Goal: Task Accomplishment & Management: Manage account settings

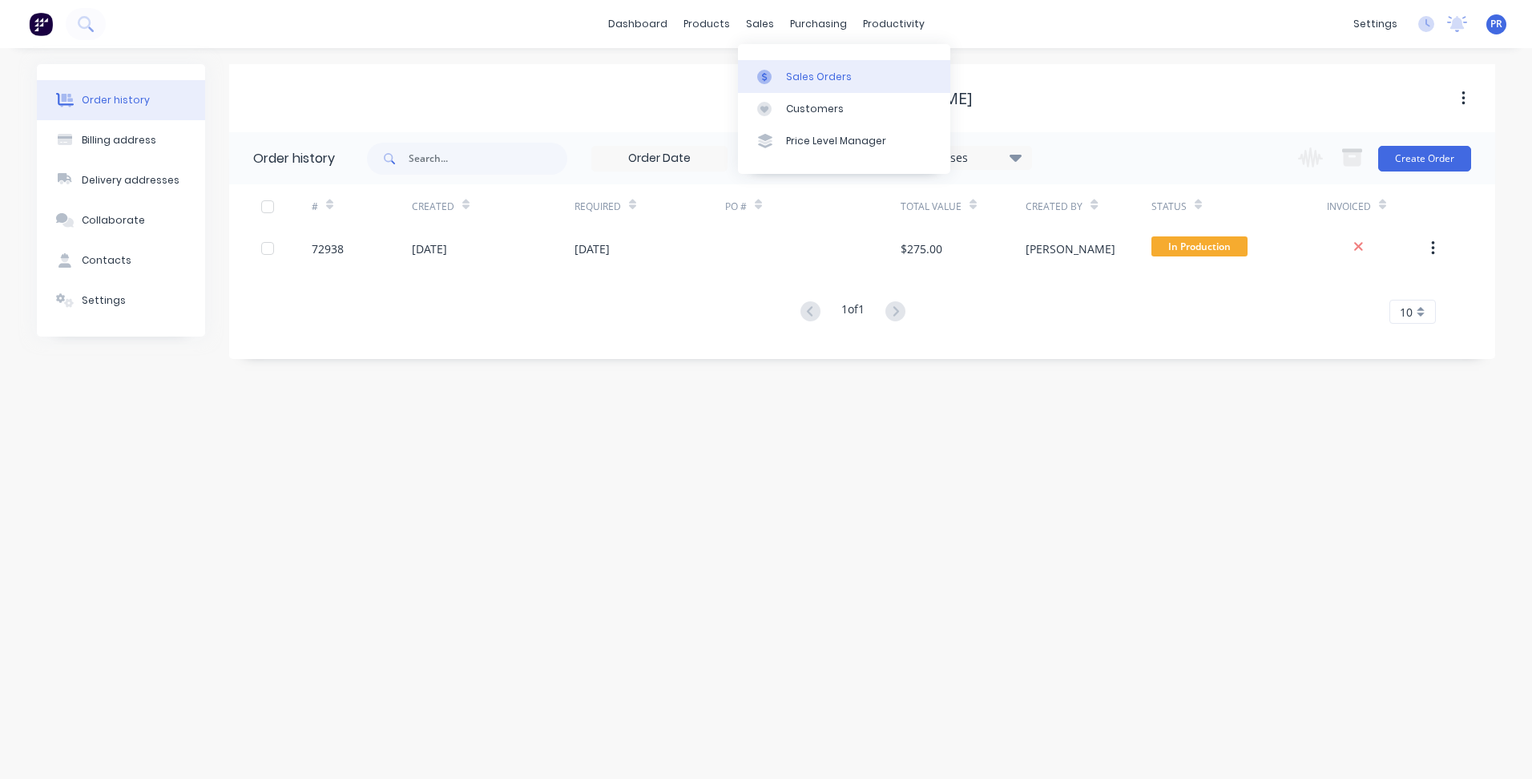
click at [791, 75] on div "Sales Orders" at bounding box center [819, 77] width 66 height 14
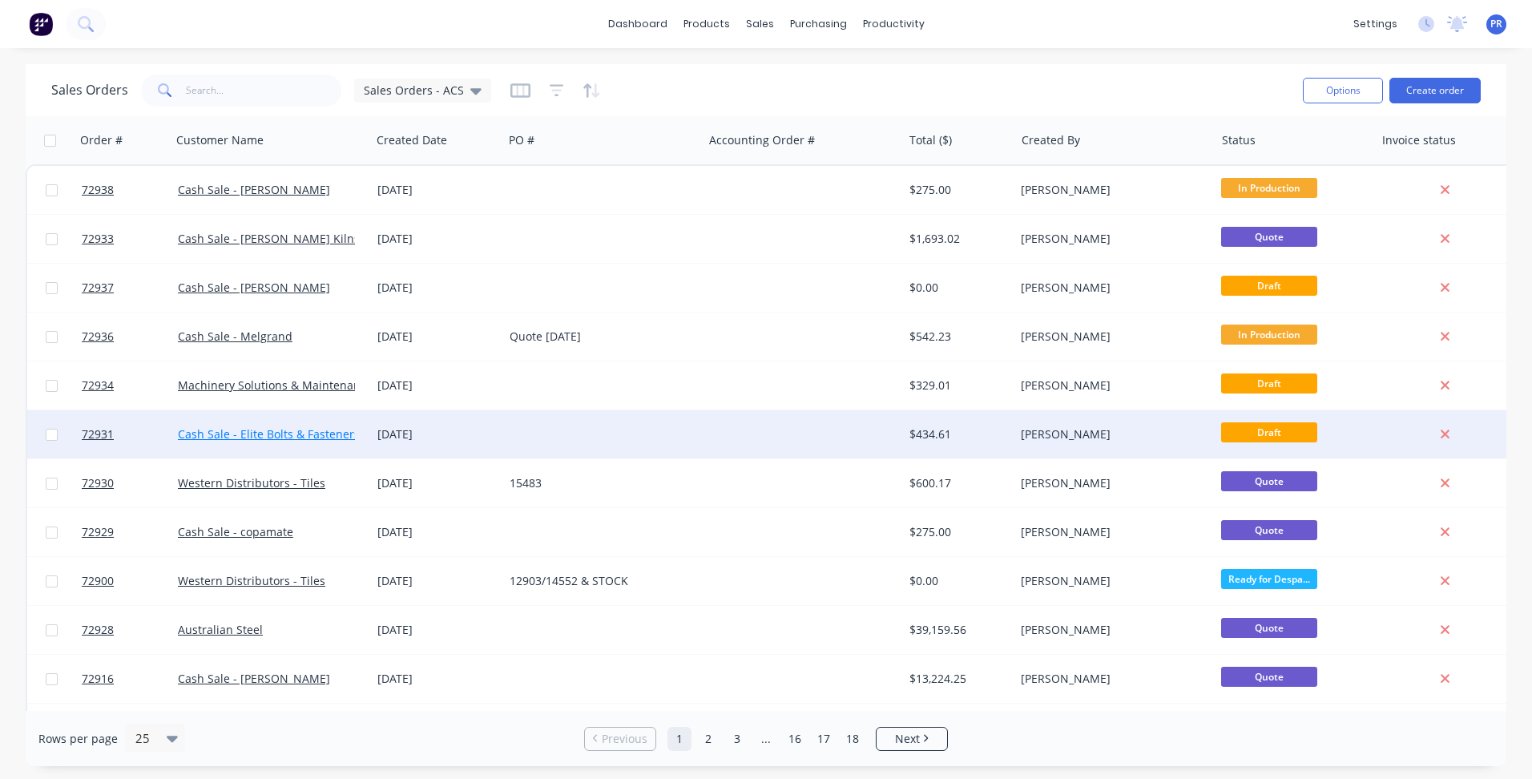
click at [315, 429] on link "Cash Sale - Elite Bolts & Fasteners" at bounding box center [269, 433] width 182 height 15
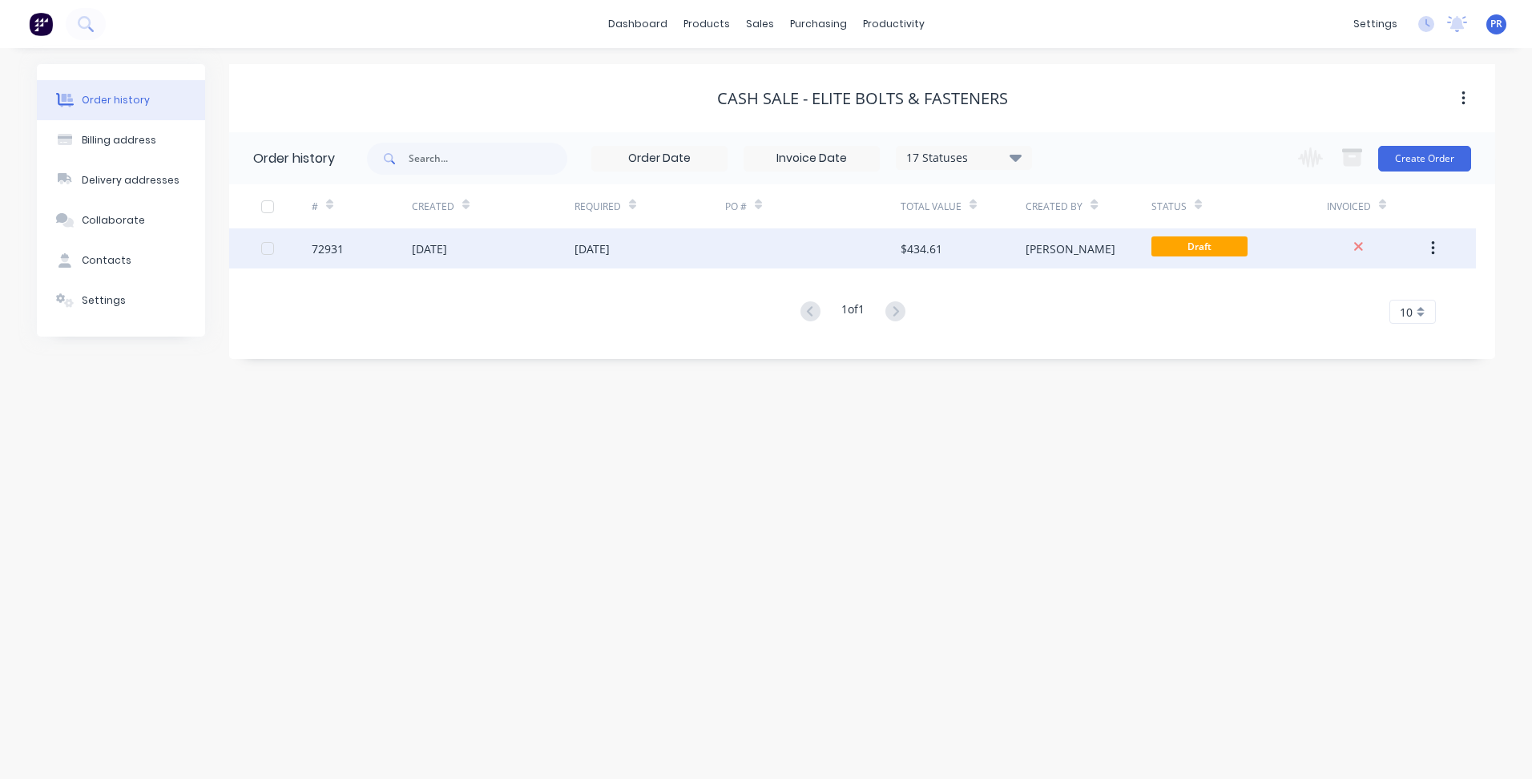
click at [808, 238] on div at bounding box center [812, 248] width 175 height 40
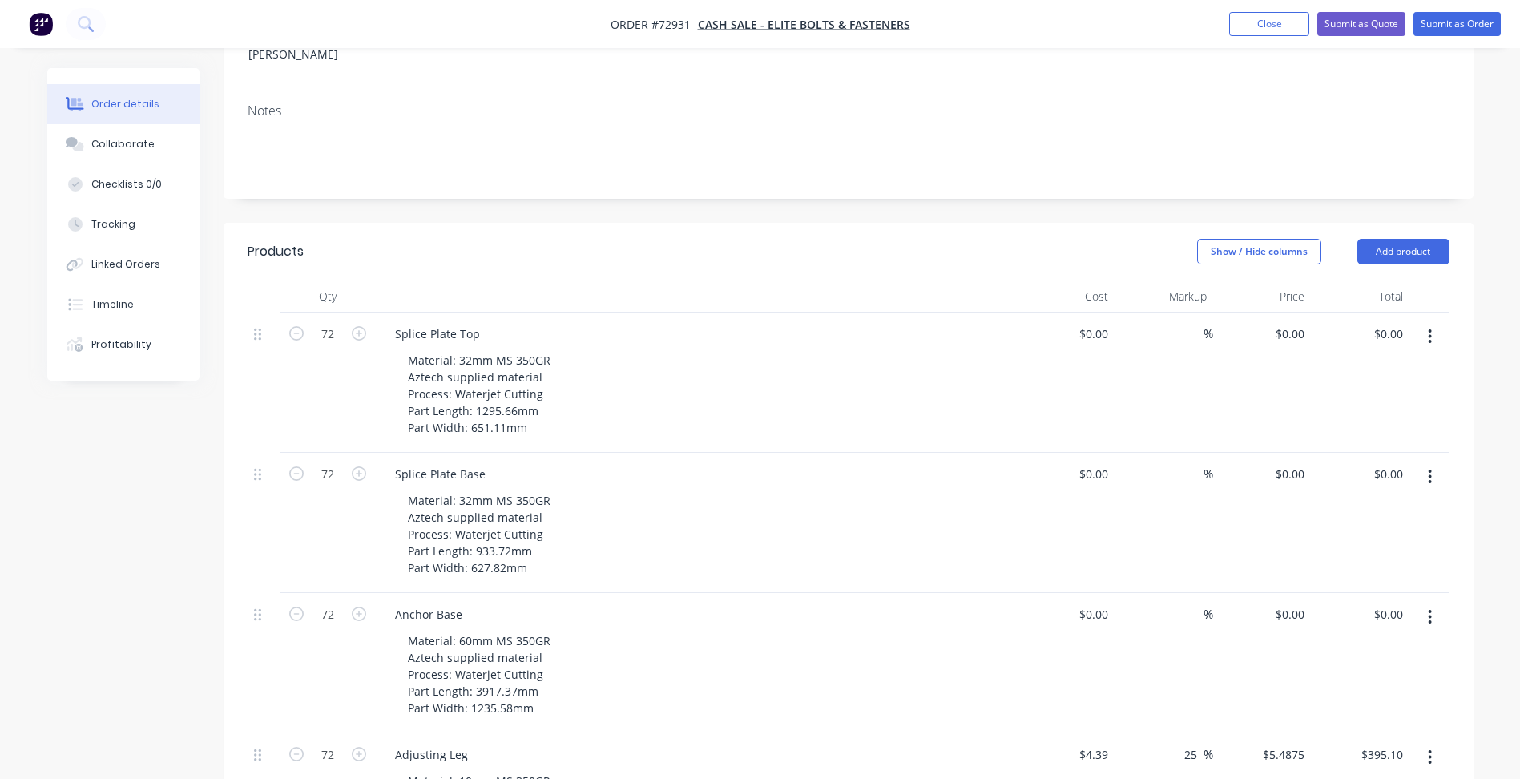
scroll to position [320, 0]
click at [1292, 317] on div "0 $0.00" at bounding box center [1289, 328] width 43 height 23
type input "$703.46"
type input "$50,649.12"
click at [1280, 448] on div "0 0" at bounding box center [1262, 518] width 99 height 140
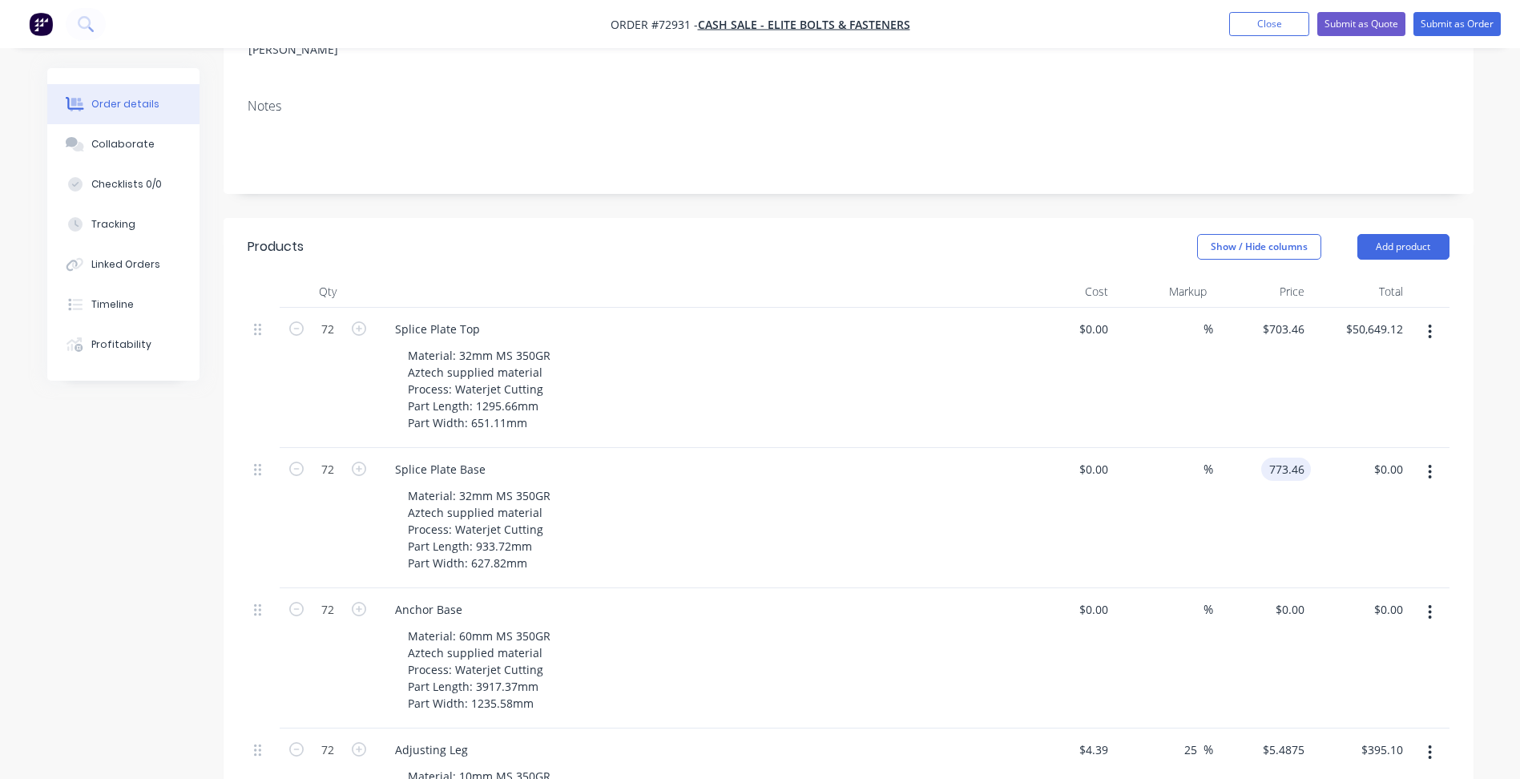
type input "$773.46"
type input "$55,689.12"
click at [1281, 588] on div "0 $0.00" at bounding box center [1262, 658] width 99 height 140
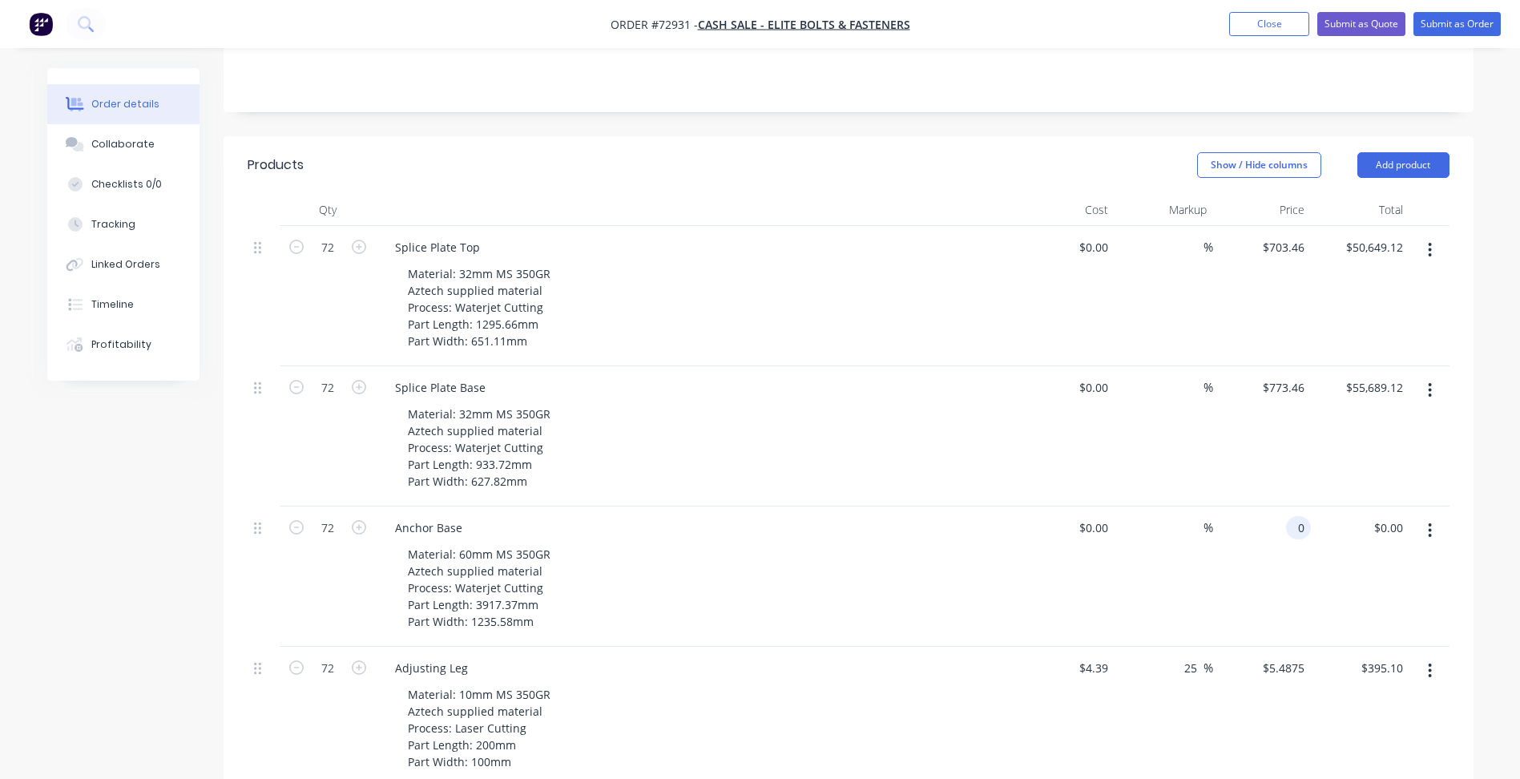
scroll to position [481, 0]
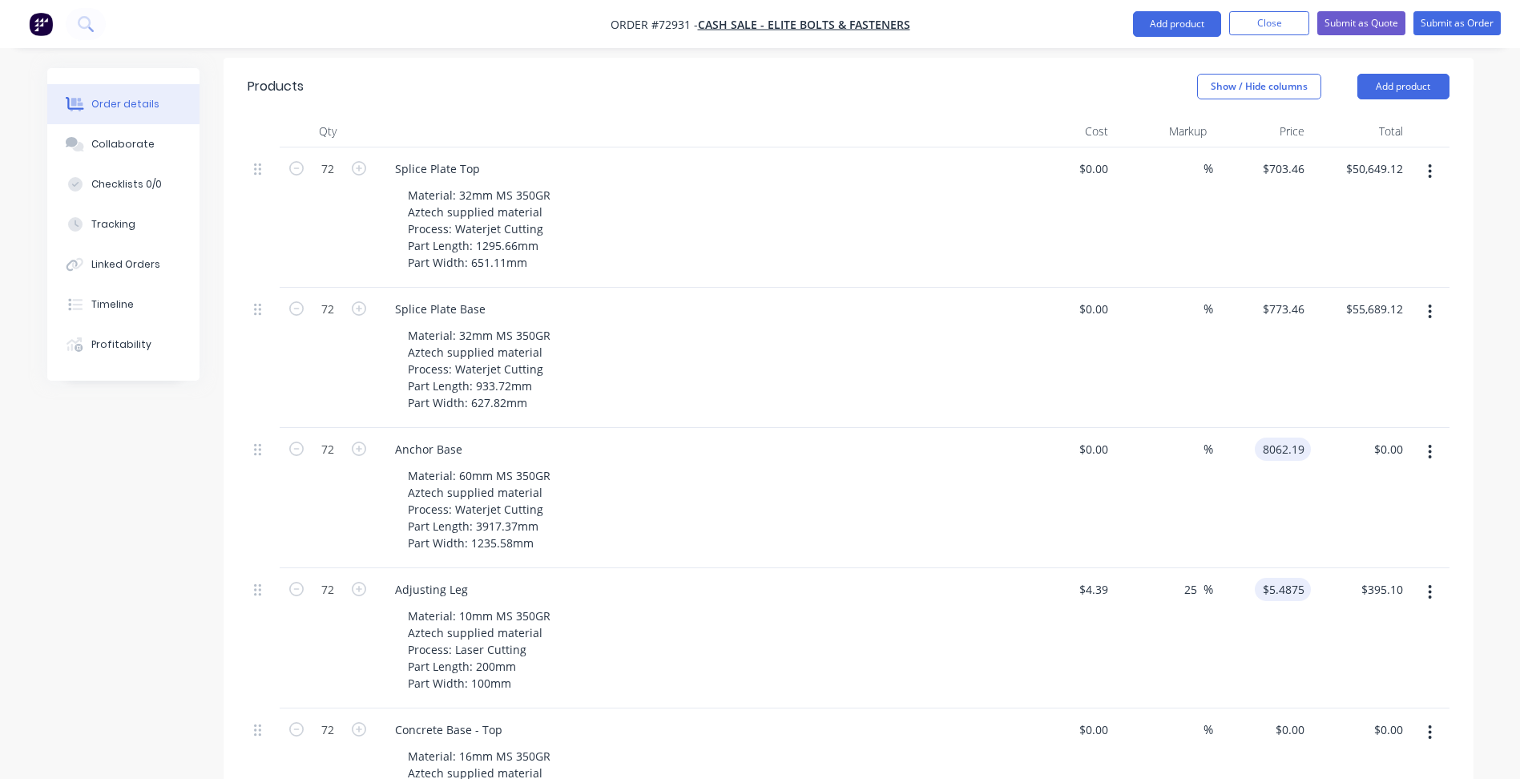
type input "$8,062.19"
type input "$580,477.68"
click at [1274, 578] on input "5.4875" at bounding box center [1289, 589] width 43 height 23
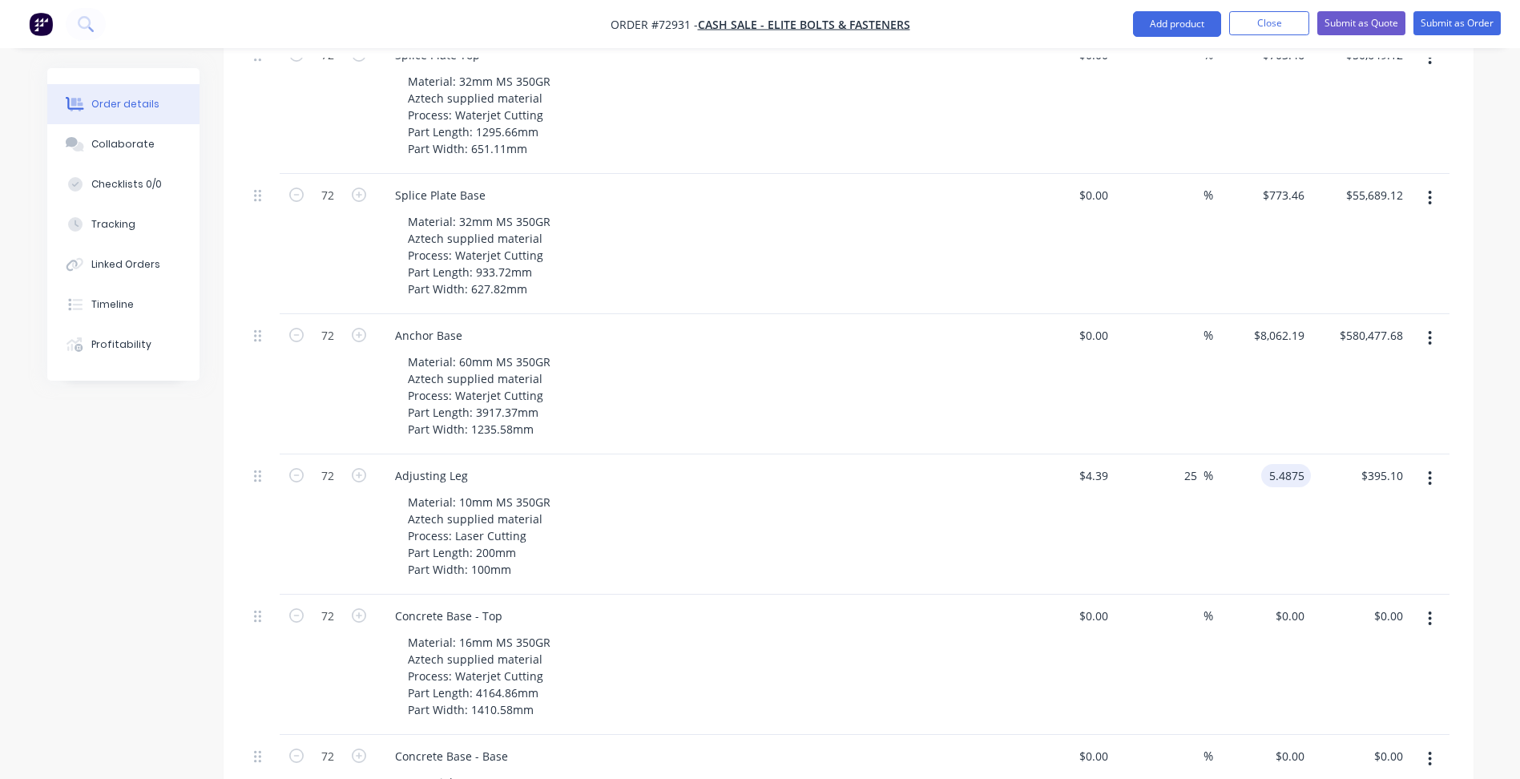
scroll to position [721, 0]
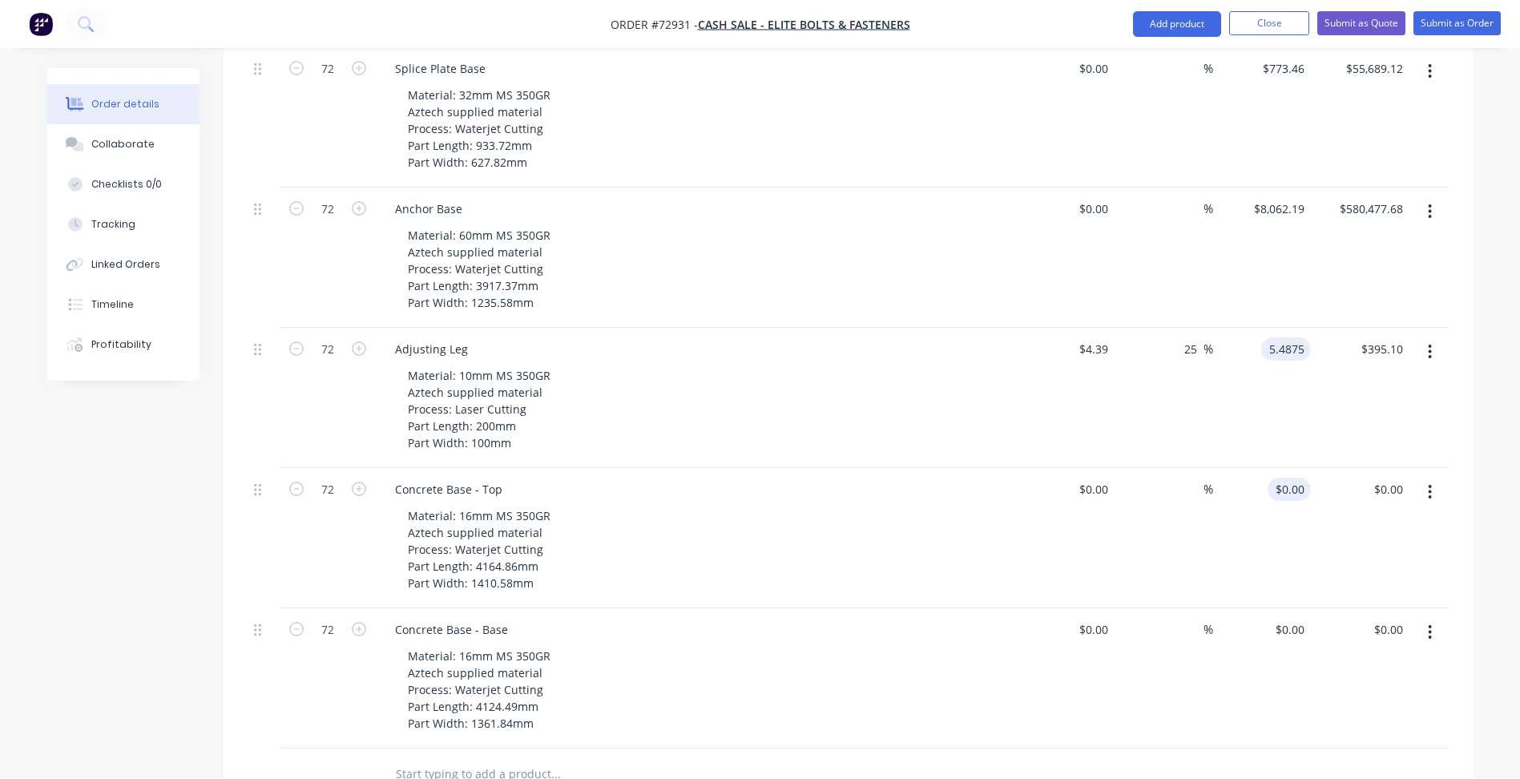
type input "$5.4875"
click at [1290, 478] on div "0 0" at bounding box center [1298, 489] width 25 height 23
type input "$2,440.32"
type input "$175,703.04"
click at [1296, 618] on input "0" at bounding box center [1301, 629] width 18 height 23
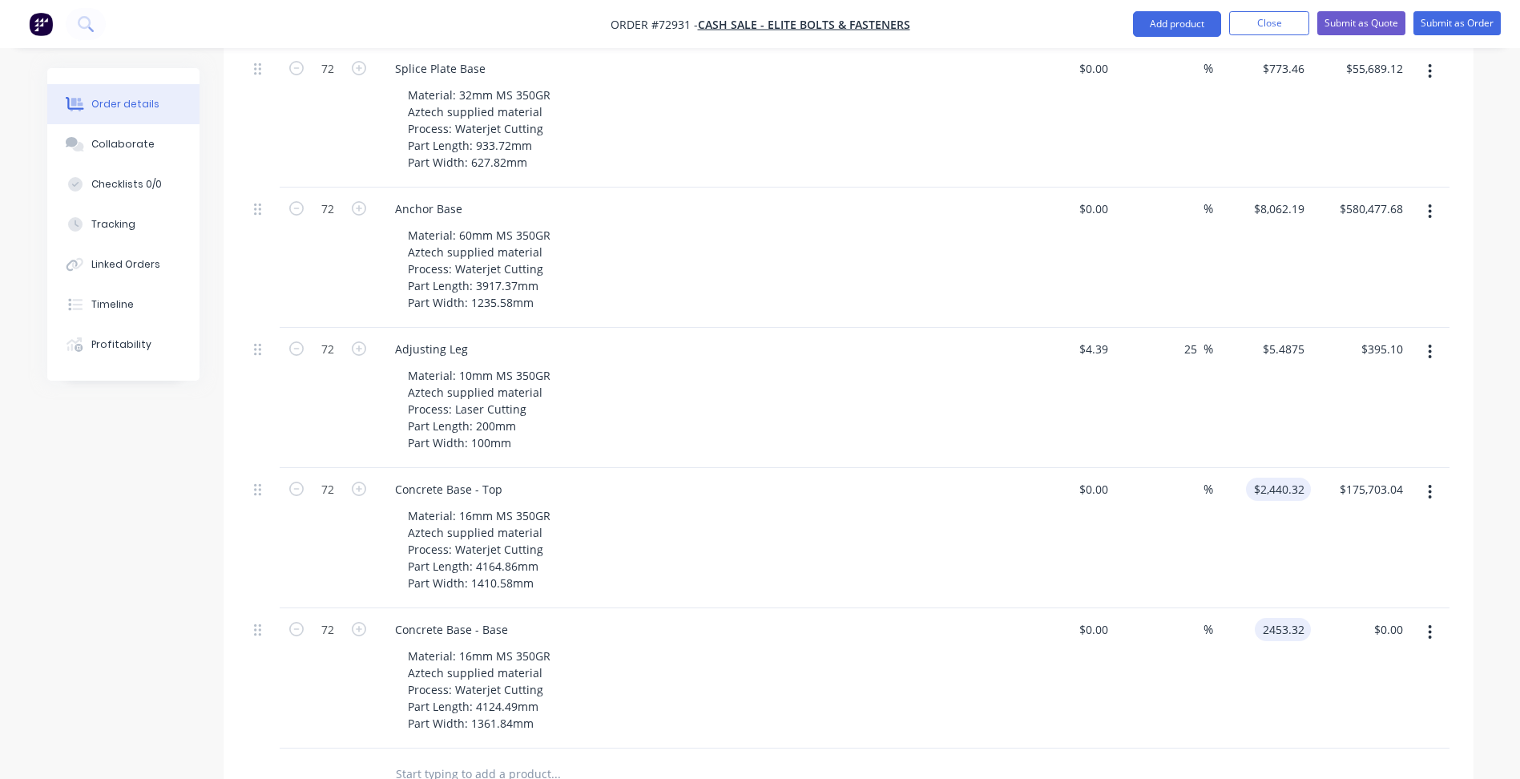
type input "2453.32"
type input "2440.32"
type input "$2,453.32"
type input "$176,639.04"
drag, startPoint x: 1251, startPoint y: 417, endPoint x: 1261, endPoint y: 416, distance: 9.6
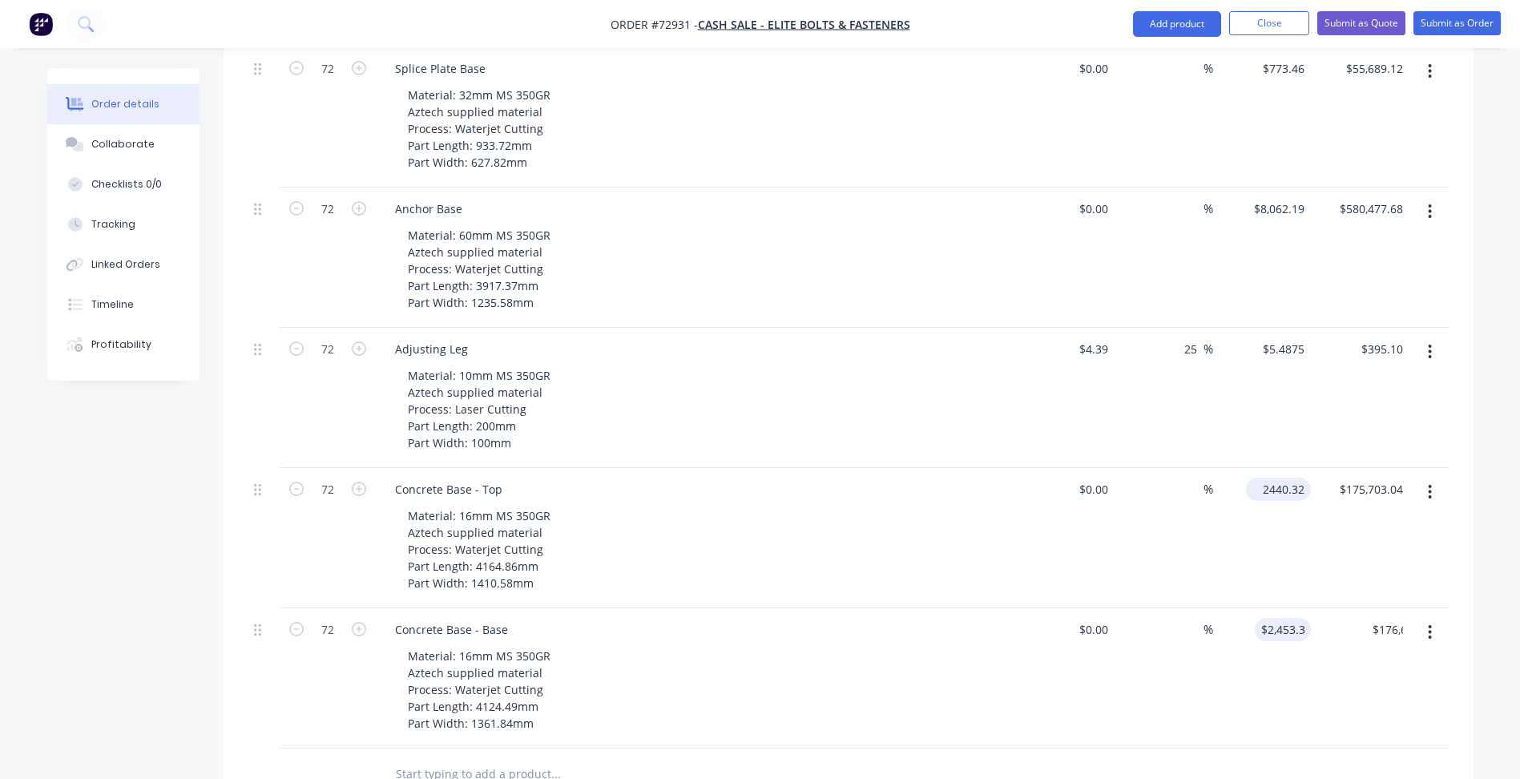
click at [1261, 478] on div "2440.32 $2,440.32" at bounding box center [1278, 489] width 65 height 23
type input "$0.00"
click at [1274, 618] on input "2453.32" at bounding box center [1281, 629] width 58 height 23
paste input "40"
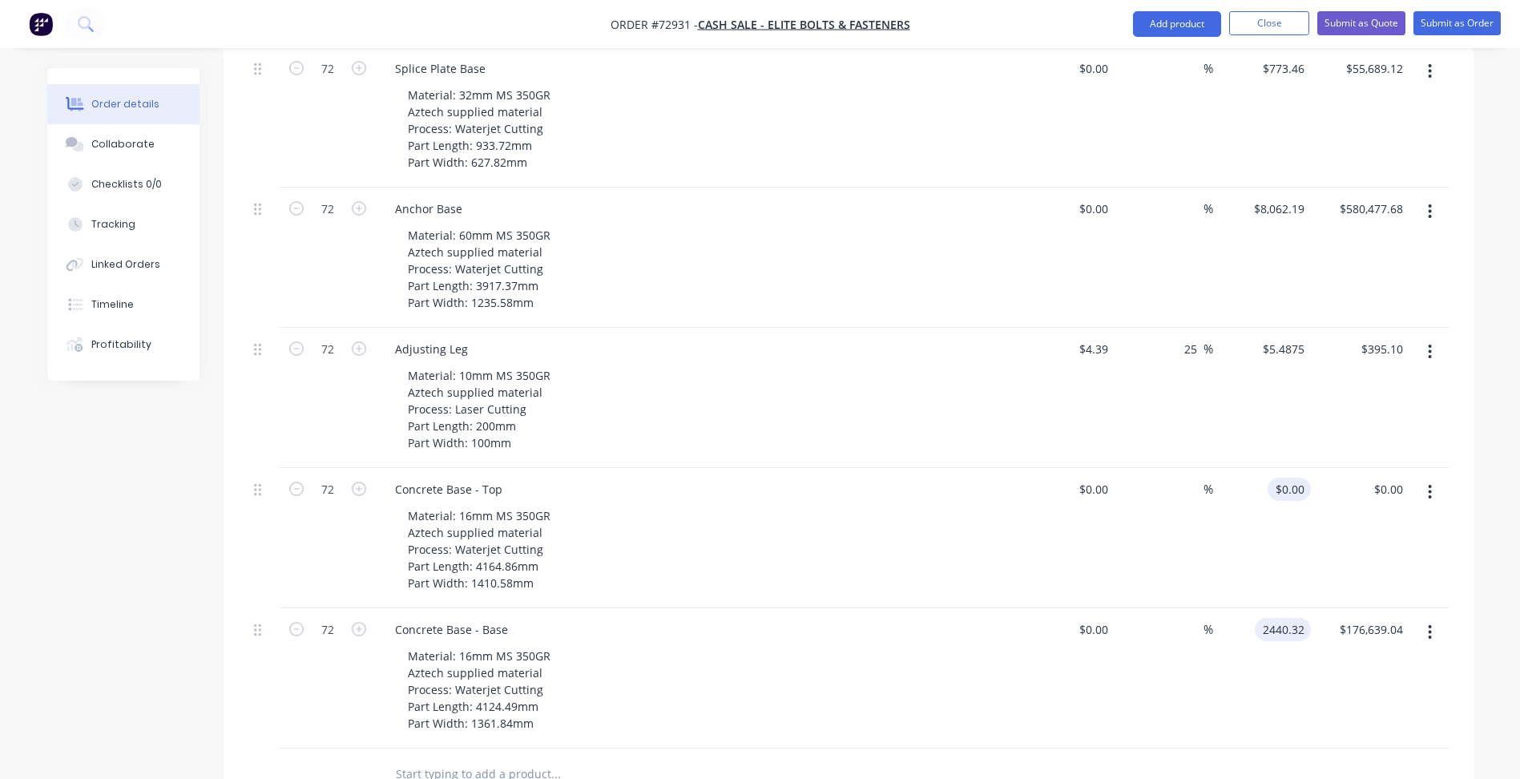
type input "2440.32"
type input "0"
type input "$2,440.32"
type input "$175,703.04"
click at [1286, 478] on div "0 $0.00" at bounding box center [1289, 489] width 43 height 23
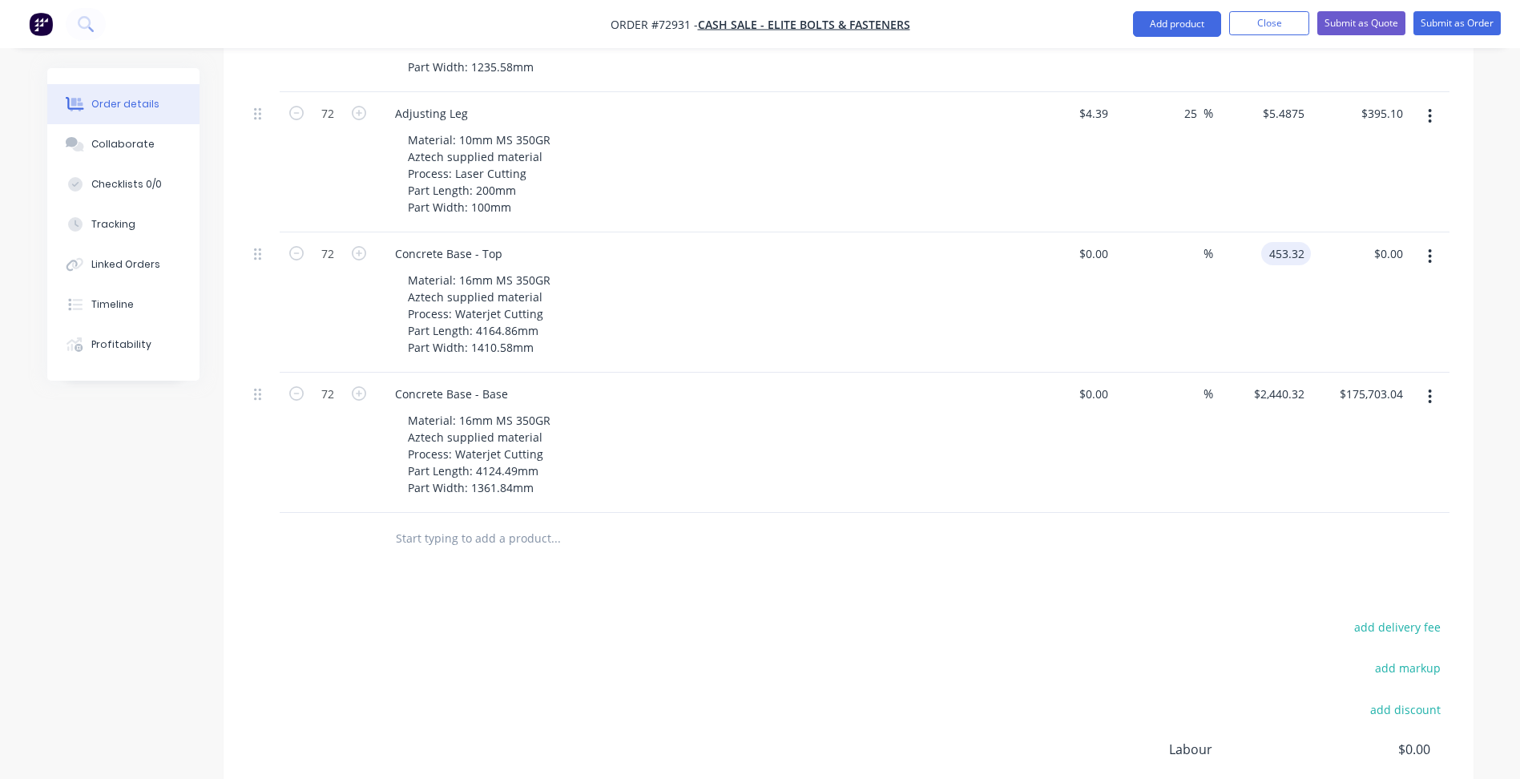
scroll to position [961, 0]
click at [1271, 237] on input "453.32" at bounding box center [1289, 248] width 43 height 23
type input "$2,453.32"
type input "$176,639.04"
click at [933, 621] on div "add delivery fee add markup add discount Labour $0.00 Sub total $1,039,553.10 M…" at bounding box center [849, 765] width 1202 height 309
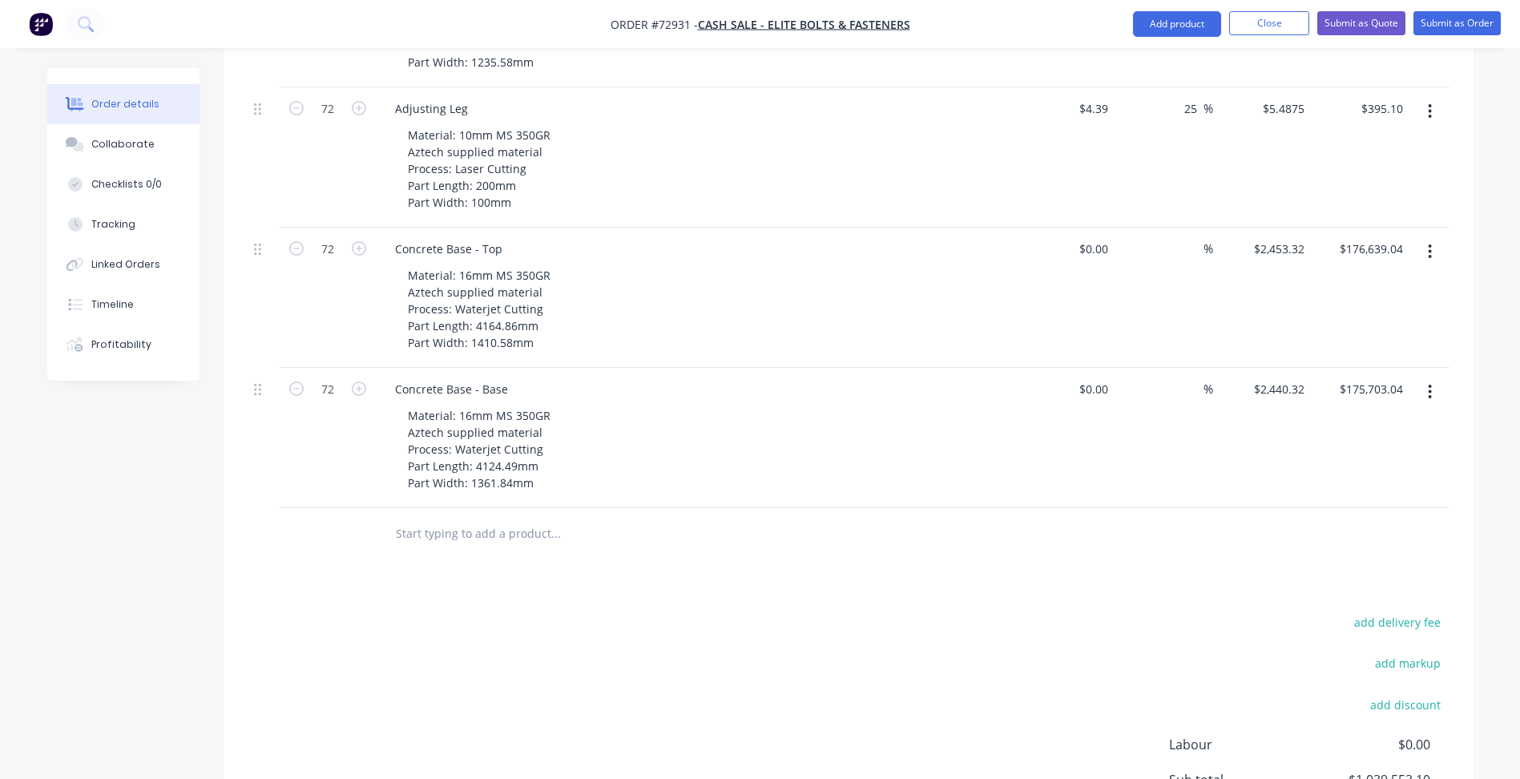
drag, startPoint x: 702, startPoint y: 635, endPoint x: 693, endPoint y: 611, distance: 24.9
click at [703, 635] on div "add delivery fee add markup add discount Labour $0.00 Sub total $1,039,553.10 M…" at bounding box center [849, 765] width 1202 height 309
click at [534, 611] on div "add delivery fee add markup add discount Labour $0.00 Sub total $1,039,553.10 M…" at bounding box center [849, 765] width 1202 height 309
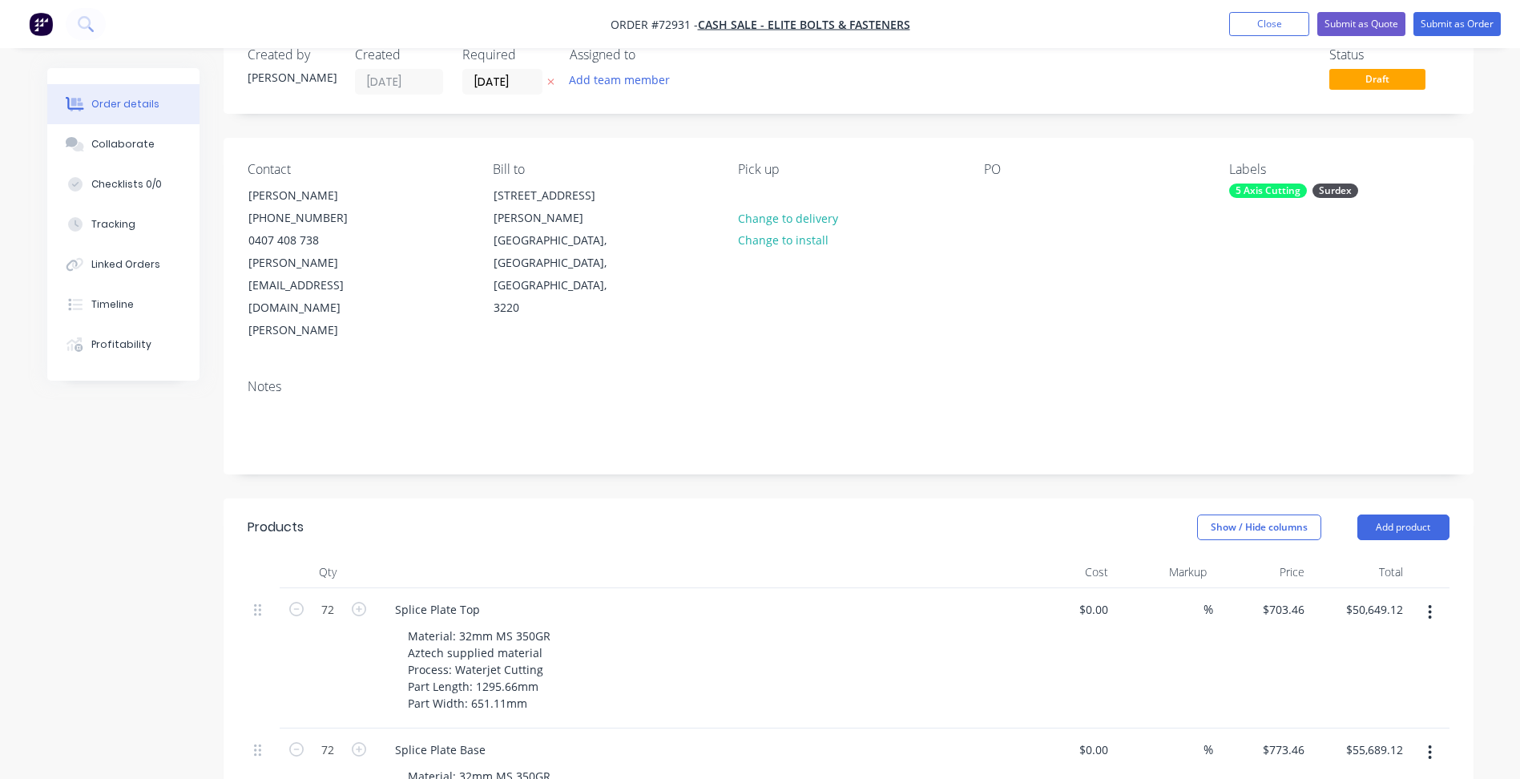
scroll to position [0, 0]
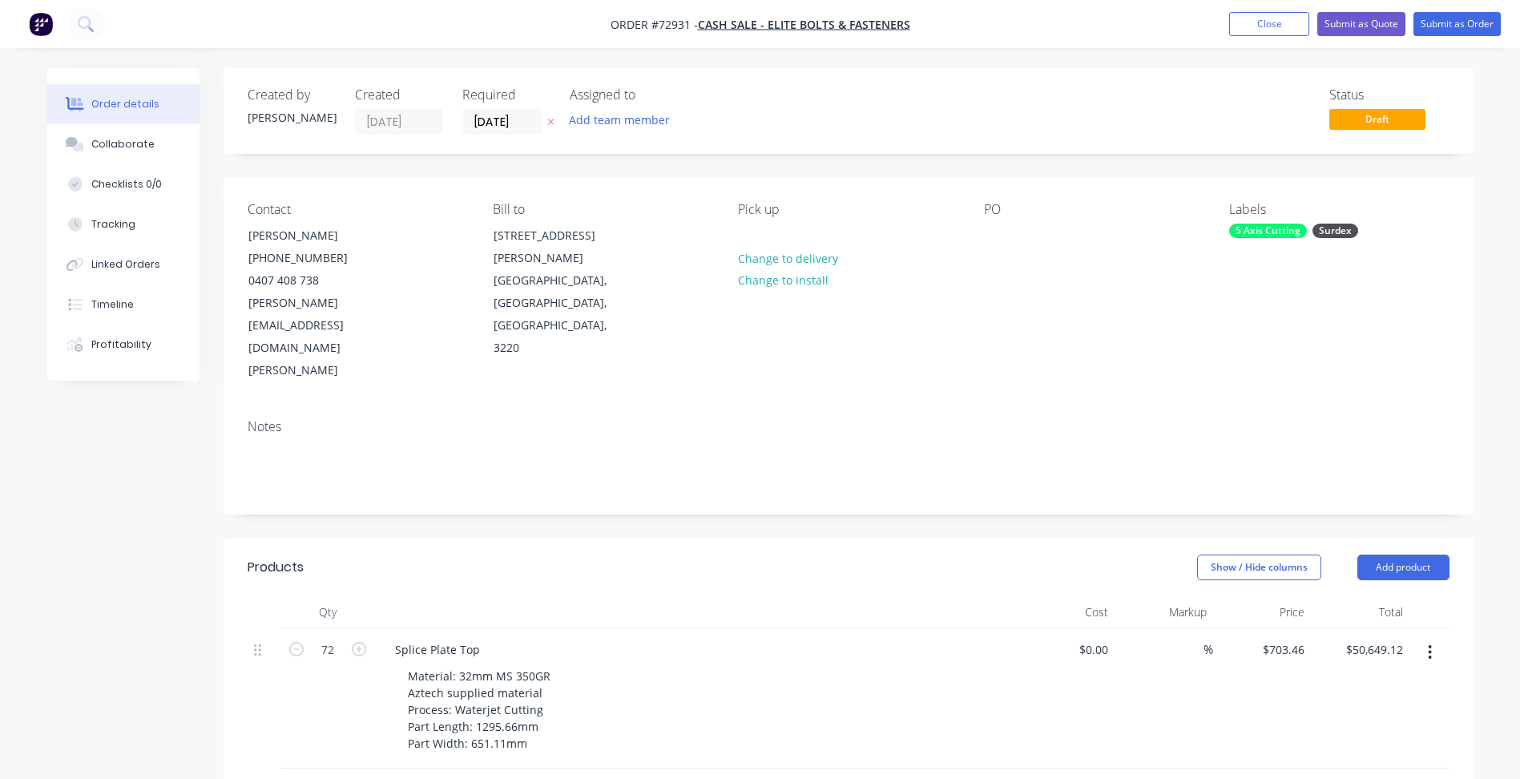
click at [1044, 95] on div "Status Draft" at bounding box center [1089, 110] width 719 height 47
click at [1103, 209] on div "PO" at bounding box center [1094, 209] width 220 height 15
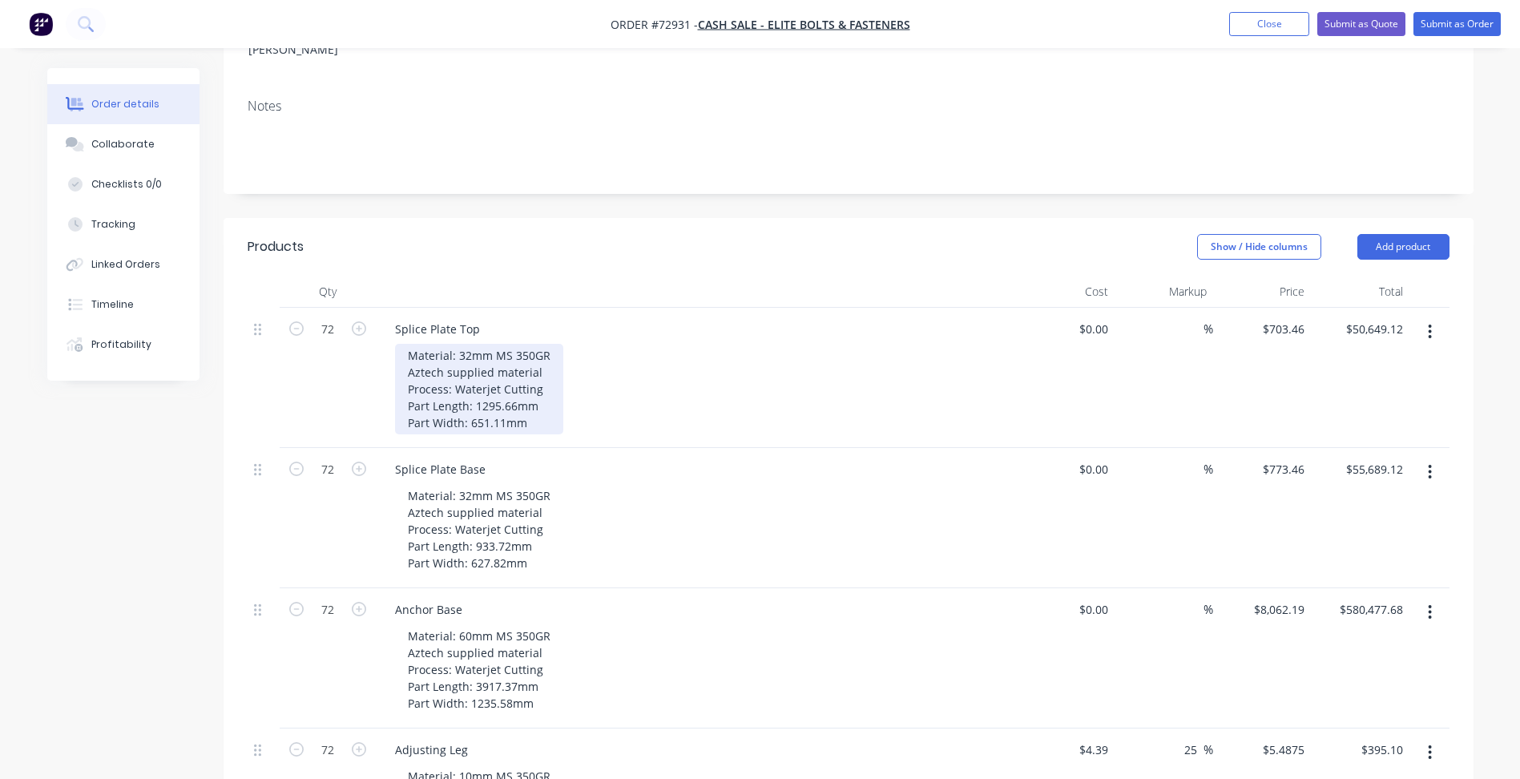
click at [534, 344] on div "Material: 32mm MS 350GR Aztech supplied material Process: Waterjet Cutting Part…" at bounding box center [479, 389] width 168 height 91
click at [540, 344] on div "Material: 32mm MS 350GR Aztech supplied material Process: Waterjet Cutting Part…" at bounding box center [479, 389] width 168 height 91
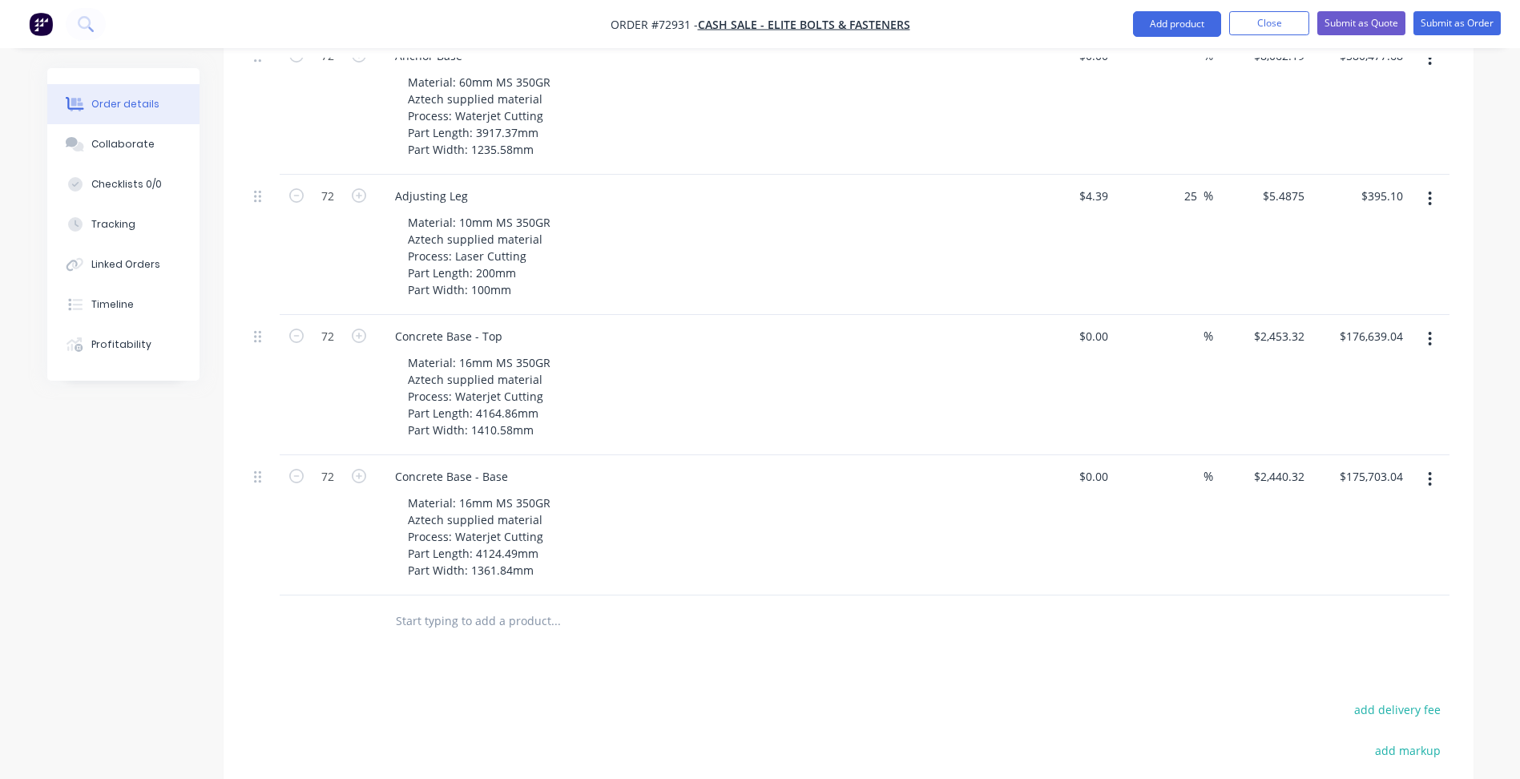
scroll to position [881, 0]
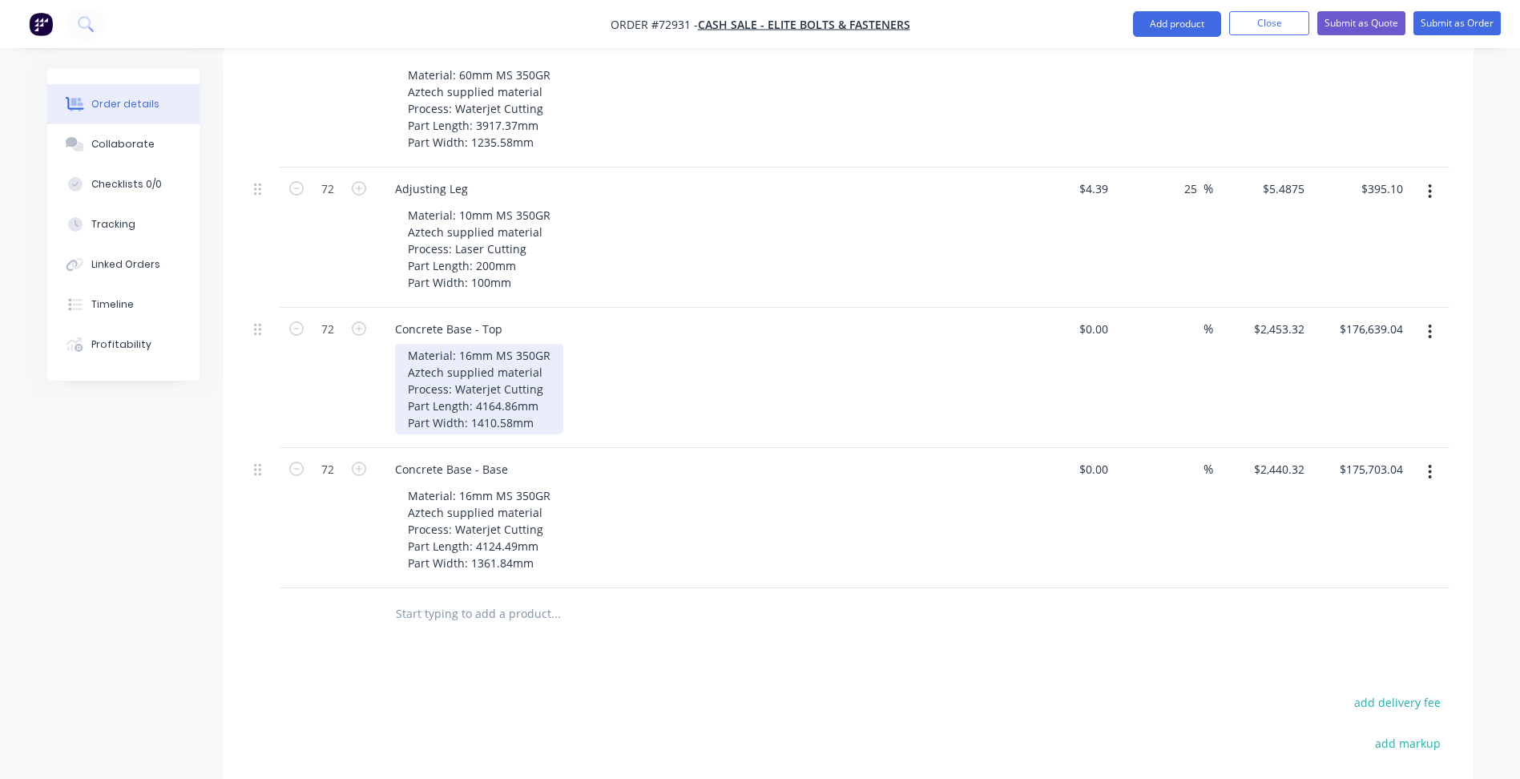
click at [540, 344] on div "Material: 16mm MS 350GR Aztech supplied material Process: Waterjet Cutting Part…" at bounding box center [479, 389] width 168 height 91
copy div "5-axis"
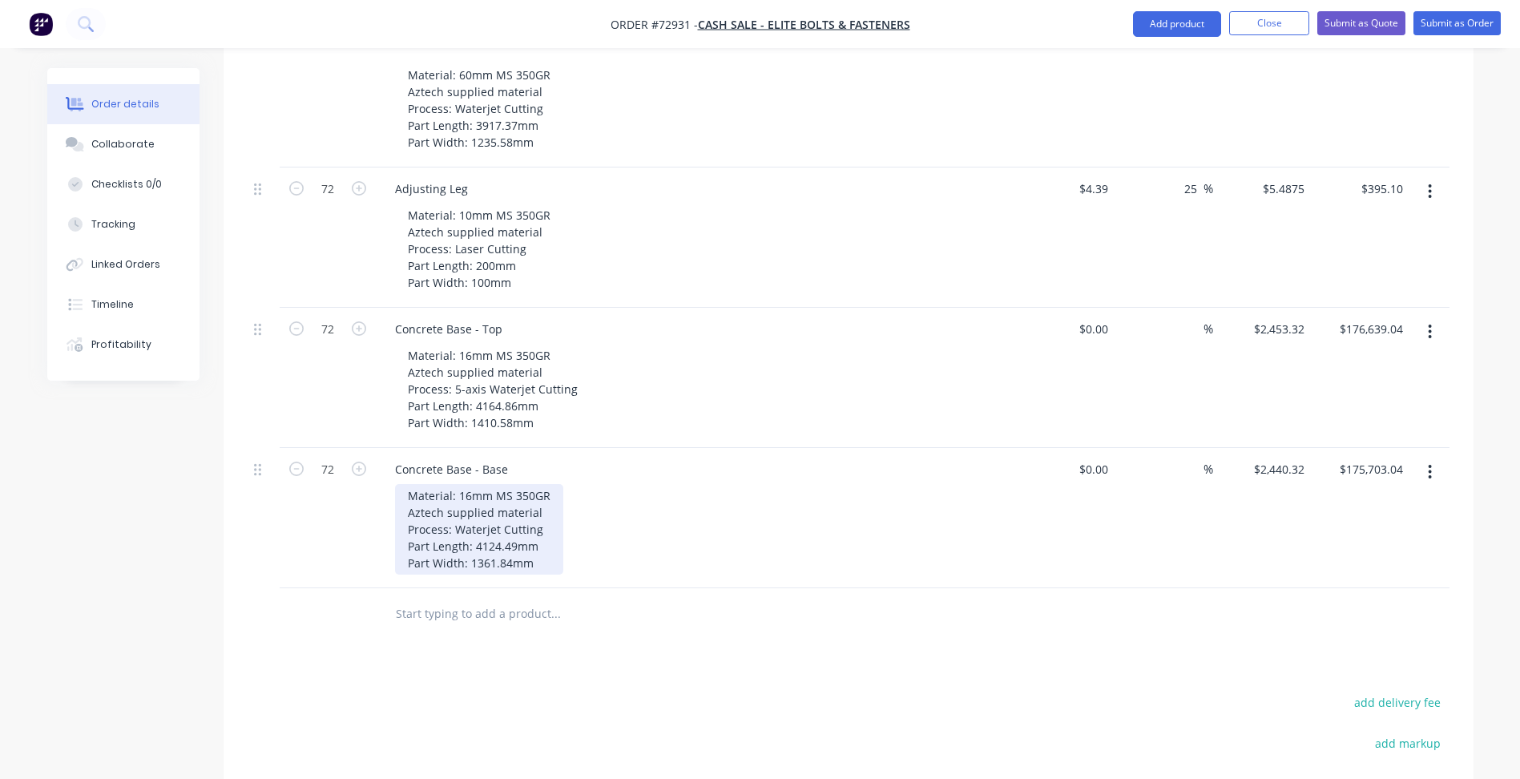
click at [451, 484] on div "Material: 16mm MS 350GR Aztech supplied material Process: Waterjet Cutting Part…" at bounding box center [479, 529] width 168 height 91
paste div
click at [505, 580] on div "Products Show / Hide columns Add product Qty Cost Markup Price Total 72 Splice …" at bounding box center [849, 341] width 1250 height 1368
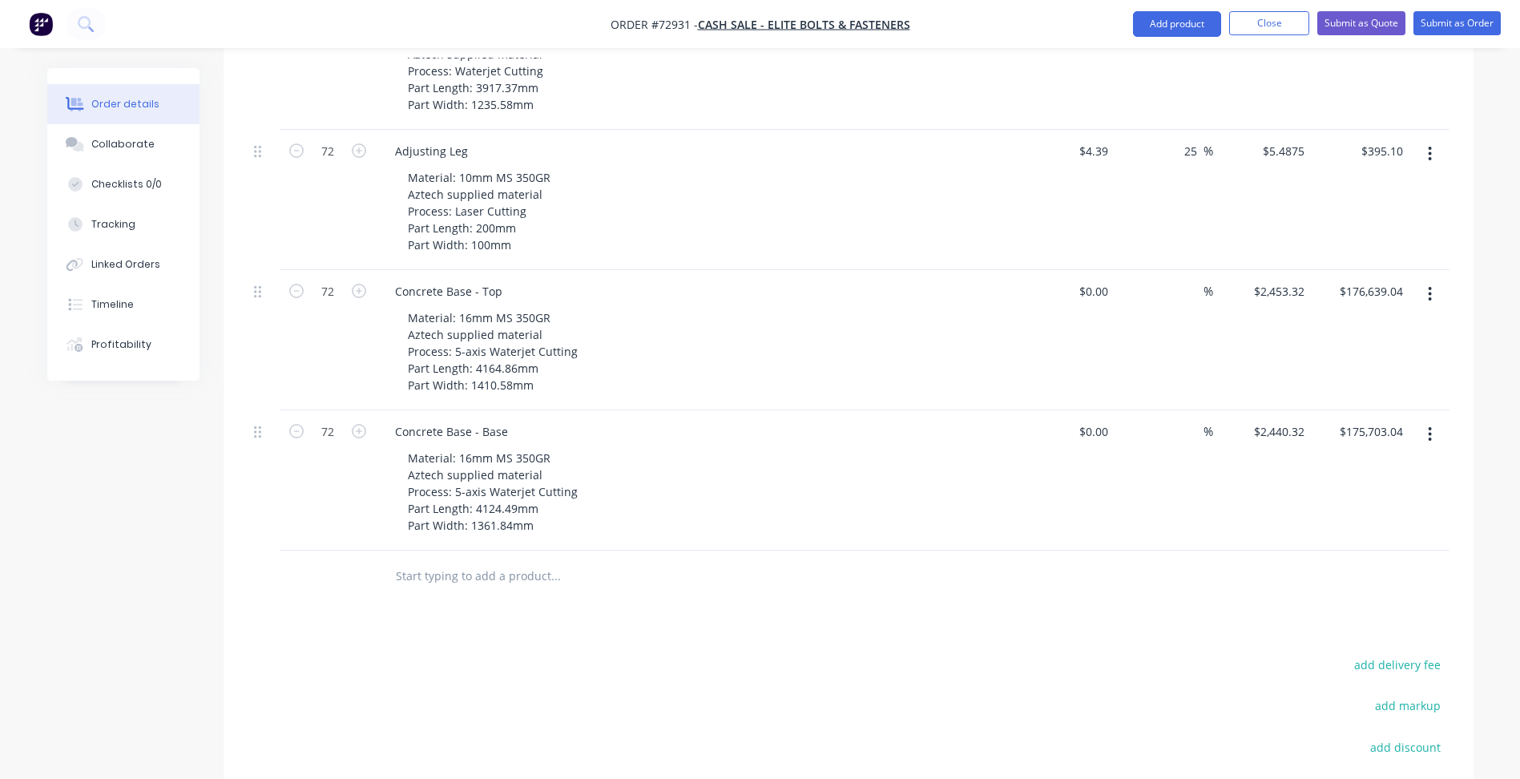
scroll to position [844, 0]
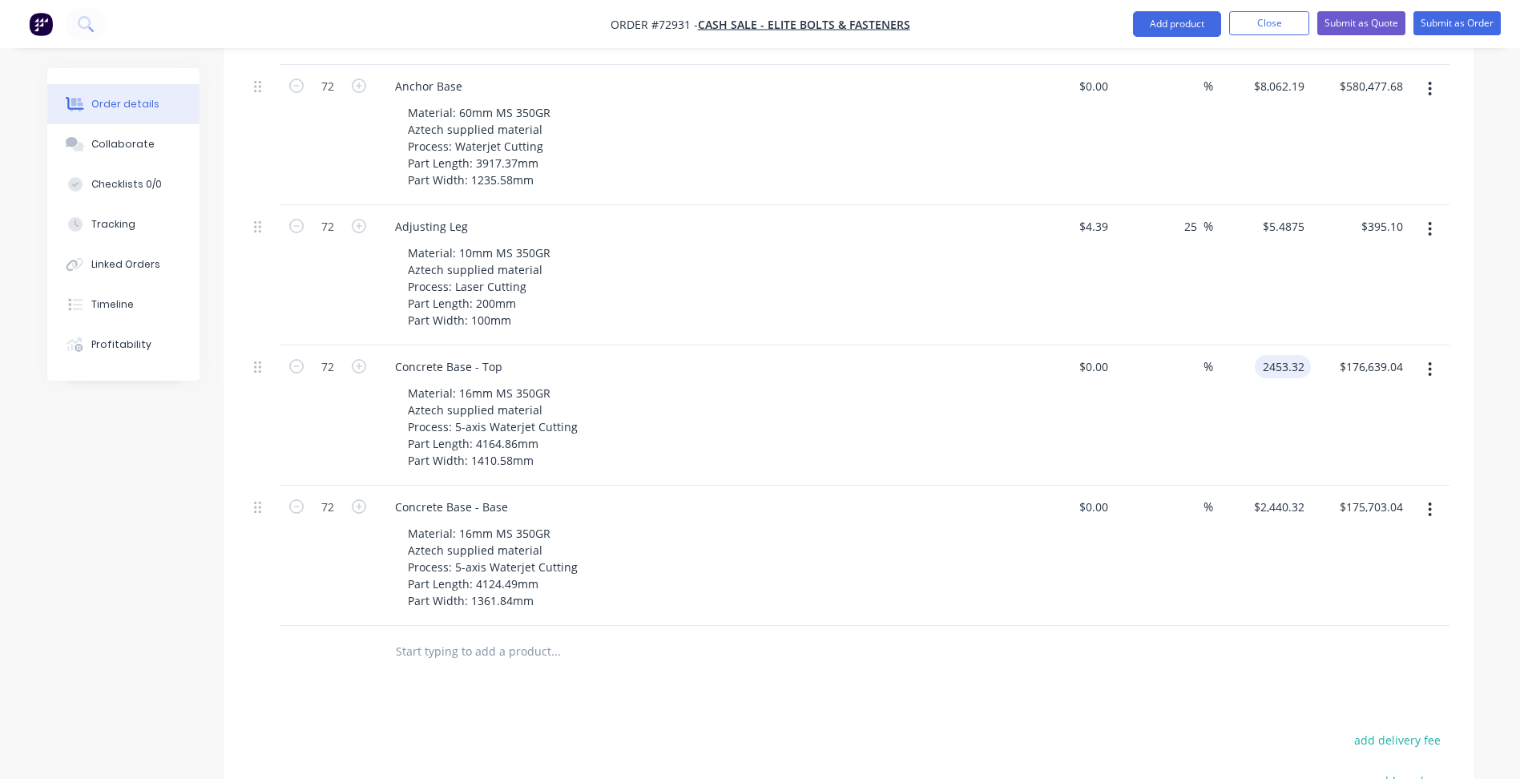
click at [1274, 355] on input "2453.32" at bounding box center [1286, 366] width 50 height 23
type input "$2,453.32"
click at [1276, 495] on input "2440.32" at bounding box center [1281, 506] width 58 height 23
type input "2452.32"
type input "2453.32"
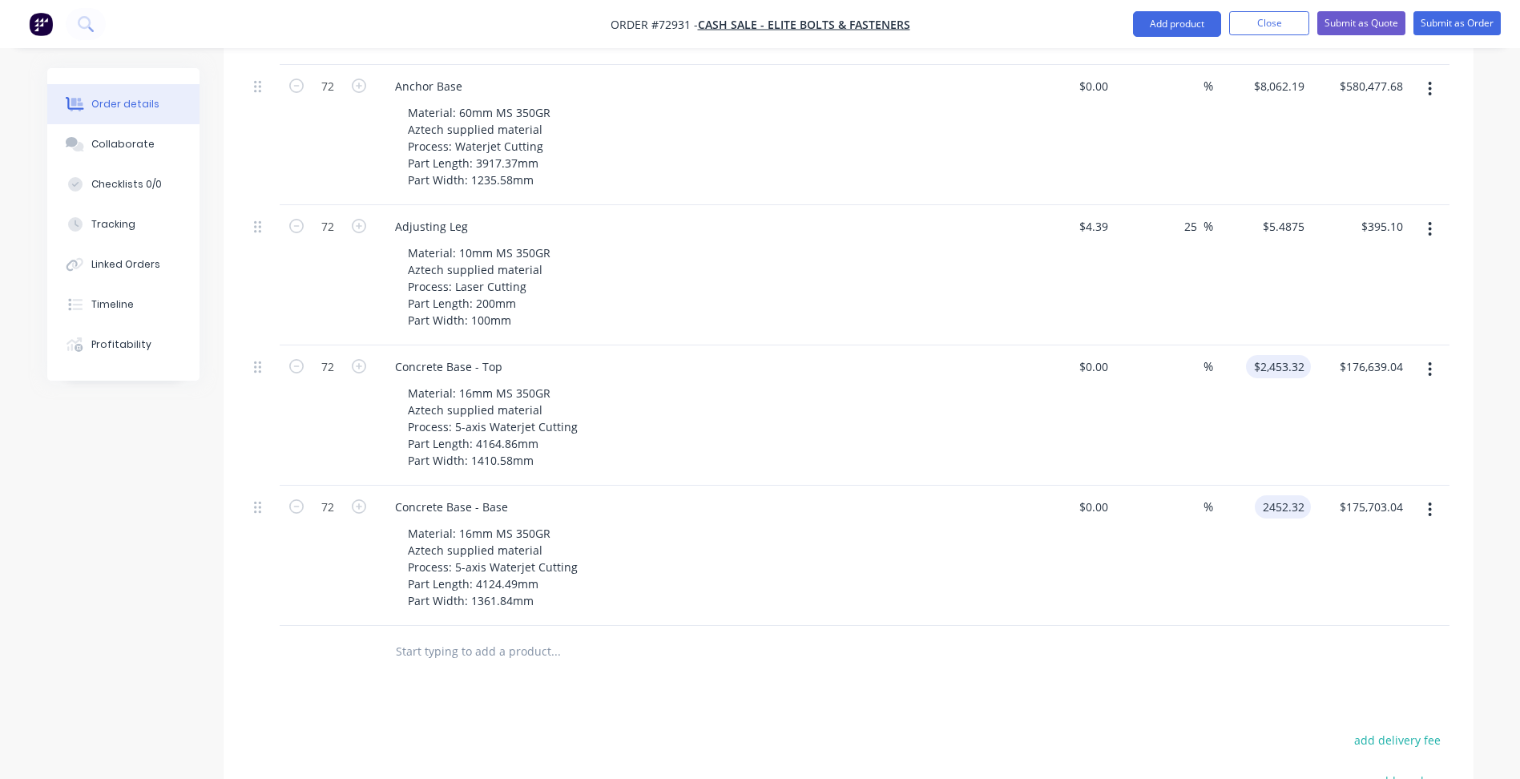
type input "$2,452.32"
type input "$176,567.04"
click at [1281, 355] on input "2453.32" at bounding box center [1281, 366] width 58 height 23
type input "$2,465.32"
type input "$177,503.04"
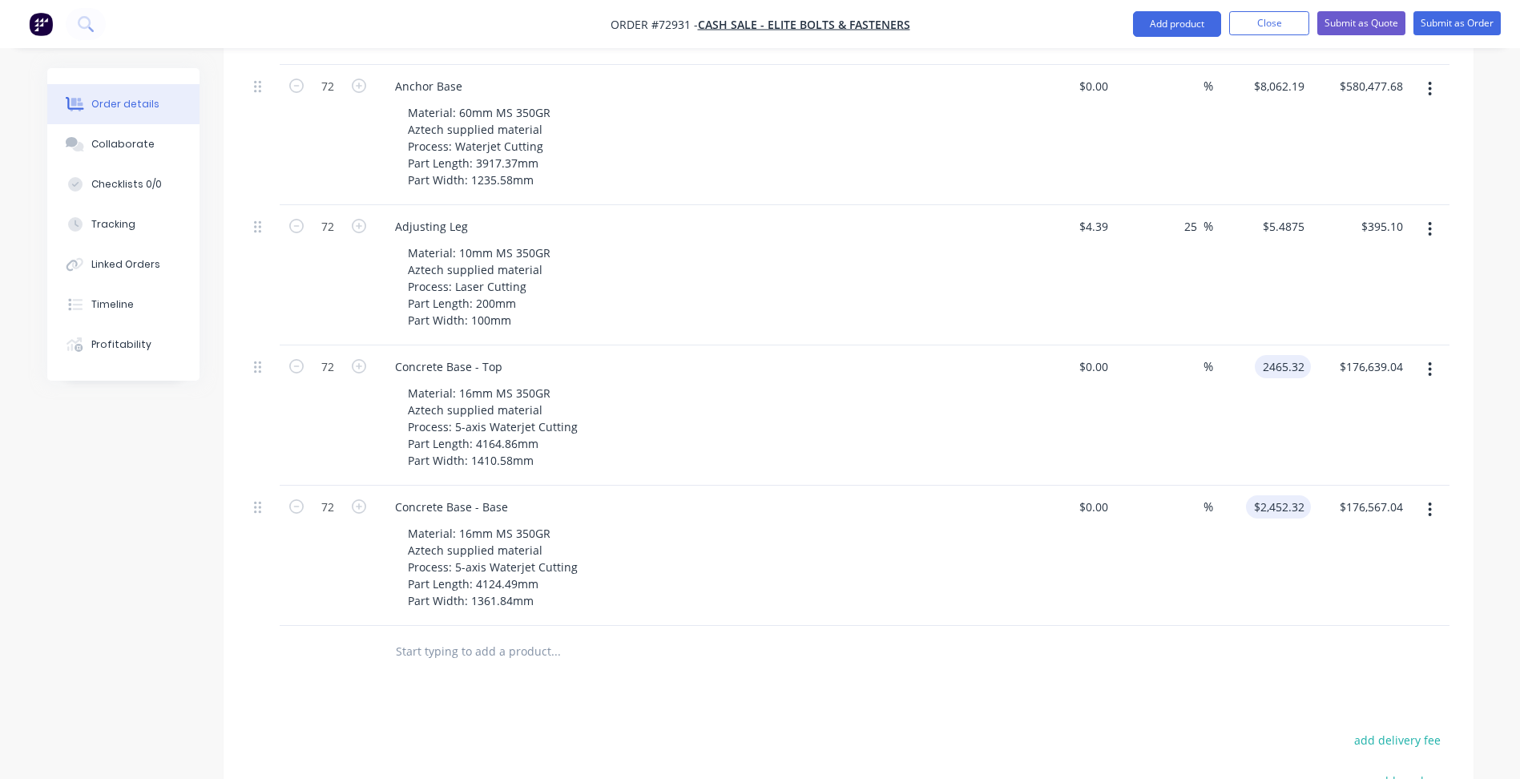
type input "2452.32"
click at [1274, 495] on input "2452.32" at bounding box center [1286, 506] width 50 height 23
type input "5.4875"
type input "$2,452.32"
click at [1269, 215] on div "5.4875 $5.4875" at bounding box center [1286, 226] width 50 height 23
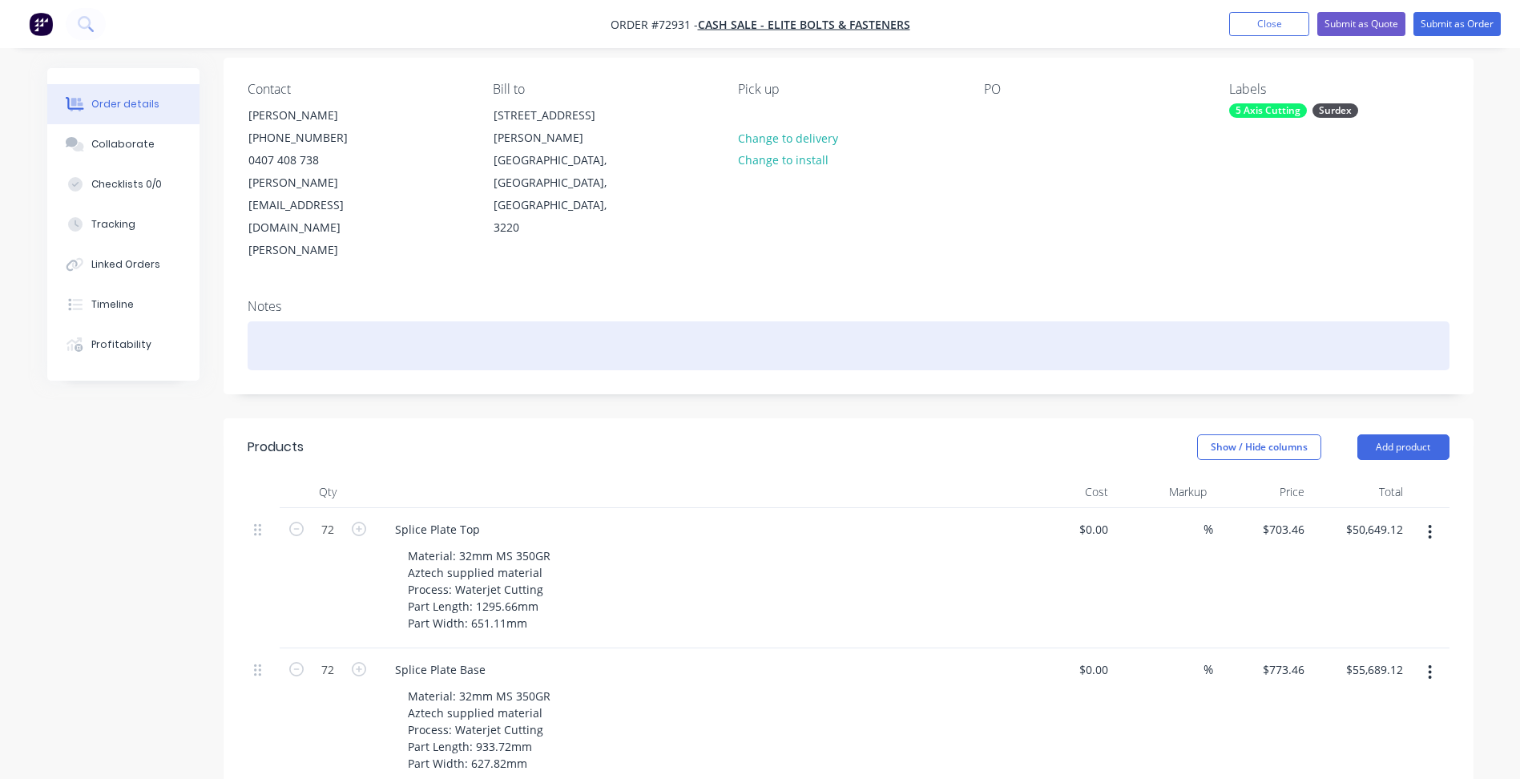
scroll to position [0, 0]
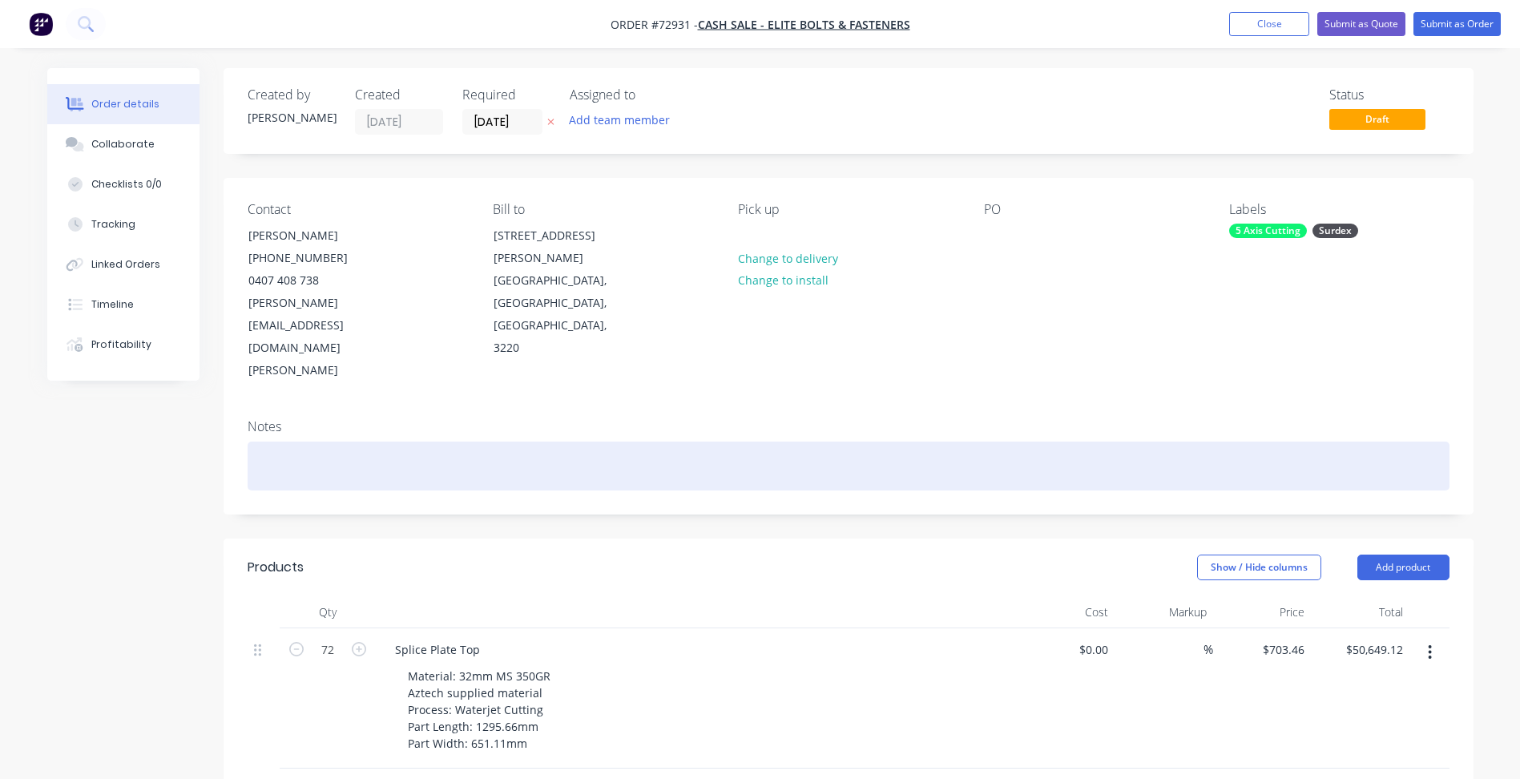
type input "$5.4875"
click at [513, 441] on div at bounding box center [849, 465] width 1202 height 49
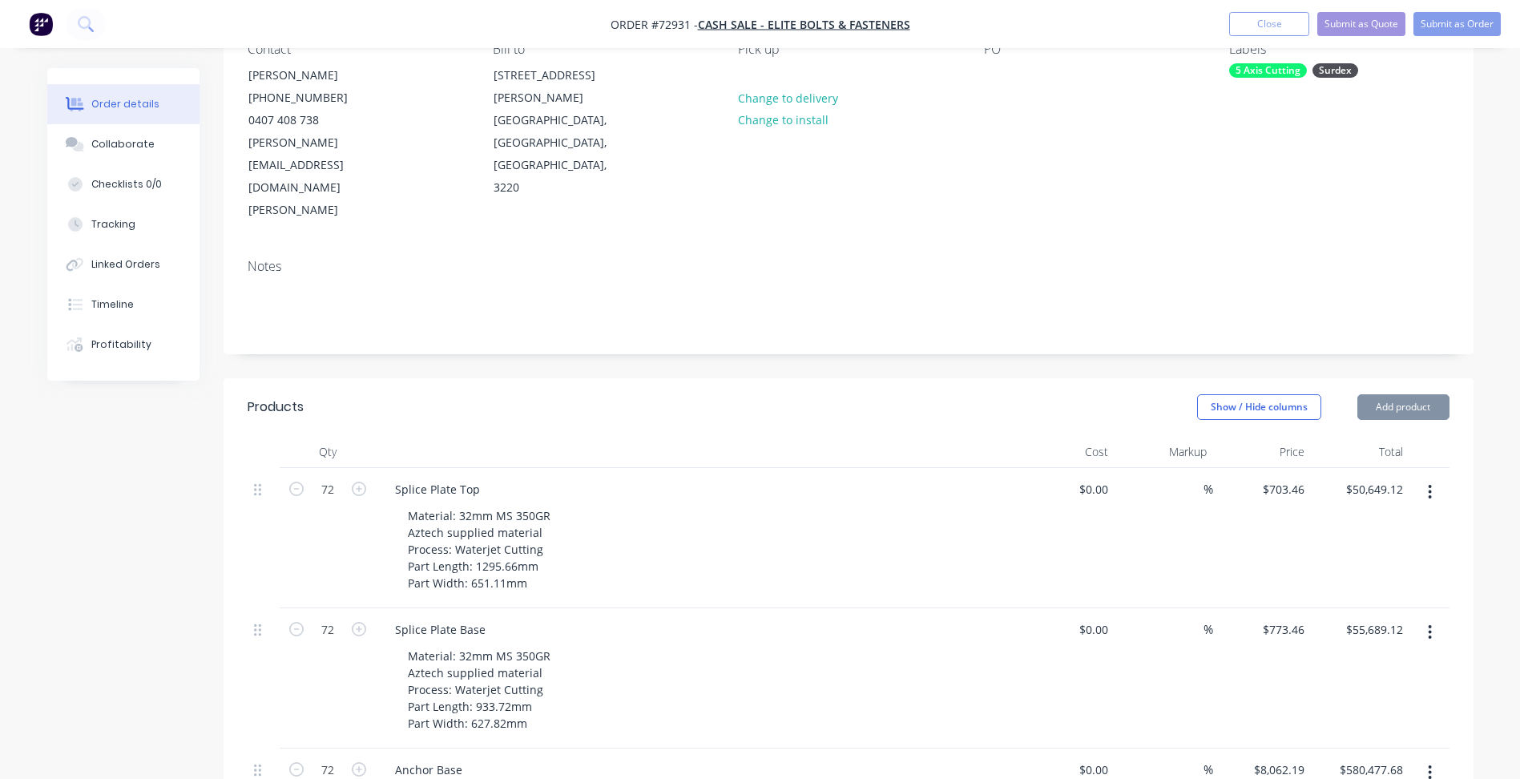
scroll to position [240, 0]
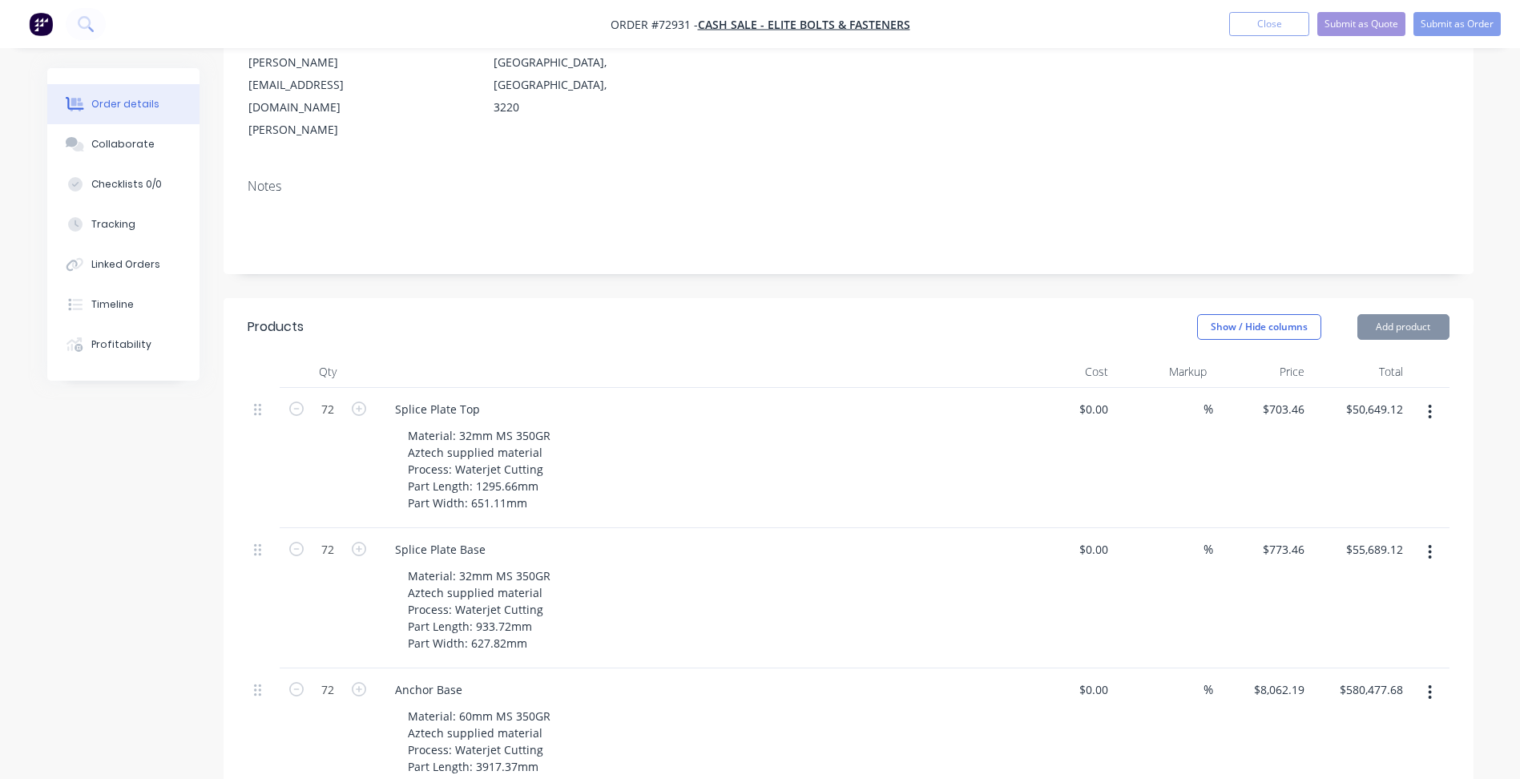
click at [1050, 314] on div "Show / Hide columns Add product" at bounding box center [975, 327] width 946 height 26
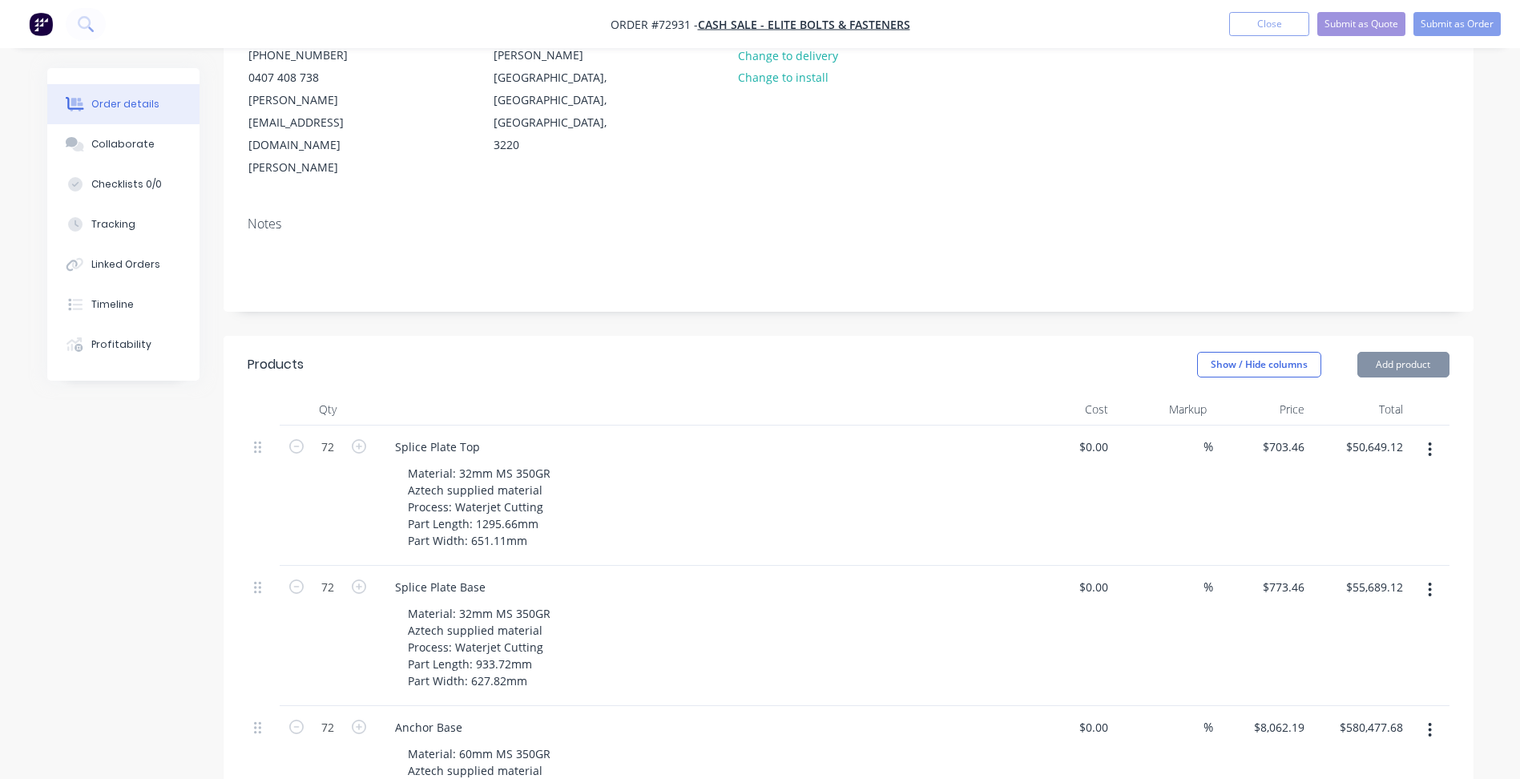
scroll to position [0, 0]
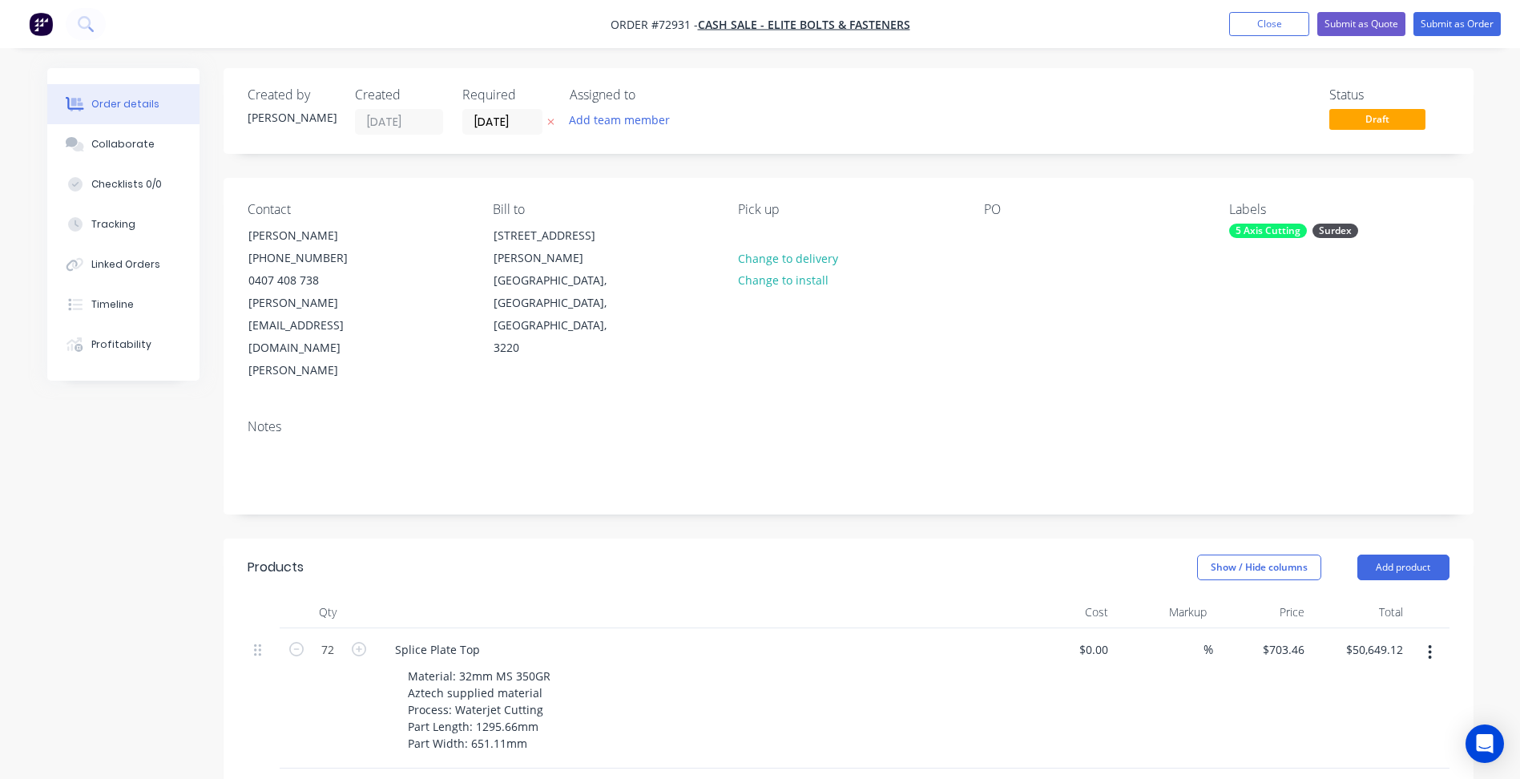
drag, startPoint x: 1257, startPoint y: 22, endPoint x: 1004, endPoint y: 42, distance: 254.0
click at [1257, 22] on button "Close" at bounding box center [1269, 24] width 80 height 24
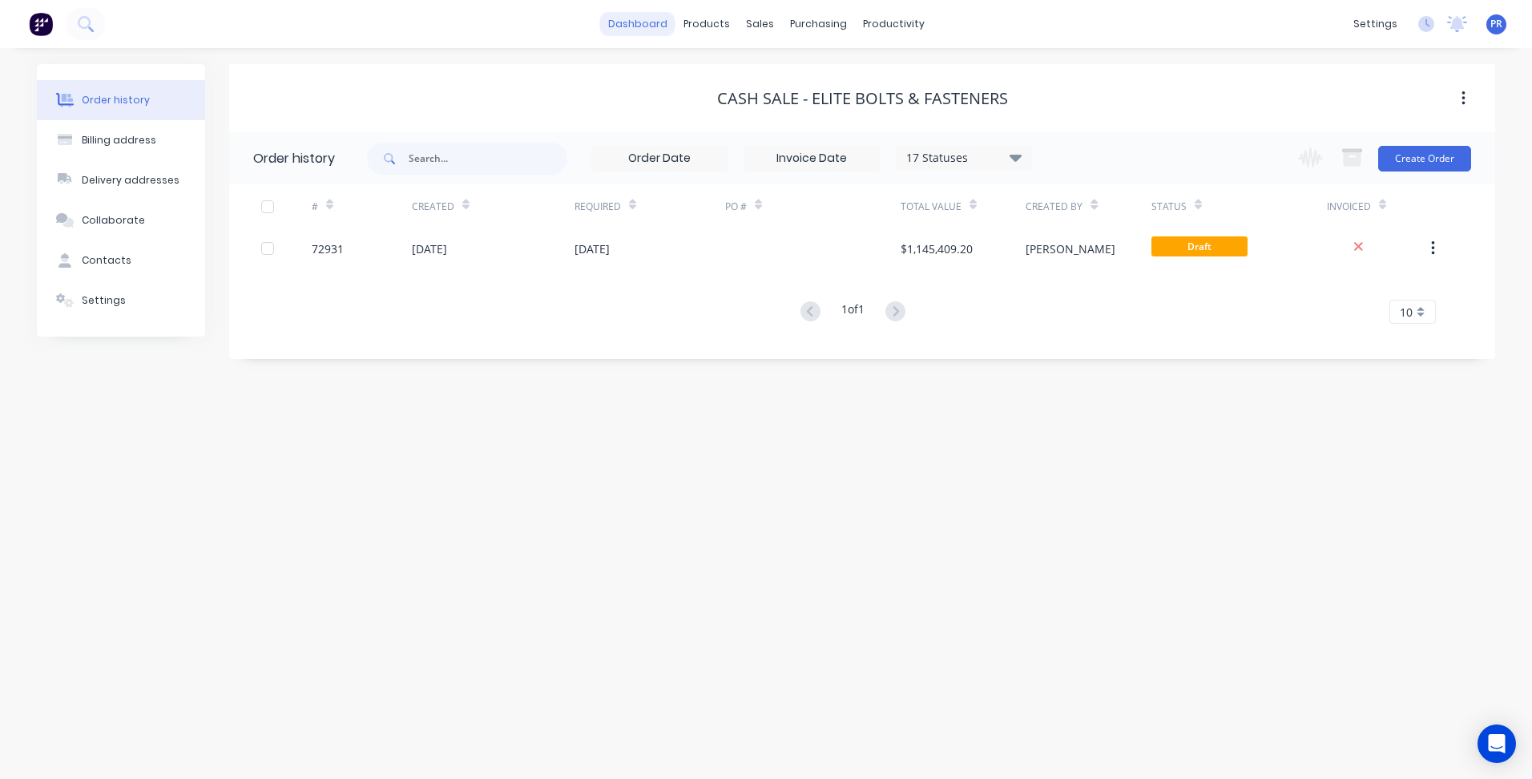
click at [634, 26] on link "dashboard" at bounding box center [637, 24] width 75 height 24
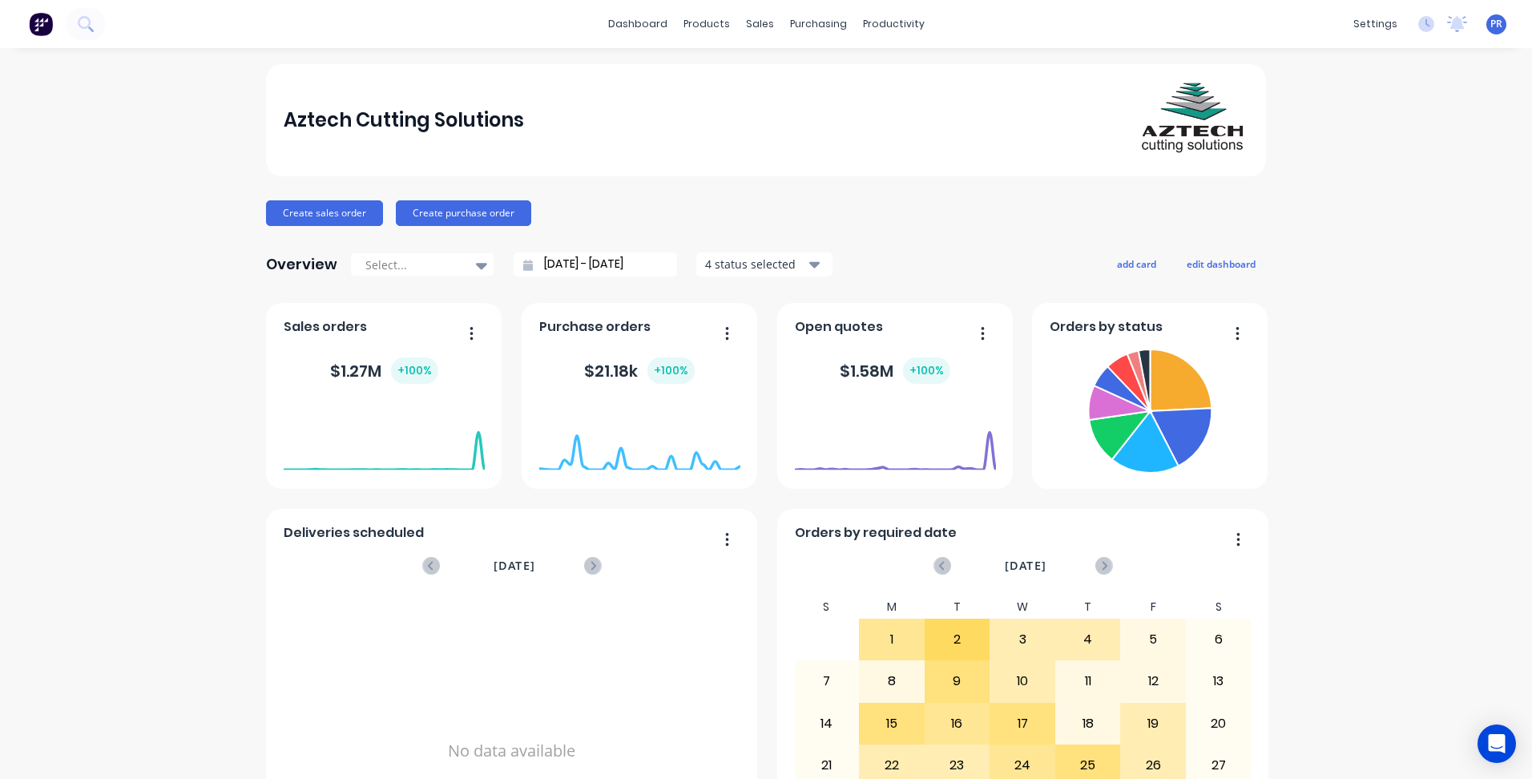
click at [1329, 495] on div "Aztech Cutting Solutions Create sales order Create purchase order Overview Sele…" at bounding box center [766, 482] width 1532 height 836
click at [1319, 433] on div "Aztech Cutting Solutions Create sales order Create purchase order Overview Sele…" at bounding box center [766, 482] width 1532 height 836
click at [1326, 433] on div "Aztech Cutting Solutions Create sales order Create purchase order Overview Sele…" at bounding box center [766, 482] width 1532 height 836
click at [1373, 385] on div "Aztech Cutting Solutions Create sales order Create purchase order Overview Sele…" at bounding box center [766, 482] width 1532 height 836
click at [167, 355] on div "Aztech Cutting Solutions Create sales order Create purchase order Overview Sele…" at bounding box center [766, 482] width 1532 height 836
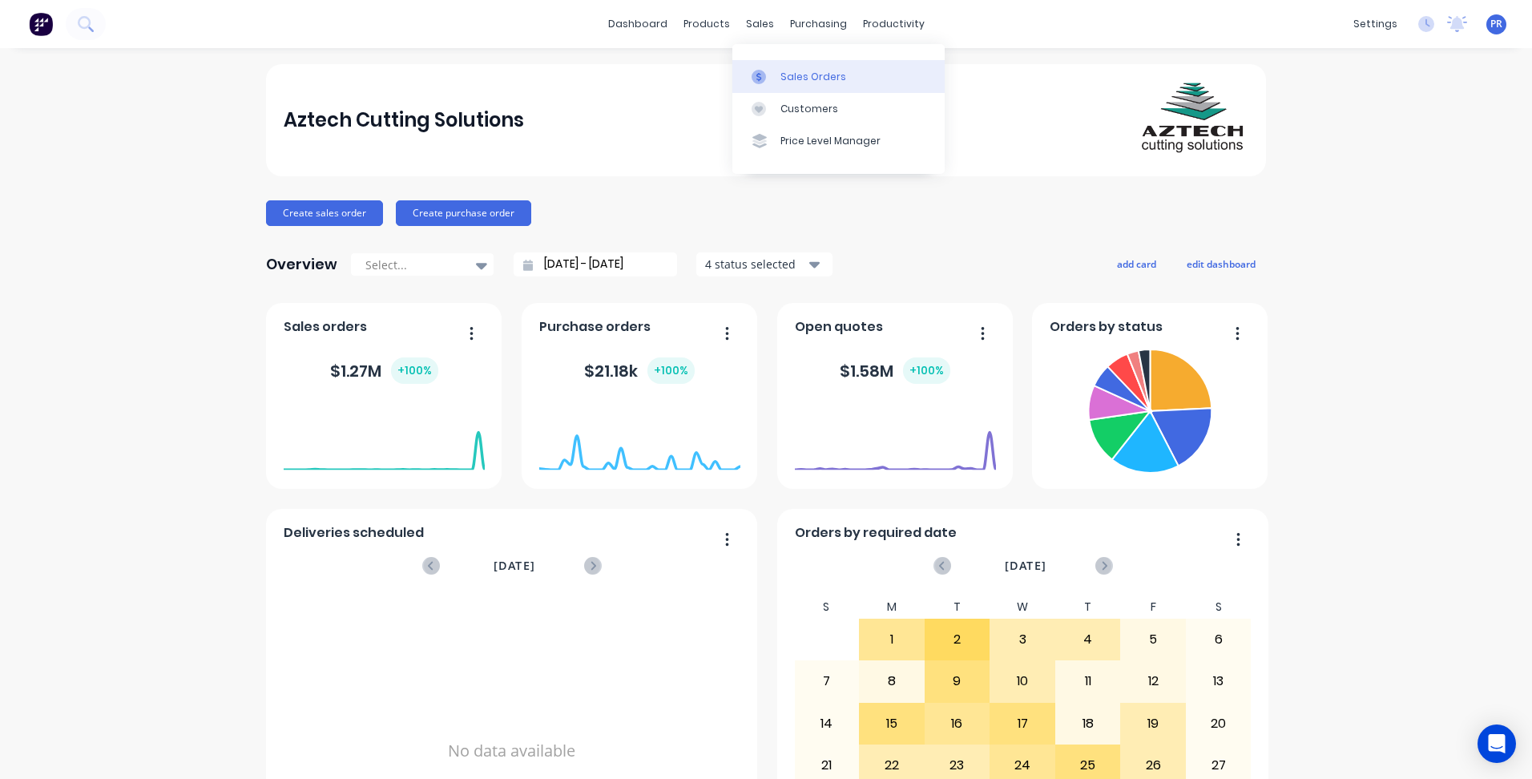
click at [772, 71] on div at bounding box center [764, 77] width 24 height 14
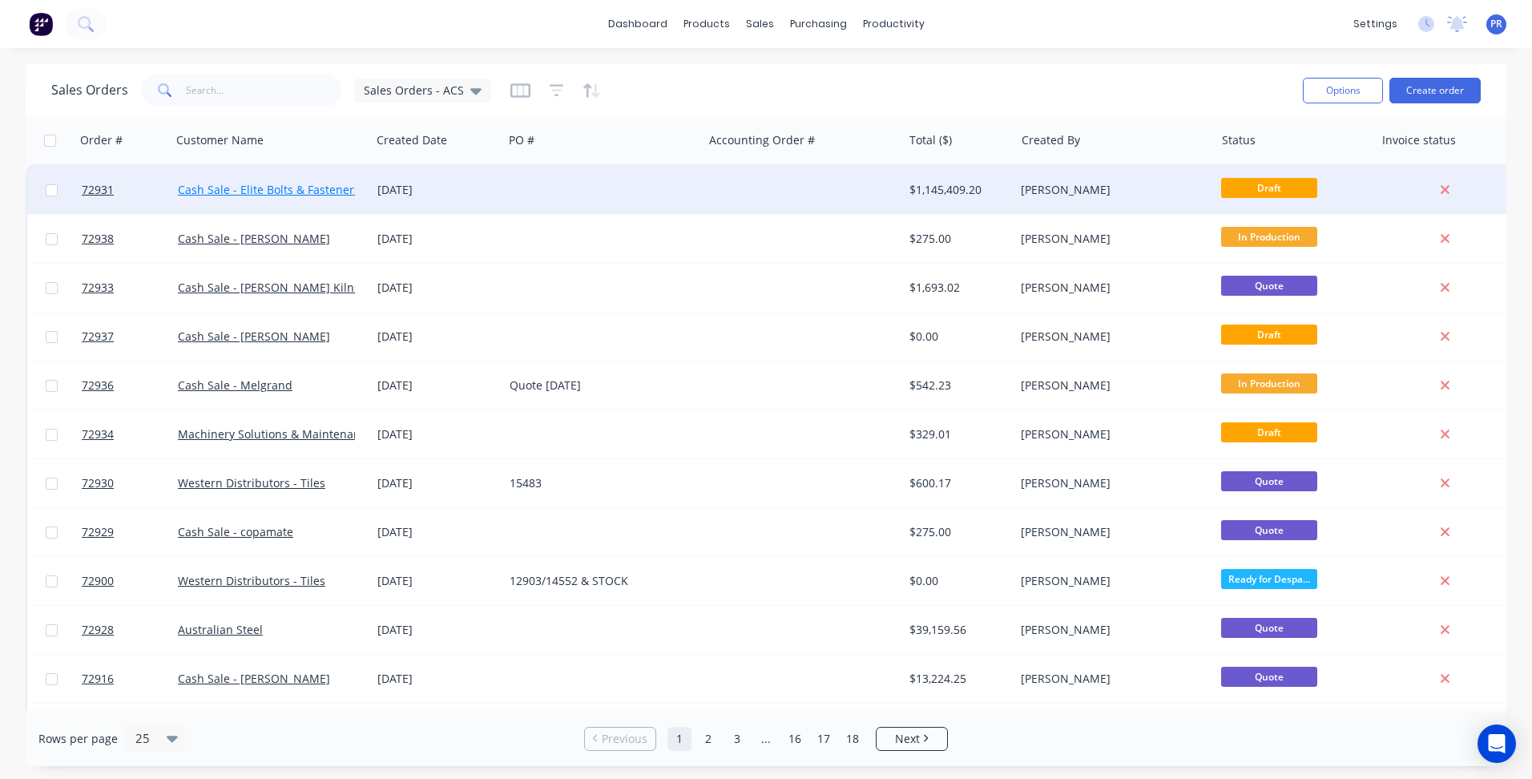
click at [345, 187] on link "Cash Sale - Elite Bolts & Fasteners" at bounding box center [269, 189] width 182 height 15
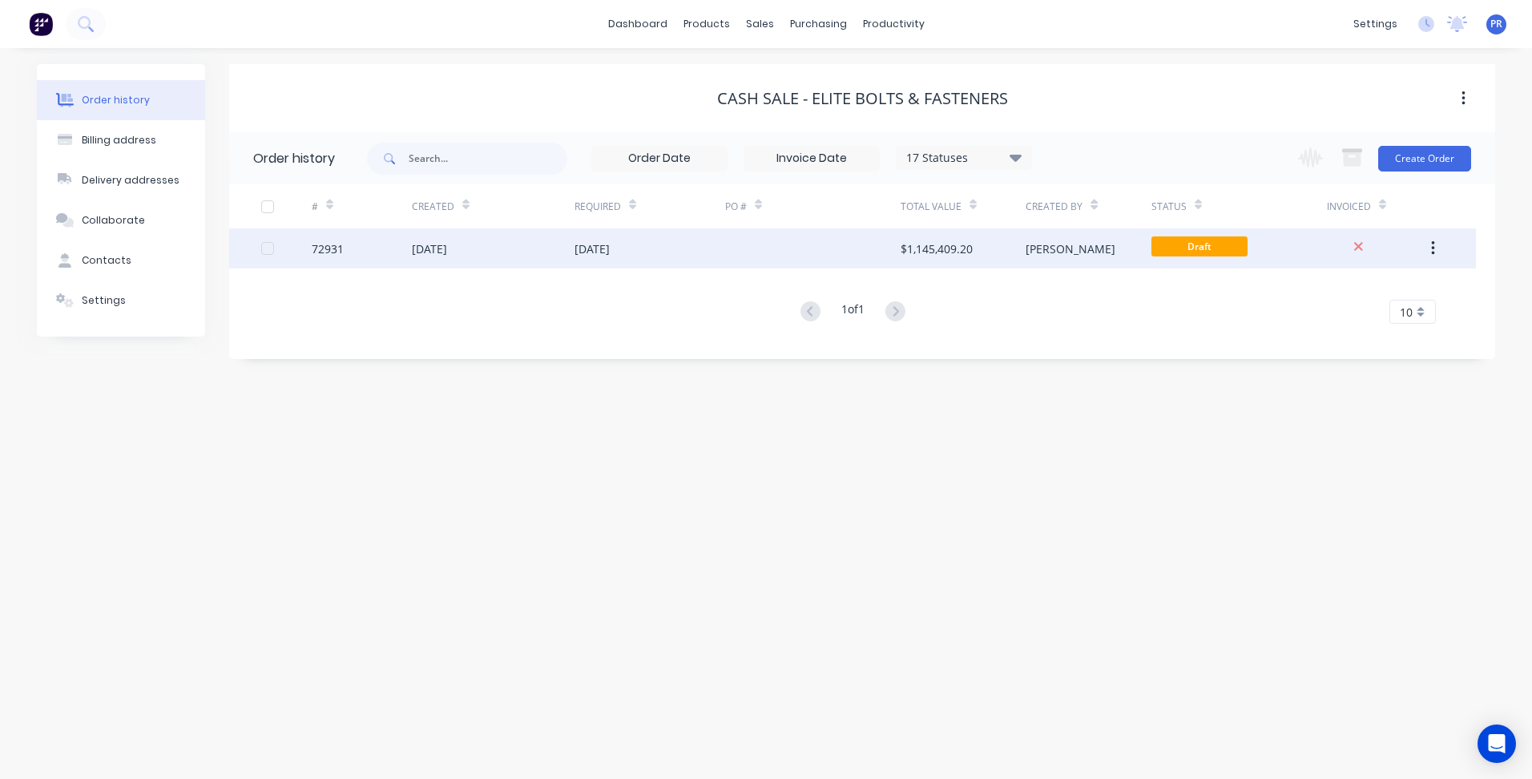
click at [1106, 259] on div "[PERSON_NAME]" at bounding box center [1088, 248] width 125 height 40
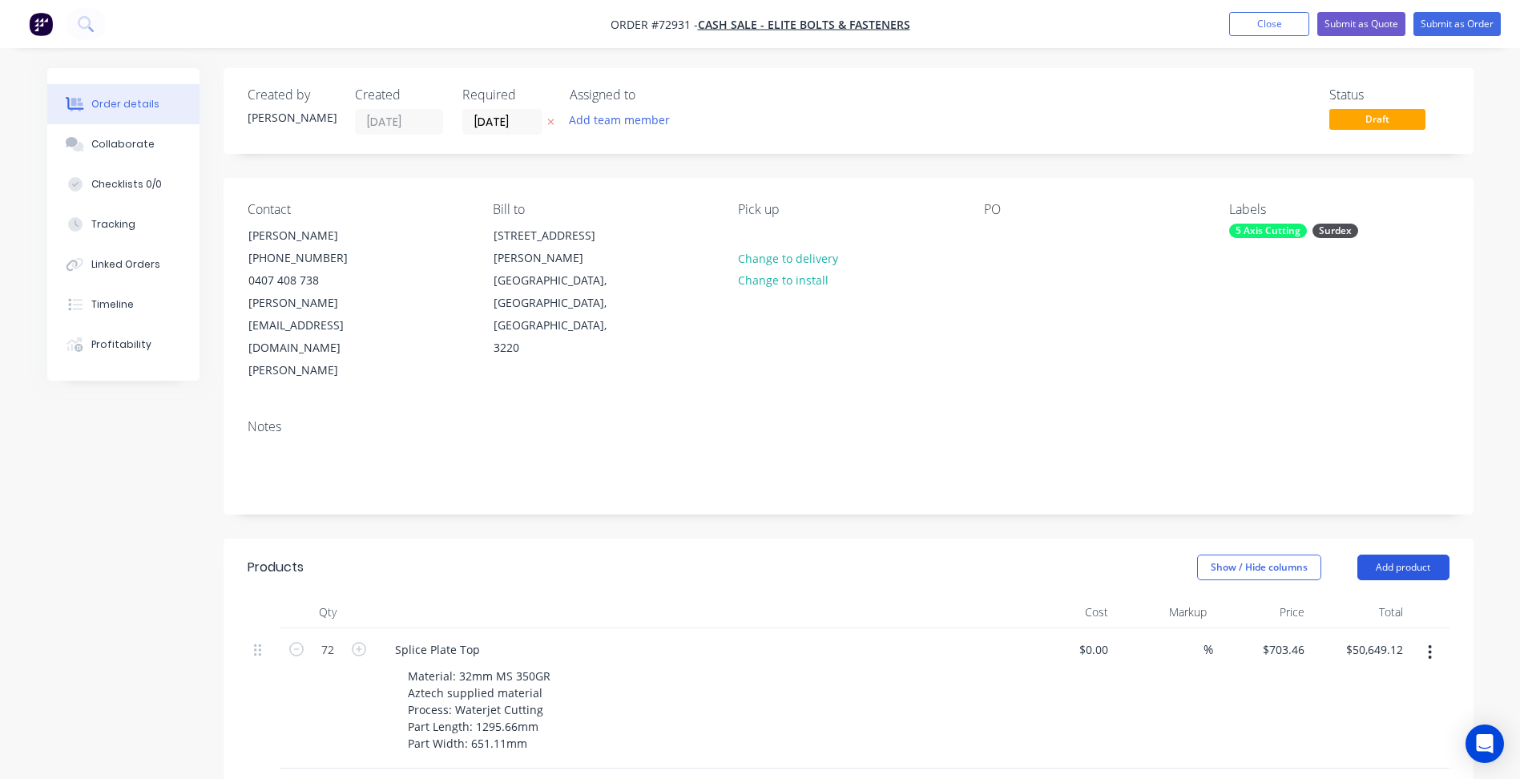
click at [1387, 554] on button "Add product" at bounding box center [1403, 567] width 92 height 26
click at [1335, 628] on div "Basic product" at bounding box center [1373, 639] width 123 height 23
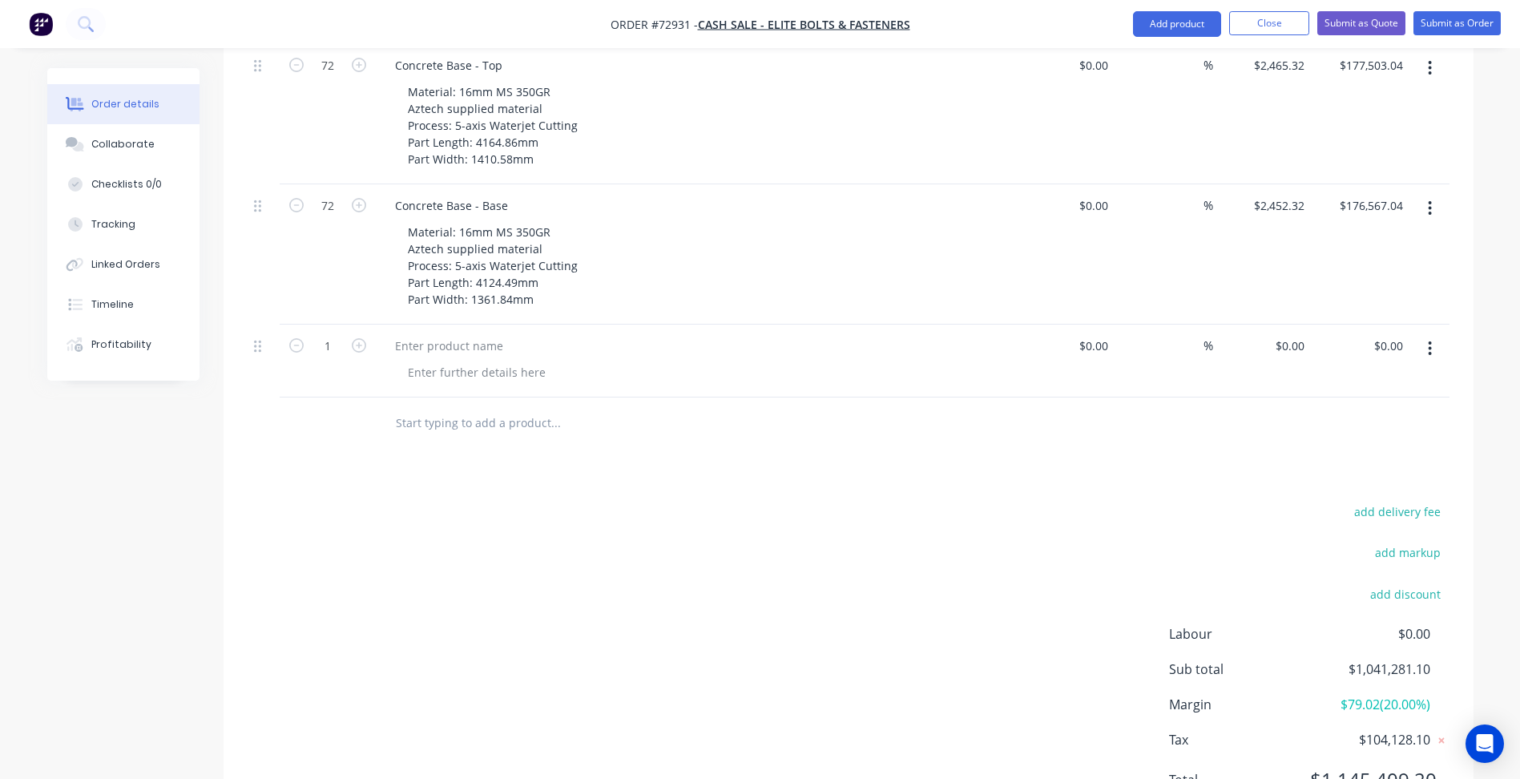
scroll to position [1157, 0]
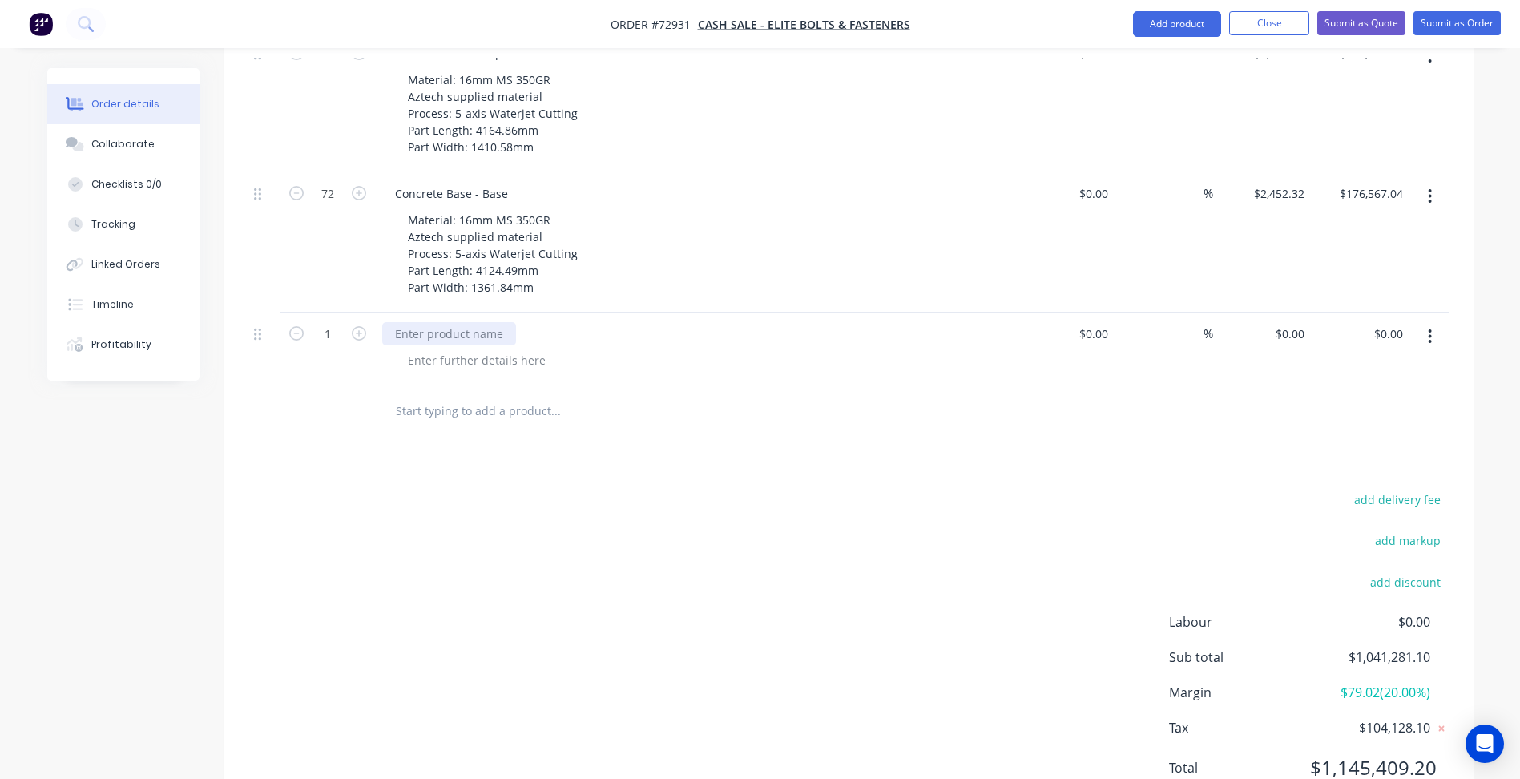
drag, startPoint x: 453, startPoint y: 267, endPoint x: 460, endPoint y: 277, distance: 12.2
click at [453, 322] on div at bounding box center [449, 333] width 134 height 23
click at [480, 349] on div at bounding box center [476, 360] width 163 height 23
drag, startPoint x: 482, startPoint y: 269, endPoint x: 242, endPoint y: 244, distance: 241.6
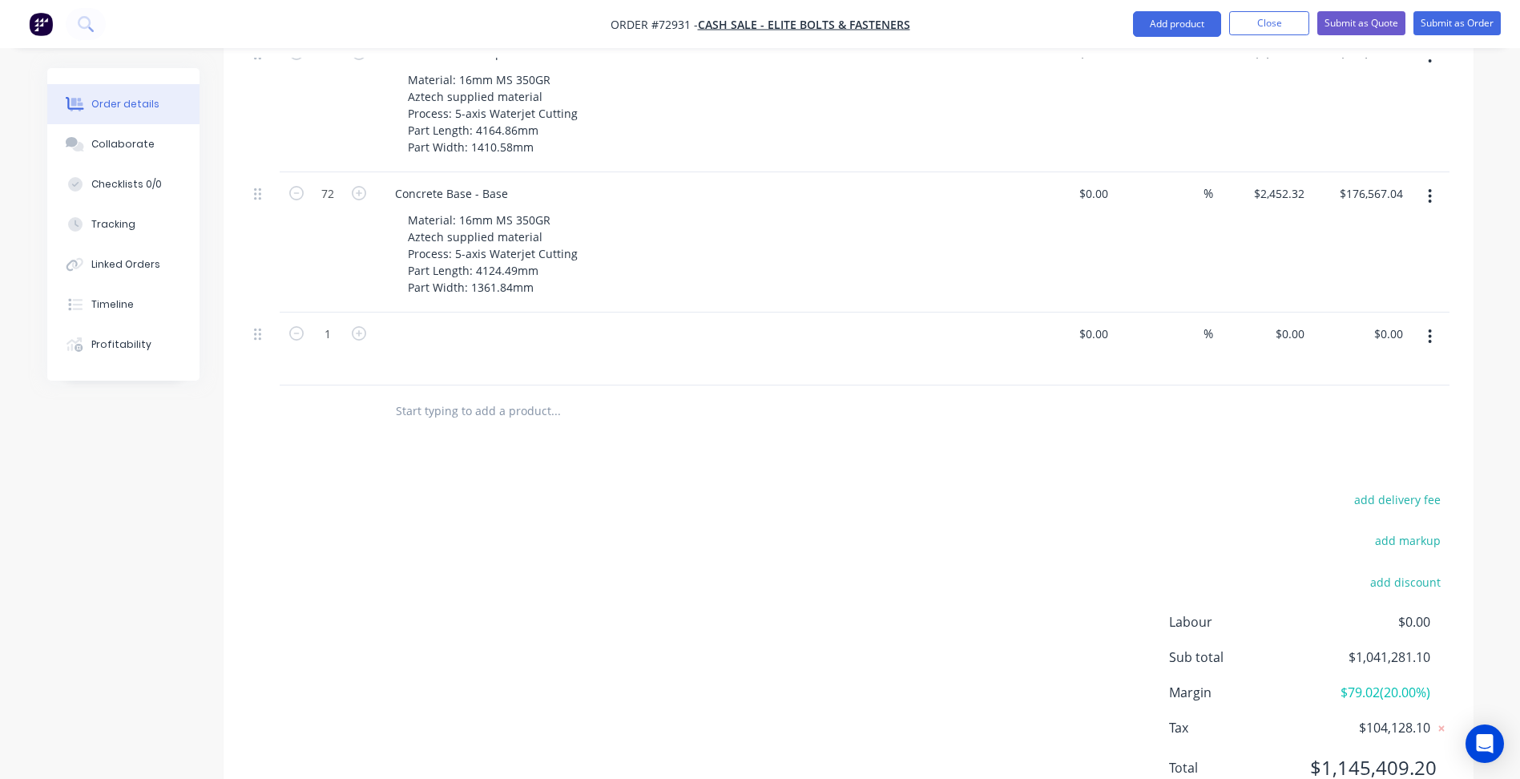
click at [1418, 322] on button "button" at bounding box center [1430, 336] width 38 height 29
click at [1363, 463] on div "Delete" at bounding box center [1373, 474] width 123 height 23
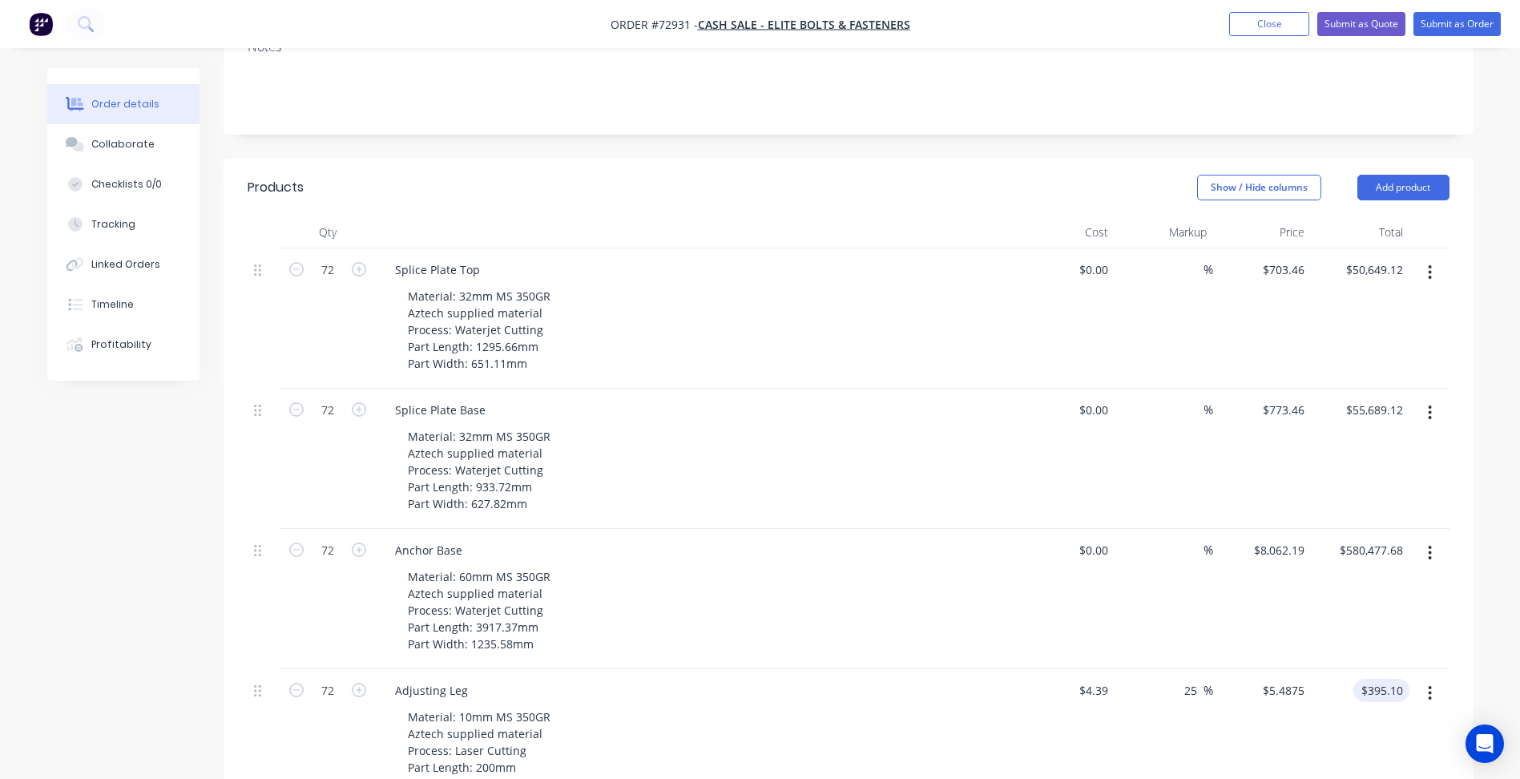
scroll to position [203, 0]
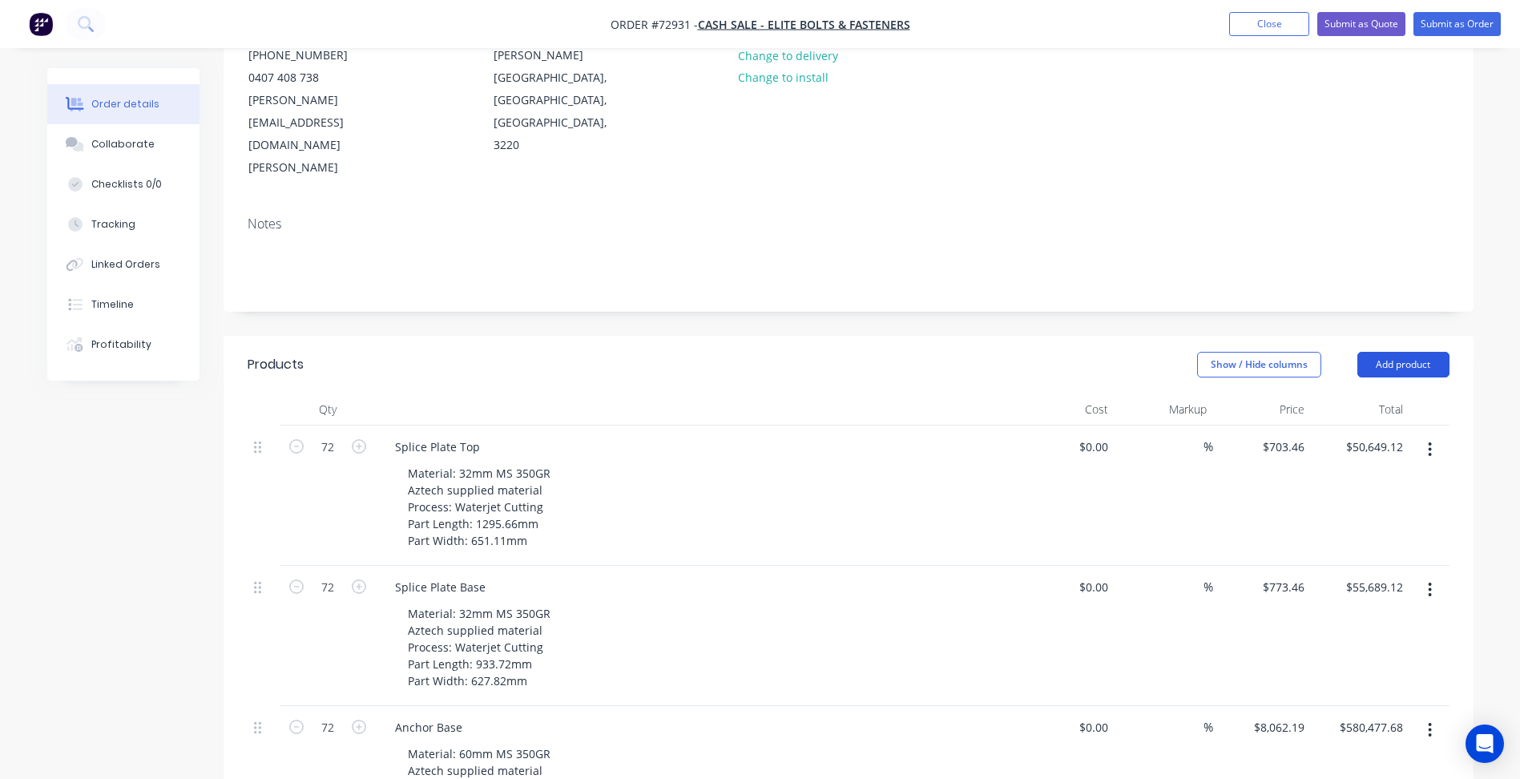
click at [1413, 352] on button "Add product" at bounding box center [1403, 365] width 92 height 26
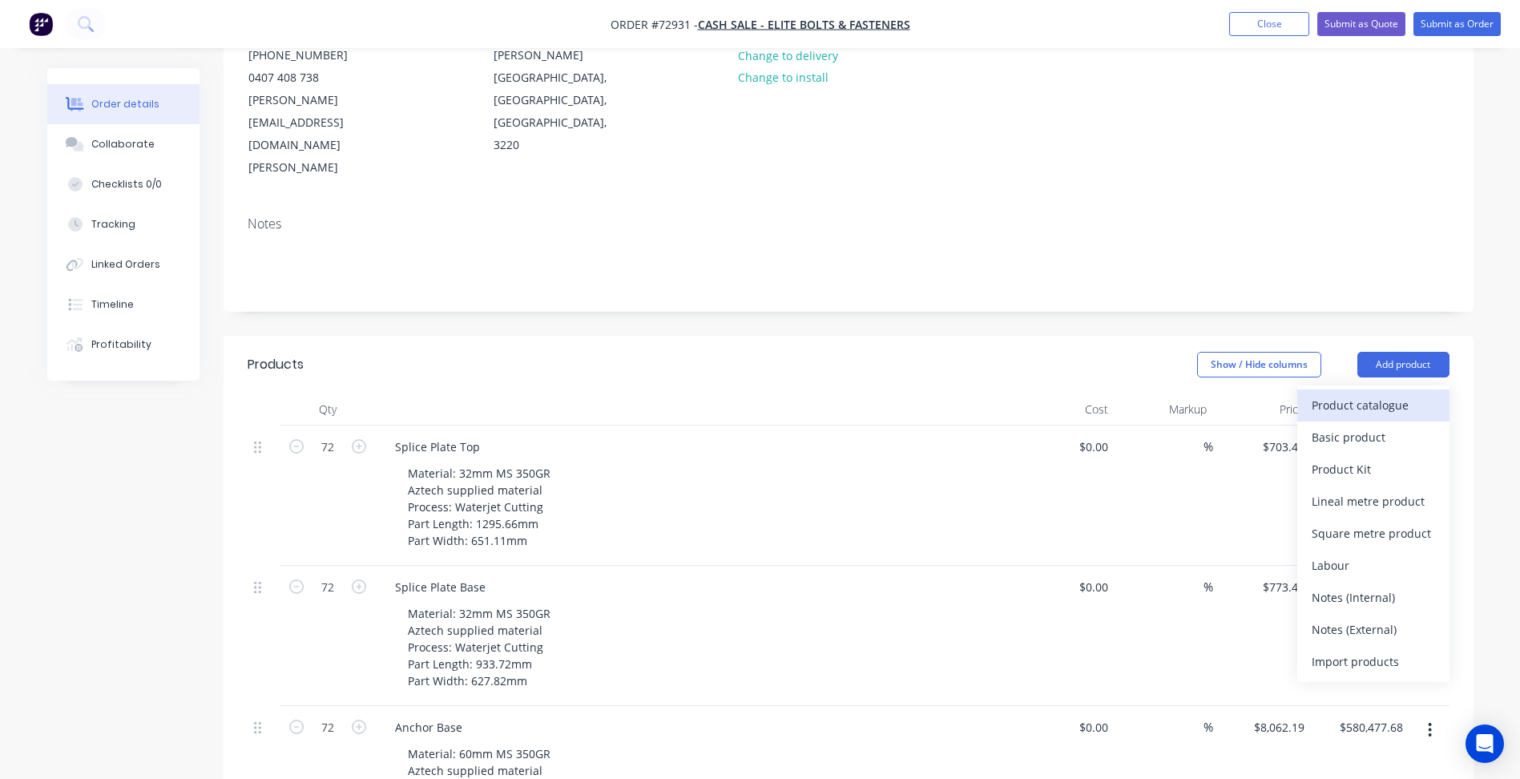
click at [1384, 393] on div "Product catalogue" at bounding box center [1373, 404] width 123 height 23
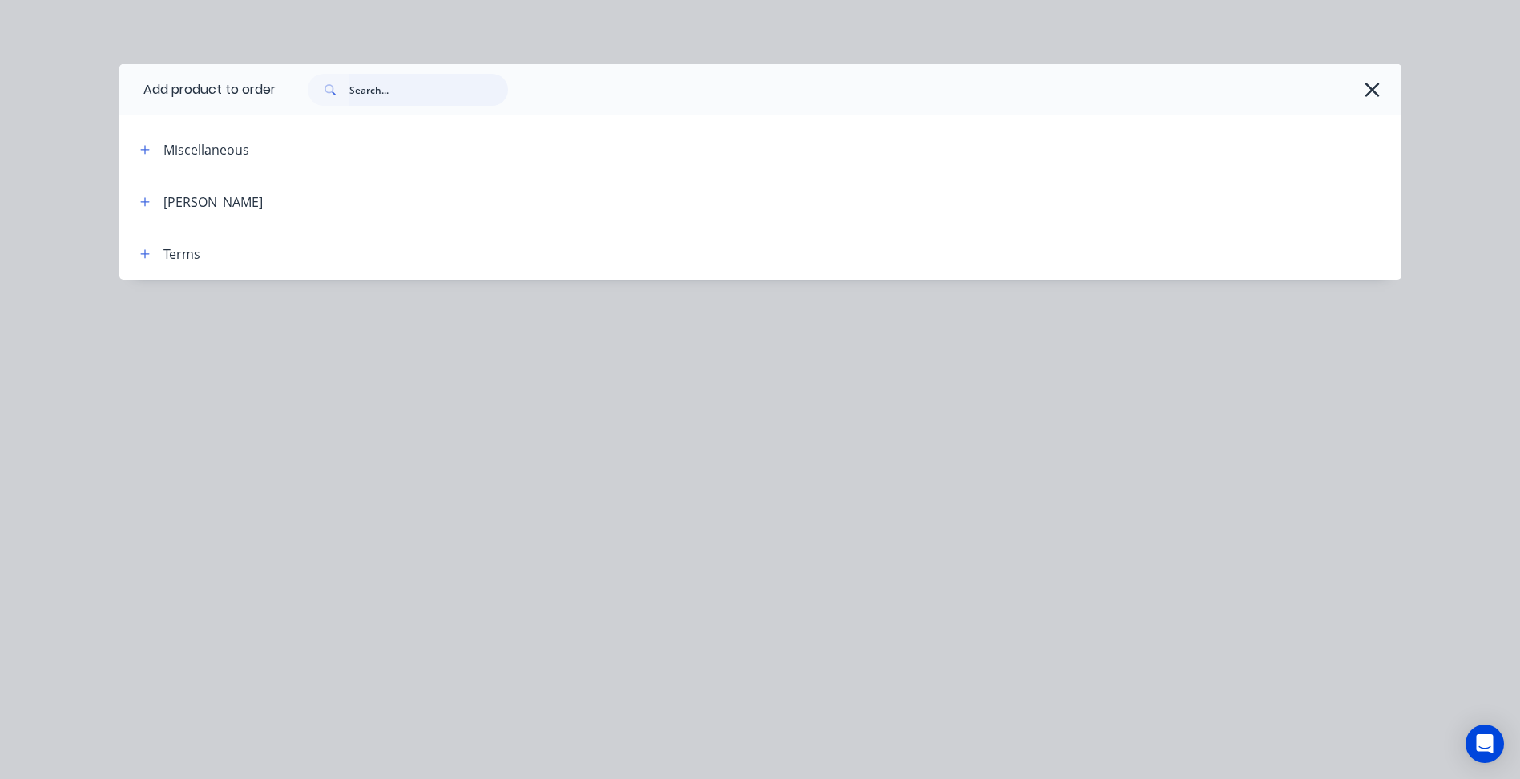
click at [404, 99] on input "text" at bounding box center [428, 90] width 159 height 32
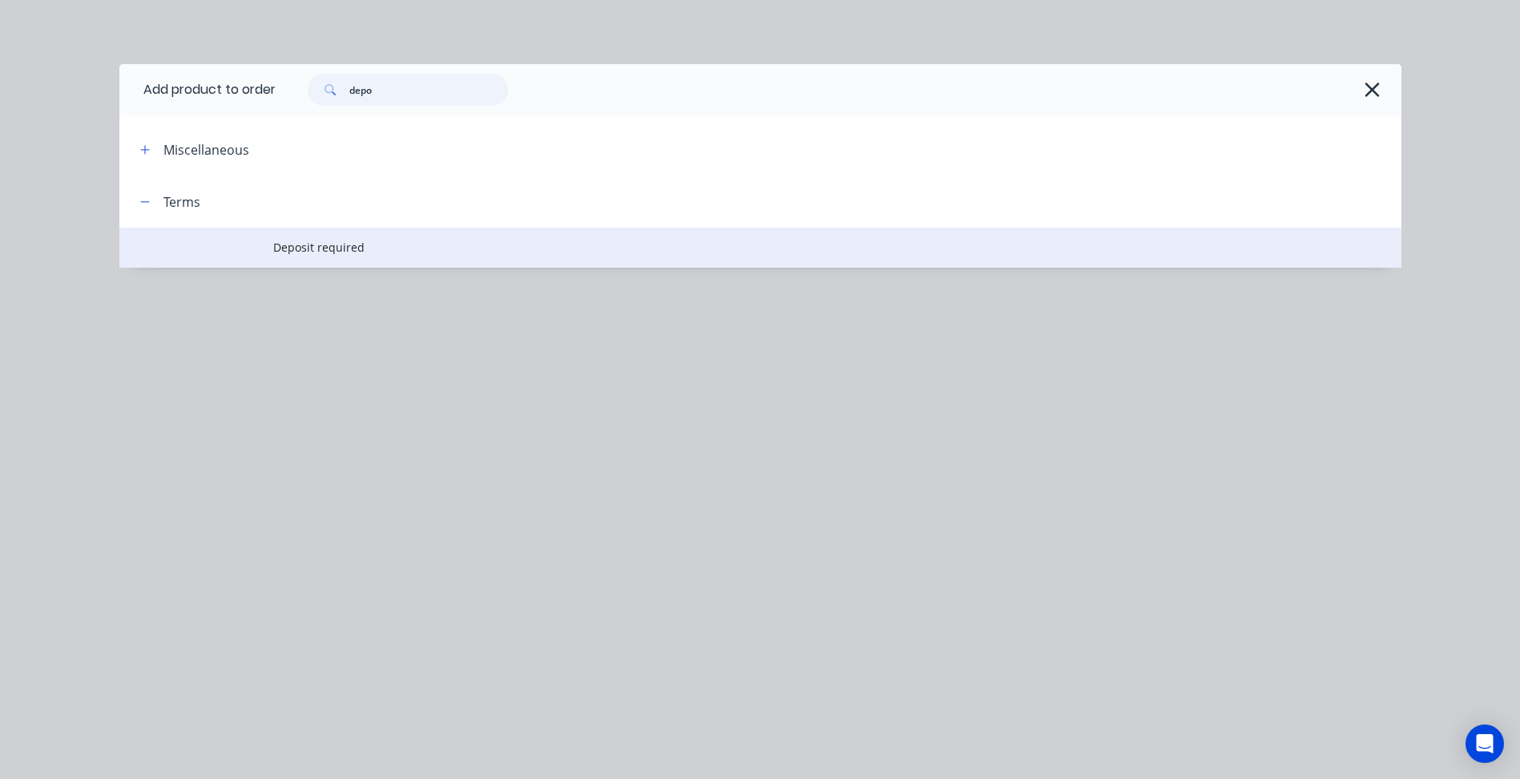
type input "depo"
click at [329, 252] on span "Deposit required" at bounding box center [724, 247] width 902 height 17
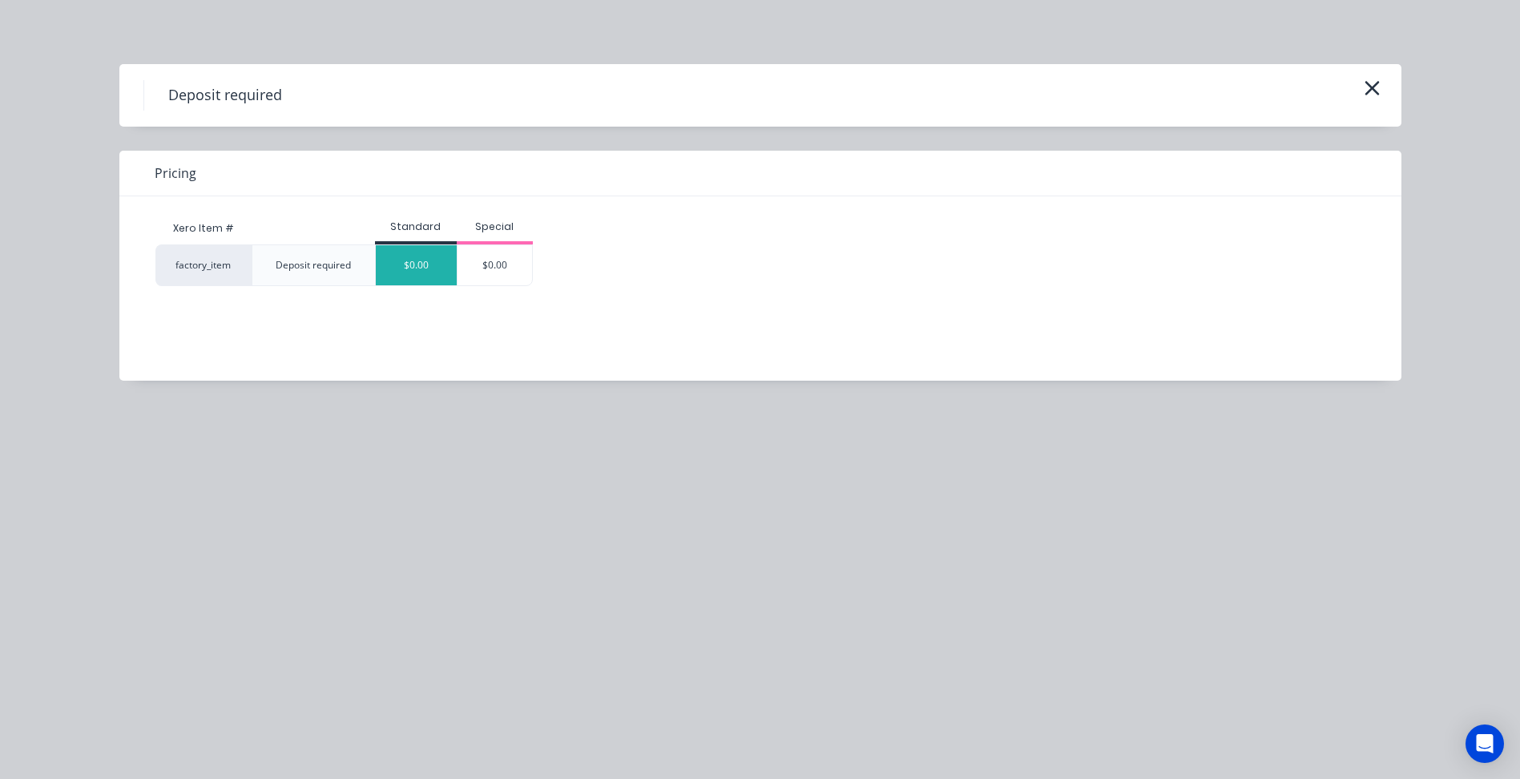
click at [411, 275] on div "$0.00" at bounding box center [416, 265] width 81 height 40
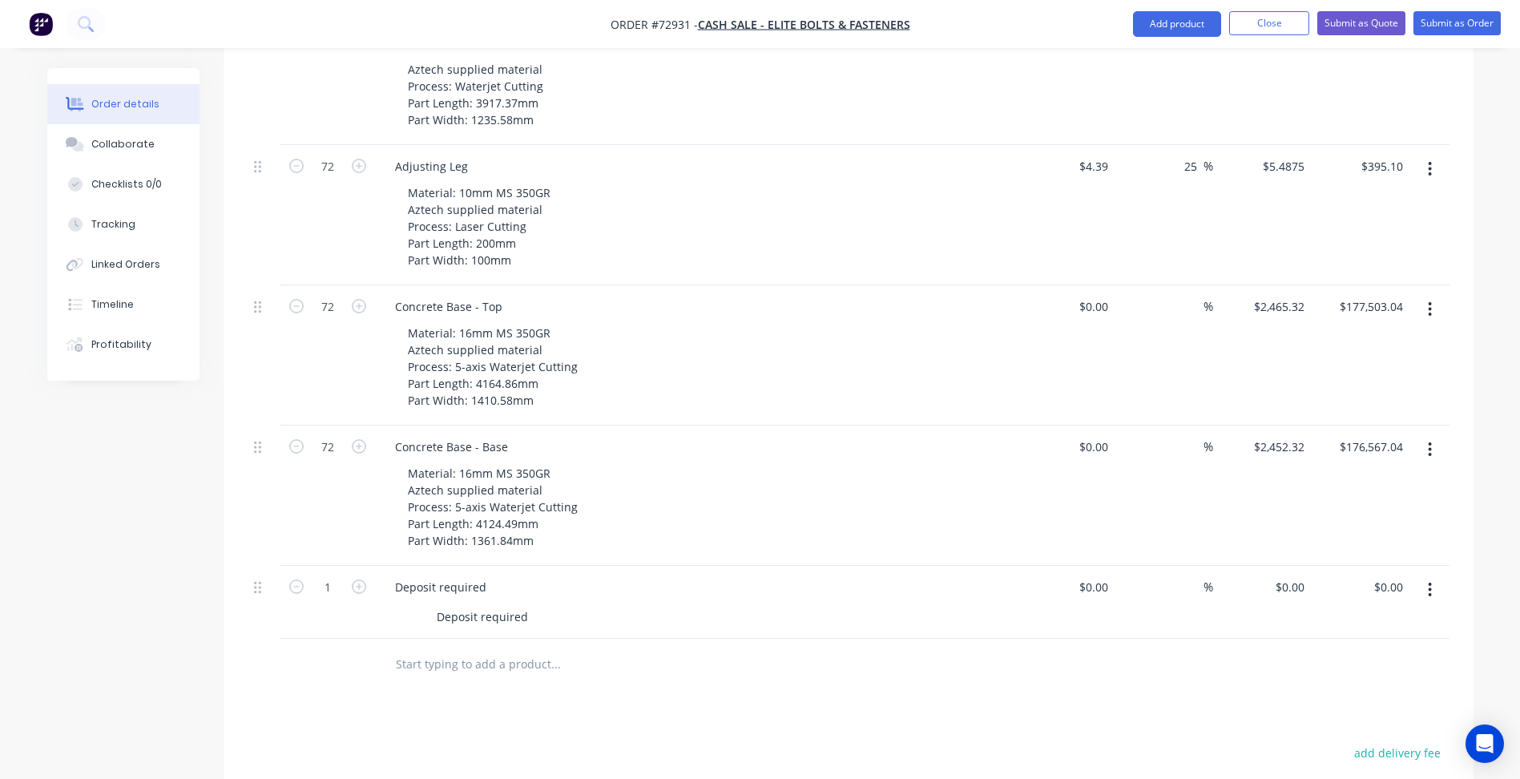
scroll to position [1157, 0]
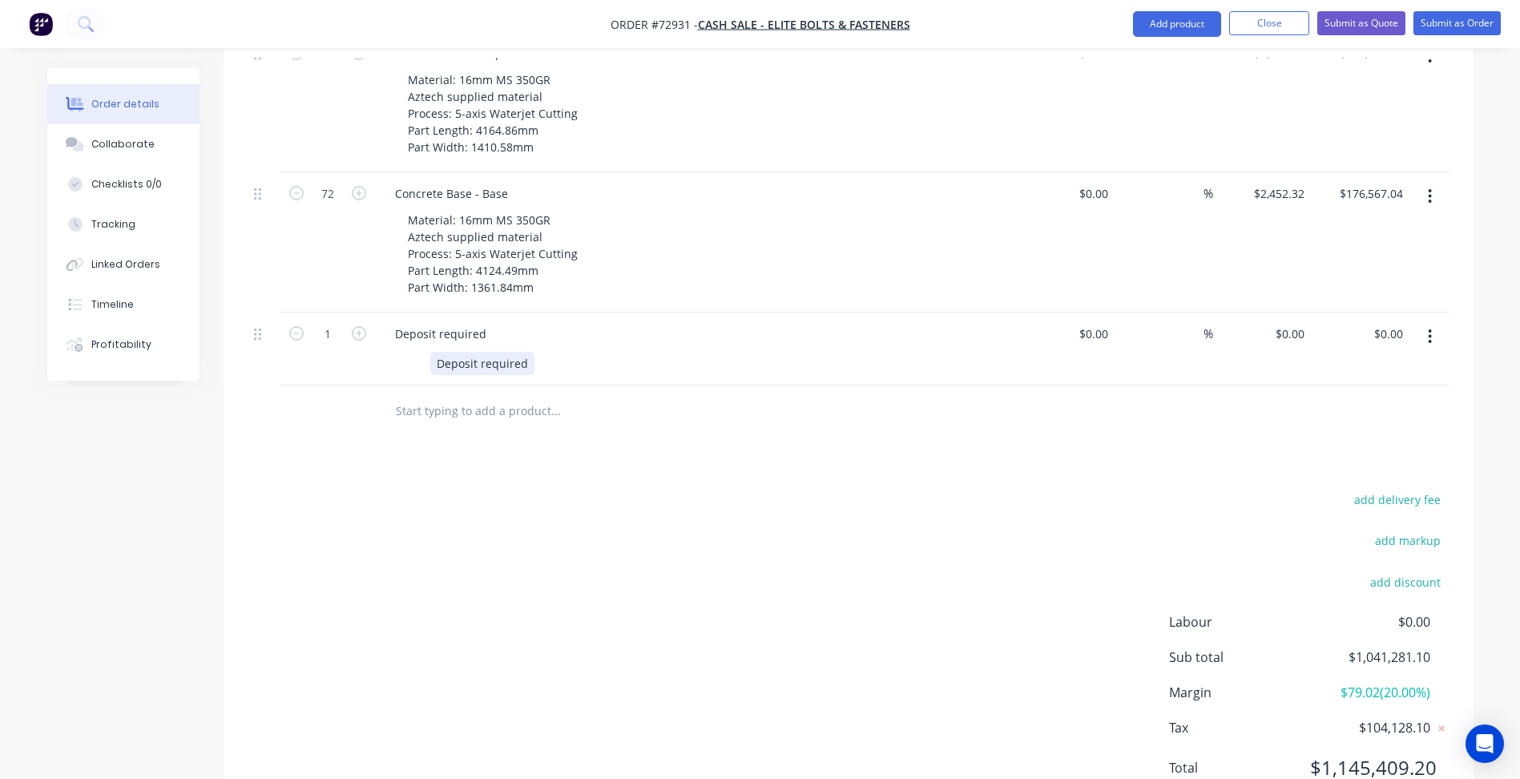
click at [437, 352] on div "Deposit required" at bounding box center [482, 363] width 104 height 23
drag, startPoint x: 485, startPoint y: 270, endPoint x: 326, endPoint y: 260, distance: 158.9
click at [325, 312] on div "1 Deposit required 50% deposit required prior to production: $0.00 $0.00 % $0.0…" at bounding box center [849, 348] width 1202 height 73
click at [530, 312] on div "Payment Terms 50% deposit required prior to production:" at bounding box center [696, 348] width 641 height 73
click at [530, 352] on div "50% deposit required prior to production:" at bounding box center [549, 363] width 238 height 23
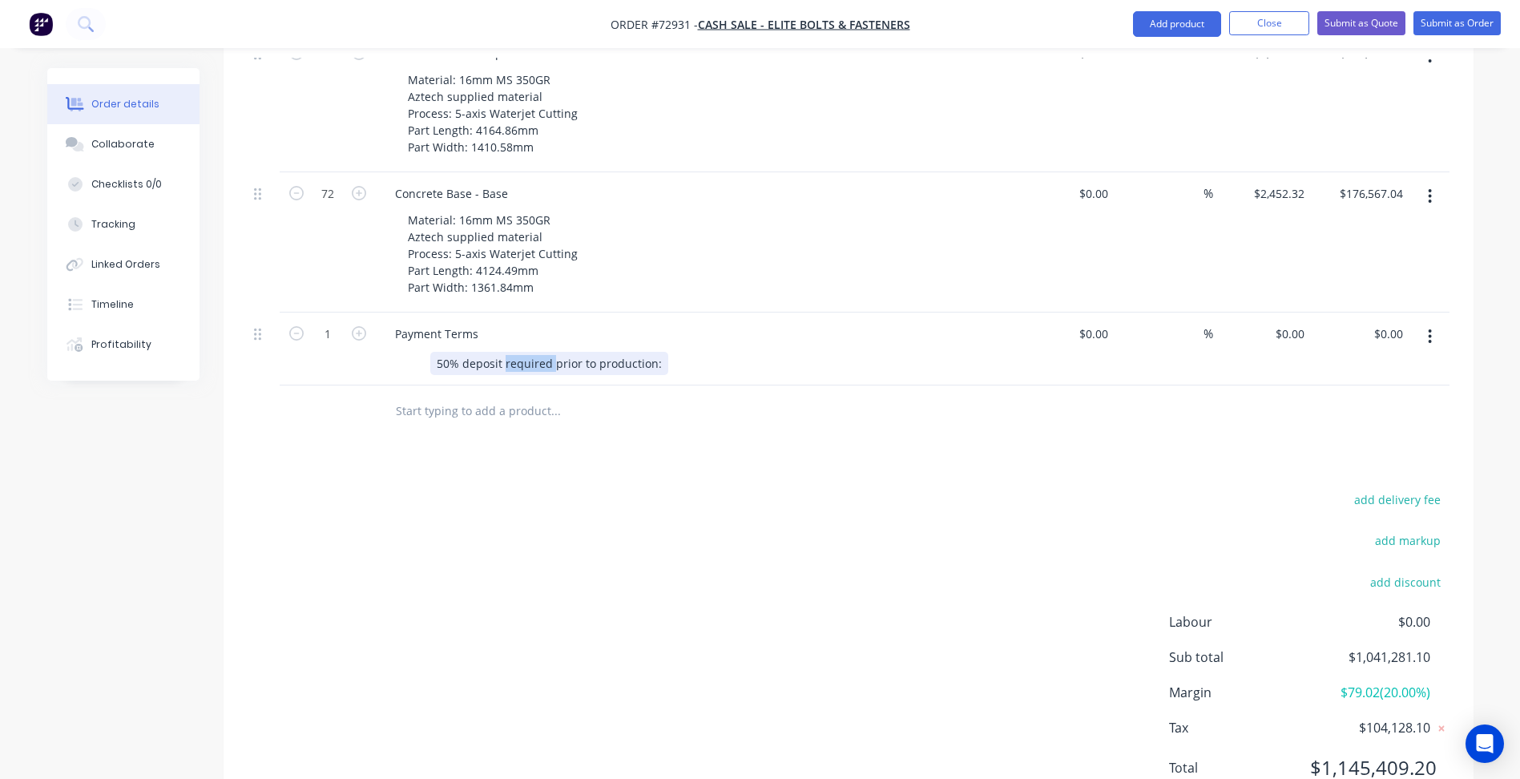
click at [530, 352] on div "50% deposit required prior to production:" at bounding box center [549, 363] width 238 height 23
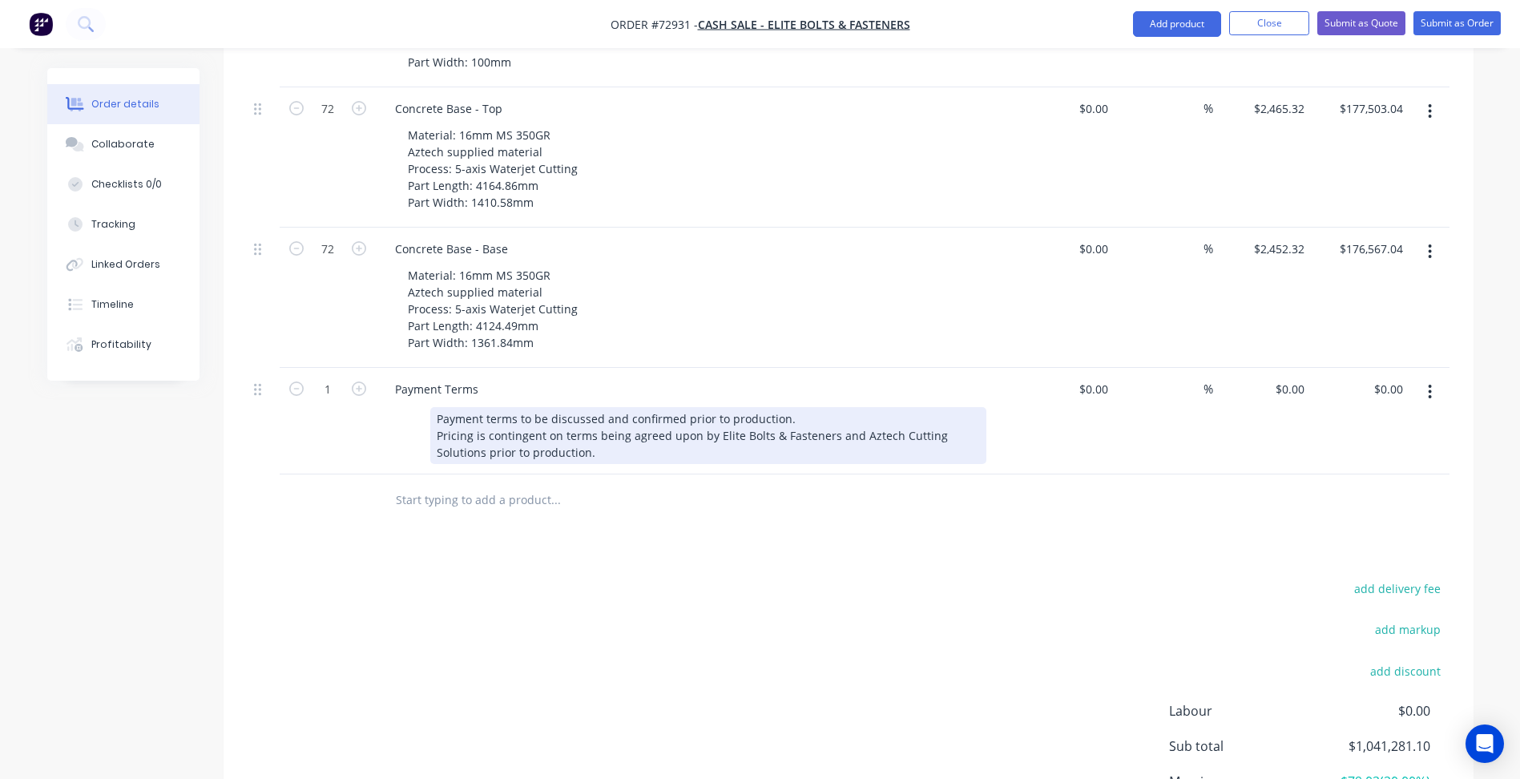
scroll to position [950, 0]
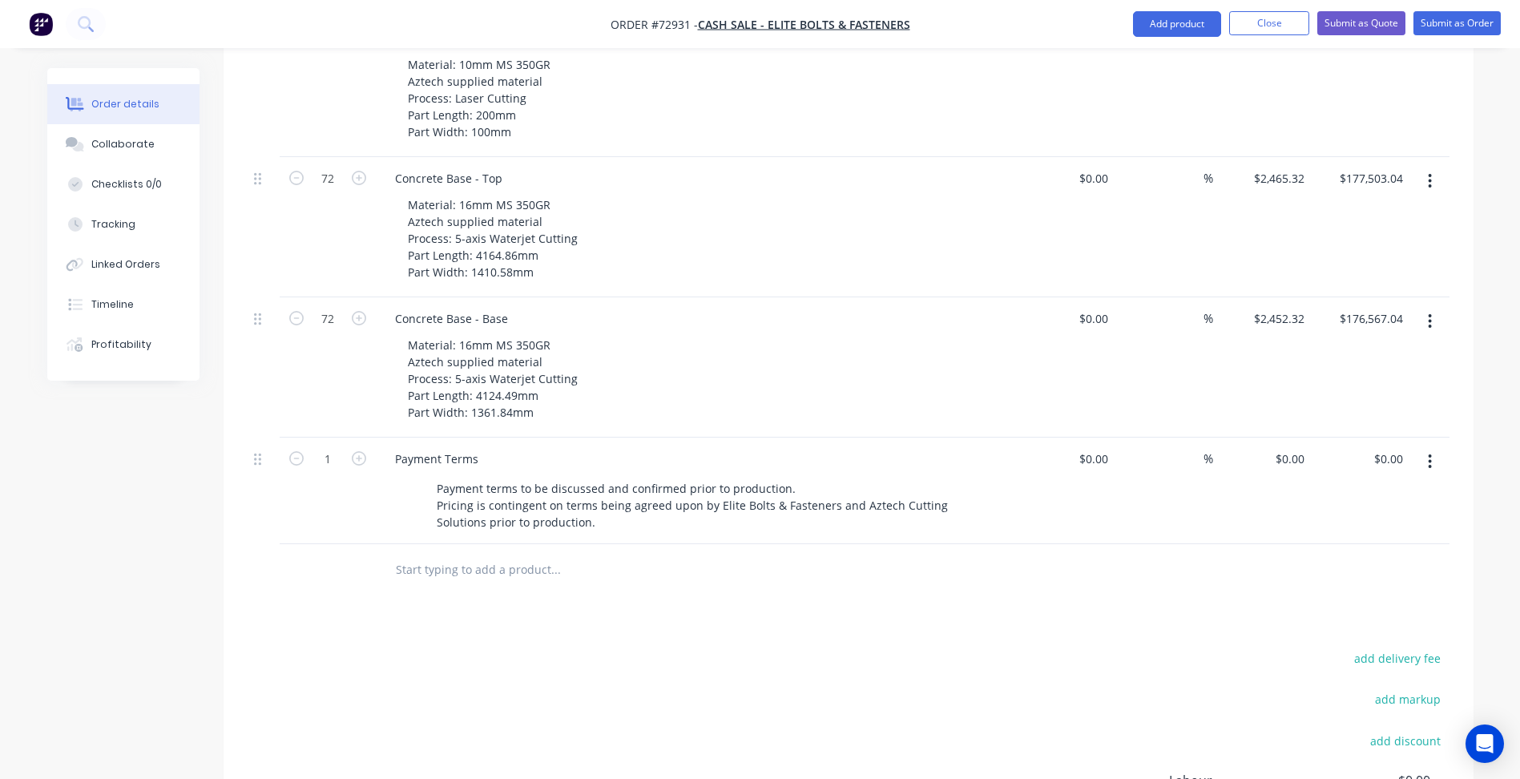
scroll to position [1030, 0]
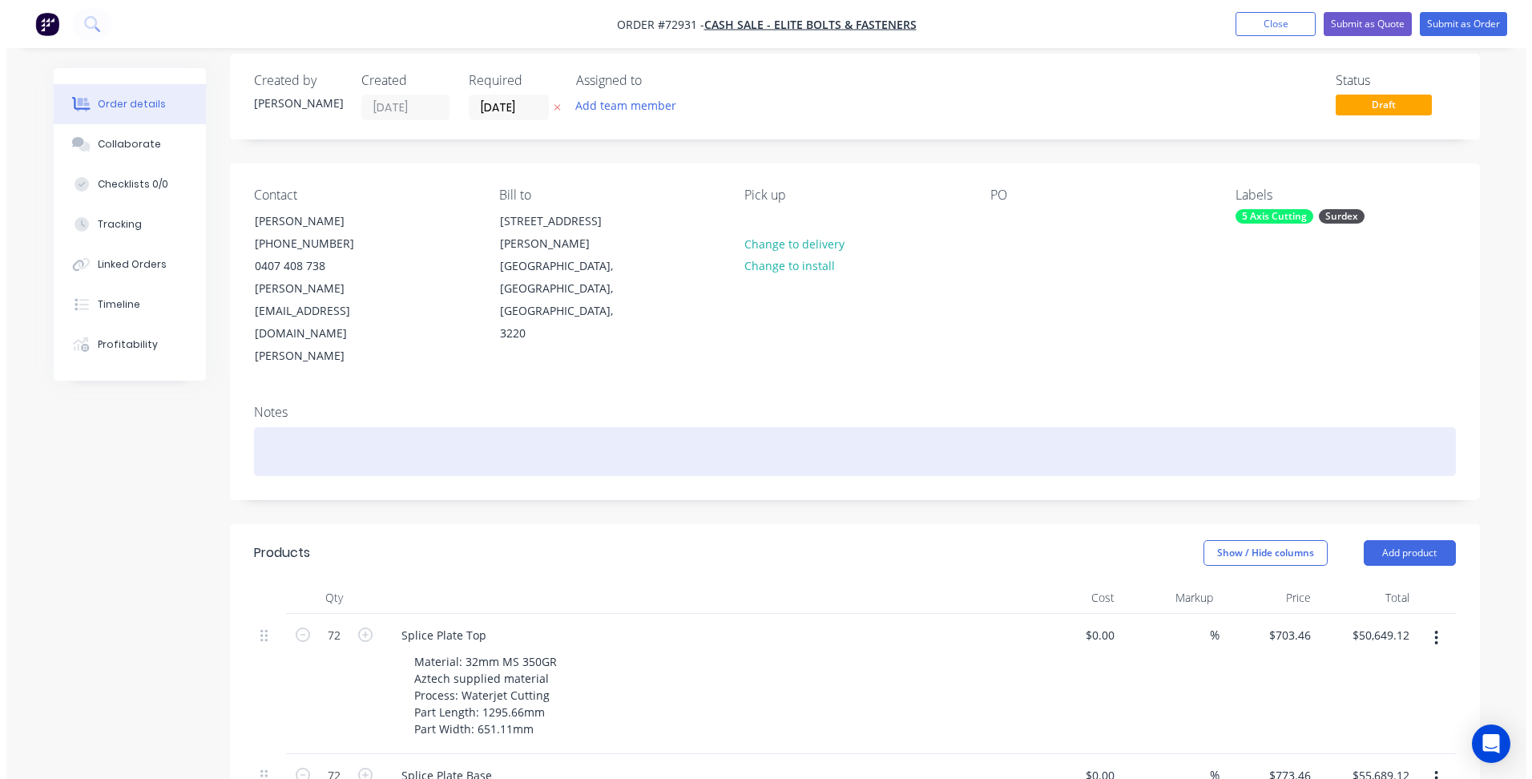
scroll to position [0, 0]
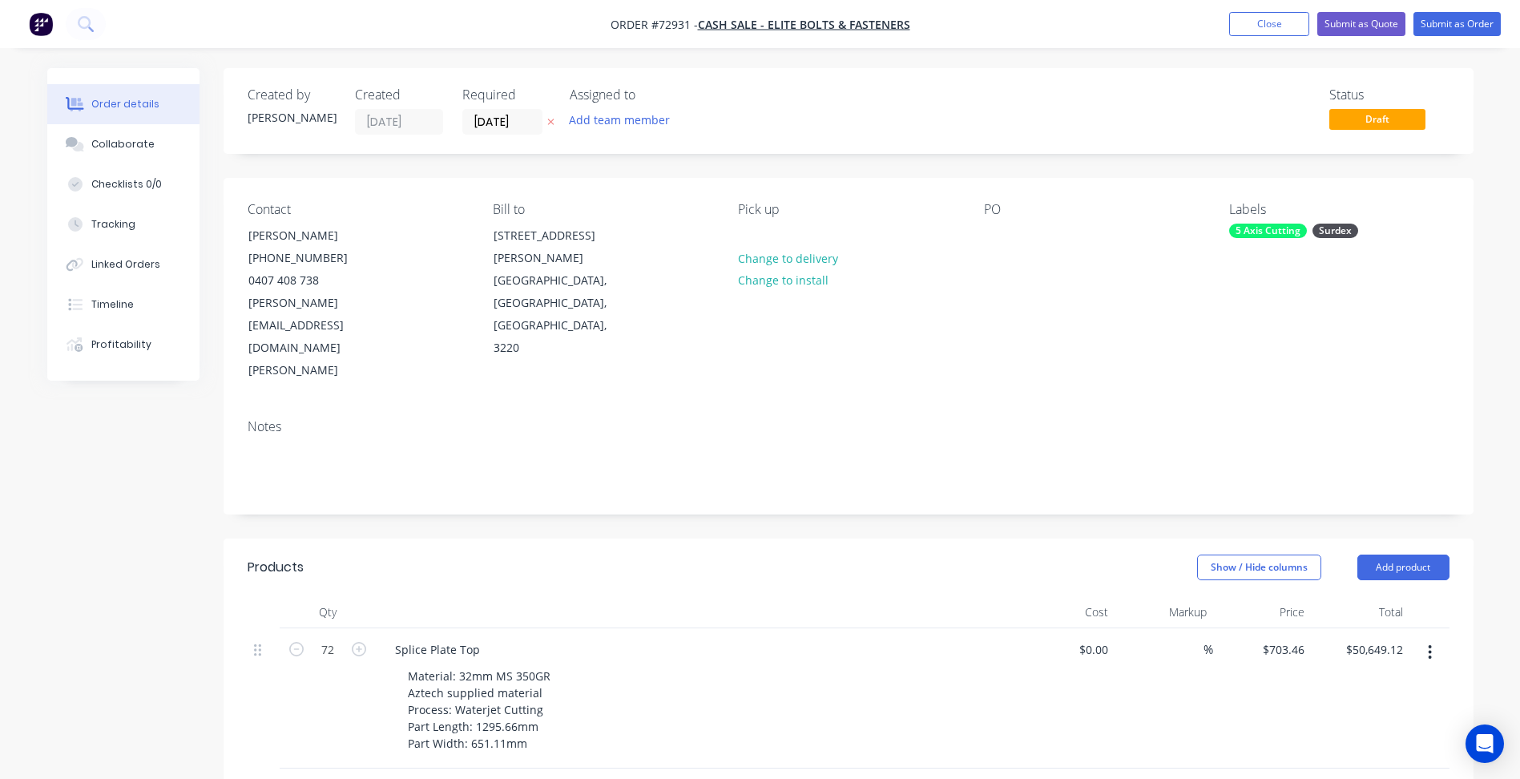
drag, startPoint x: 1255, startPoint y: 24, endPoint x: 1161, endPoint y: 31, distance: 94.8
click at [1255, 24] on button "Close" at bounding box center [1269, 24] width 80 height 24
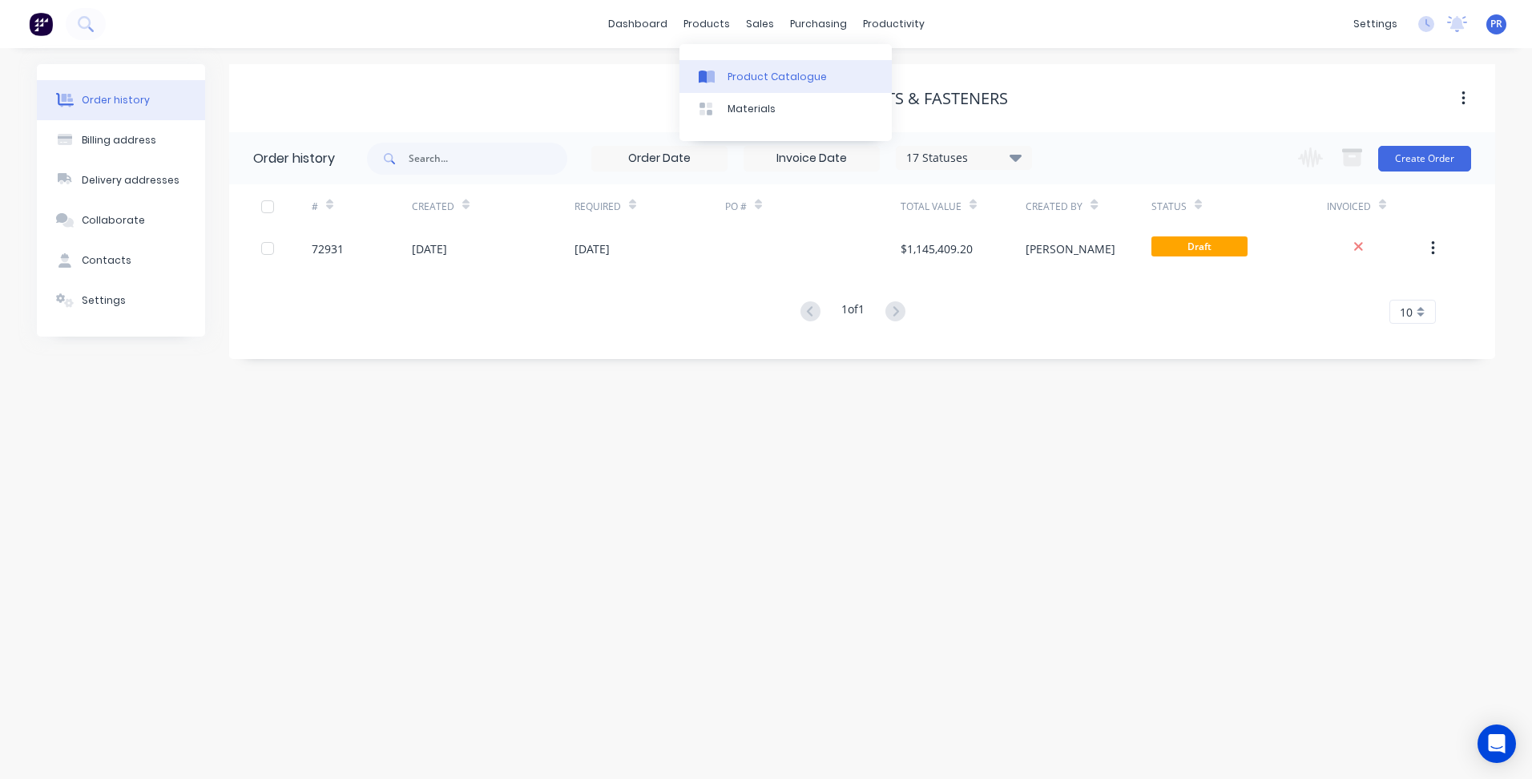
click at [729, 75] on div "Product Catalogue" at bounding box center [776, 77] width 99 height 14
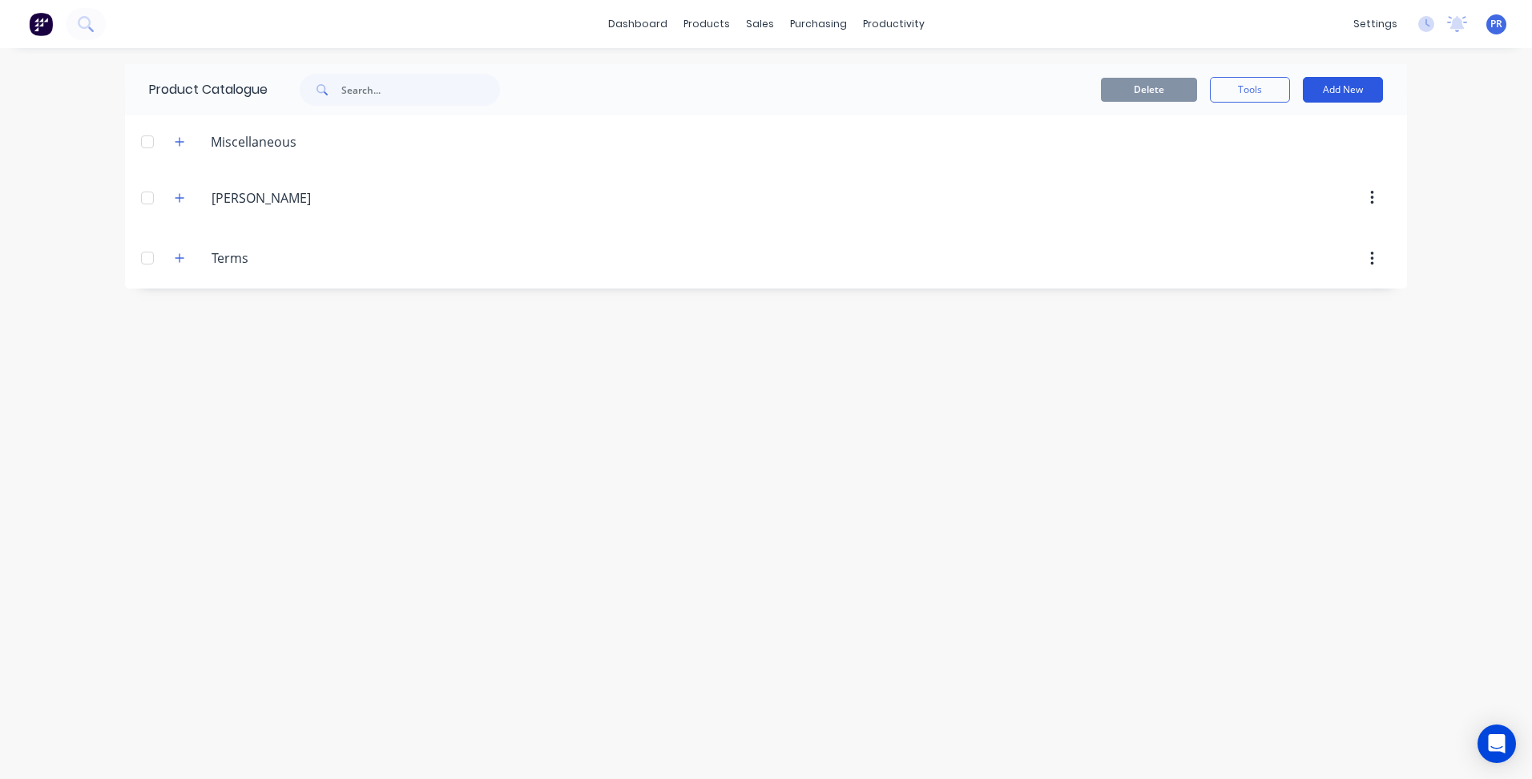
click at [1356, 91] on button "Add New" at bounding box center [1343, 90] width 80 height 26
click at [1312, 132] on div "Category" at bounding box center [1306, 130] width 123 height 23
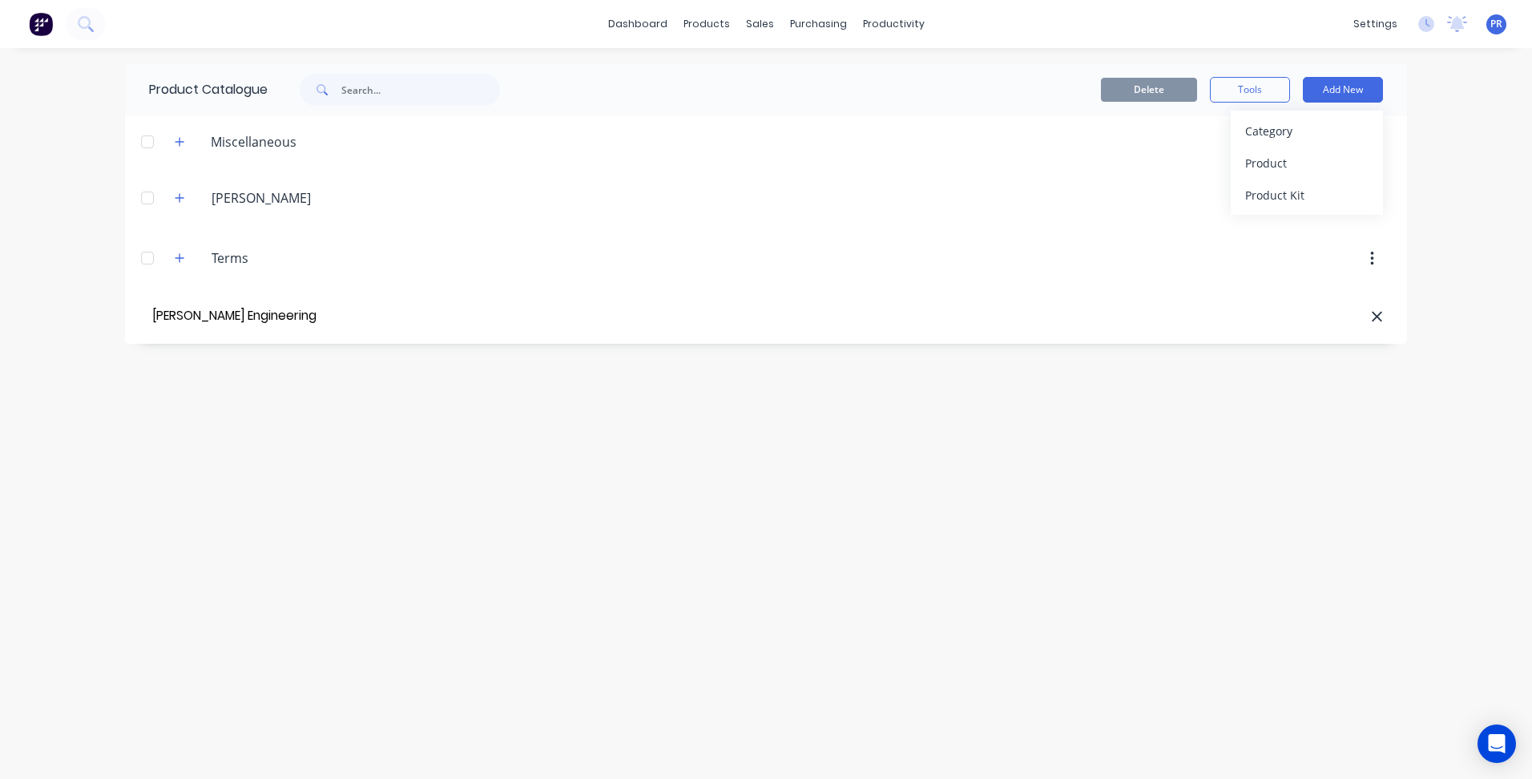
type input "Gorski Engineering"
click at [179, 316] on icon "button" at bounding box center [179, 318] width 9 height 9
click at [1332, 96] on button "Add New" at bounding box center [1343, 90] width 80 height 26
click at [1368, 316] on button "button" at bounding box center [1372, 318] width 38 height 29
click at [1332, 85] on button "Add New" at bounding box center [1343, 90] width 80 height 26
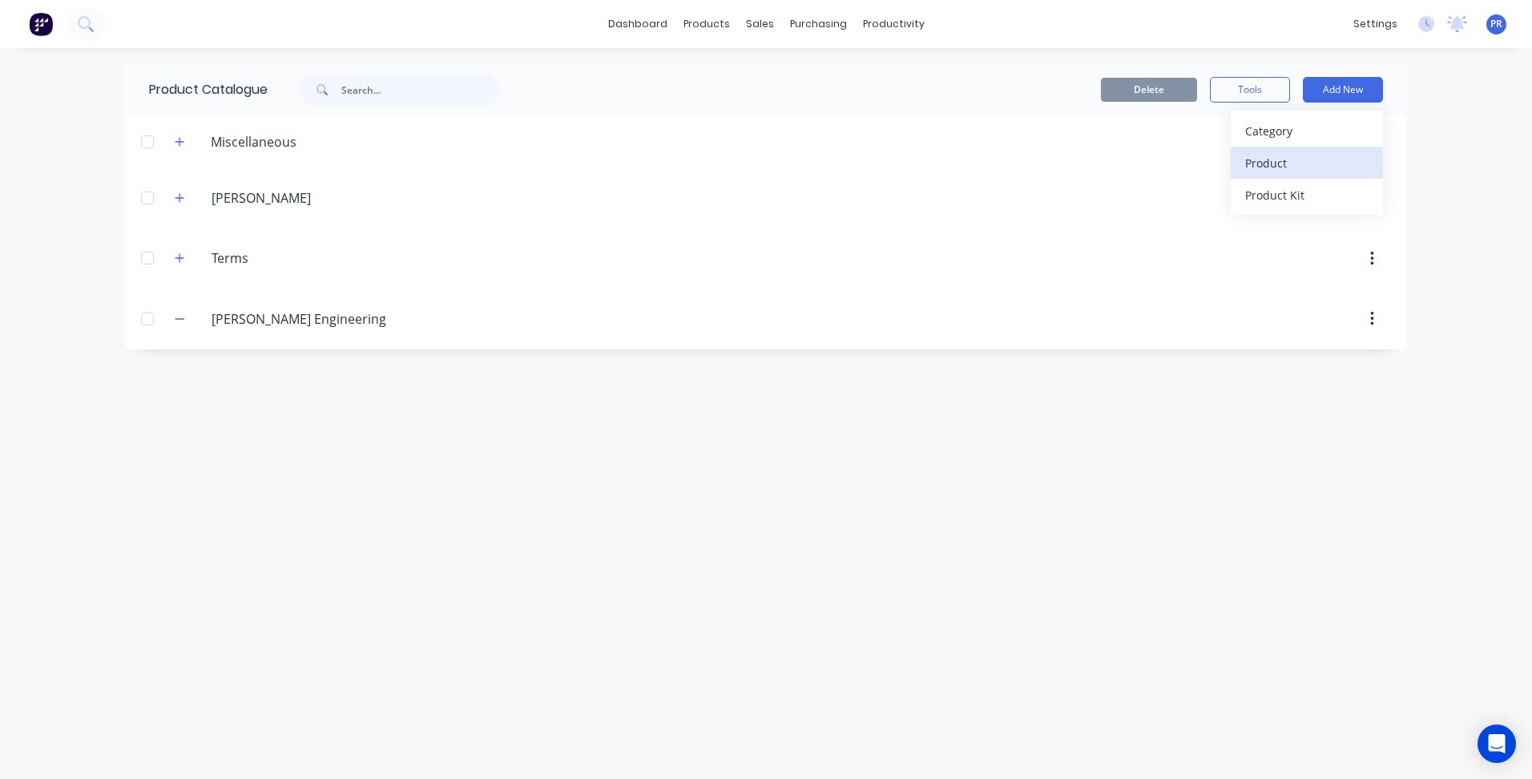
click at [1288, 171] on div "Product" at bounding box center [1306, 162] width 123 height 23
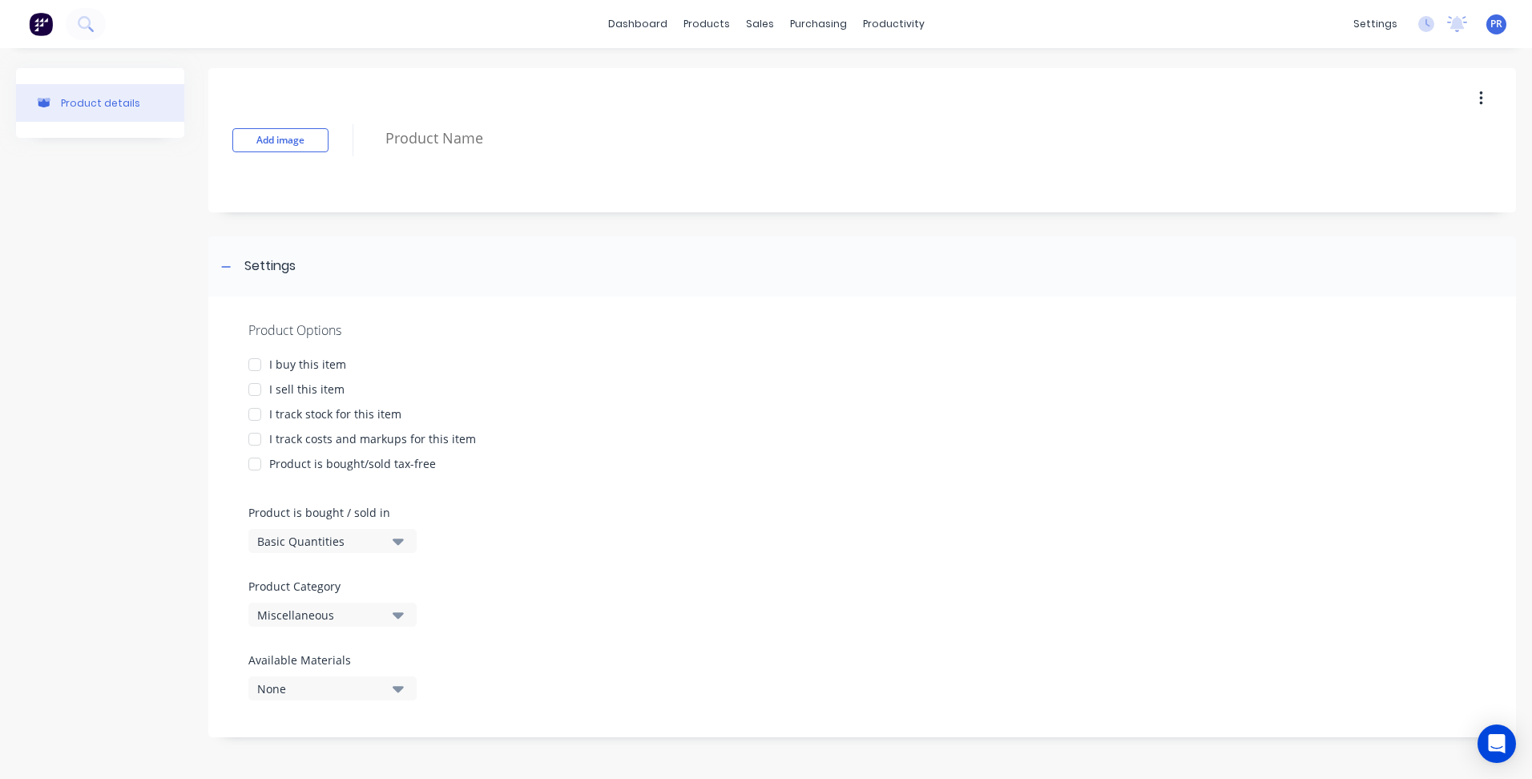
click at [400, 615] on icon "button" at bounding box center [398, 615] width 11 height 6
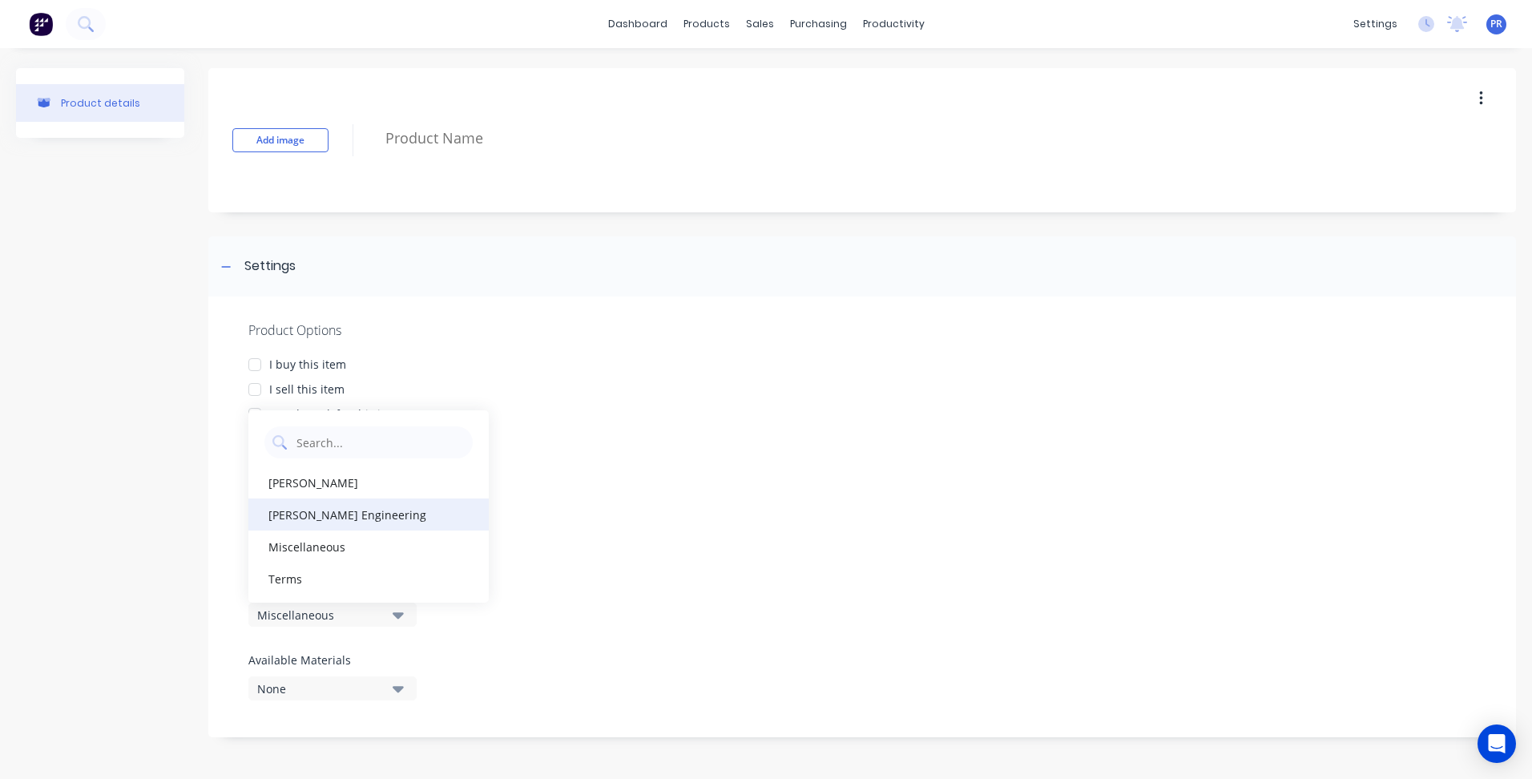
click at [301, 514] on div "Gorski Engineering" at bounding box center [368, 514] width 240 height 32
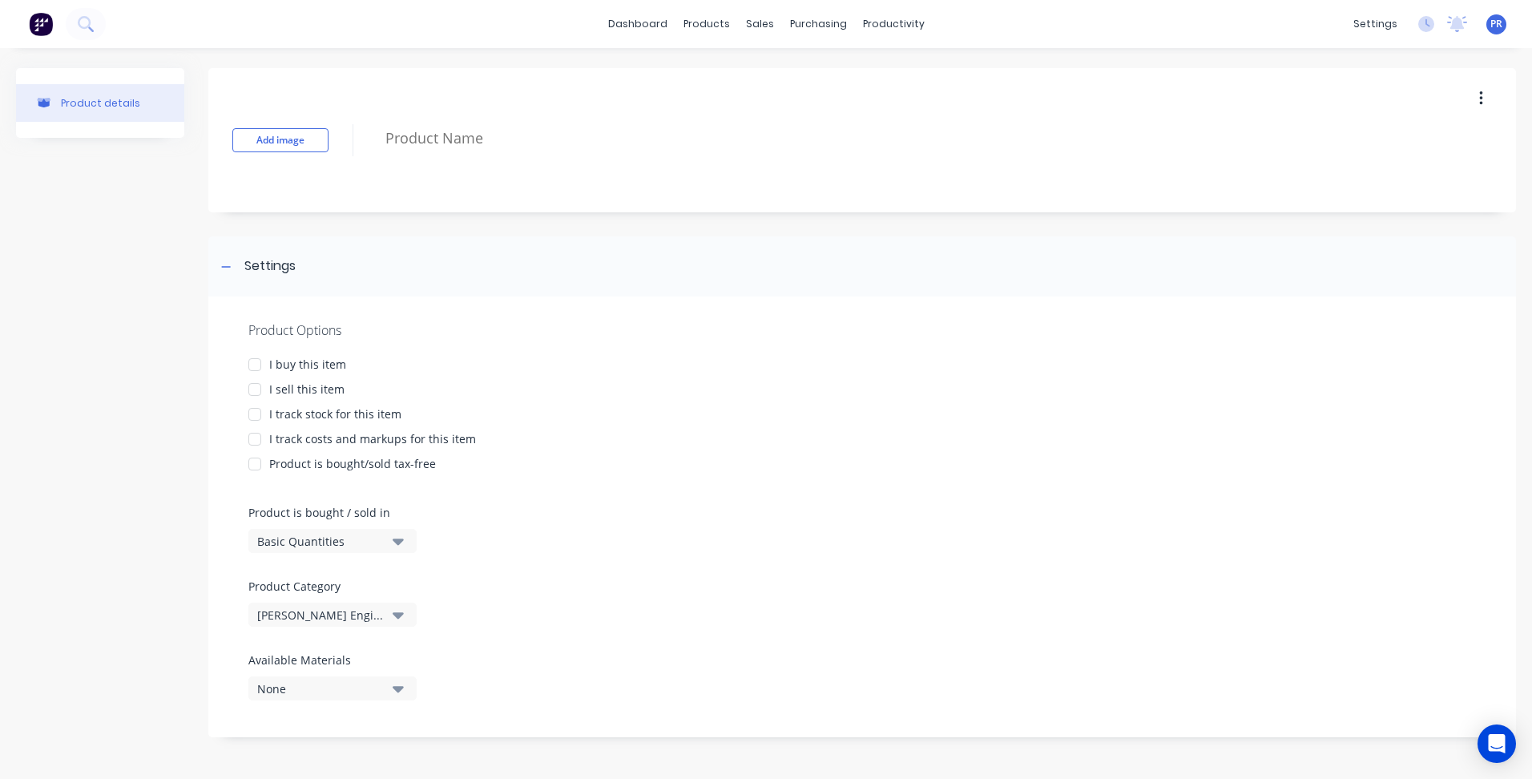
click at [280, 388] on div "I sell this item" at bounding box center [306, 389] width 75 height 17
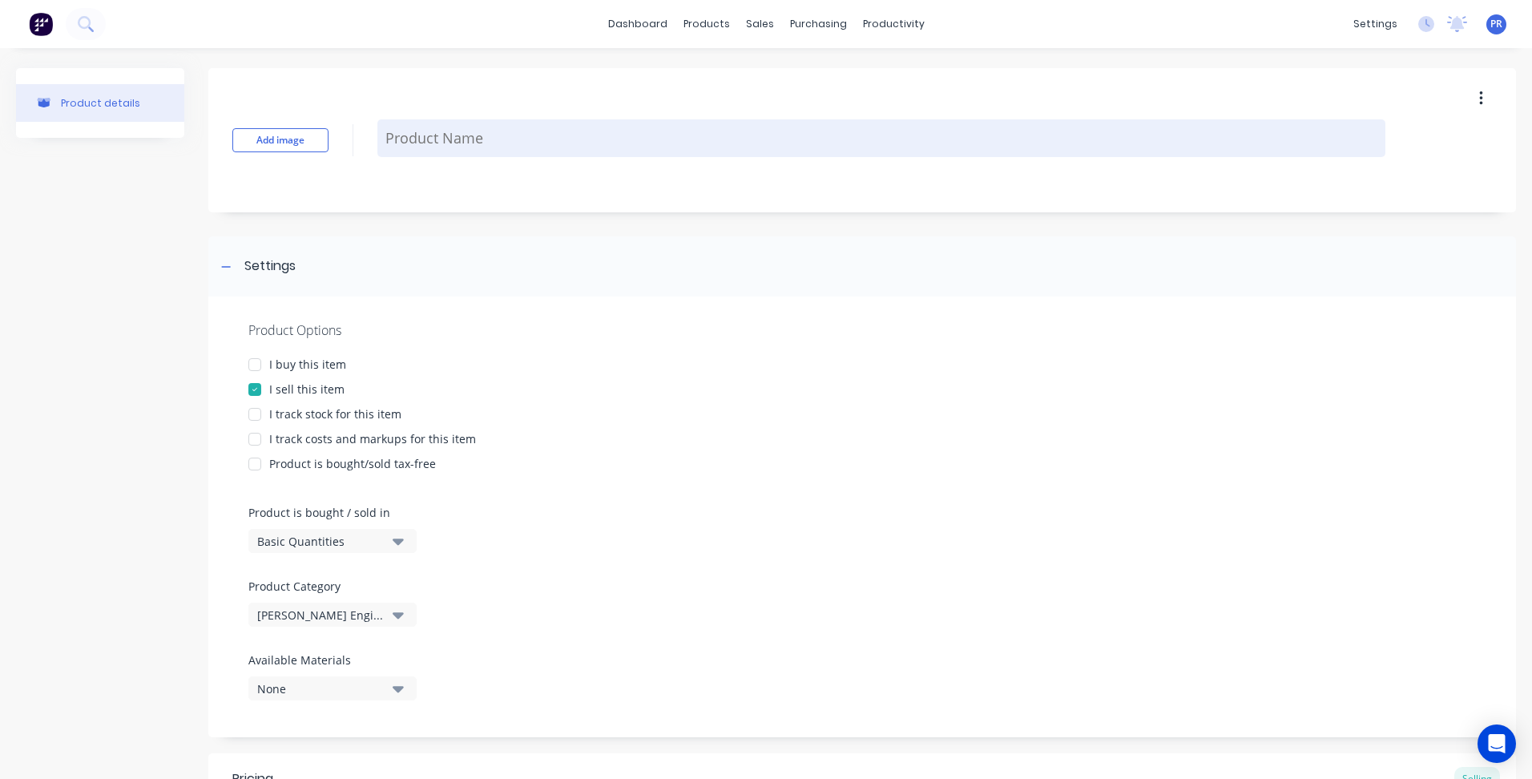
click at [433, 131] on textarea at bounding box center [881, 138] width 1008 height 38
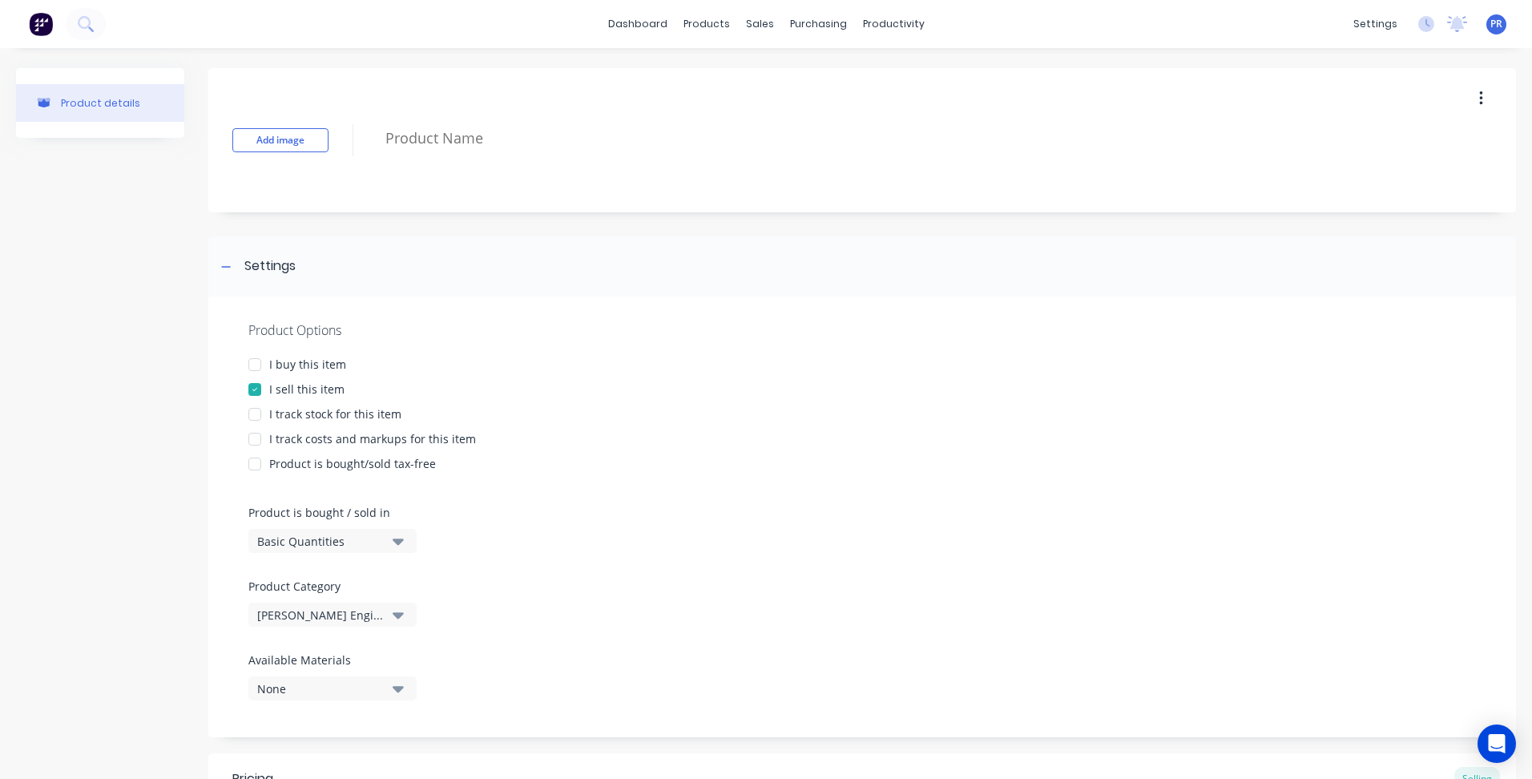
paste textarea "LEFT MUD FLAP"
type textarea "x"
type textarea "LEFT MUD FLAP"
type textarea "x"
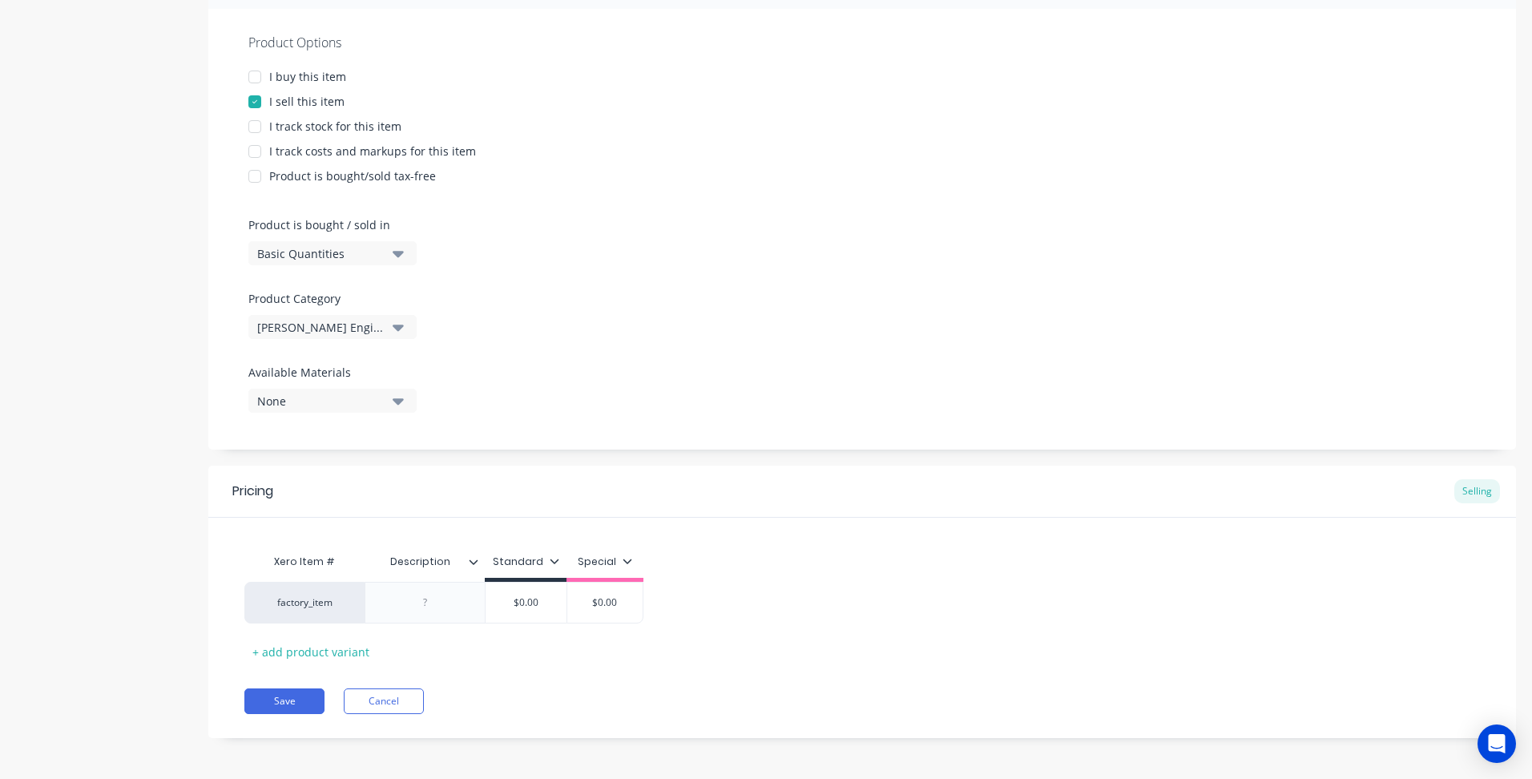
scroll to position [291, 0]
type textarea "LEFT MUD FLAP"
type textarea "x"
type textarea "LEFT MUD FLAP"
click at [428, 606] on div at bounding box center [425, 599] width 80 height 21
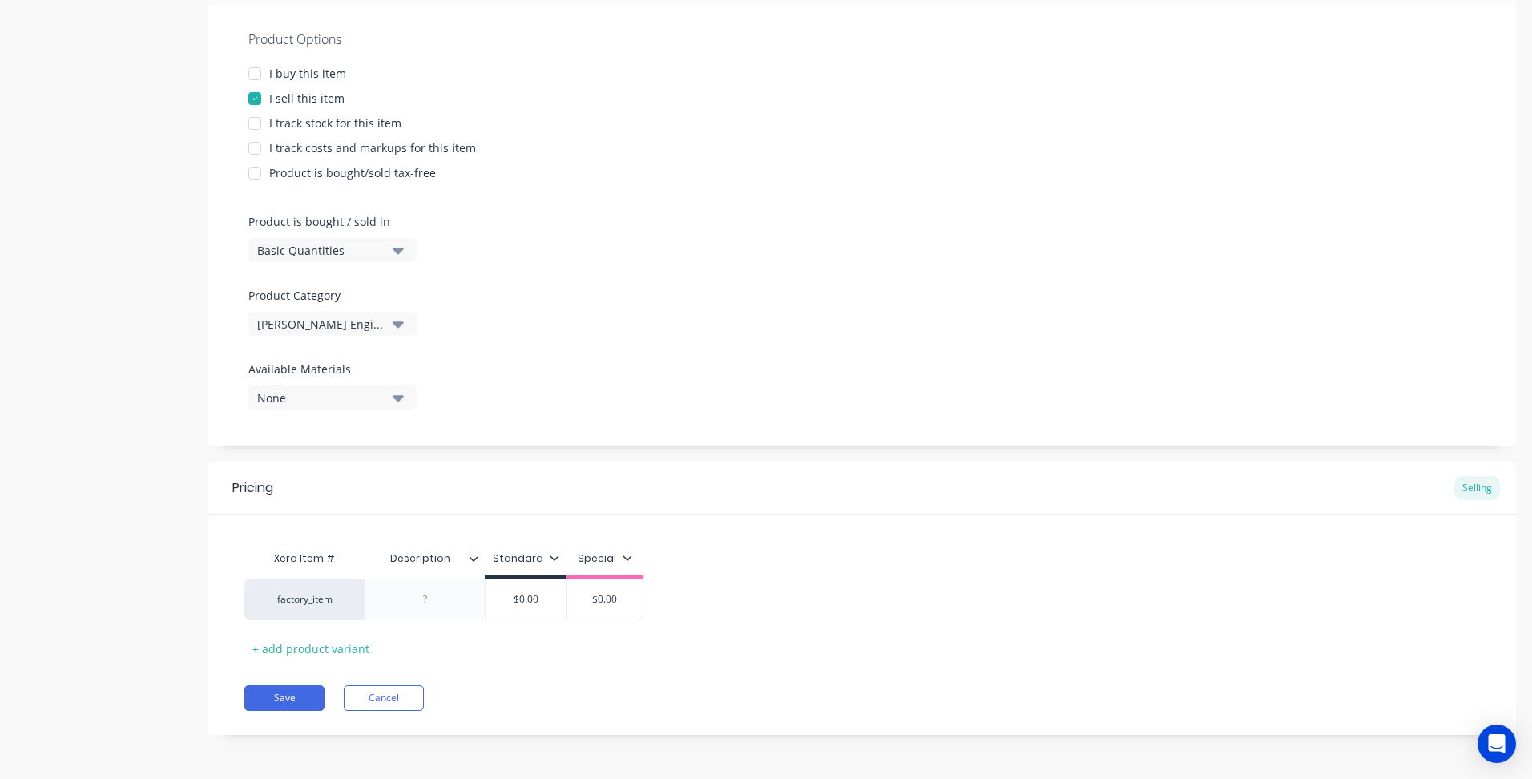
type textarea "x"
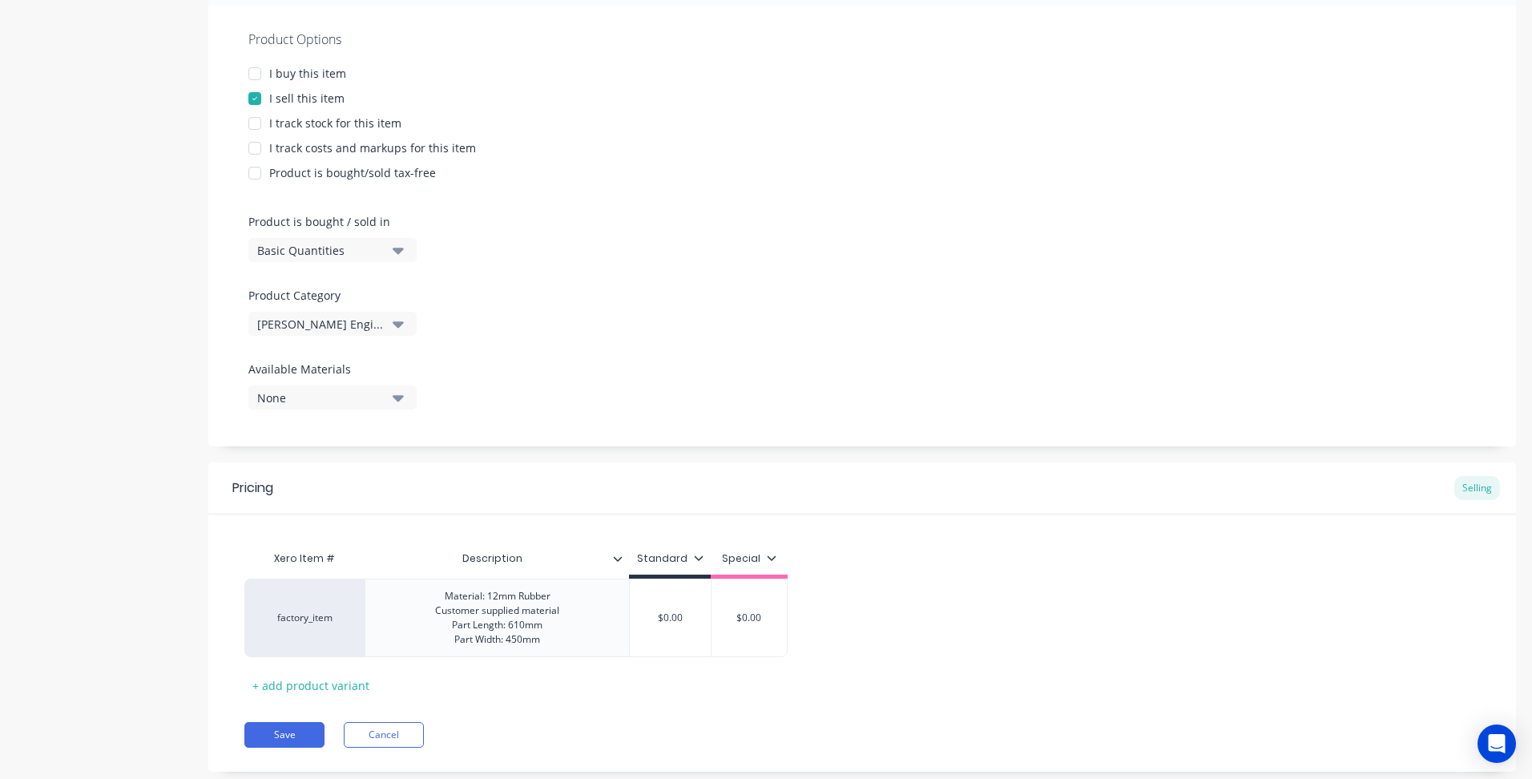
scroll to position [328, 0]
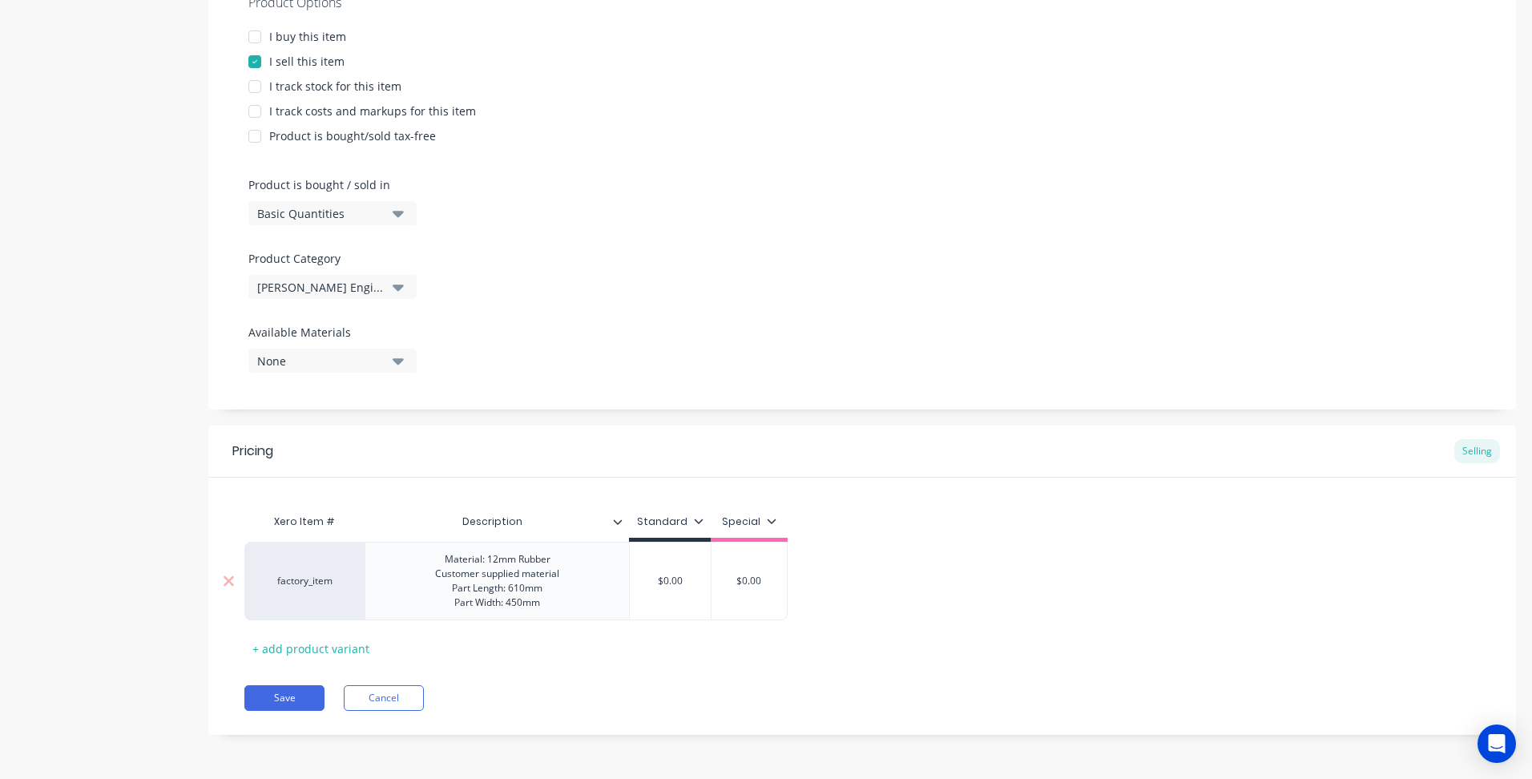
type textarea "x"
type input "$0.00"
click at [662, 577] on input "$0.00" at bounding box center [670, 581] width 81 height 14
drag, startPoint x: 662, startPoint y: 577, endPoint x: 773, endPoint y: 579, distance: 111.4
click at [773, 579] on div "factory_item Material: 12mm Rubber Customer supplied material Part Length: 610m…" at bounding box center [515, 581] width 543 height 79
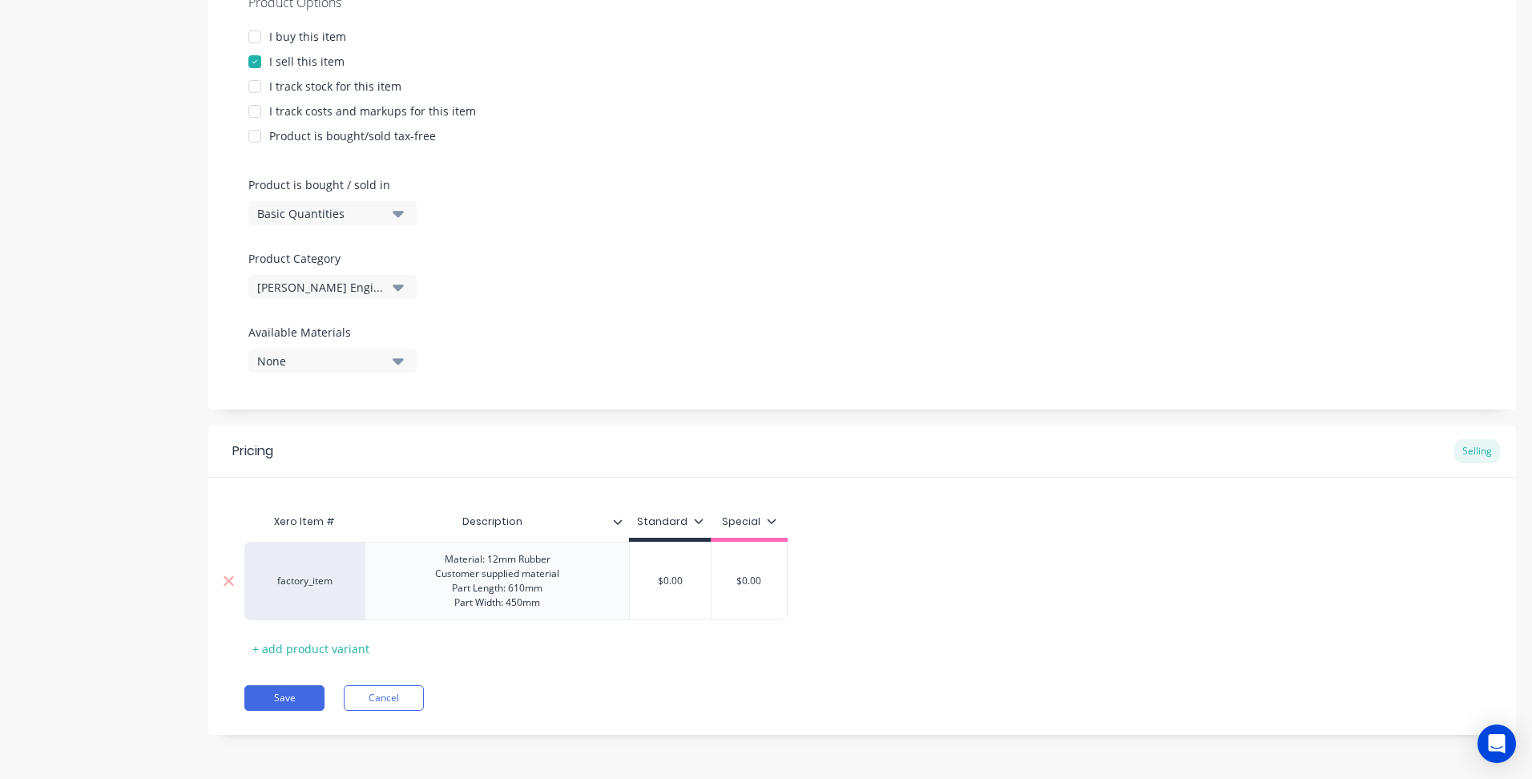
type textarea "x"
type input "$7"
type textarea "x"
type input "$7."
type textarea "x"
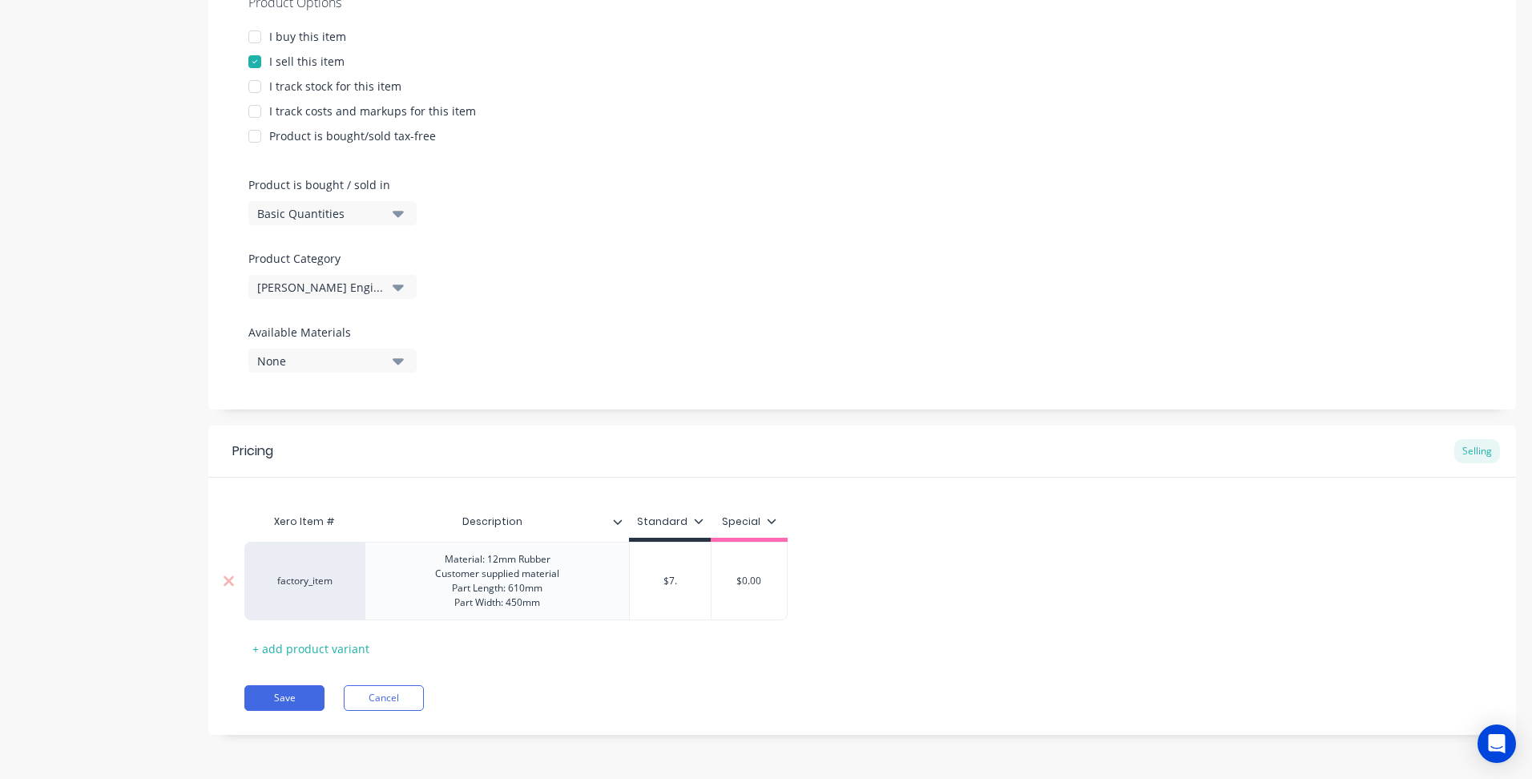
type input "$7.9"
type textarea "x"
type input "$7.99"
click at [287, 699] on button "Save" at bounding box center [284, 698] width 80 height 26
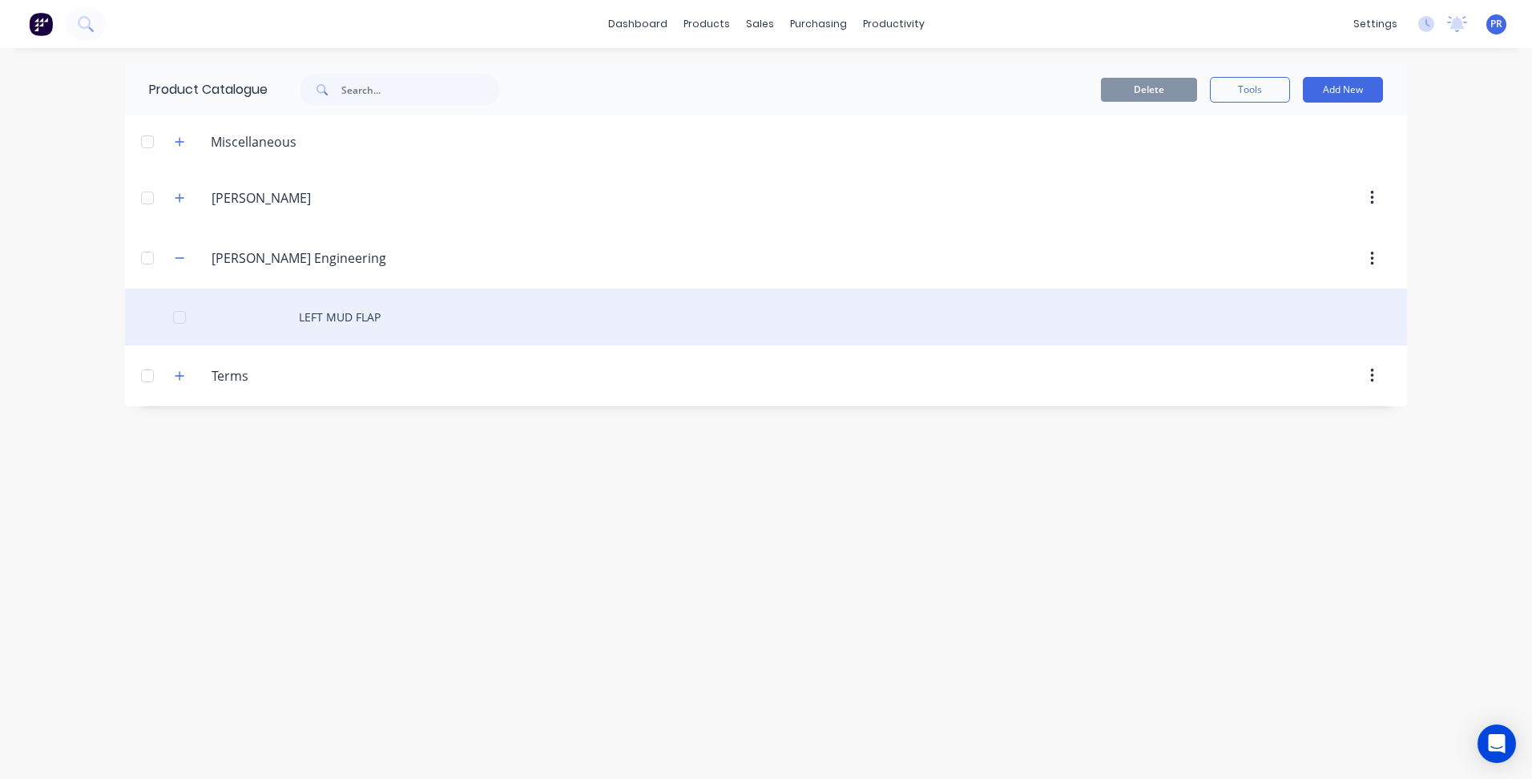
click at [1364, 310] on div "LEFT MUD FLAP" at bounding box center [766, 316] width 1282 height 57
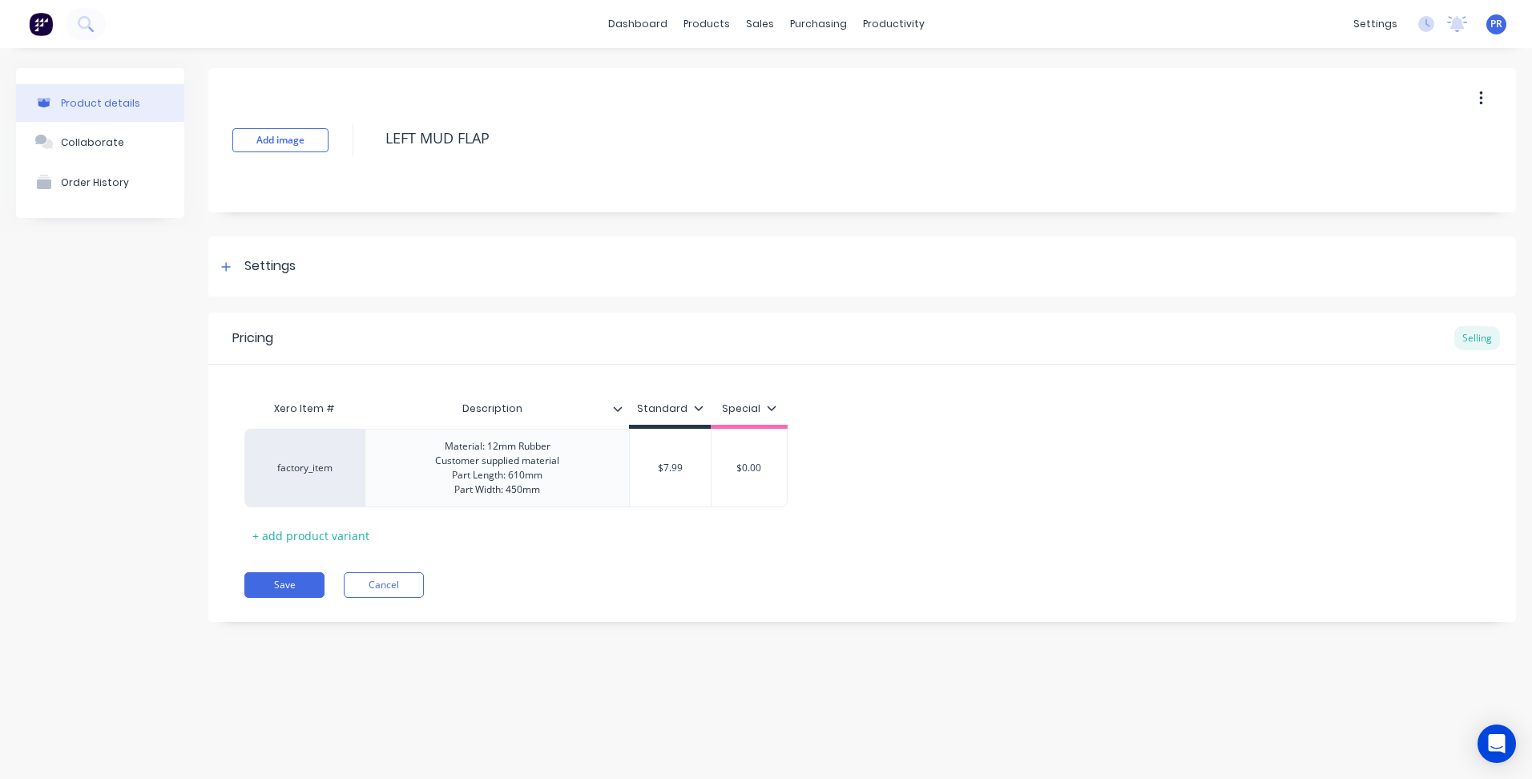
click at [1488, 88] on button "button" at bounding box center [1481, 98] width 38 height 29
click at [1398, 135] on span "Duplicate" at bounding box center [1422, 140] width 120 height 17
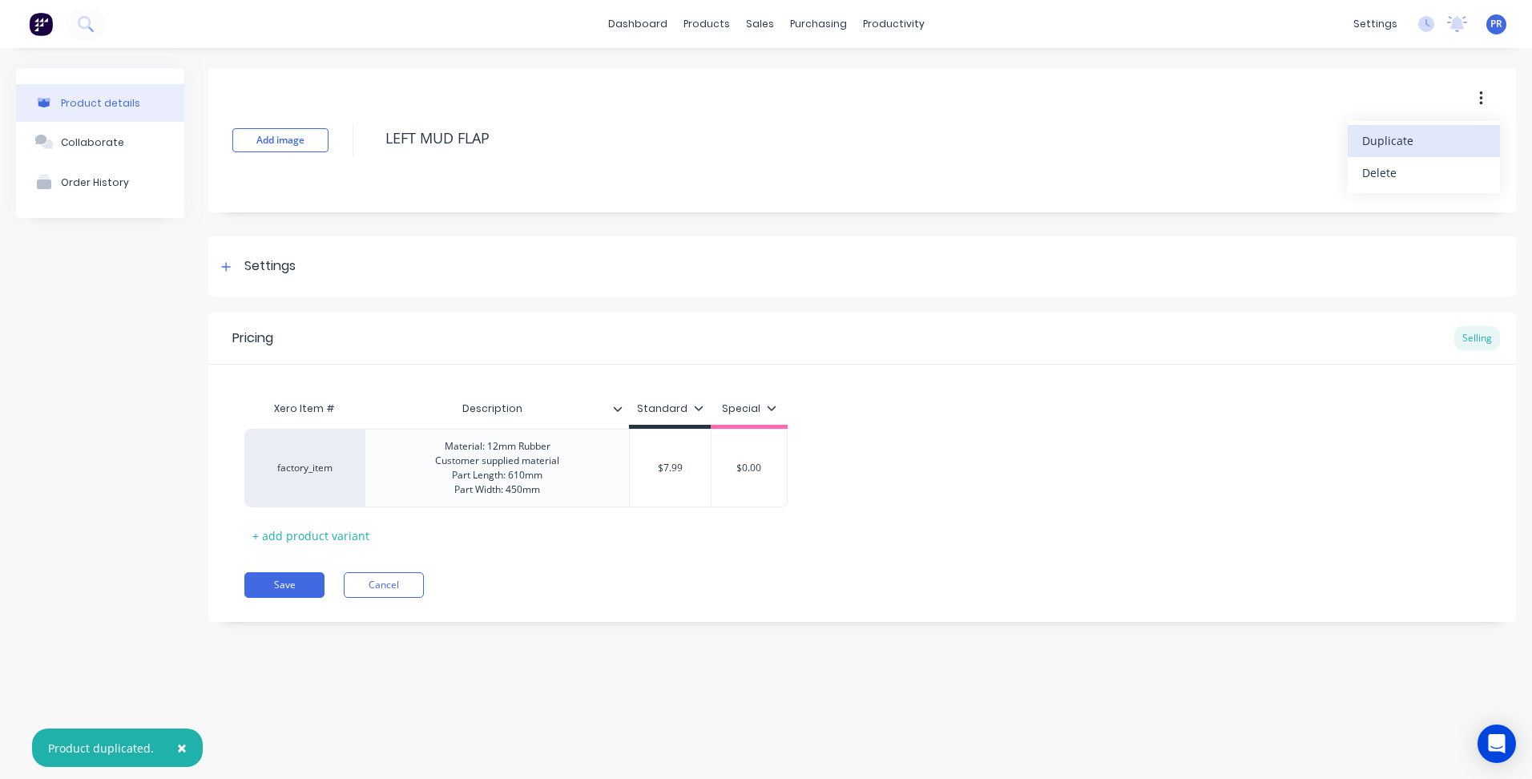
click at [1396, 140] on span "Duplicate" at bounding box center [1422, 140] width 120 height 17
click at [179, 697] on span "×" at bounding box center [182, 697] width 10 height 22
click at [129, 317] on div "Product details Collaborate Order History" at bounding box center [100, 357] width 168 height 578
click at [300, 580] on button "Save" at bounding box center [284, 585] width 80 height 26
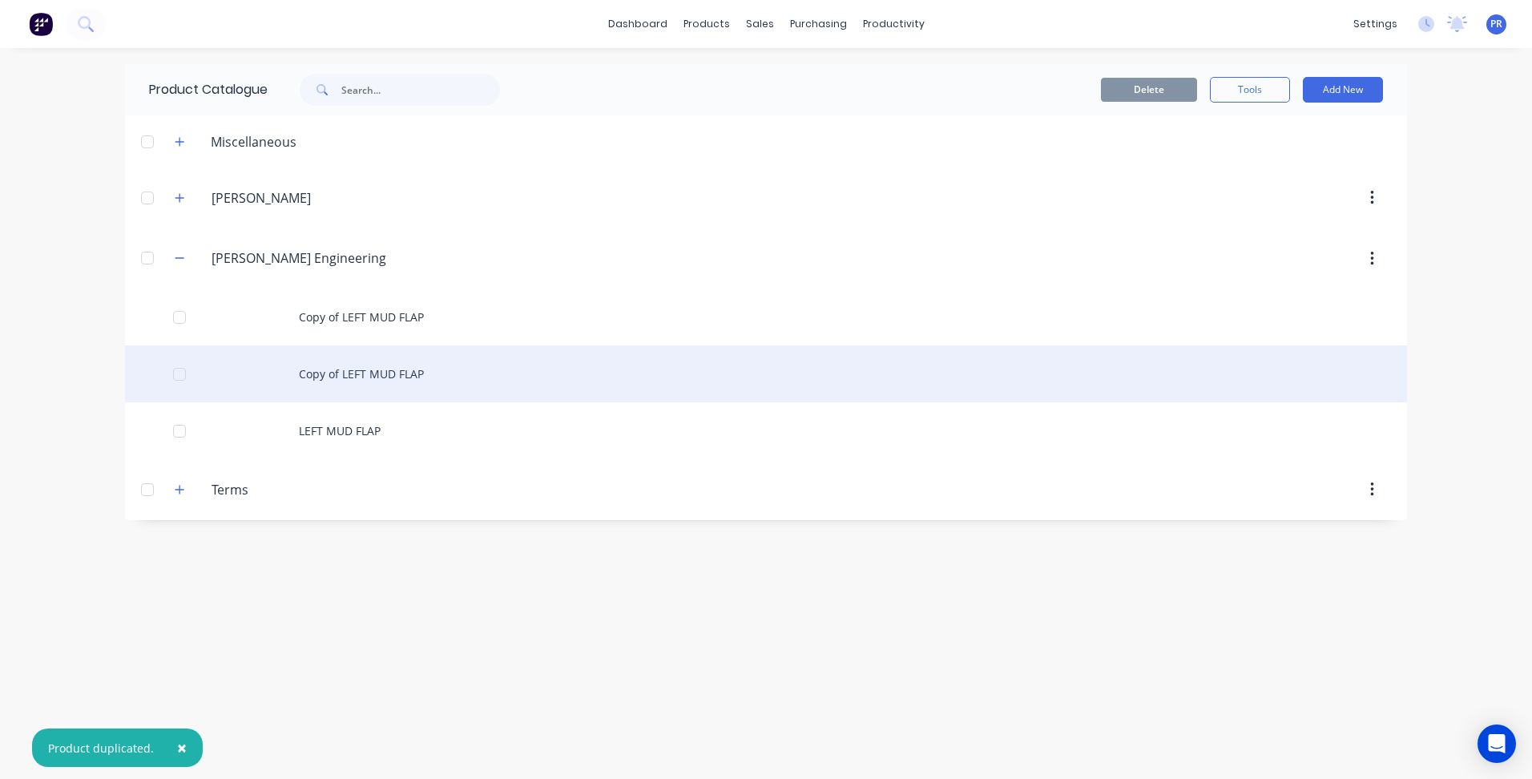
click at [476, 378] on div "Copy of LEFT MUD FLAP" at bounding box center [766, 373] width 1282 height 57
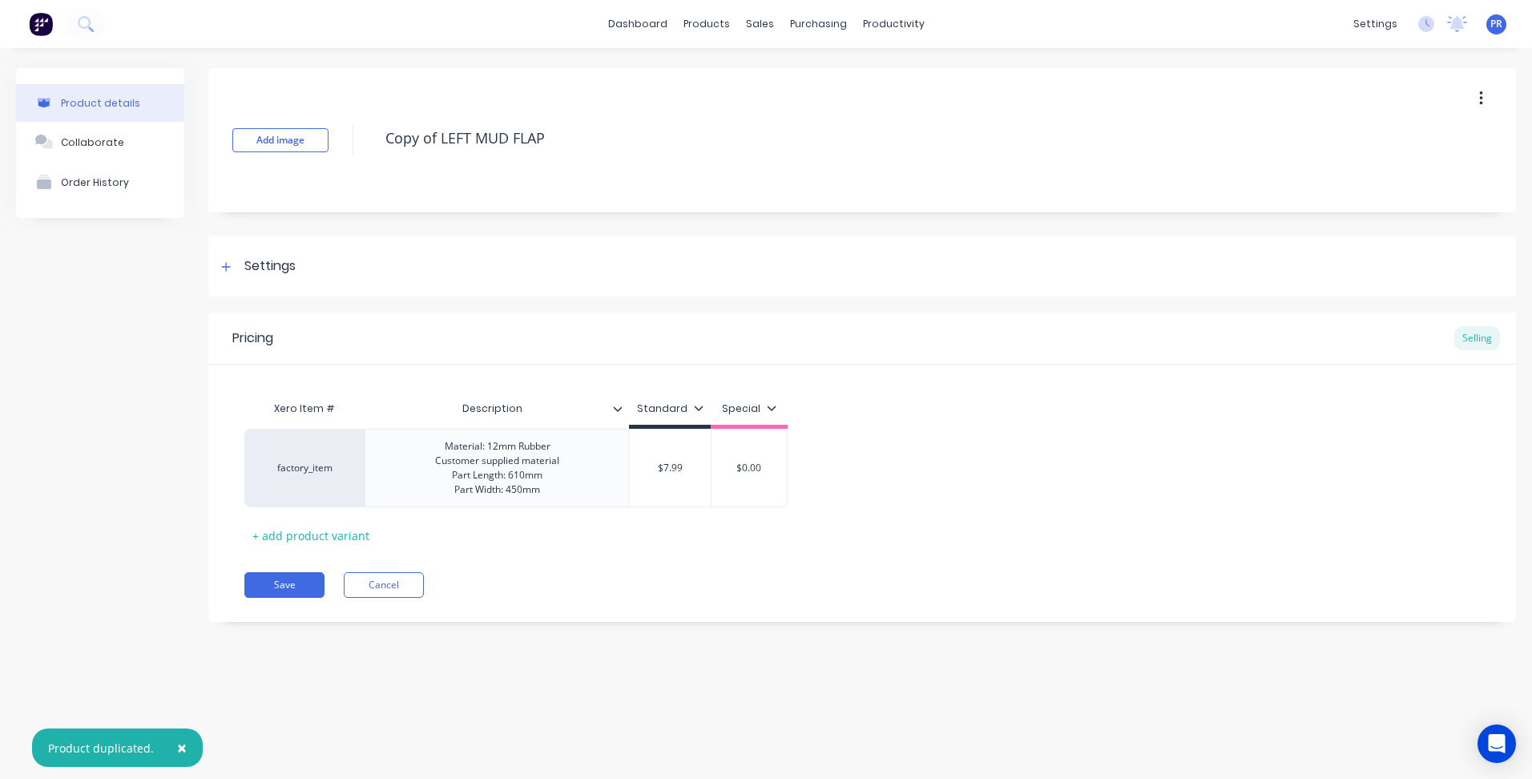
click at [1485, 99] on button "button" at bounding box center [1481, 98] width 38 height 29
click at [1415, 160] on button "Delete" at bounding box center [1424, 173] width 152 height 32
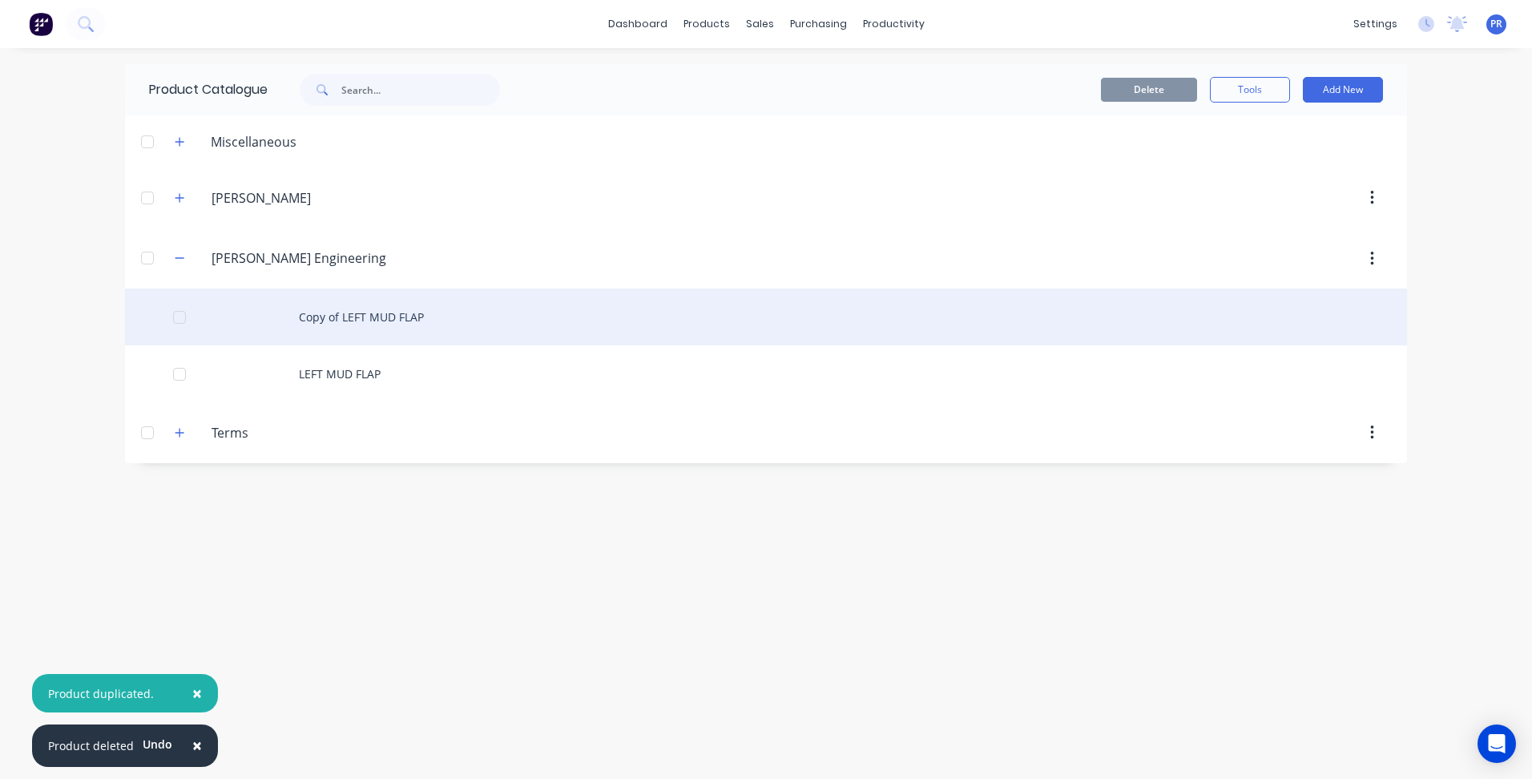
click at [348, 318] on div "Copy of LEFT MUD FLAP" at bounding box center [766, 316] width 1282 height 57
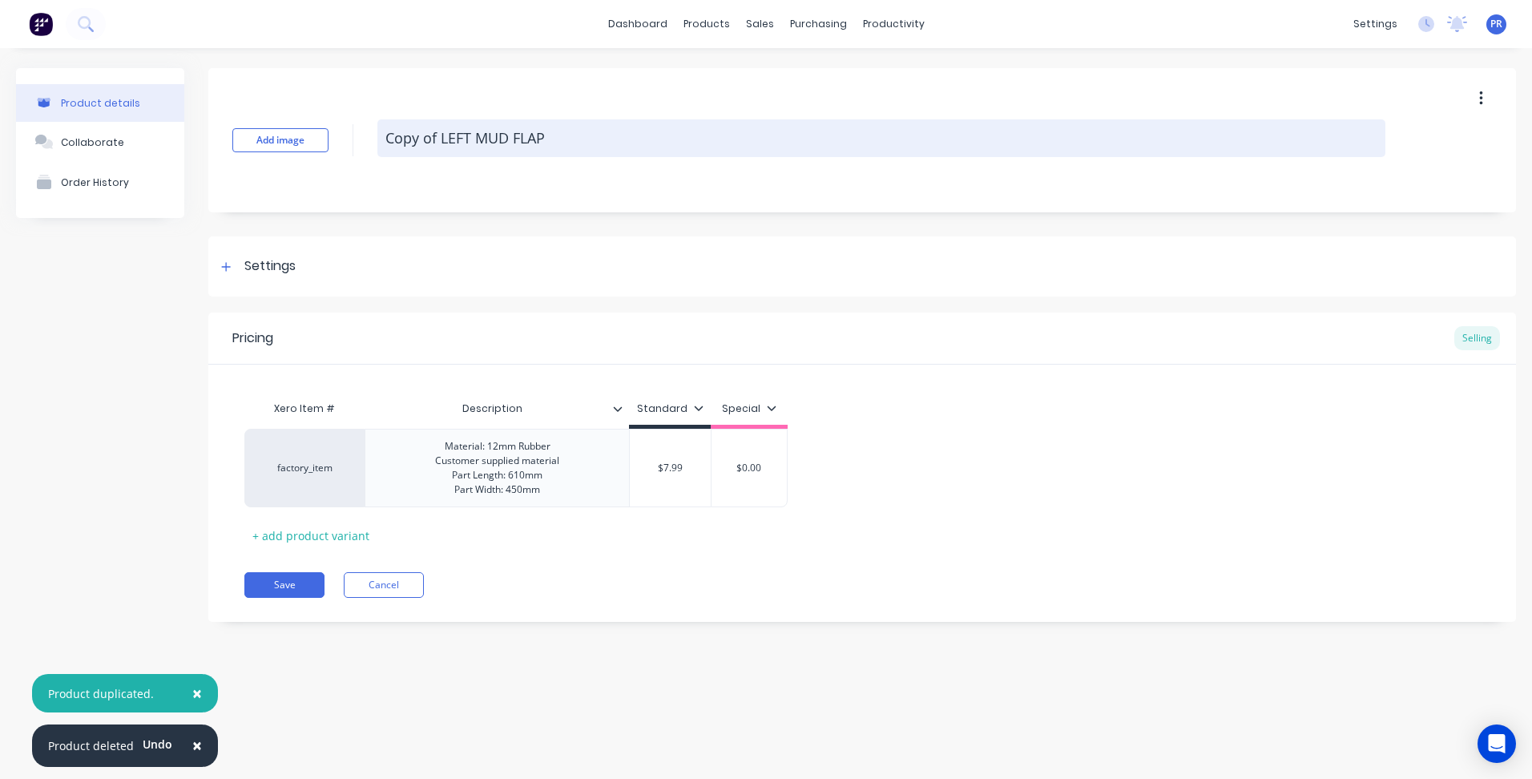
click at [441, 141] on textarea "Copy of LEFT MUD FLAP" at bounding box center [881, 138] width 1008 height 38
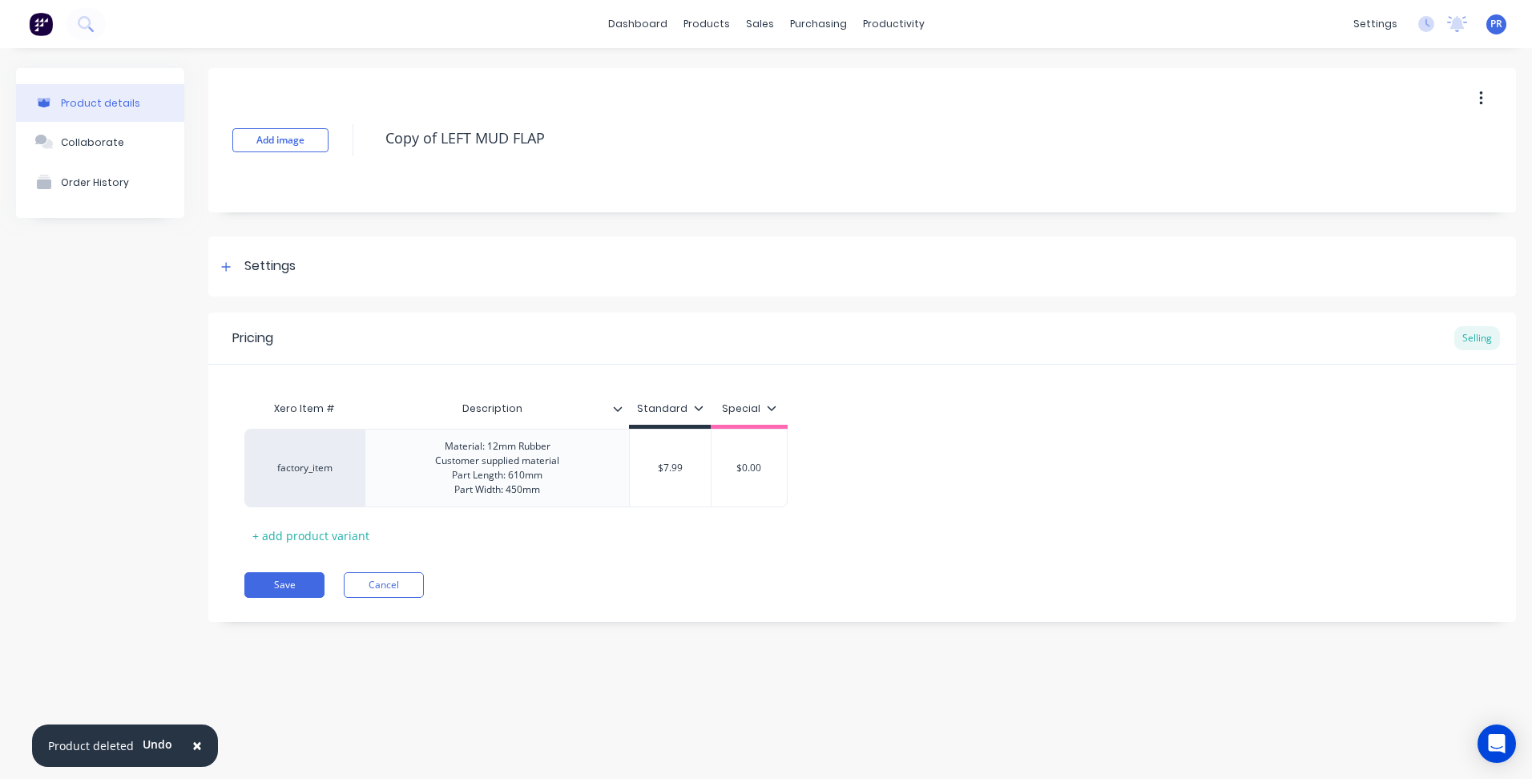
drag, startPoint x: 470, startPoint y: 136, endPoint x: 357, endPoint y: 136, distance: 112.2
click at [357, 136] on div "Add image Copy of LEFT MUD FLAP" at bounding box center [862, 140] width 1308 height 144
type textarea "x"
type textarea "R MUD FLAP"
type textarea "x"
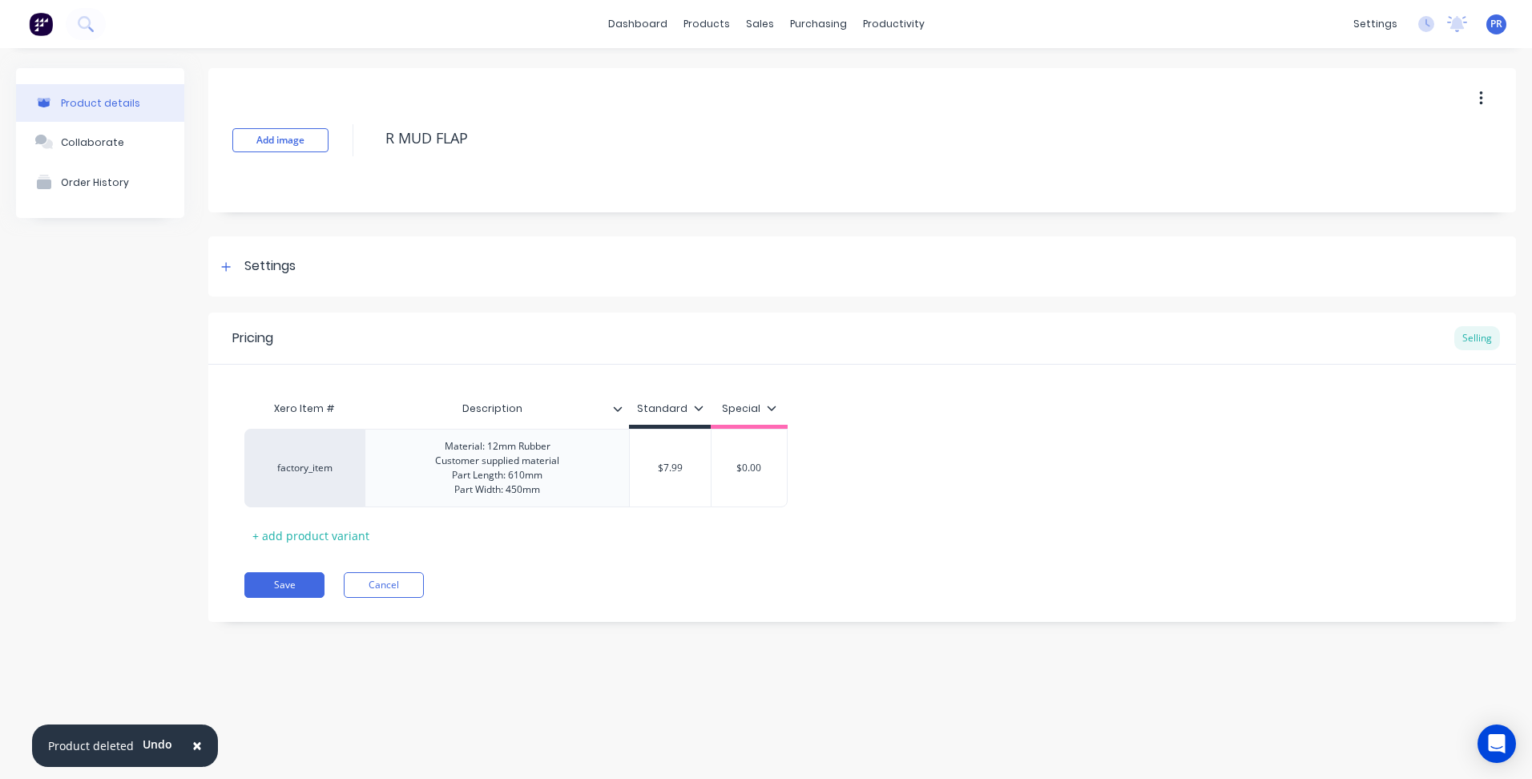
type textarea "Ri MUD FLAP"
type textarea "x"
type textarea "Rig MUD FLAP"
type textarea "x"
type textarea "Righ MUD FLAP"
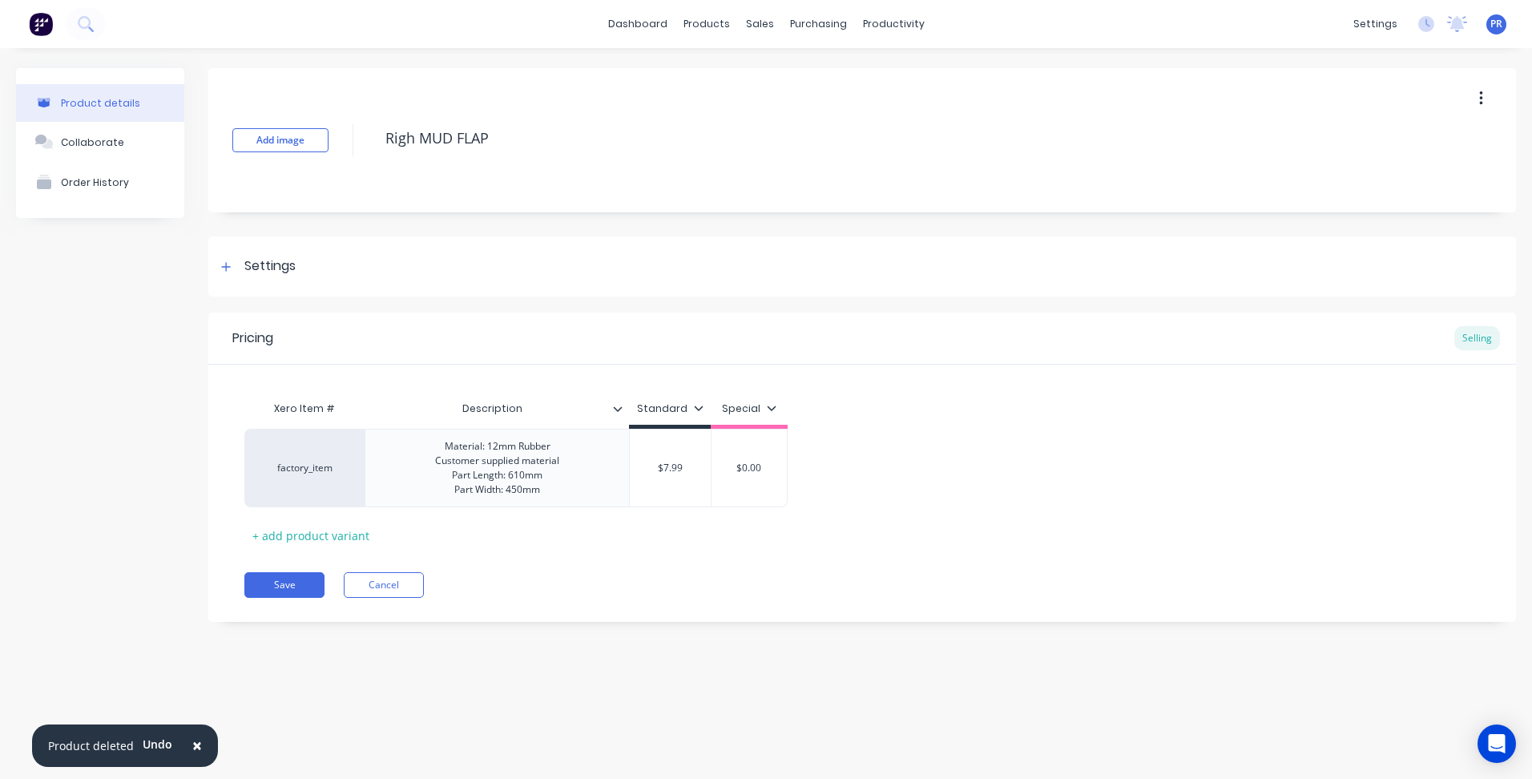
type textarea "x"
type textarea "Right MUD FLAP"
type textarea "x"
type textarea "I MUD FLAP"
type textarea "x"
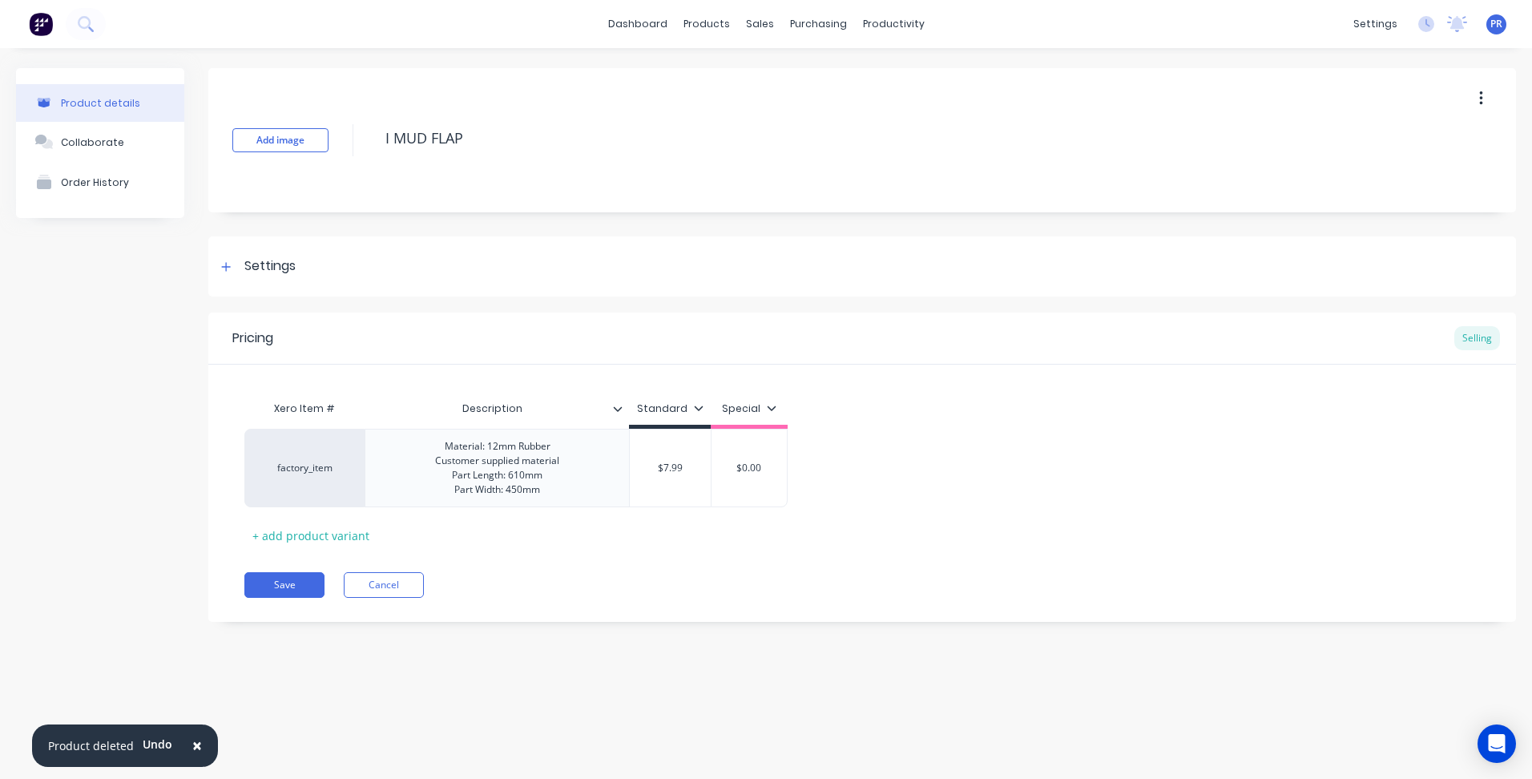
type textarea "IR MUD FLAP"
type textarea "x"
type textarea "IRH MUD FLAP"
type textarea "x"
type textarea "IRHG MUD FLAP"
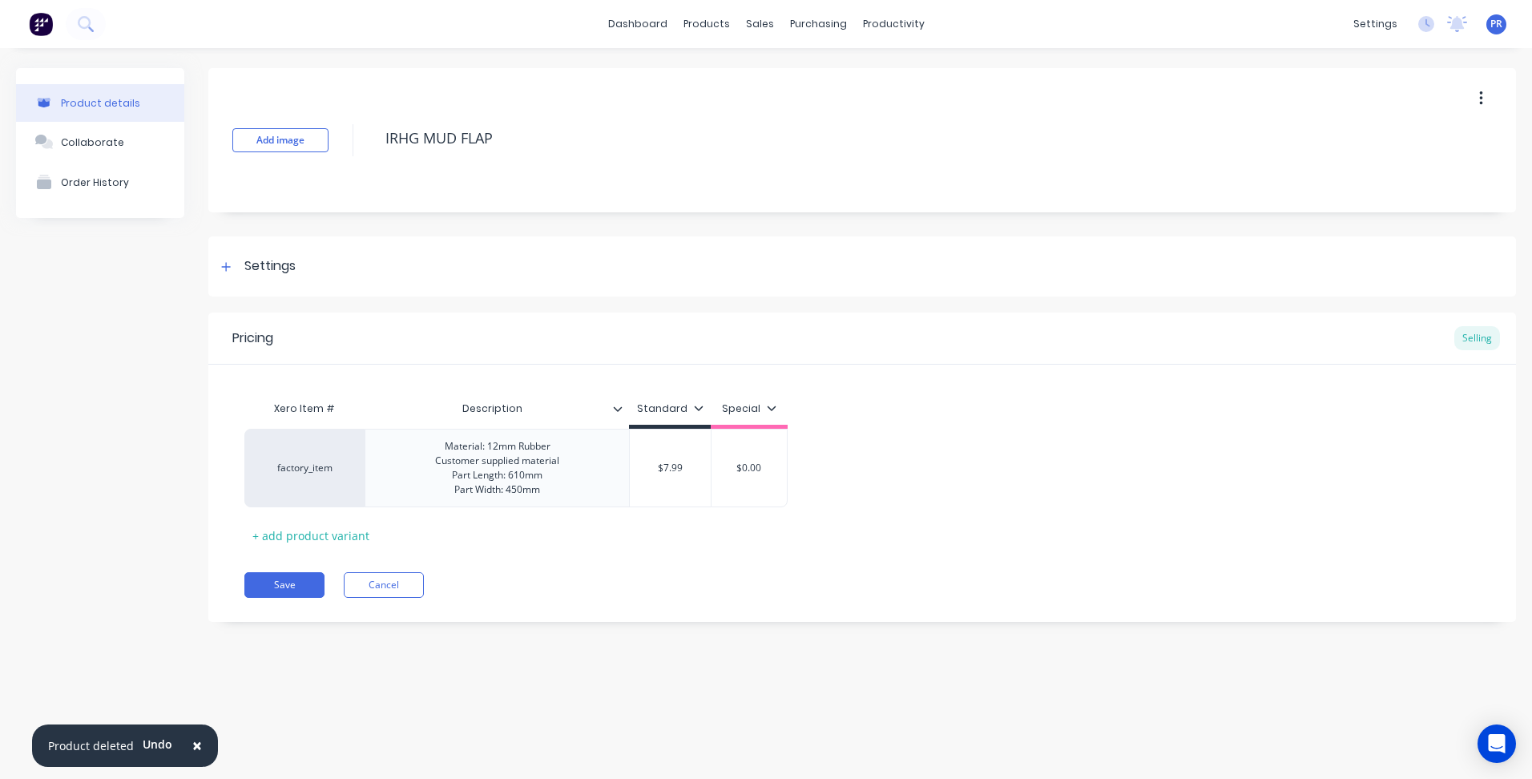
type textarea "x"
type textarea "IRHGT MUD FLAP"
type textarea "x"
type textarea "RHGT MUD FLAP"
type textarea "x"
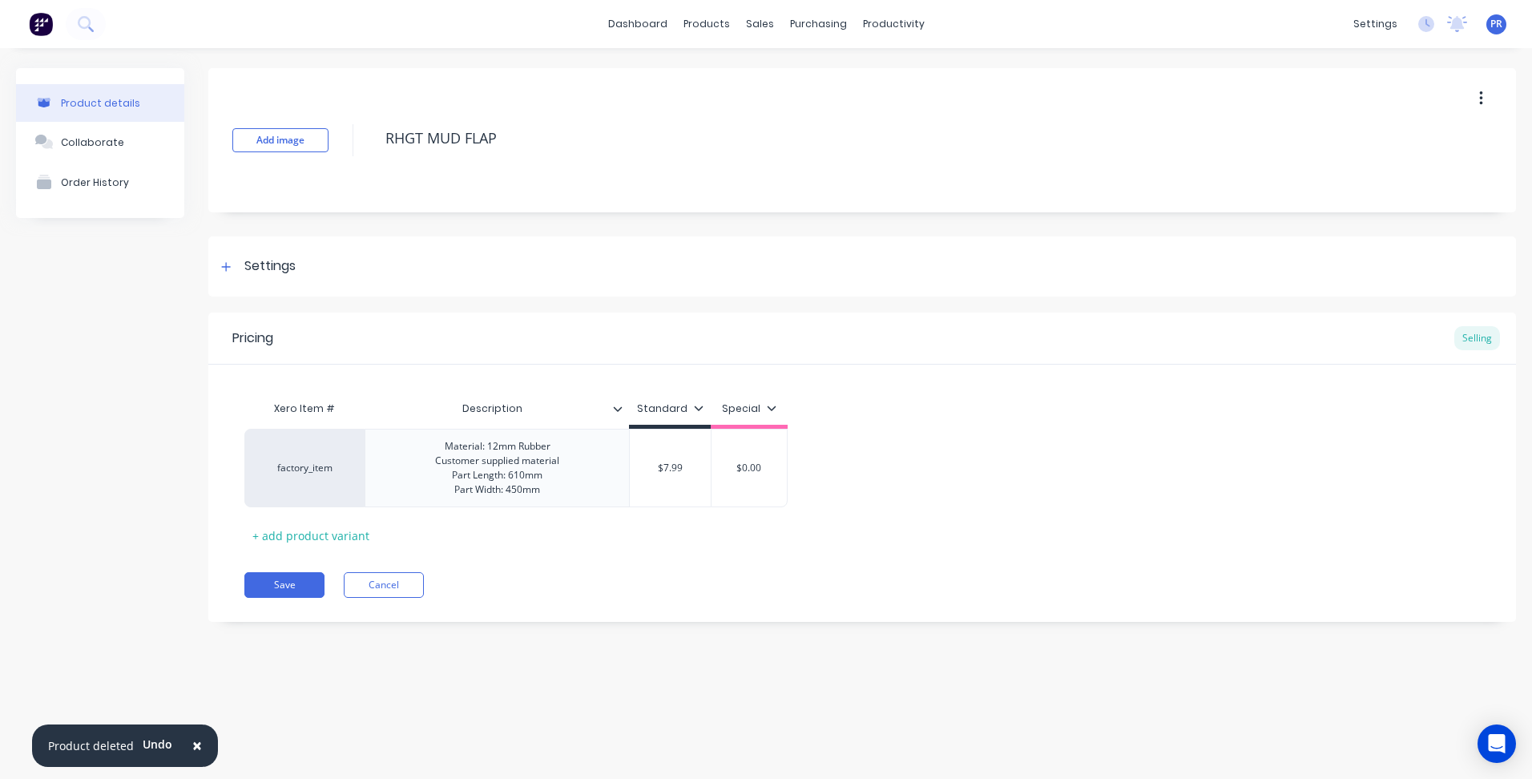
type textarea "HGT MUD FLAP"
type textarea "x"
type textarea "GT MUD FLAP"
type textarea "x"
type textarea "T MUD FLAP"
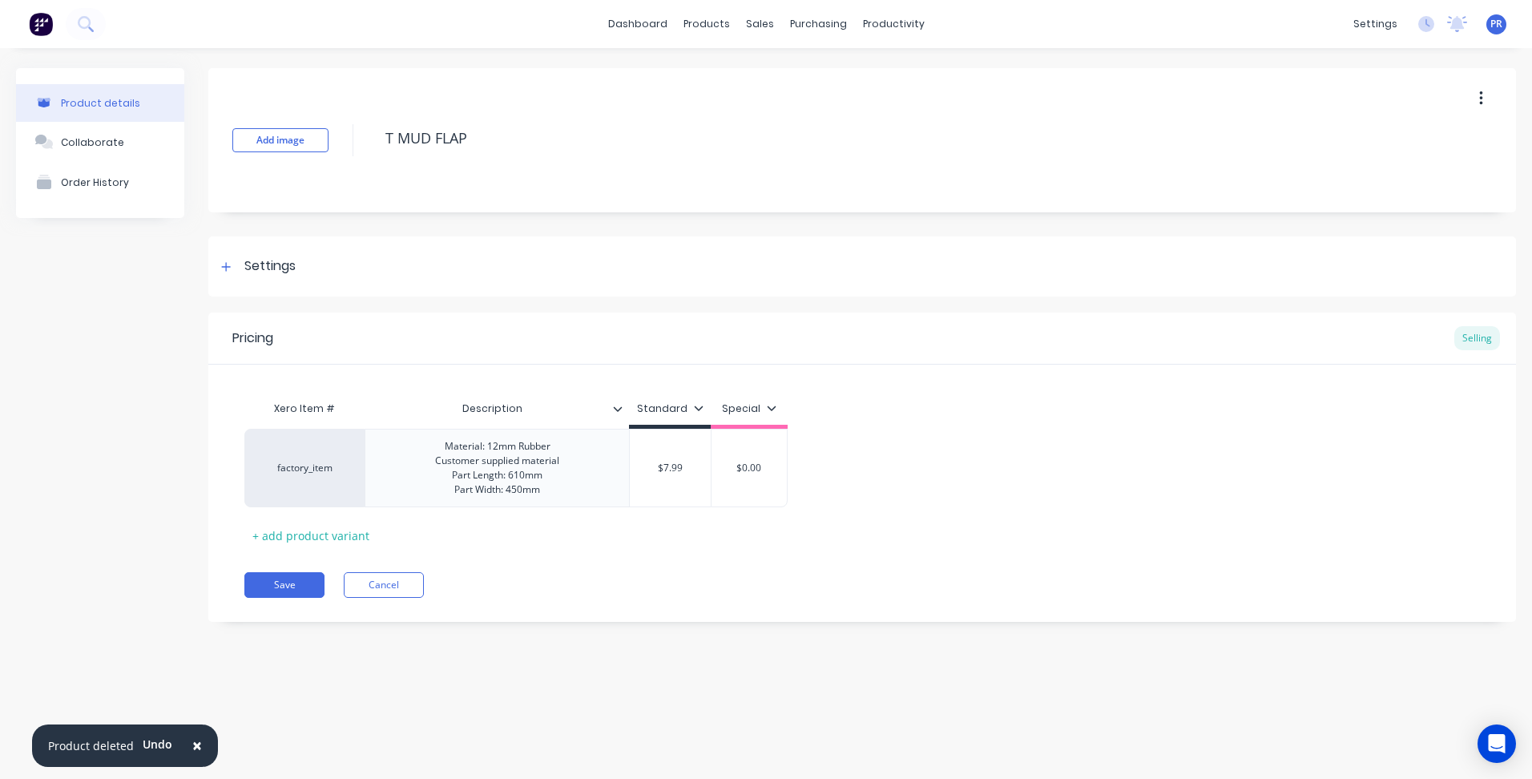
type textarea "x"
type textarea "RT MUD FLAP"
type textarea "x"
type textarea "RIT MUD FLAP"
type textarea "x"
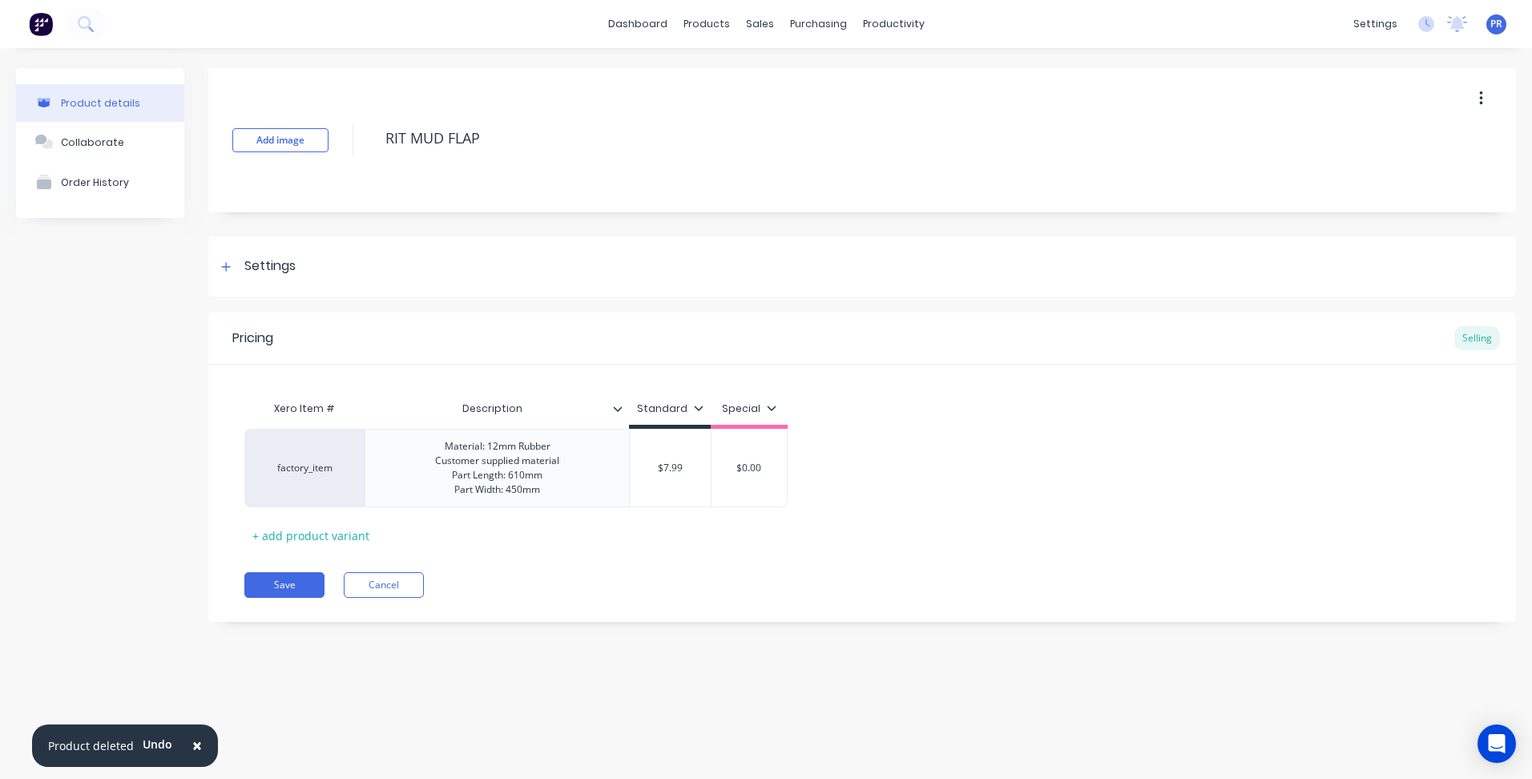
type textarea "RIGT MUD FLAP"
type textarea "x"
type textarea "RIGHT MUD FLAP"
type textarea "x"
type textarea "RIGHT MUD FLAP"
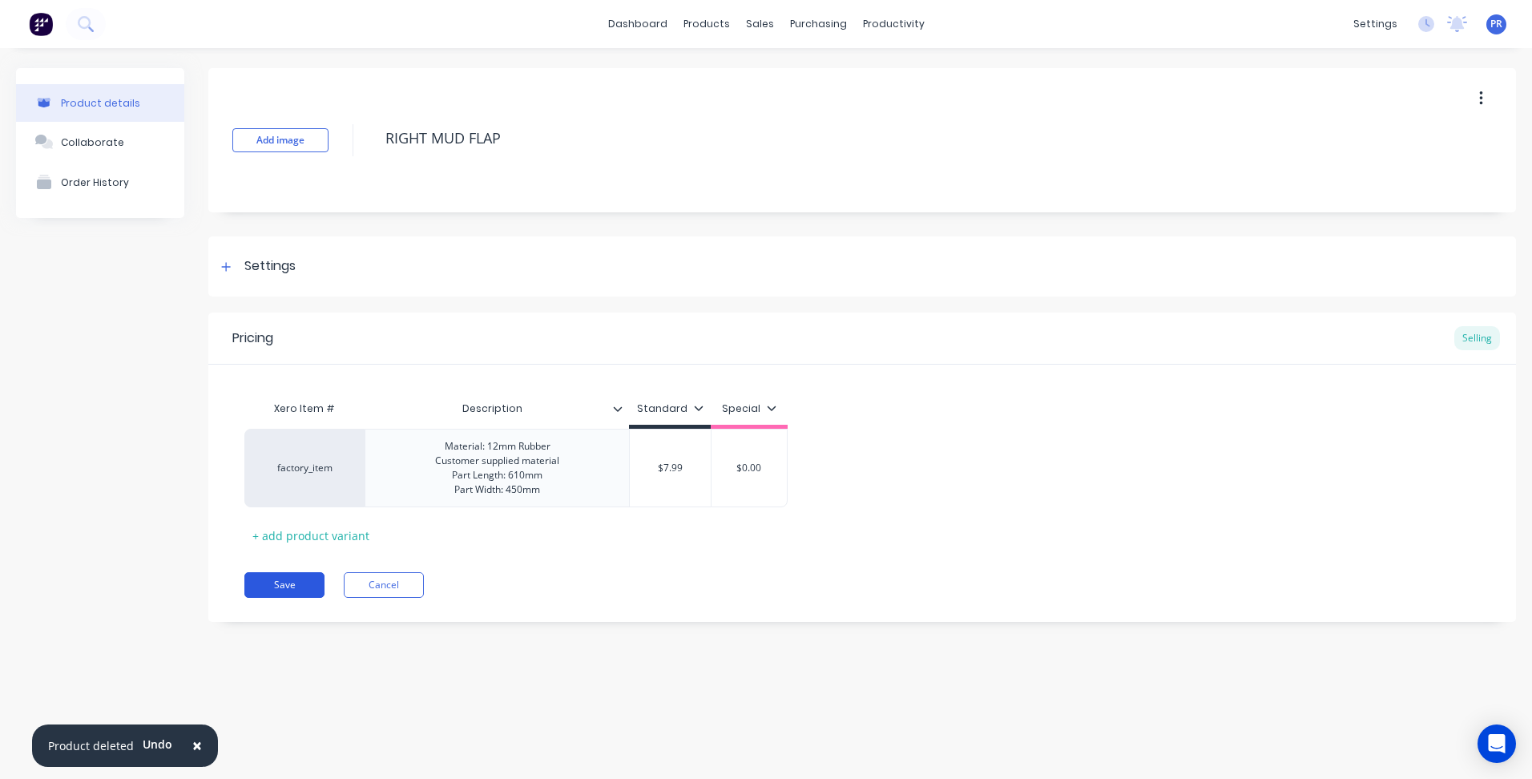
click at [300, 578] on button "Save" at bounding box center [284, 585] width 80 height 26
type textarea "x"
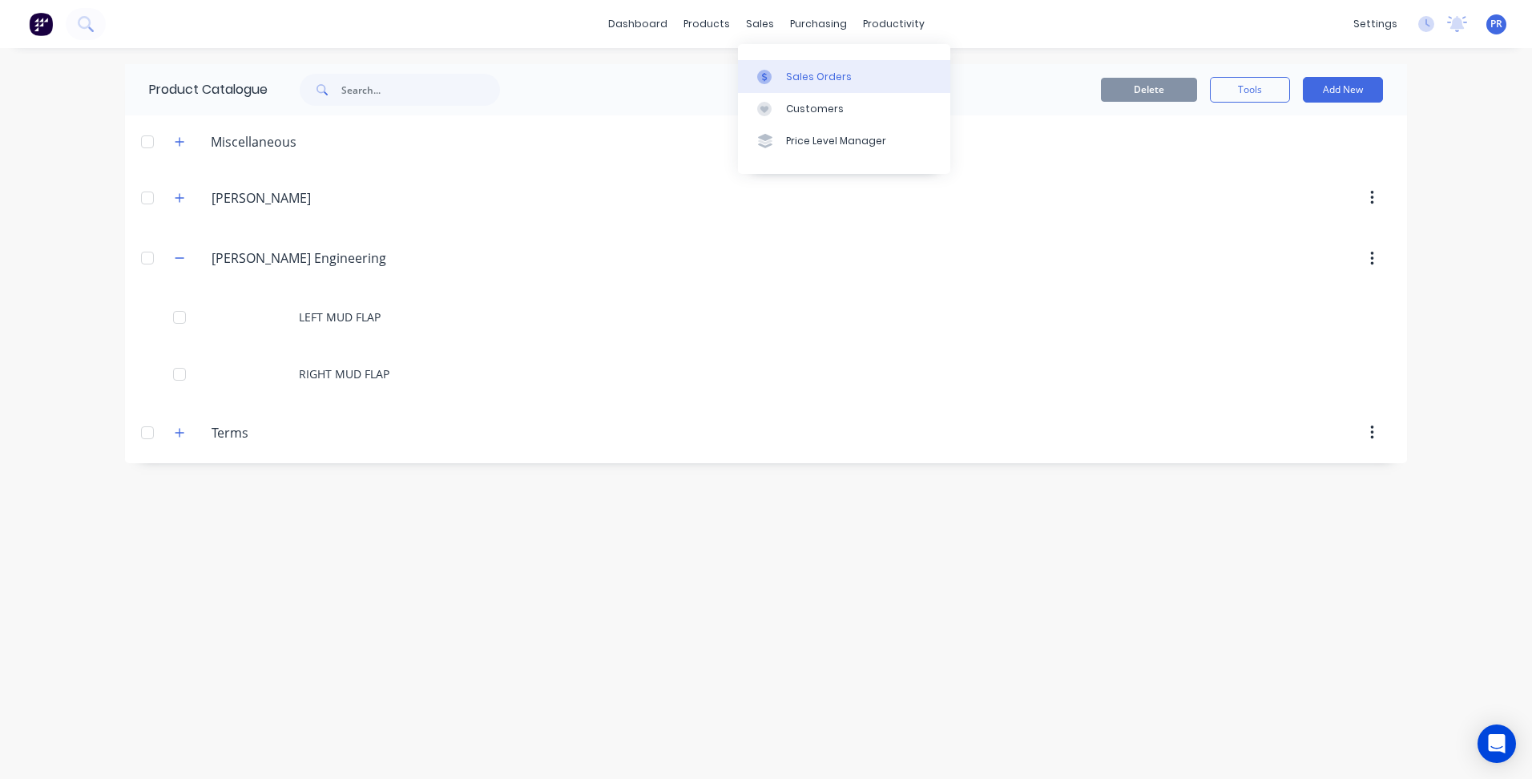
click at [800, 75] on div "Sales Orders" at bounding box center [819, 77] width 66 height 14
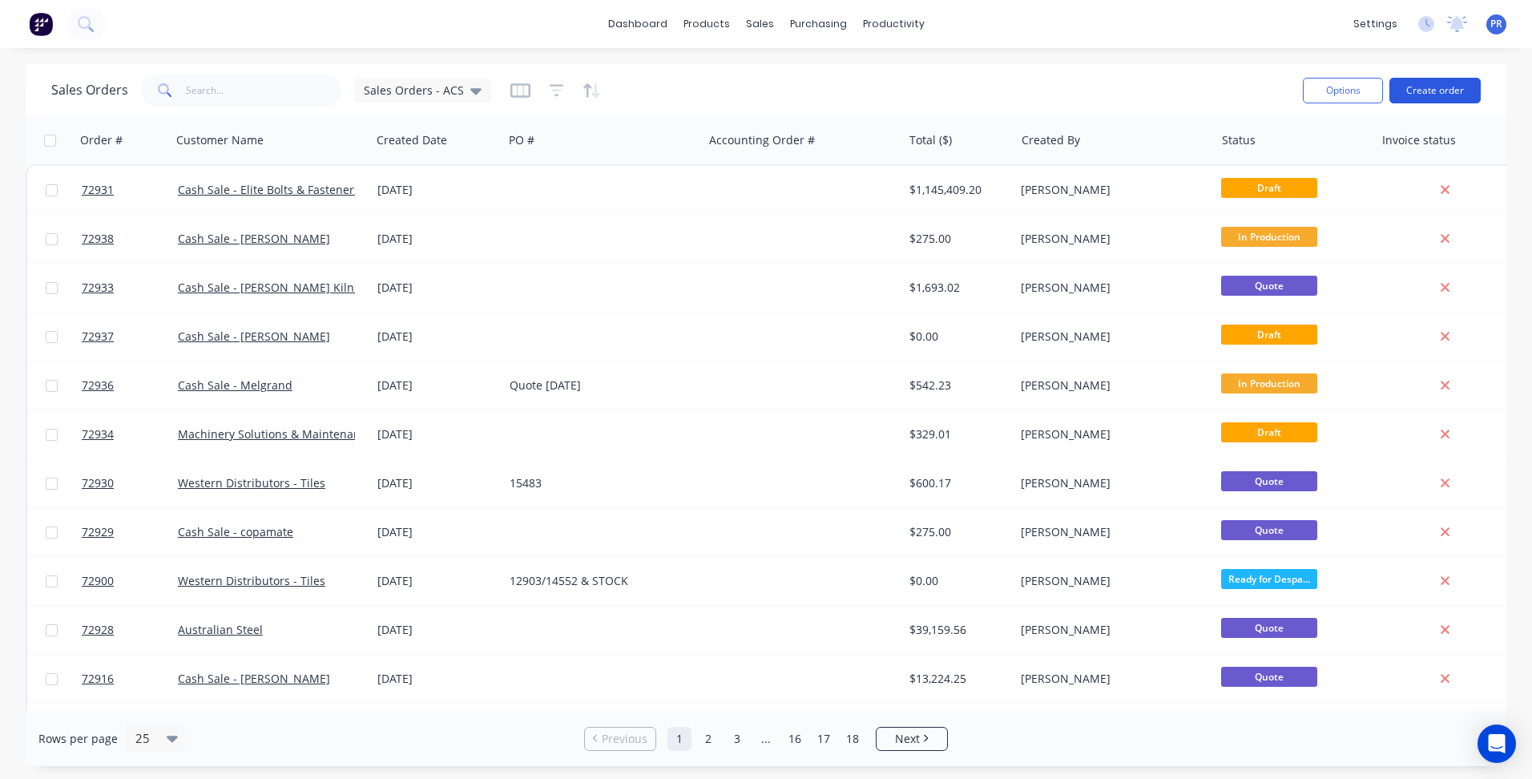
click at [1455, 89] on button "Create order" at bounding box center [1434, 91] width 91 height 26
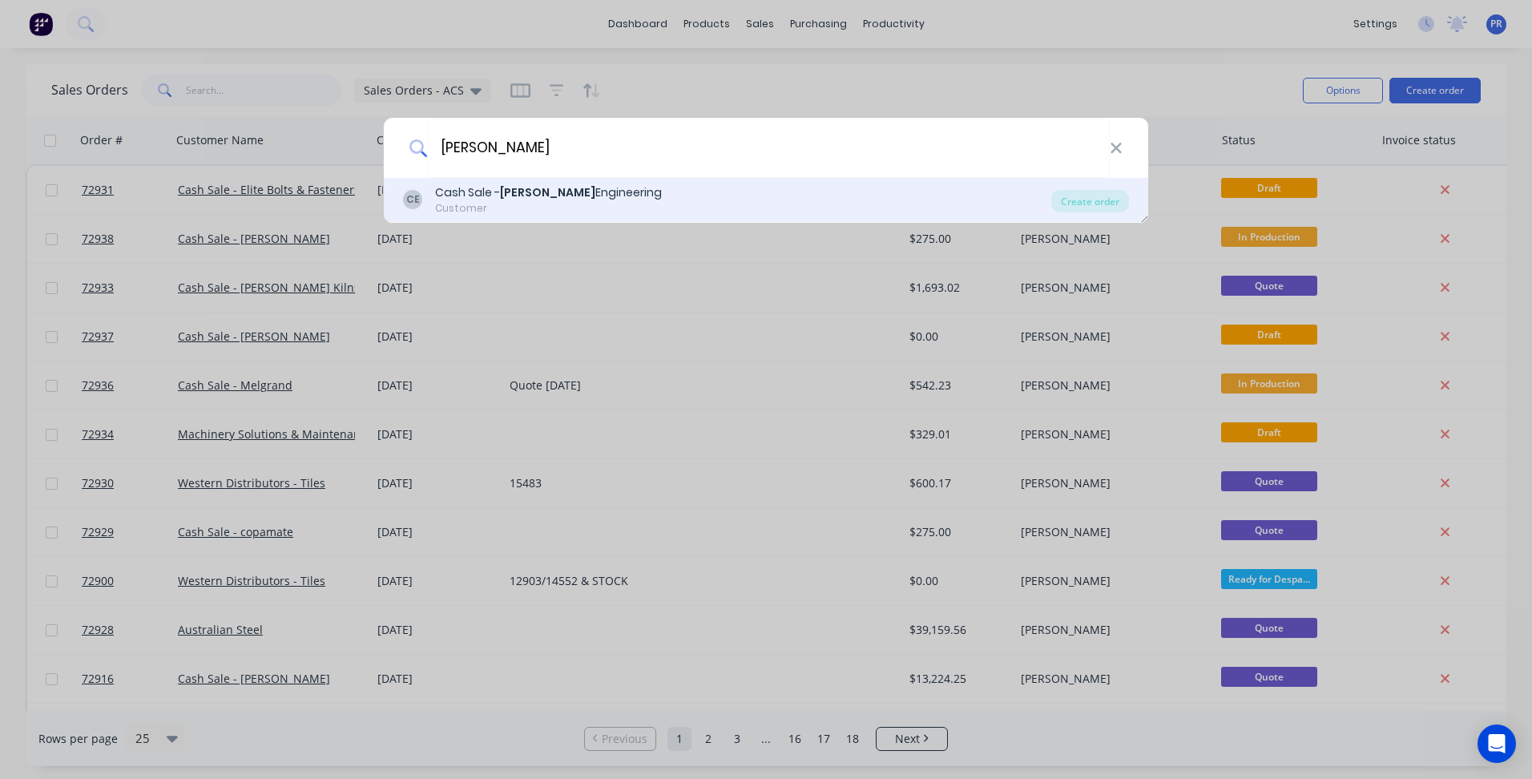
type input "GORSKI"
click at [651, 184] on div "CE Cash Sale - Gorski Engineering Customer" at bounding box center [727, 199] width 648 height 31
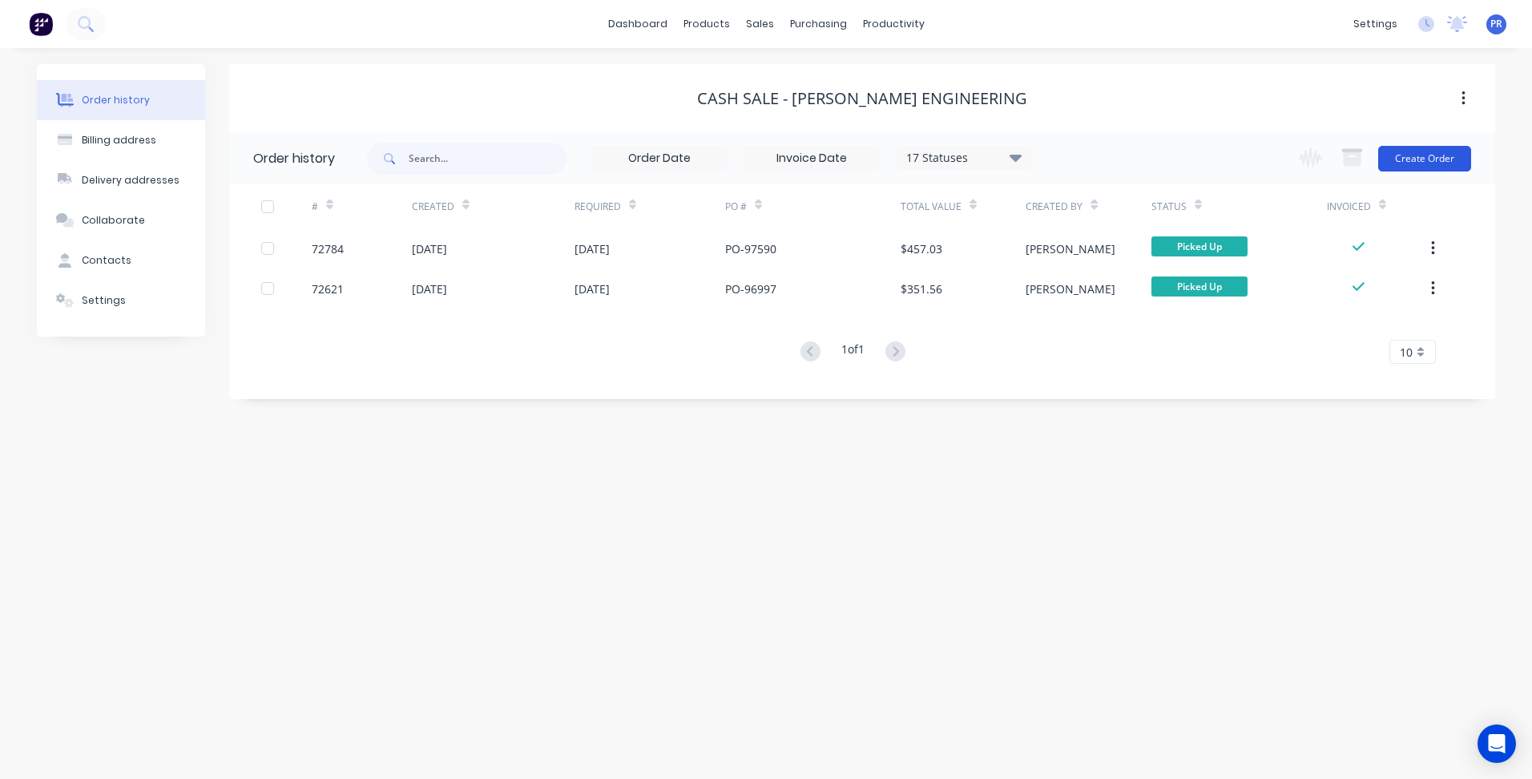
click at [1415, 157] on button "Create Order" at bounding box center [1424, 159] width 93 height 26
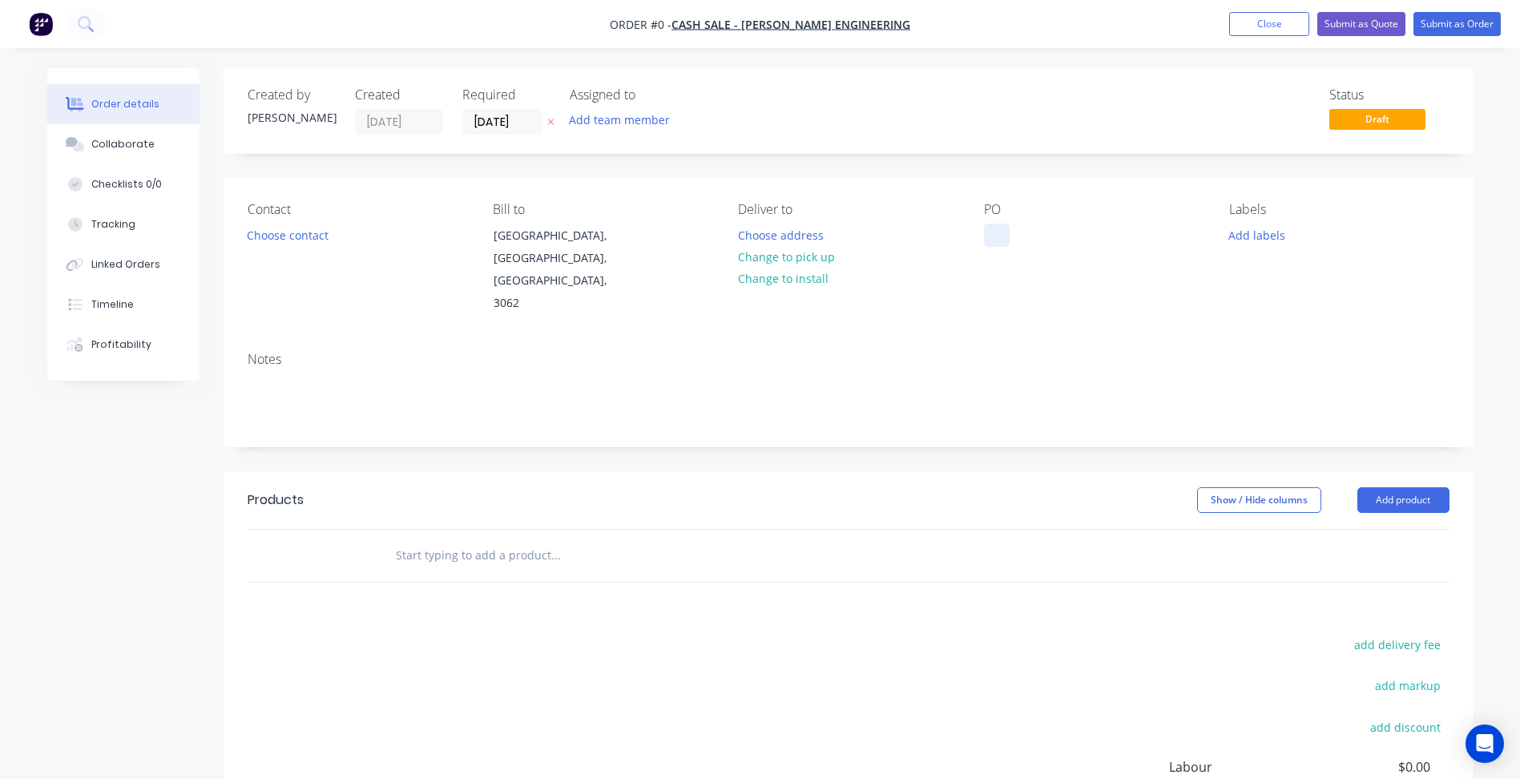
click at [1010, 236] on div "PO" at bounding box center [1094, 258] width 220 height 113
click at [997, 232] on div at bounding box center [997, 235] width 26 height 23
paste div
click at [1270, 233] on div "Order details Collaborate Checklists 0/0 Tracking Linked Orders Timeline Profit…" at bounding box center [760, 529] width 1458 height 923
click at [1242, 244] on button "Add labels" at bounding box center [1257, 235] width 74 height 22
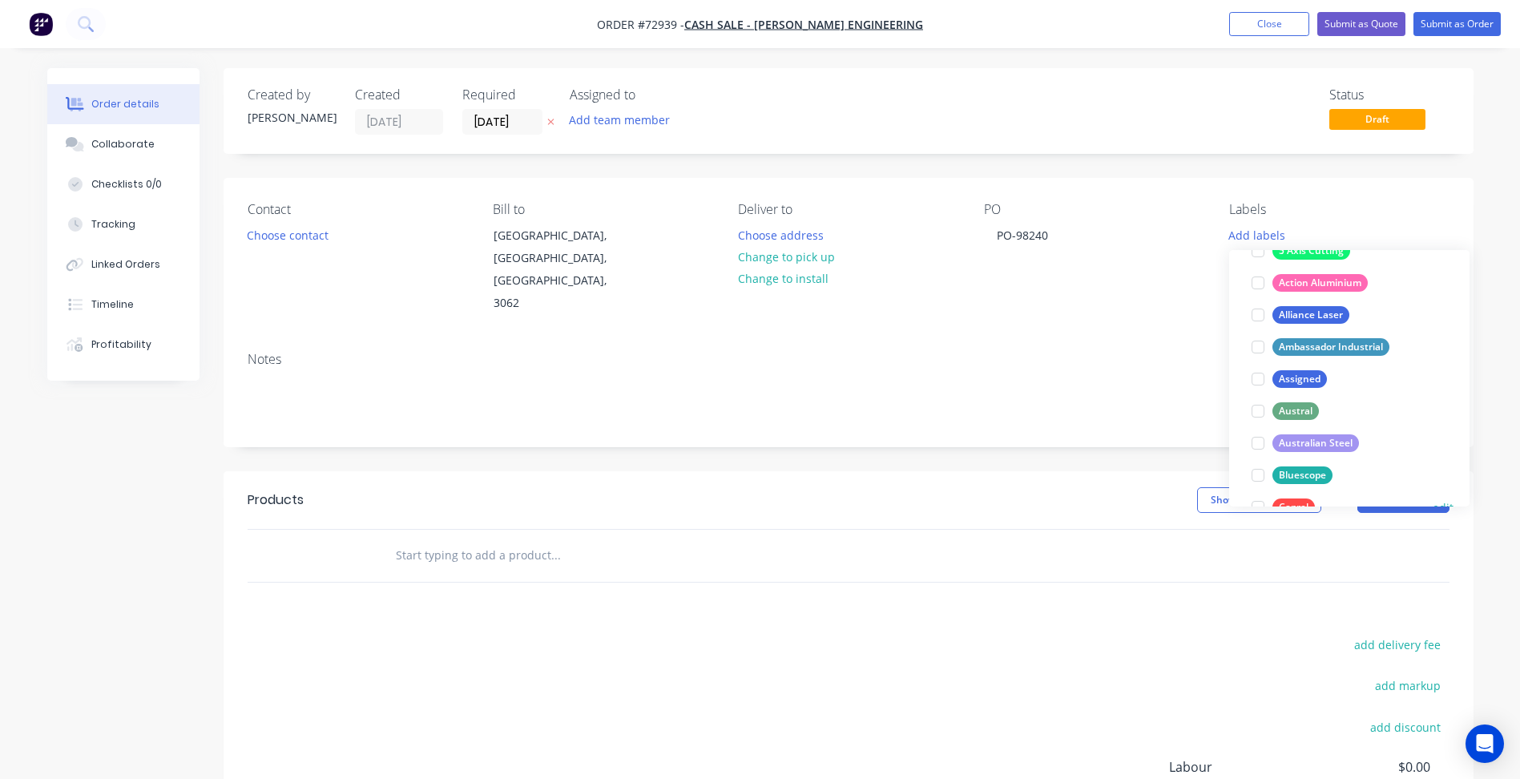
scroll to position [240, 0]
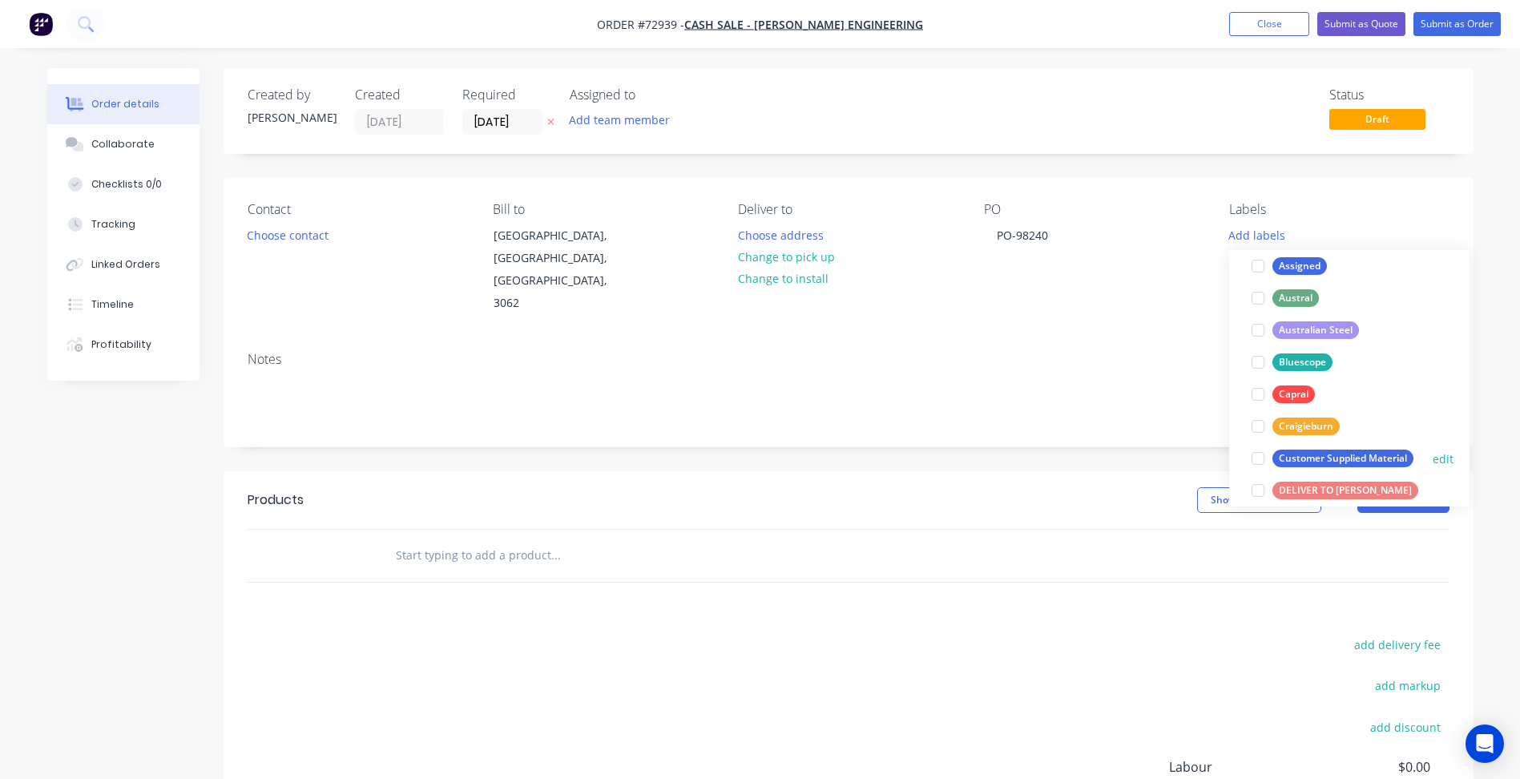
click at [1260, 457] on div at bounding box center [1258, 458] width 32 height 32
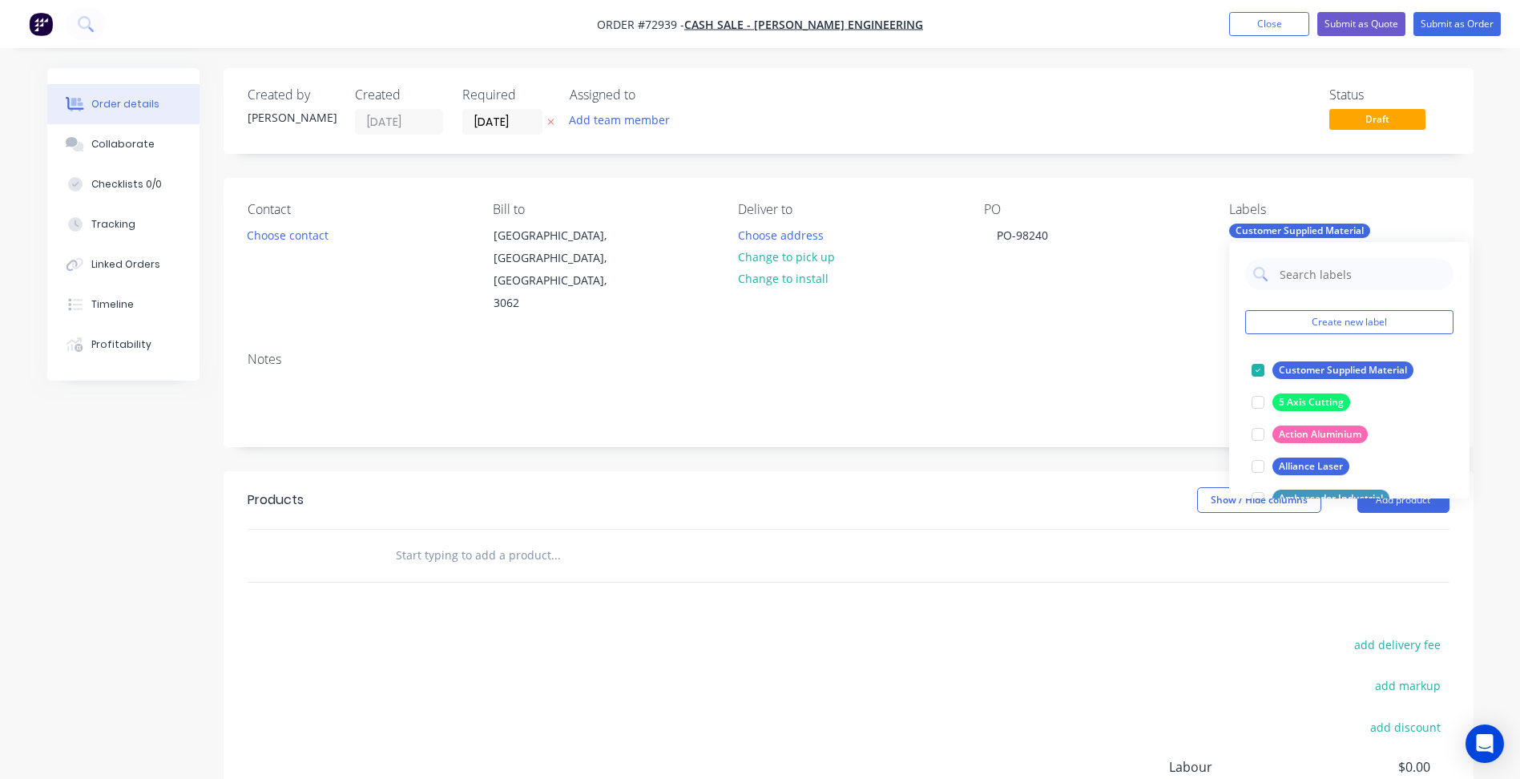
click at [802, 405] on div "Notes" at bounding box center [849, 392] width 1250 height 107
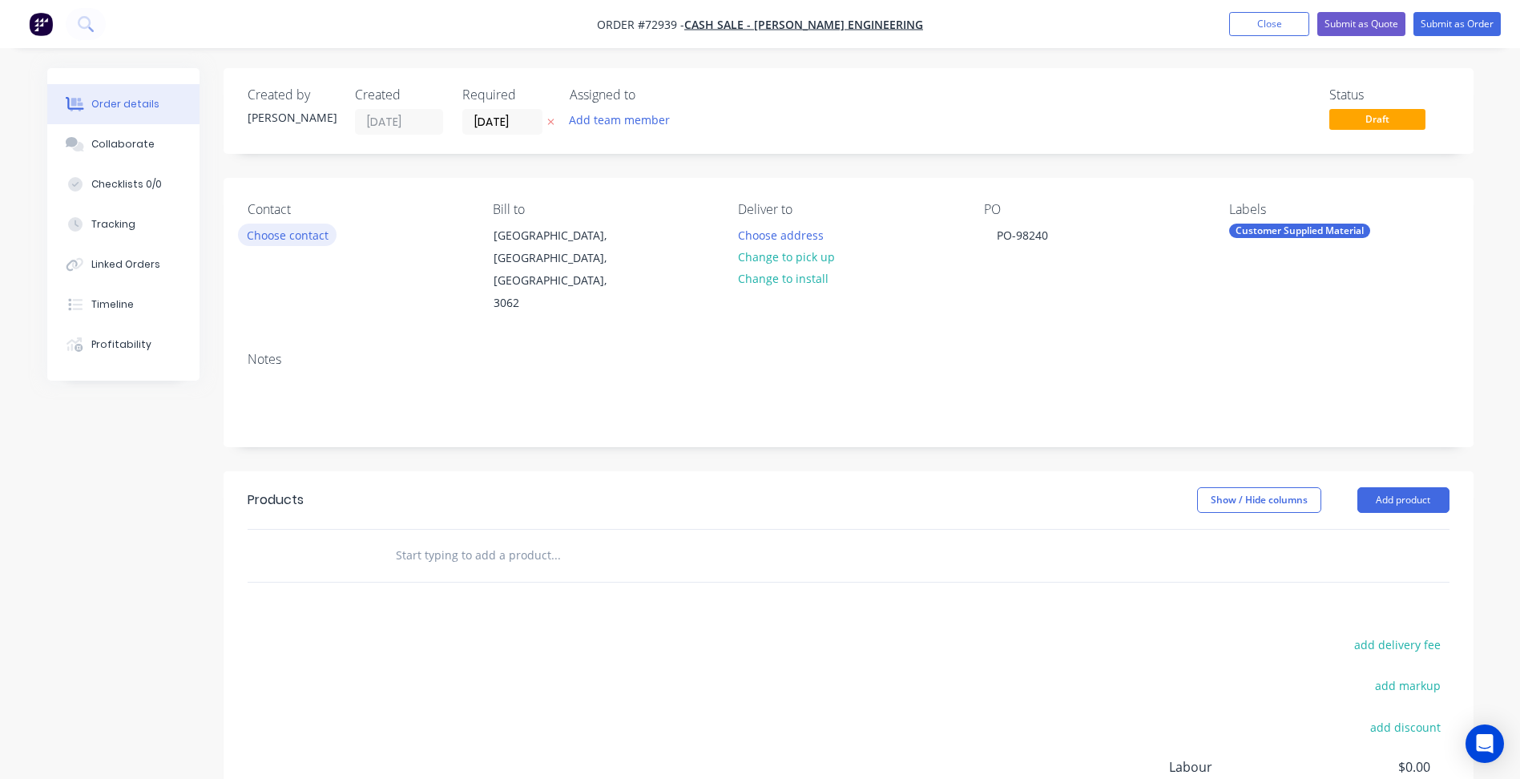
click at [270, 240] on button "Choose contact" at bounding box center [287, 235] width 99 height 22
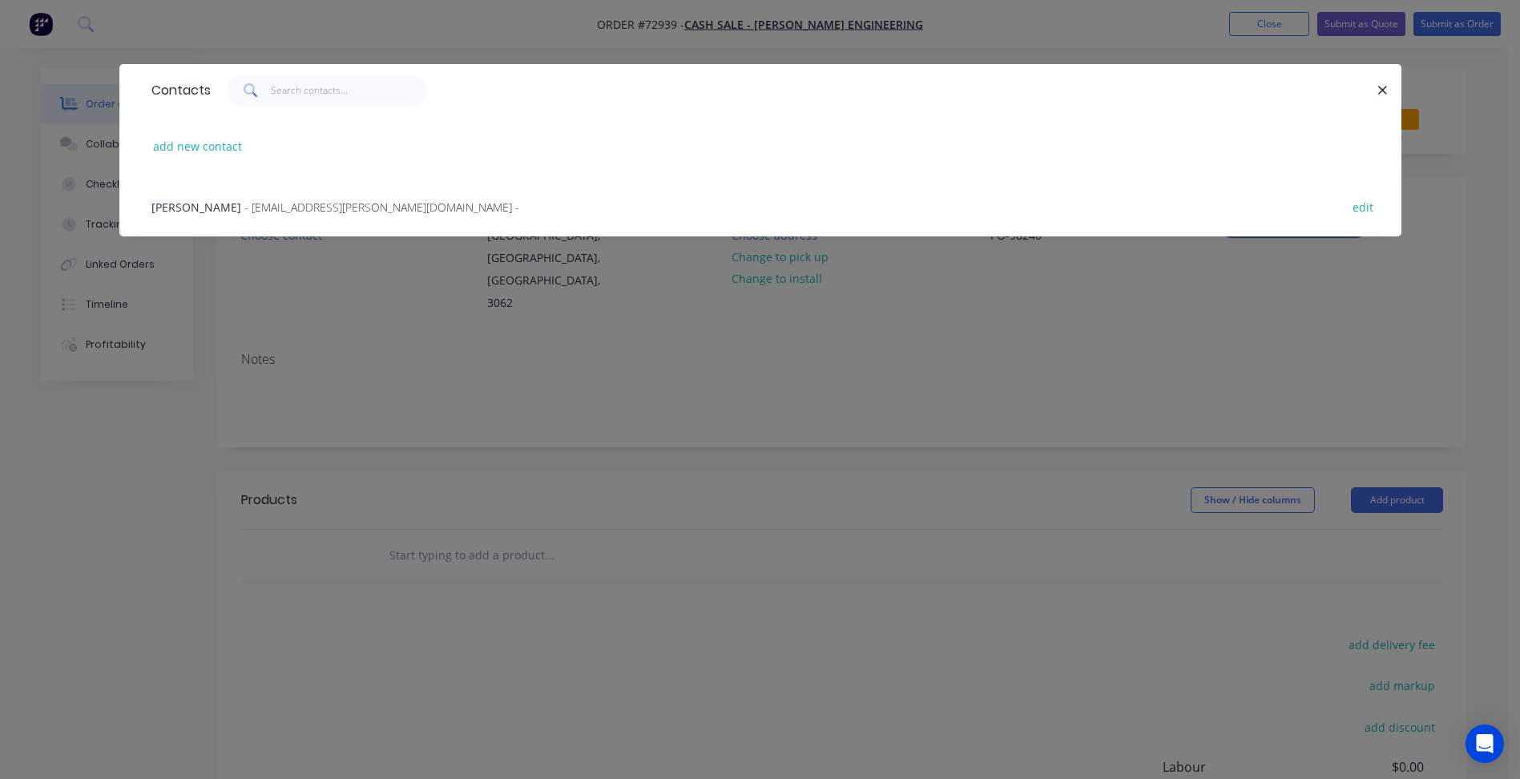
click at [191, 131] on div "add new contact" at bounding box center [760, 146] width 1234 height 60
click at [191, 147] on button "add new contact" at bounding box center [198, 146] width 106 height 22
select select "AU"
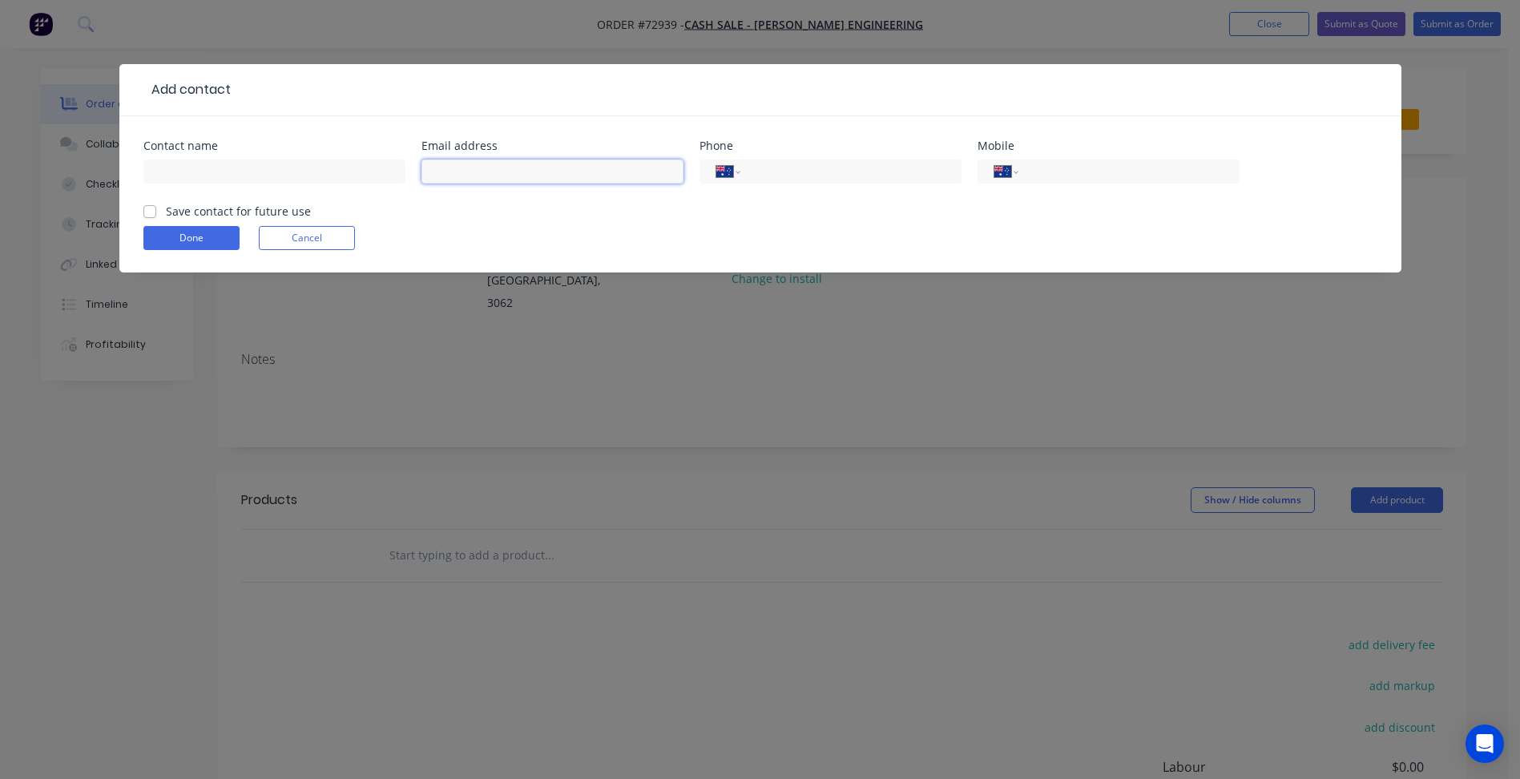
click at [518, 167] on input "text" at bounding box center [552, 171] width 262 height 24
paste input "purchasing@gorski.com.au"
type input "purchasing@gorski.com.au"
click at [287, 171] on input "text" at bounding box center [274, 171] width 262 height 24
type input "Shannan Mansfield"
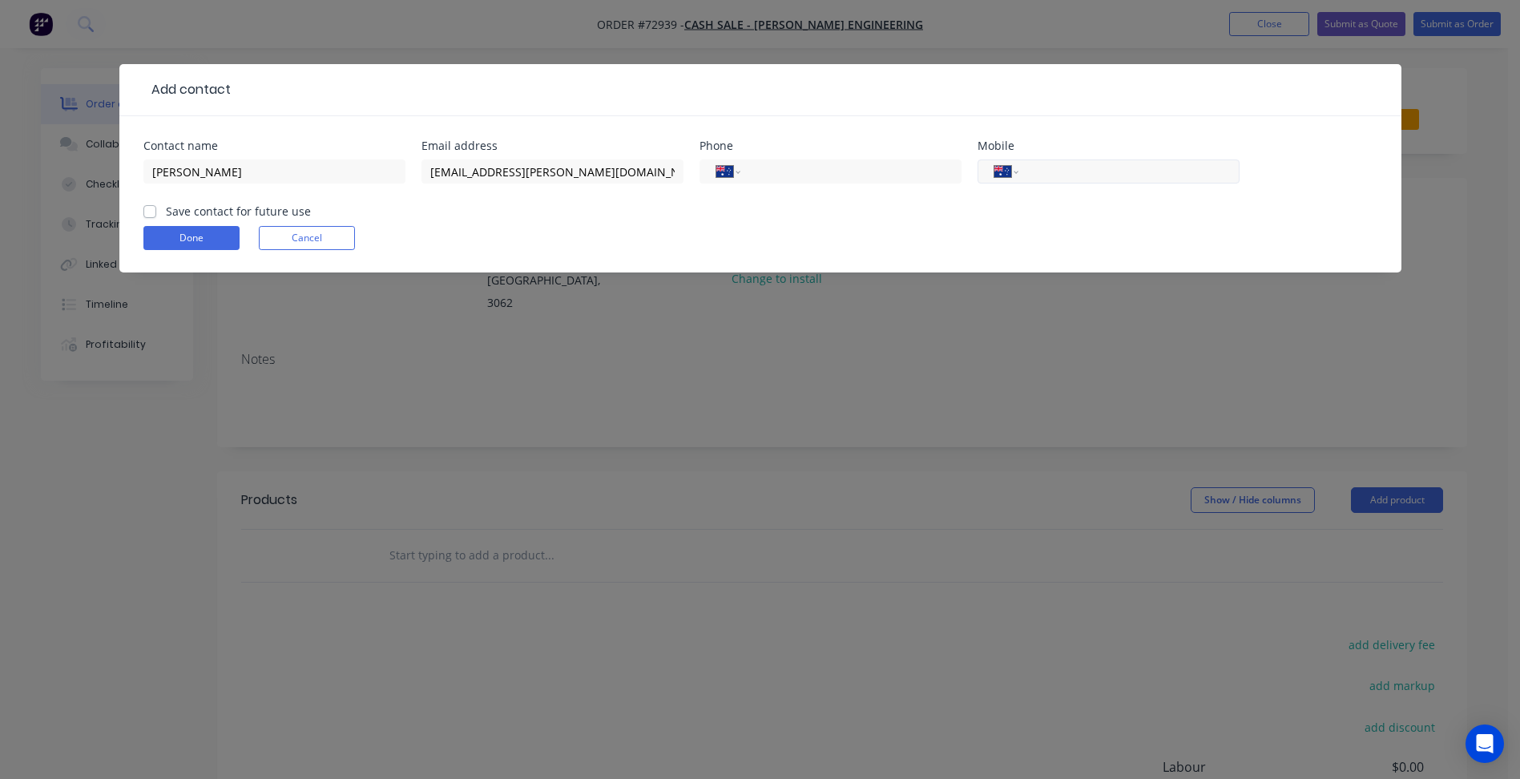
click at [1081, 169] on input "tel" at bounding box center [1126, 172] width 192 height 18
click at [814, 173] on input "tel" at bounding box center [848, 172] width 192 height 18
type input "[PHONE_NUMBER]"
click at [234, 210] on label "Save contact for future use" at bounding box center [238, 211] width 145 height 17
click at [156, 210] on input "Save contact for future use" at bounding box center [149, 210] width 13 height 15
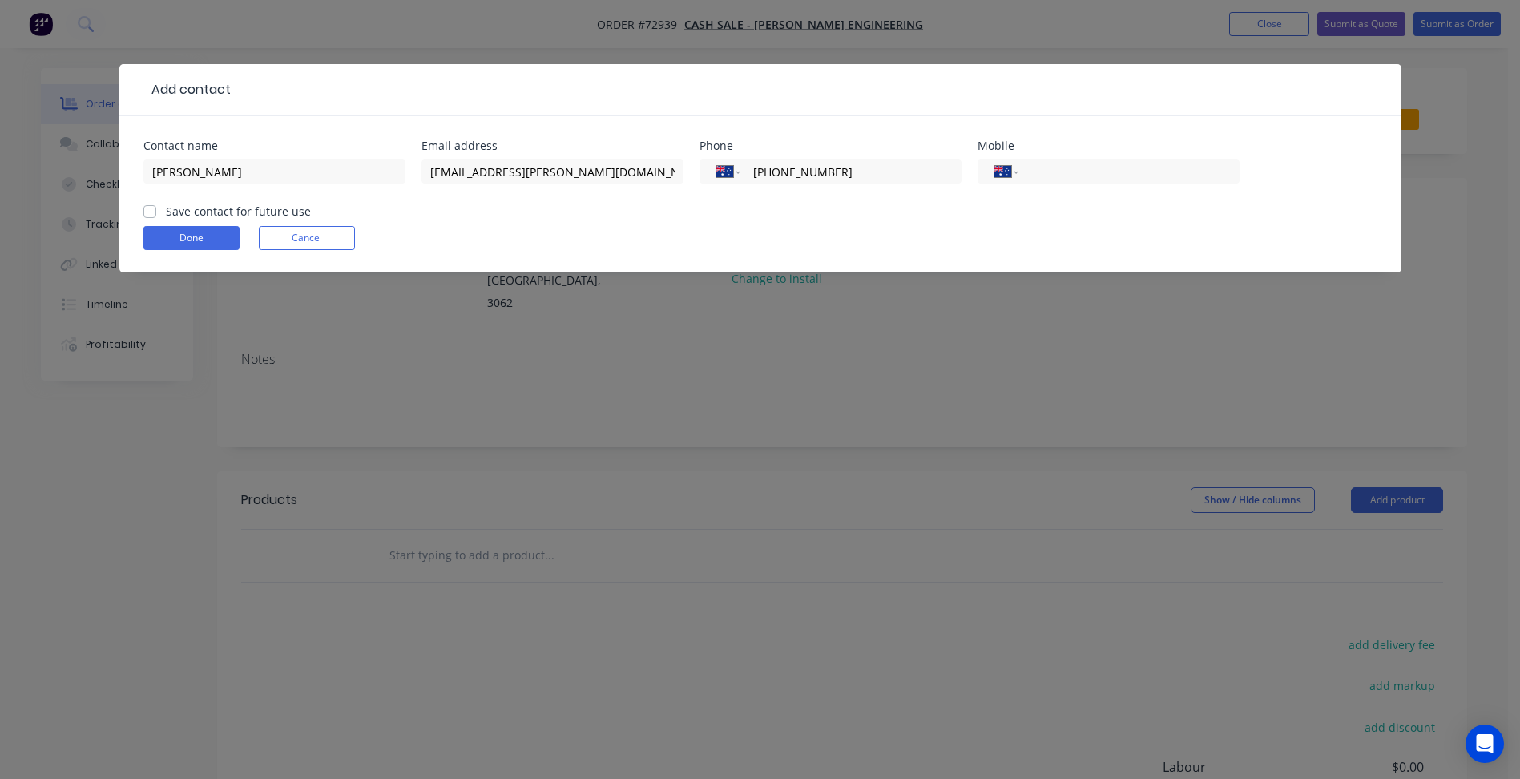
checkbox input "true"
click at [212, 236] on button "Done" at bounding box center [191, 238] width 96 height 24
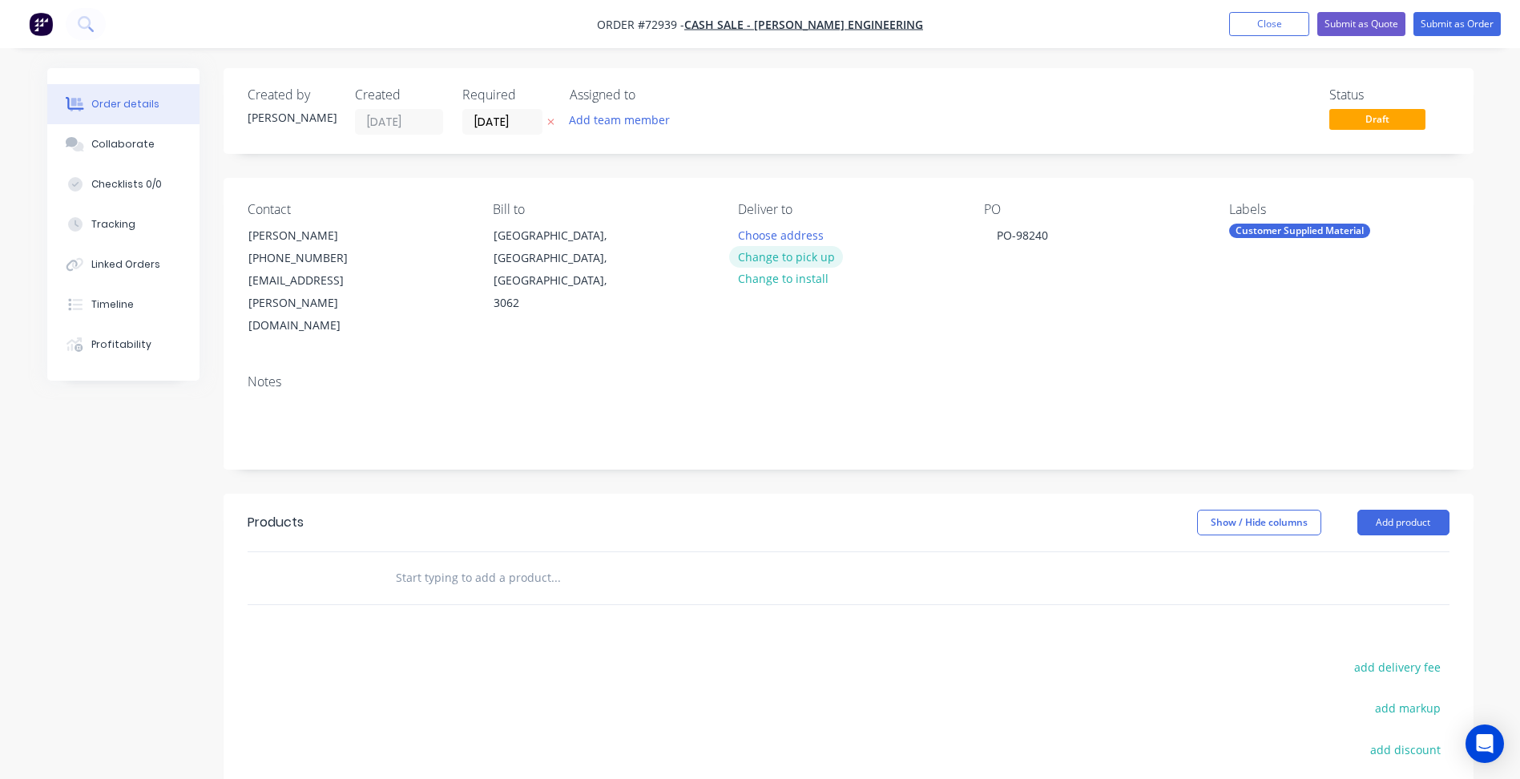
click at [775, 254] on button "Change to pick up" at bounding box center [786, 257] width 114 height 22
click at [472, 117] on input "29/09/25" at bounding box center [502, 122] width 79 height 24
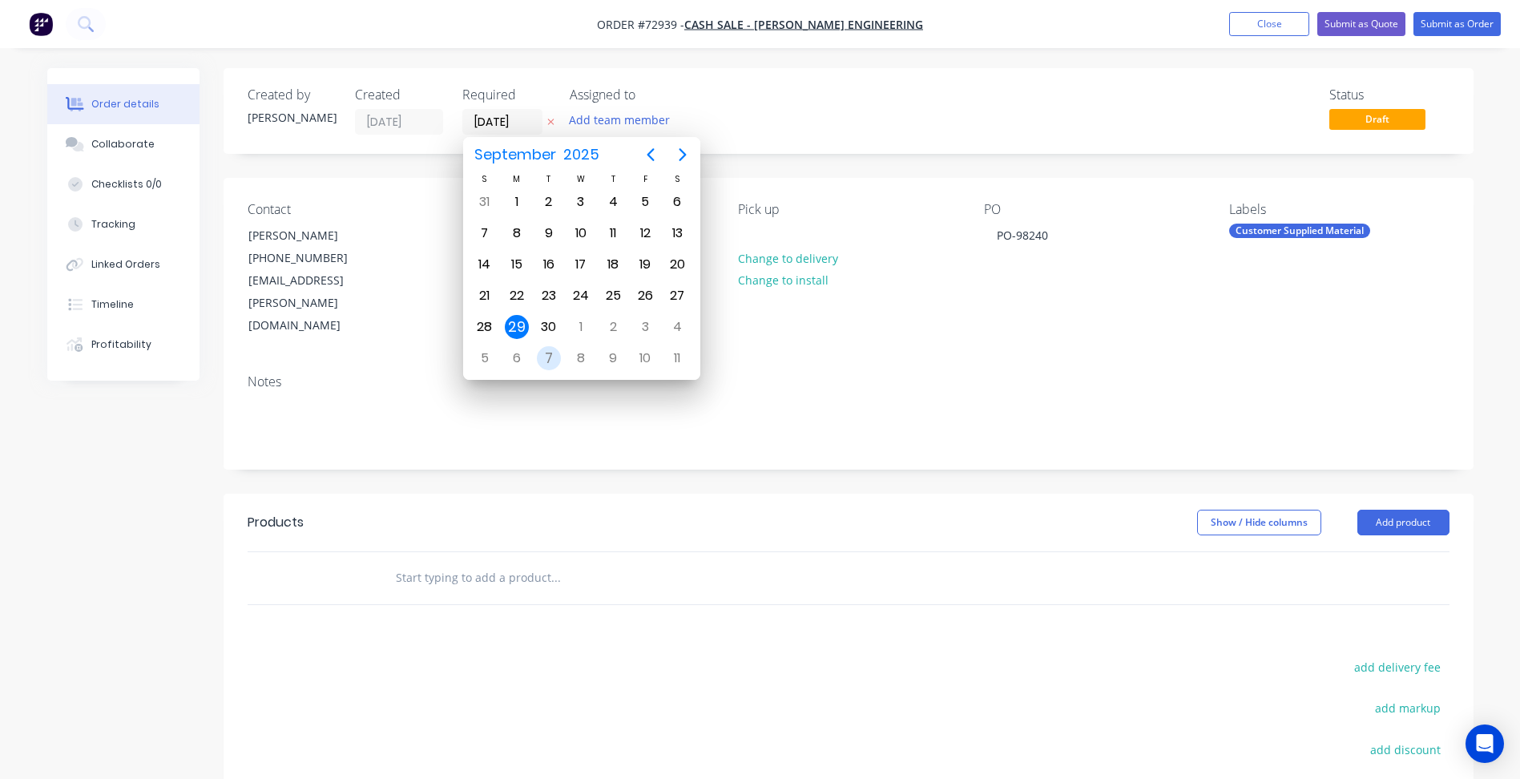
click at [551, 353] on div "7" at bounding box center [549, 358] width 24 height 24
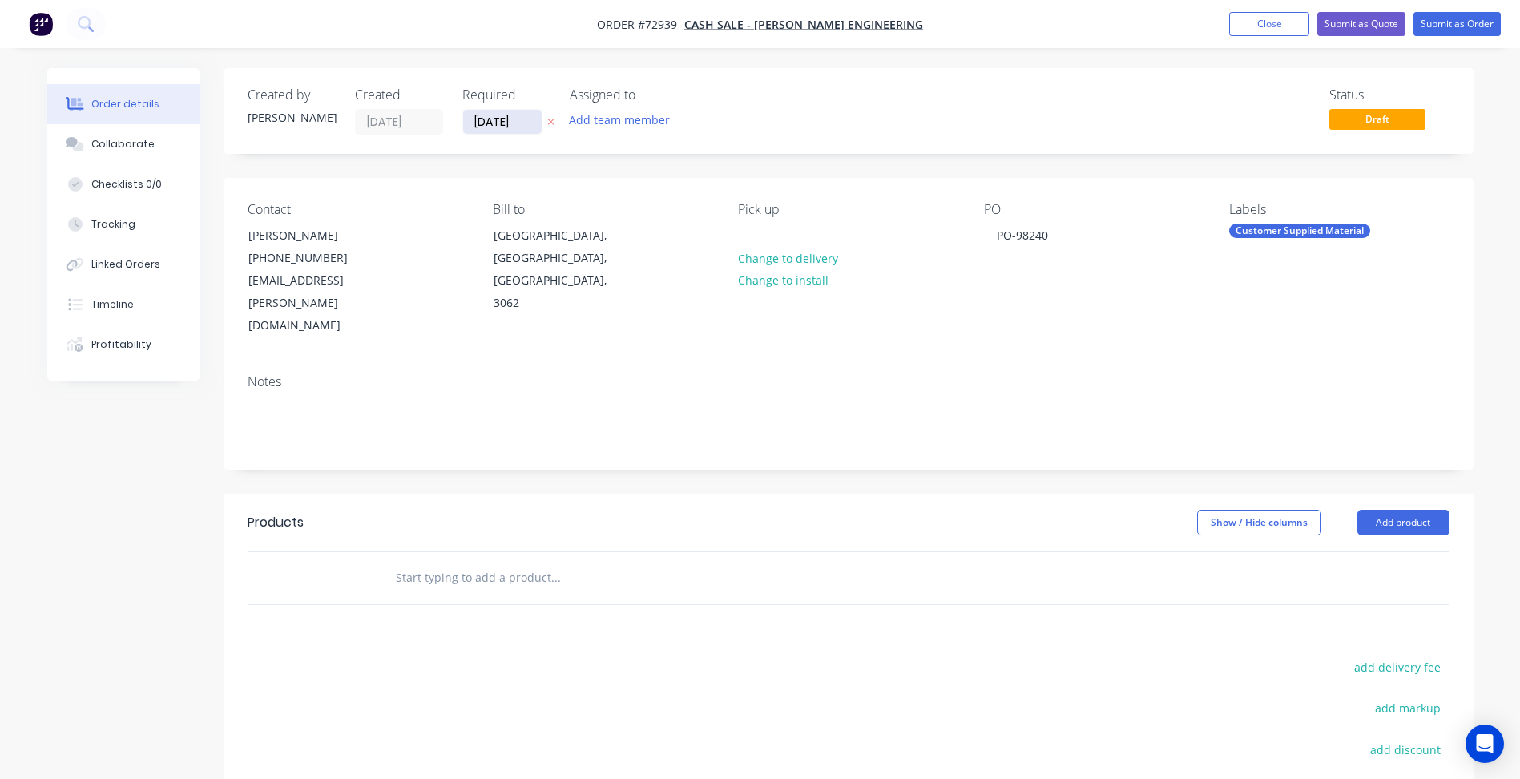
click at [494, 121] on input "07/10/25" at bounding box center [502, 122] width 79 height 24
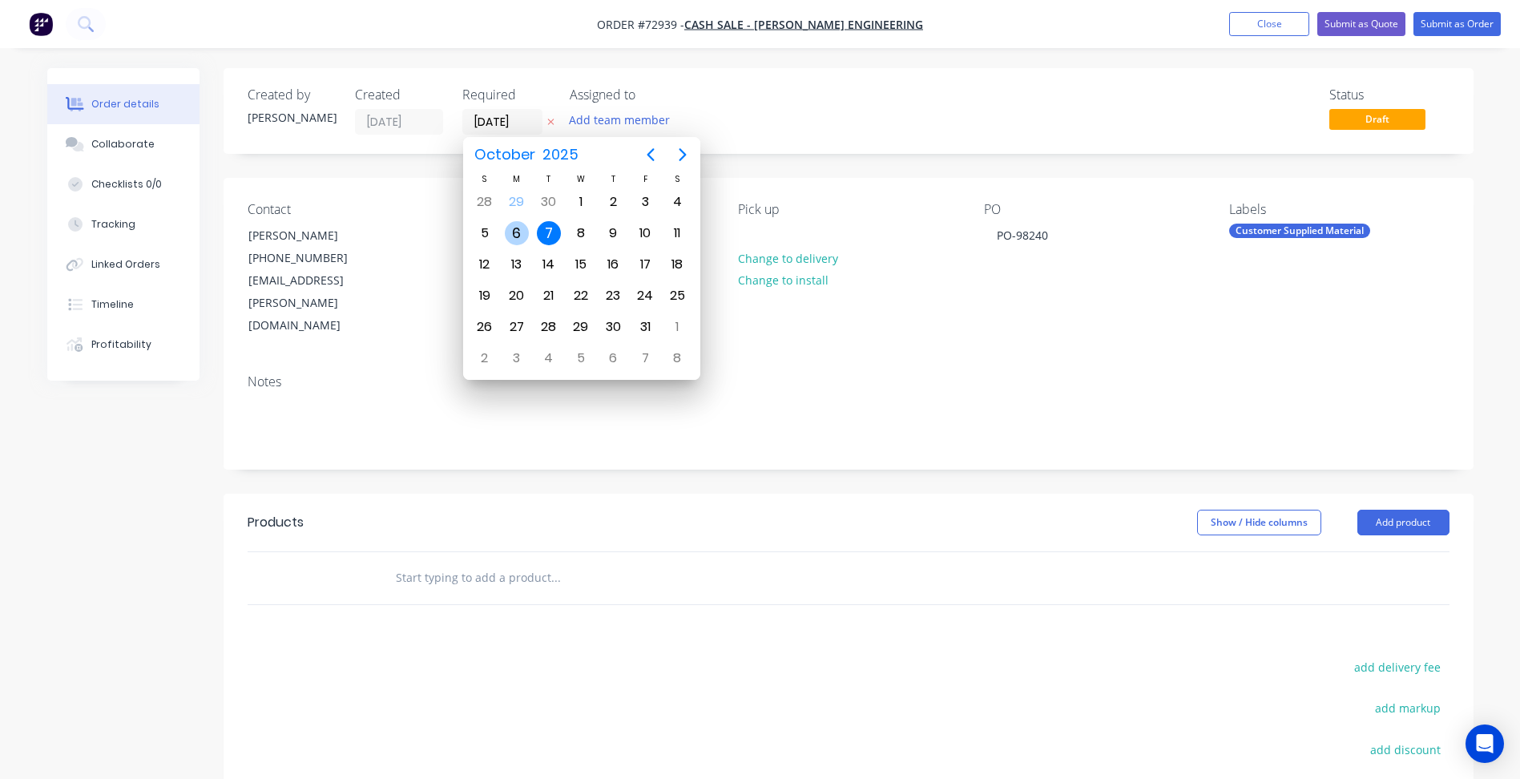
click at [525, 238] on div "6" at bounding box center [517, 233] width 24 height 24
type input "06/10/25"
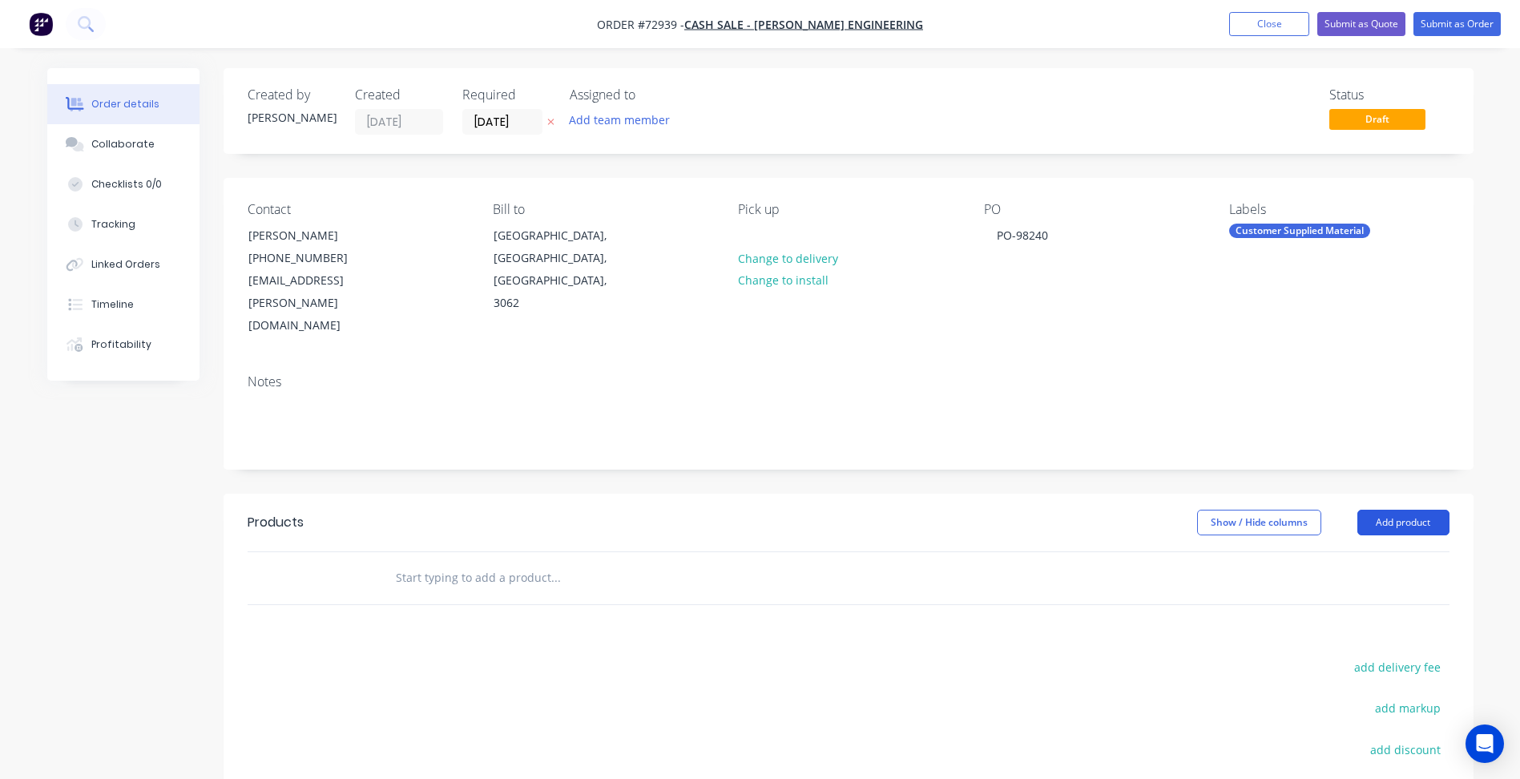
click at [1390, 510] on button "Add product" at bounding box center [1403, 523] width 92 height 26
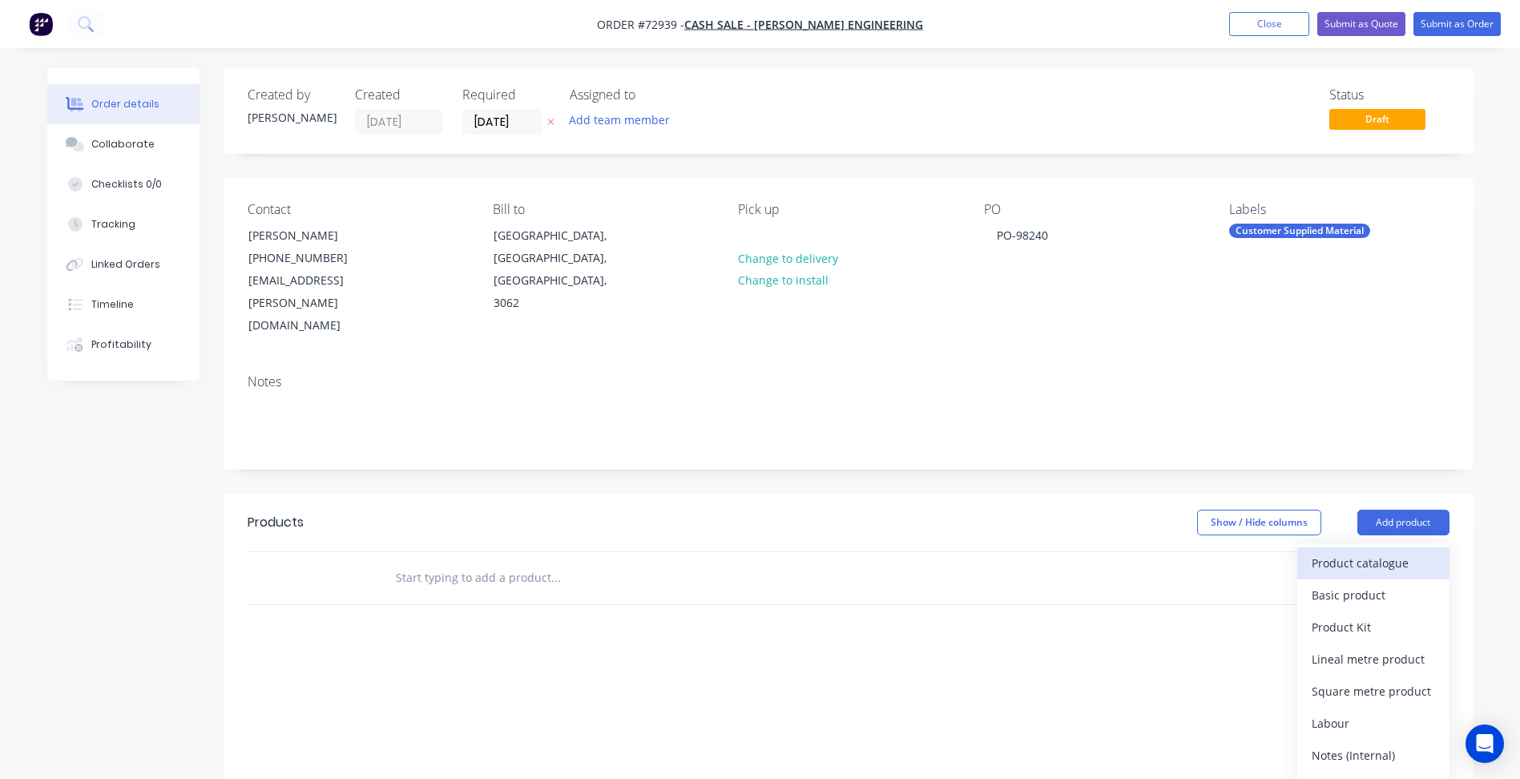
click at [1371, 551] on div "Product catalogue" at bounding box center [1373, 562] width 123 height 23
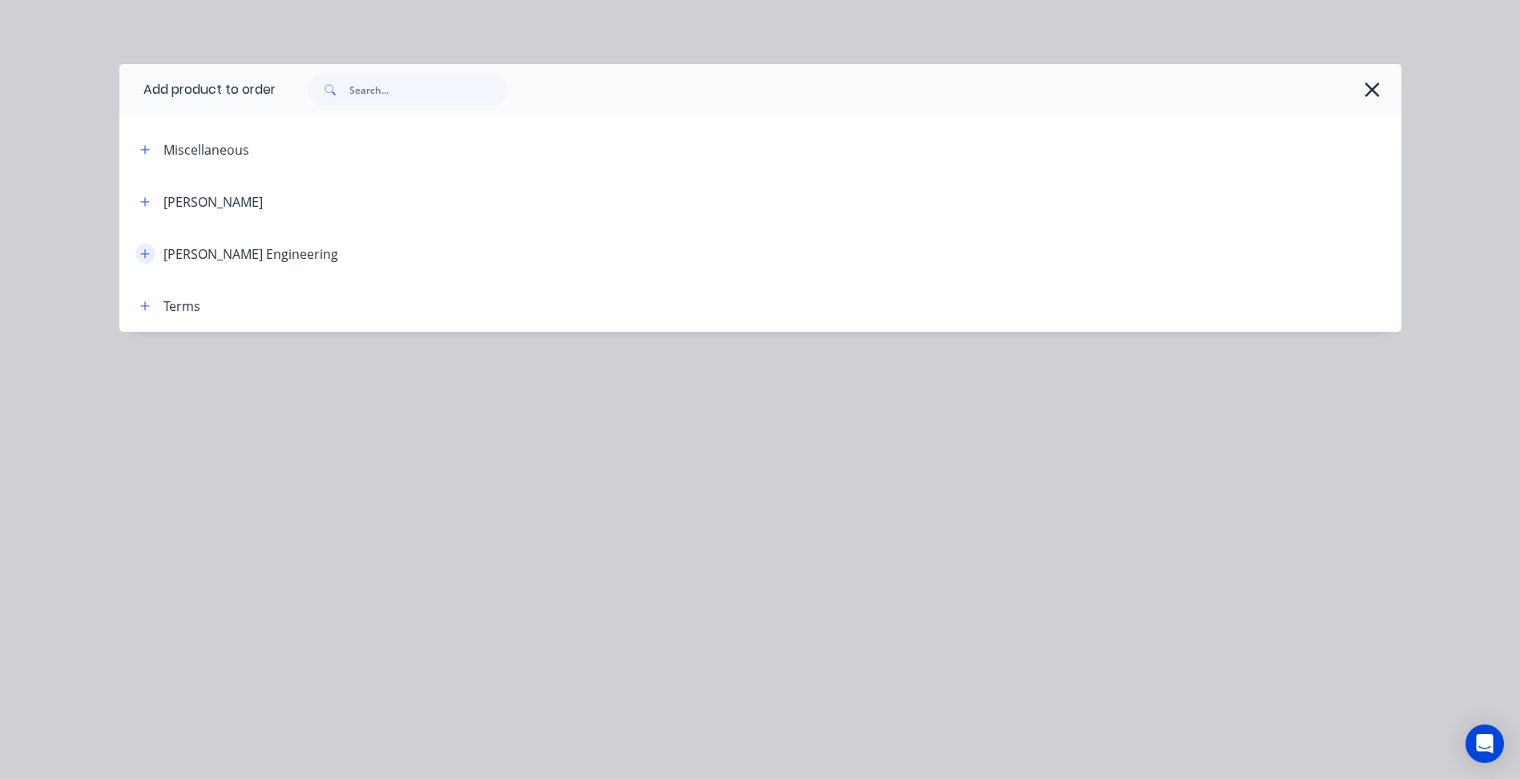
click at [151, 252] on button "button" at bounding box center [145, 254] width 20 height 20
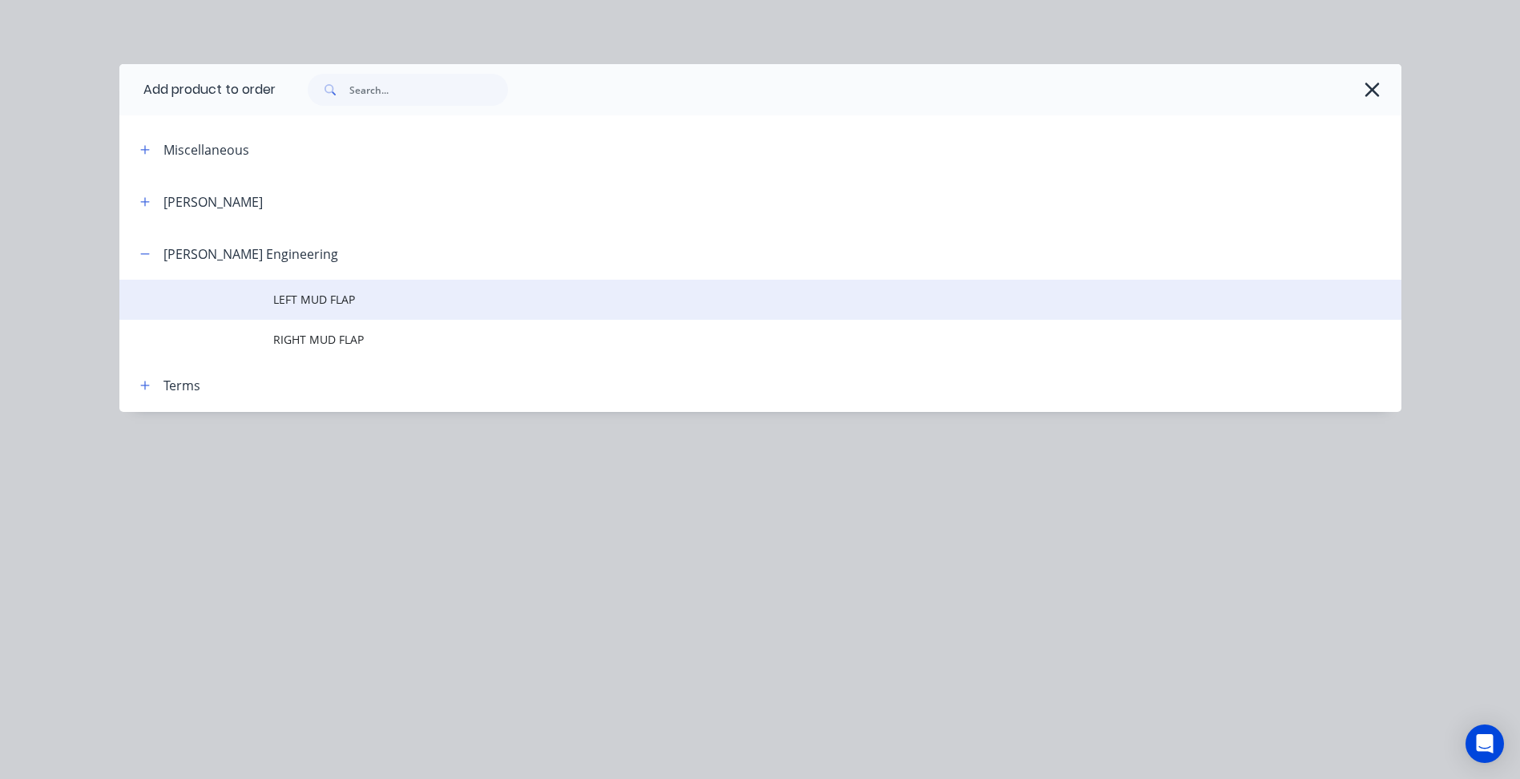
click at [264, 297] on td at bounding box center [196, 300] width 154 height 40
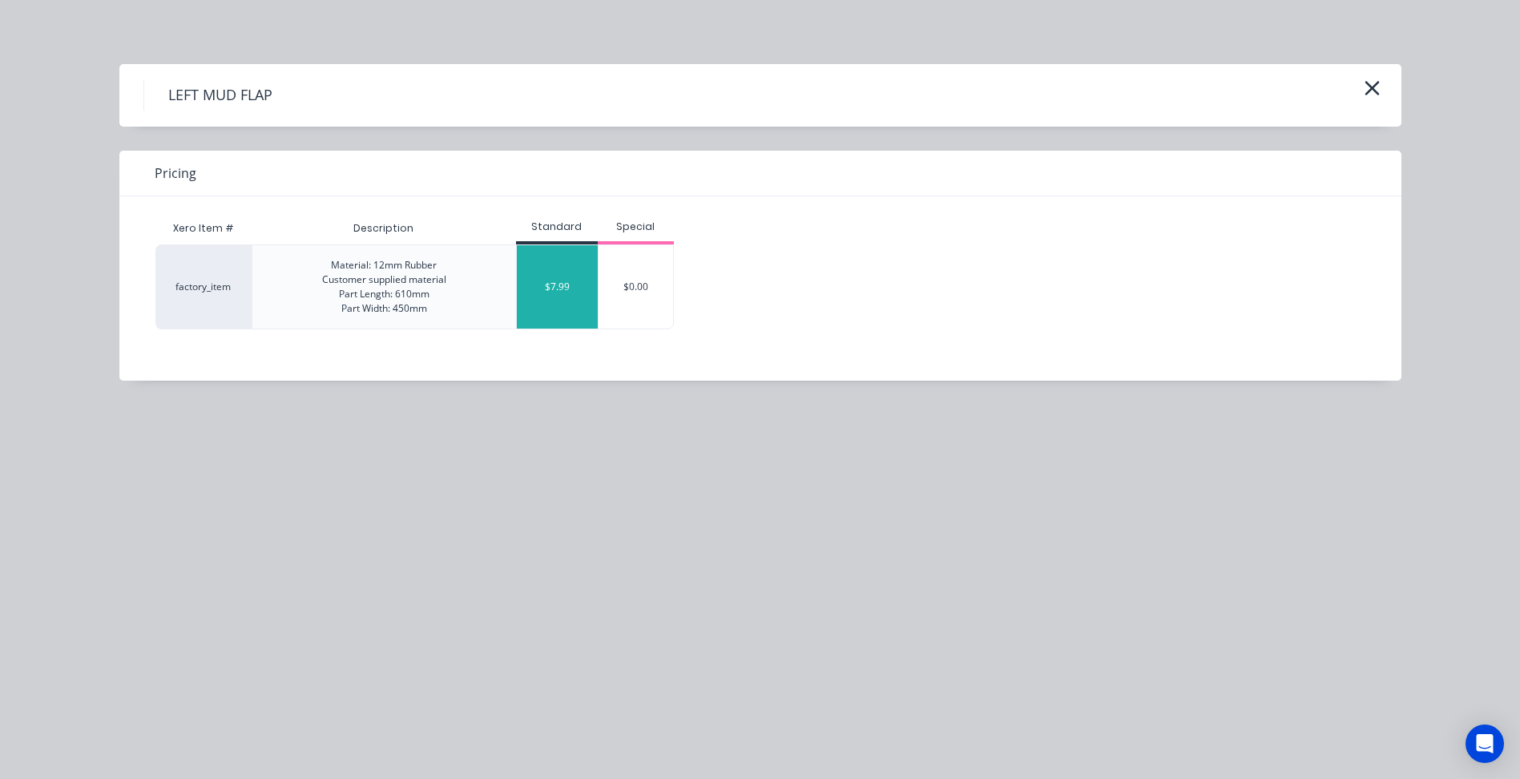
click at [569, 291] on div "$7.99" at bounding box center [557, 286] width 81 height 83
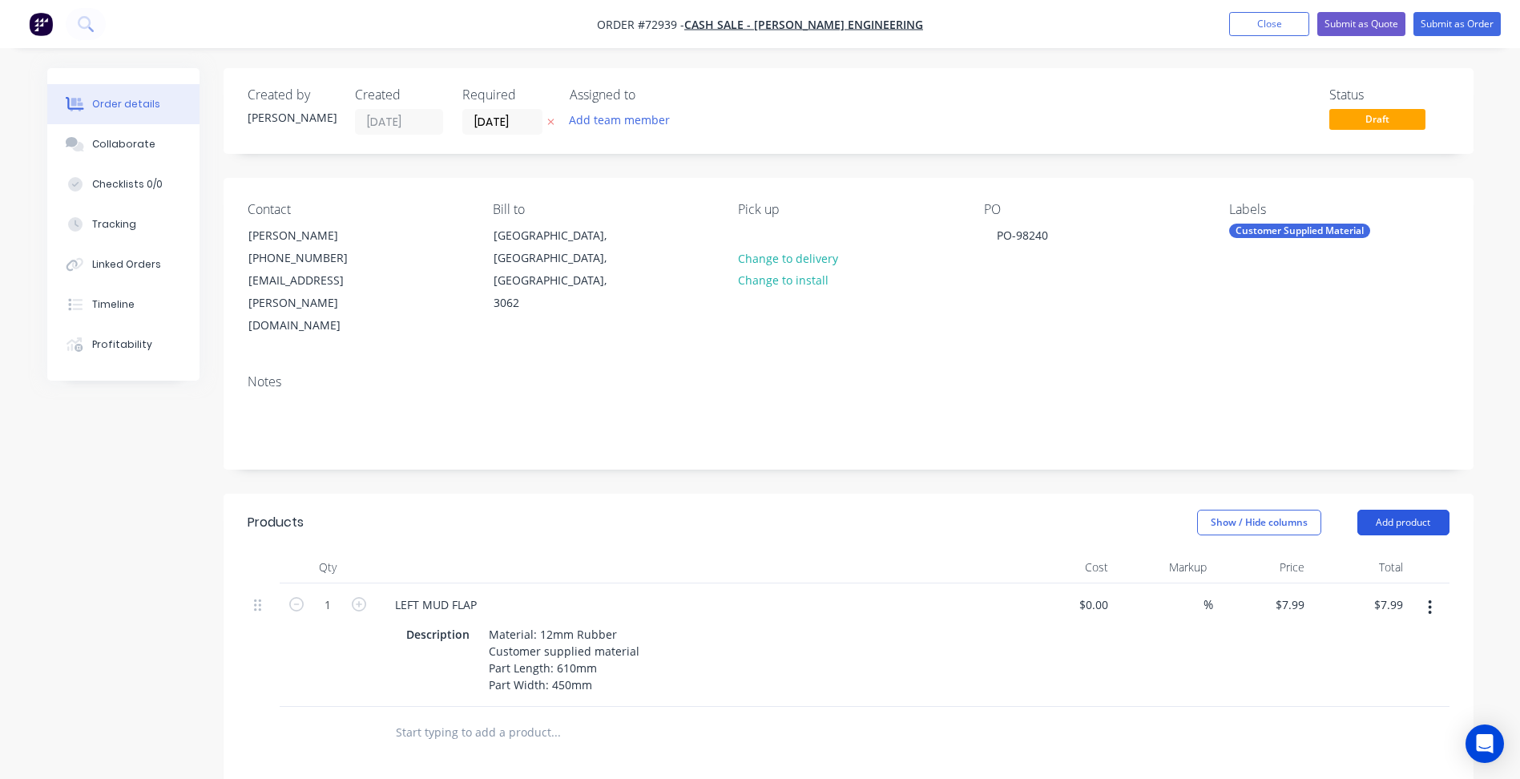
click at [1416, 510] on button "Add product" at bounding box center [1403, 523] width 92 height 26
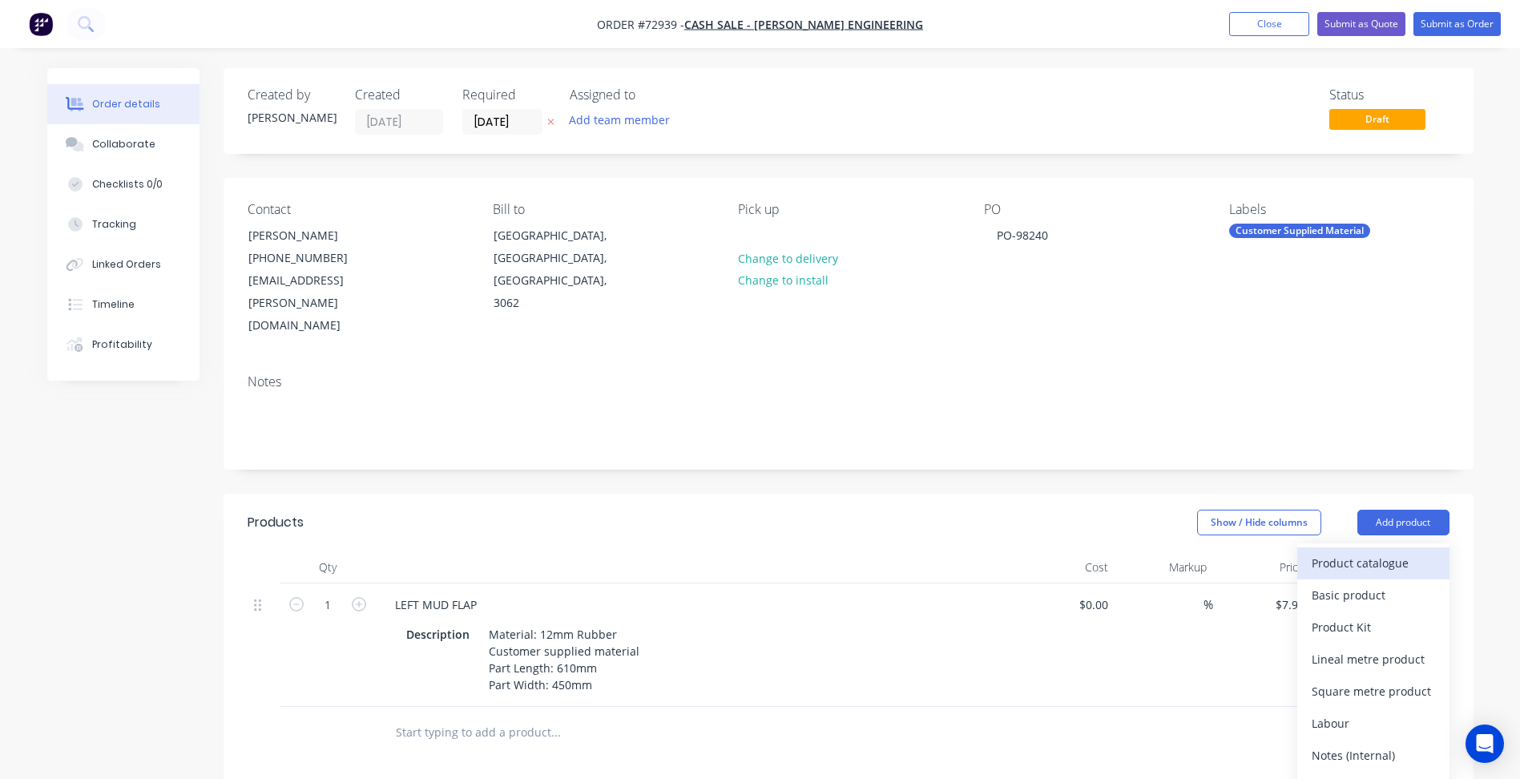
click at [1374, 551] on div "Product catalogue" at bounding box center [1373, 562] width 123 height 23
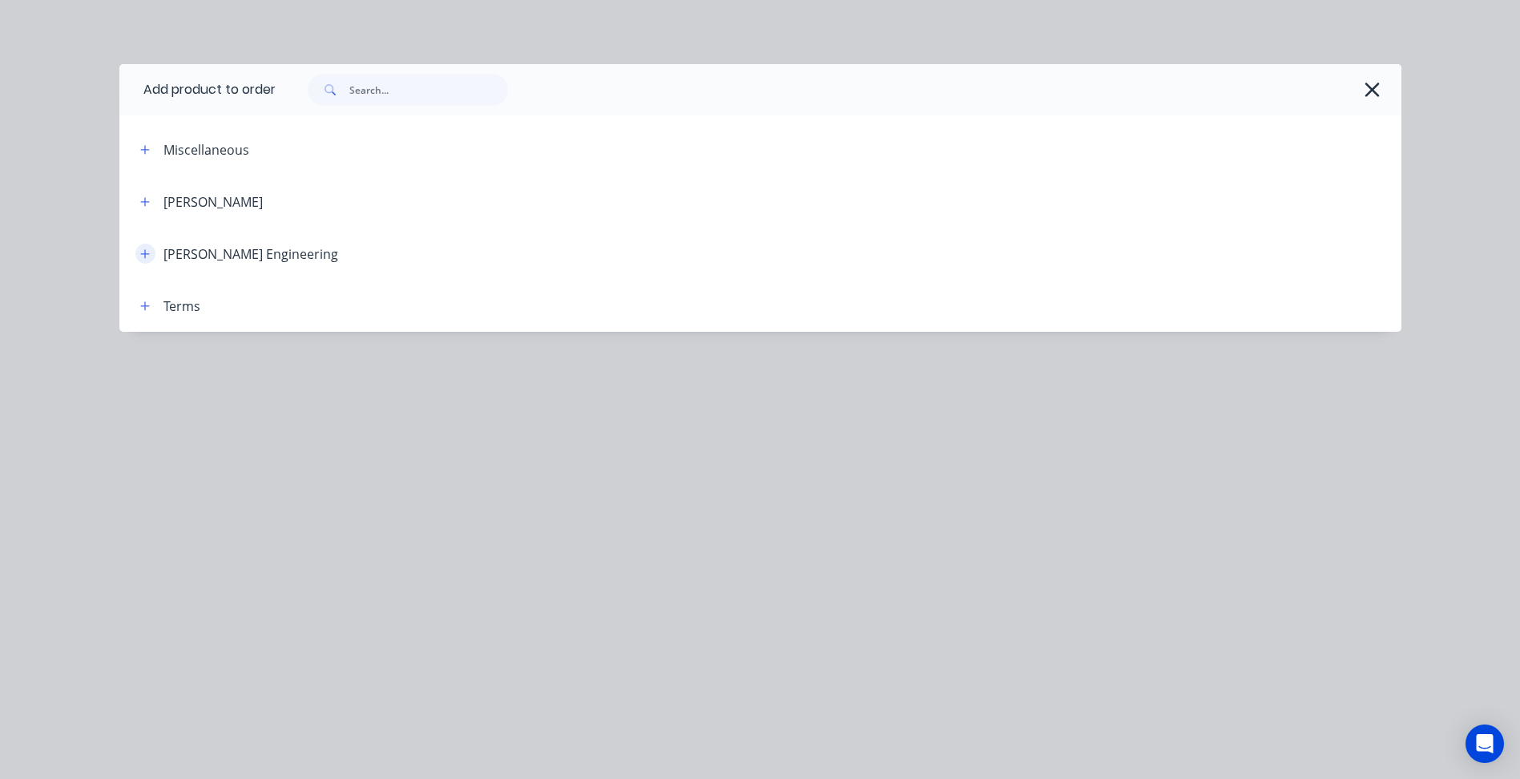
click at [147, 257] on icon "button" at bounding box center [145, 253] width 10 height 11
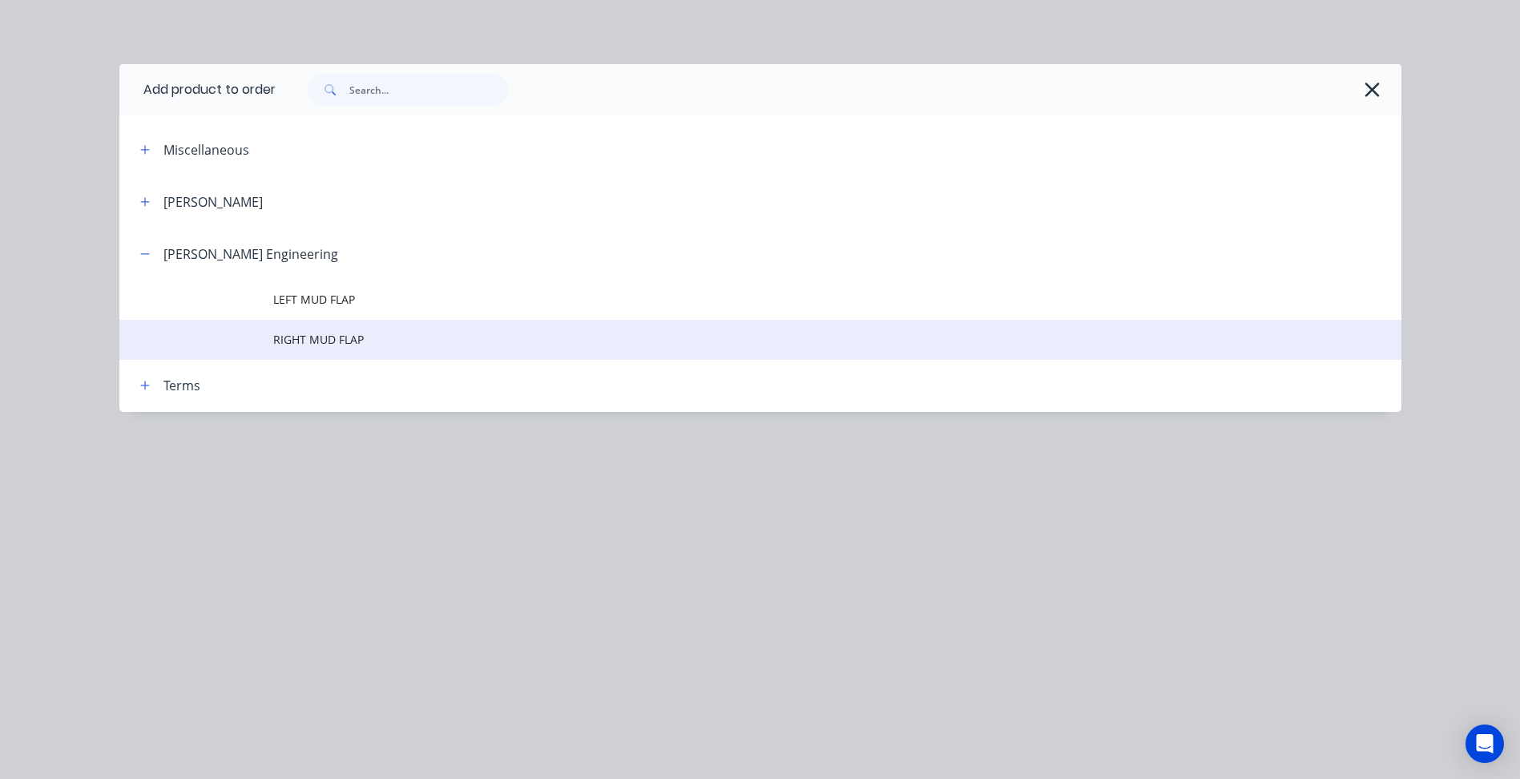
click at [297, 330] on td "RIGHT MUD FLAP" at bounding box center [837, 340] width 1128 height 40
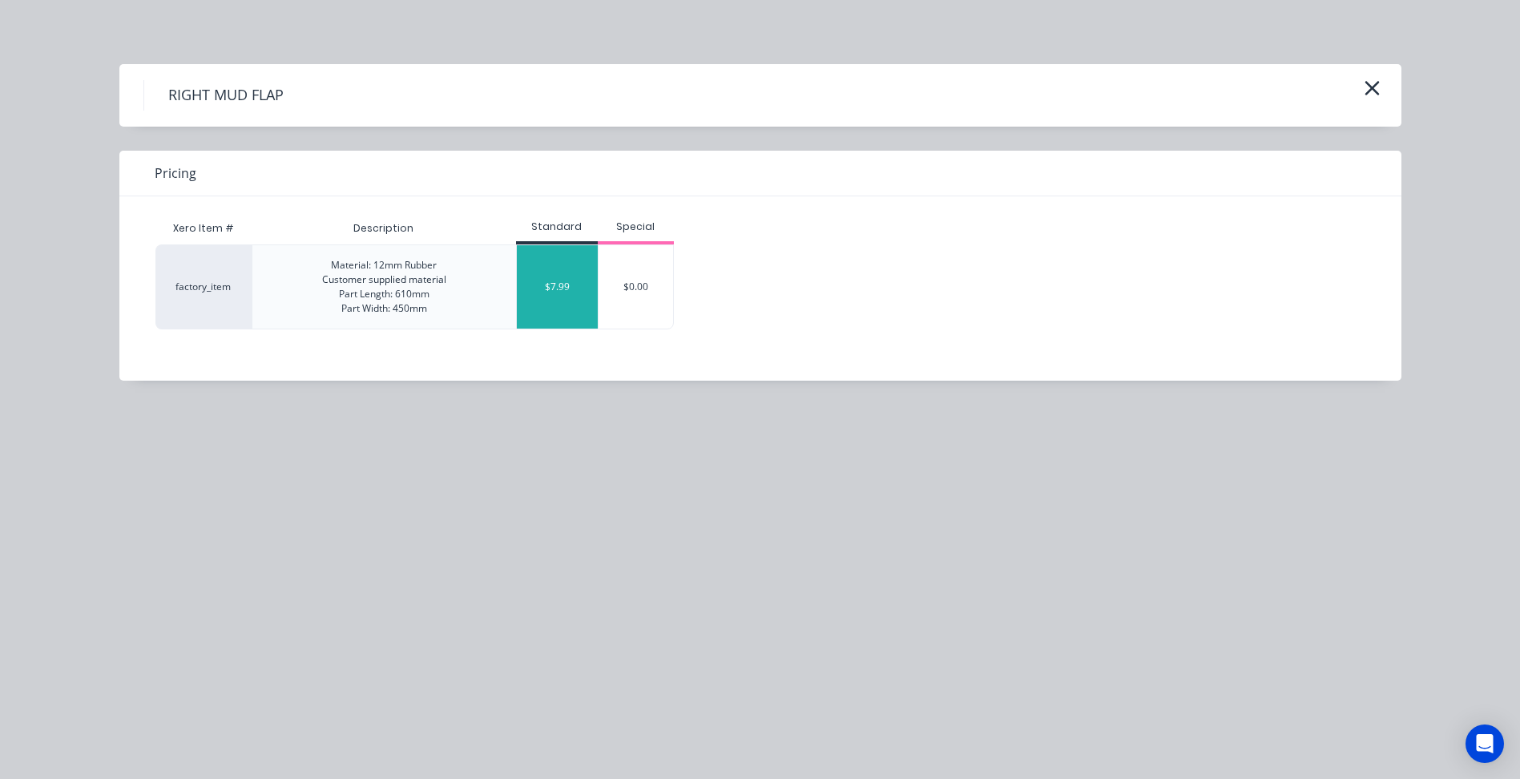
click at [576, 298] on div "$7.99" at bounding box center [557, 286] width 81 height 83
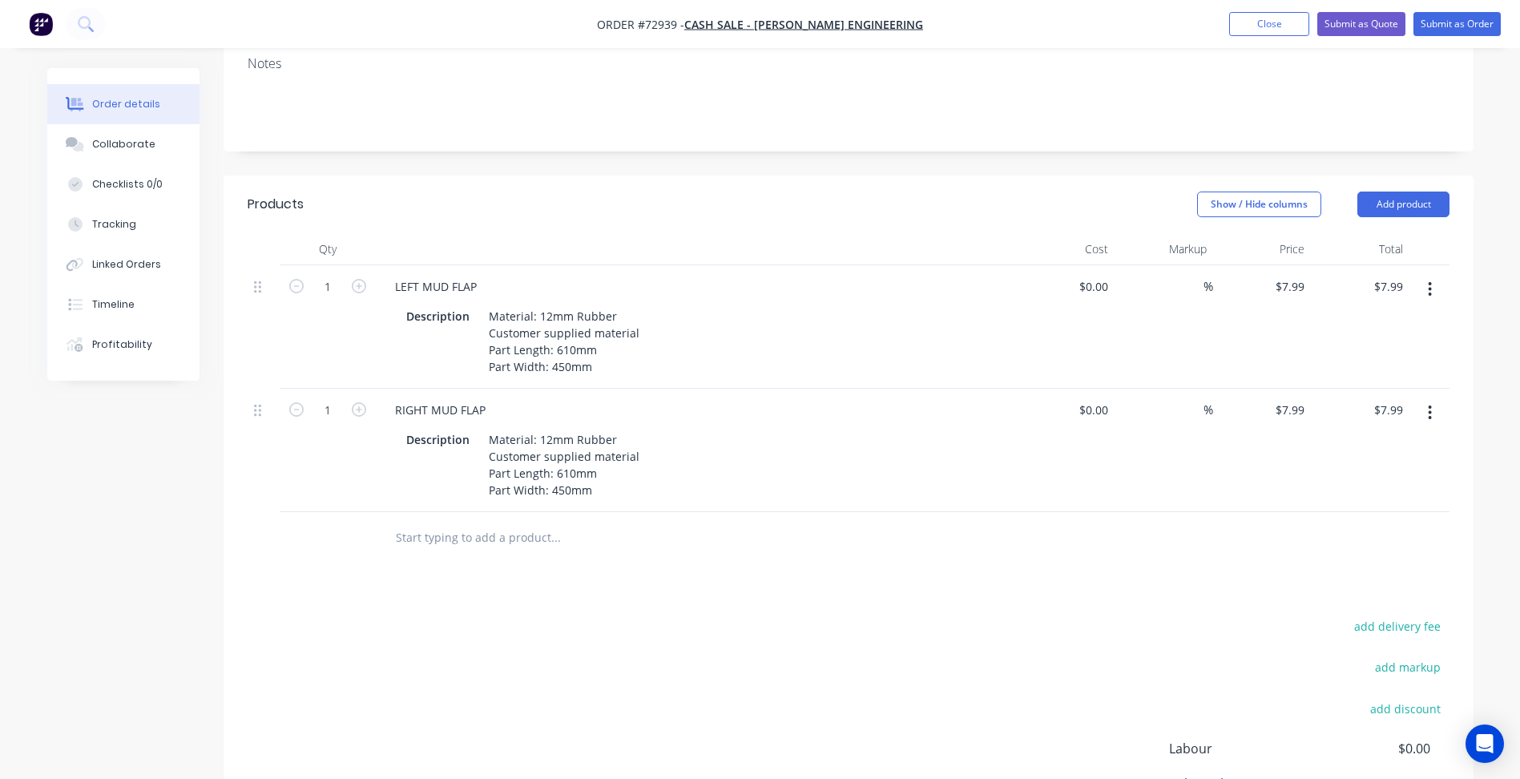
scroll to position [320, 0]
click at [329, 272] on input "1" at bounding box center [328, 284] width 42 height 24
type input "30"
type input "$239.70"
click at [333, 396] on input "1" at bounding box center [328, 408] width 42 height 24
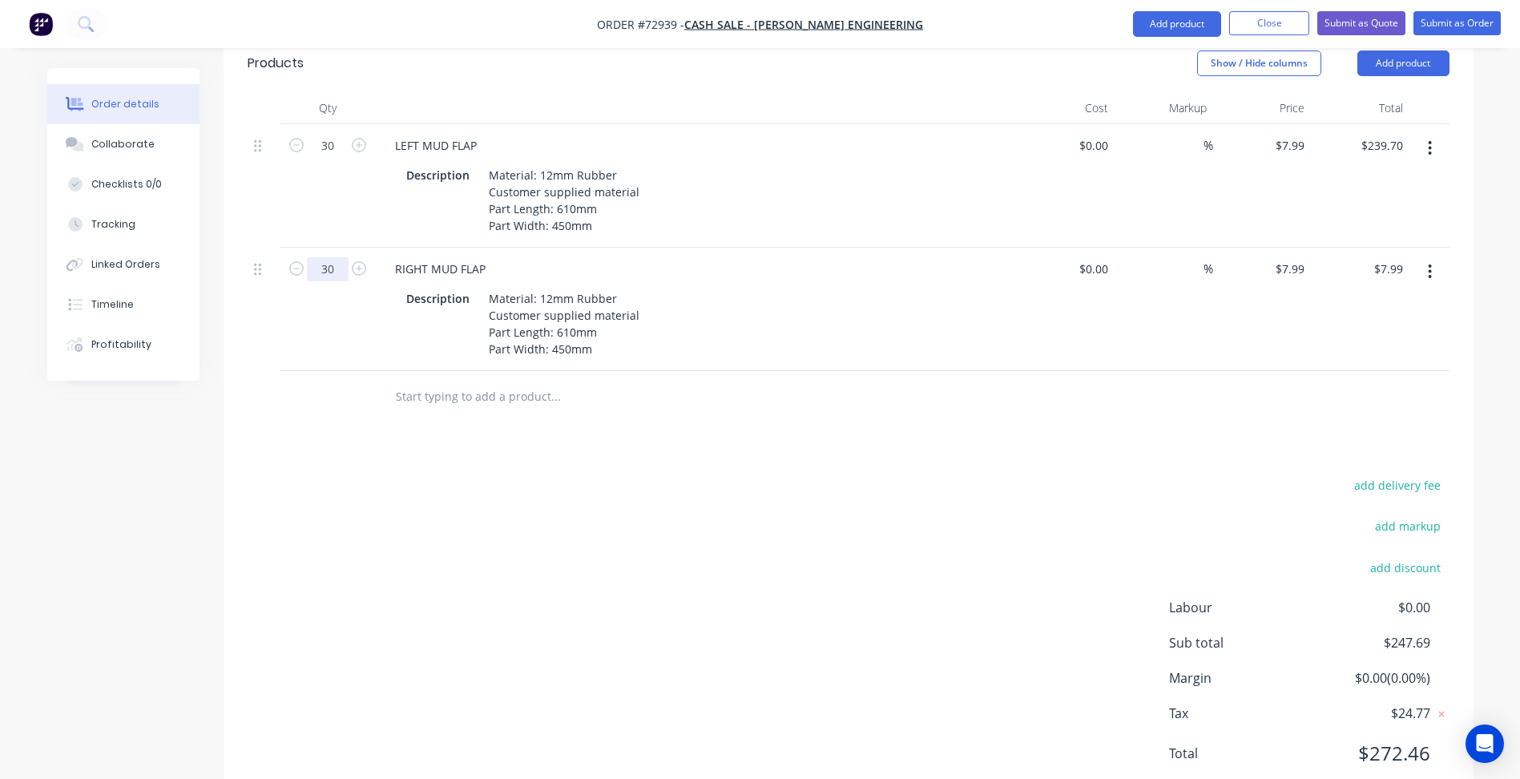
scroll to position [467, 0]
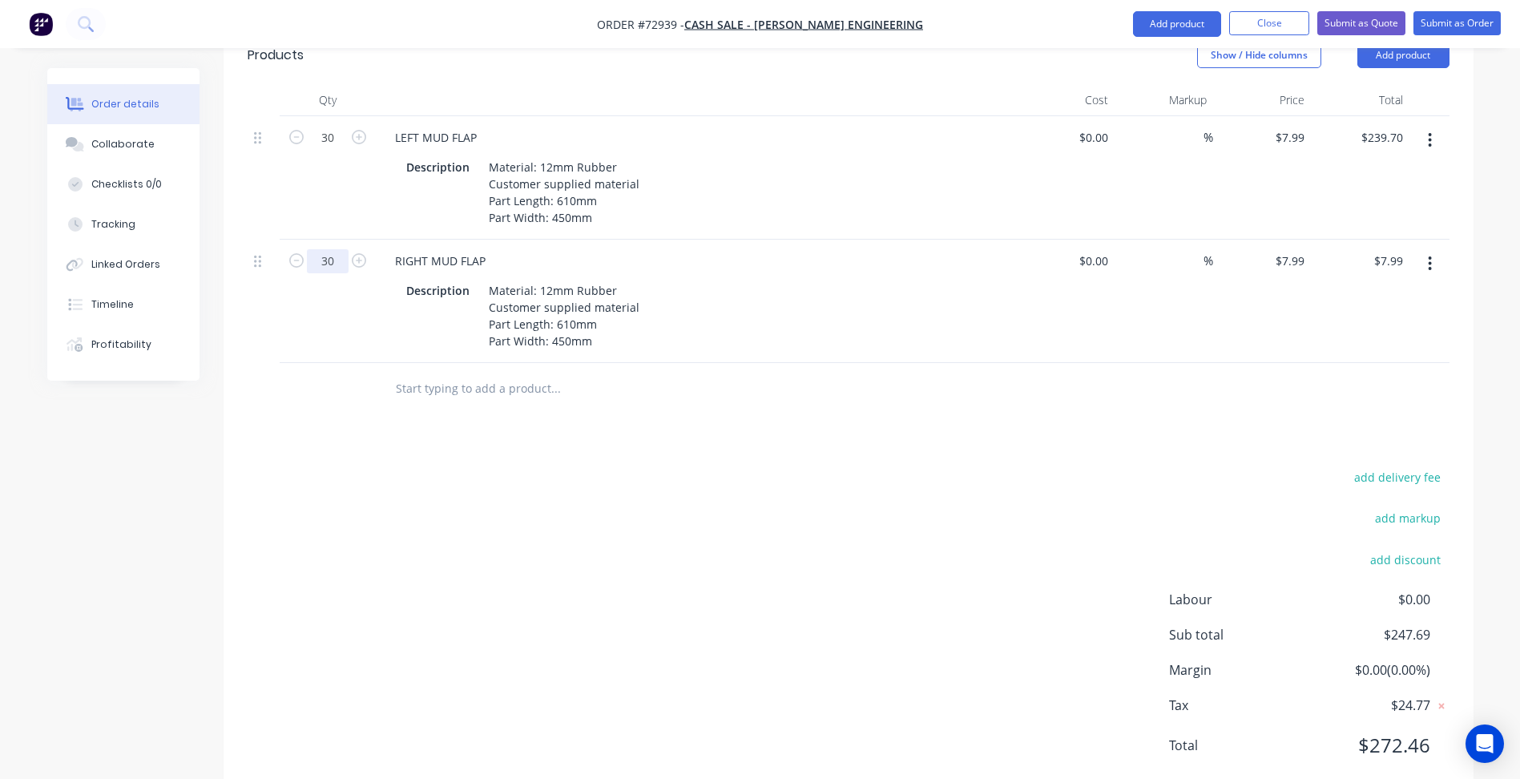
type input "30"
type input "$239.70"
click at [357, 563] on div "add delivery fee add markup add discount Labour $0.00 Sub total $247.69 Margin …" at bounding box center [849, 620] width 1202 height 309
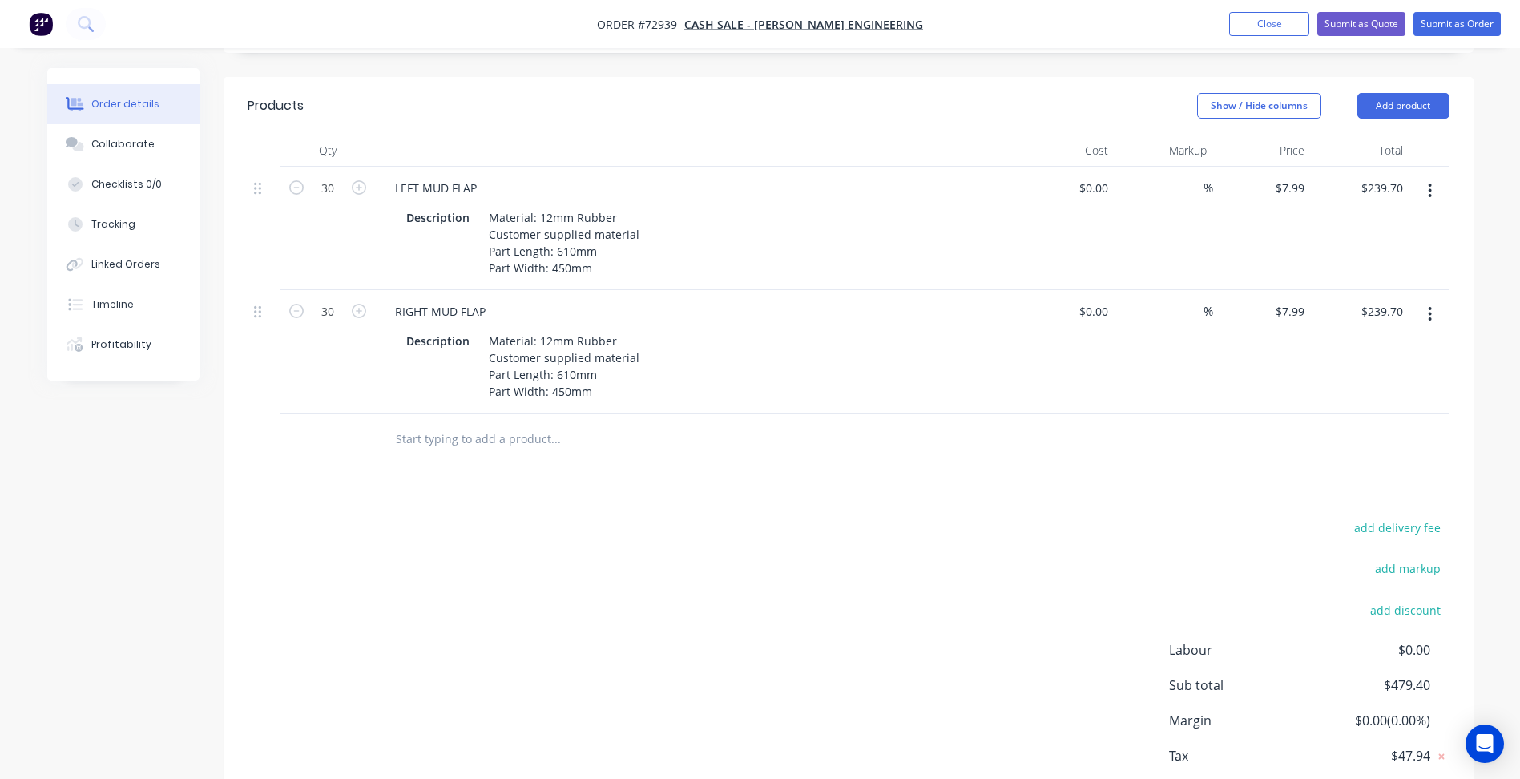
scroll to position [227, 0]
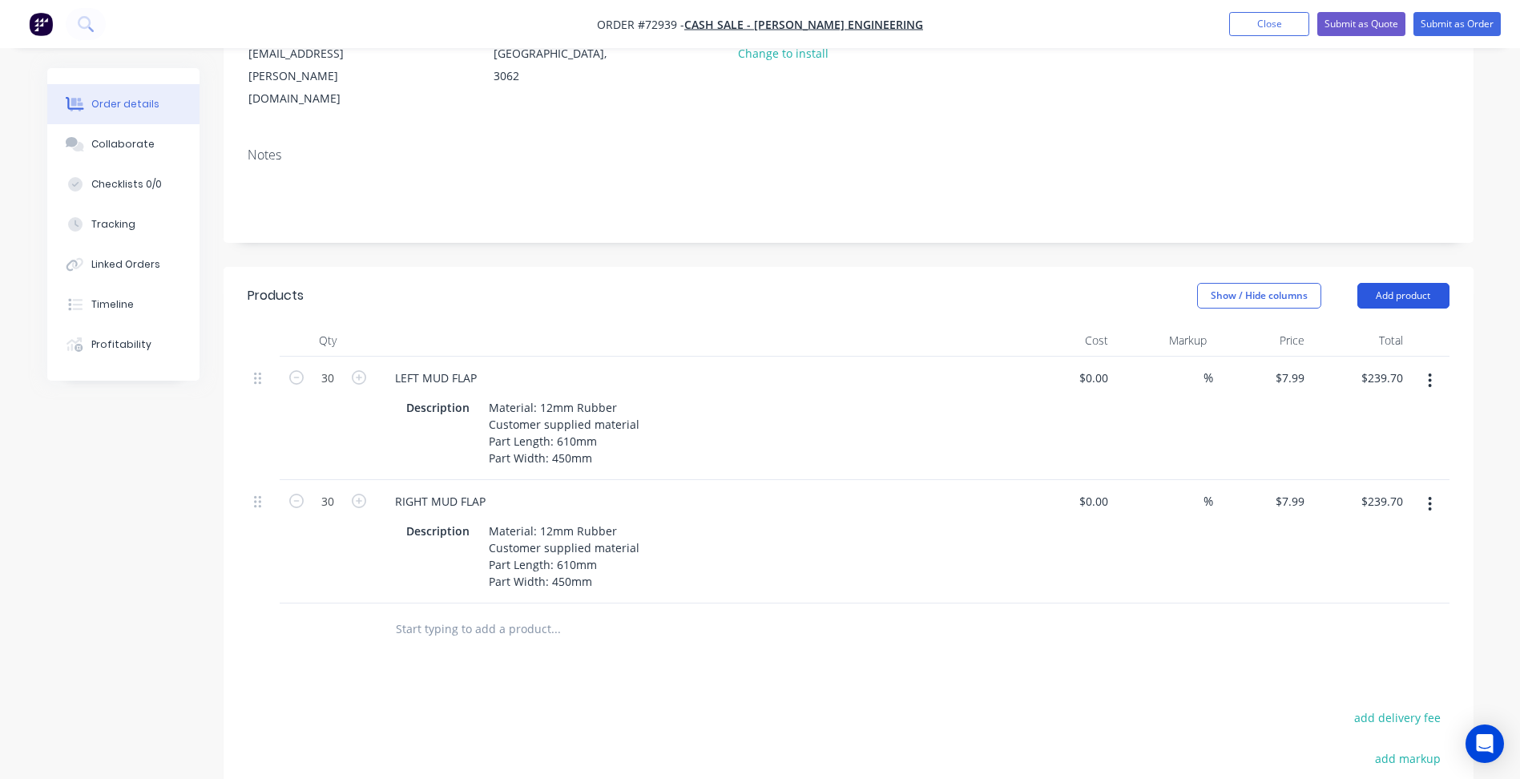
drag, startPoint x: 1356, startPoint y: 262, endPoint x: 1365, endPoint y: 262, distance: 8.8
click at [1361, 283] on div "Add product" at bounding box center [1403, 296] width 92 height 26
click at [1384, 283] on button "Add product" at bounding box center [1403, 296] width 92 height 26
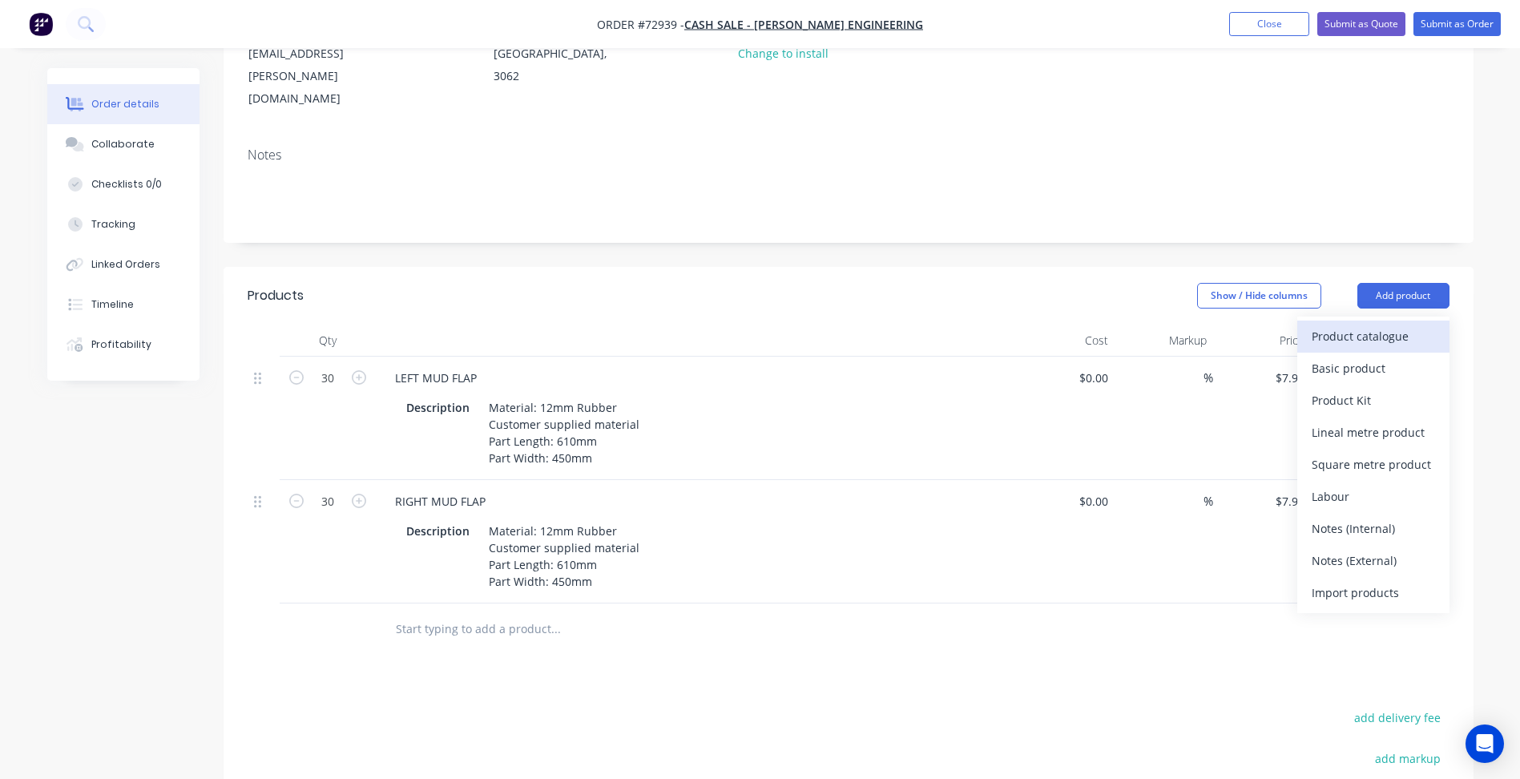
click at [1344, 324] on div "Product catalogue" at bounding box center [1373, 335] width 123 height 23
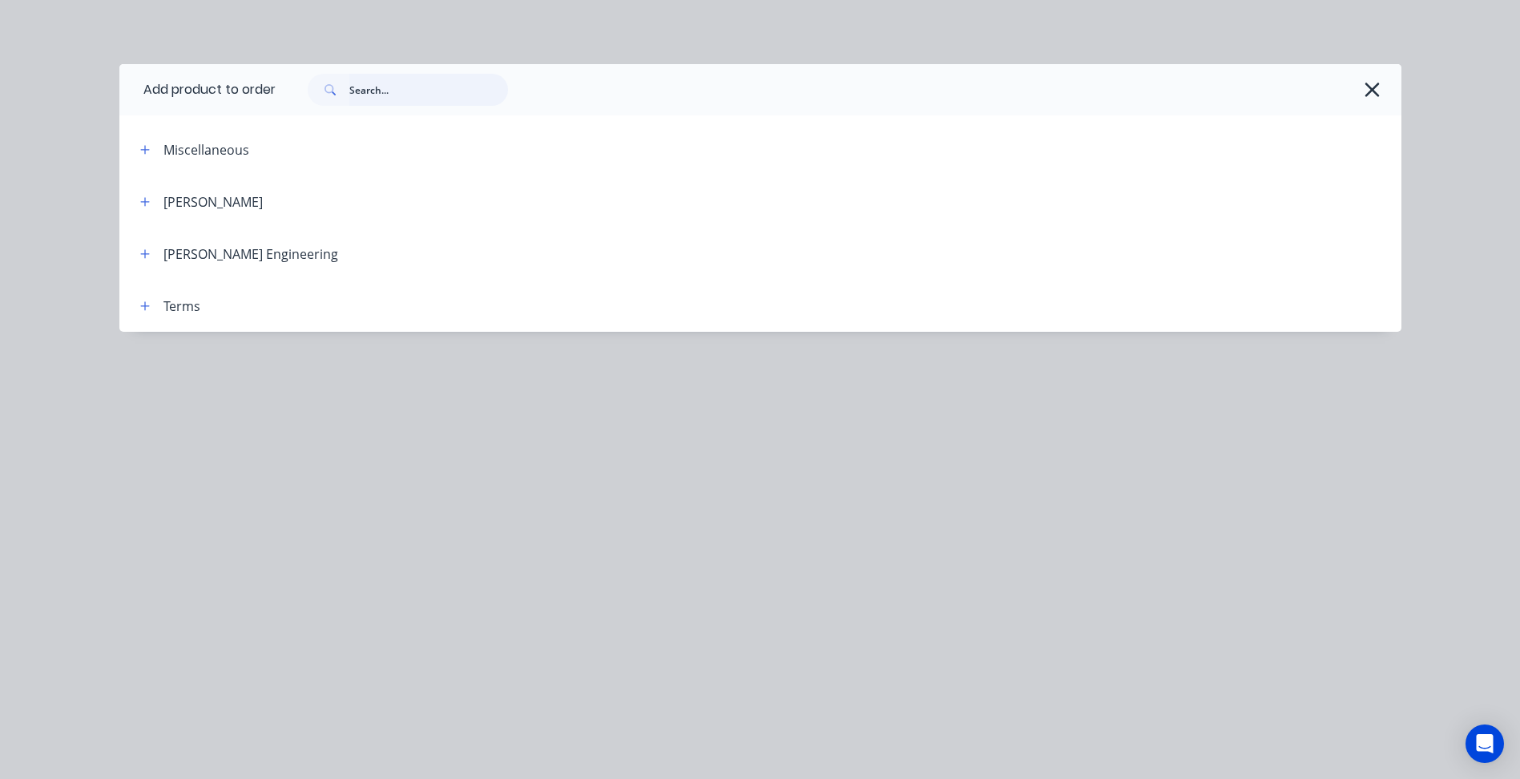
click at [423, 87] on input "text" at bounding box center [428, 90] width 159 height 32
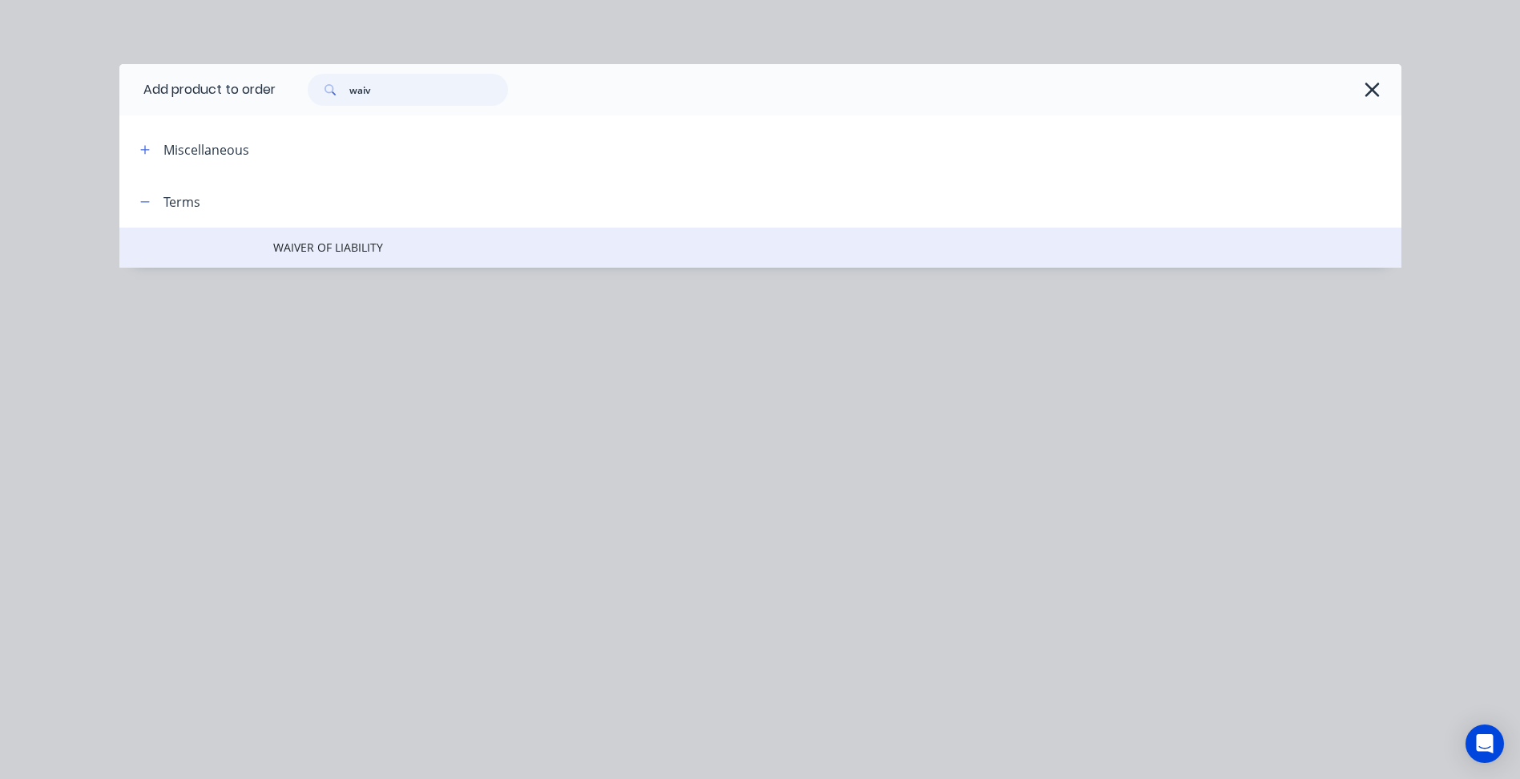
type input "waiv"
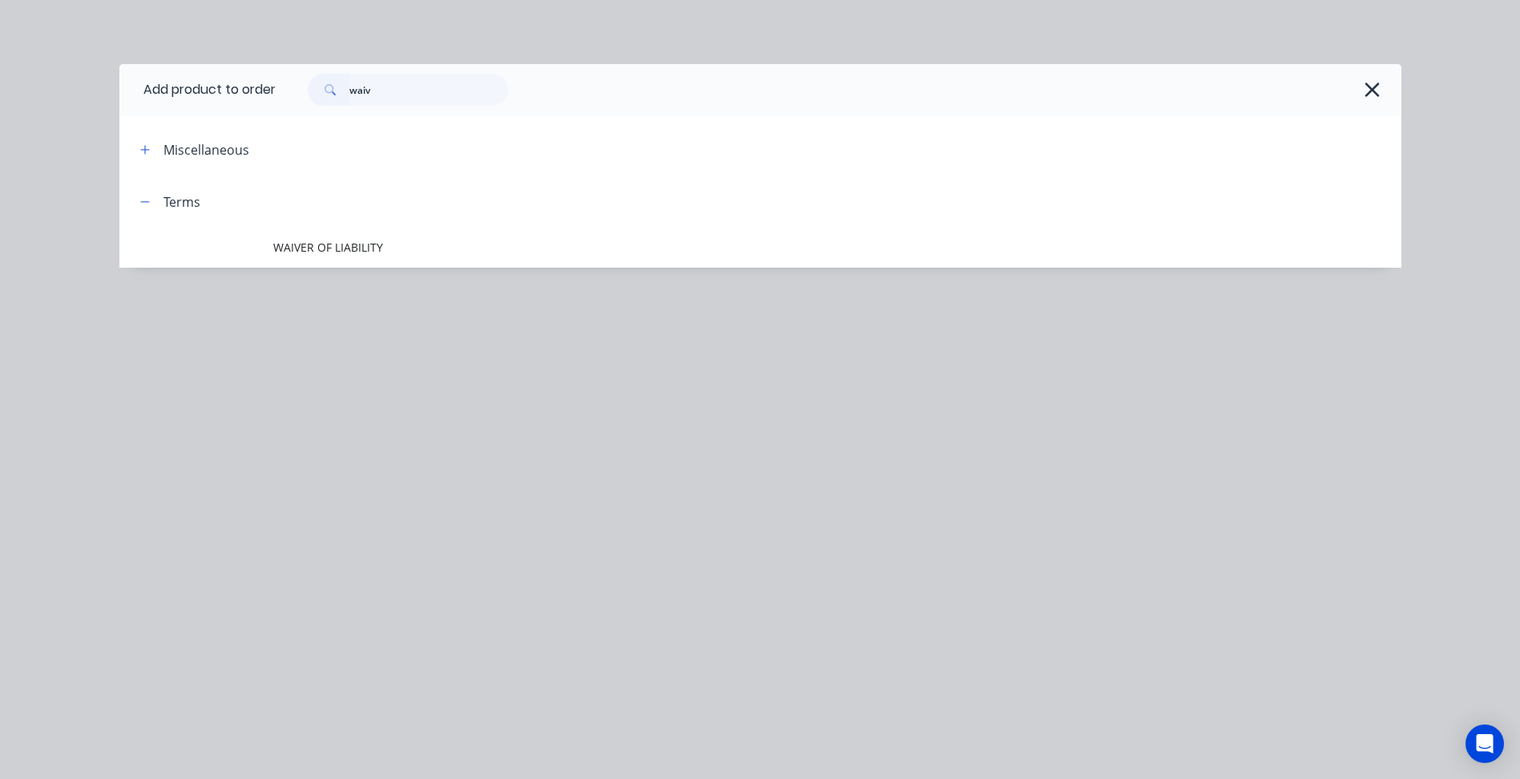
click at [349, 256] on td "WAIVER OF LIABILITY" at bounding box center [837, 248] width 1128 height 40
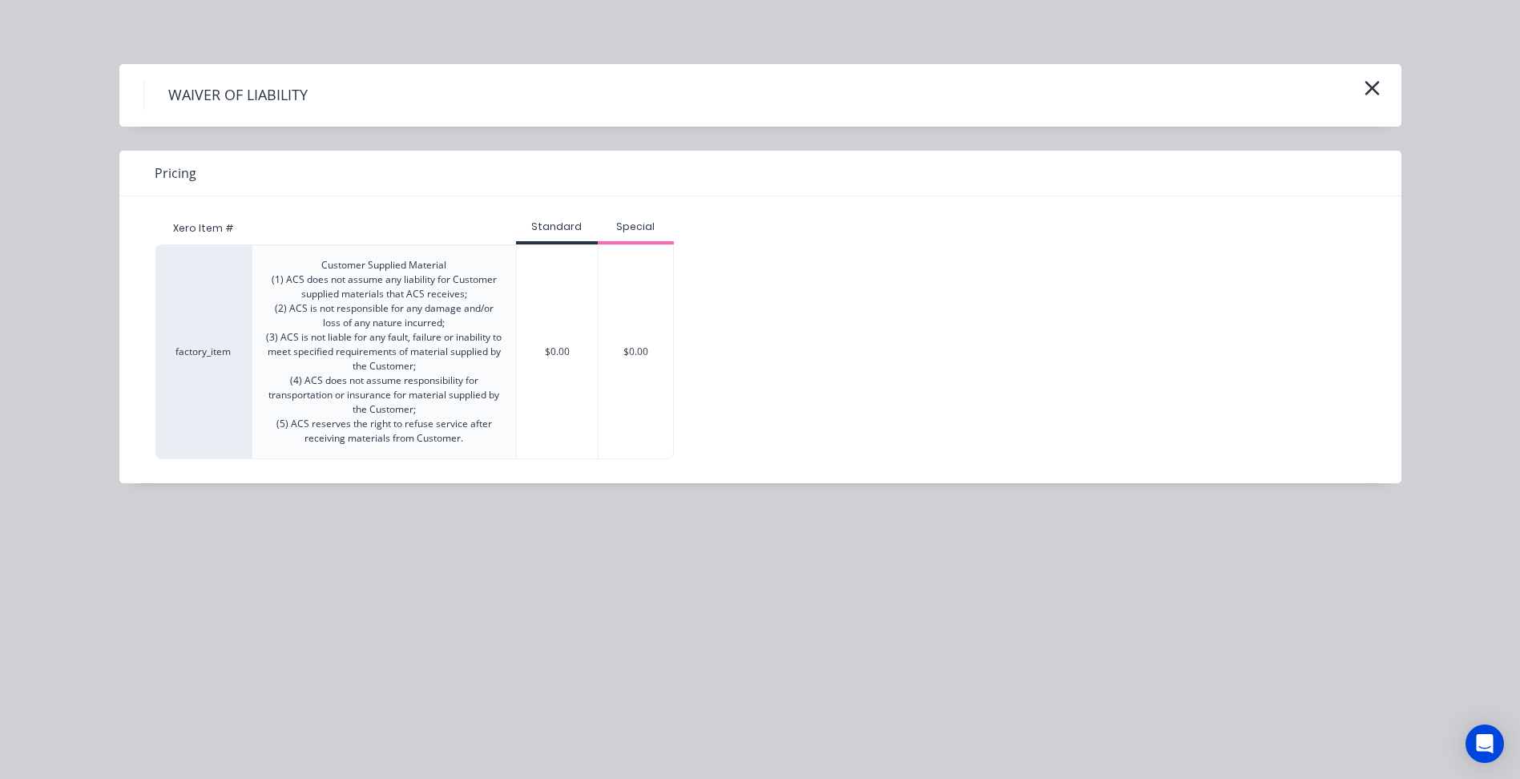
click at [572, 337] on div "$0.00" at bounding box center [557, 351] width 81 height 213
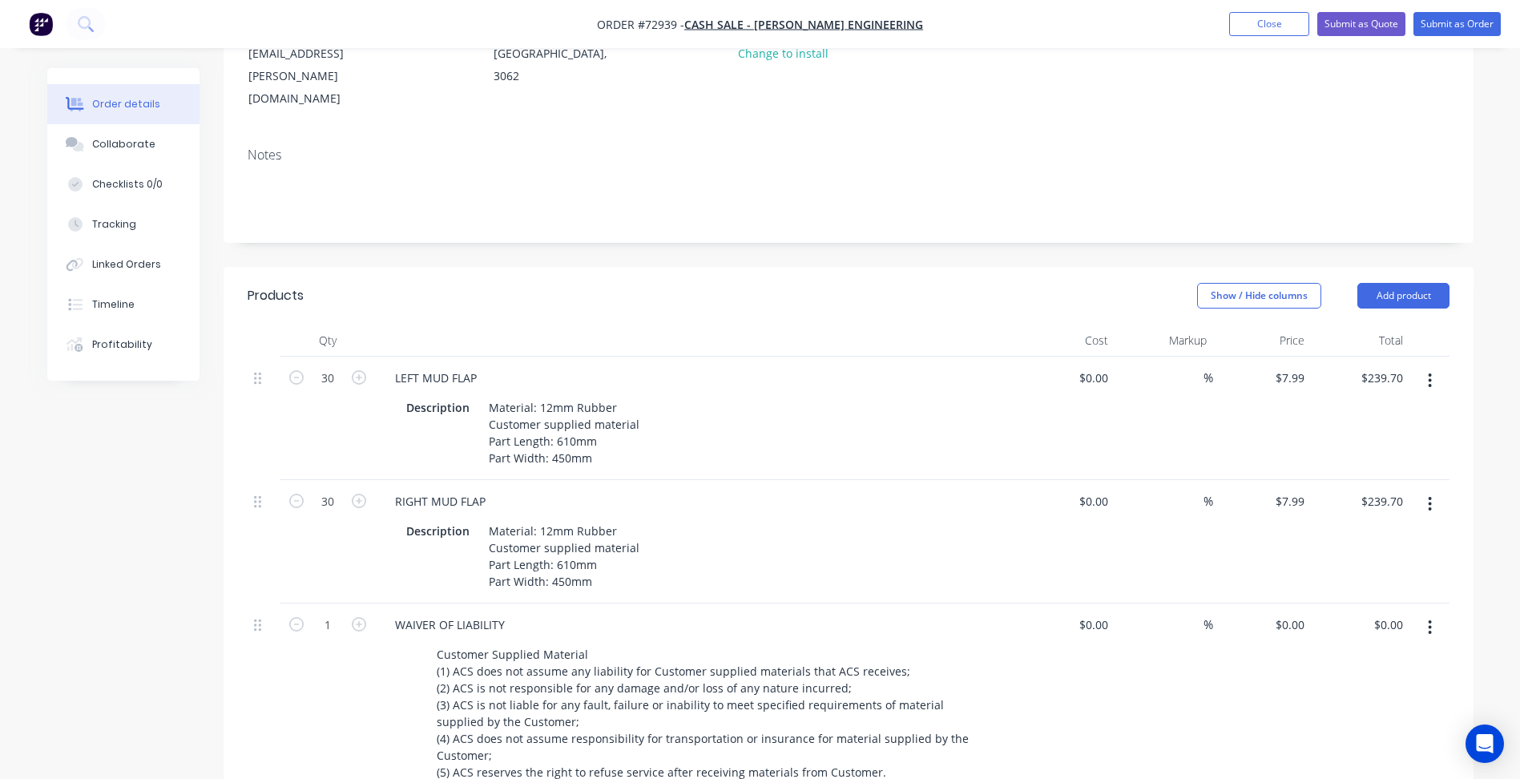
scroll to position [0, 0]
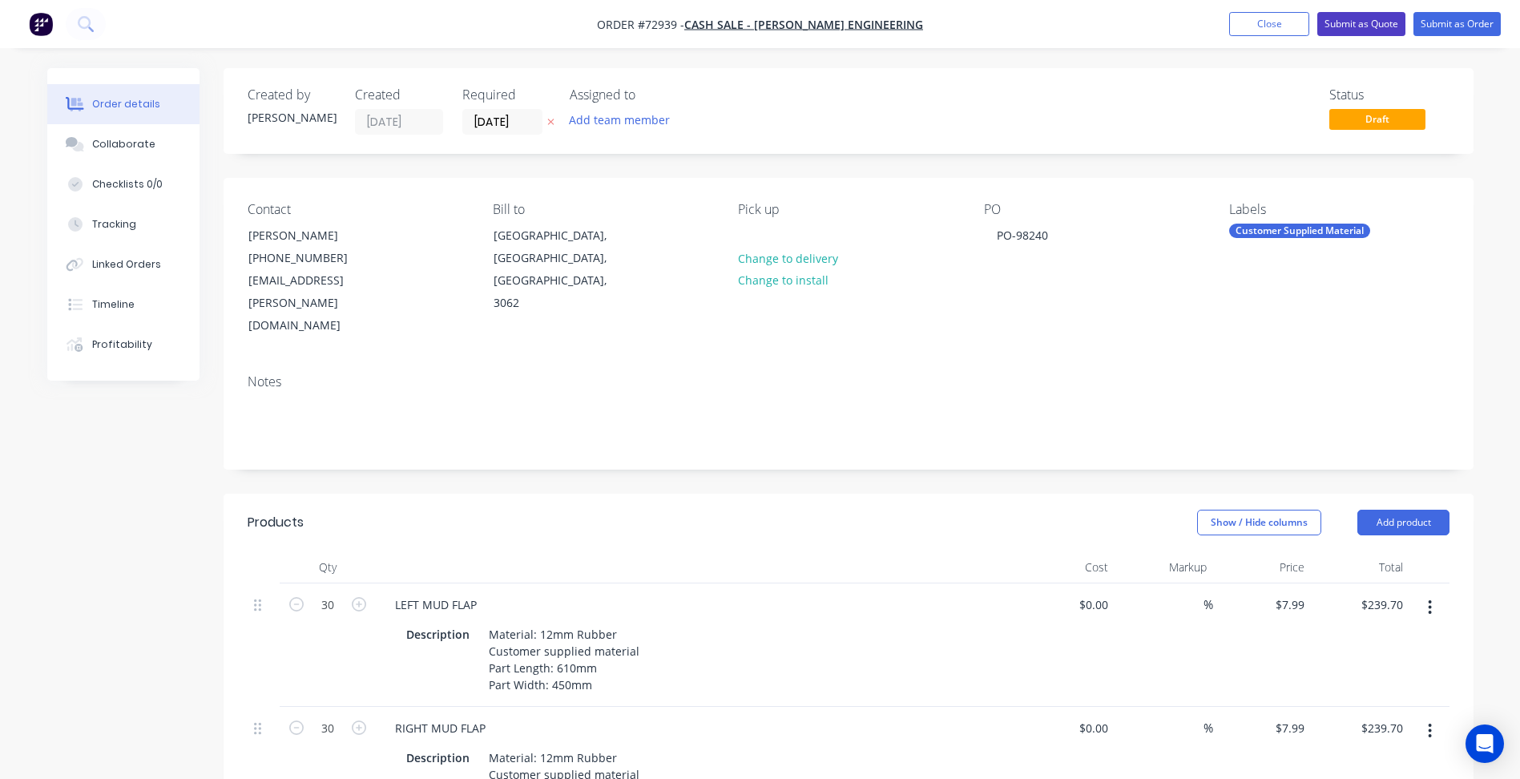
click at [1354, 25] on button "Submit as Quote" at bounding box center [1361, 24] width 88 height 24
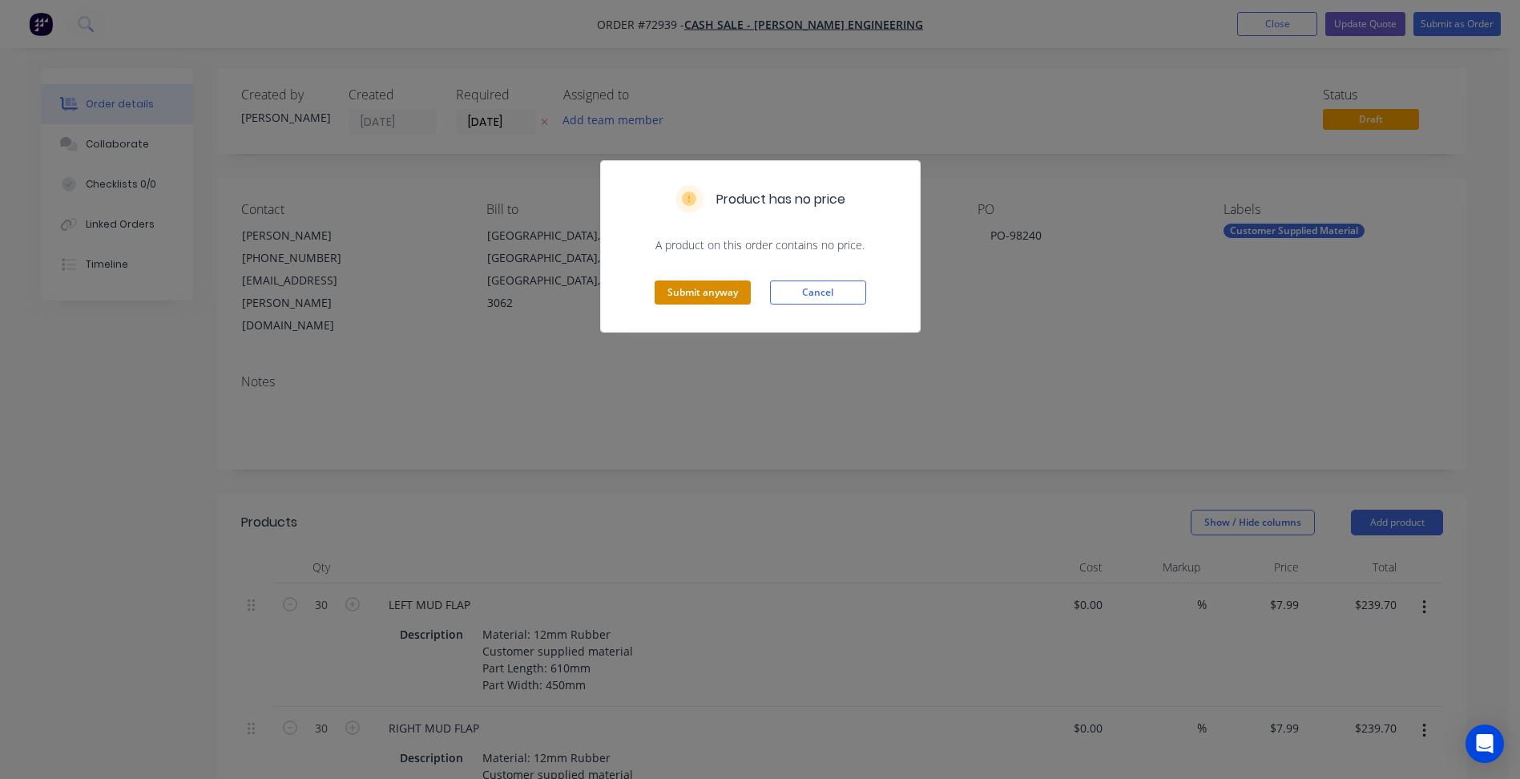
click at [730, 291] on button "Submit anyway" at bounding box center [703, 292] width 96 height 24
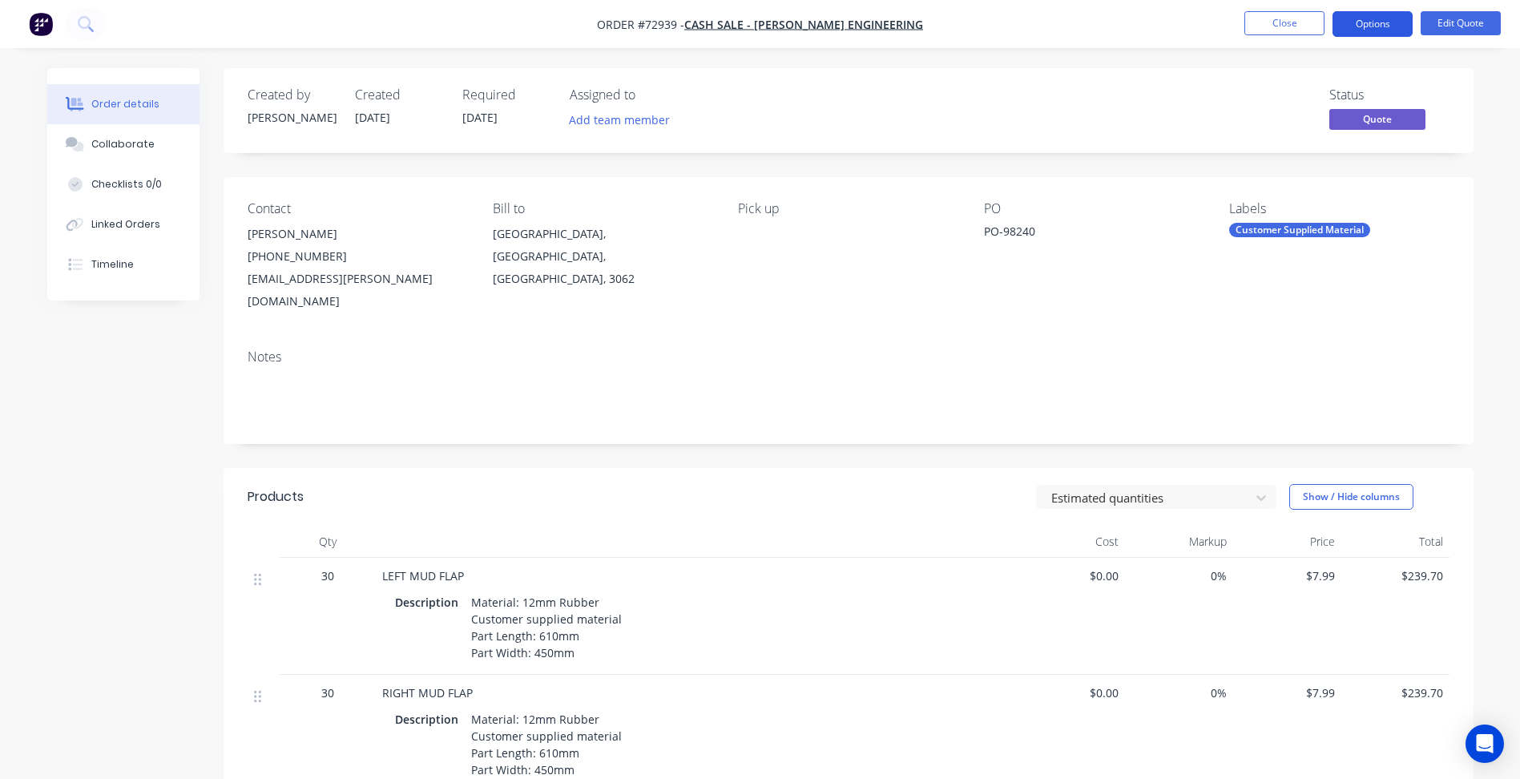
click at [1348, 26] on button "Options" at bounding box center [1372, 24] width 80 height 26
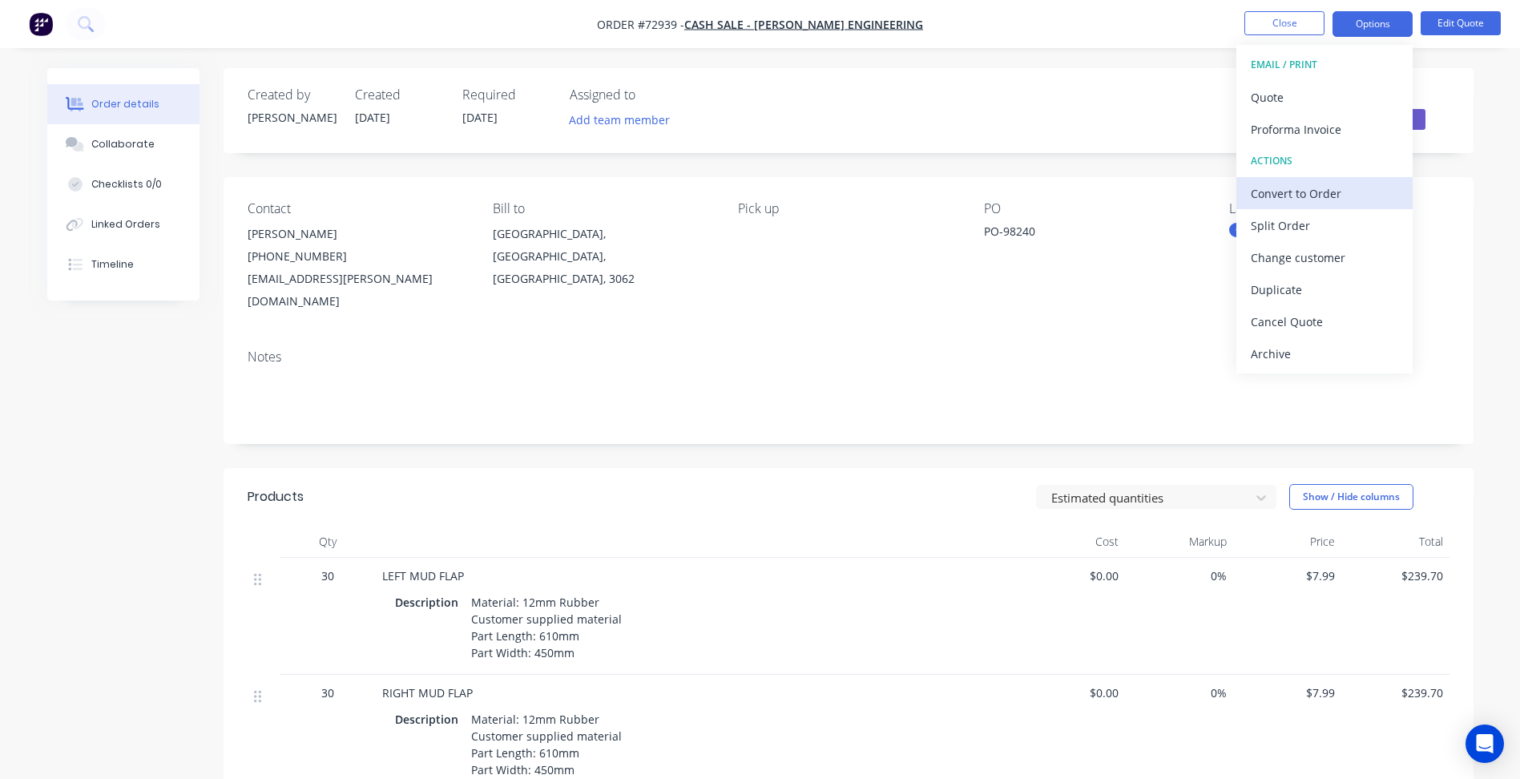
click at [1301, 187] on div "Convert to Order" at bounding box center [1324, 193] width 147 height 23
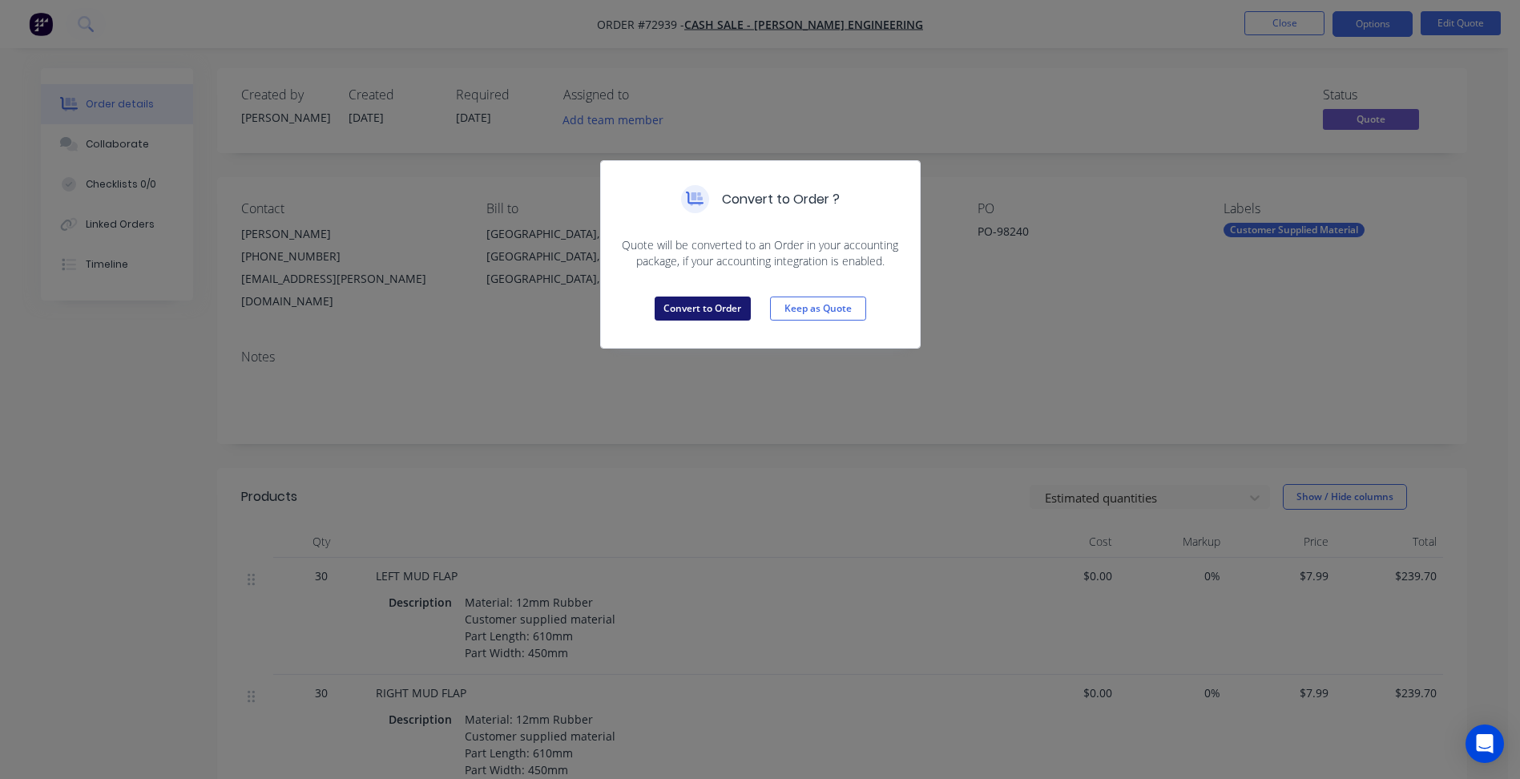
click at [723, 308] on button "Convert to Order" at bounding box center [703, 308] width 96 height 24
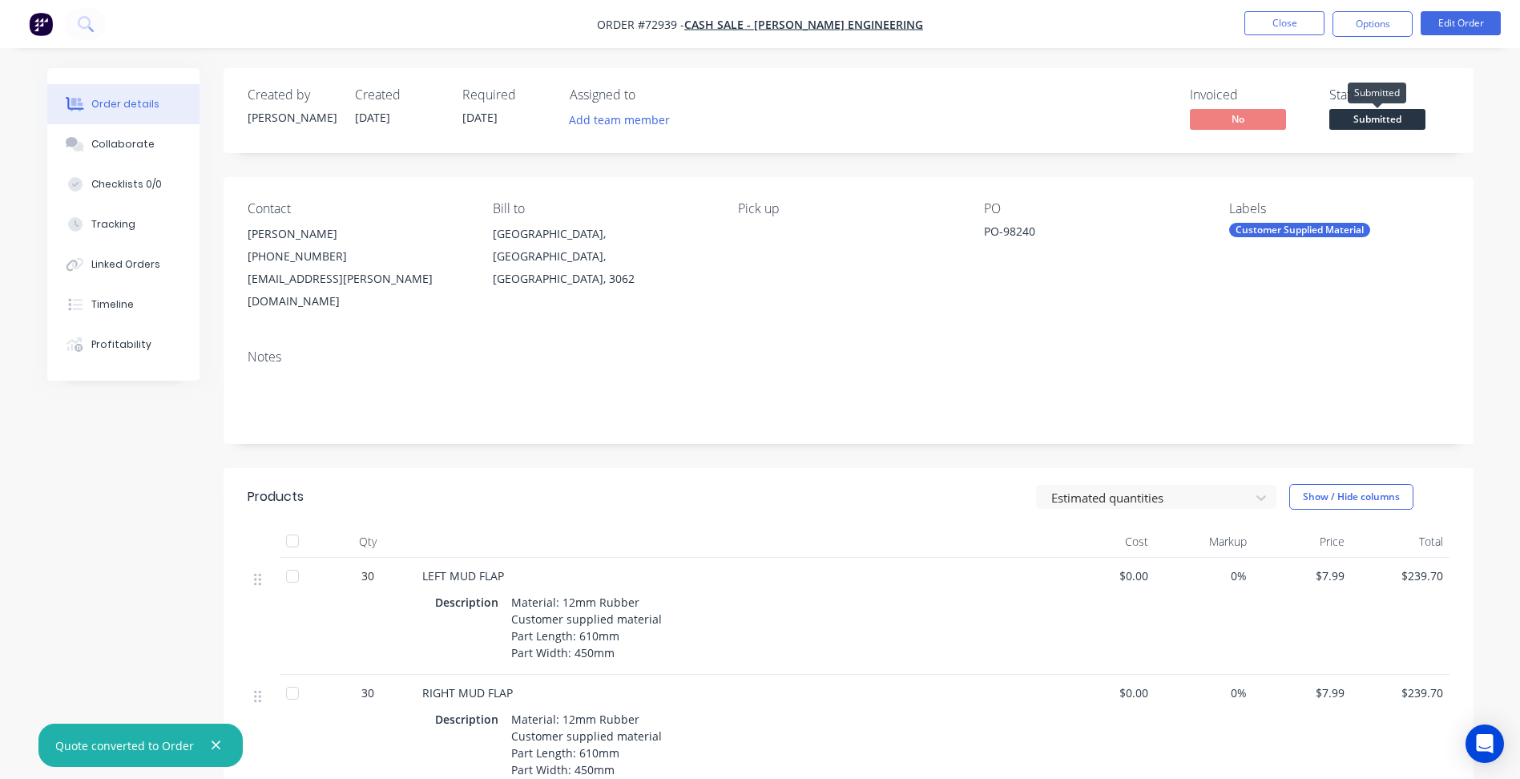
click at [1369, 119] on span "Submitted" at bounding box center [1377, 119] width 96 height 20
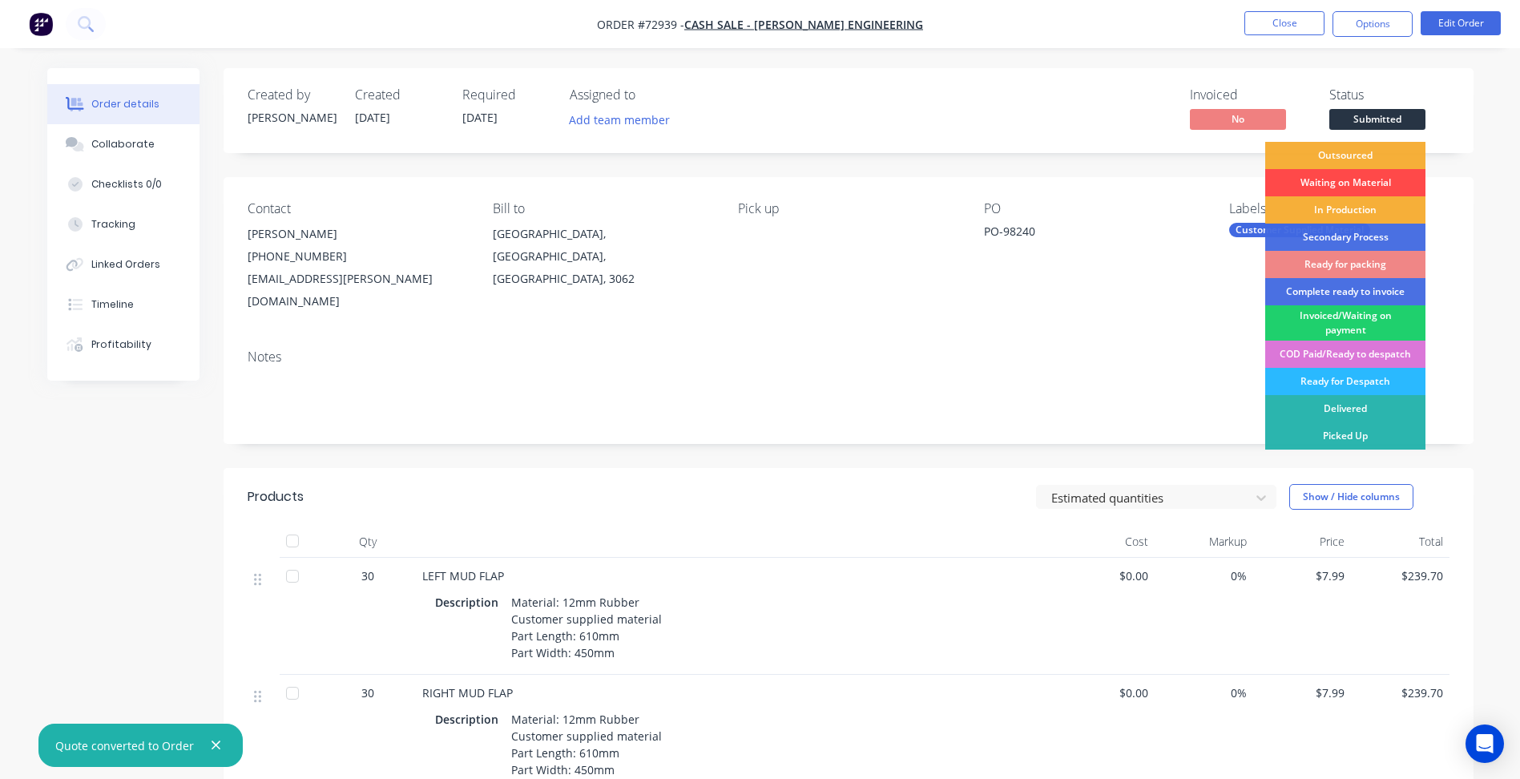
click at [1362, 173] on div "Waiting on Material" at bounding box center [1345, 182] width 160 height 27
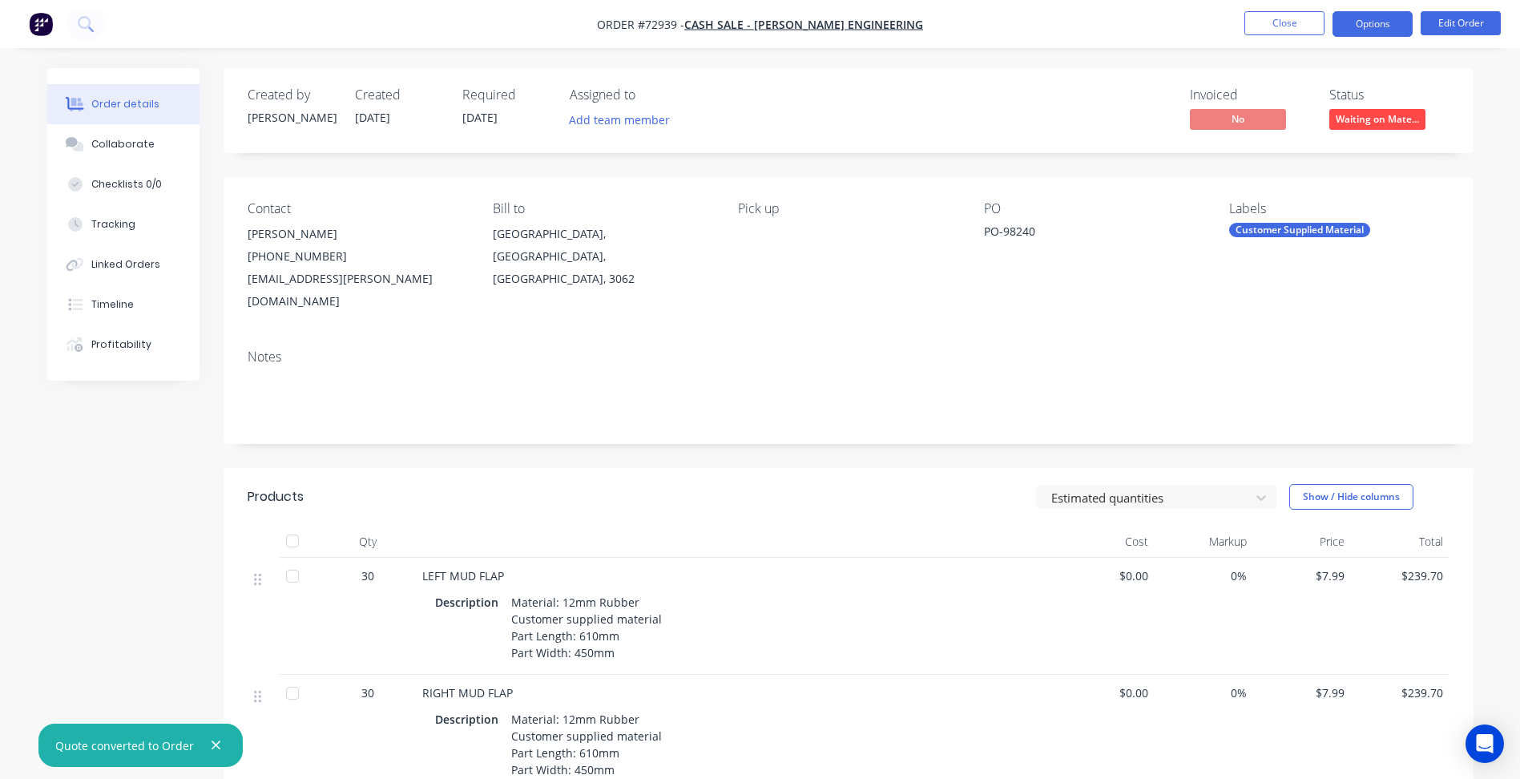
click at [1379, 18] on button "Options" at bounding box center [1372, 24] width 80 height 26
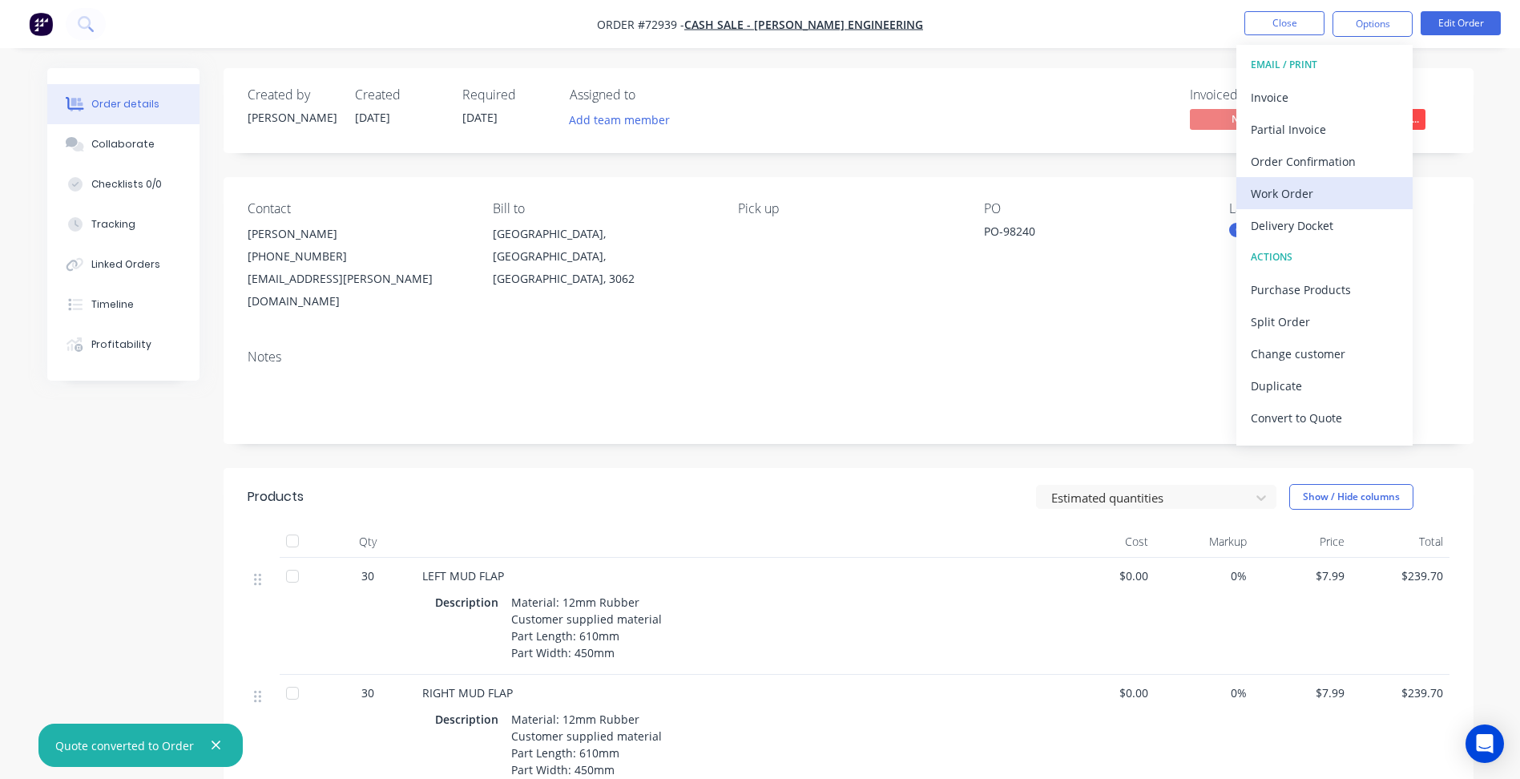
click at [1314, 199] on div "Work Order" at bounding box center [1324, 193] width 147 height 23
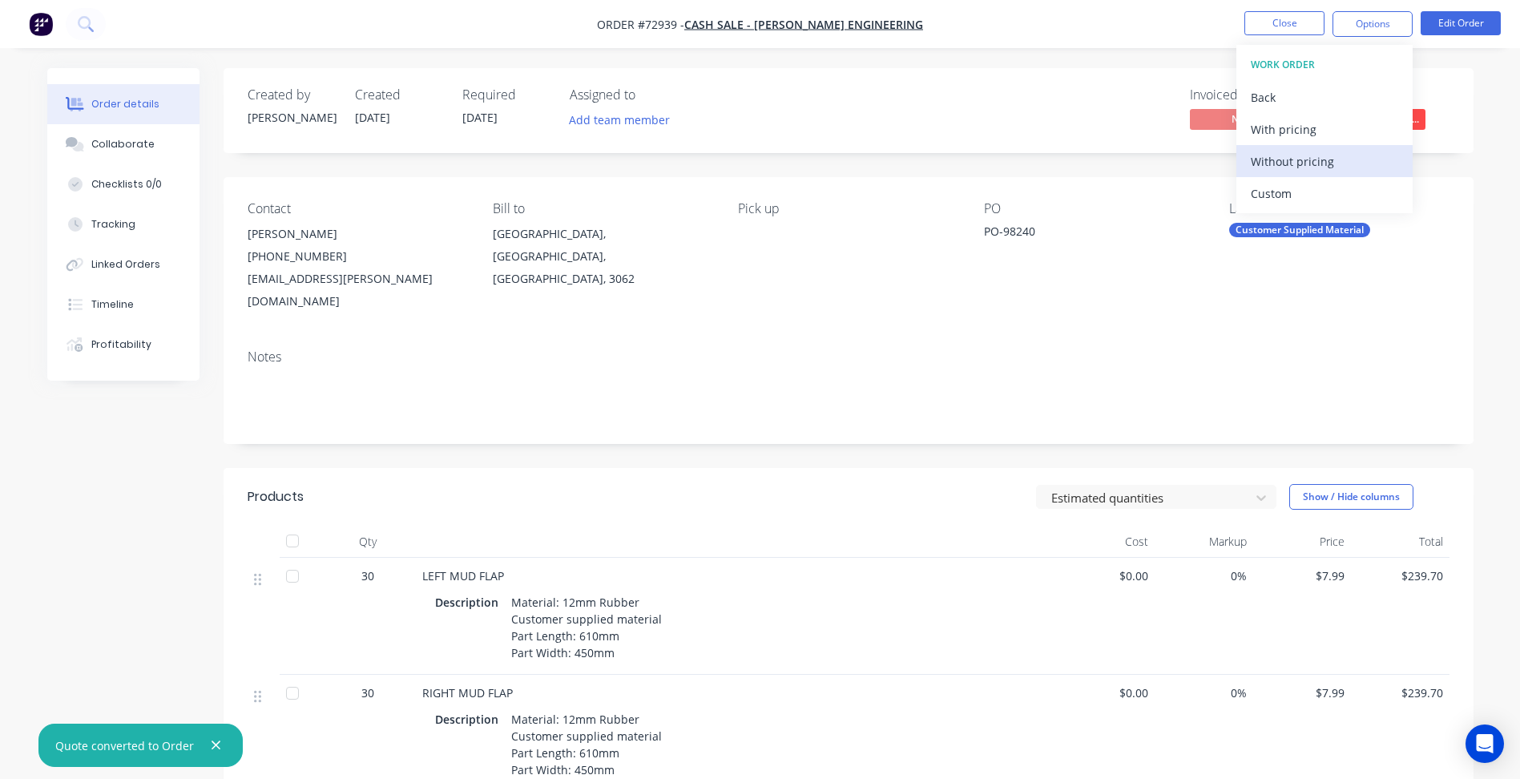
click at [1293, 167] on div "Without pricing" at bounding box center [1324, 161] width 147 height 23
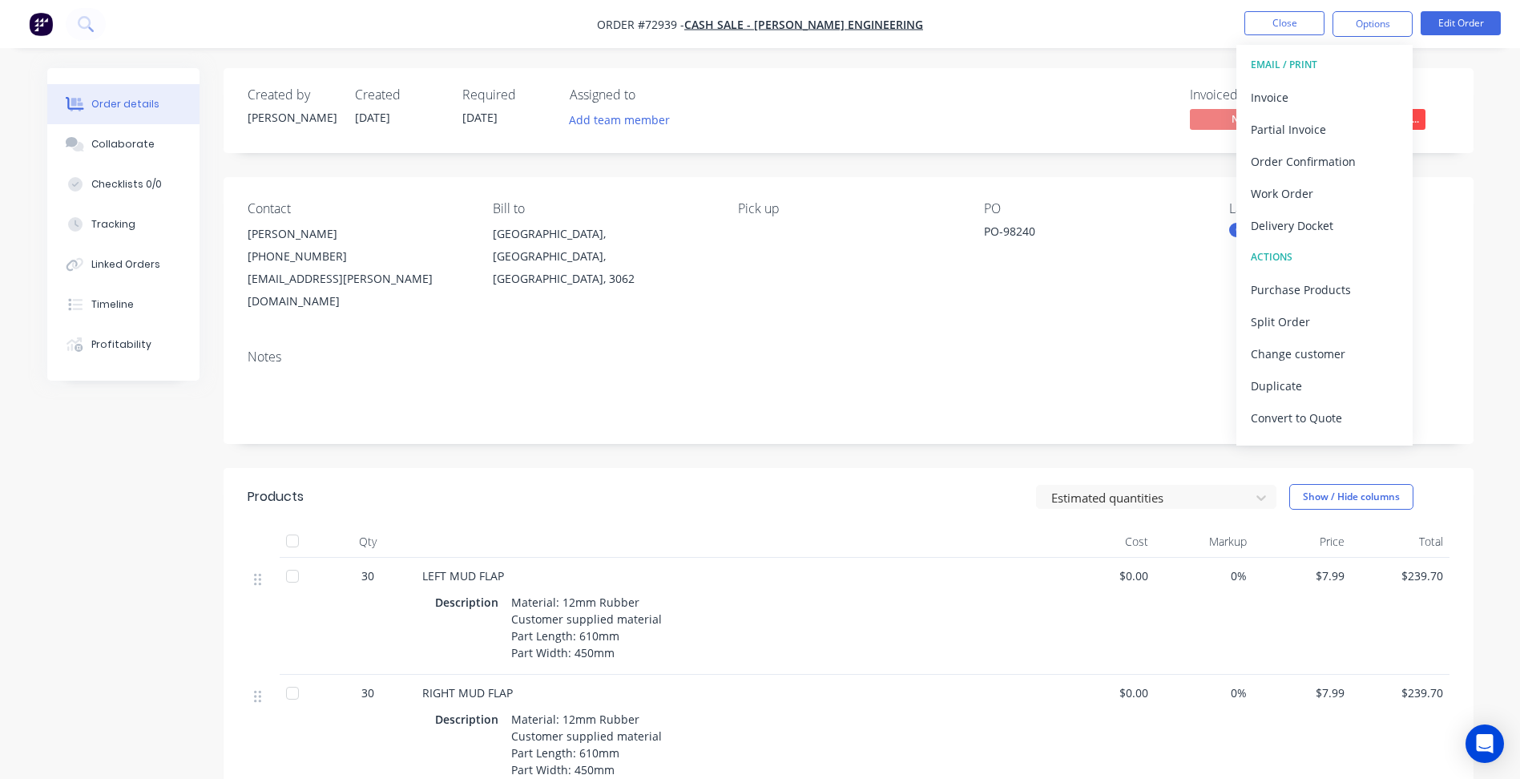
click at [684, 22] on span "Order #72939 -" at bounding box center [640, 24] width 87 height 15
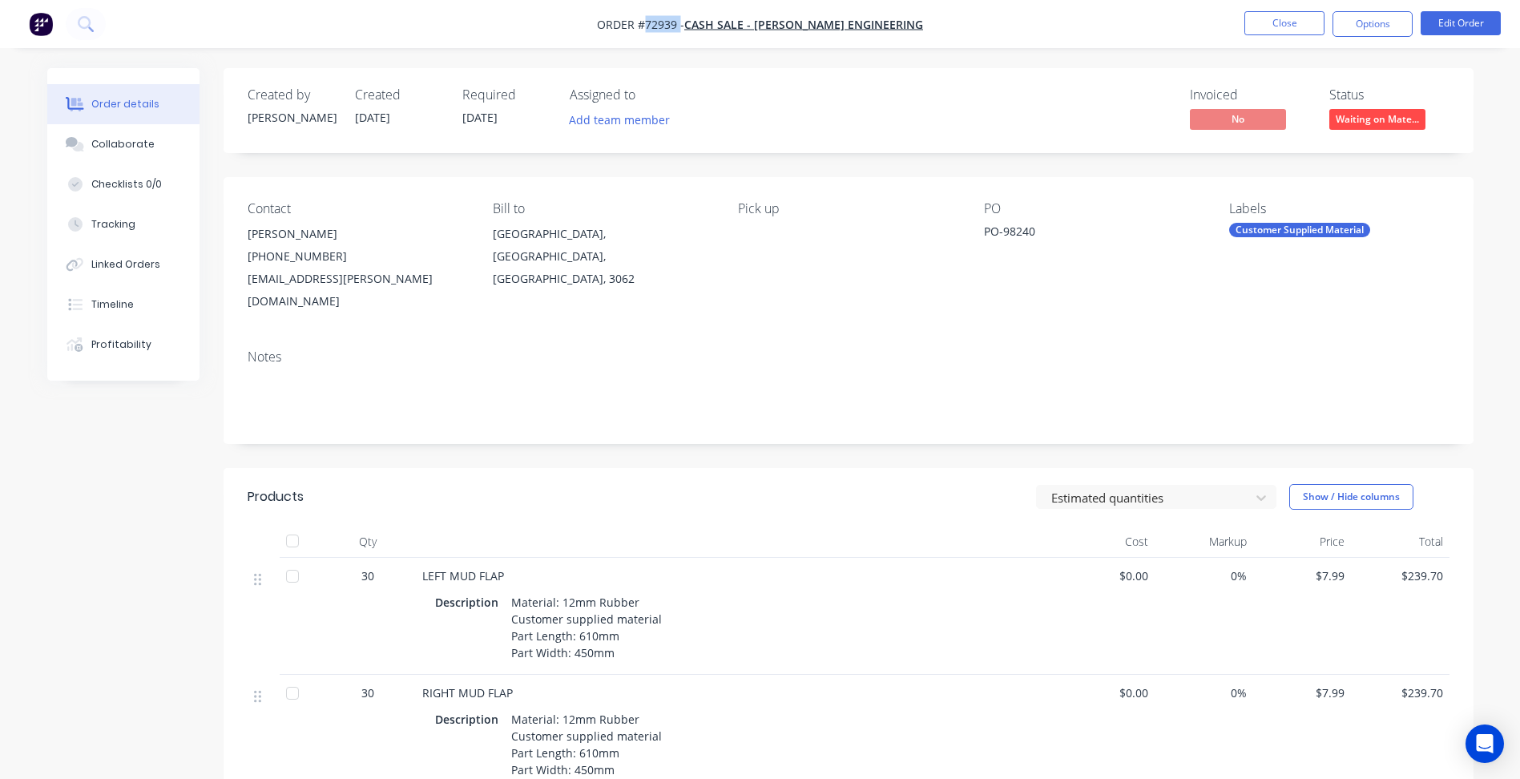
click at [684, 22] on span "Order #72939 -" at bounding box center [640, 24] width 87 height 15
copy span "72939"
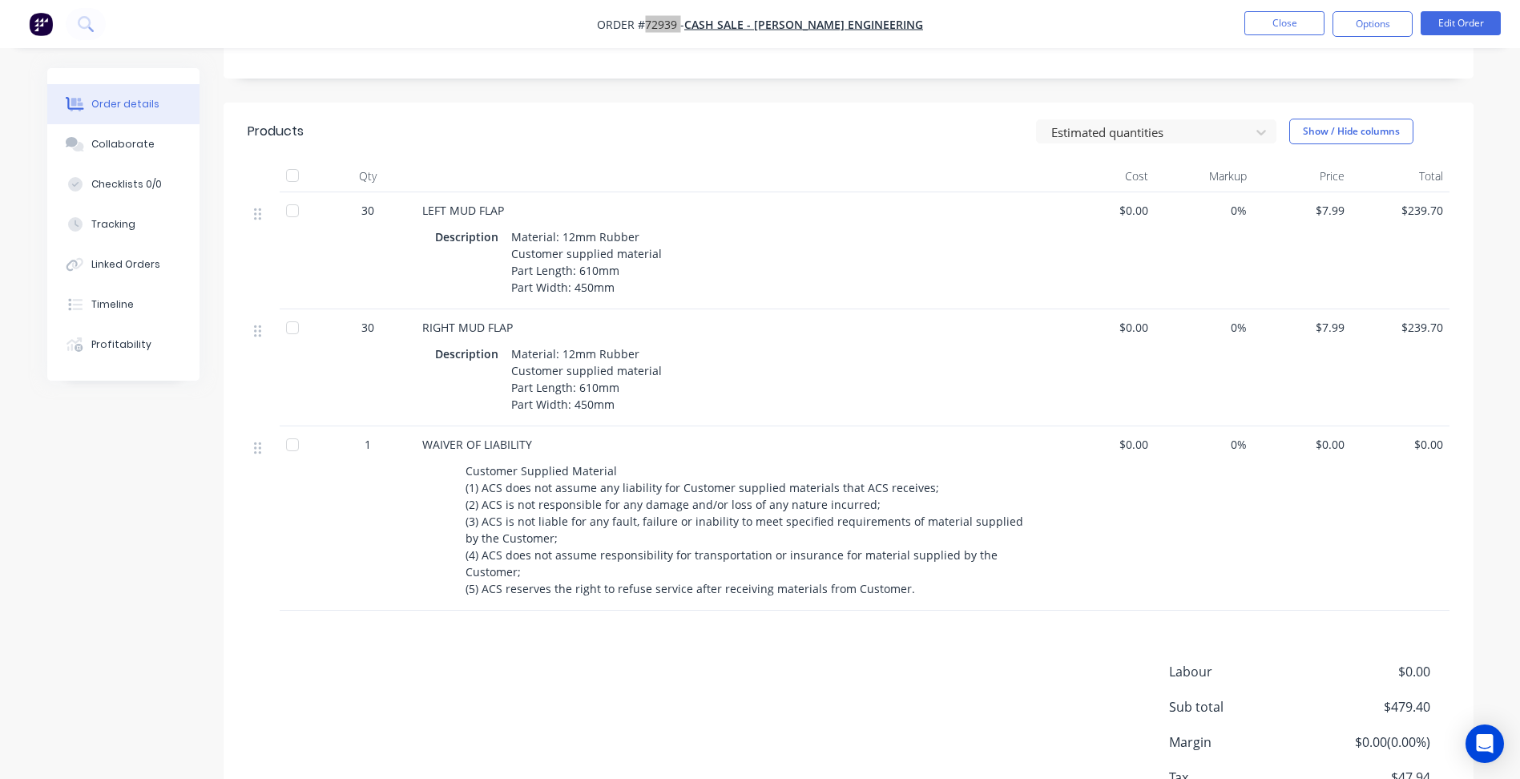
scroll to position [220, 0]
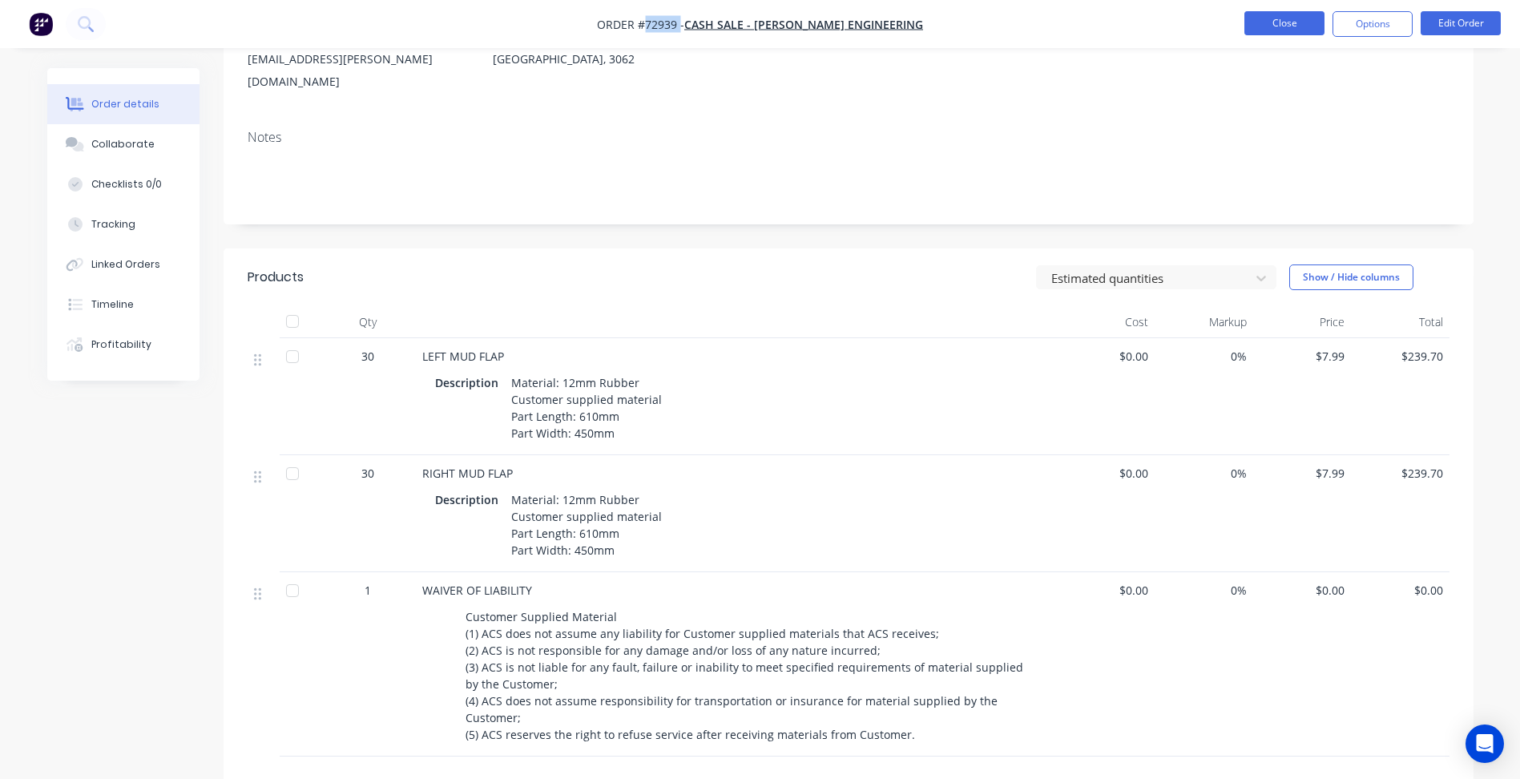
click at [1274, 33] on button "Close" at bounding box center [1284, 23] width 80 height 24
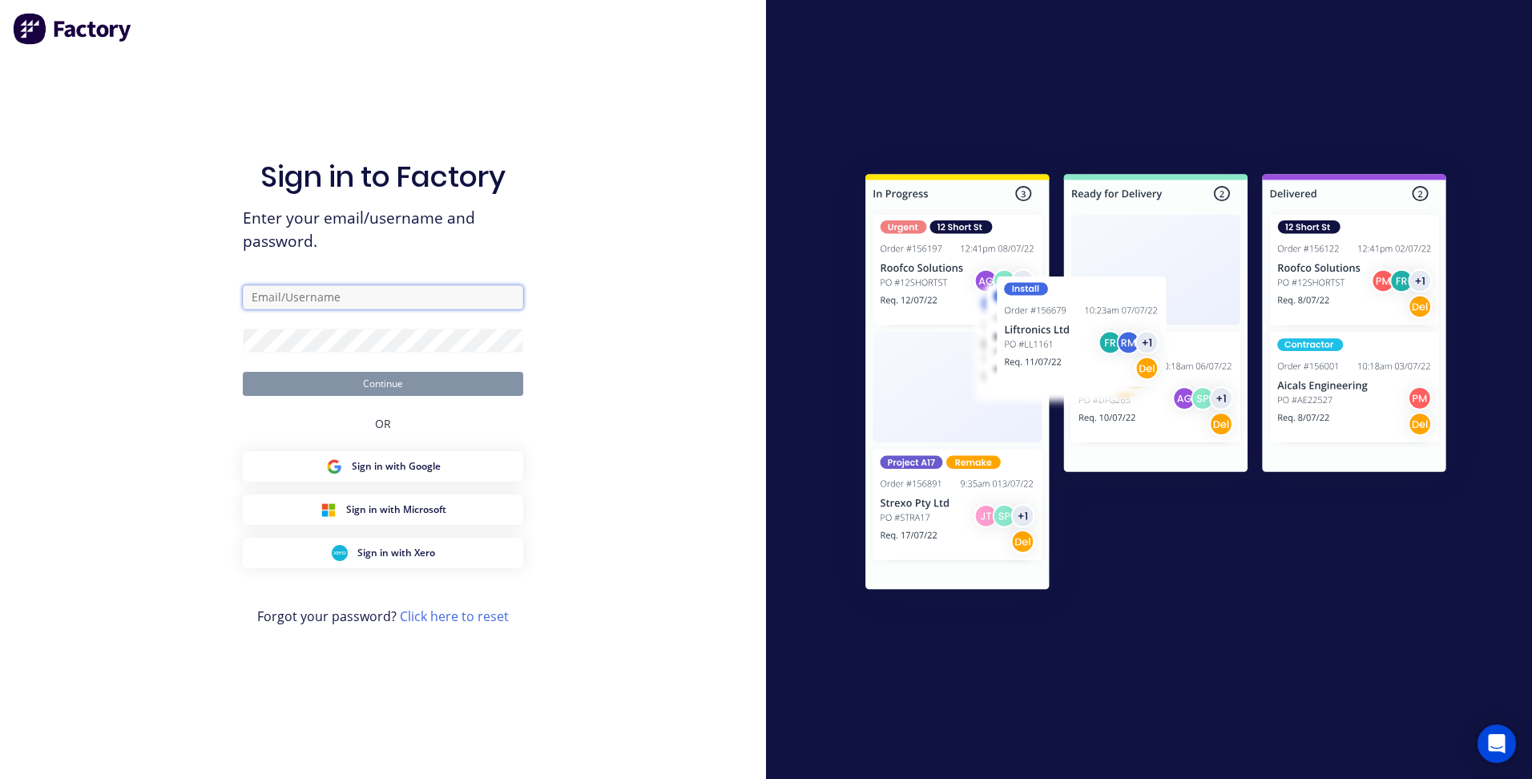
type input "patrick@aztechcuttingsolutions.com.au"
click at [418, 377] on button "Continue" at bounding box center [383, 384] width 280 height 24
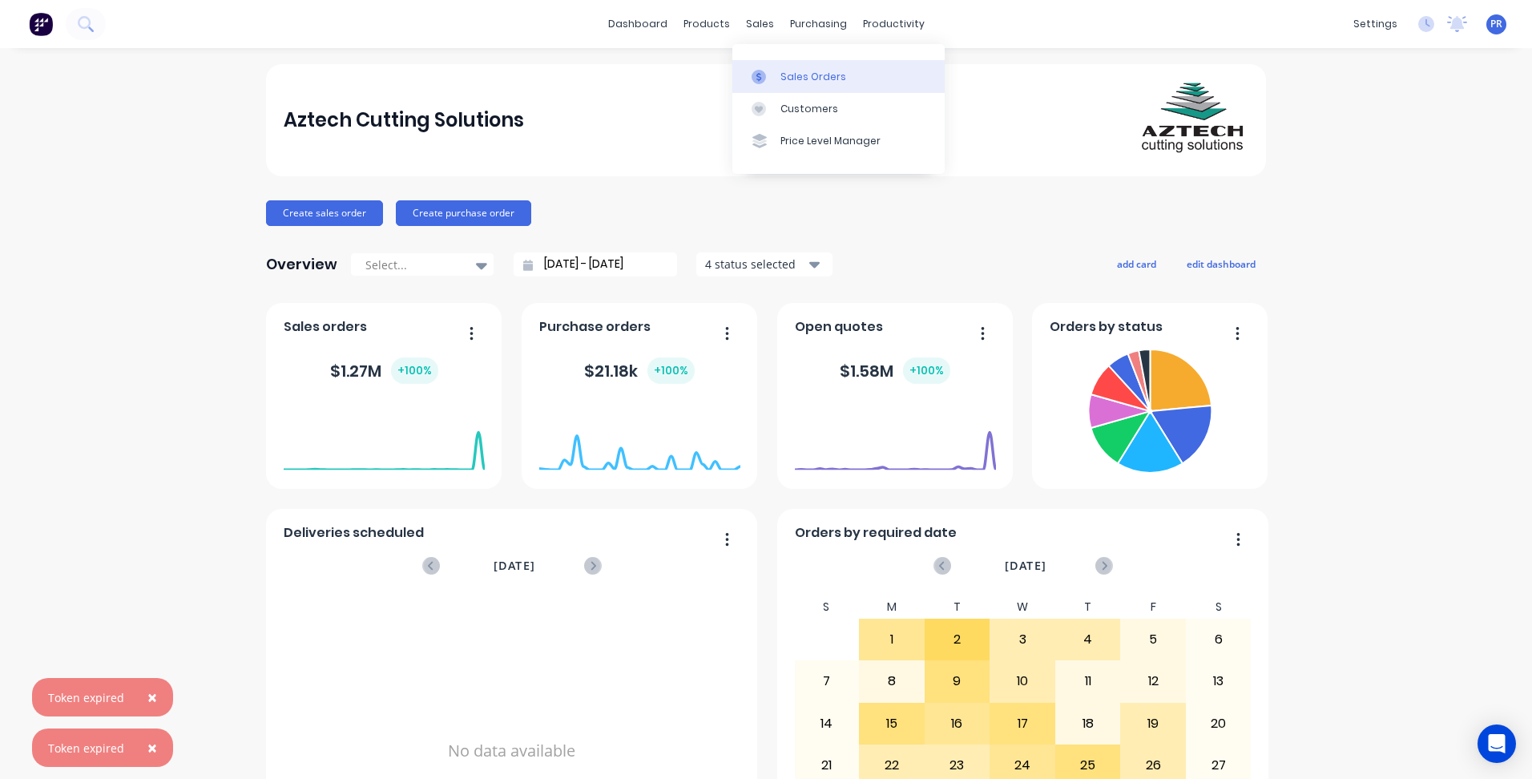
click at [778, 70] on link "Sales Orders" at bounding box center [838, 76] width 212 height 32
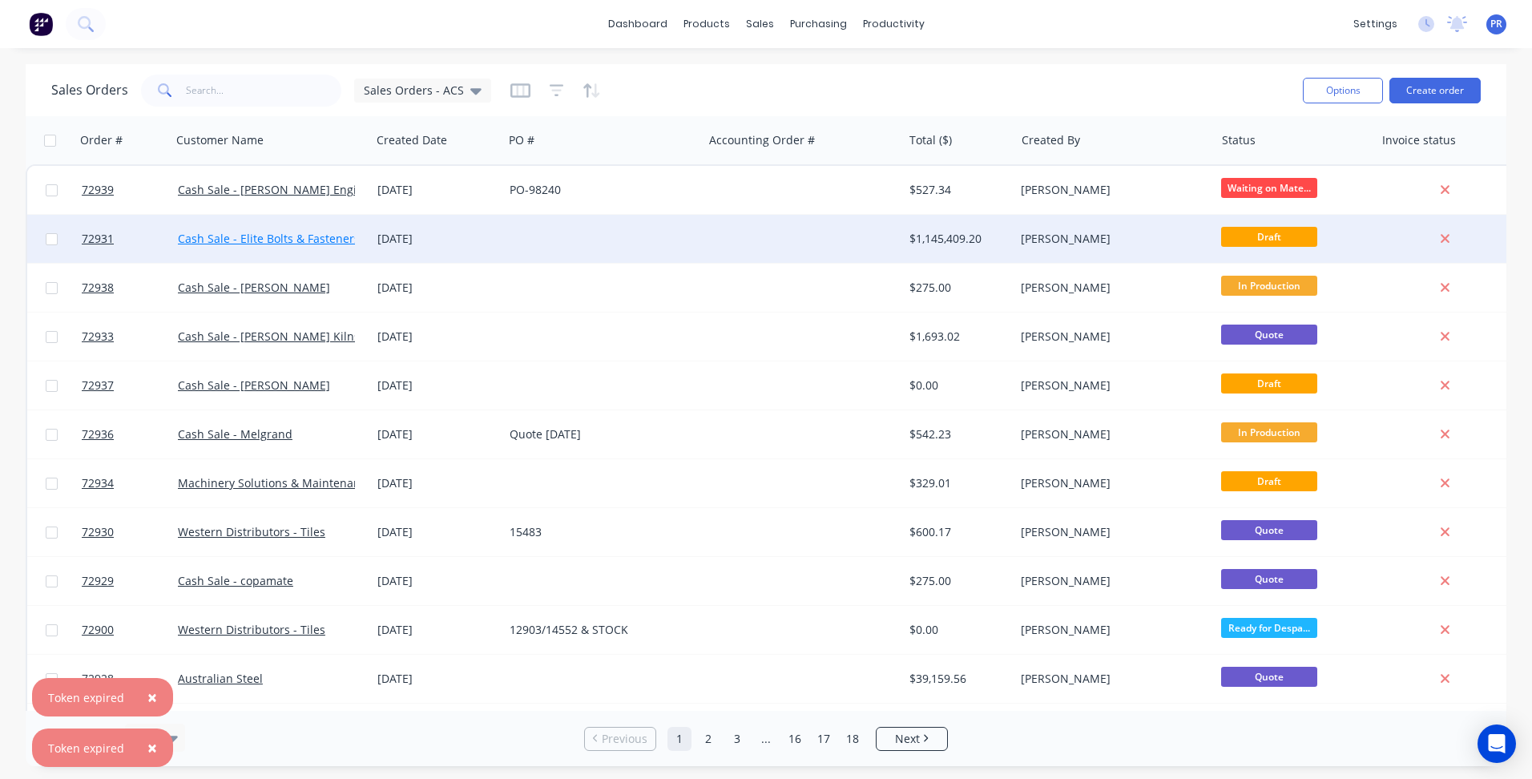
click at [291, 239] on link "Cash Sale - Elite Bolts & Fasteners" at bounding box center [269, 238] width 182 height 15
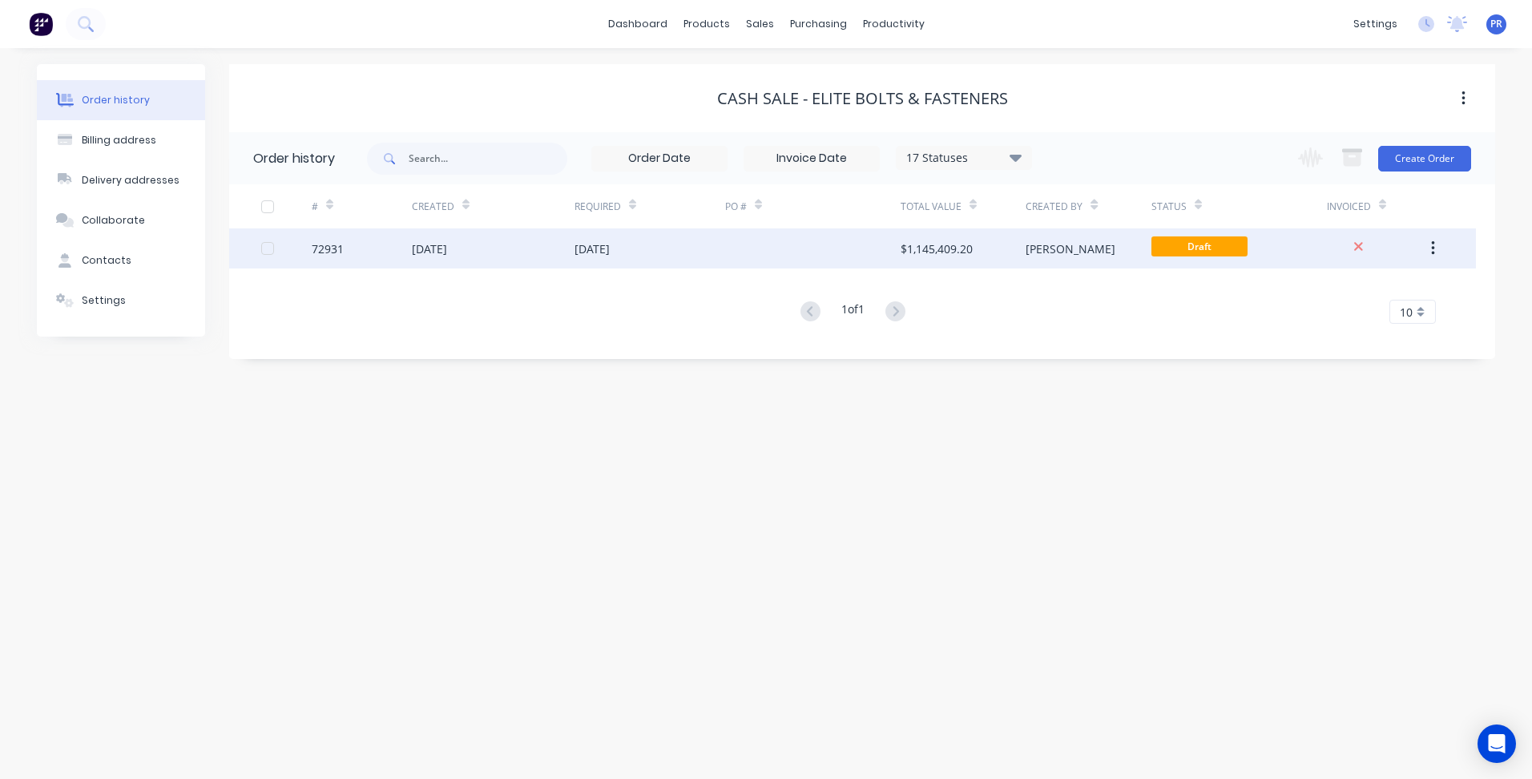
click at [1089, 253] on div "[PERSON_NAME]" at bounding box center [1088, 248] width 125 height 40
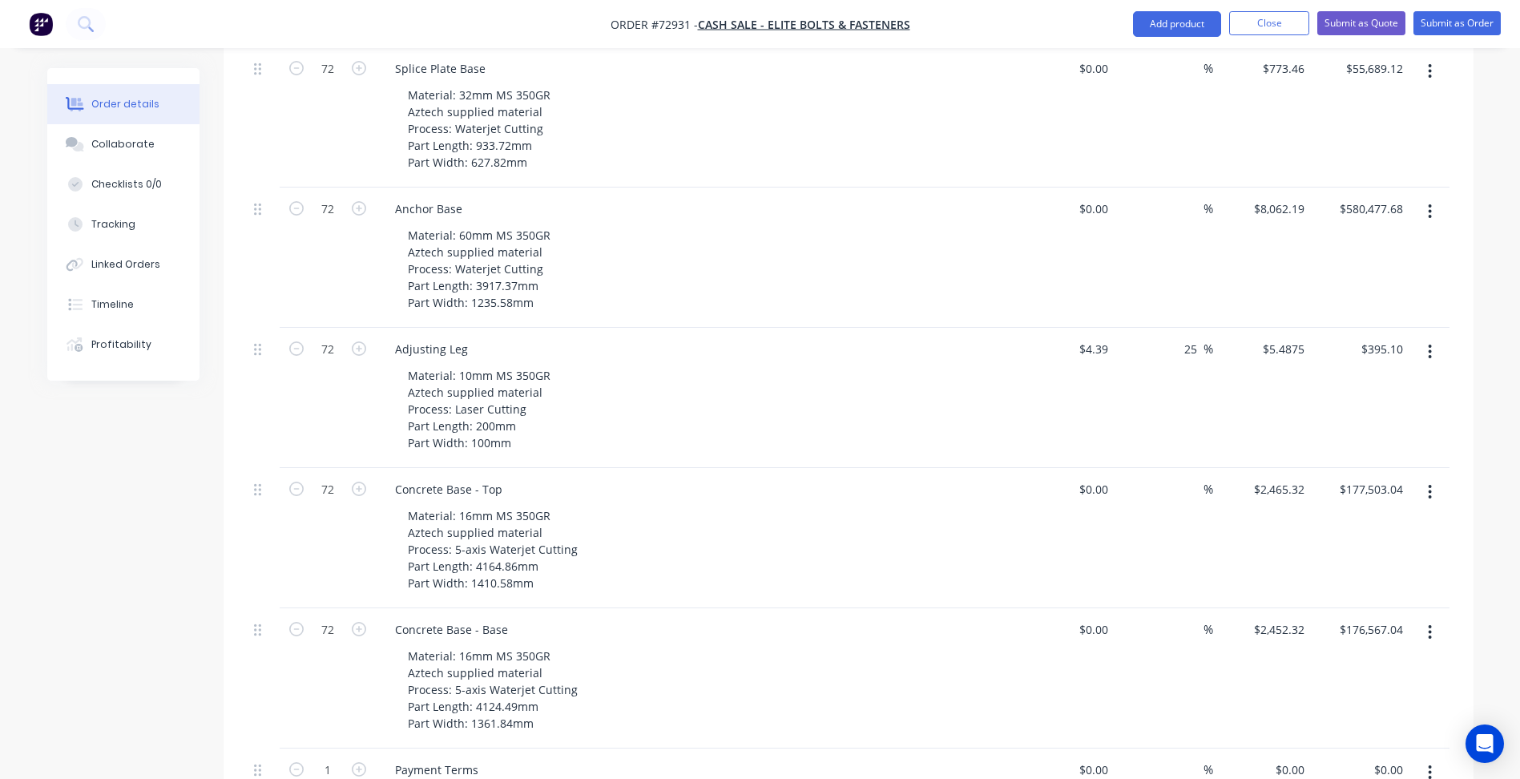
scroll to position [320, 0]
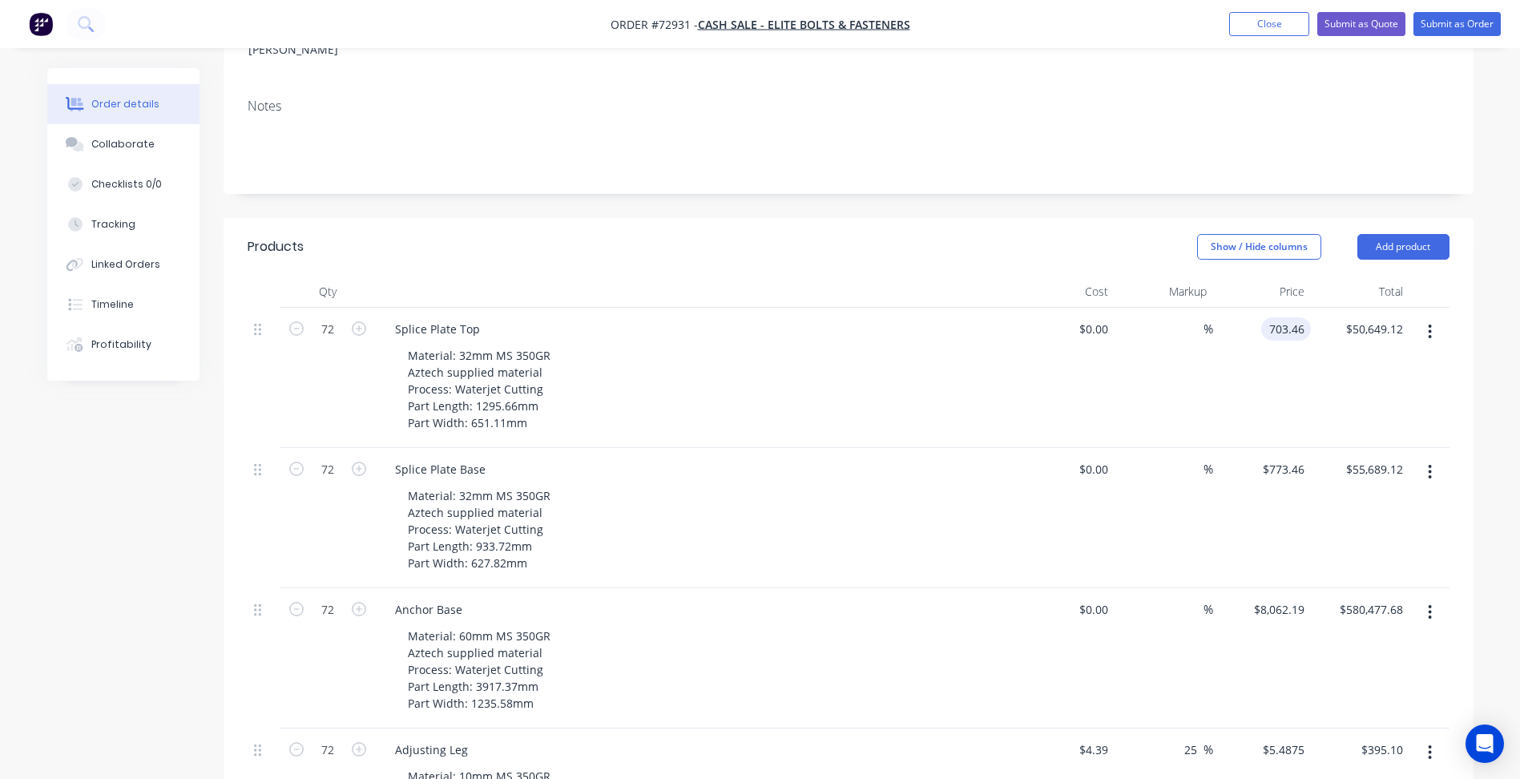
click at [1283, 317] on input "703.46" at bounding box center [1289, 328] width 43 height 23
type input "$906.95"
type input "$65,300.40"
click at [1283, 457] on input "773.46" at bounding box center [1286, 468] width 50 height 23
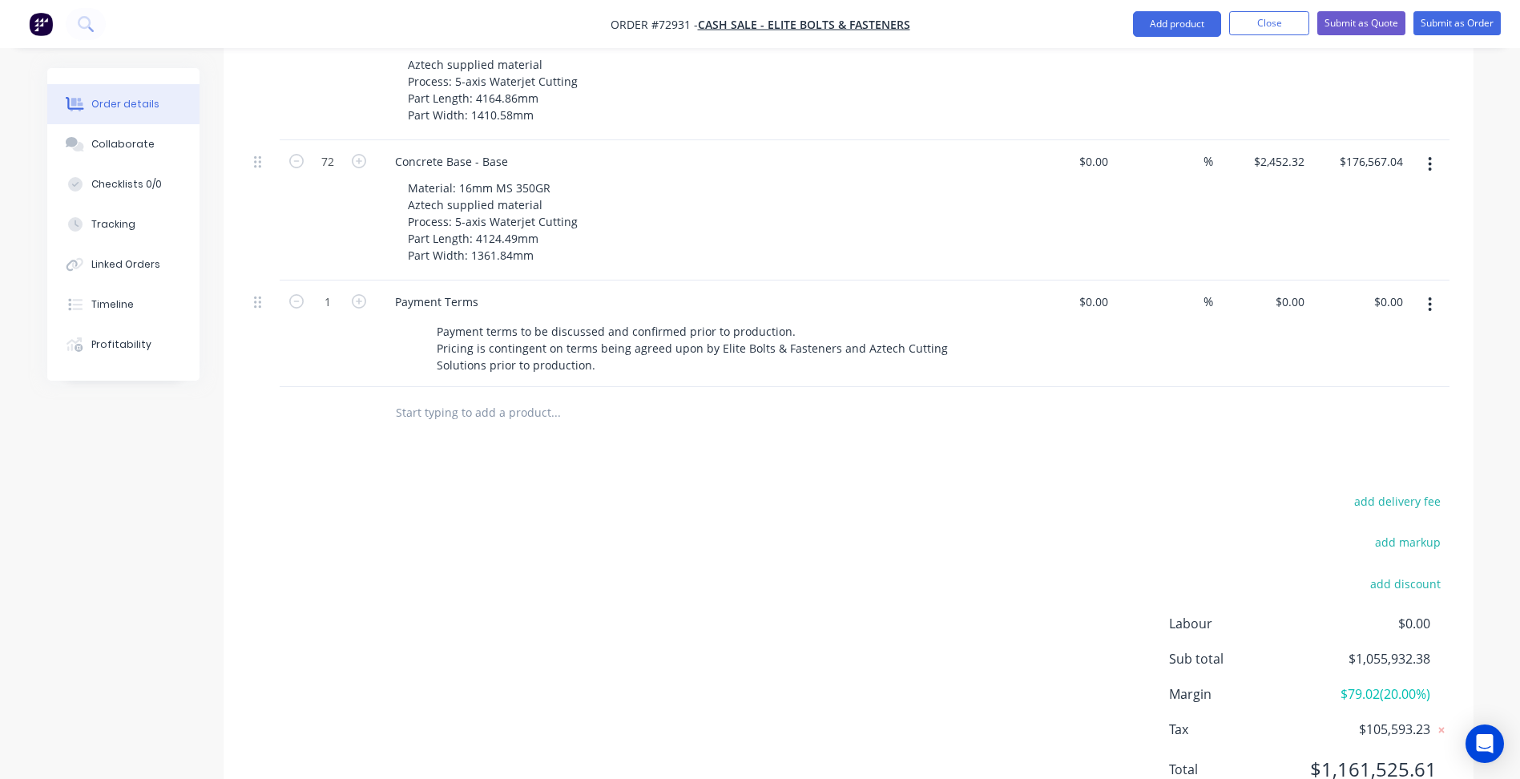
scroll to position [1191, 0]
type input "$976.95"
type input "$70,340.40"
click at [844, 506] on div "add delivery fee add markup add discount Labour $0.00 Sub total $1,070,583.66 M…" at bounding box center [849, 643] width 1202 height 309
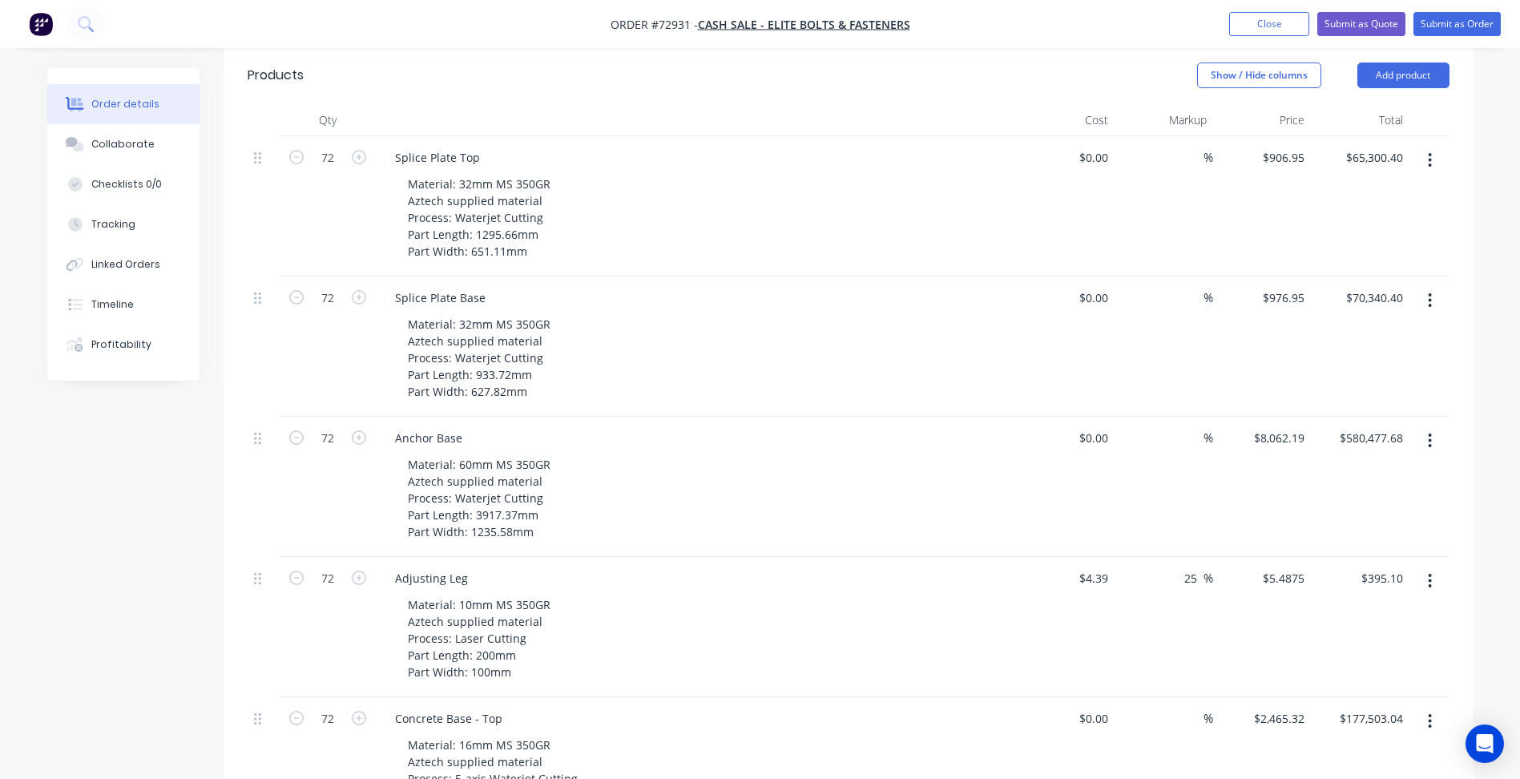
scroll to position [550, 0]
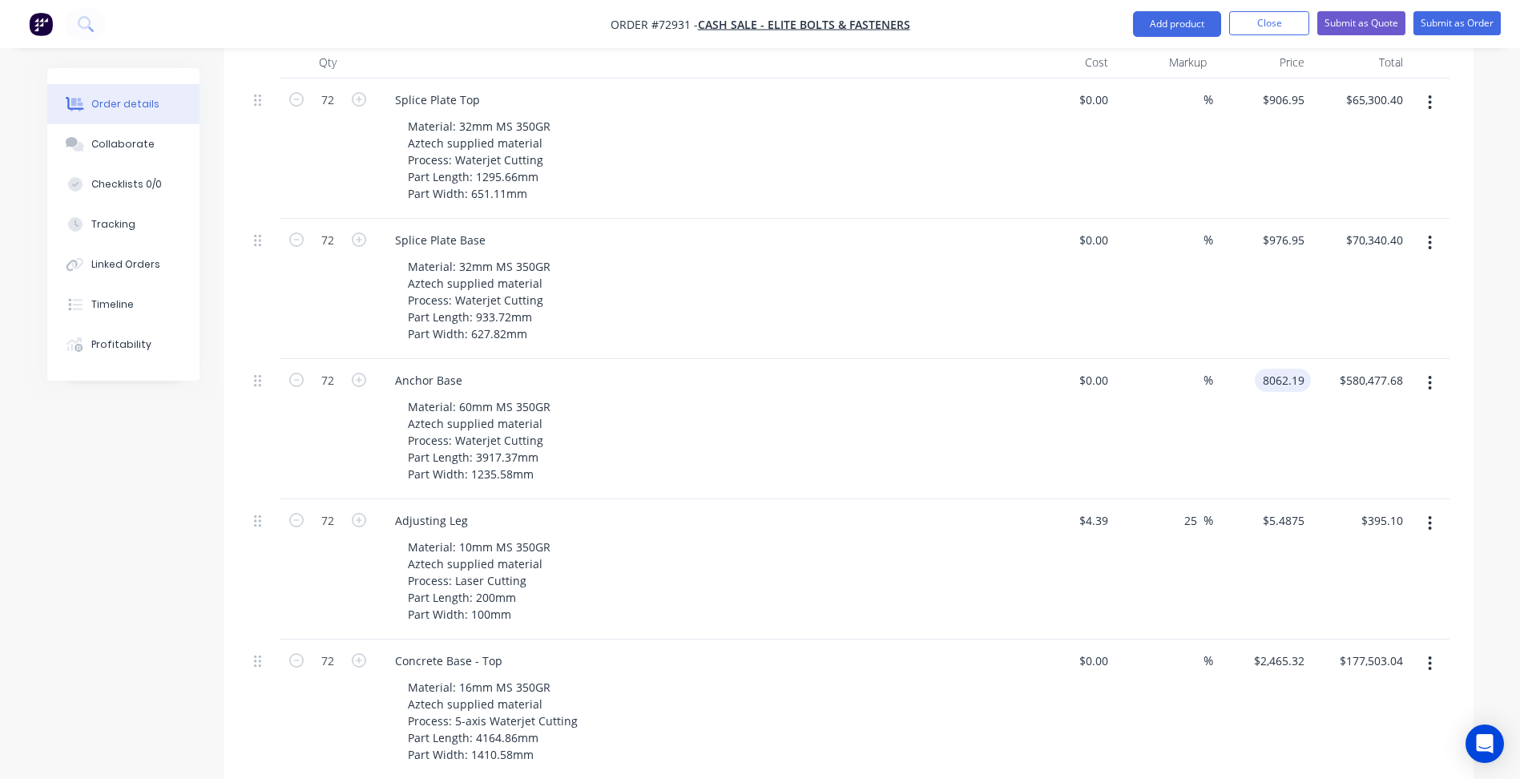
click at [1282, 369] on input "8062.19" at bounding box center [1286, 380] width 50 height 23
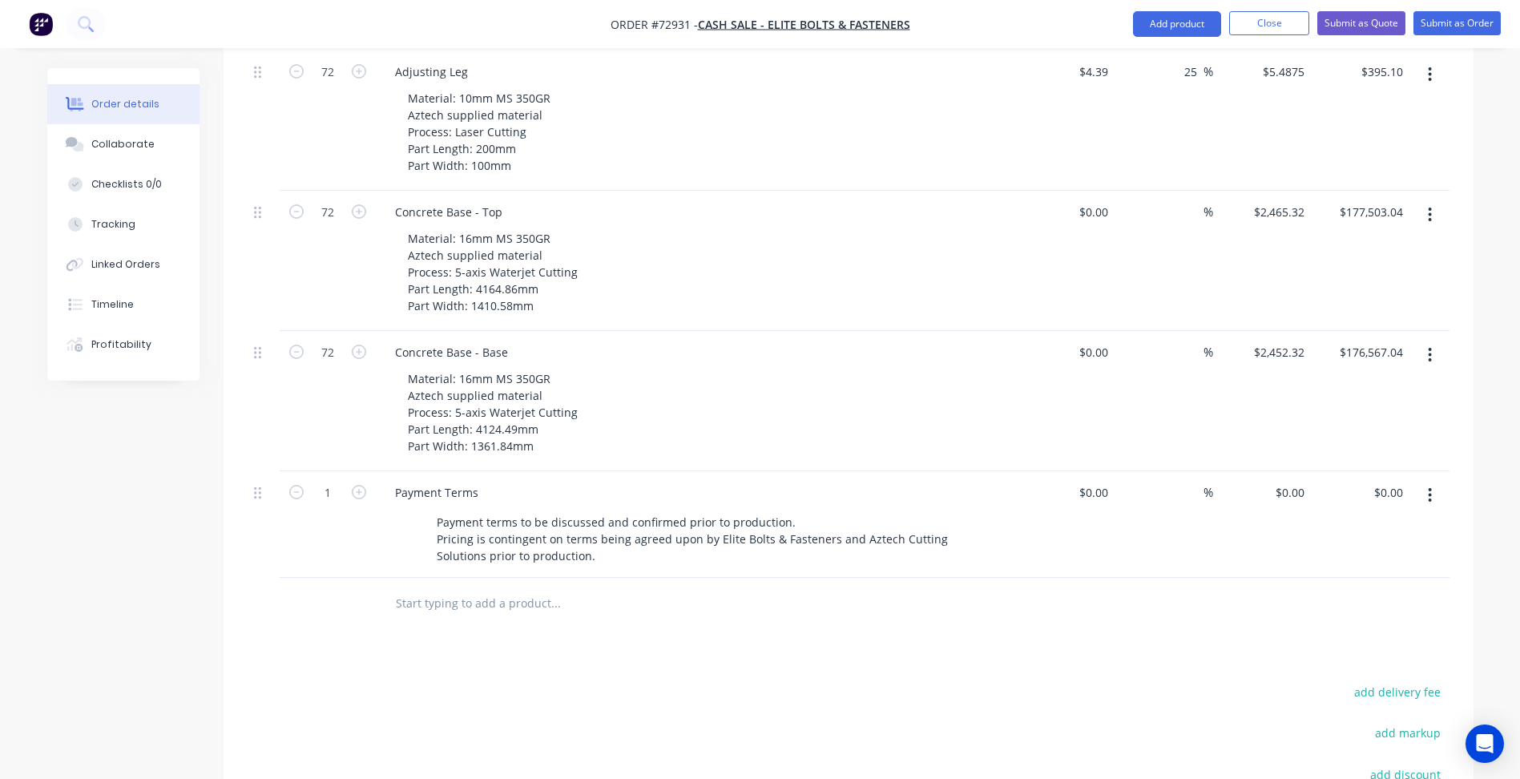
scroll to position [1110, 0]
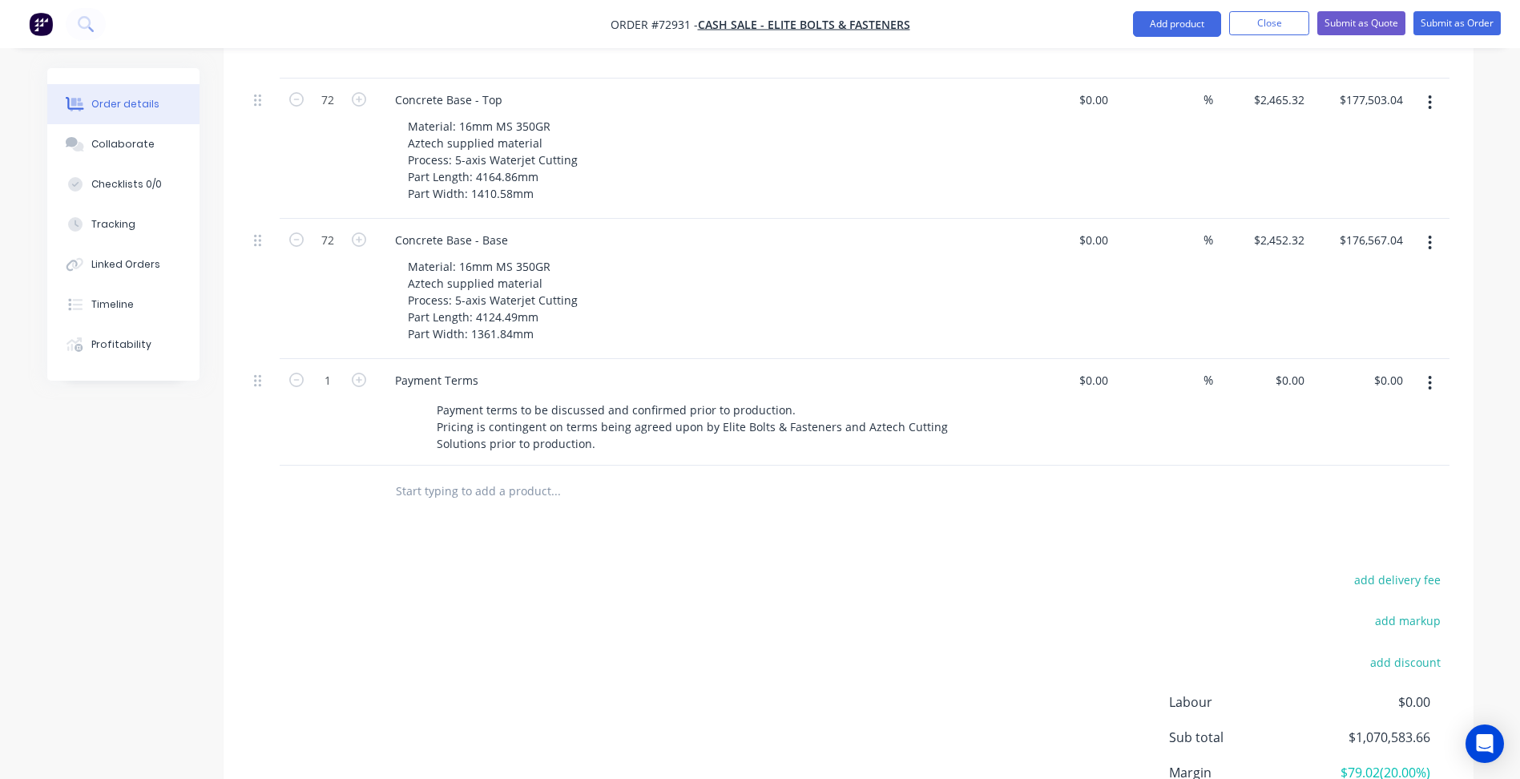
type input "$12,894.94"
type input "$928,435.68"
click at [773, 569] on div "add delivery fee add markup add discount Labour $0.00 Sub total $1,418,541.66 M…" at bounding box center [849, 723] width 1202 height 309
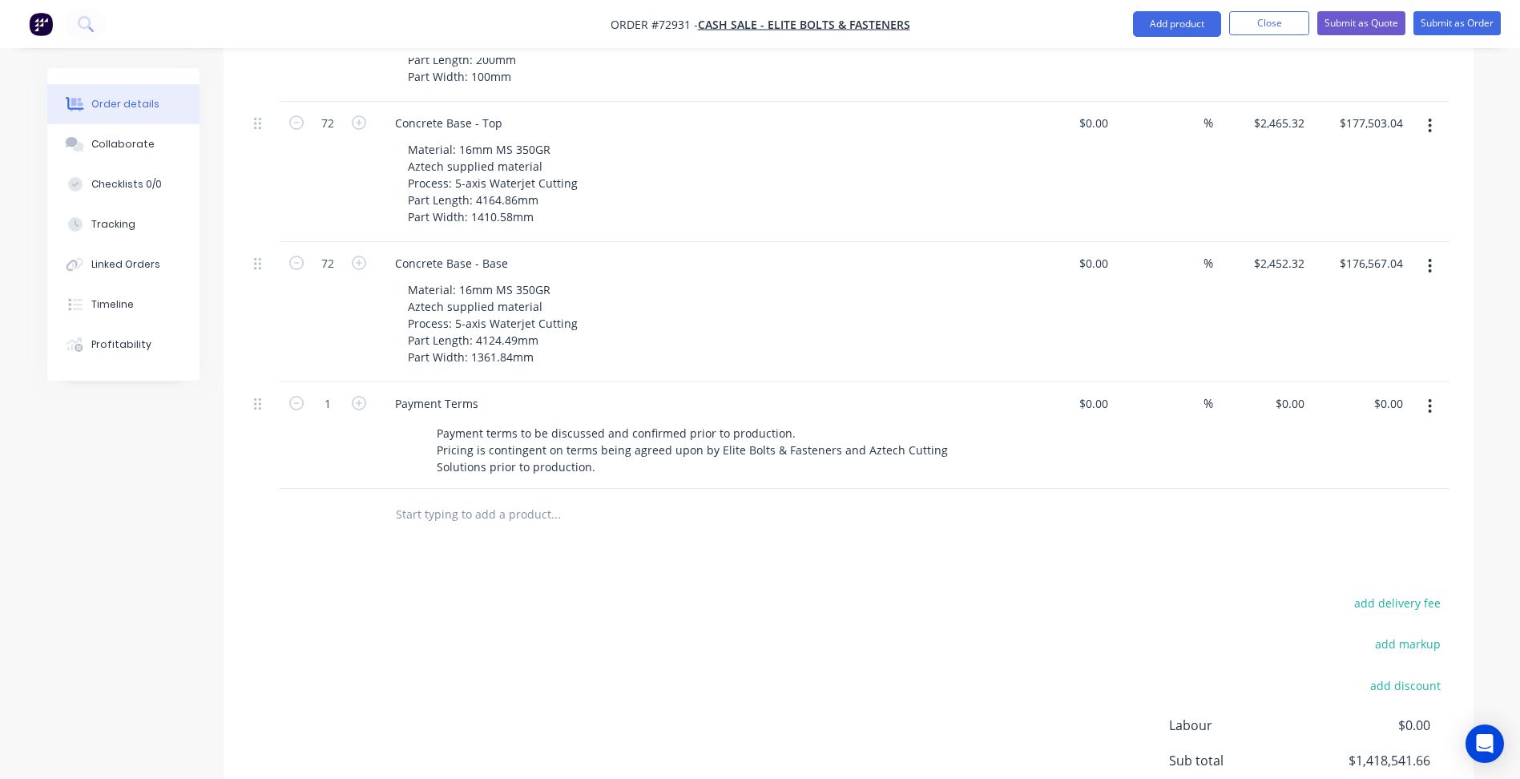
scroll to position [950, 0]
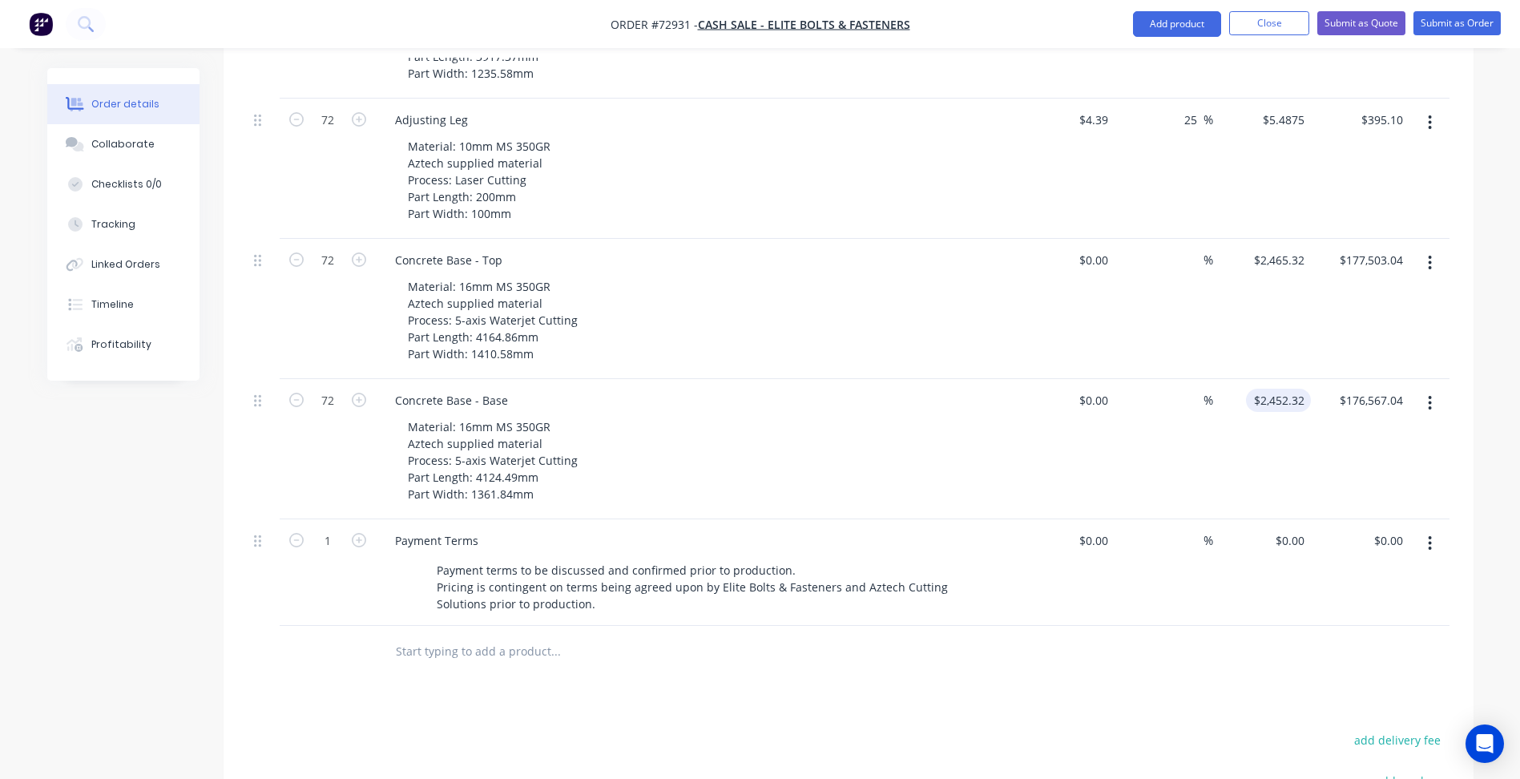
type input "2452.32"
click at [1281, 389] on input "2452.32" at bounding box center [1286, 400] width 50 height 23
type input "0"
type input "$2,452.32"
click at [1090, 389] on div "0 0" at bounding box center [1102, 400] width 25 height 23
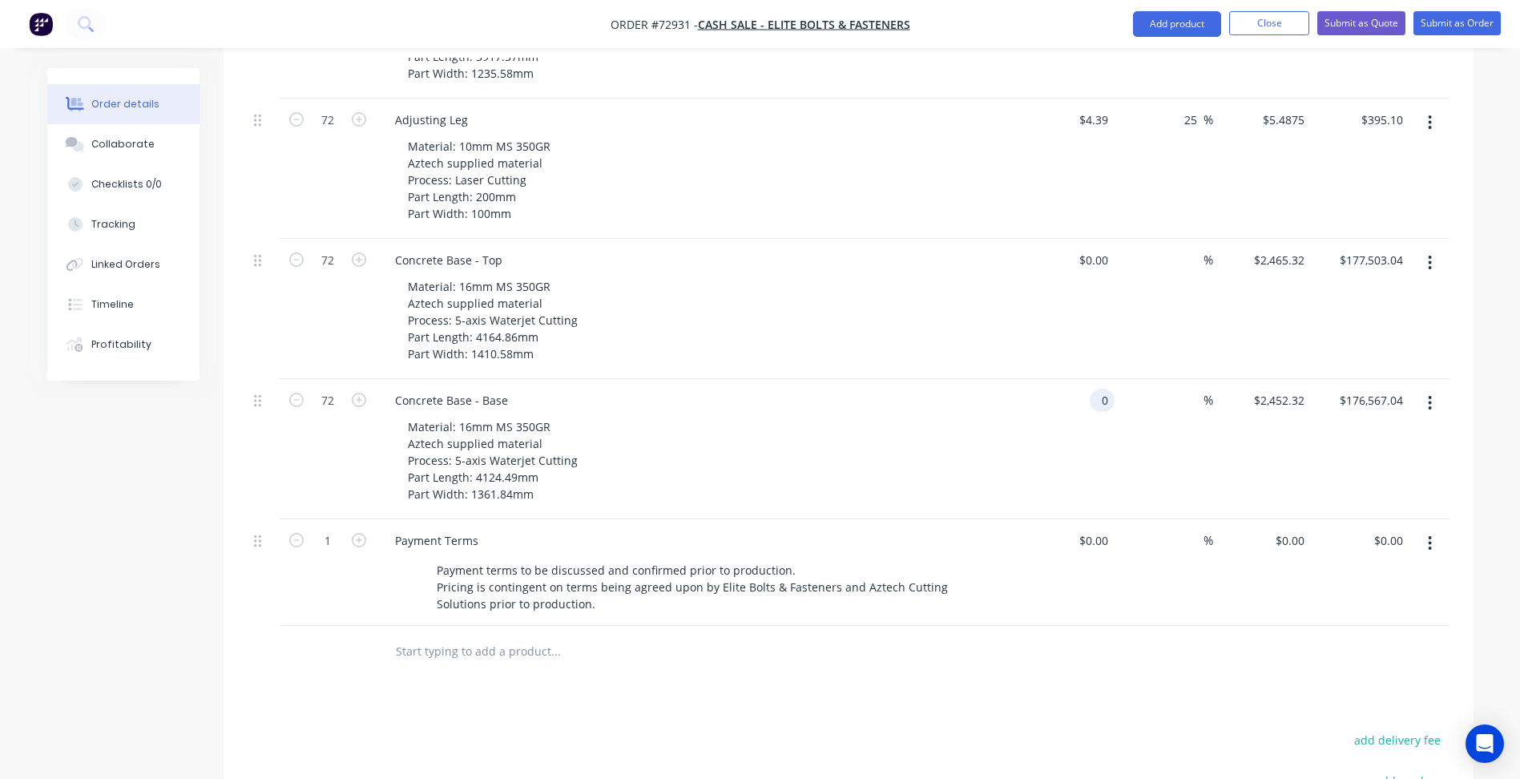
paste input "2452.32"
type input "$2,452.32"
click at [1203, 391] on span "%" at bounding box center [1208, 400] width 10 height 18
type input "8"
type input "2465.32"
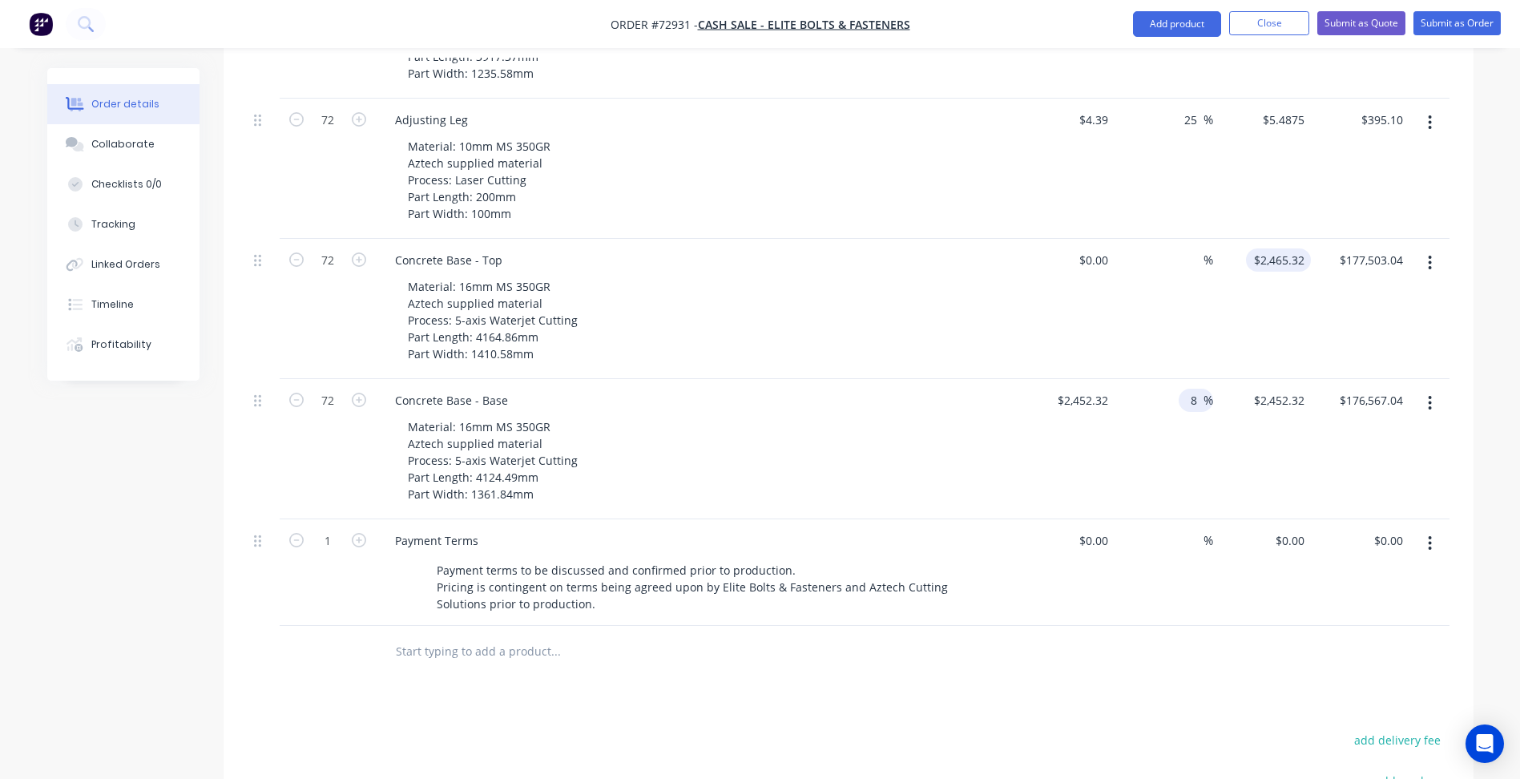
type input "$2,648.5056"
type input "$190,692.40"
click at [1273, 248] on input "2465.32" at bounding box center [1281, 259] width 58 height 23
type input "0"
type input "$2,465.32"
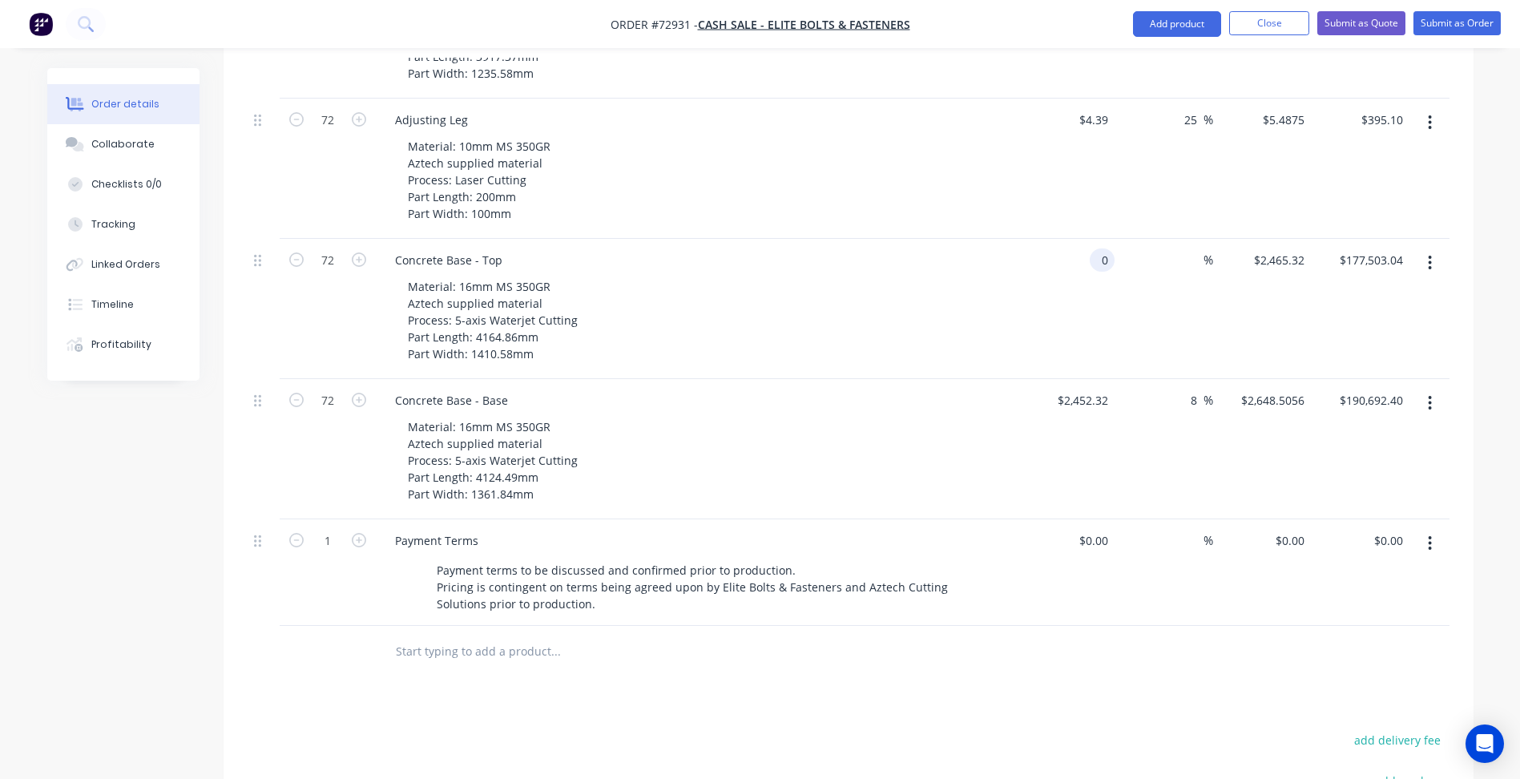
click at [1089, 239] on div "0 0" at bounding box center [1066, 309] width 99 height 140
paste input "2465.32"
type input "$2,465.32"
click at [1187, 248] on input at bounding box center [1194, 259] width 18 height 23
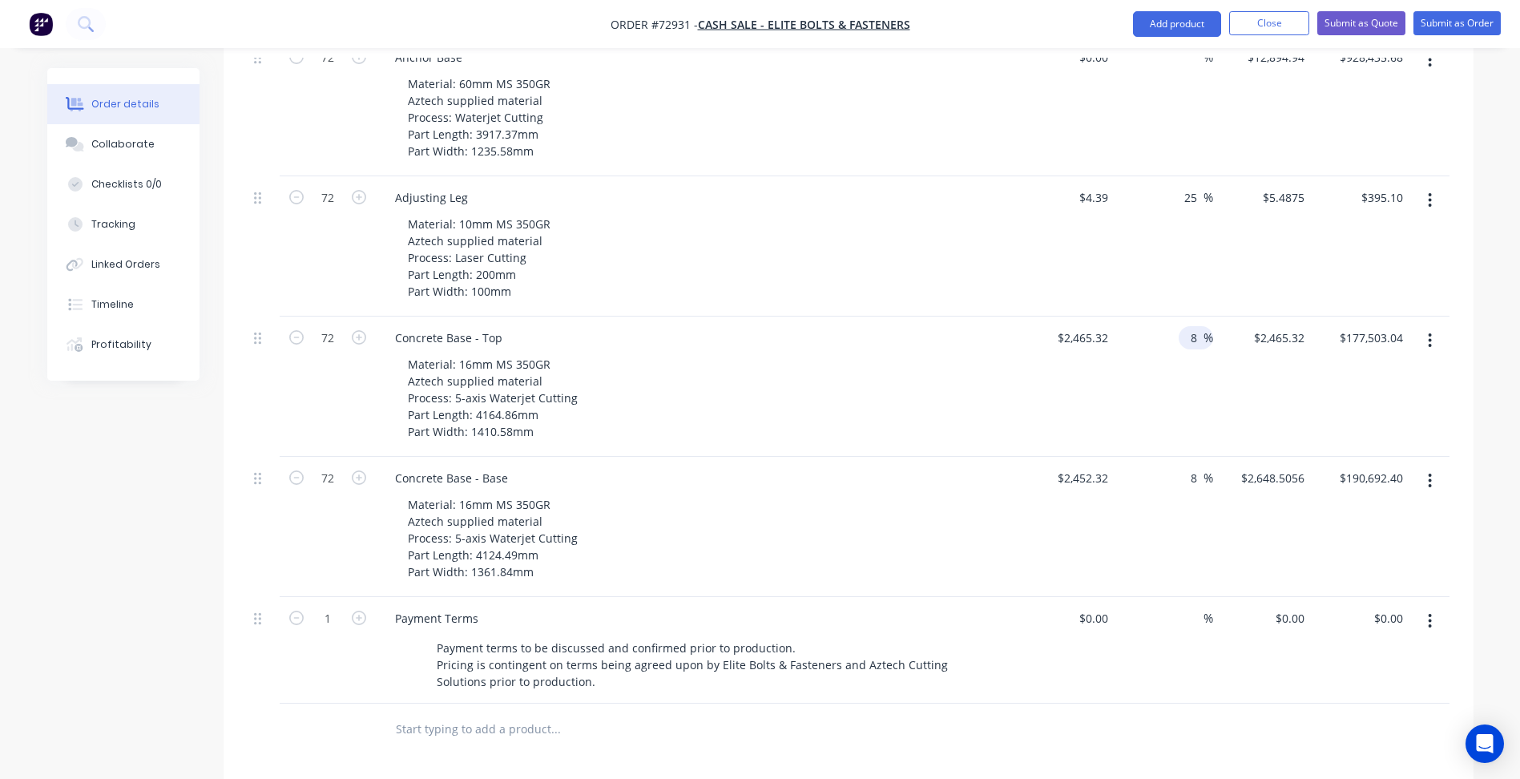
scroll to position [710, 0]
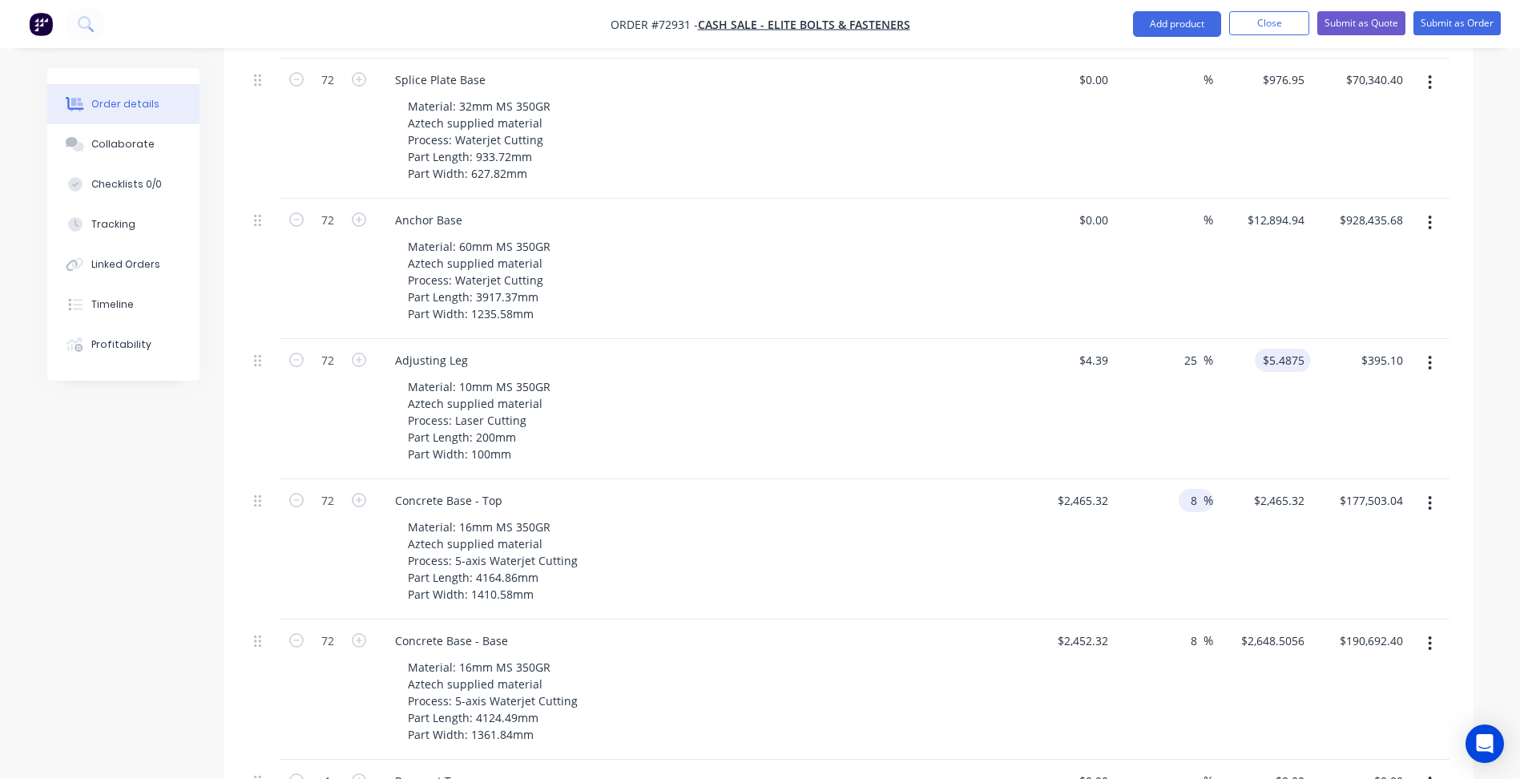
type input "8"
type input "5.4875"
type input "$2,662.5456"
type input "$191,703.28"
click at [1282, 349] on input "5.4875" at bounding box center [1286, 360] width 50 height 23
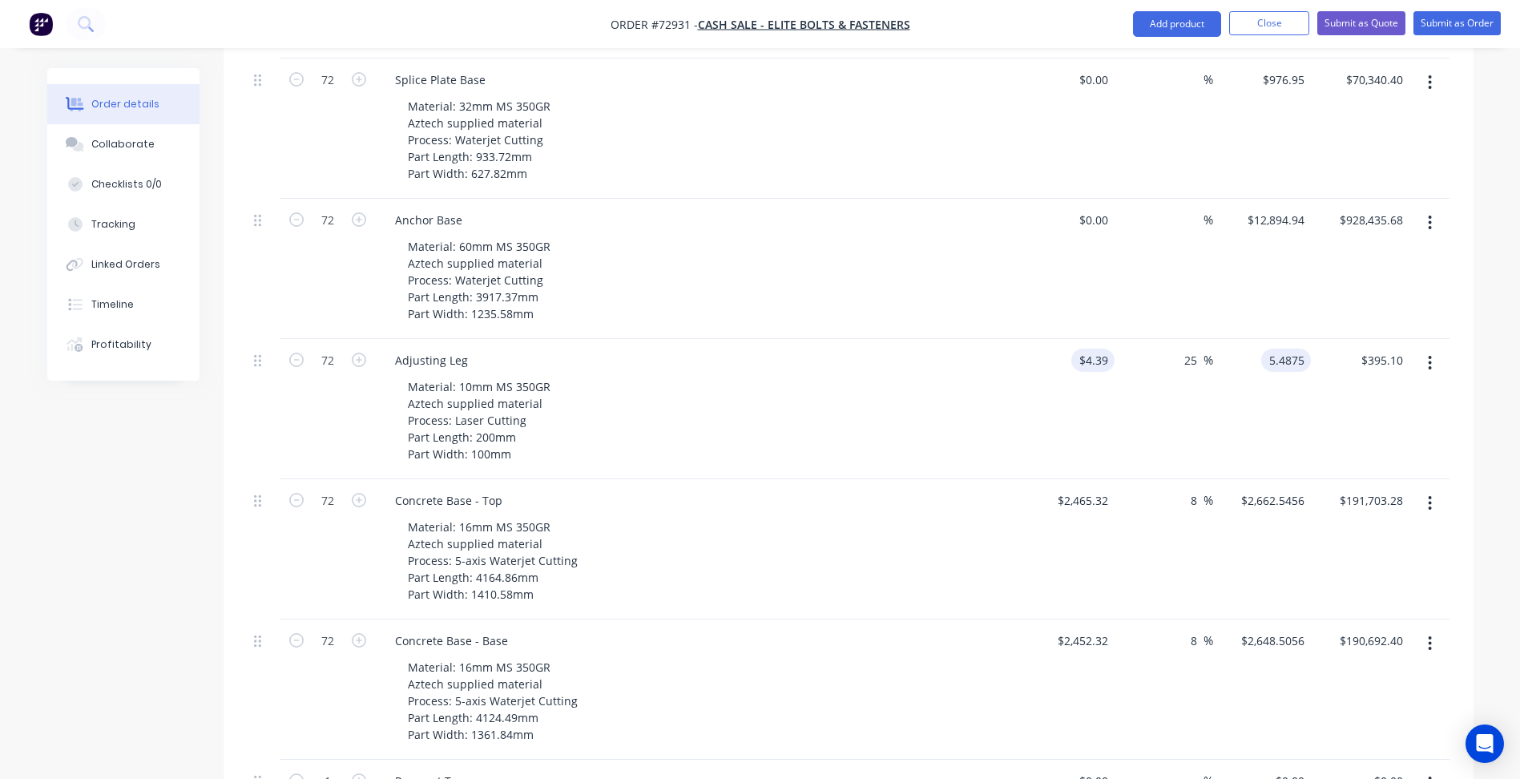
type input "4.39"
type input "$5.4875"
click at [1102, 349] on input "4.39" at bounding box center [1099, 360] width 30 height 23
paste input "5.4875"
drag, startPoint x: 1111, startPoint y: 297, endPoint x: 980, endPoint y: 297, distance: 131.4
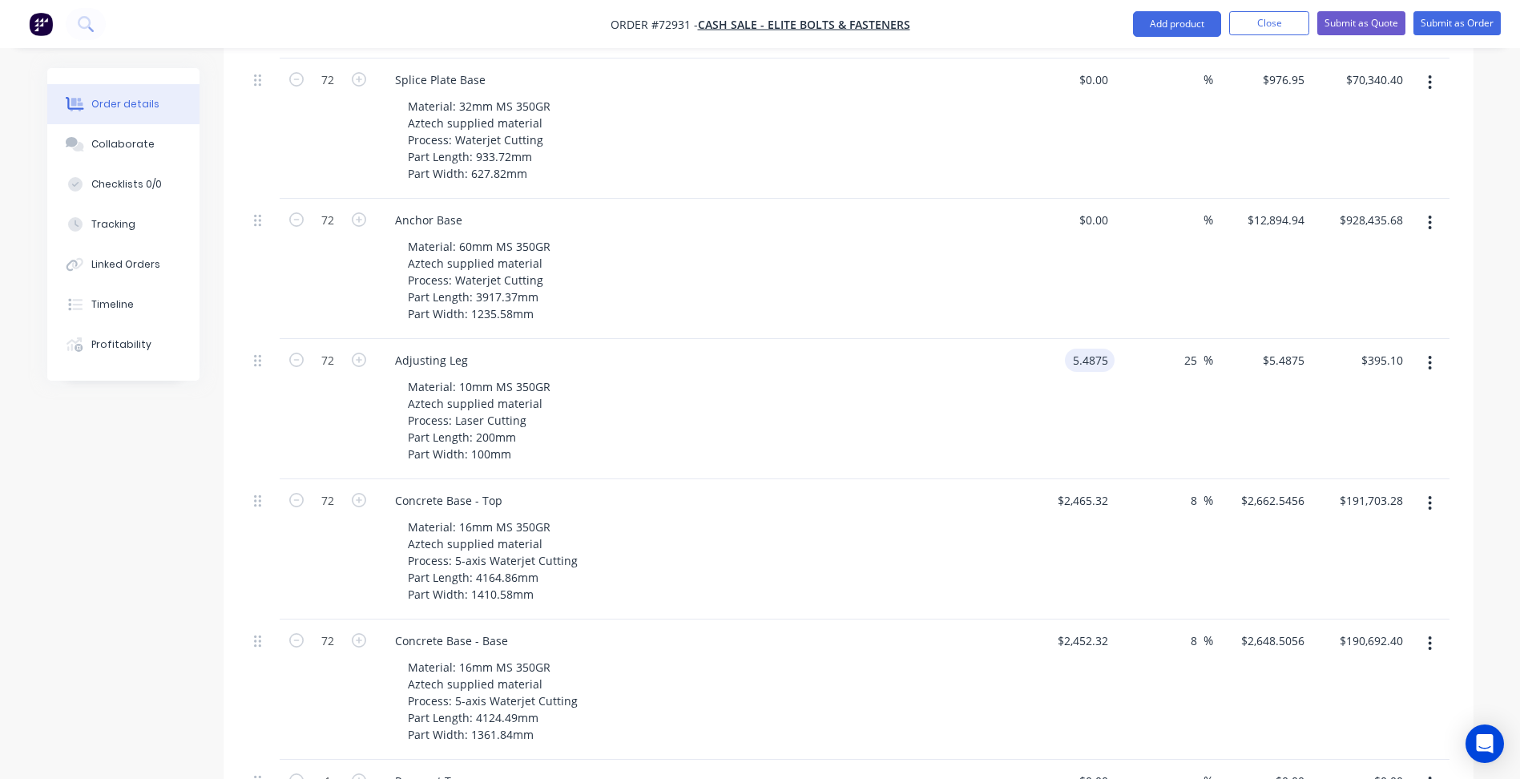
click at [981, 339] on div "72 Adjusting Leg Material: 10mm MS 350GR Aztech supplied material Process: Lase…" at bounding box center [849, 409] width 1202 height 140
type input "$5.4875"
type input "$6.8594"
type input "$493.88"
click at [1186, 349] on input "25" at bounding box center [1193, 360] width 21 height 23
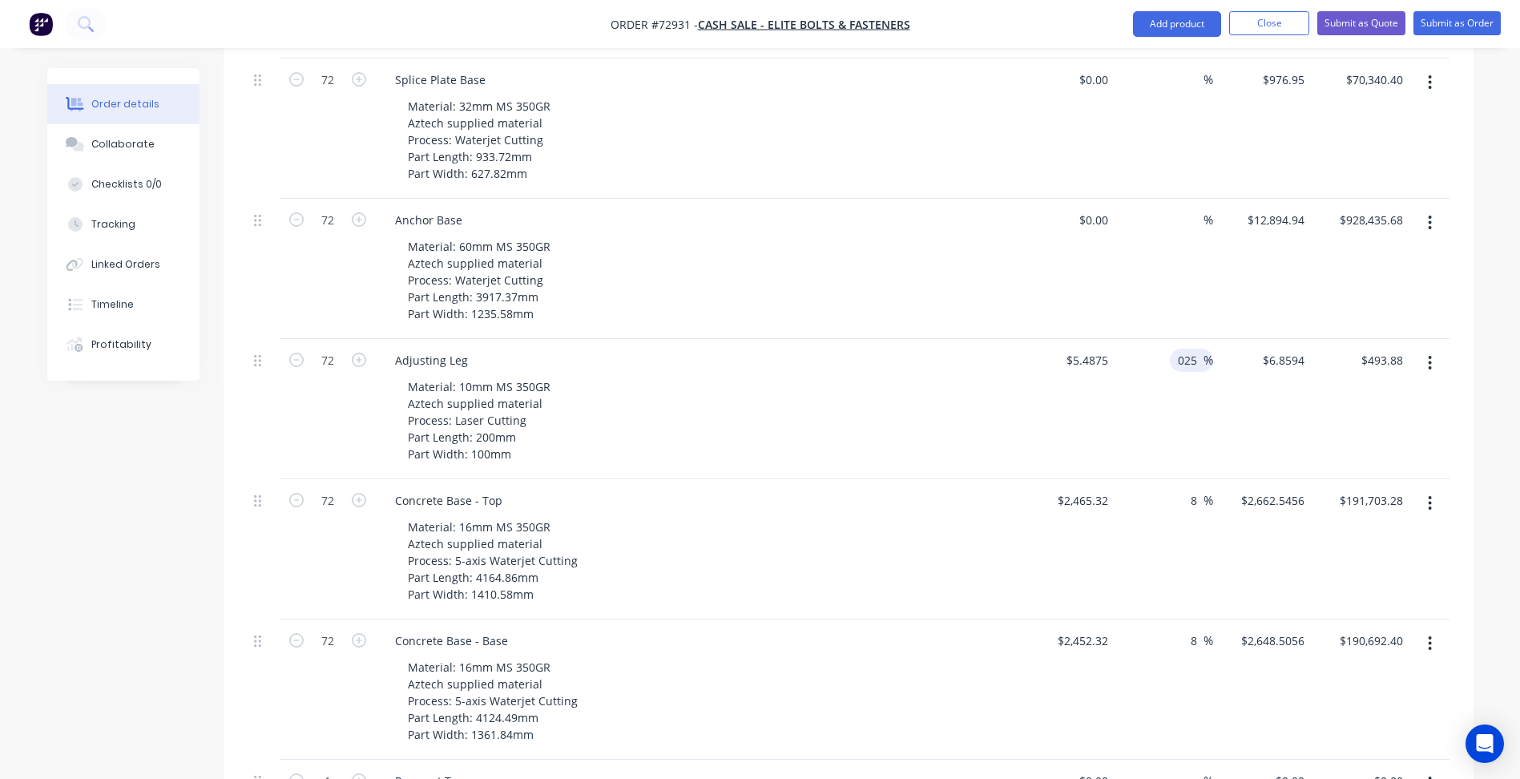
drag, startPoint x: 1175, startPoint y: 293, endPoint x: 1236, endPoint y: 296, distance: 60.9
click at [1236, 339] on div "72 Adjusting Leg Material: 10mm MS 350GR Aztech supplied material Process: Lase…" at bounding box center [849, 409] width 1202 height 140
type input "0"
type input "5.4875"
type input "$395.10"
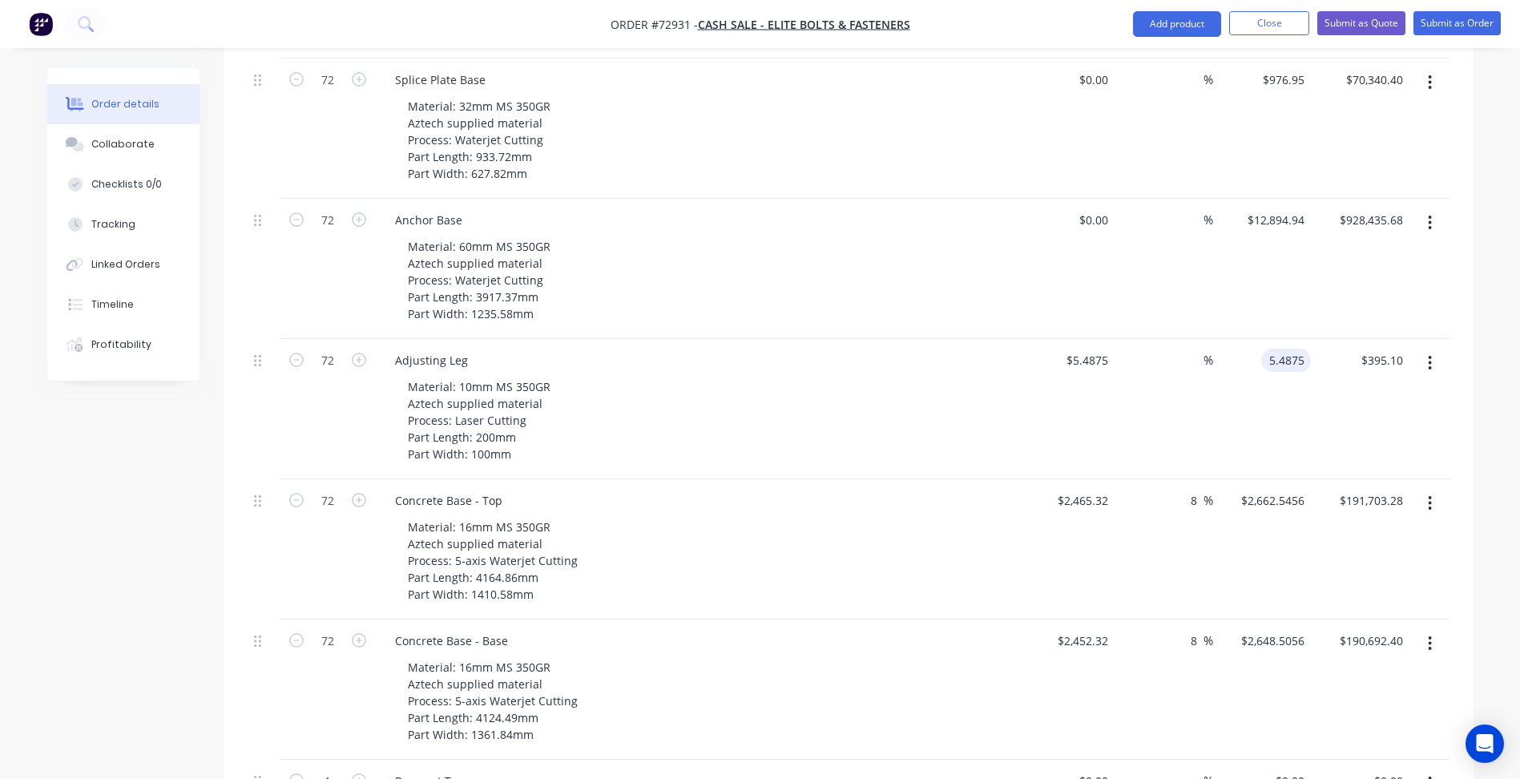
click at [1259, 339] on div "5.4875 5.4875" at bounding box center [1262, 409] width 99 height 140
type input "12894.94"
type input "$5.4875"
click at [1265, 208] on input "12894.94" at bounding box center [1278, 219] width 65 height 23
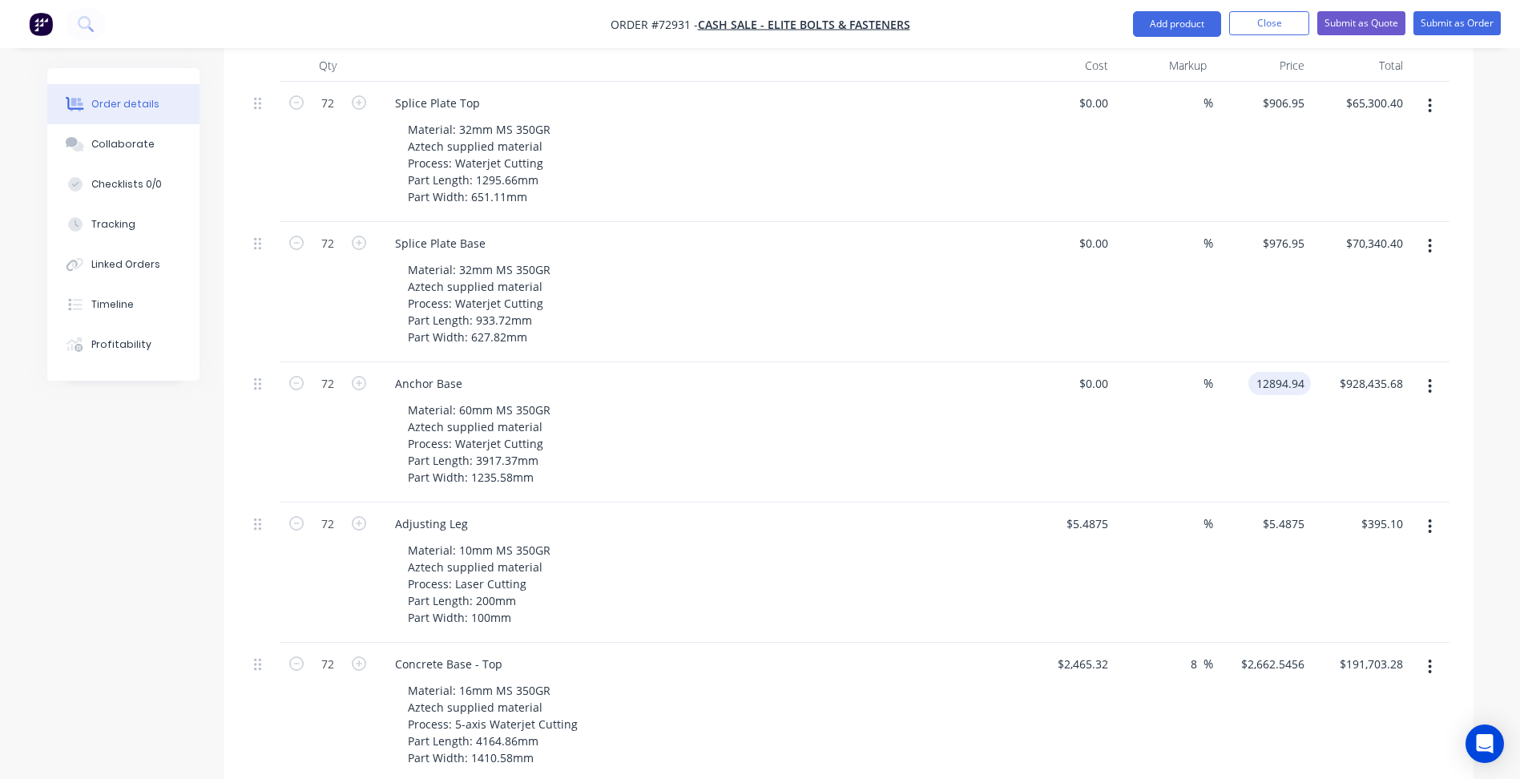
scroll to position [309, 0]
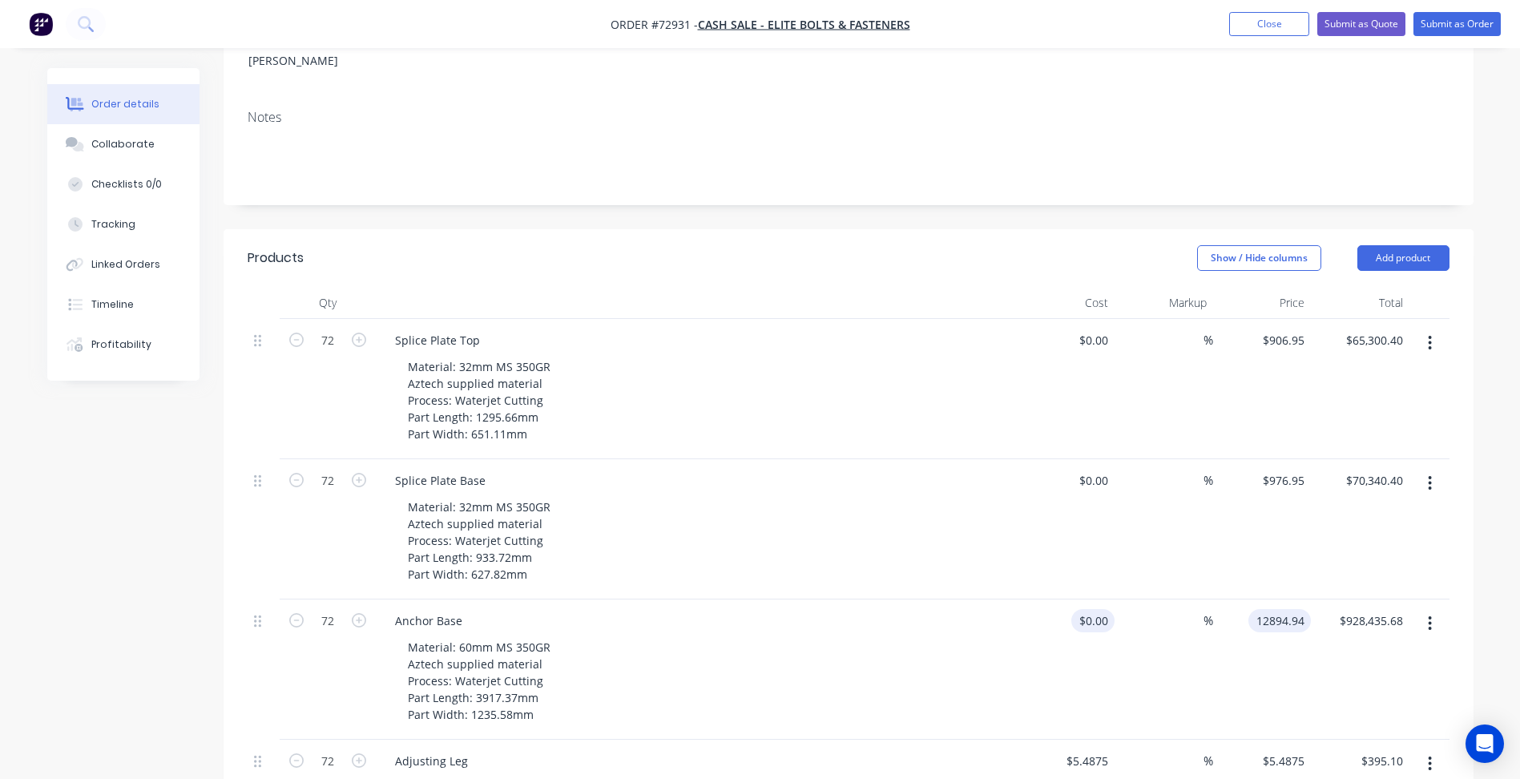
type input "0"
type input "$12,894.94"
click at [1085, 599] on div "0 0" at bounding box center [1066, 669] width 99 height 140
paste input "12894.94"
type input "$12,894.94"
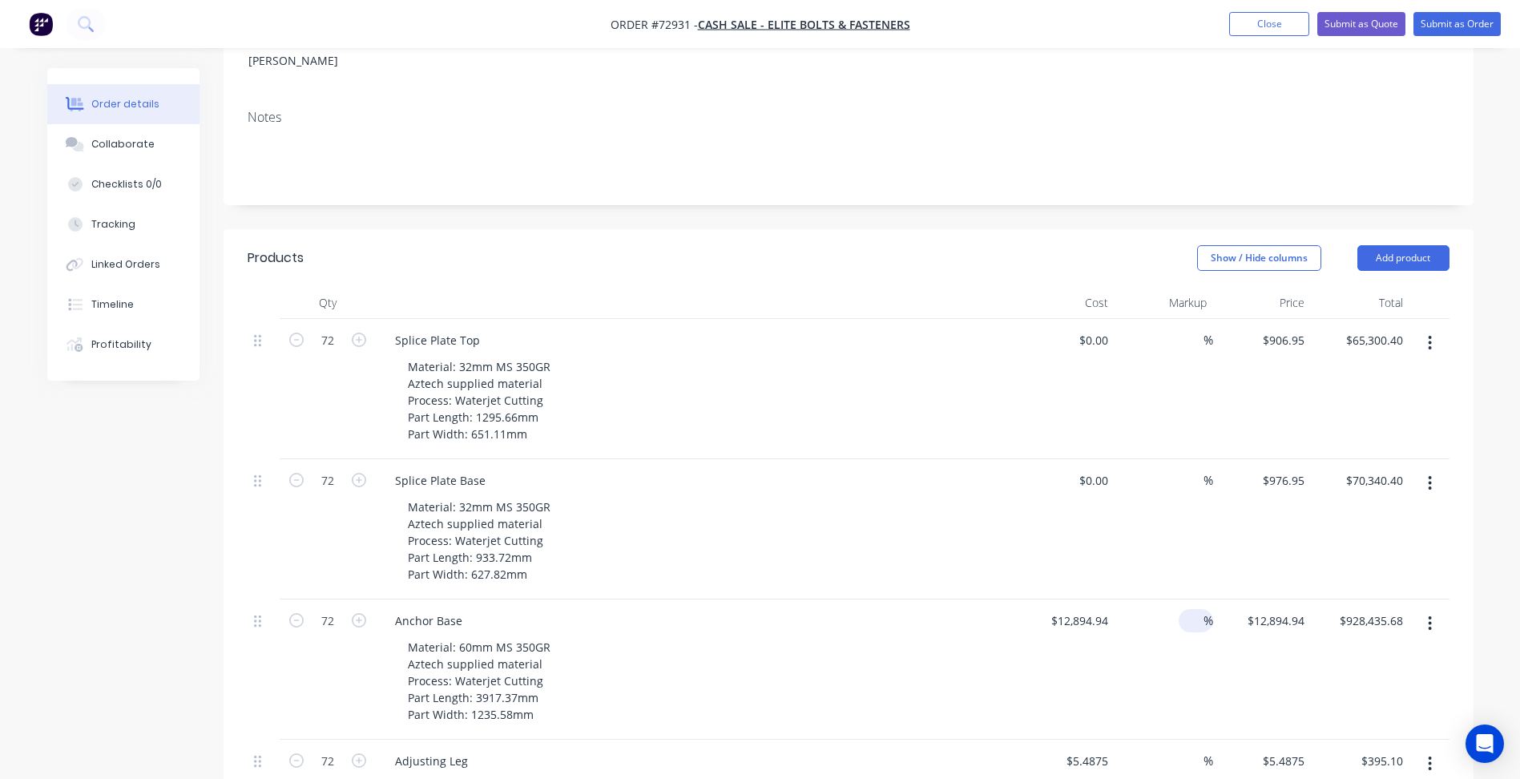
click at [1187, 609] on input at bounding box center [1194, 620] width 18 height 23
type input "8"
type input "976.95"
type input "$13,926.5352"
type input "$1,002,710.53"
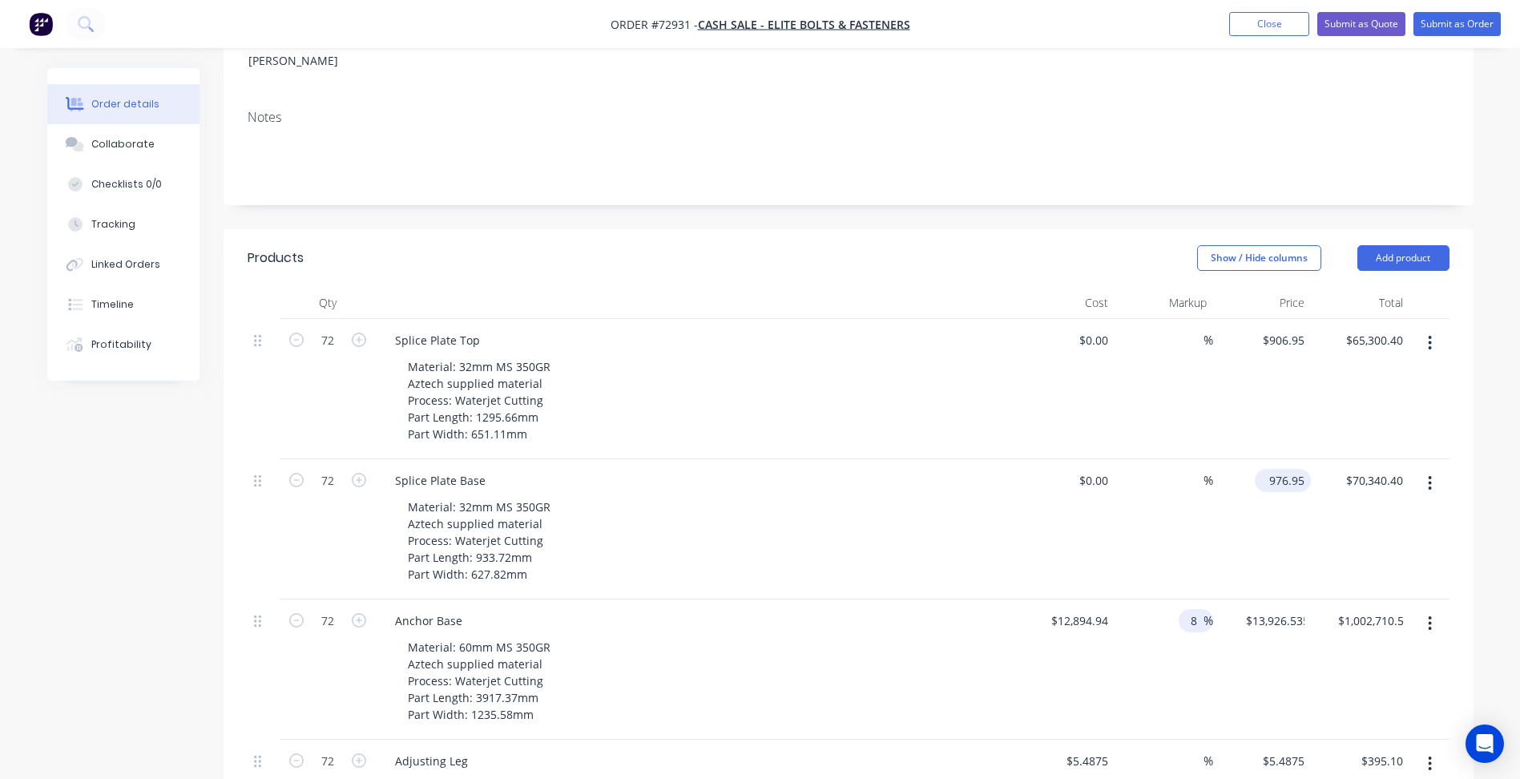
click at [1283, 469] on input "976.95" at bounding box center [1286, 480] width 50 height 23
type input "0"
type input "$976.95"
click at [1088, 459] on div "0 0" at bounding box center [1066, 529] width 99 height 140
paste input "976.95"
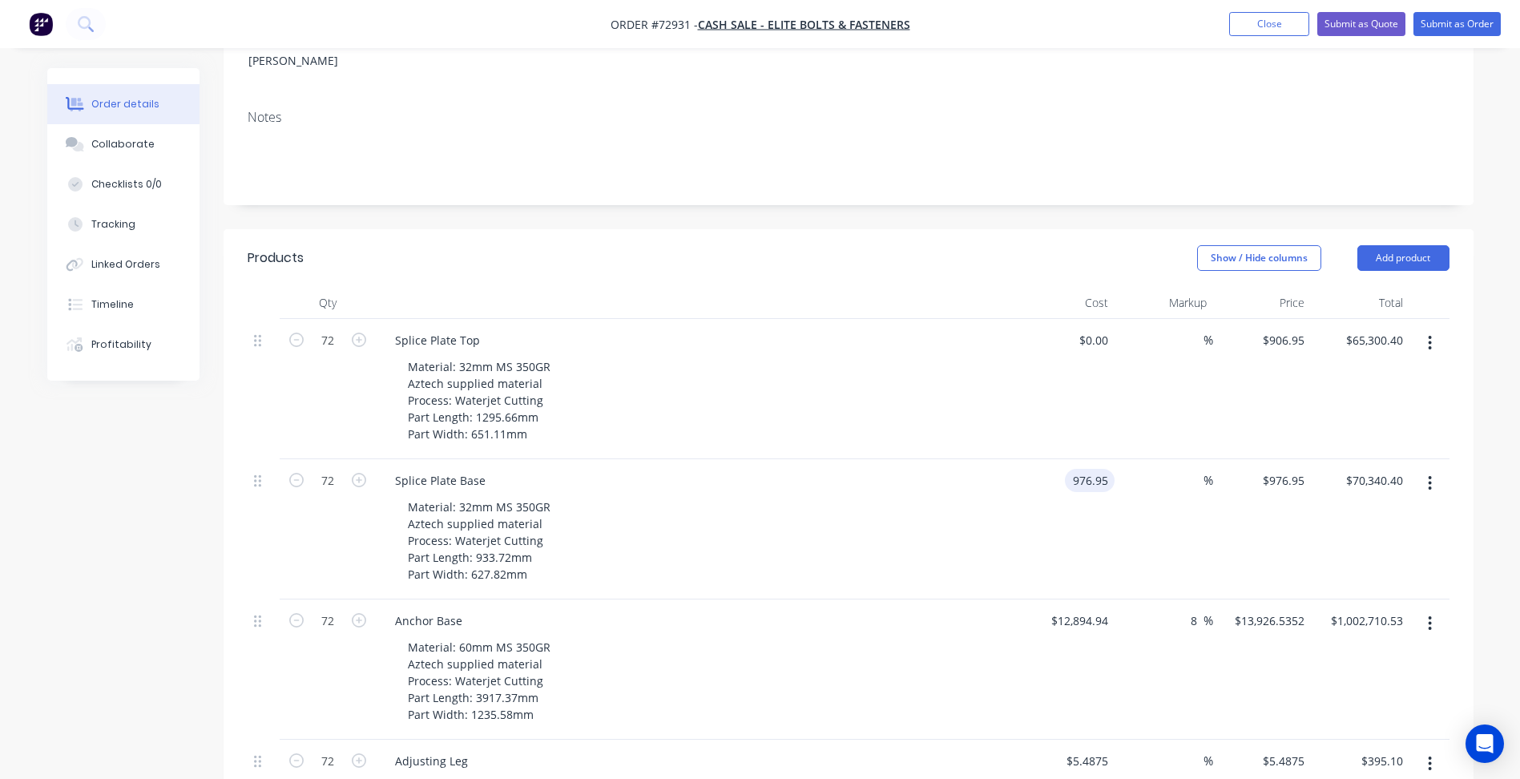
type input "$976.95"
click at [1173, 459] on div "%" at bounding box center [1163, 529] width 99 height 140
click at [1188, 469] on input at bounding box center [1194, 480] width 18 height 23
type input "8"
type input "906.95"
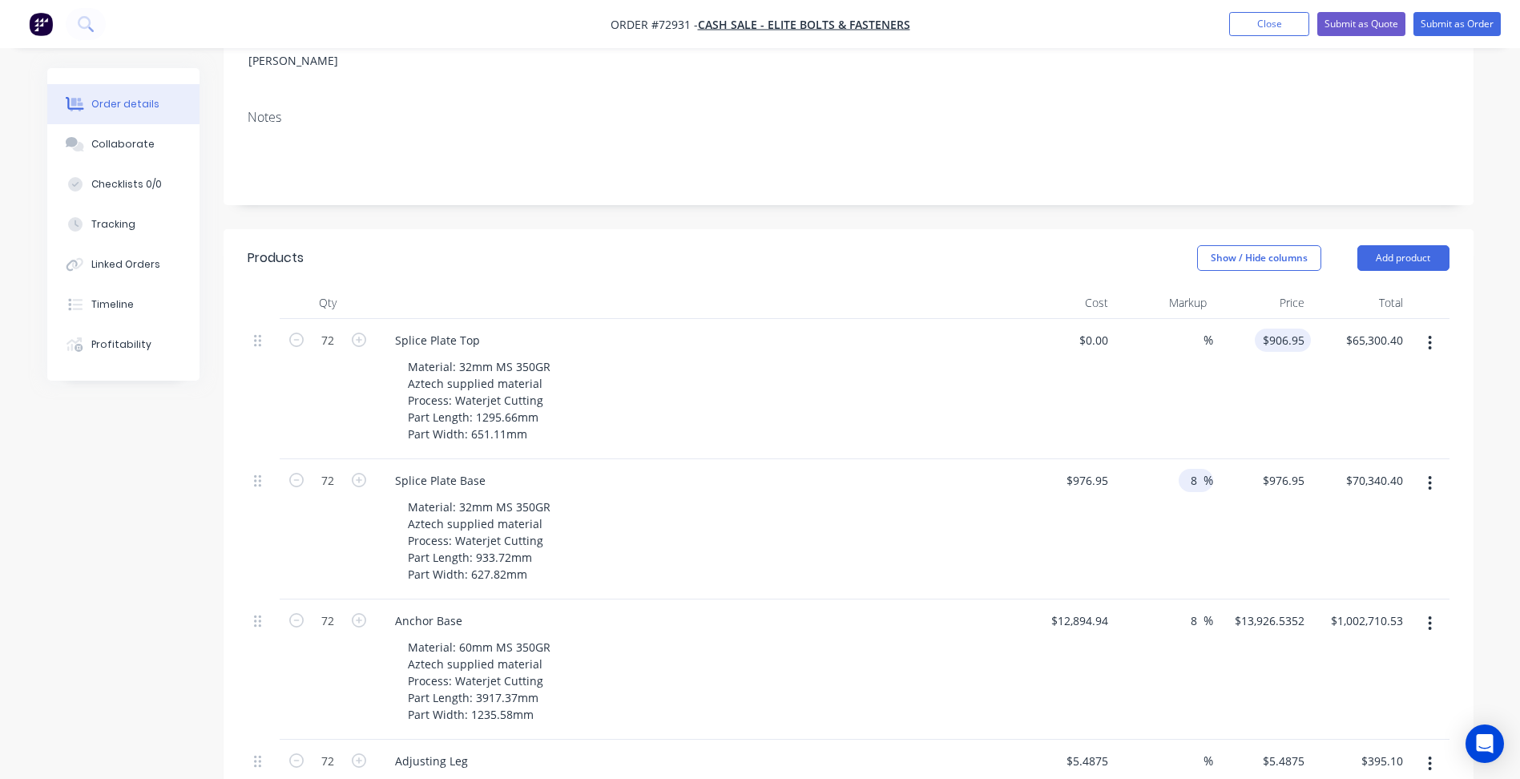
type input "$1,055.106"
type input "$75,967.63"
click at [1295, 328] on input "906.95" at bounding box center [1286, 339] width 50 height 23
type input "0"
type input "$906.95"
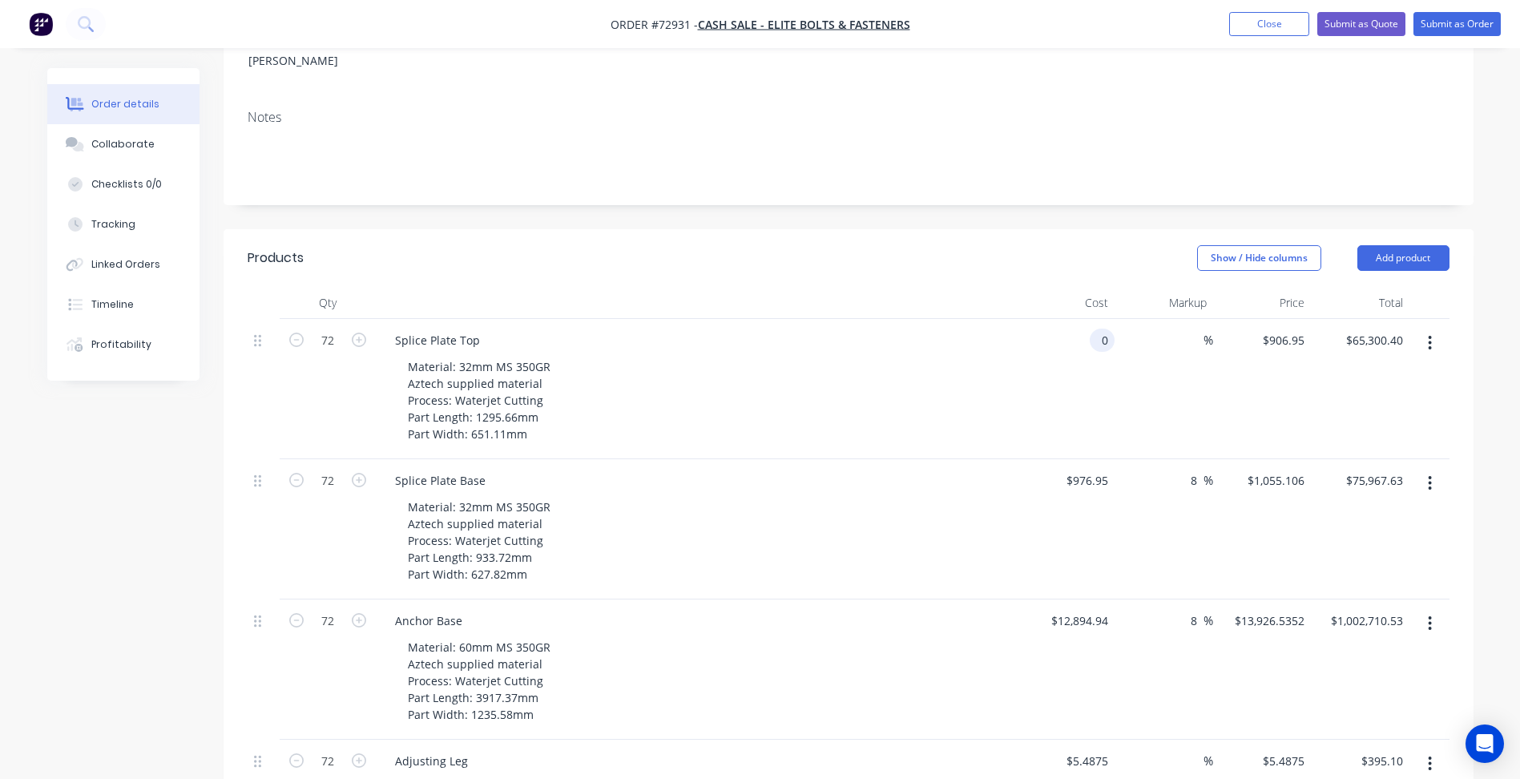
click at [1086, 319] on div "0 0" at bounding box center [1066, 389] width 99 height 140
paste input "906.95"
type input "$906.95"
click at [1191, 328] on input at bounding box center [1194, 339] width 18 height 23
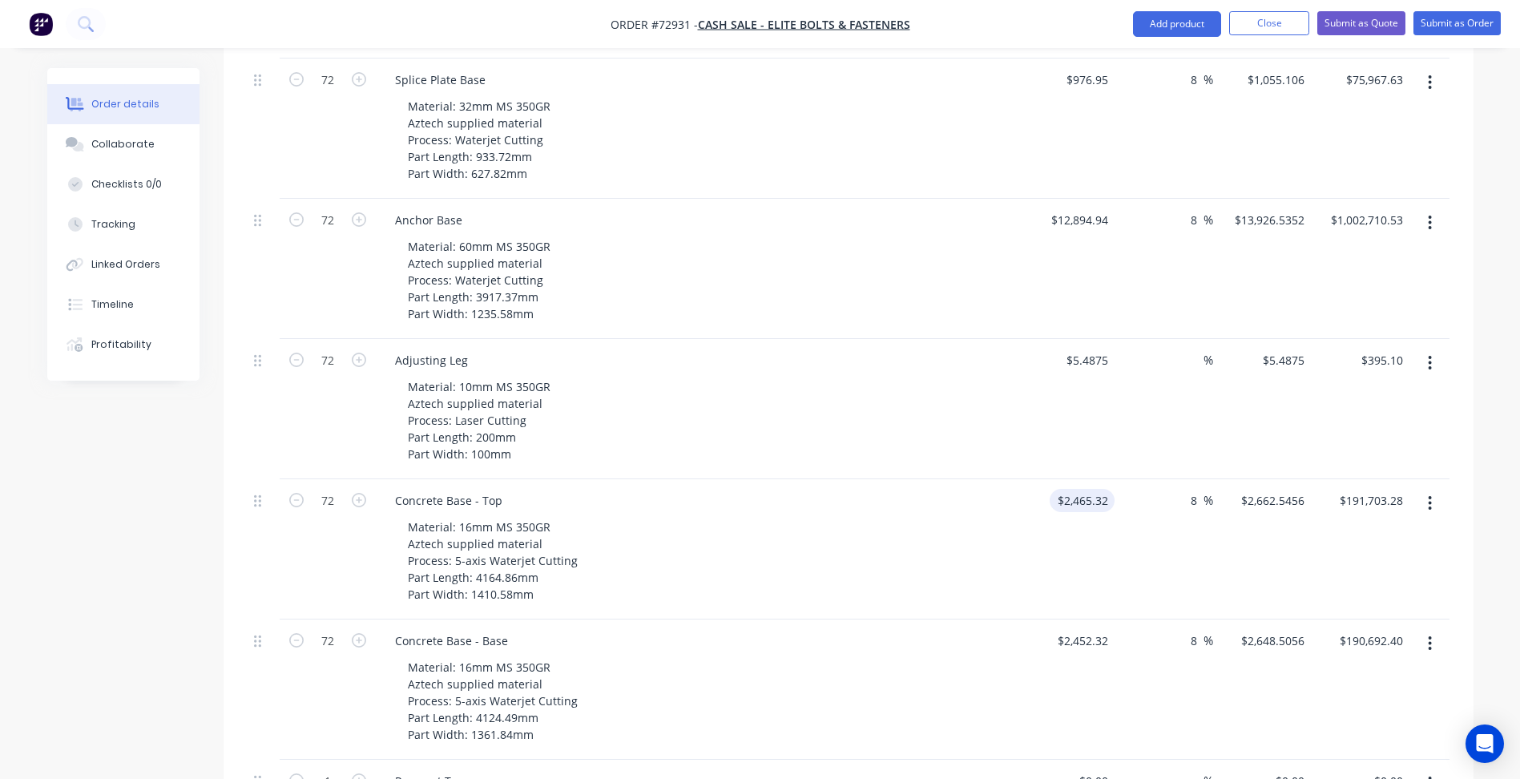
scroll to position [1210, 0]
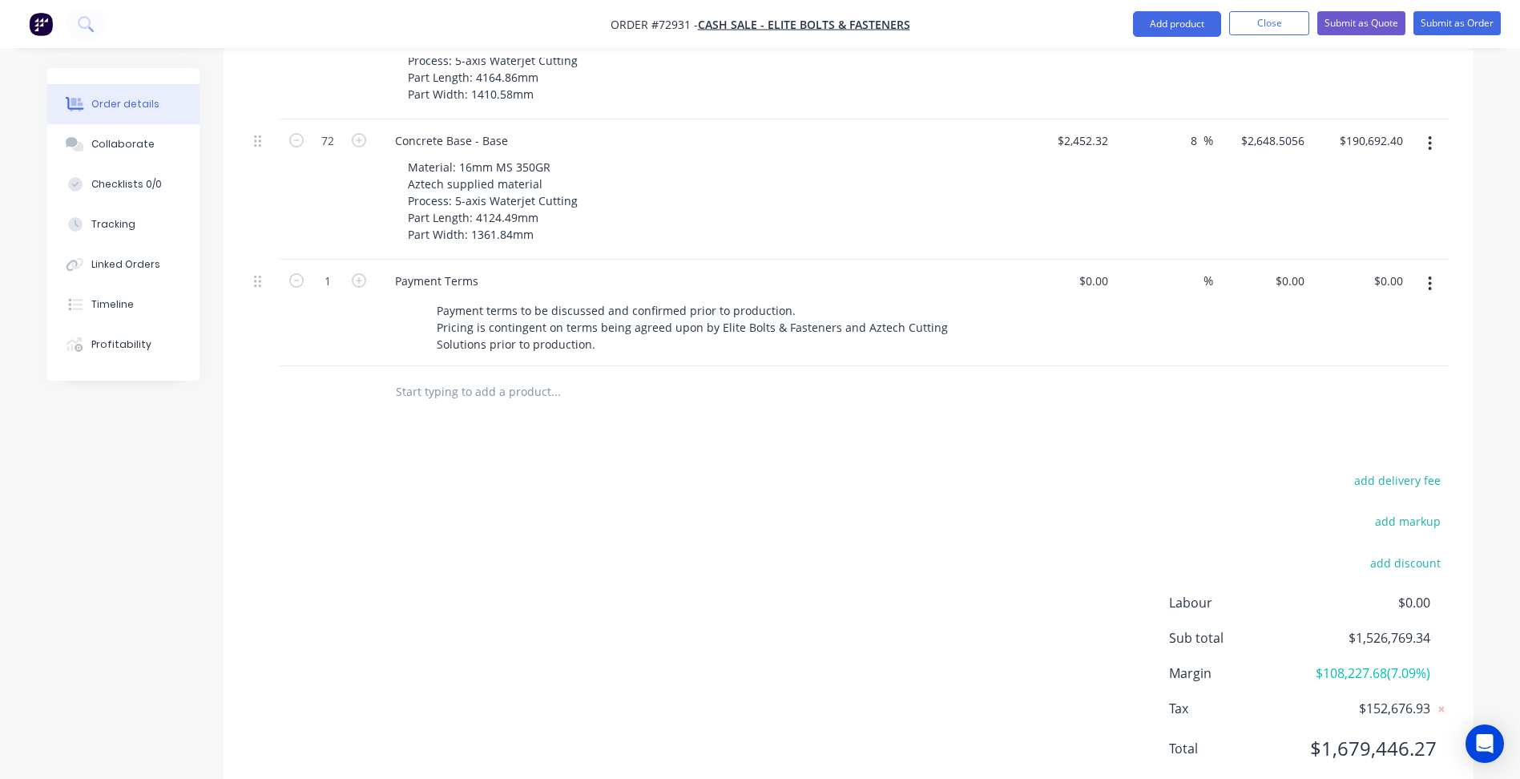
type input "8"
type input "$979.506"
type input "$70,524.43"
click at [943, 489] on div "add delivery fee add markup add discount Labour $0.00 Sub total $1,526,769.34 M…" at bounding box center [849, 624] width 1202 height 309
click at [1382, 34] on button "Submit as Quote" at bounding box center [1361, 23] width 88 height 24
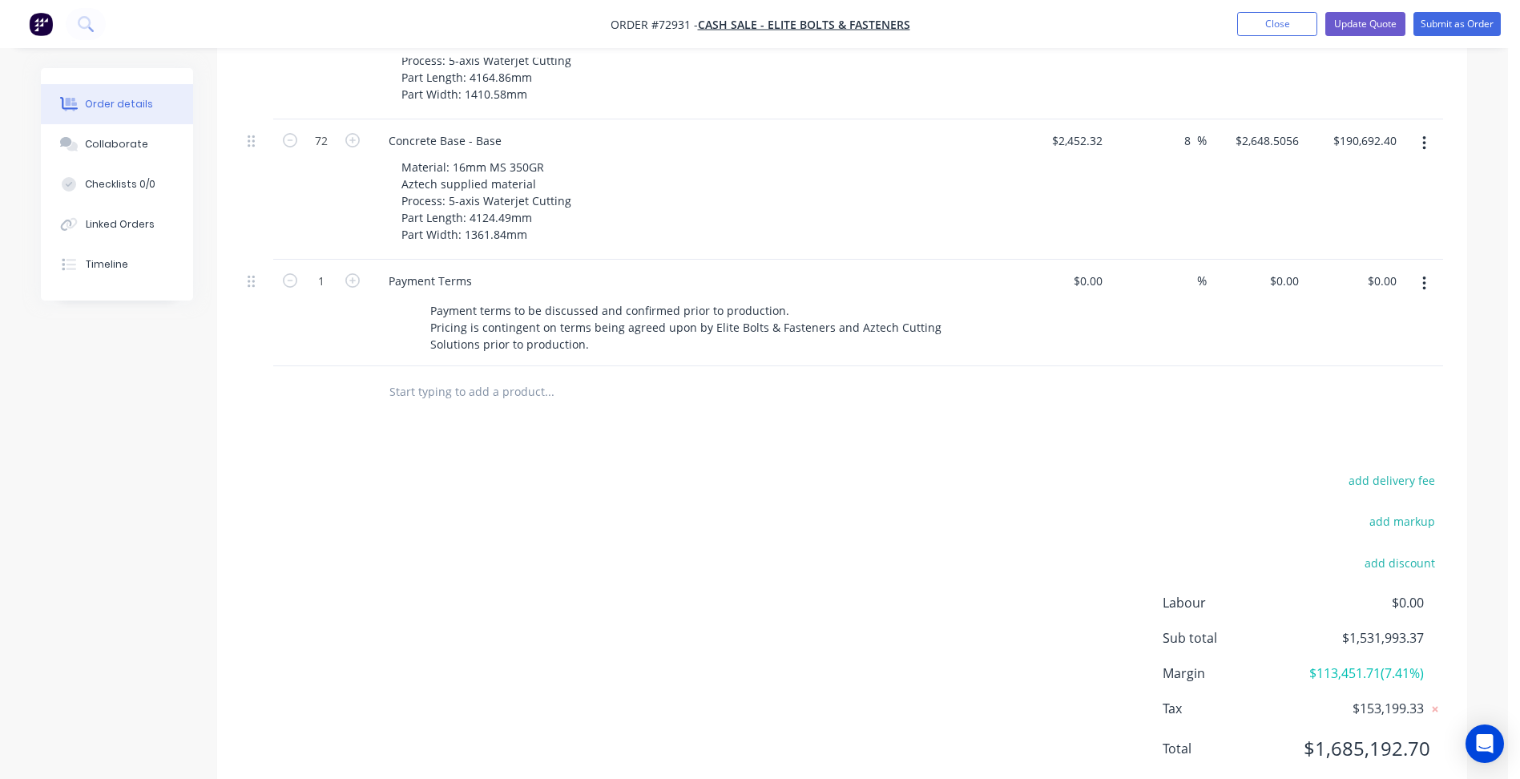
scroll to position [0, 0]
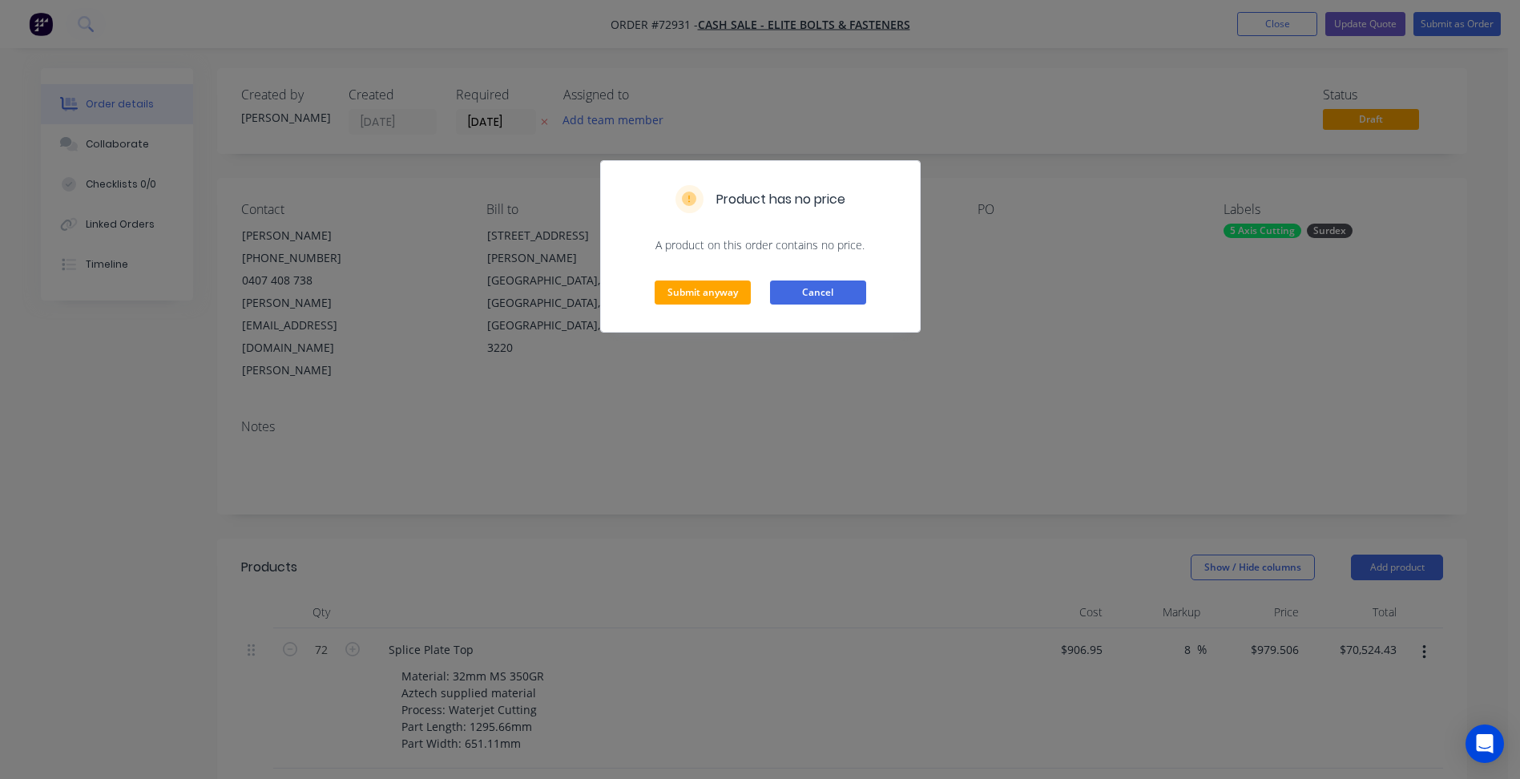
click at [805, 296] on button "Cancel" at bounding box center [818, 292] width 96 height 24
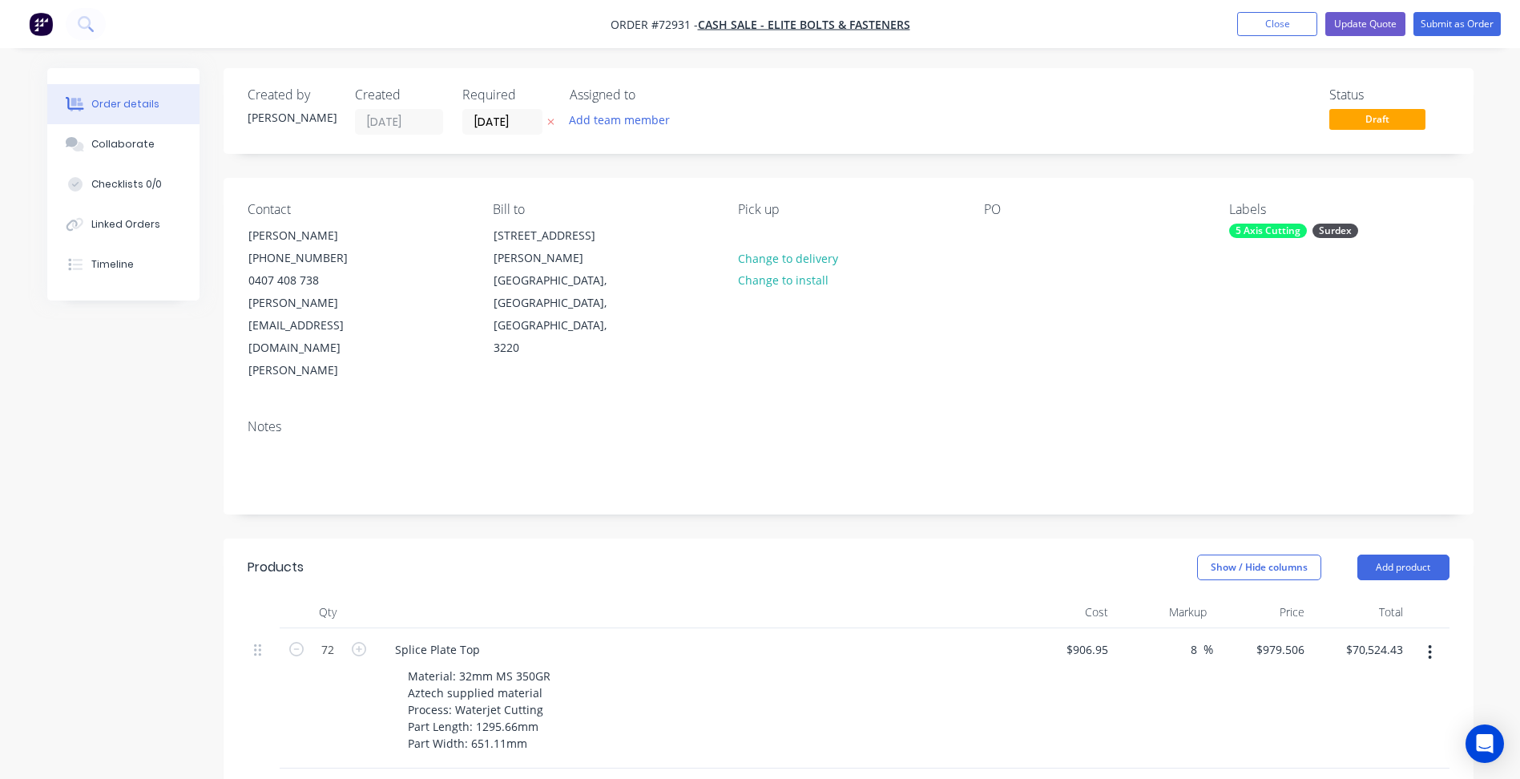
click at [551, 122] on icon "button" at bounding box center [550, 122] width 6 height 6
click at [1379, 26] on button "Update Quote" at bounding box center [1365, 24] width 80 height 24
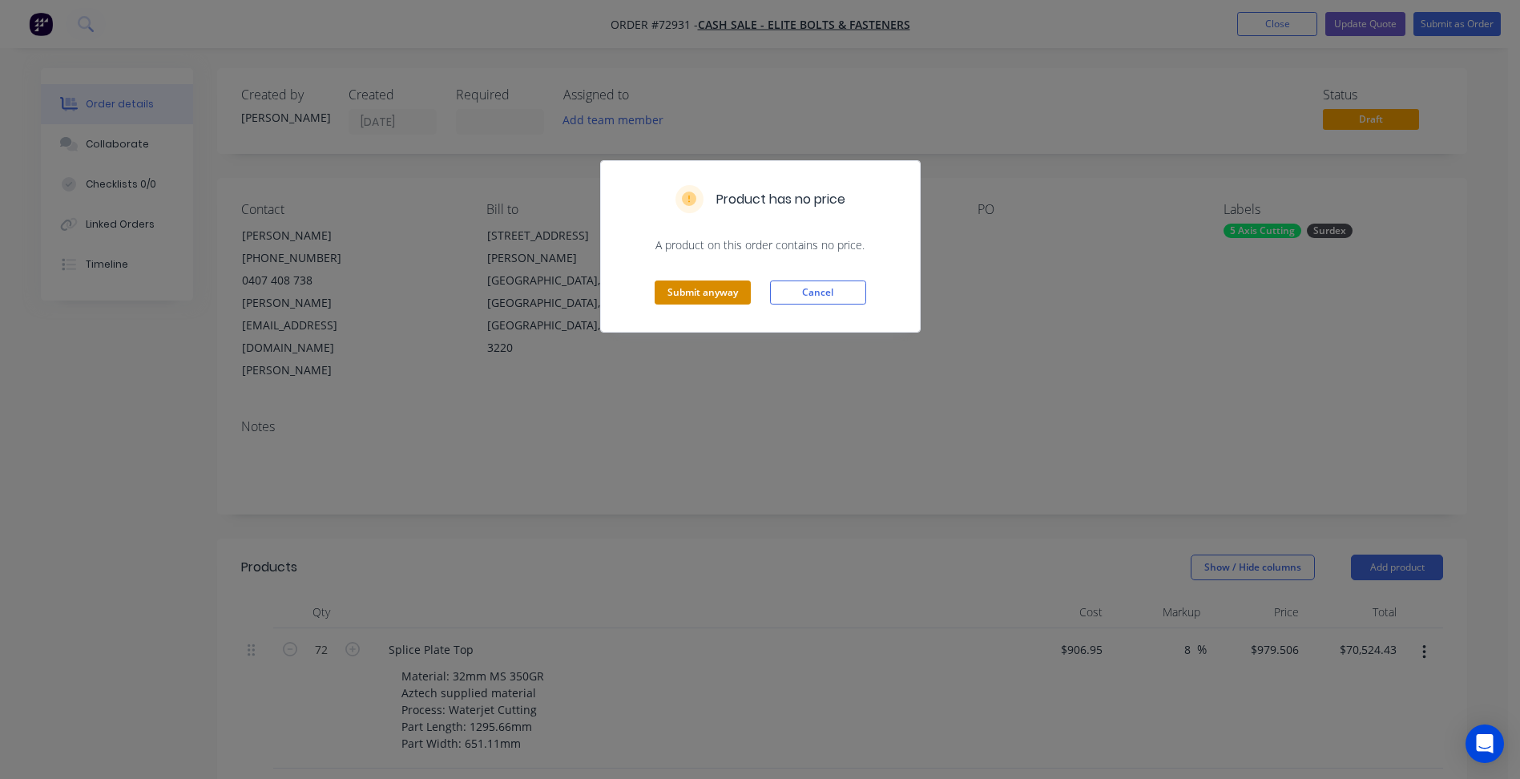
click at [729, 298] on button "Submit anyway" at bounding box center [703, 292] width 96 height 24
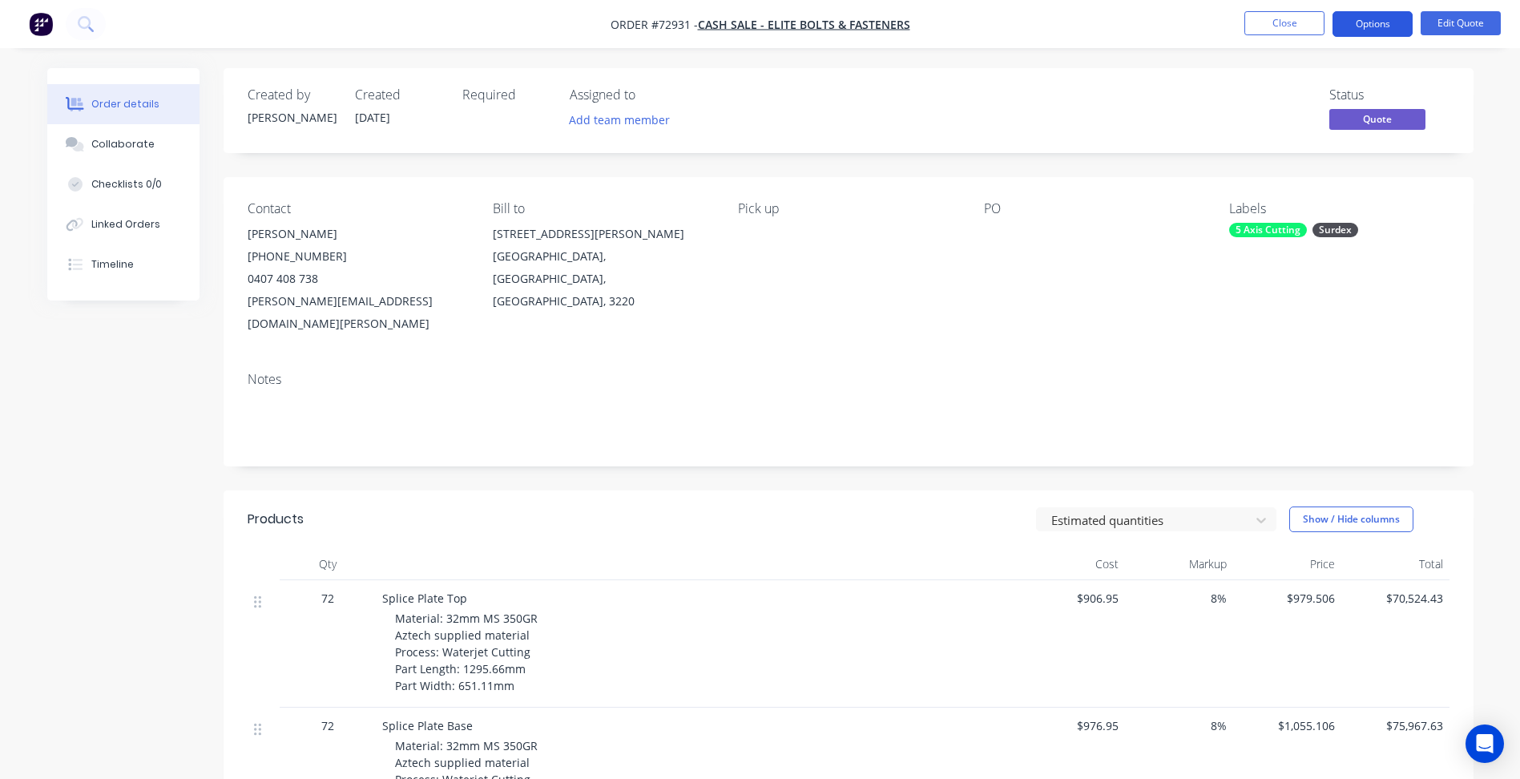
click at [1363, 27] on button "Options" at bounding box center [1372, 24] width 80 height 26
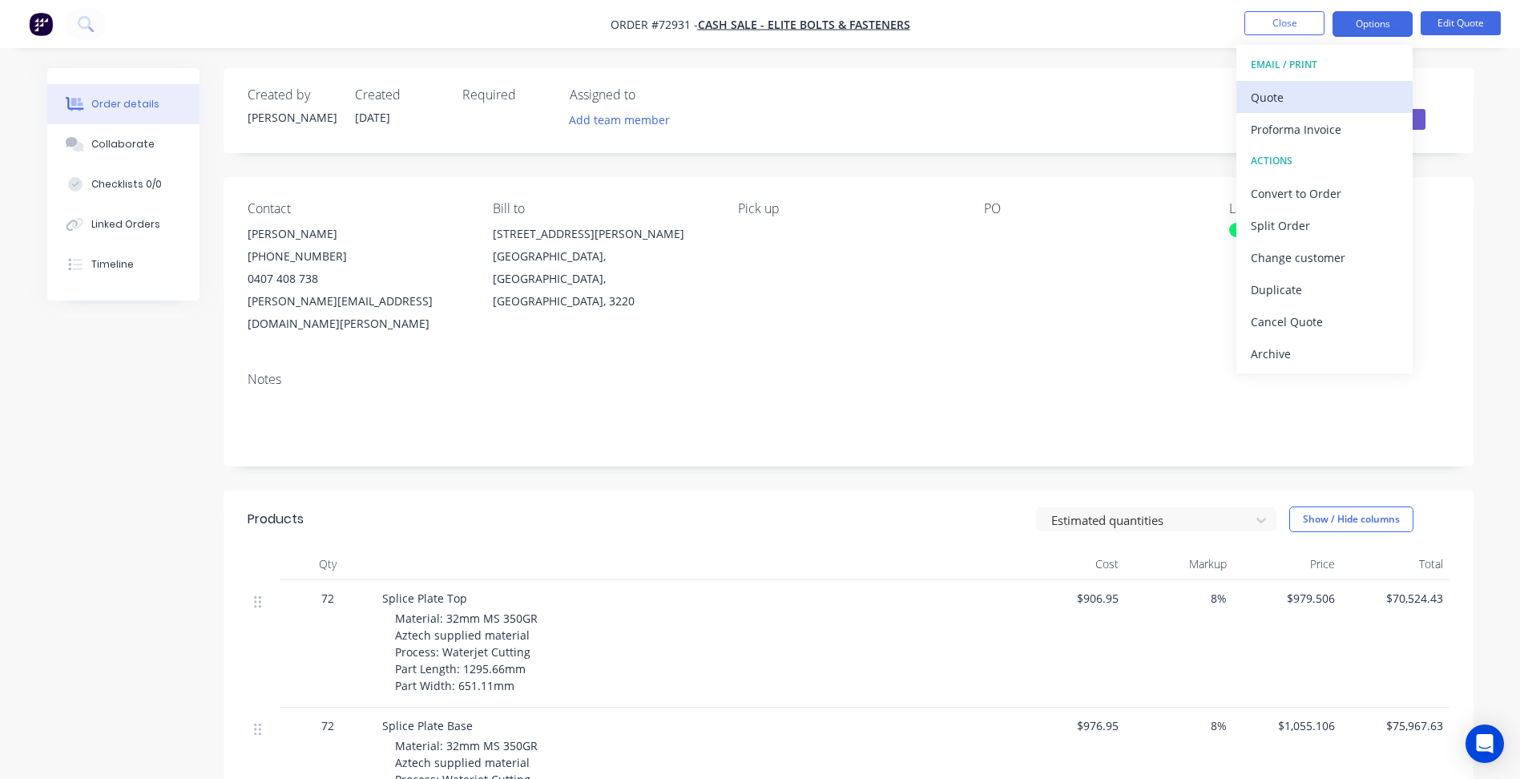
click at [1307, 94] on div "Quote" at bounding box center [1324, 97] width 147 height 23
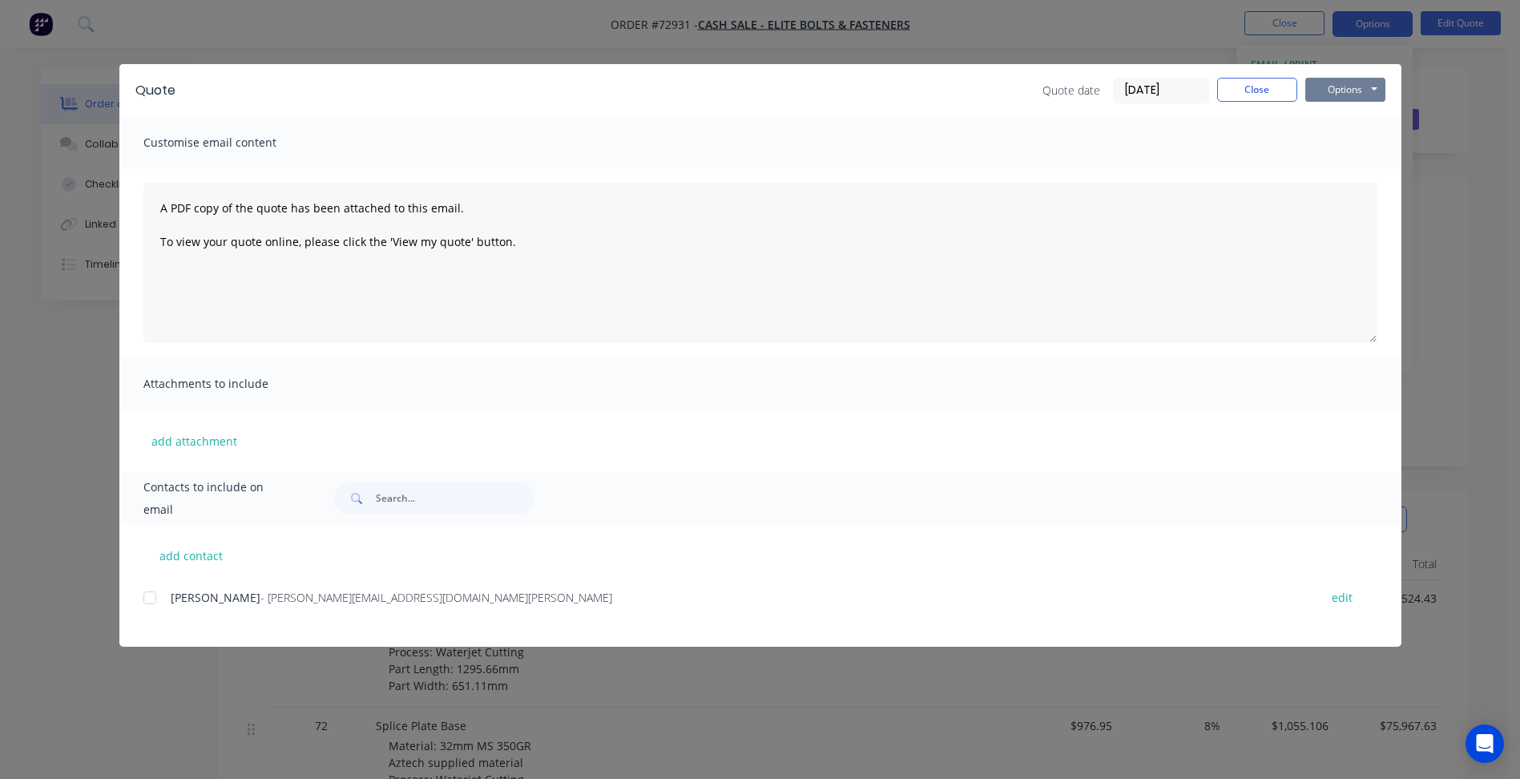
click at [1360, 90] on button "Options" at bounding box center [1345, 90] width 80 height 24
click at [1351, 115] on button "Preview" at bounding box center [1356, 118] width 103 height 26
click at [1262, 88] on button "Close" at bounding box center [1257, 90] width 80 height 24
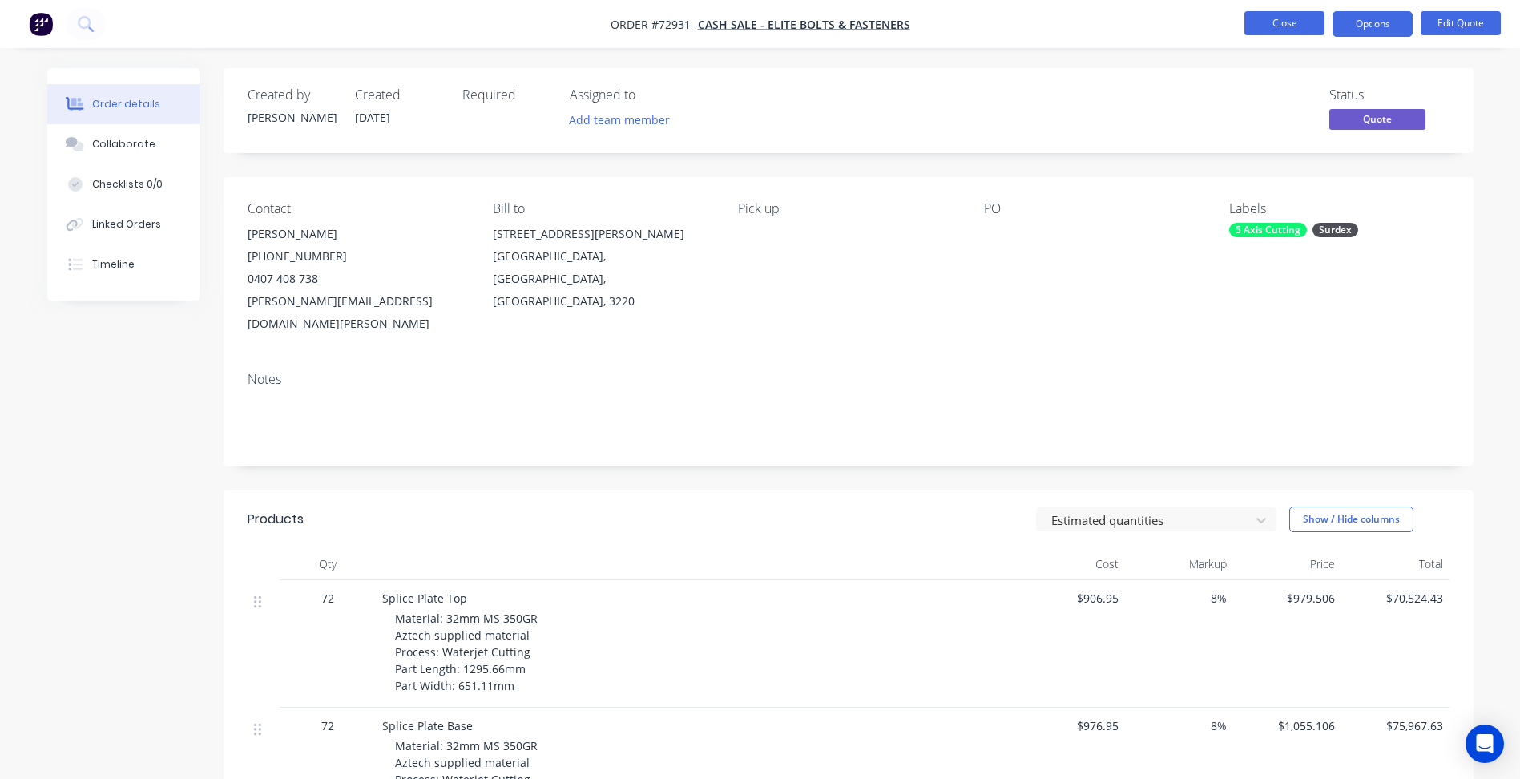
click at [1282, 20] on button "Close" at bounding box center [1284, 23] width 80 height 24
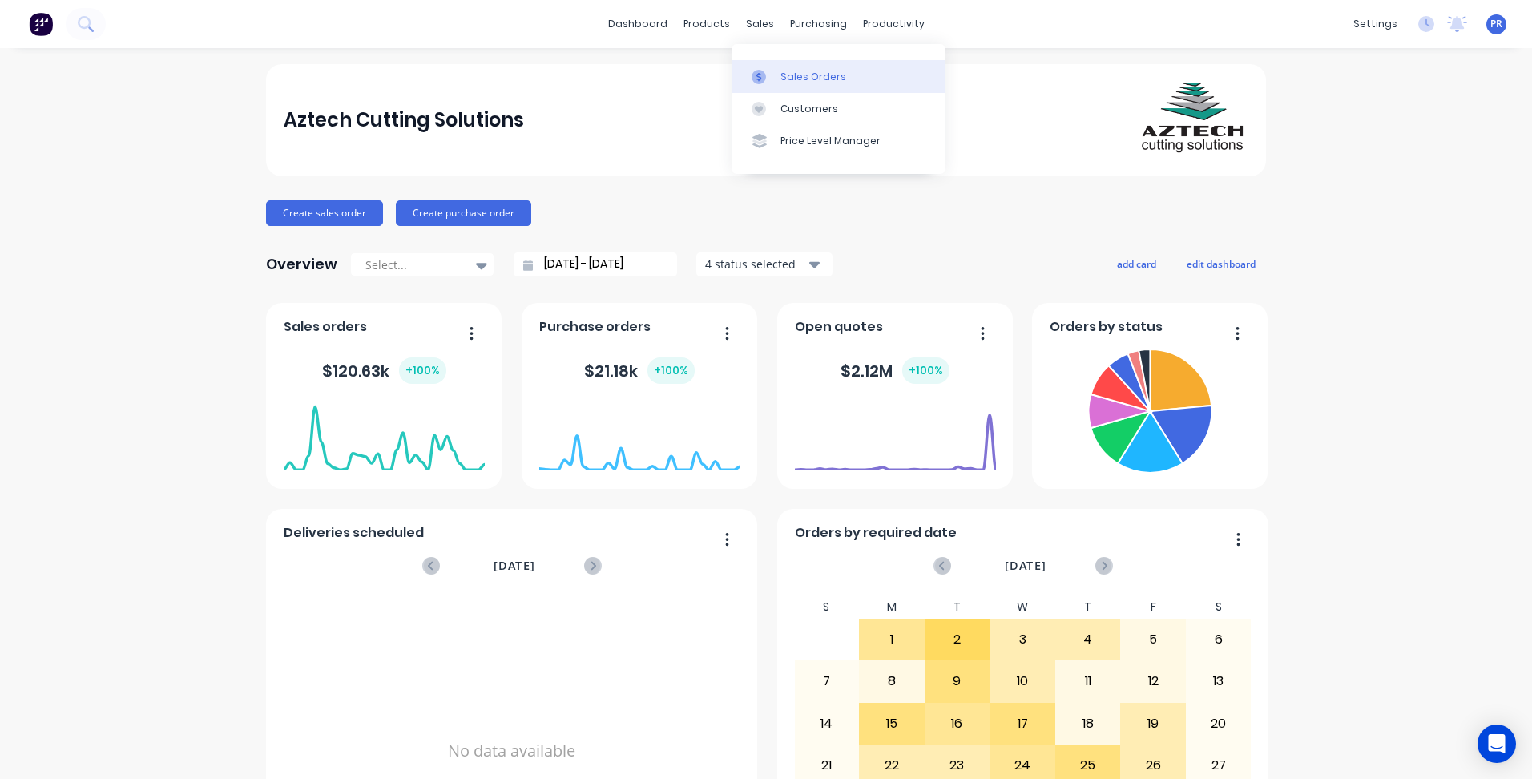
click at [775, 82] on div at bounding box center [764, 77] width 24 height 14
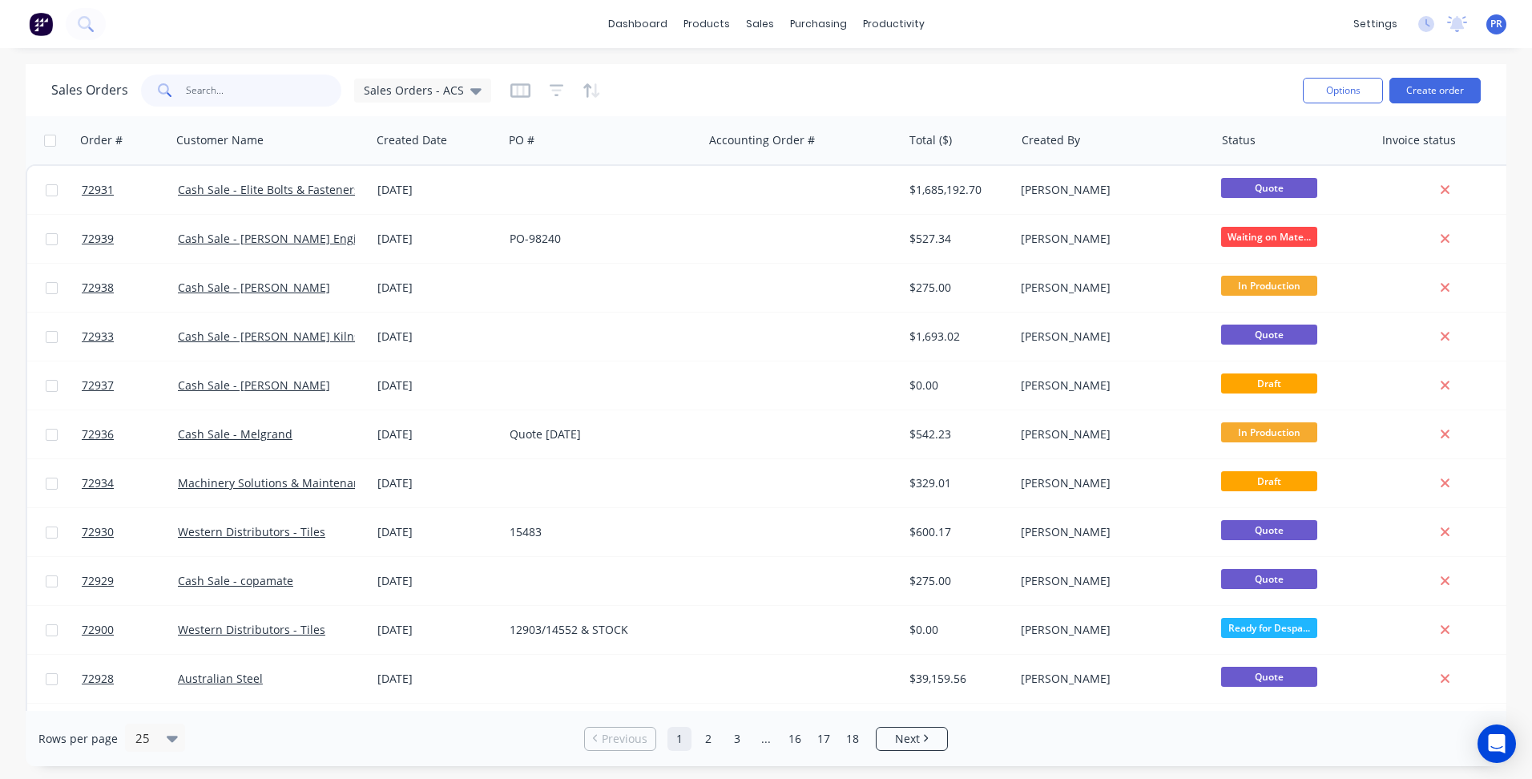
click at [222, 95] on input "text" at bounding box center [264, 91] width 156 height 32
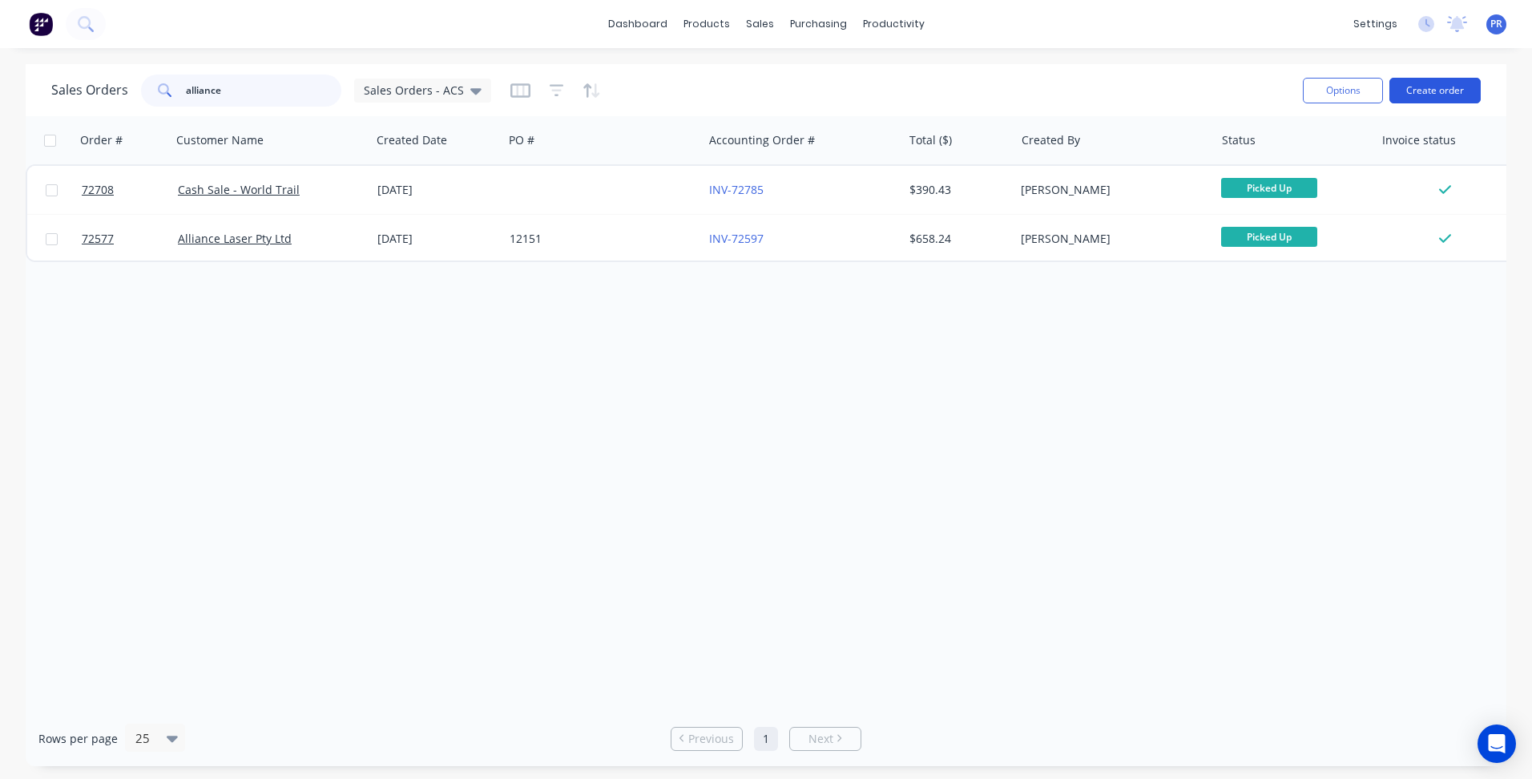
type input "alliance"
click at [1433, 95] on button "Create order" at bounding box center [1434, 91] width 91 height 26
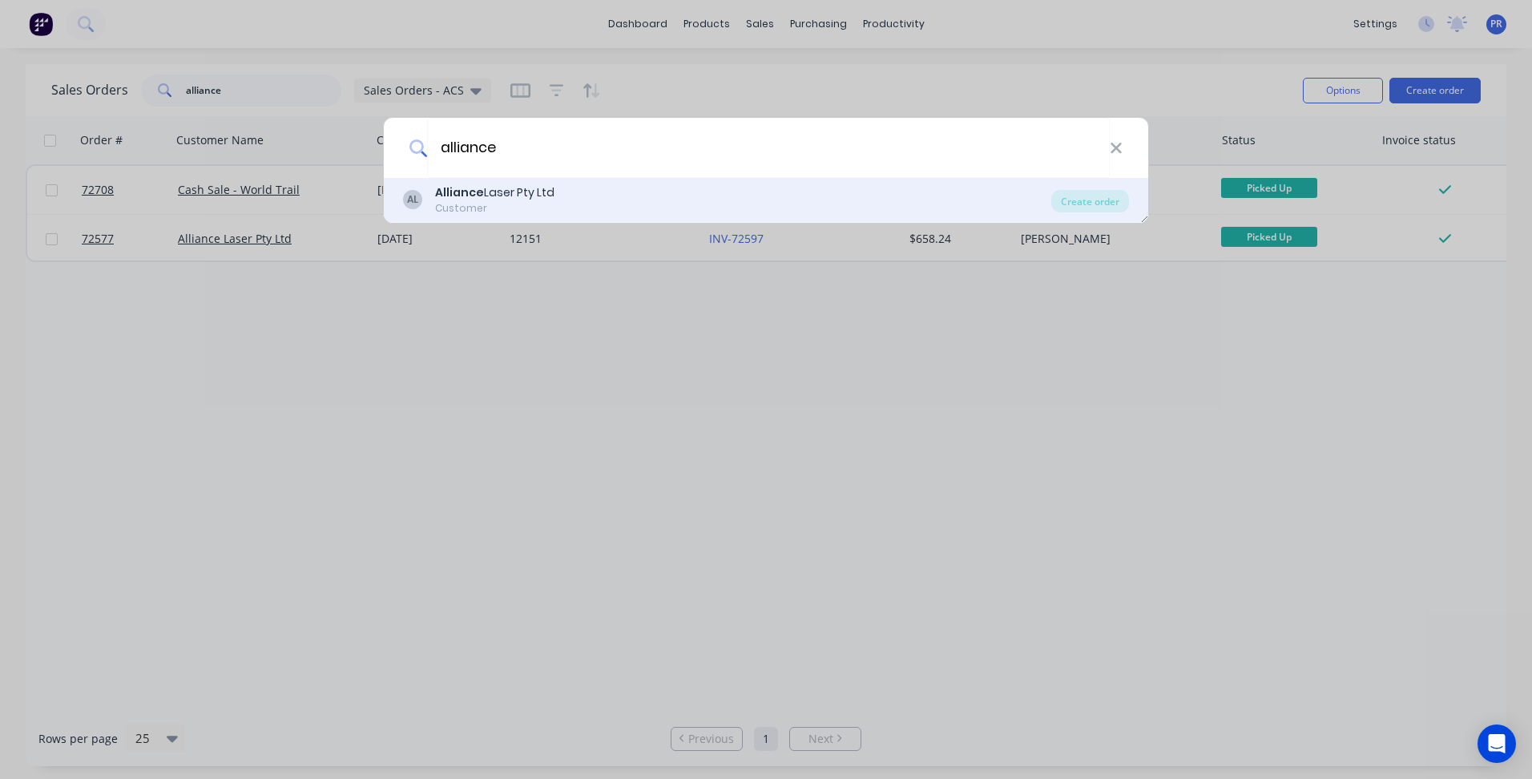
type input "alliance"
click at [534, 212] on div "Customer" at bounding box center [494, 208] width 119 height 14
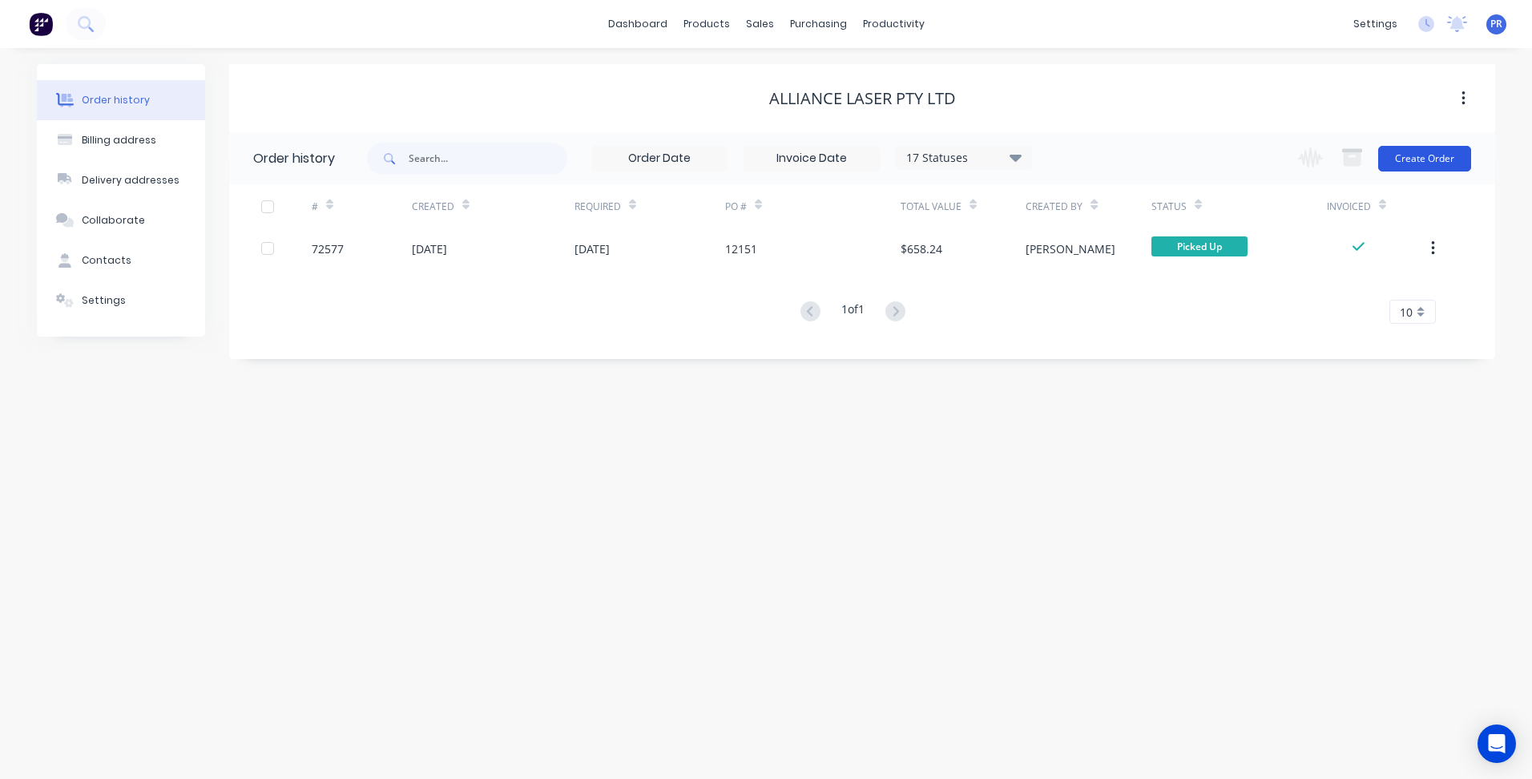
click at [1436, 159] on button "Create Order" at bounding box center [1424, 159] width 93 height 26
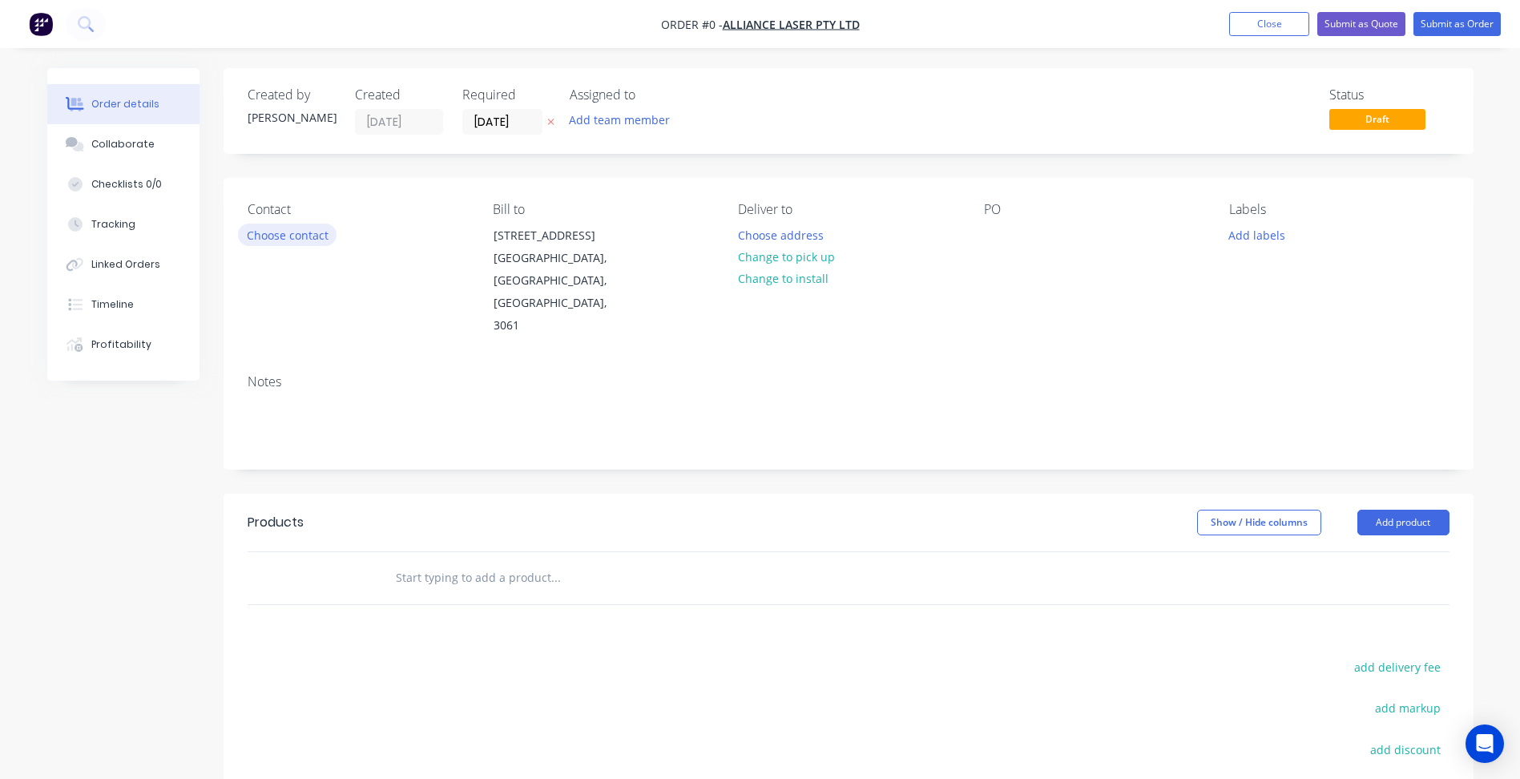
click at [302, 232] on button "Choose contact" at bounding box center [287, 235] width 99 height 22
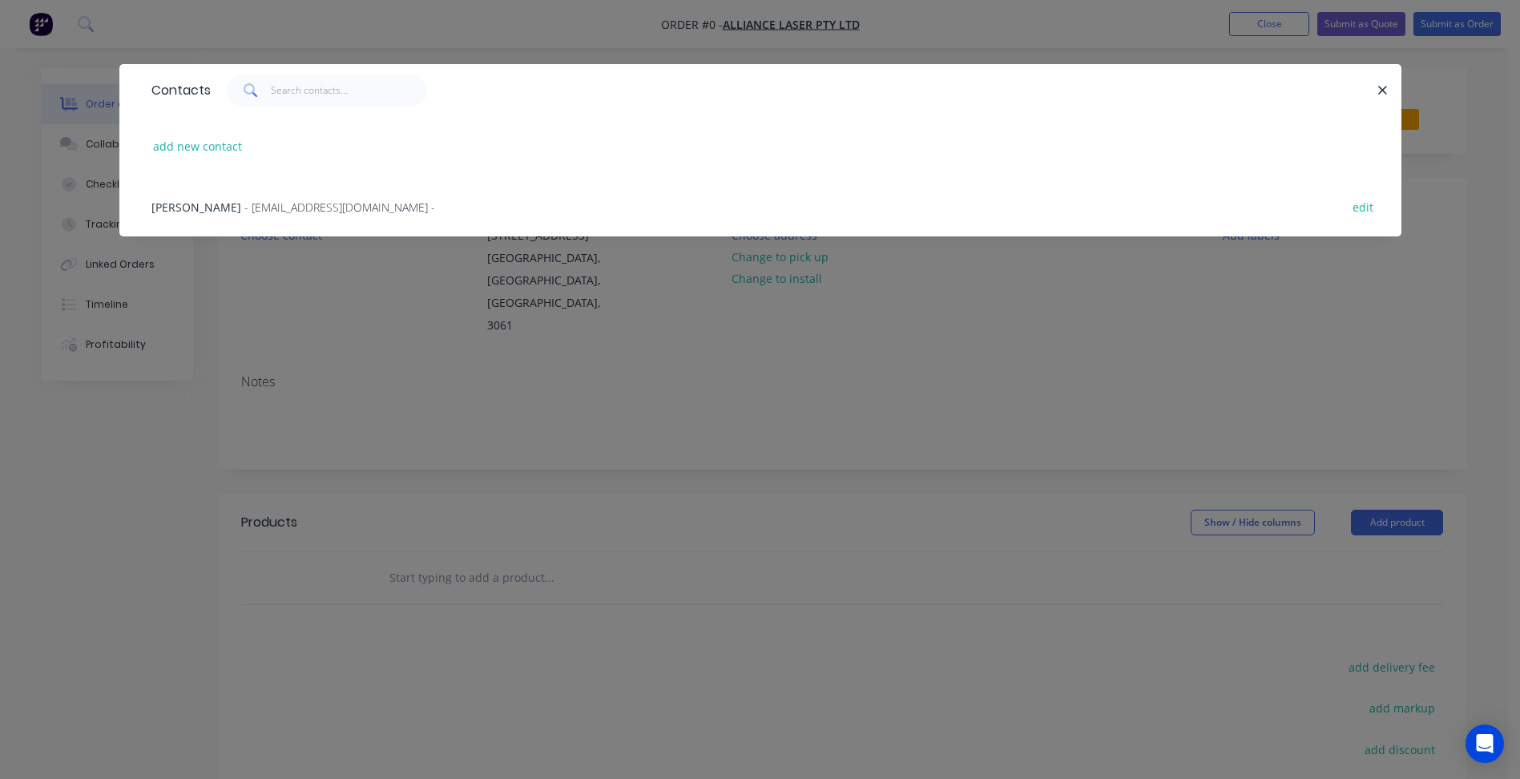
click at [214, 216] on div "James Gilmour - sales@alliancelaser.com.au - edit" at bounding box center [760, 206] width 1234 height 60
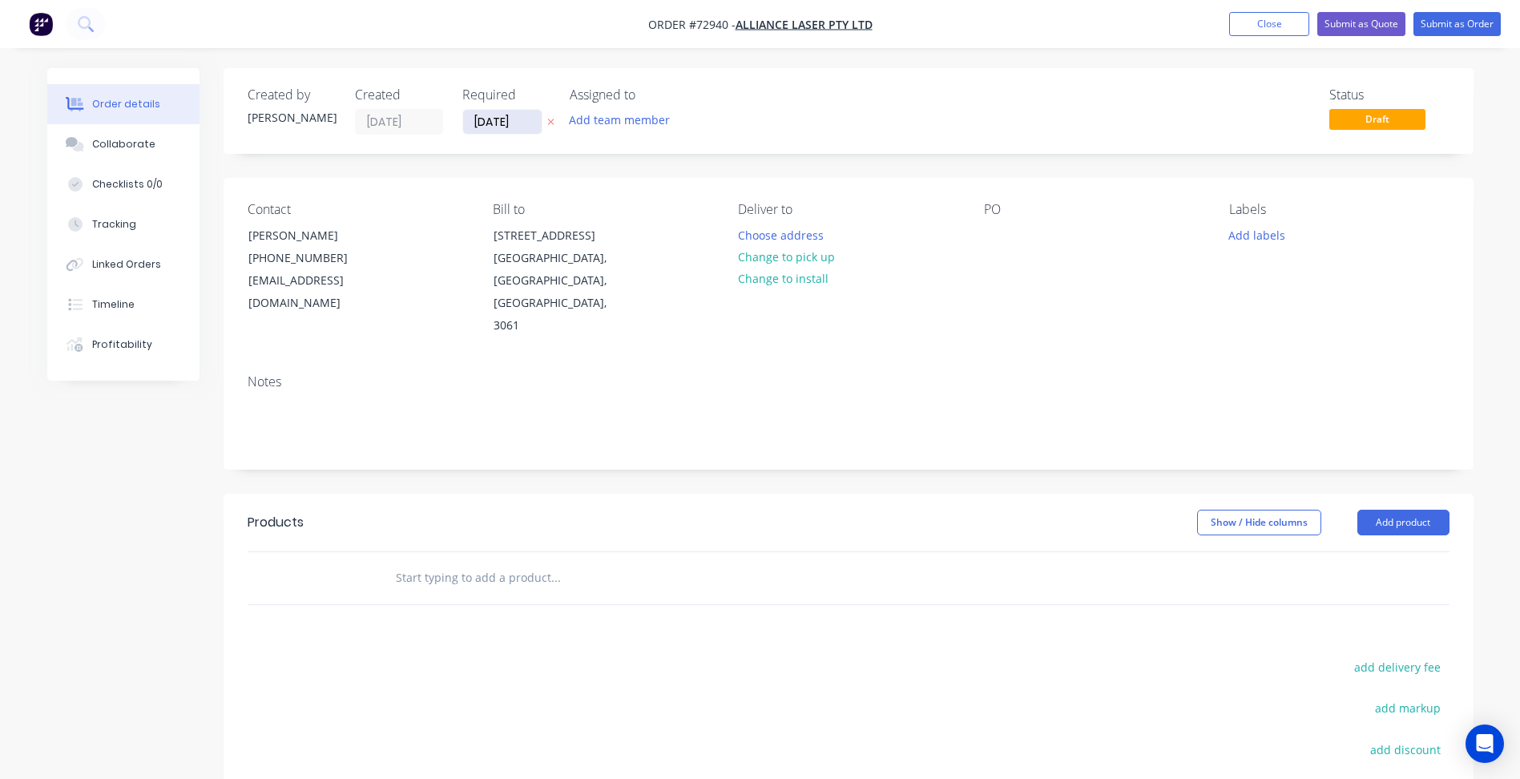
click at [495, 119] on input "29/09/25" at bounding box center [502, 122] width 79 height 24
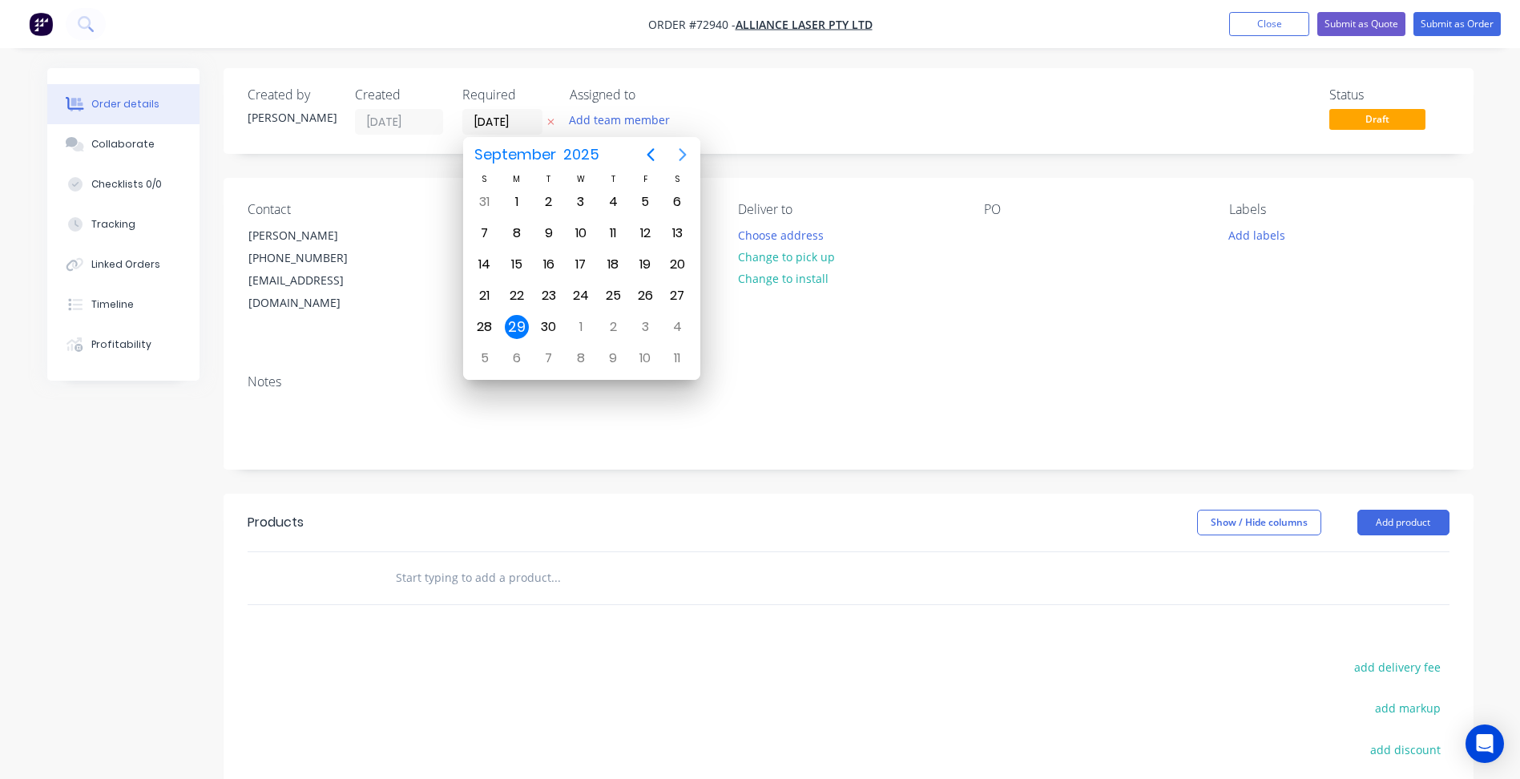
click at [676, 151] on icon "Next page" at bounding box center [682, 154] width 19 height 19
click at [517, 260] on div "13" at bounding box center [517, 264] width 24 height 24
type input "13/10/25"
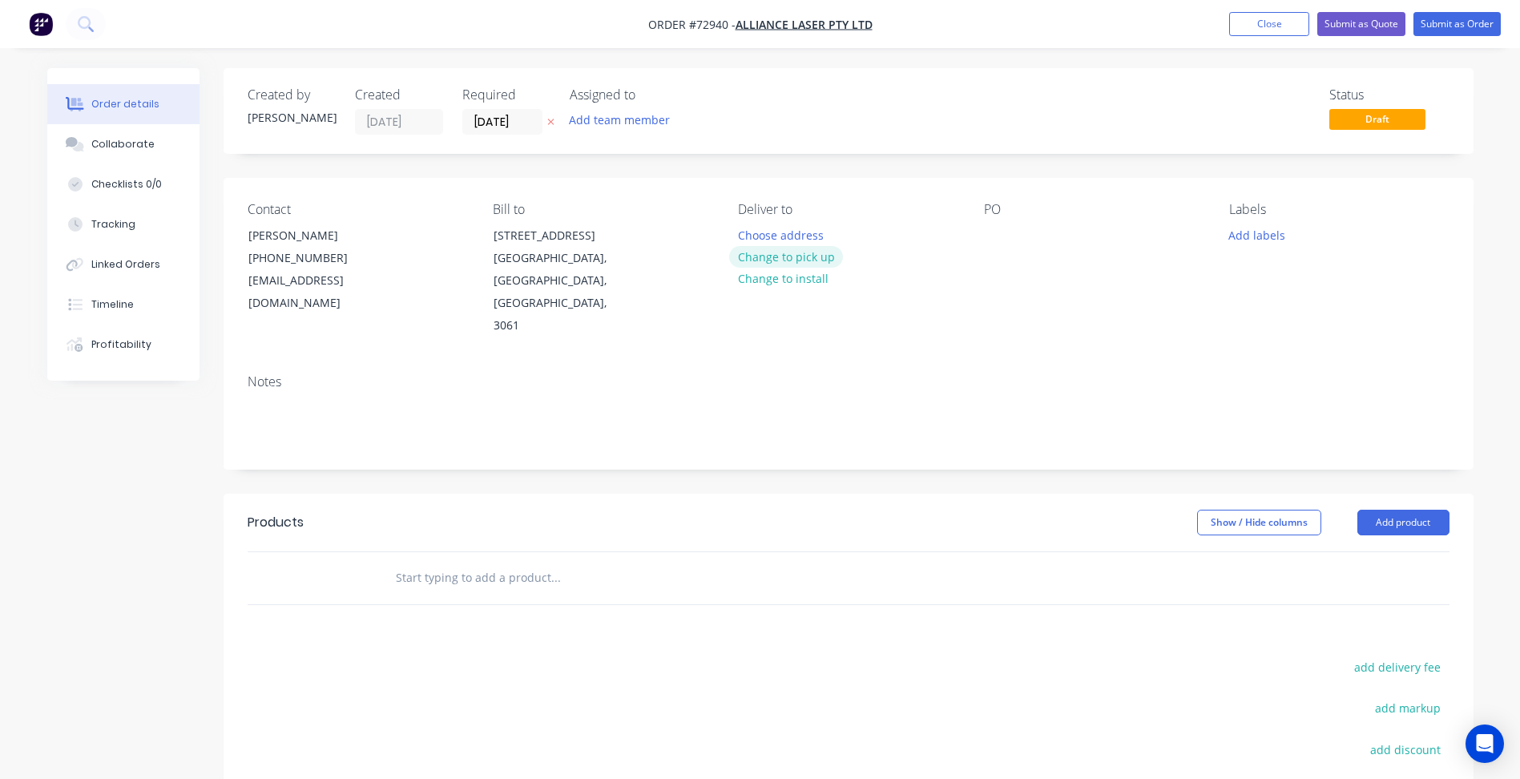
click at [757, 262] on button "Change to pick up" at bounding box center [786, 257] width 114 height 22
click at [988, 247] on div at bounding box center [997, 235] width 26 height 23
paste div
click at [1405, 494] on header "Products Show / Hide columns Add product" at bounding box center [849, 523] width 1250 height 58
click at [1410, 510] on button "Add product" at bounding box center [1403, 523] width 92 height 26
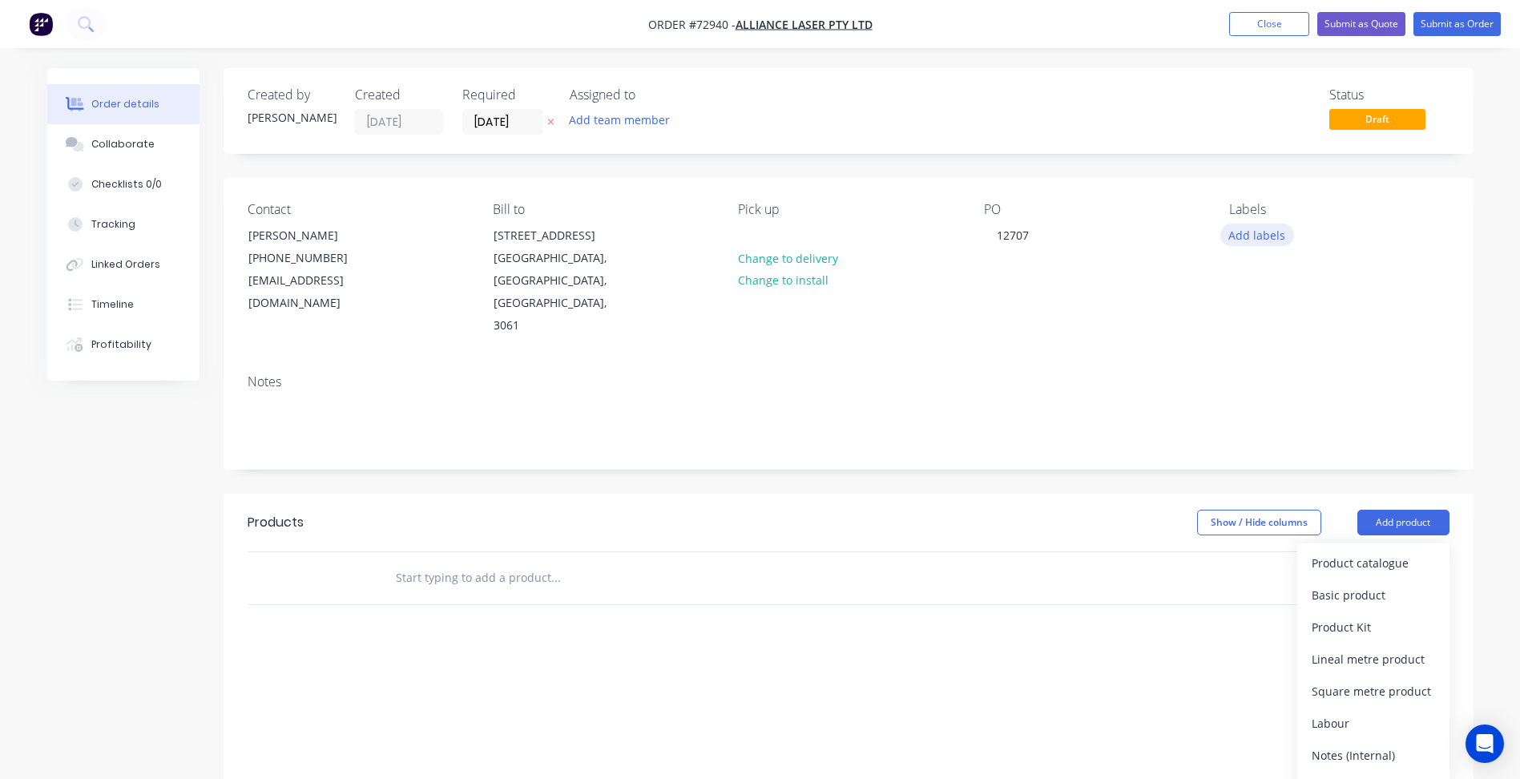
click at [1255, 228] on button "Add labels" at bounding box center [1257, 235] width 74 height 22
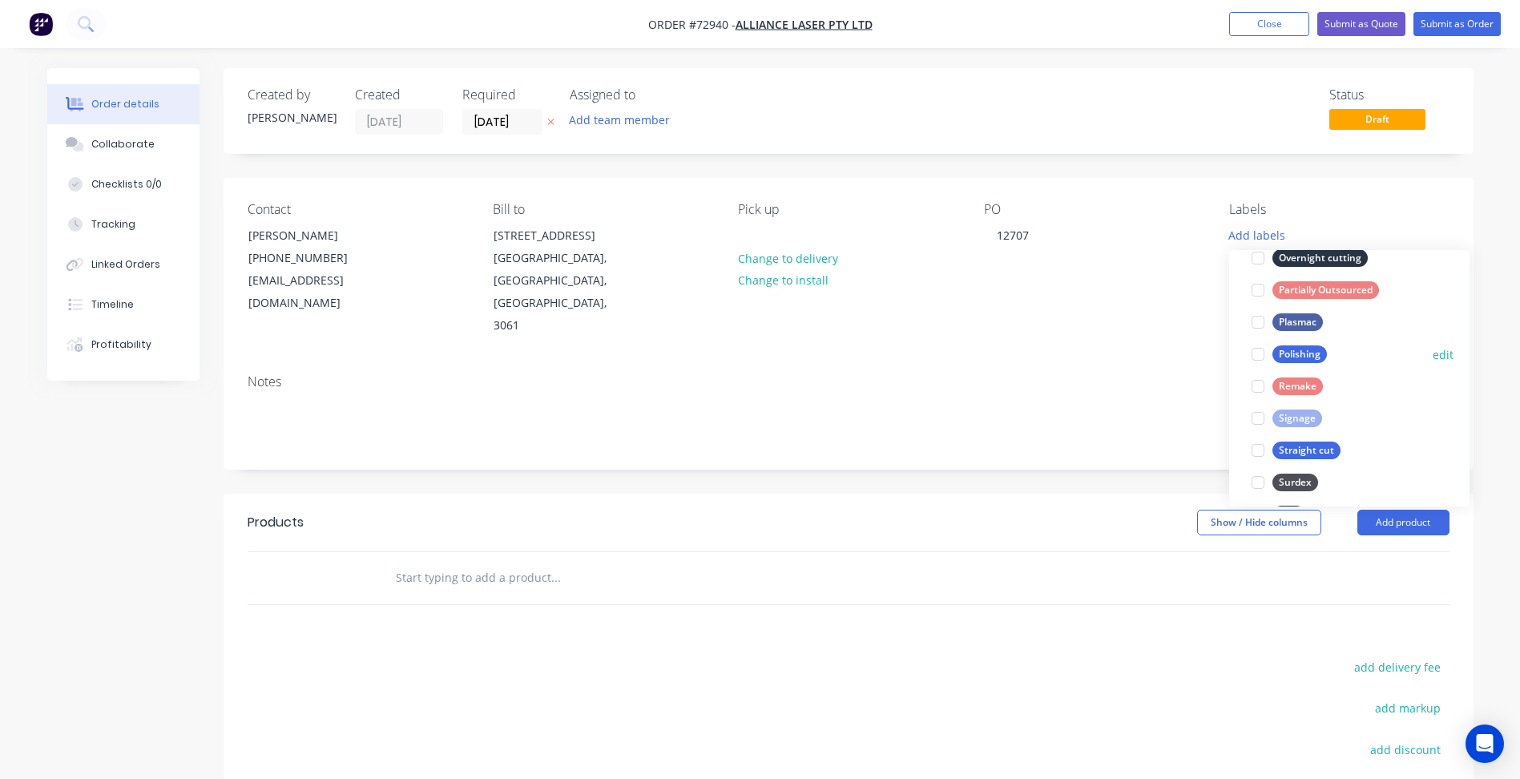
scroll to position [961, 0]
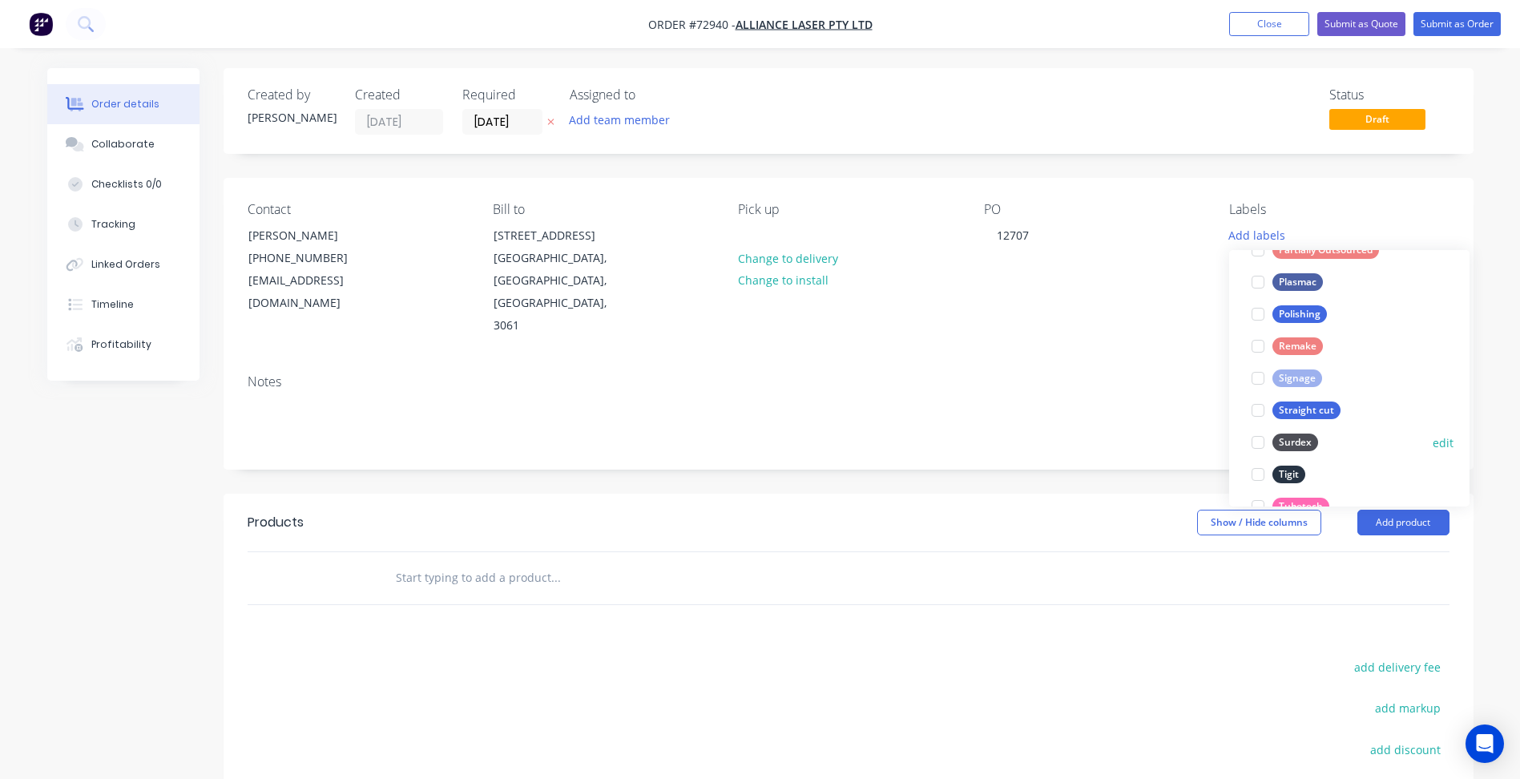
click at [1256, 438] on div at bounding box center [1258, 442] width 32 height 32
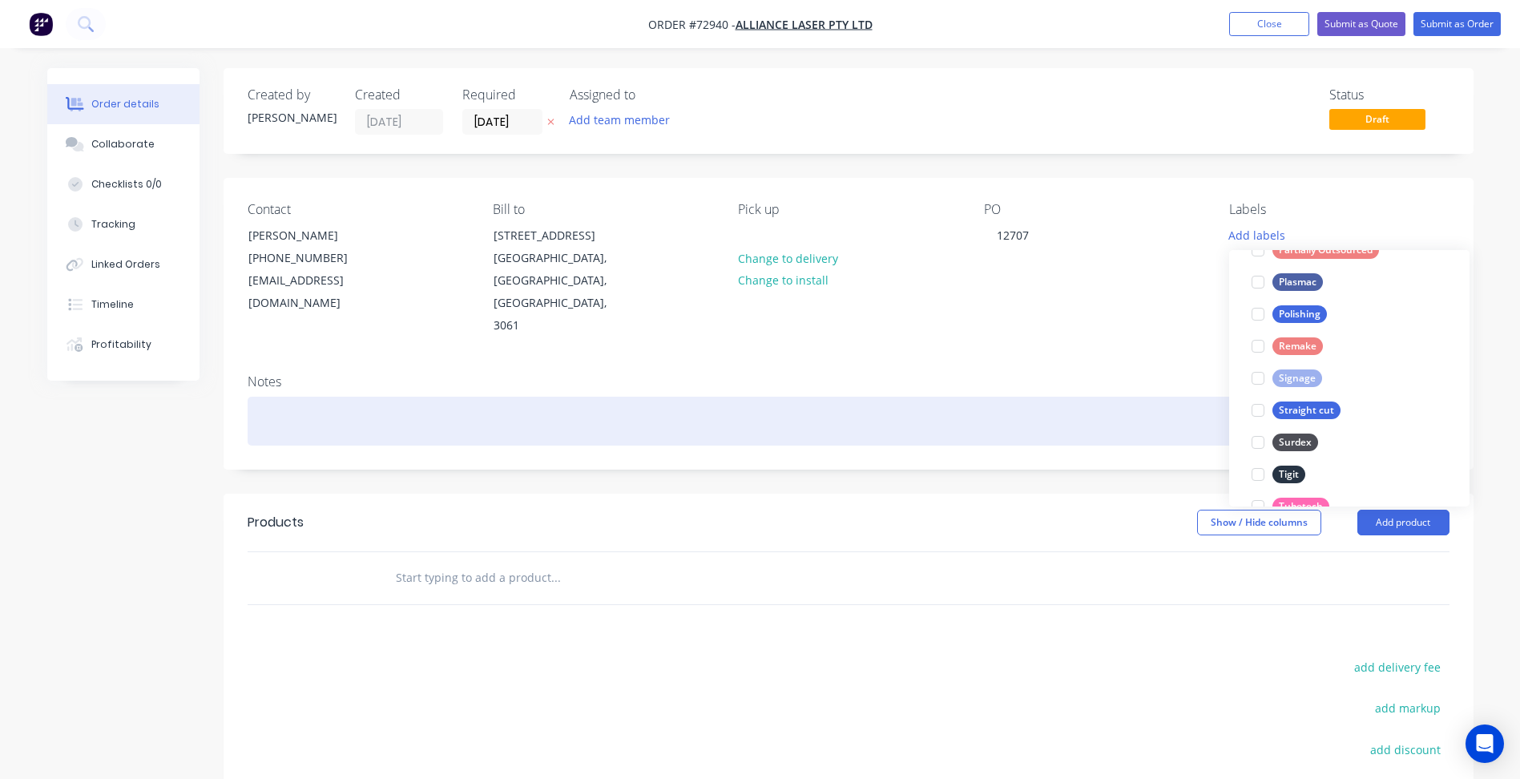
scroll to position [0, 0]
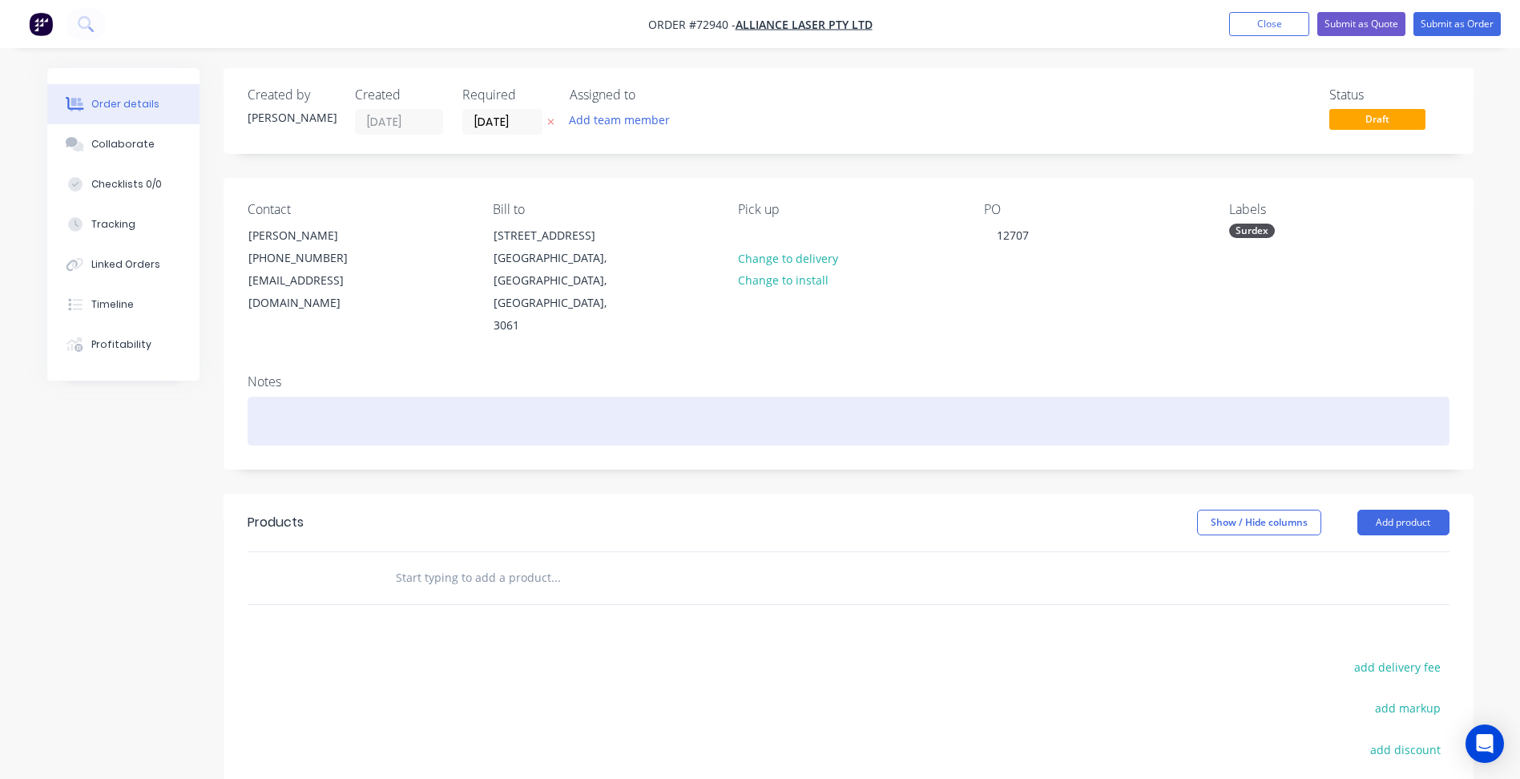
click at [1053, 397] on div at bounding box center [849, 421] width 1202 height 49
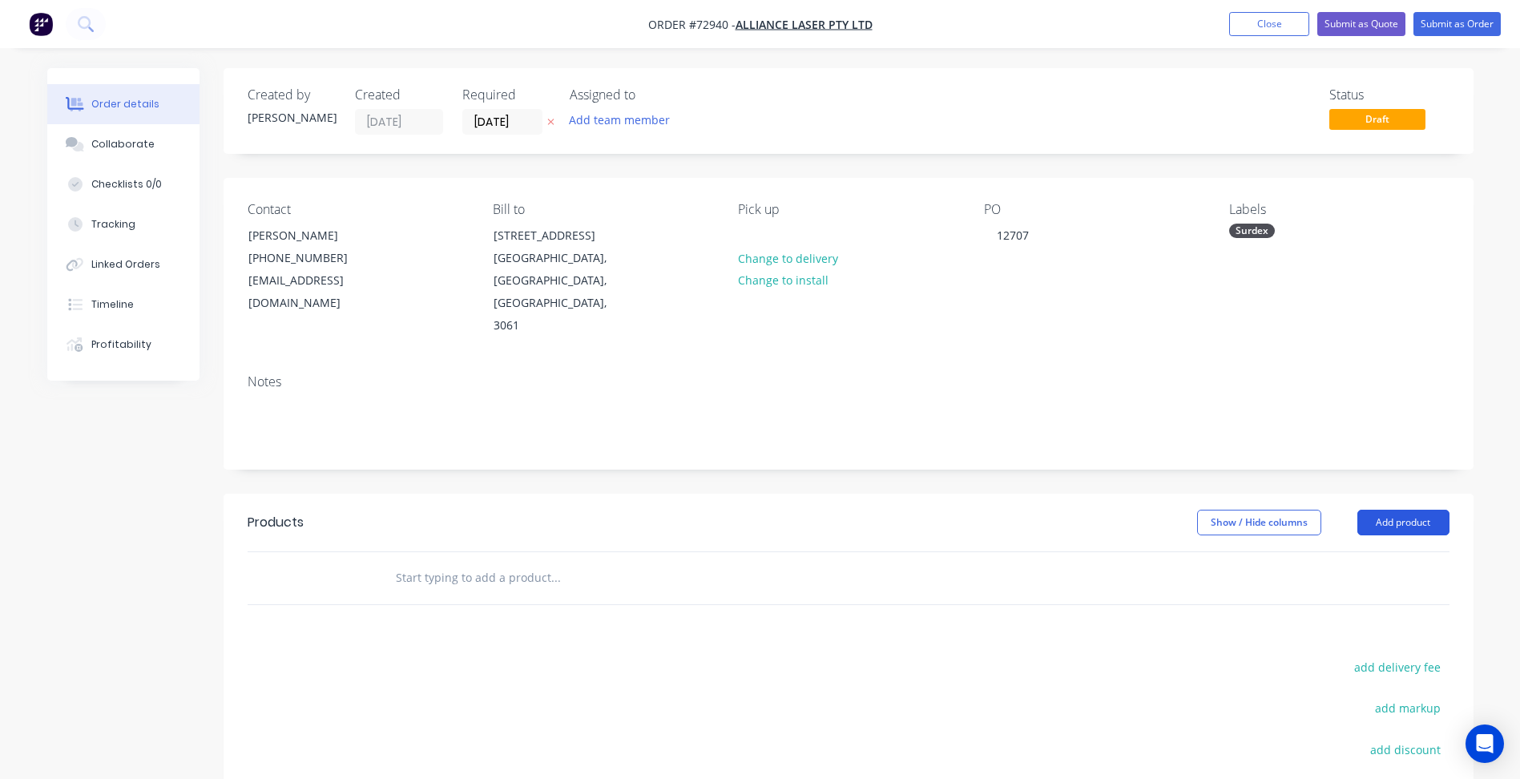
click at [1373, 510] on button "Add product" at bounding box center [1403, 523] width 92 height 26
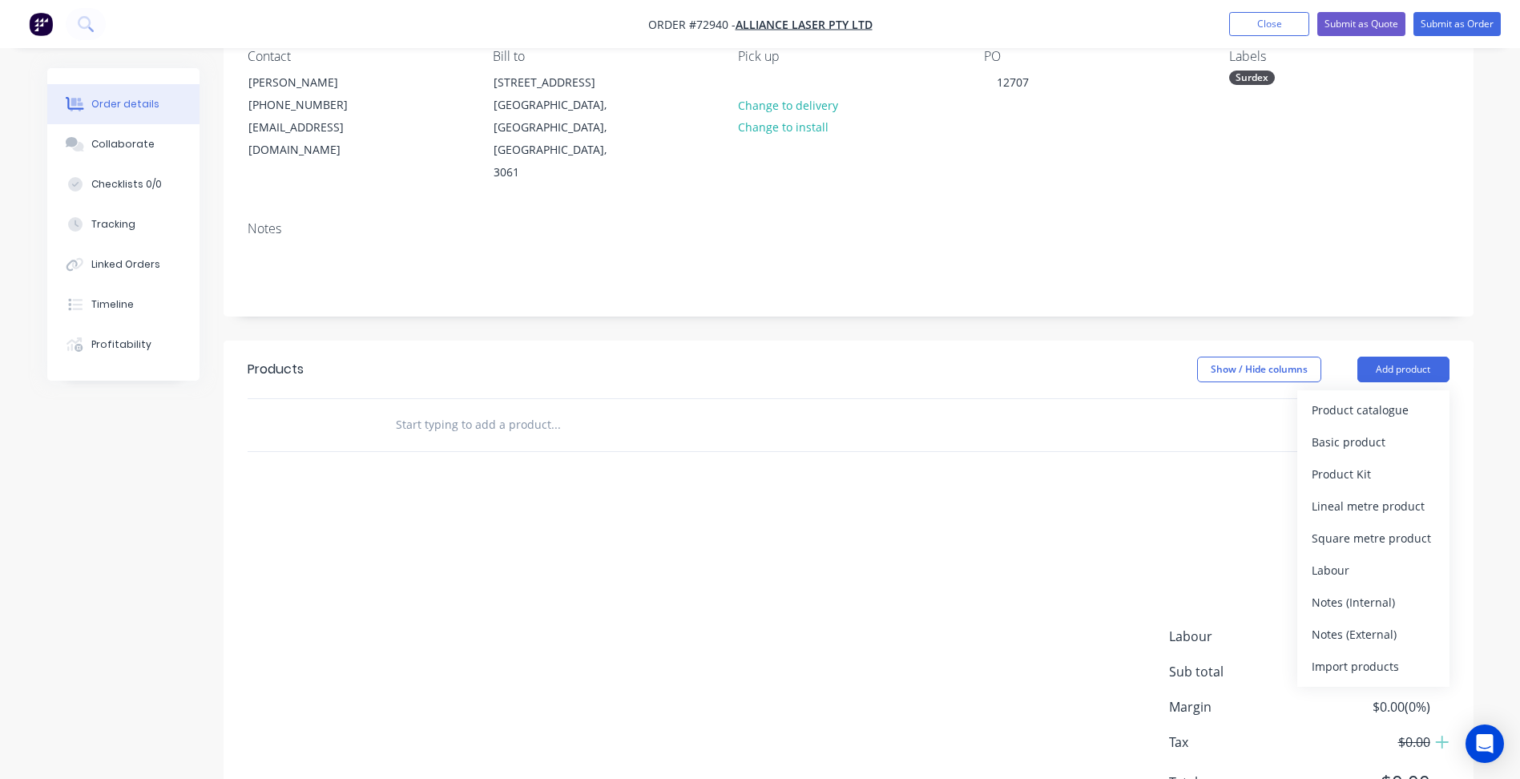
scroll to position [160, 0]
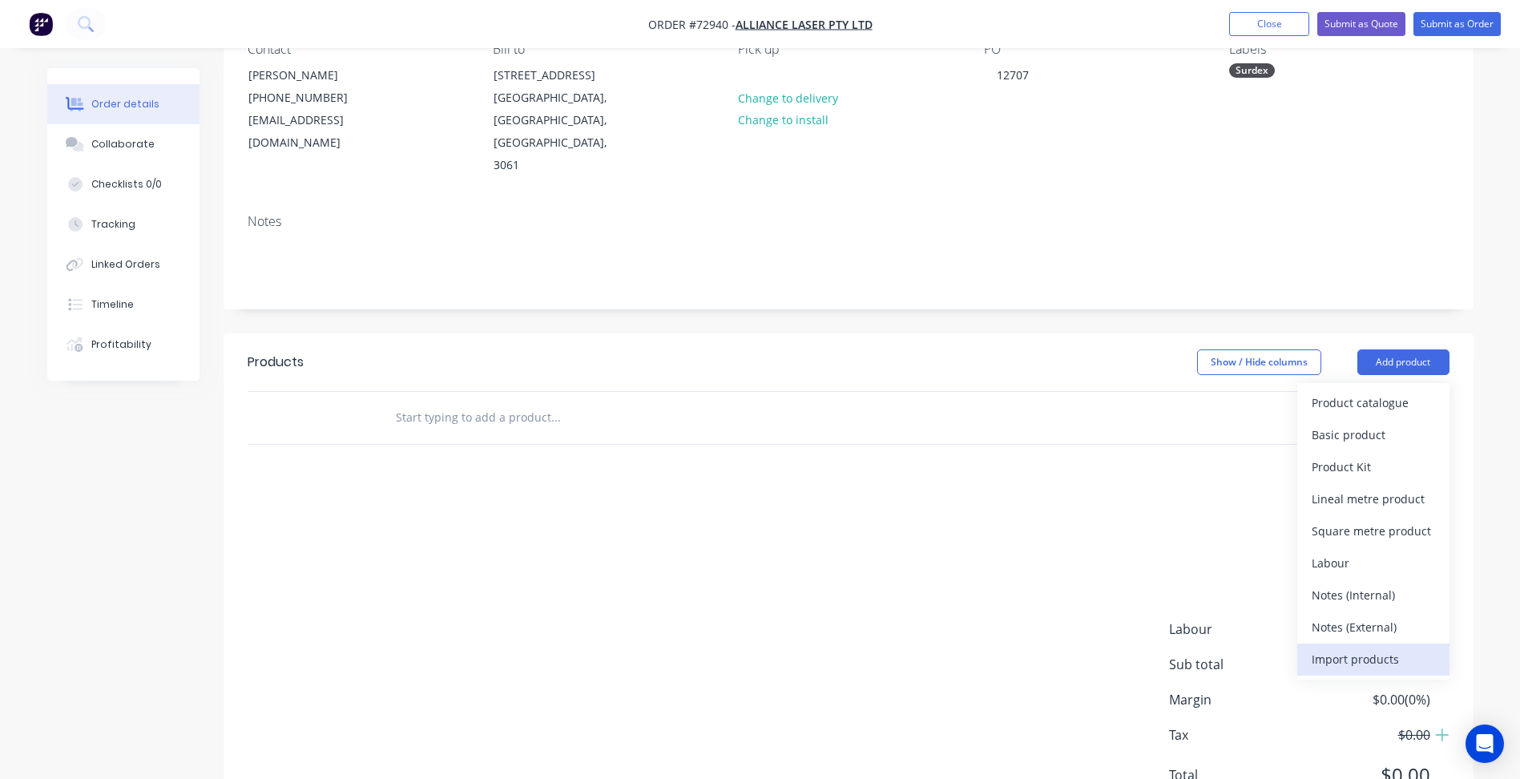
click at [1343, 647] on div "Import products" at bounding box center [1373, 658] width 123 height 23
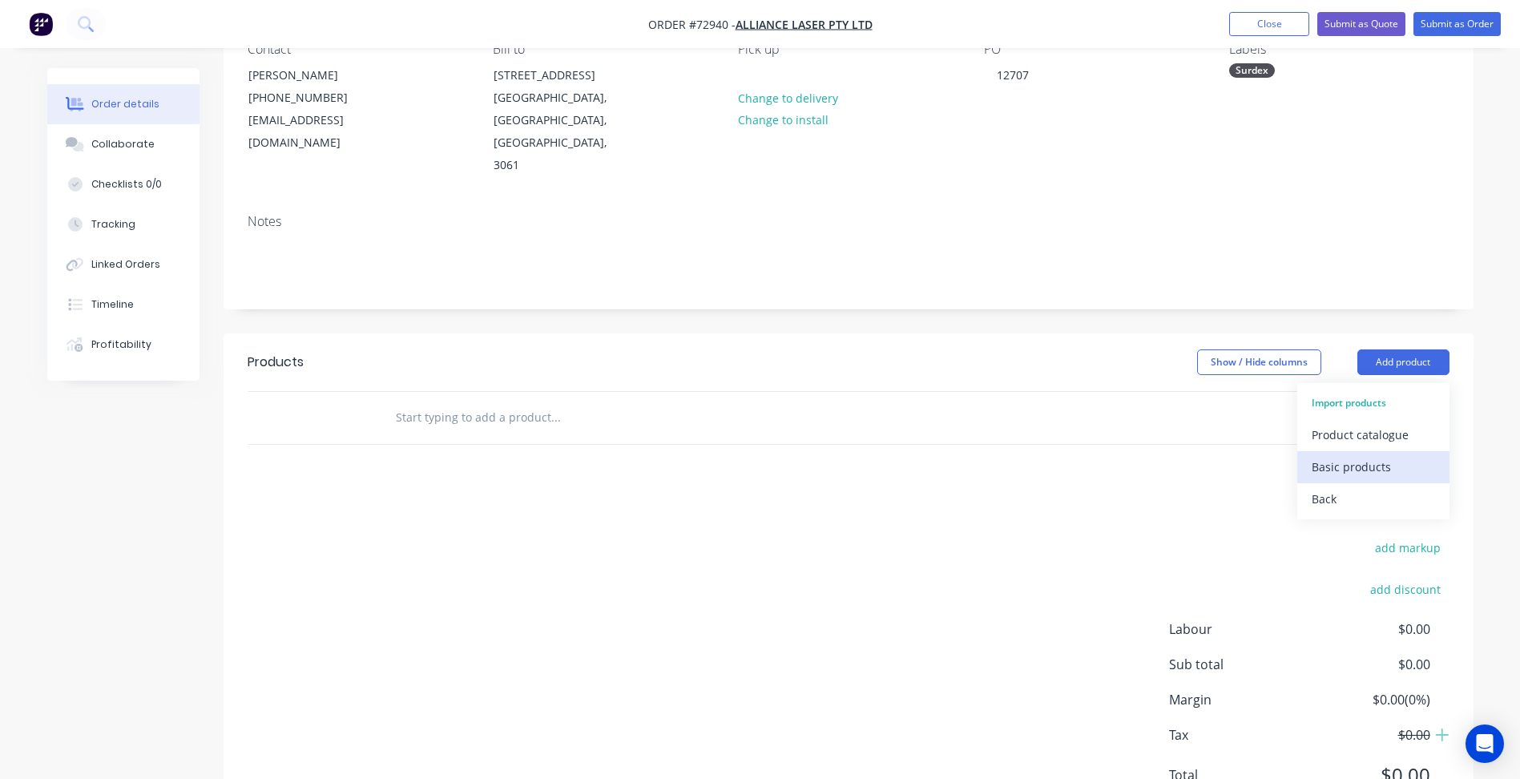
click at [1330, 455] on div "Basic products" at bounding box center [1373, 466] width 123 height 23
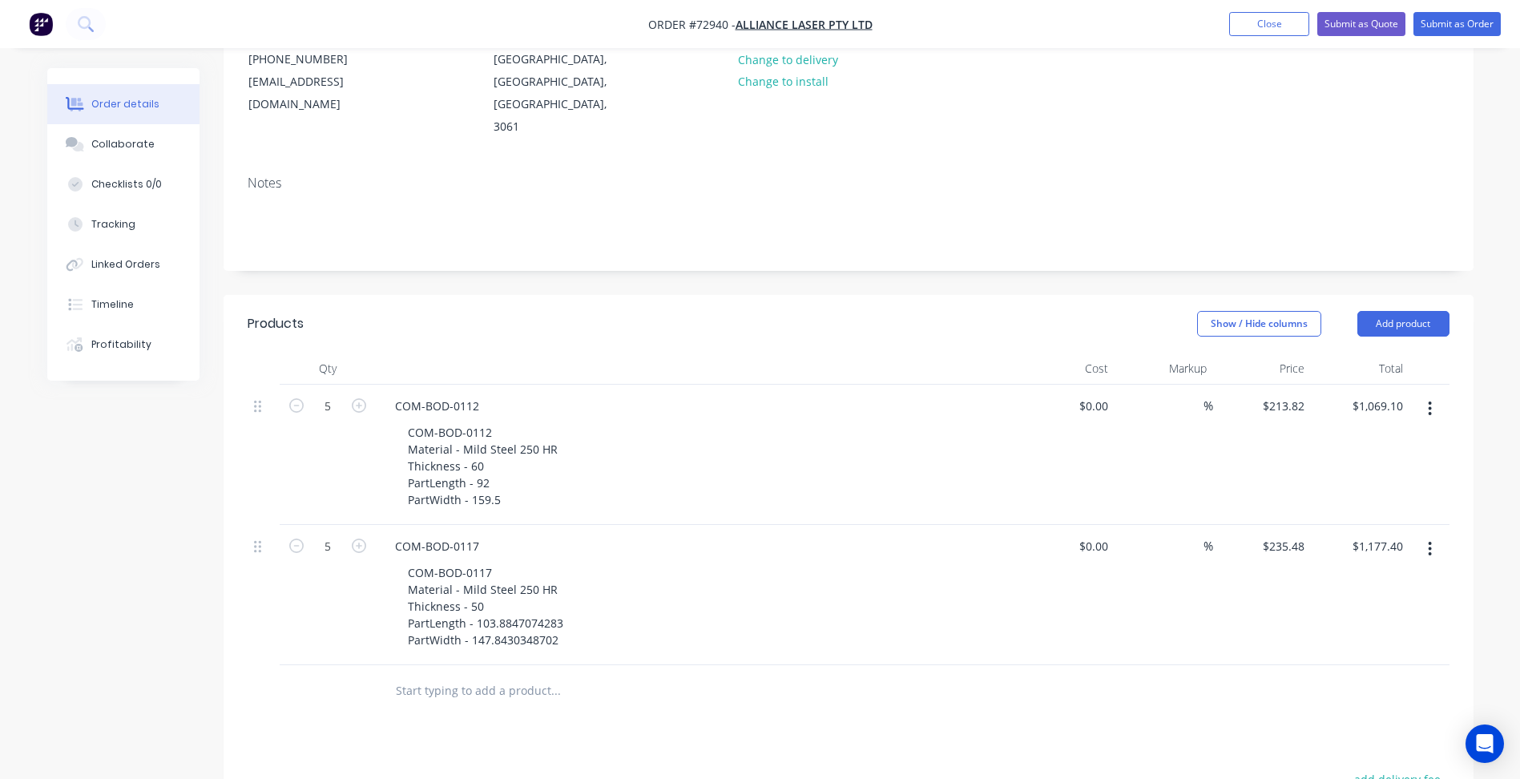
scroll to position [240, 0]
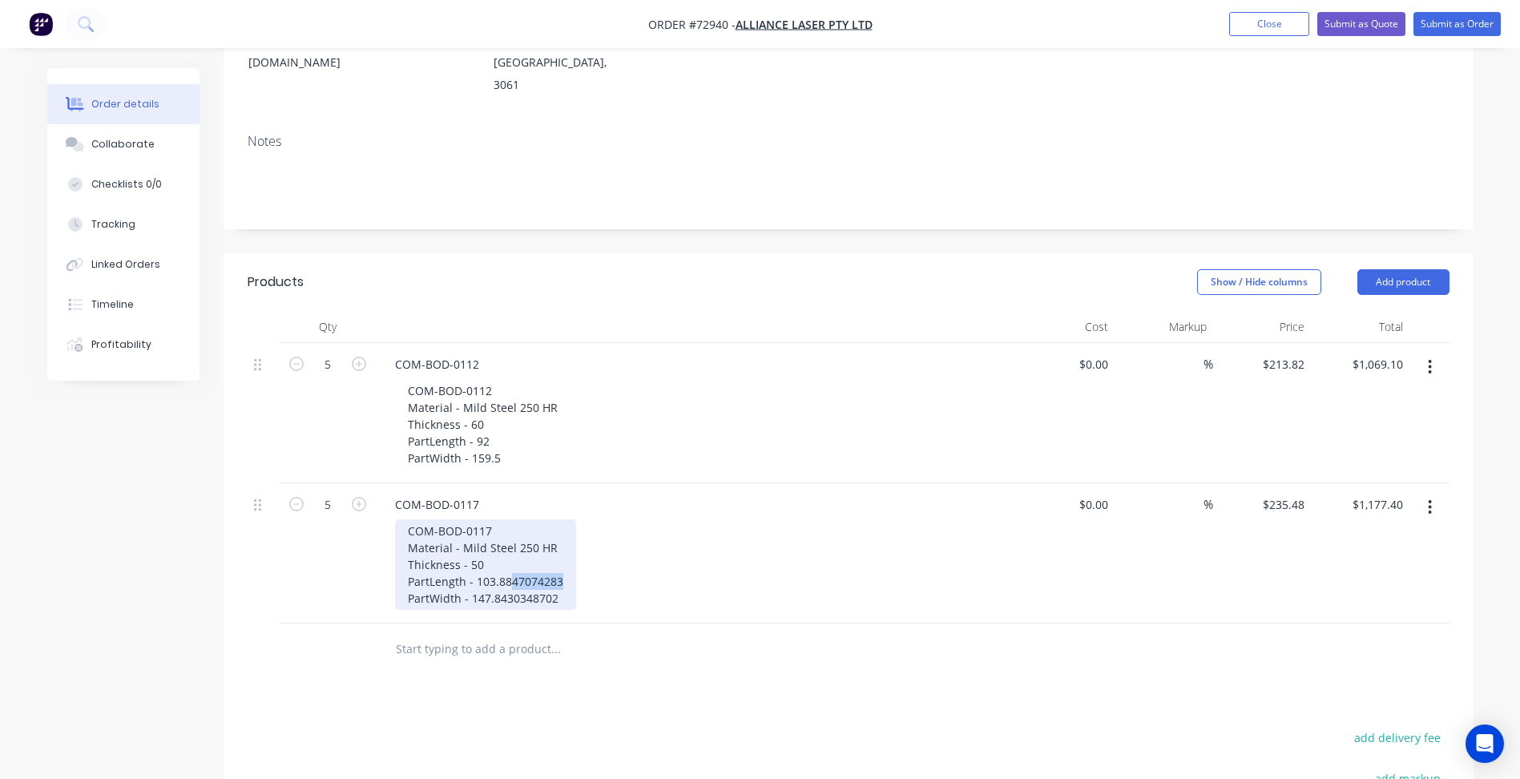
drag, startPoint x: 511, startPoint y: 537, endPoint x: 558, endPoint y: 539, distance: 46.5
click at [558, 539] on div "COM-BOD-0117 Material - Mild Steel 250 HR Thickness - 50 PartLength - 103.88470…" at bounding box center [485, 564] width 181 height 91
drag, startPoint x: 506, startPoint y: 555, endPoint x: 553, endPoint y: 558, distance: 47.4
click at [553, 558] on div "COM-BOD-0117 Material - Mild Steel 250 HR Thickness - 50 PartLength - 103.88 Pa…" at bounding box center [483, 564] width 176 height 91
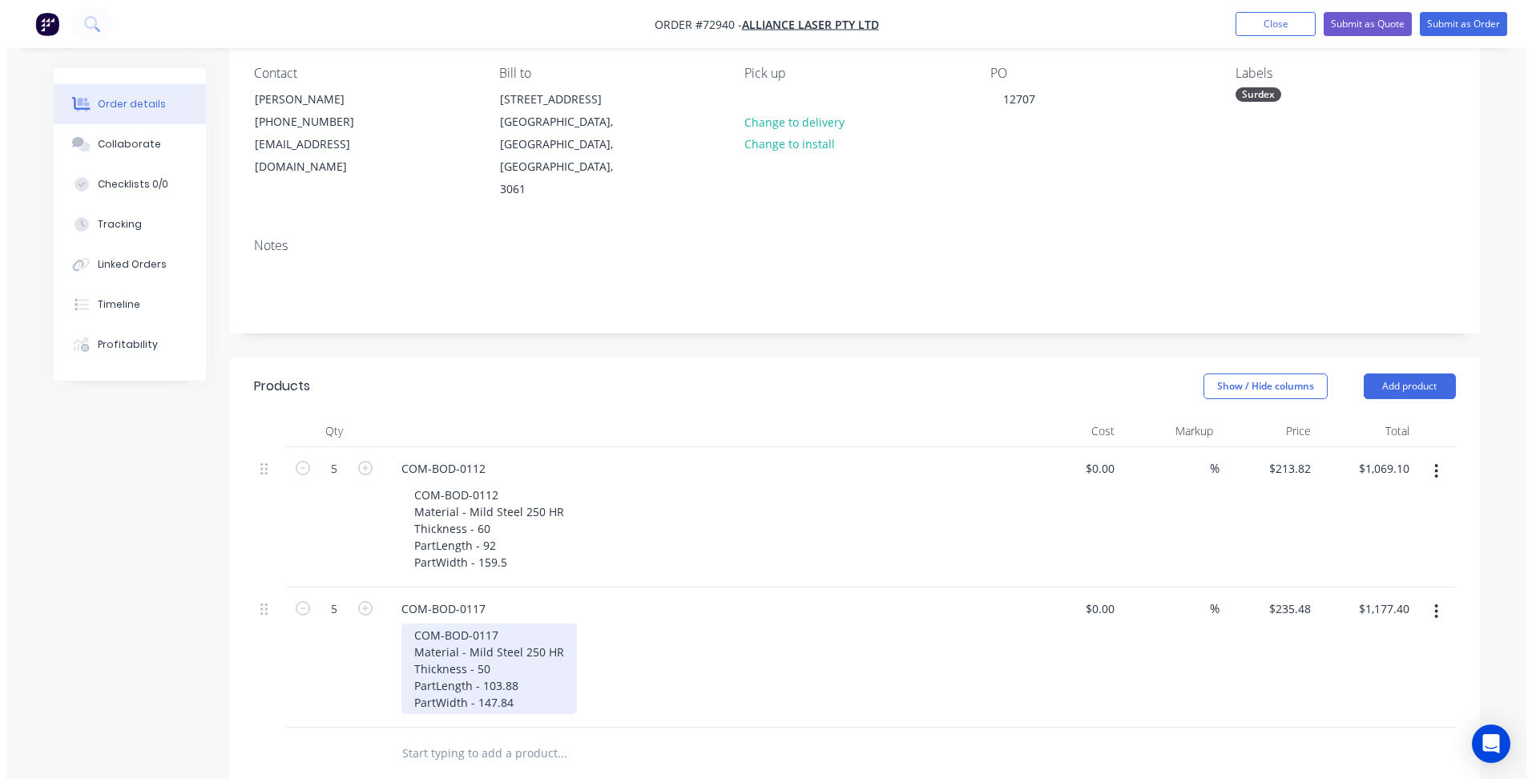
scroll to position [0, 0]
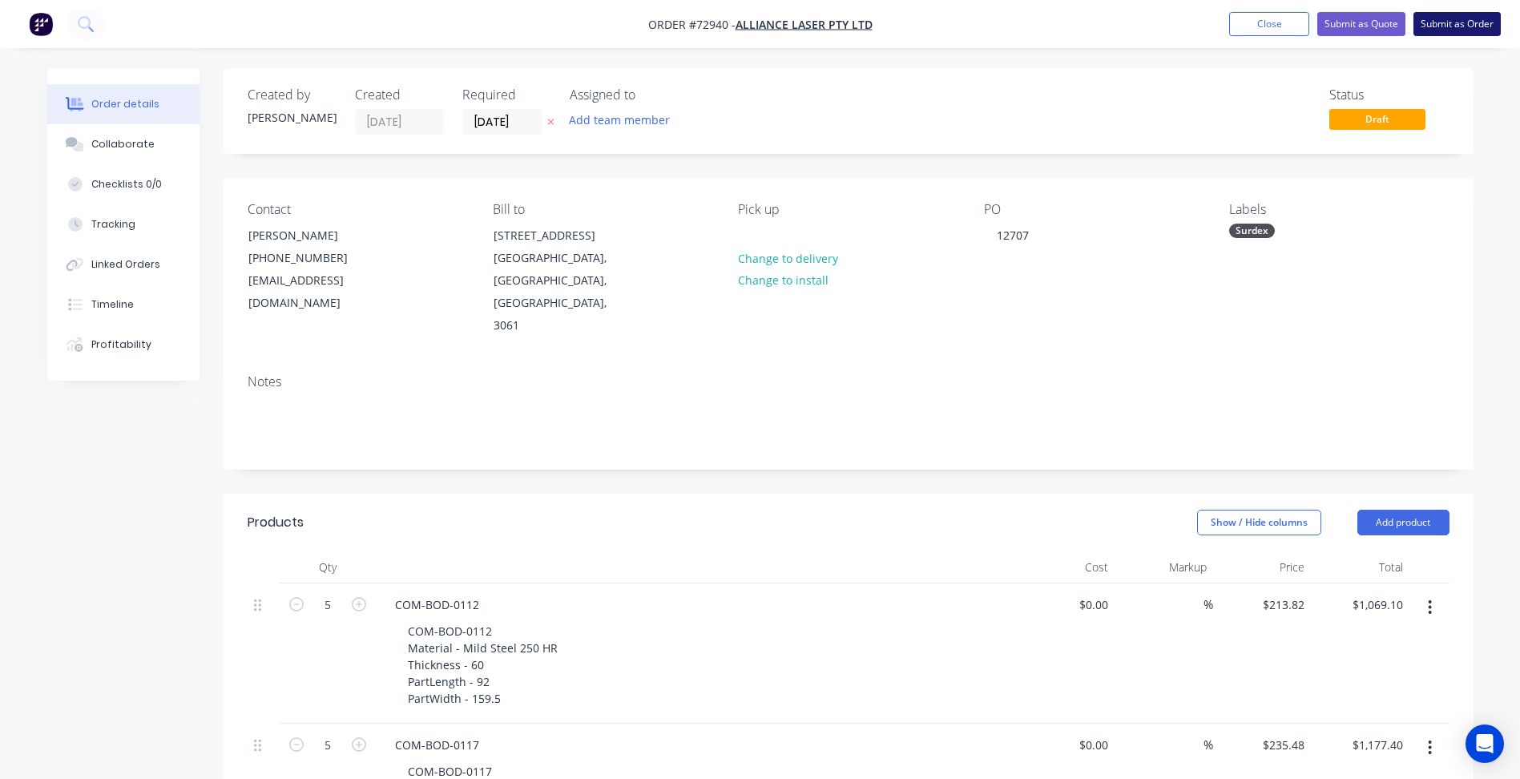
click at [1459, 23] on button "Submit as Order" at bounding box center [1456, 24] width 87 height 24
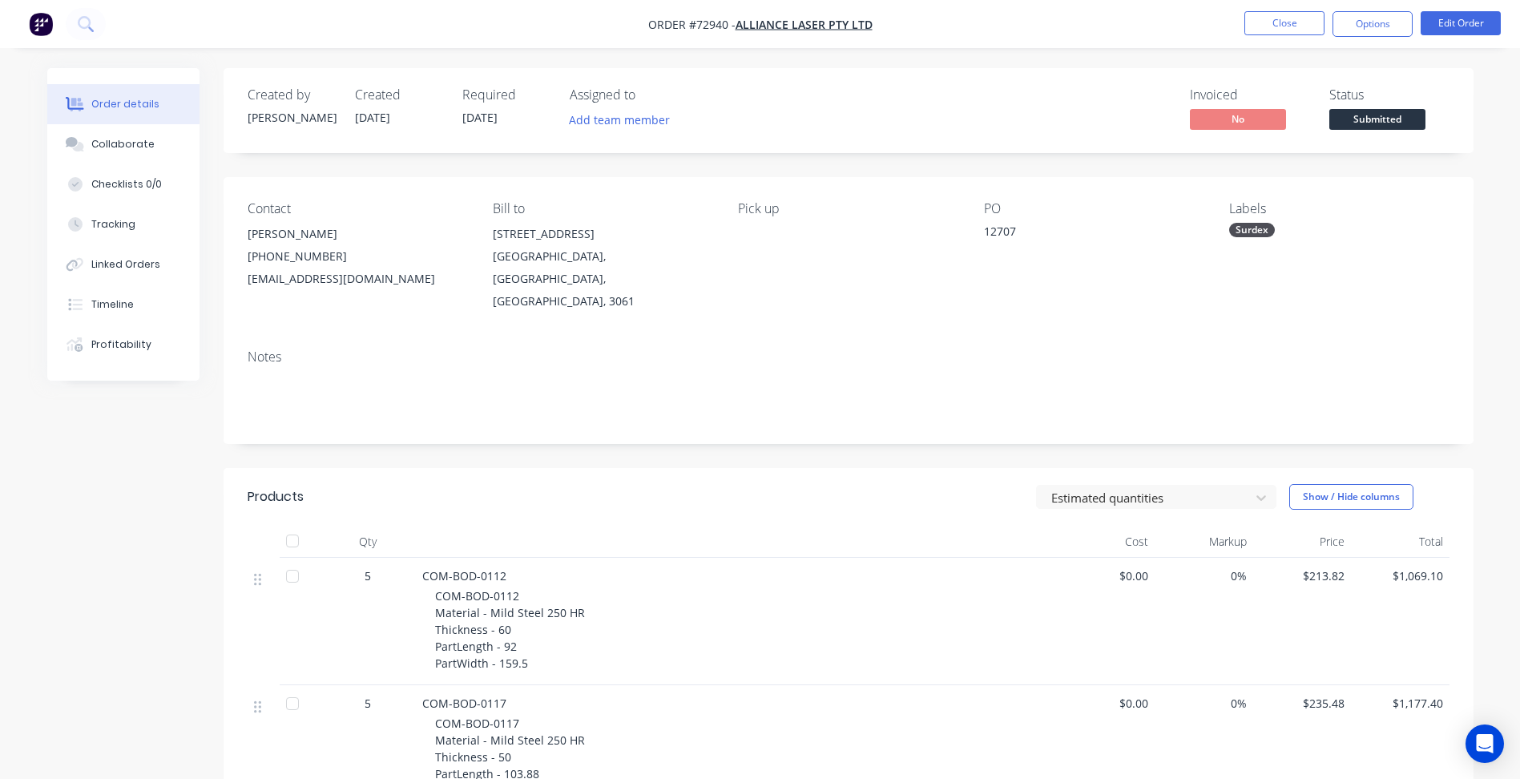
click at [1368, 120] on span "Submitted" at bounding box center [1377, 119] width 96 height 20
click at [1292, 21] on button "Close" at bounding box center [1284, 23] width 80 height 24
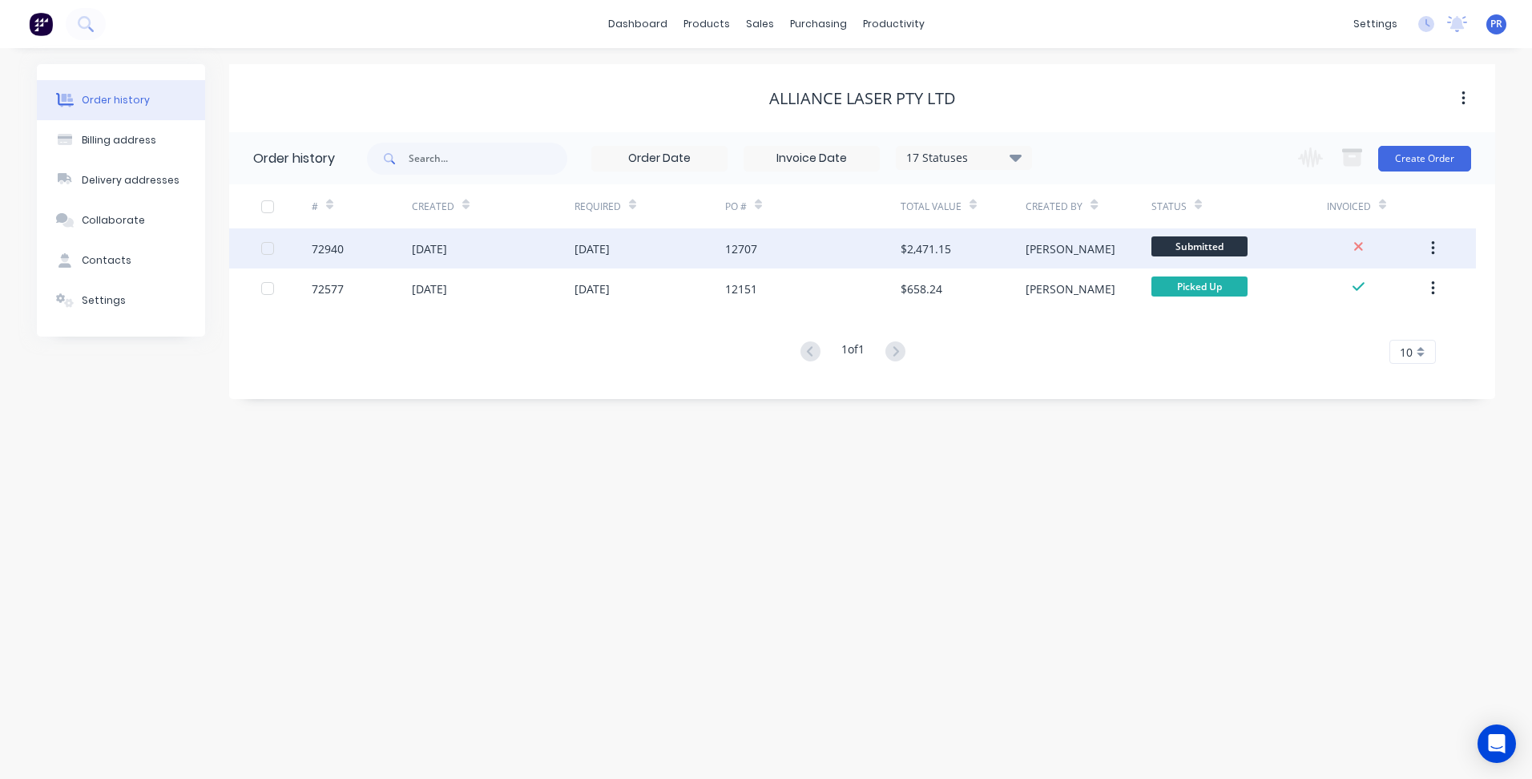
click at [1200, 256] on span "Submitted" at bounding box center [1199, 246] width 96 height 20
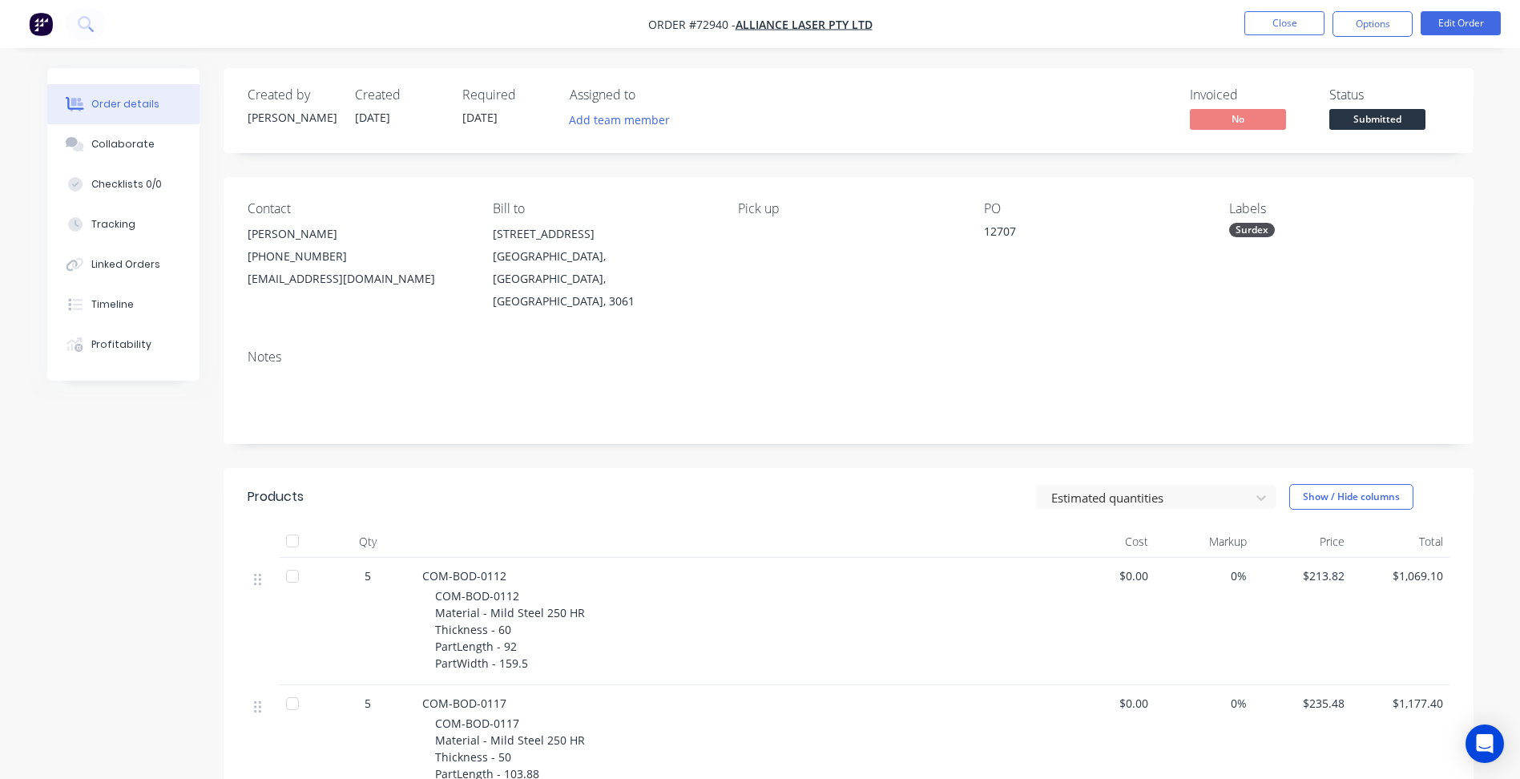
click at [1380, 120] on span "Submitted" at bounding box center [1377, 119] width 96 height 20
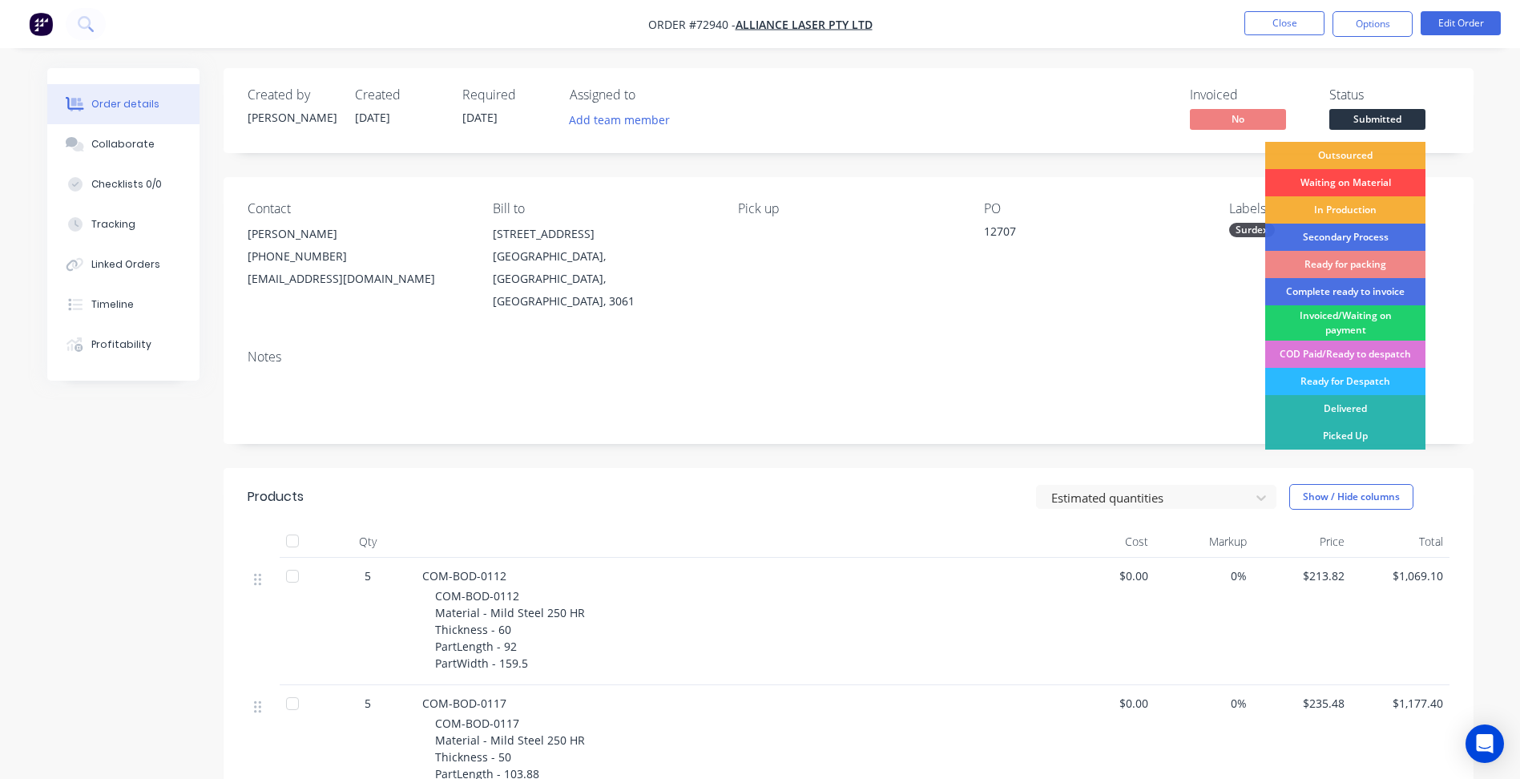
click at [1348, 175] on div "Waiting on Material" at bounding box center [1345, 182] width 160 height 27
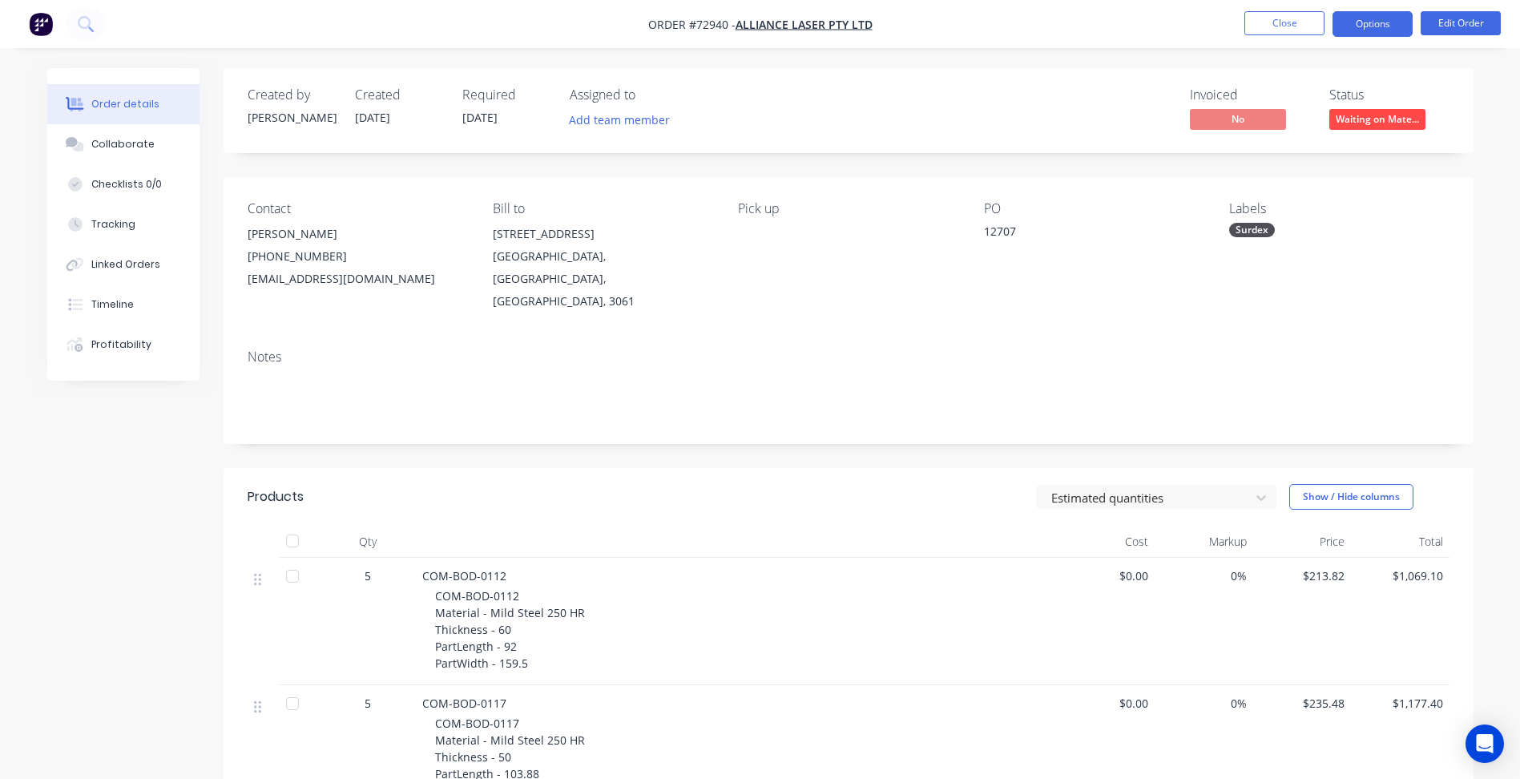
click at [1388, 26] on button "Options" at bounding box center [1372, 24] width 80 height 26
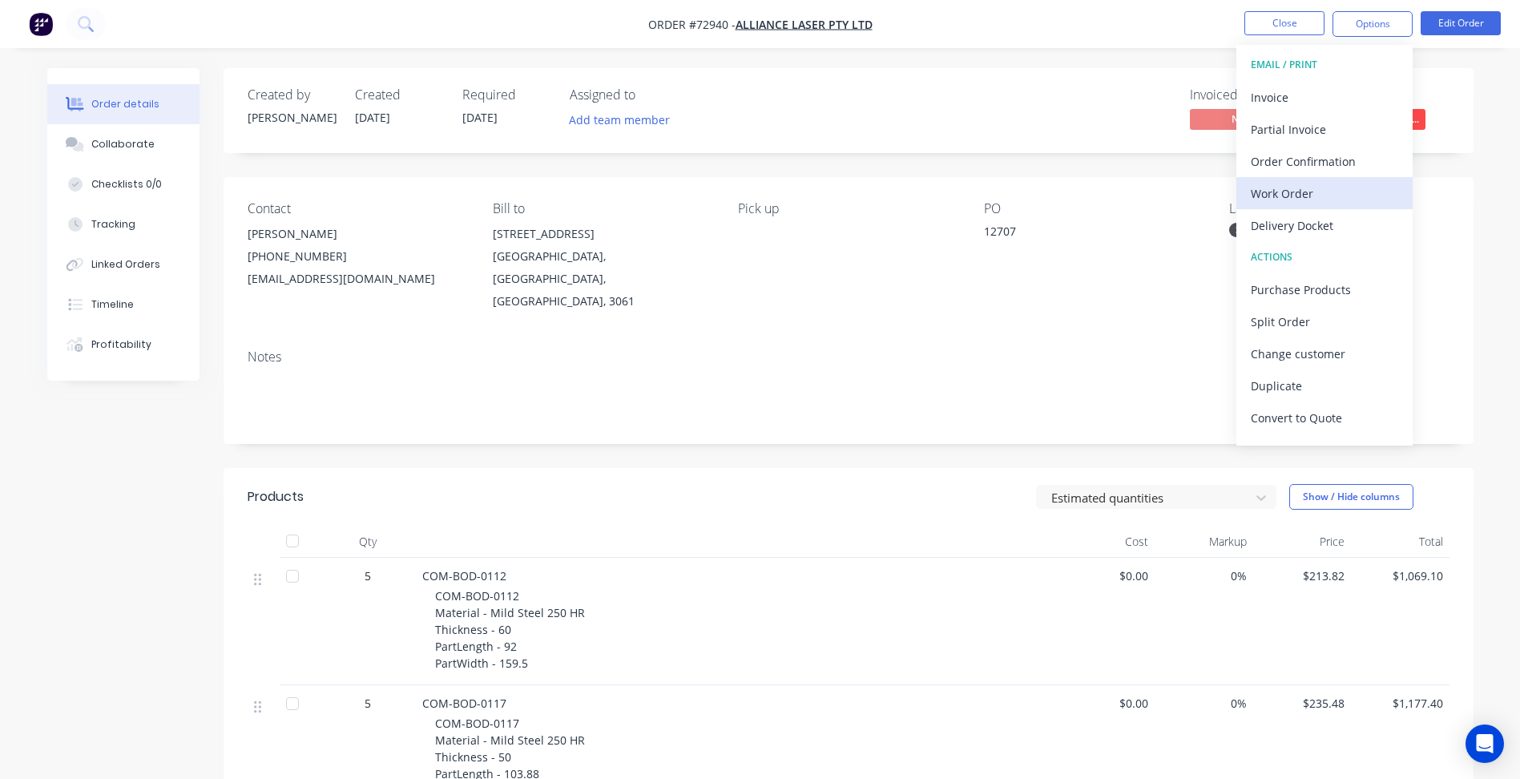
click at [1307, 186] on div "Work Order" at bounding box center [1324, 193] width 147 height 23
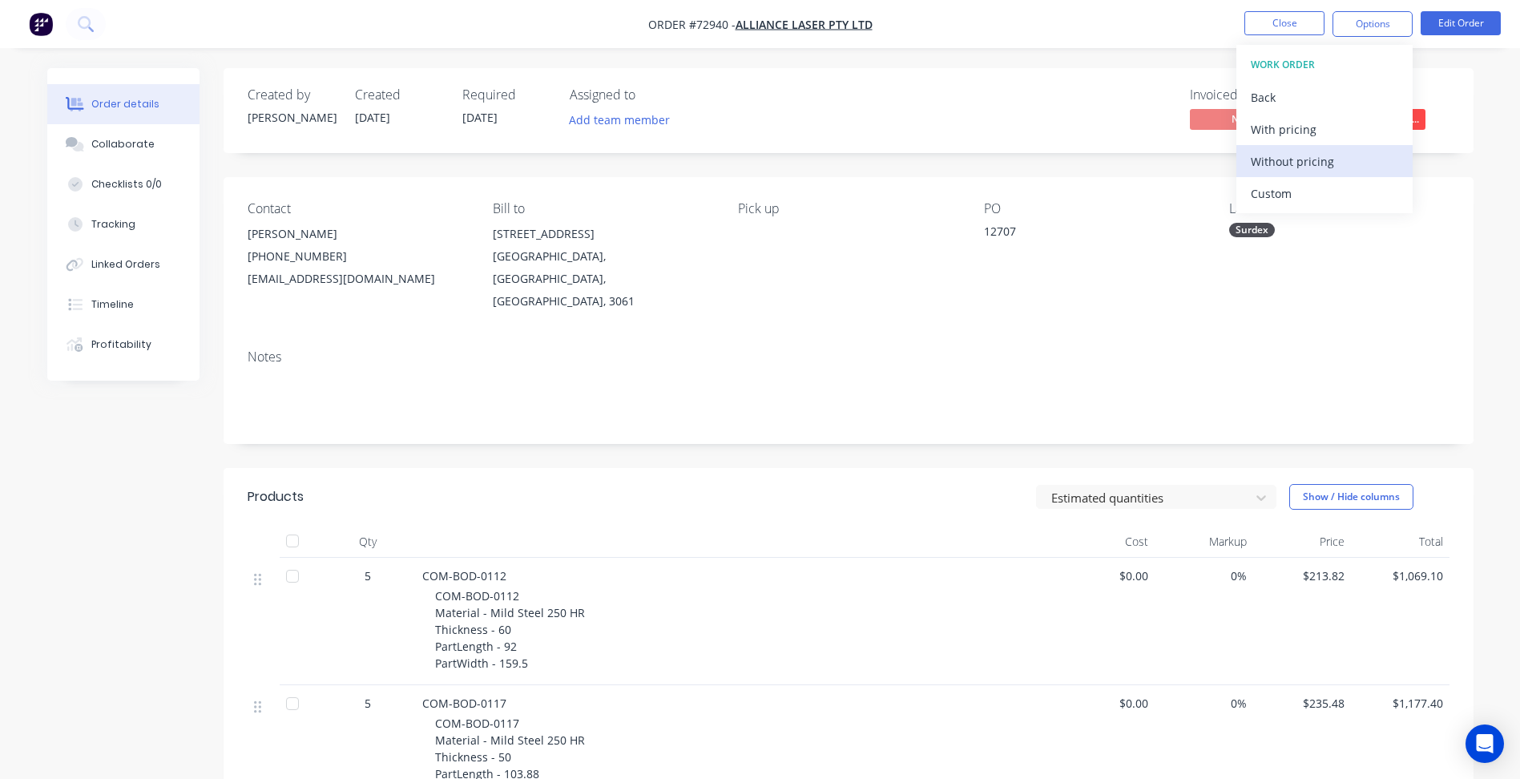
click at [1306, 162] on div "Without pricing" at bounding box center [1324, 161] width 147 height 23
click at [715, 23] on span "Order #72940 -" at bounding box center [691, 24] width 87 height 15
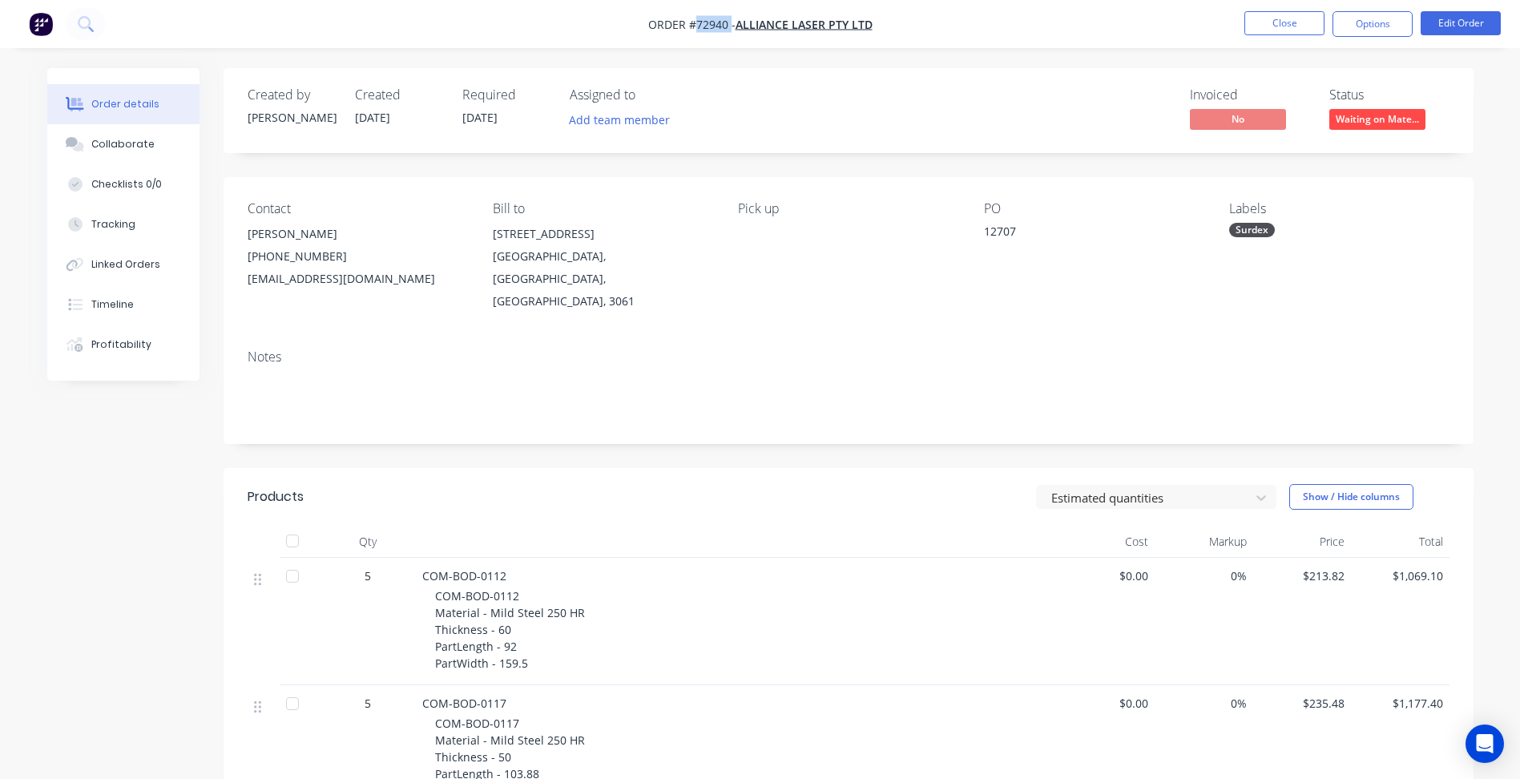
copy span "72940"
click at [1295, 11] on button "Close" at bounding box center [1284, 23] width 80 height 24
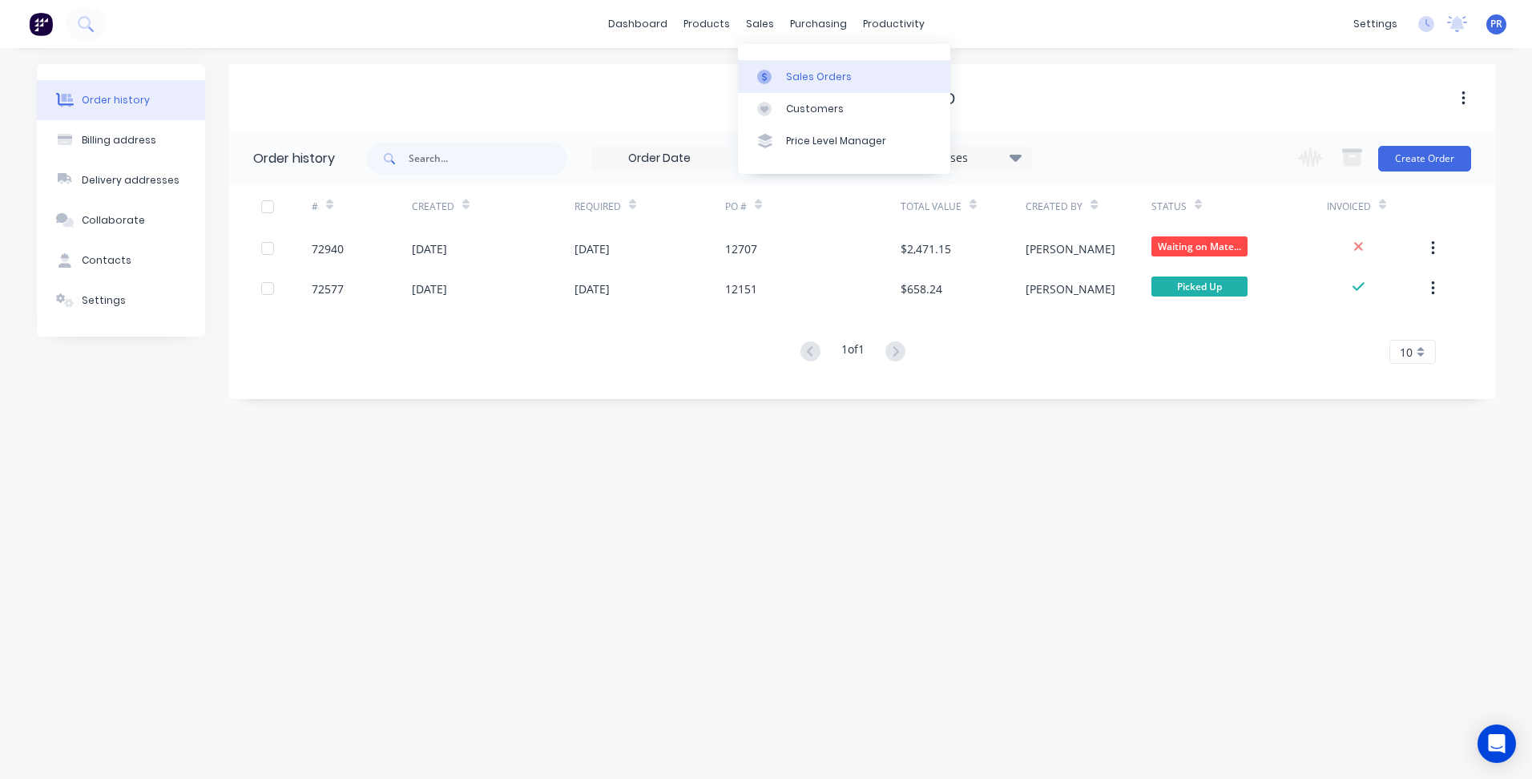
click at [797, 68] on link "Sales Orders" at bounding box center [844, 76] width 212 height 32
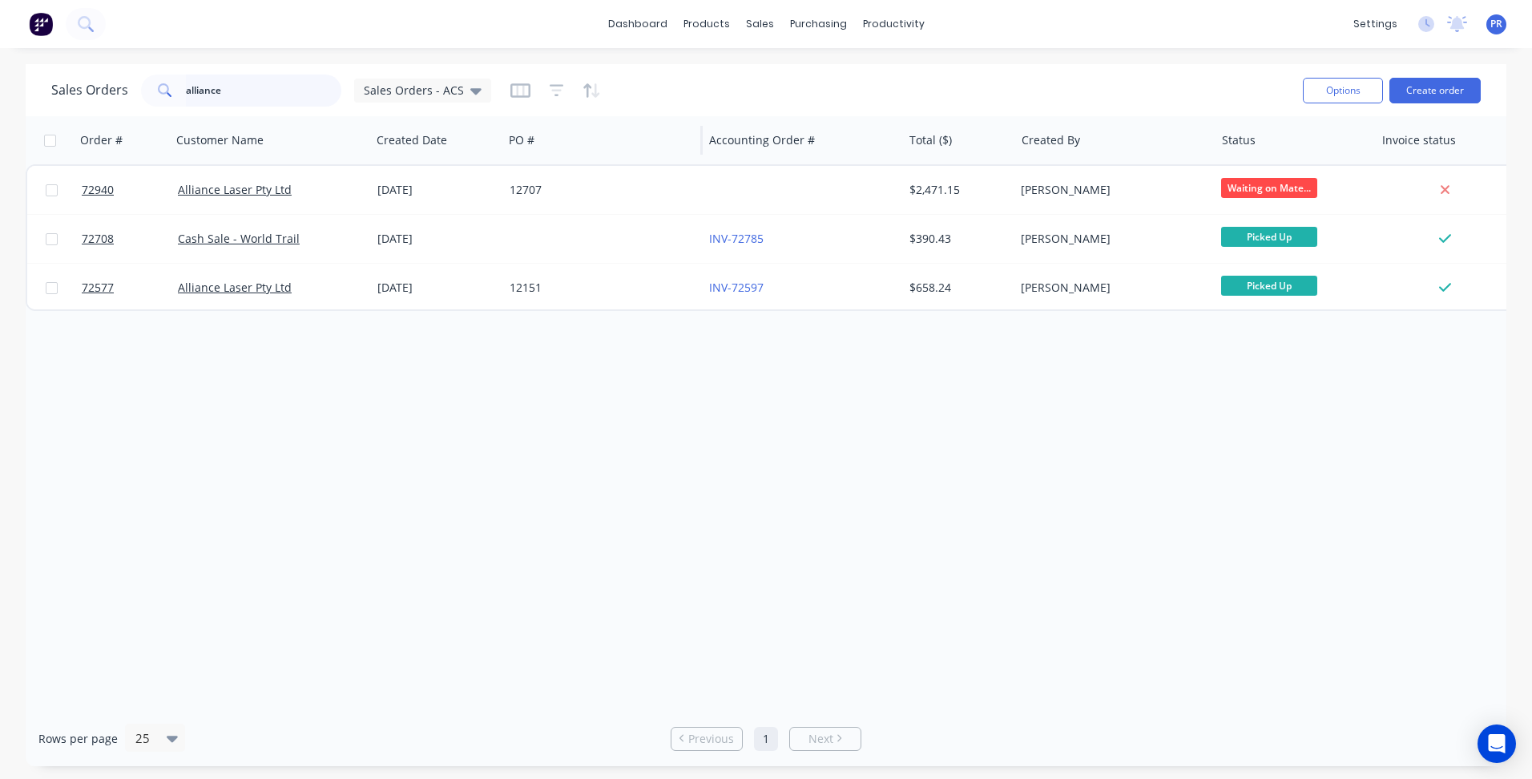
drag, startPoint x: 235, startPoint y: 90, endPoint x: 684, endPoint y: 156, distance: 454.4
click at [111, 79] on div "Sales Orders alliance Sales Orders - ACS" at bounding box center [271, 91] width 440 height 32
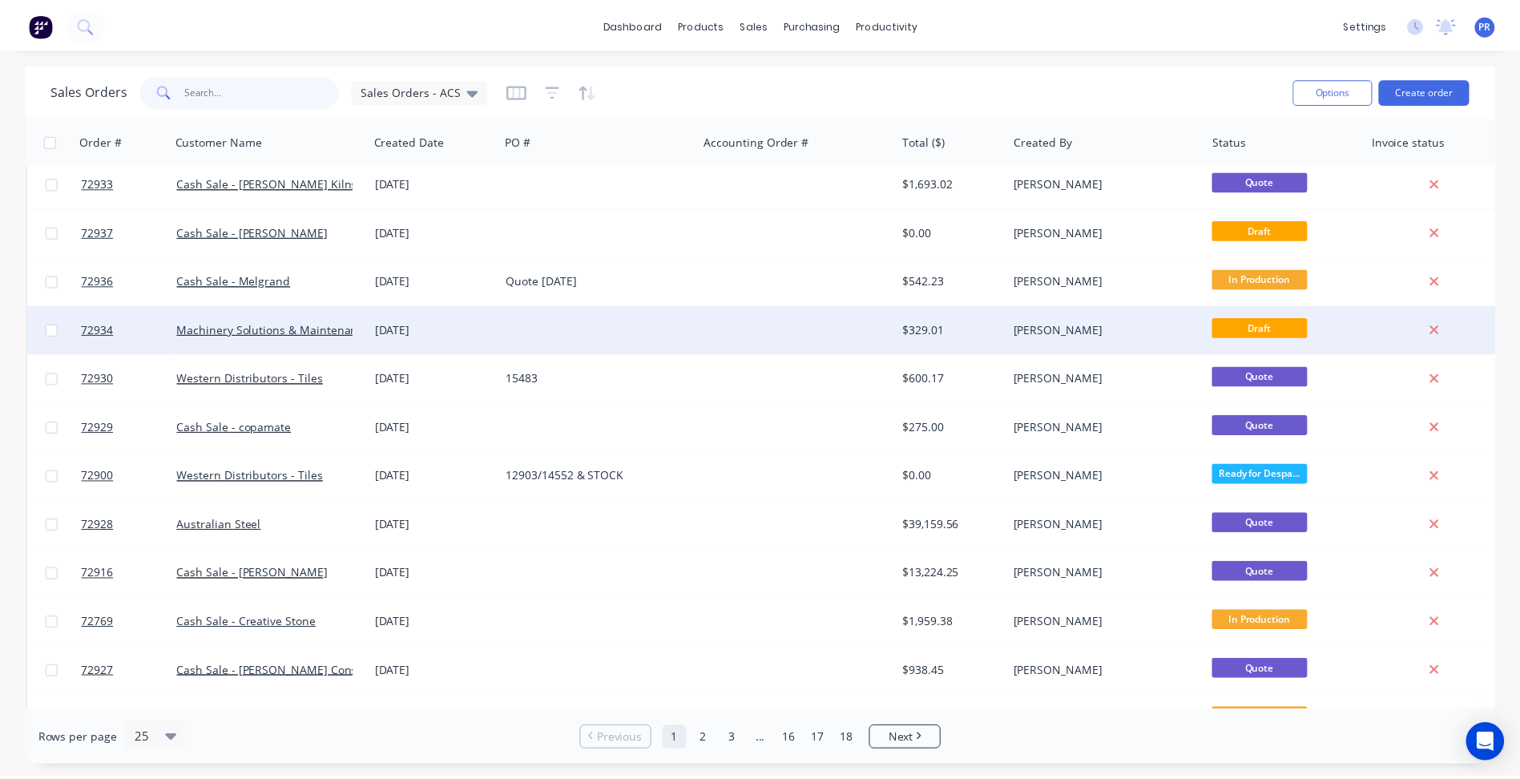
scroll to position [240, 0]
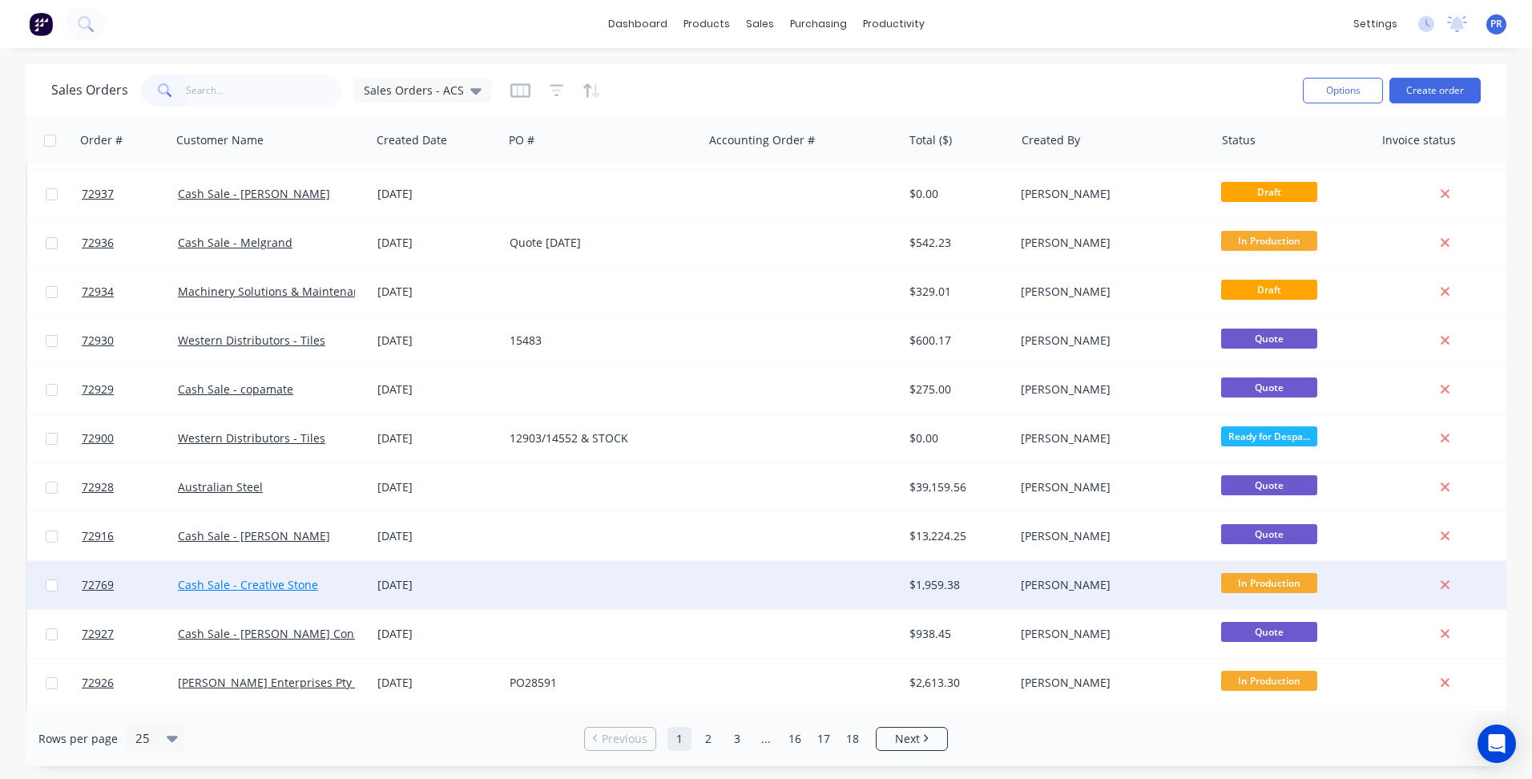
click at [282, 590] on link "Cash Sale - Creative Stone" at bounding box center [248, 584] width 140 height 15
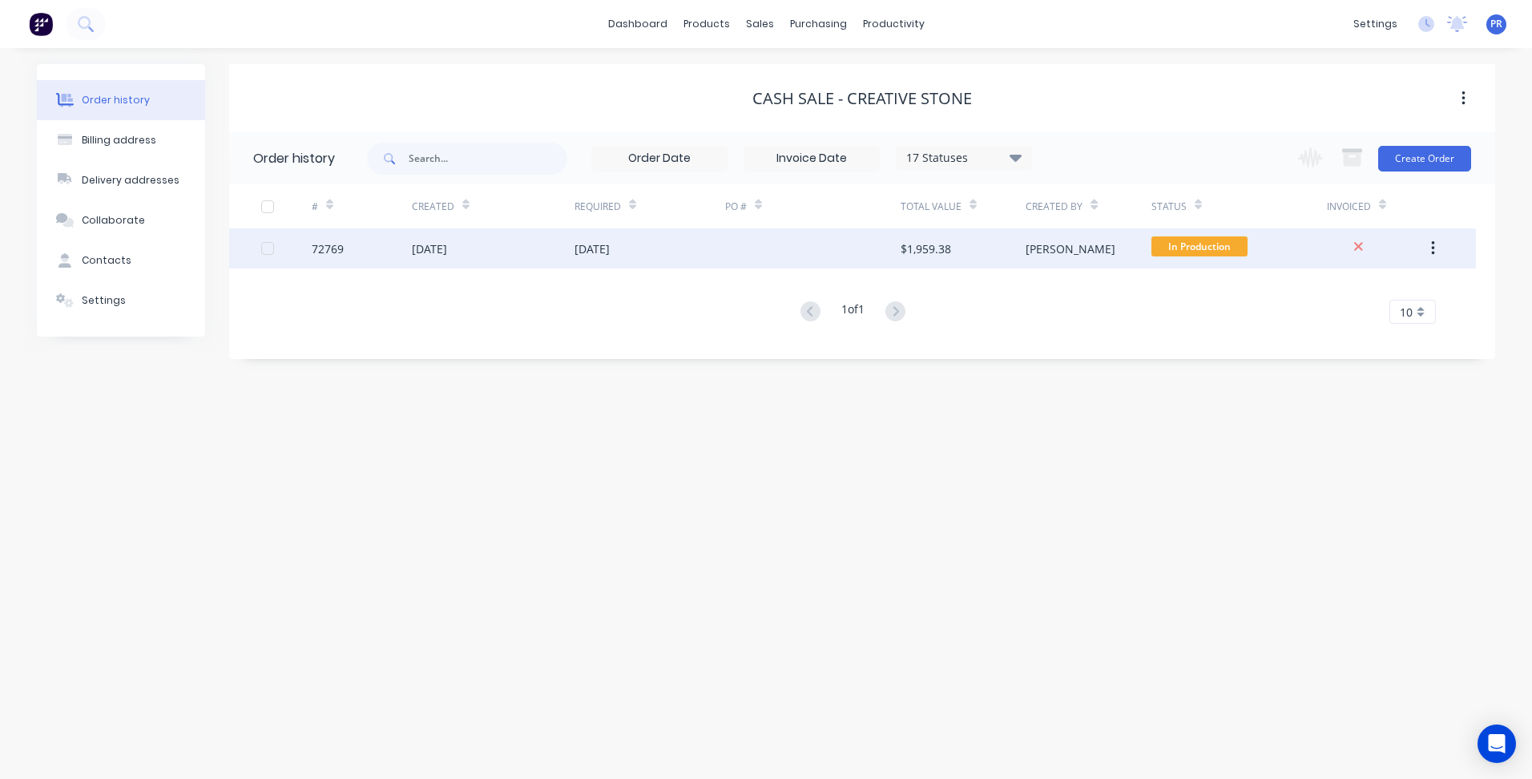
click at [794, 251] on div at bounding box center [812, 248] width 175 height 40
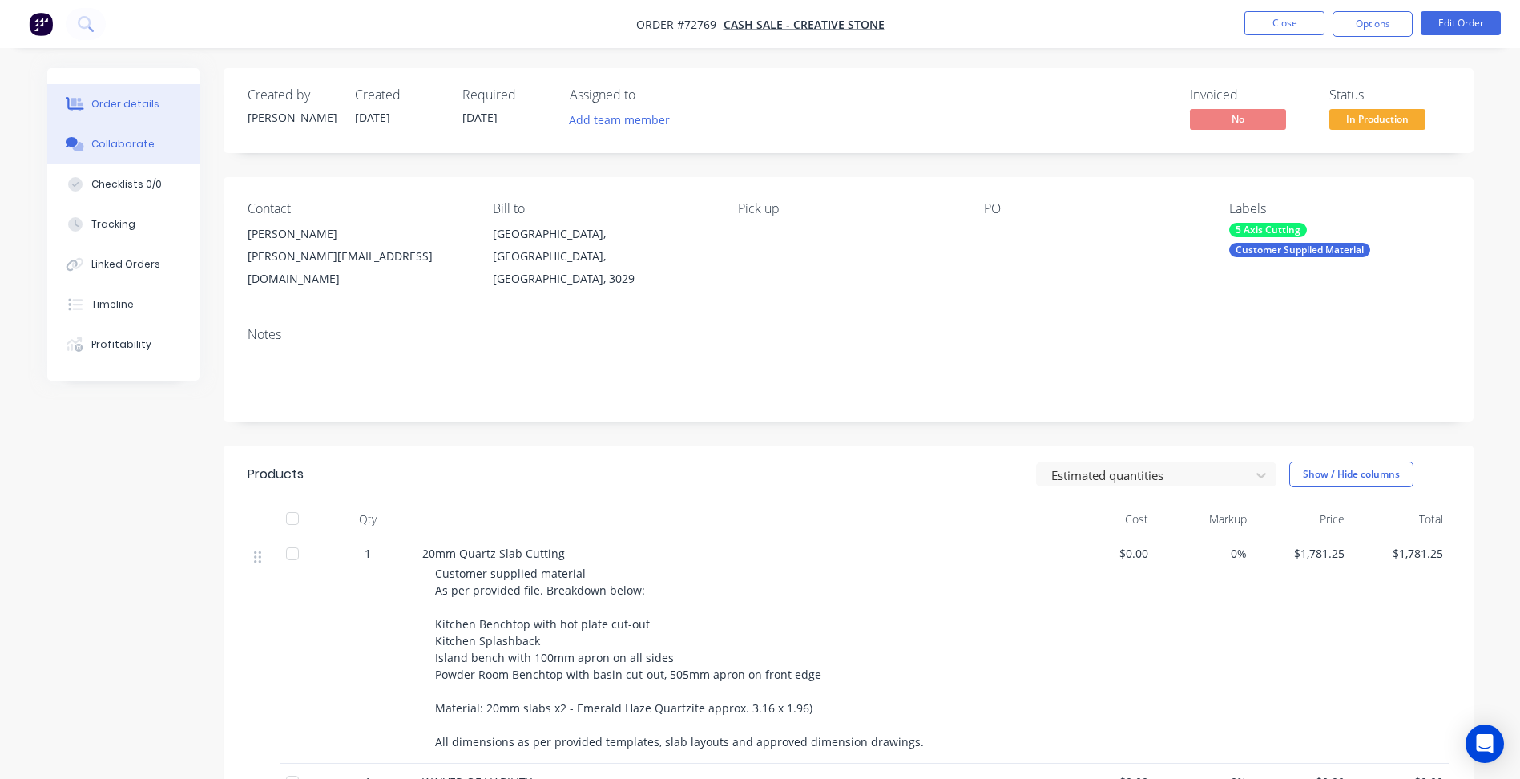
click at [153, 159] on button "Collaborate" at bounding box center [123, 144] width 152 height 40
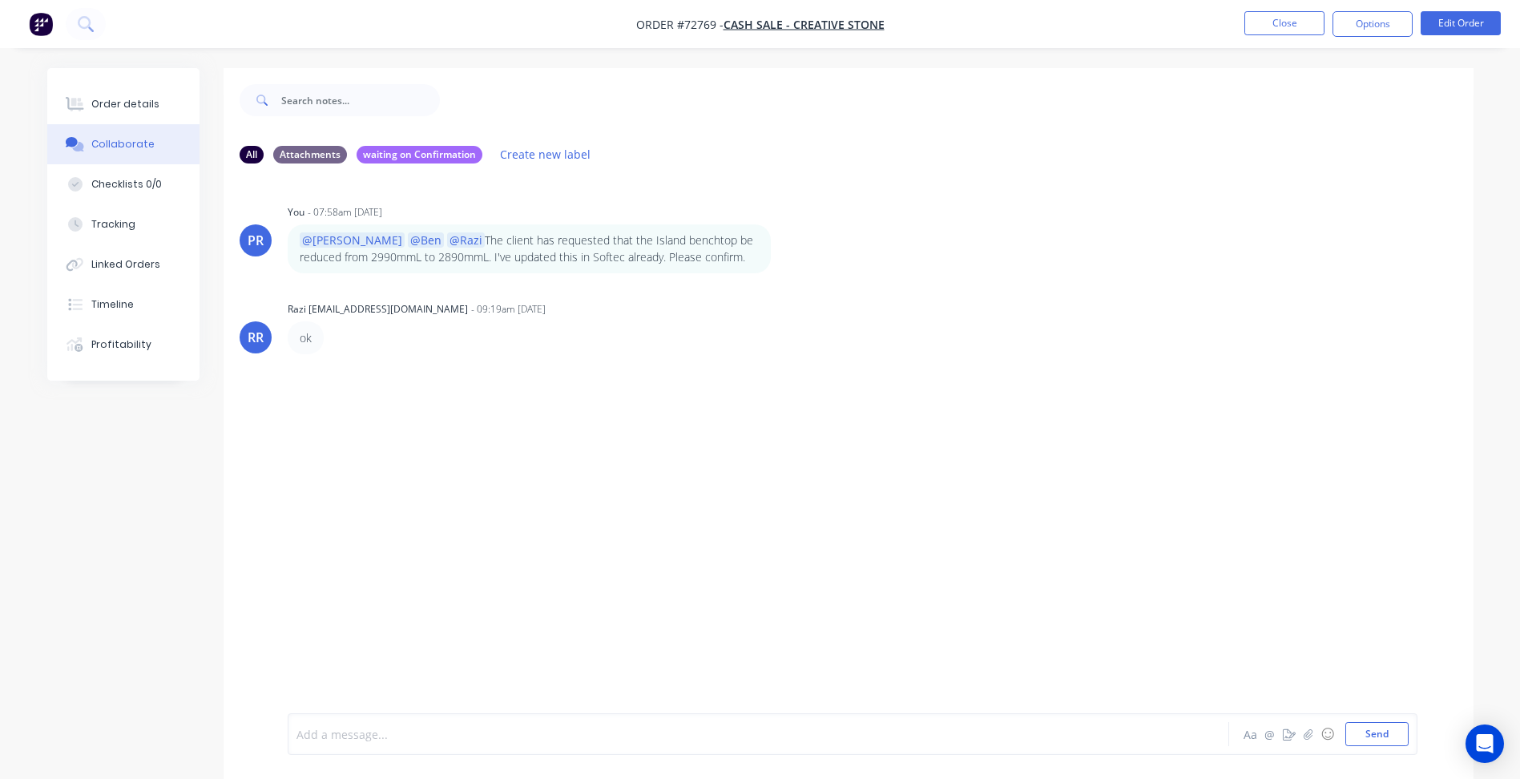
click at [359, 732] on div at bounding box center [713, 734] width 833 height 17
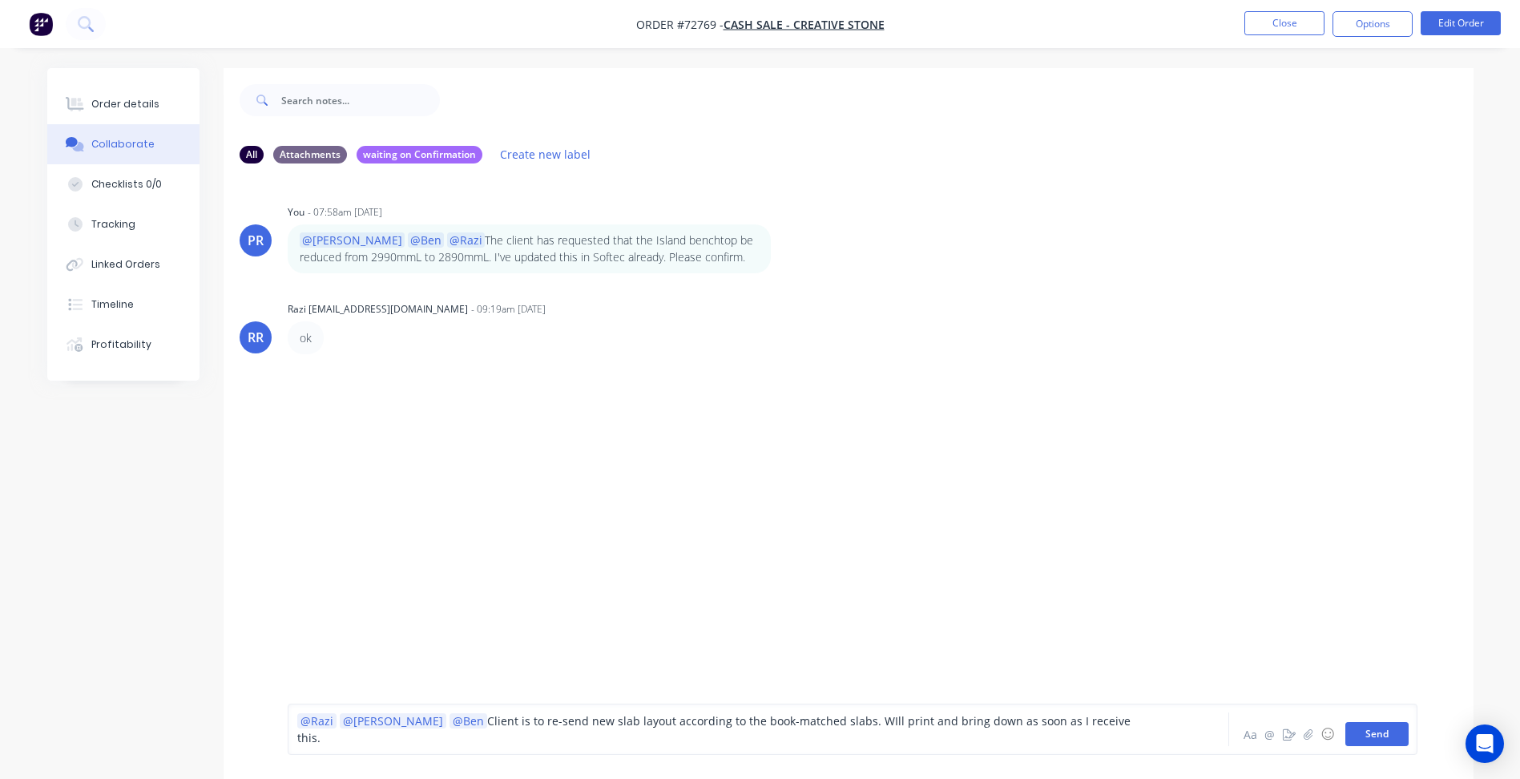
click at [1378, 737] on button "Send" at bounding box center [1376, 734] width 63 height 24
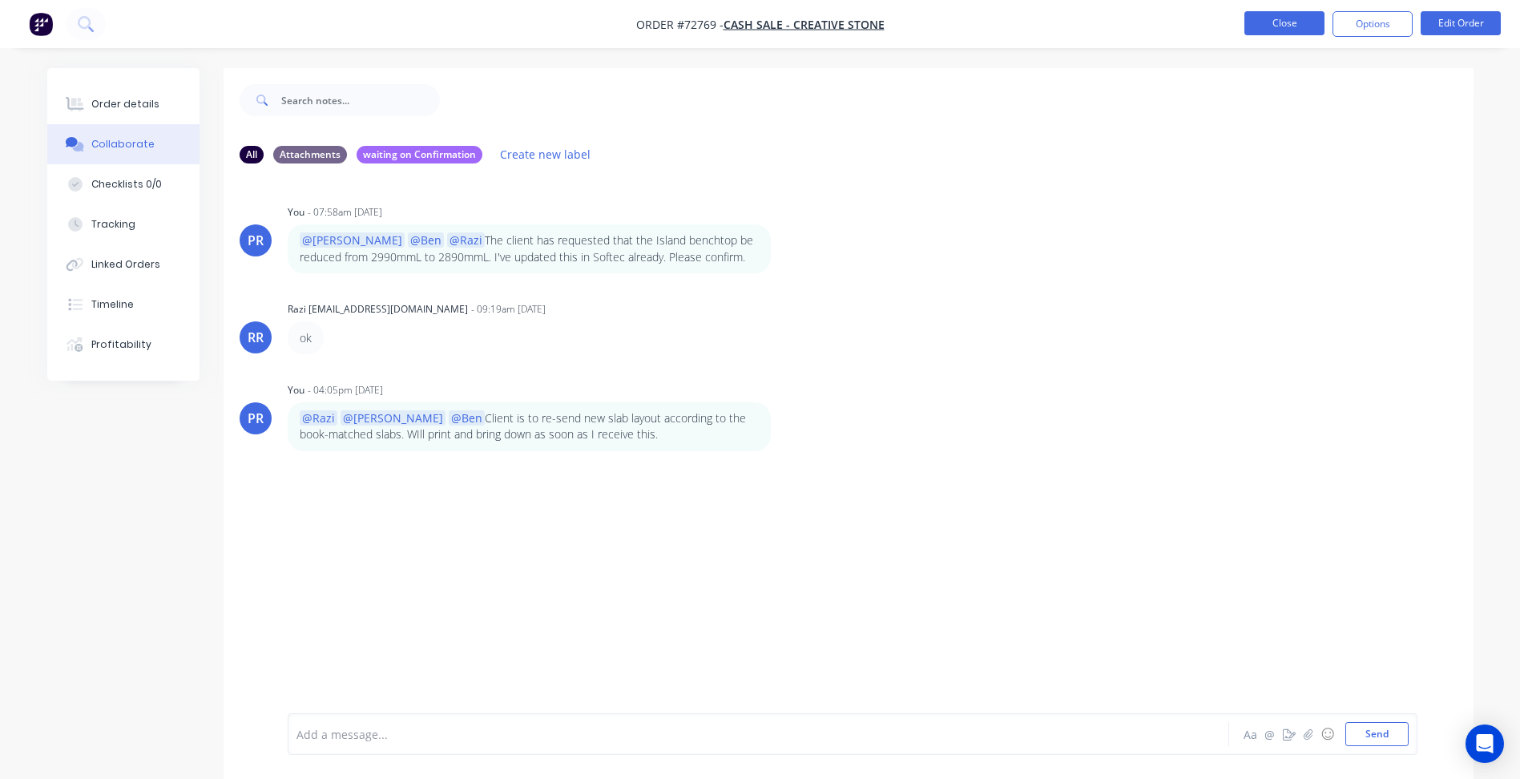
click at [1287, 26] on button "Close" at bounding box center [1284, 23] width 80 height 24
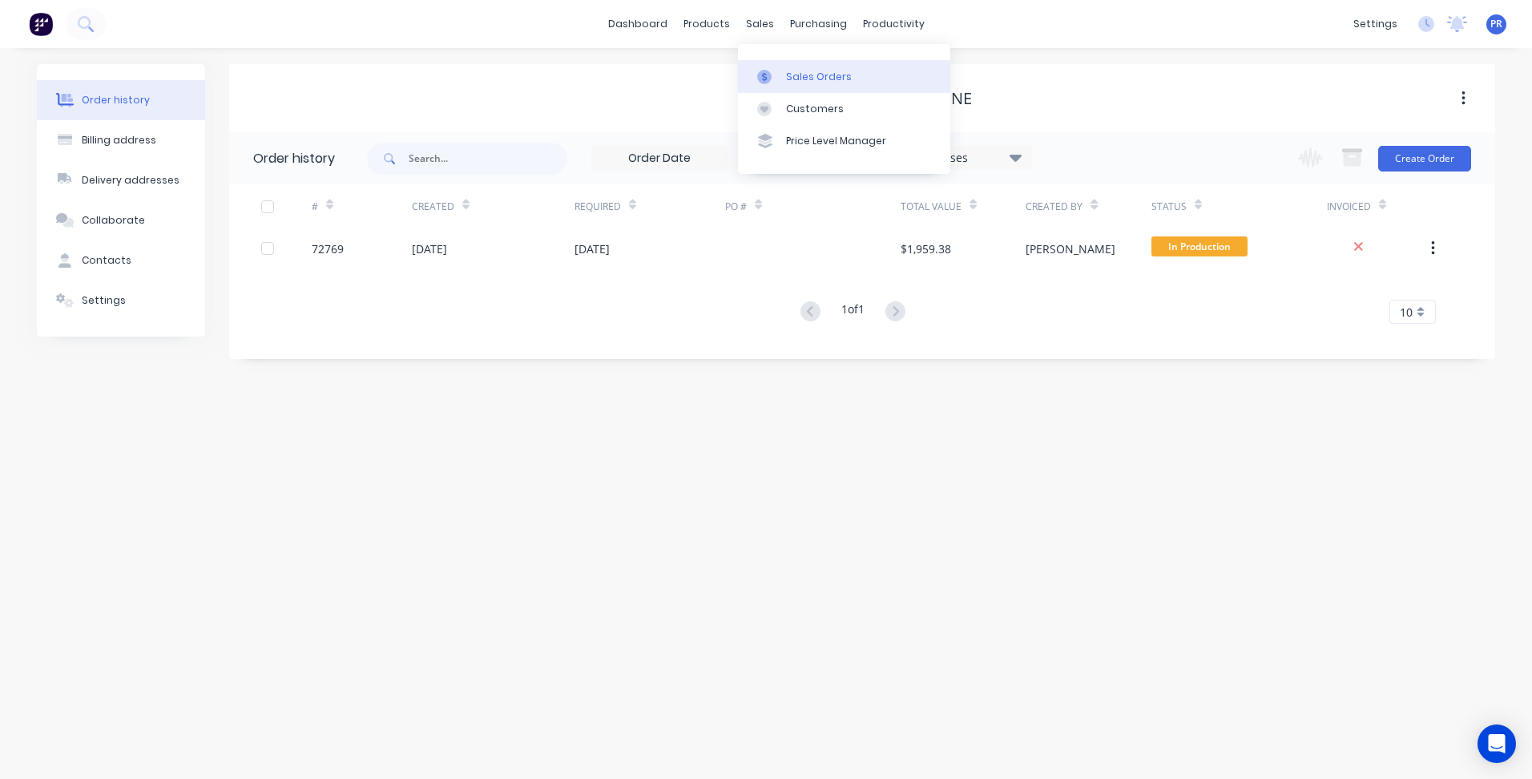
click at [807, 70] on div "Sales Orders" at bounding box center [819, 77] width 66 height 14
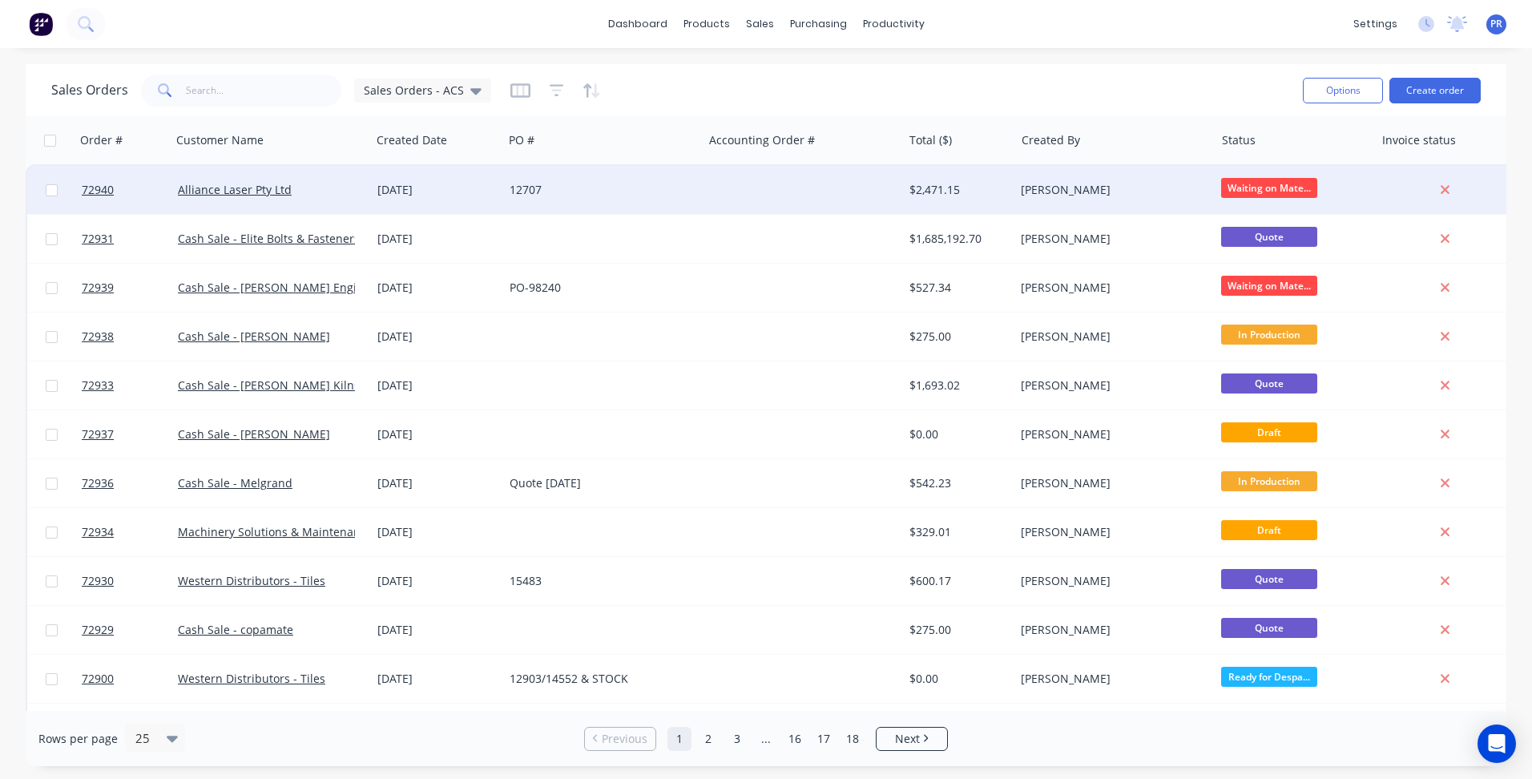
click at [305, 197] on div "Alliance Laser Pty Ltd" at bounding box center [267, 190] width 178 height 16
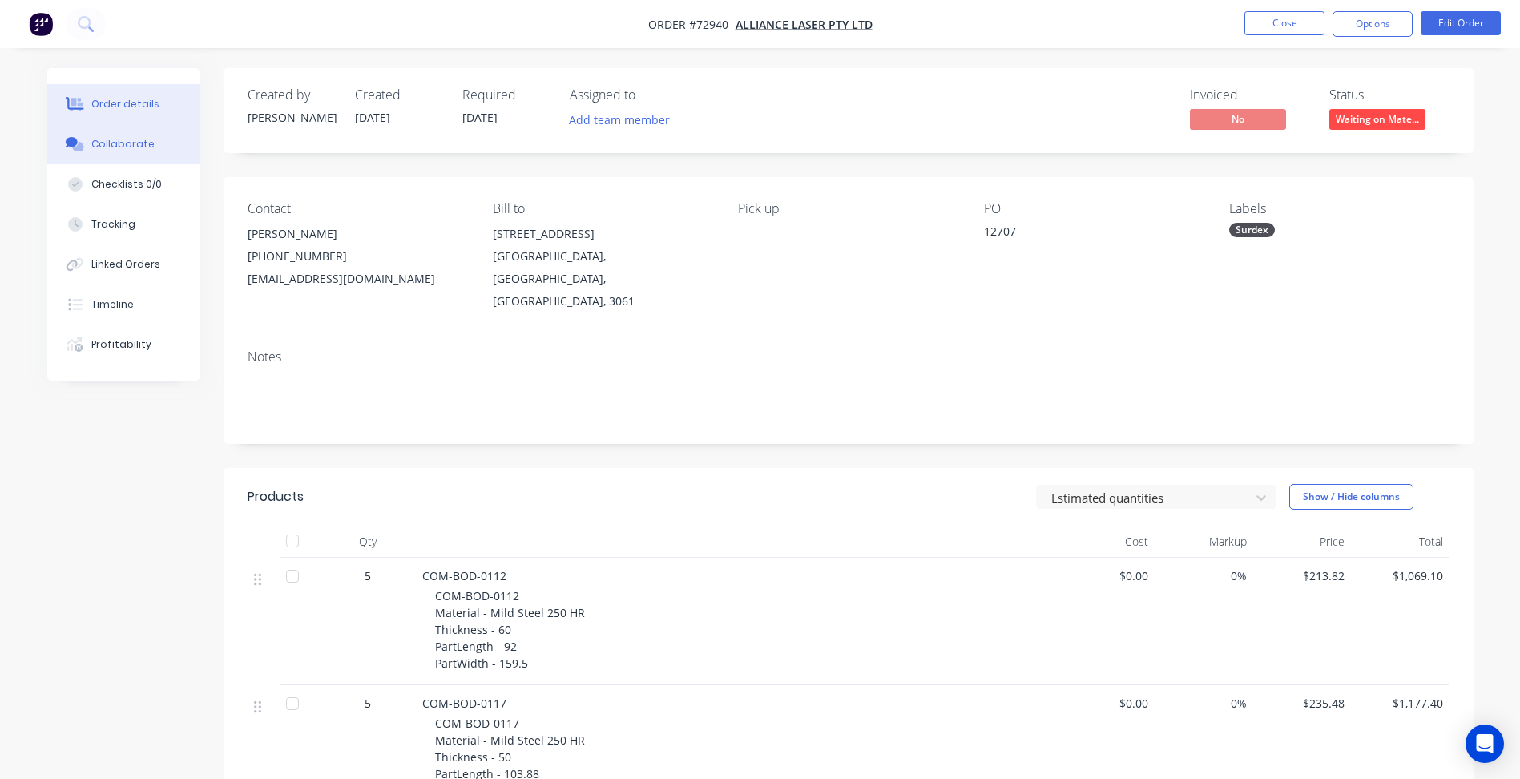
click at [135, 152] on button "Collaborate" at bounding box center [123, 144] width 152 height 40
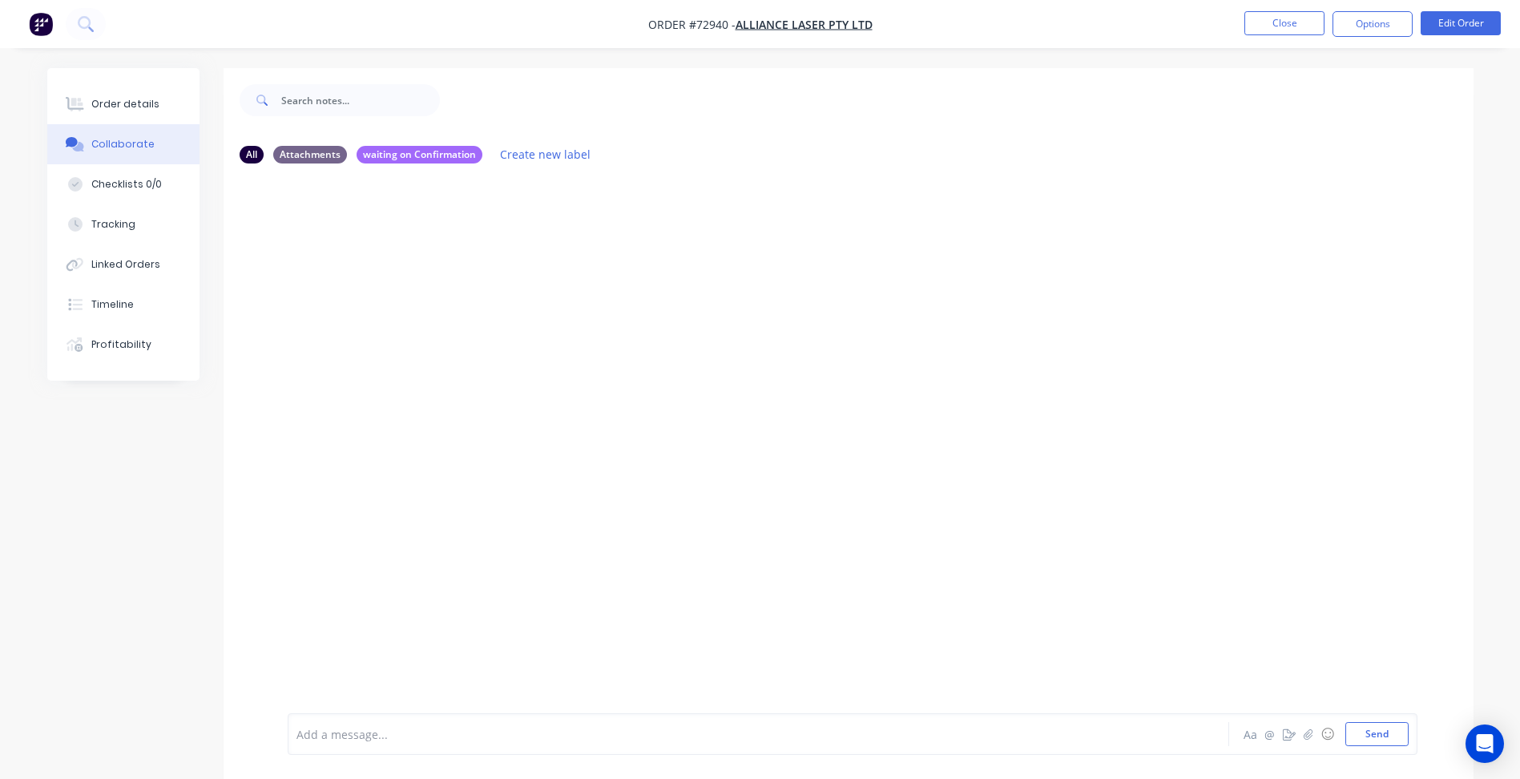
click at [411, 743] on div "Add a message..." at bounding box center [713, 734] width 834 height 24
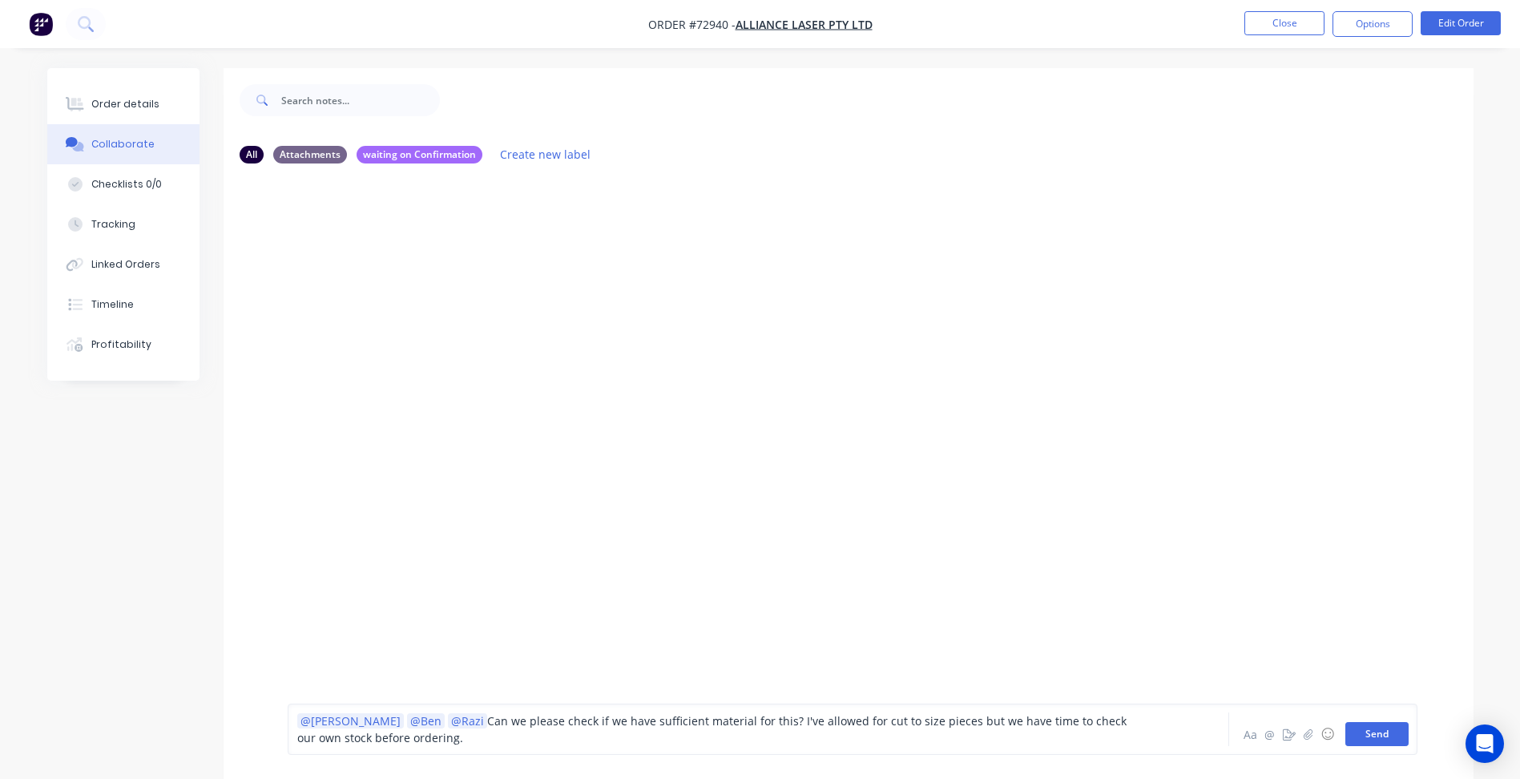
click at [1382, 733] on button "Send" at bounding box center [1376, 734] width 63 height 24
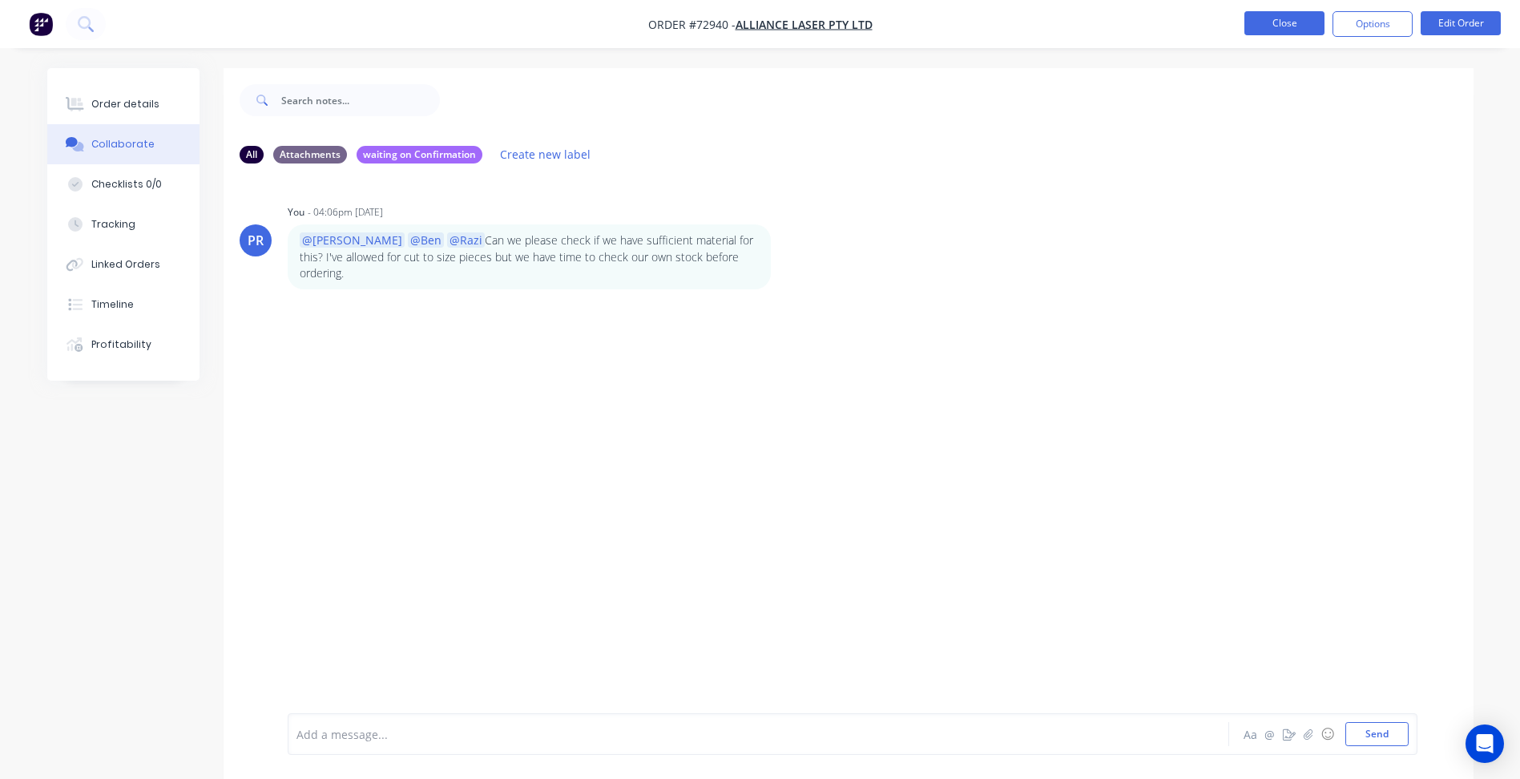
click at [1279, 28] on button "Close" at bounding box center [1284, 23] width 80 height 24
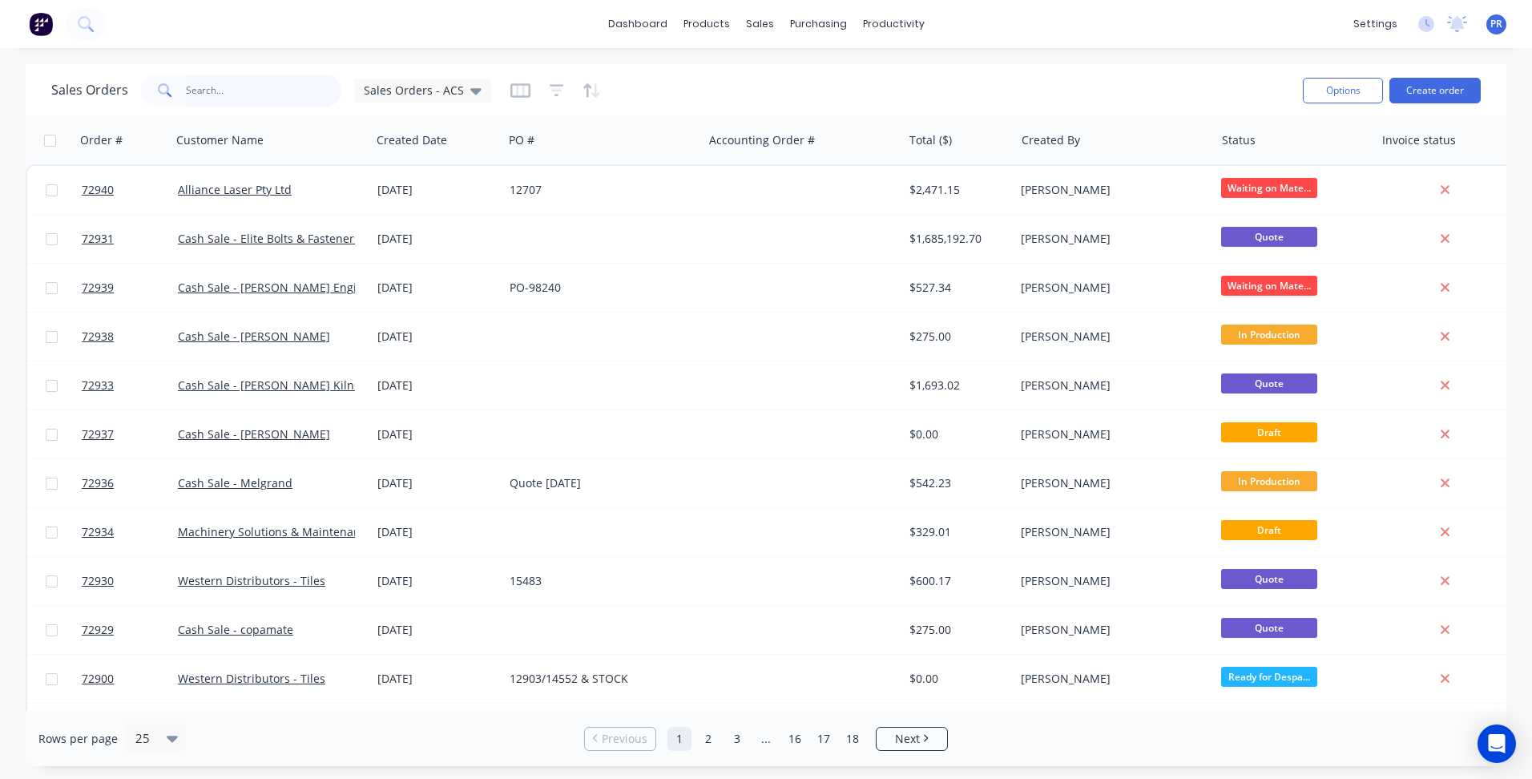
click at [254, 101] on input "text" at bounding box center [264, 91] width 156 height 32
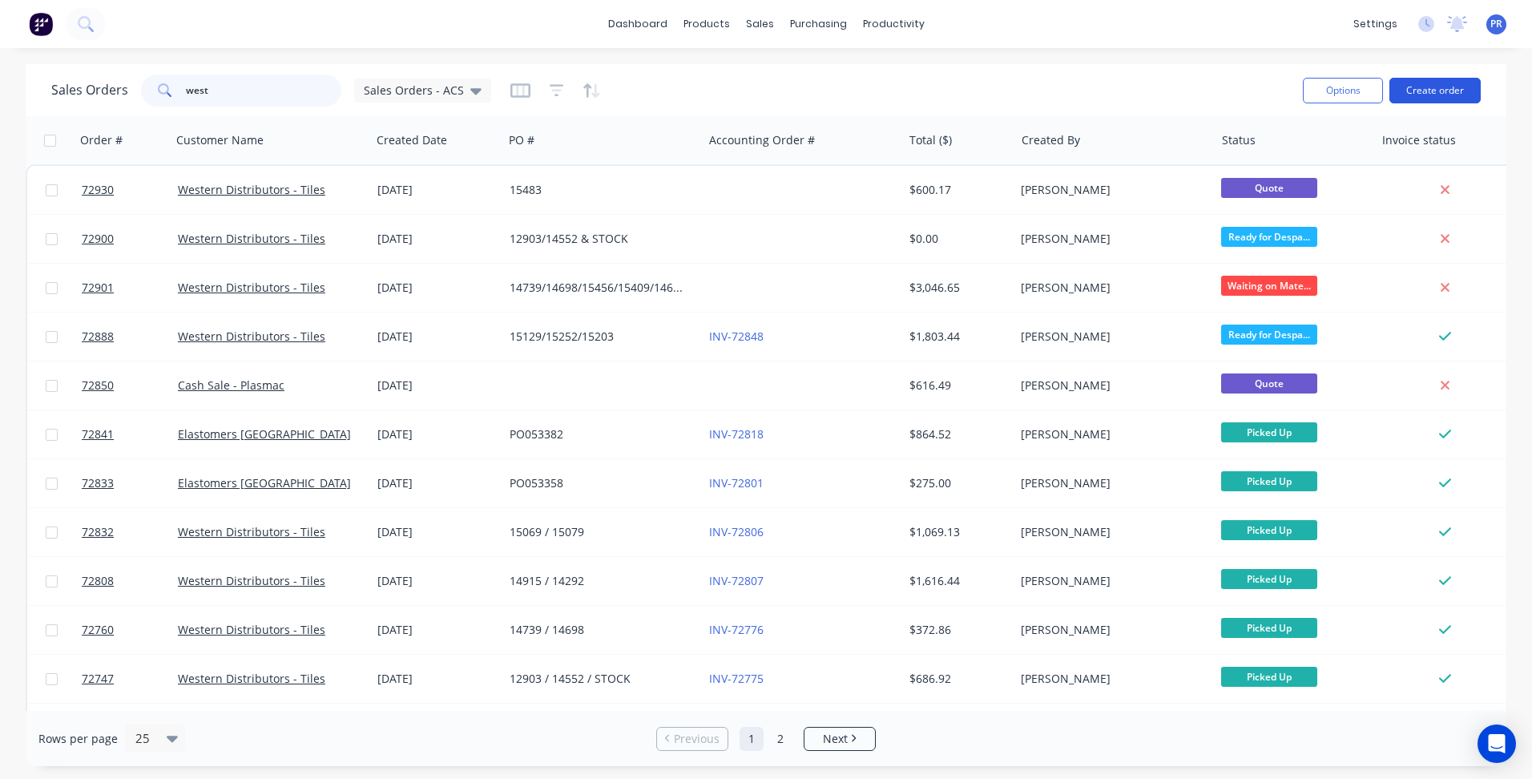
type input "west"
click at [1429, 95] on button "Create order" at bounding box center [1434, 91] width 91 height 26
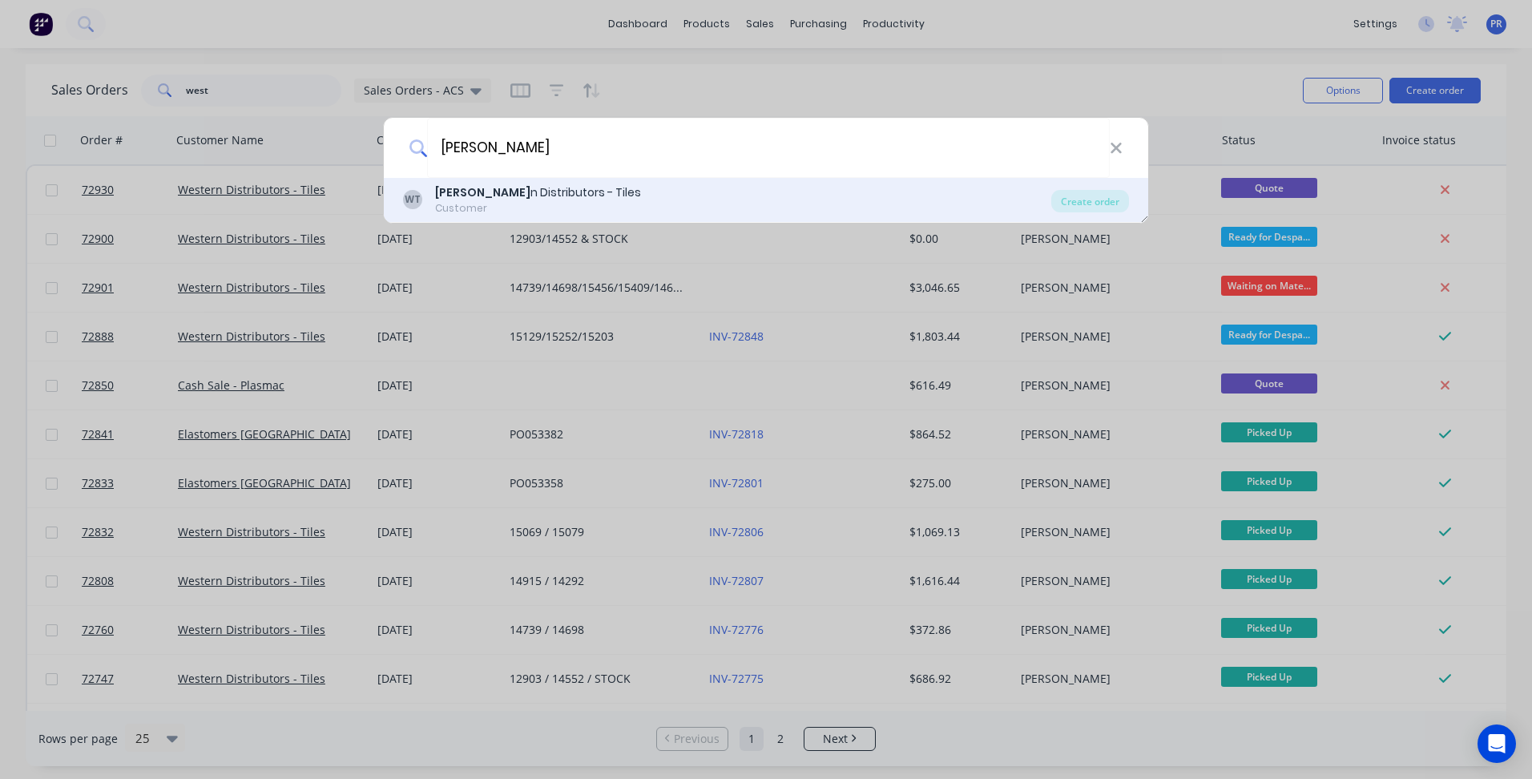
type input "wester"
click at [542, 191] on div "Wester n Distributors - Tiles" at bounding box center [538, 192] width 206 height 17
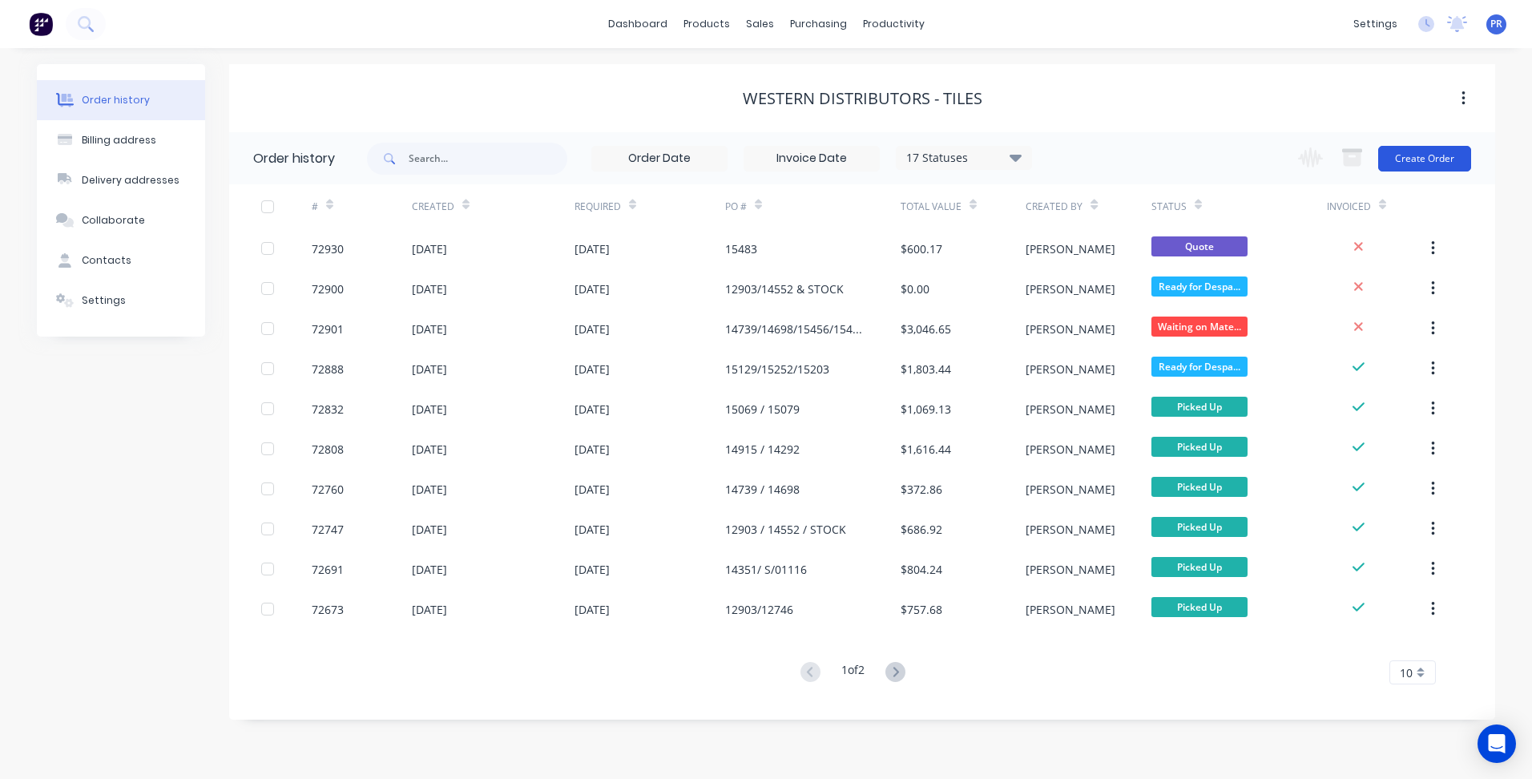
click at [1421, 164] on button "Create Order" at bounding box center [1424, 159] width 93 height 26
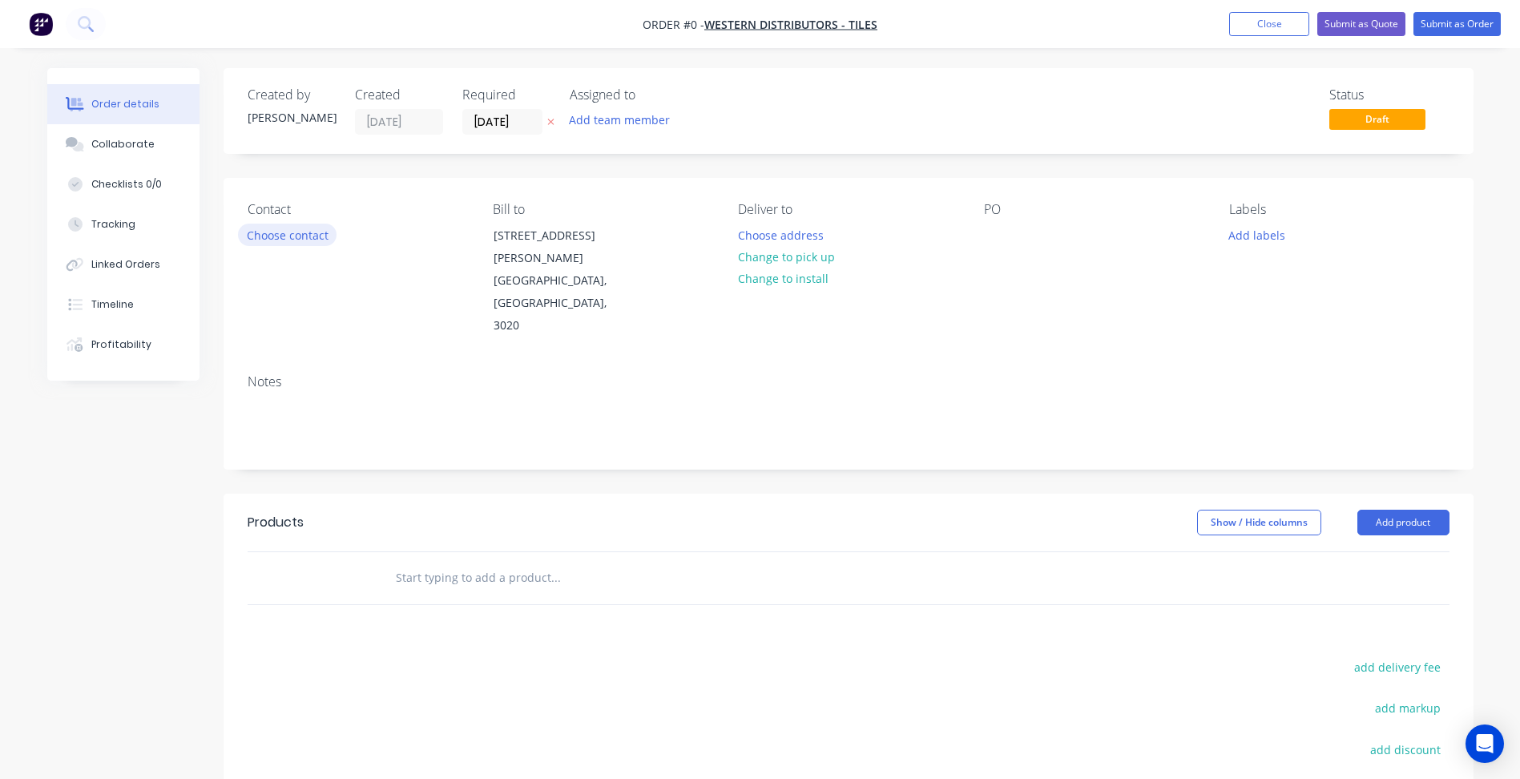
click at [305, 232] on button "Choose contact" at bounding box center [287, 235] width 99 height 22
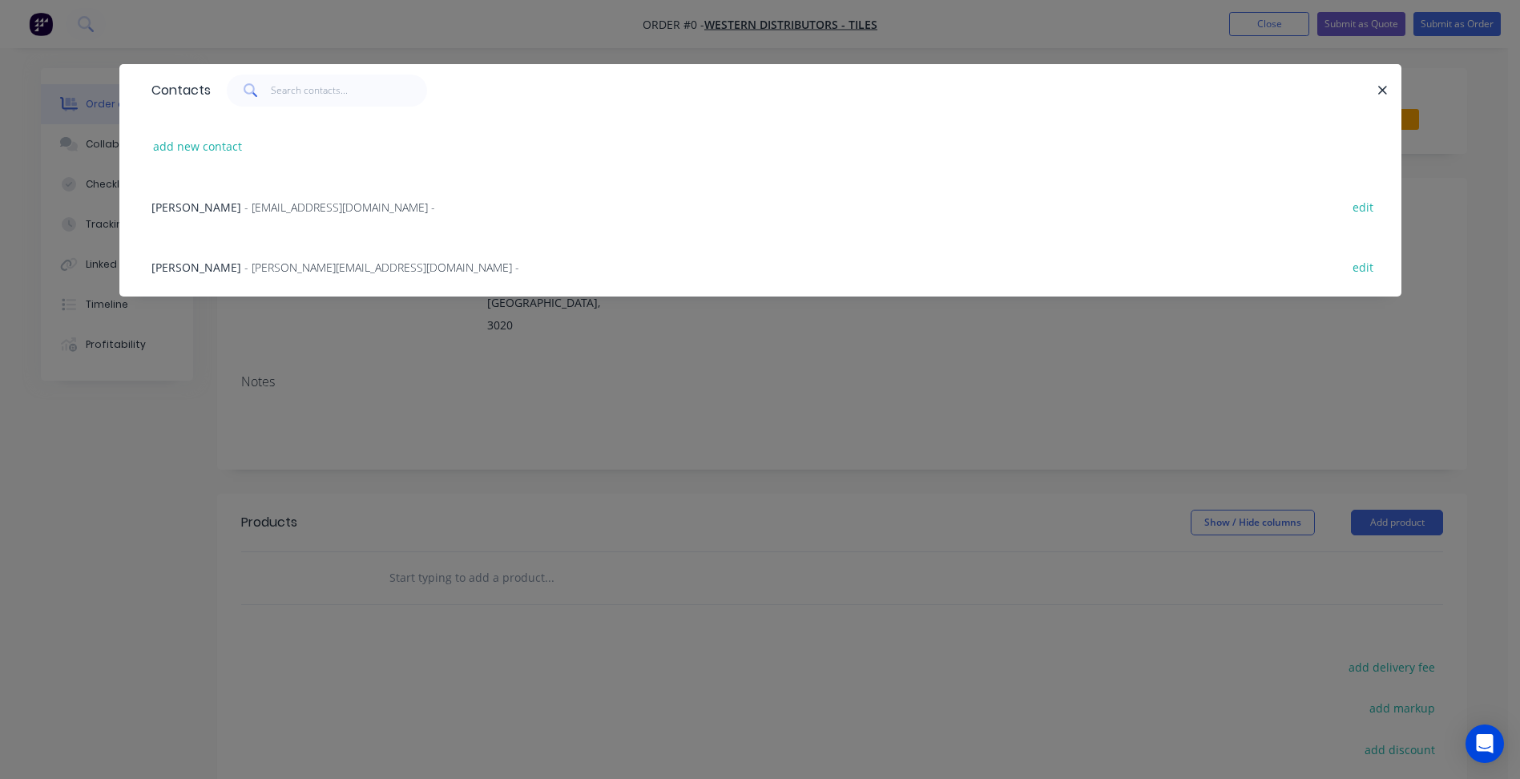
click at [277, 205] on span "- trade@westerndistributors.com.au -" at bounding box center [339, 206] width 191 height 15
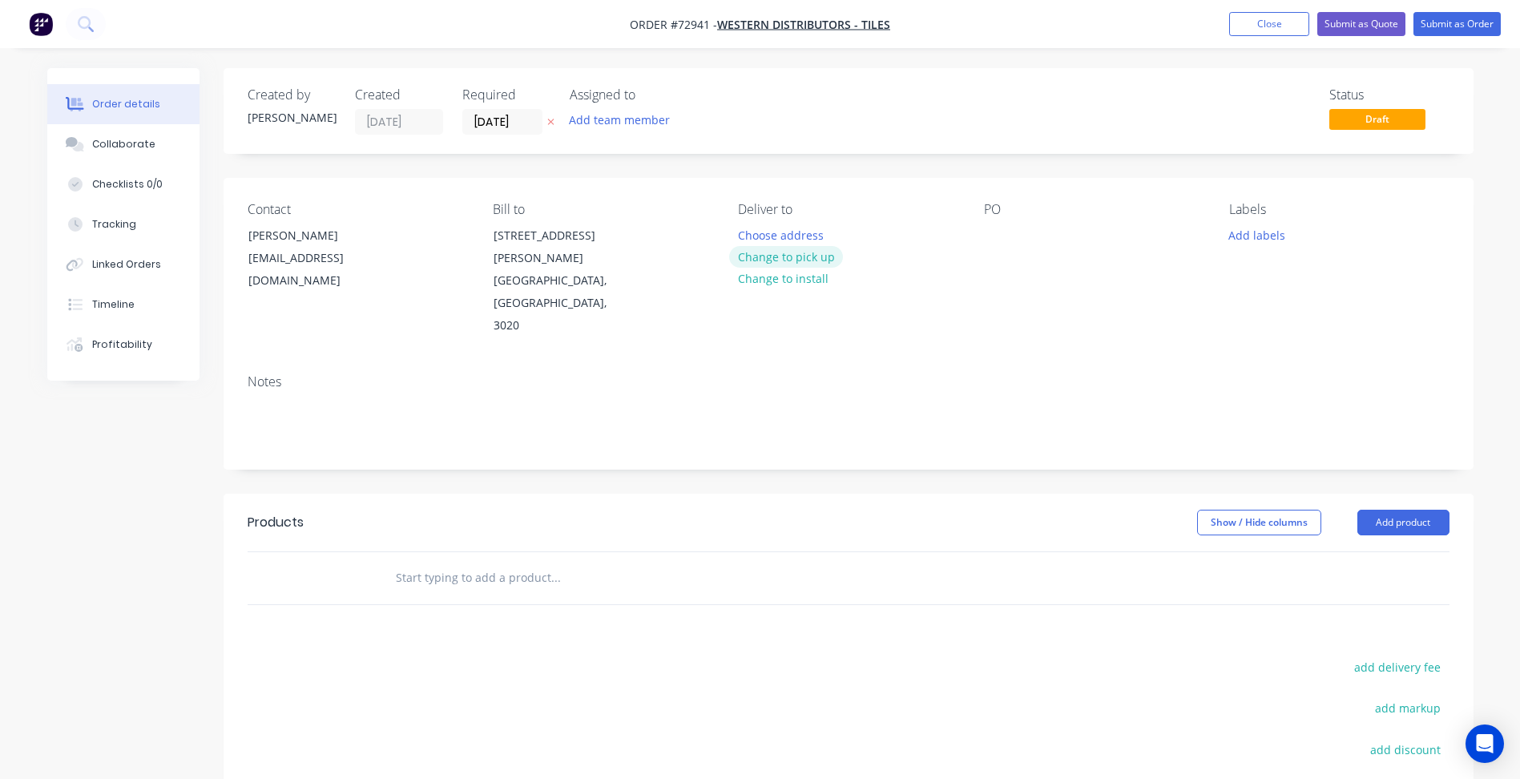
click at [761, 264] on button "Change to pick up" at bounding box center [786, 257] width 114 height 22
click at [484, 127] on input "29/09/25" at bounding box center [502, 122] width 79 height 24
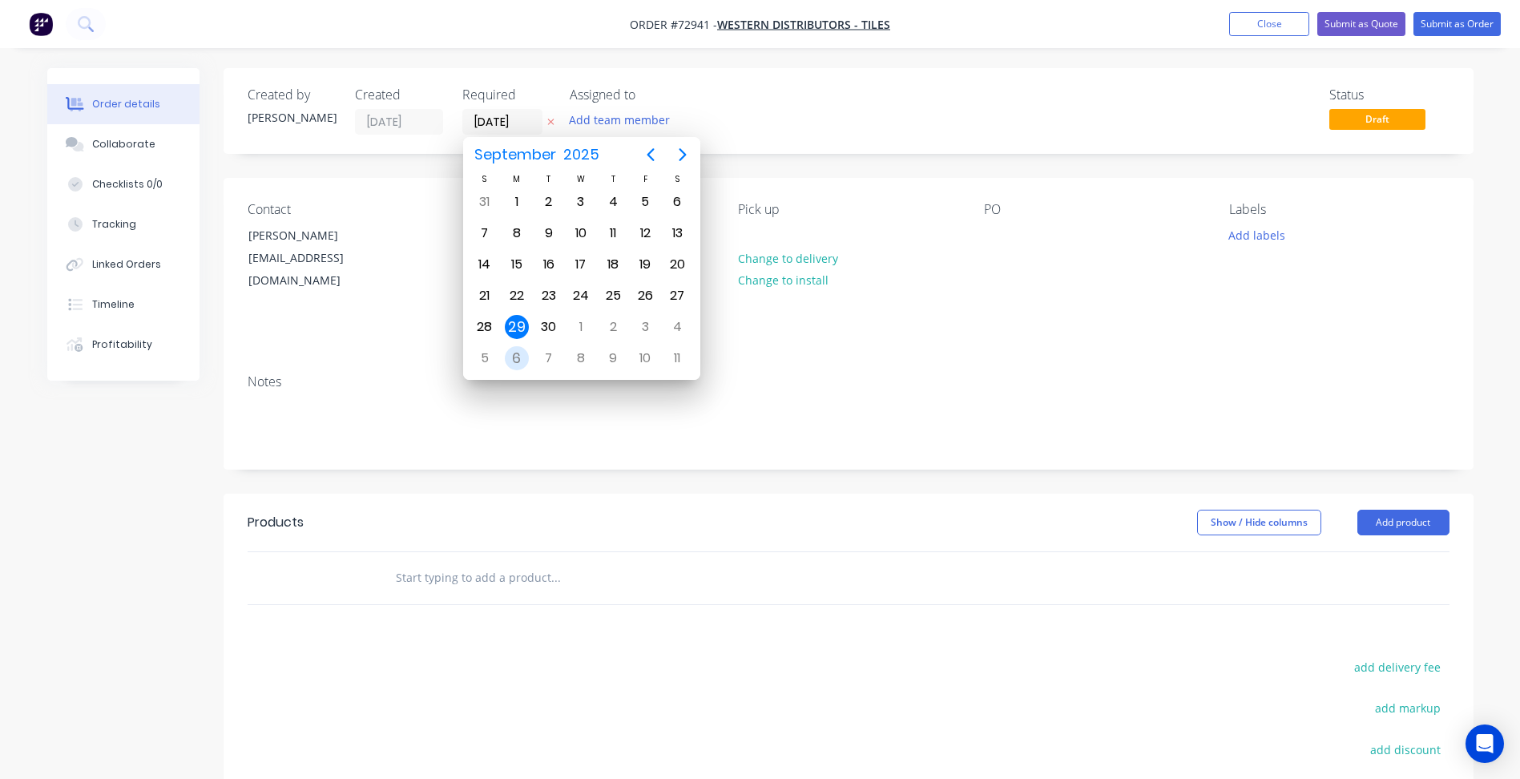
click at [523, 356] on div "6" at bounding box center [517, 358] width 24 height 24
type input "06/10/25"
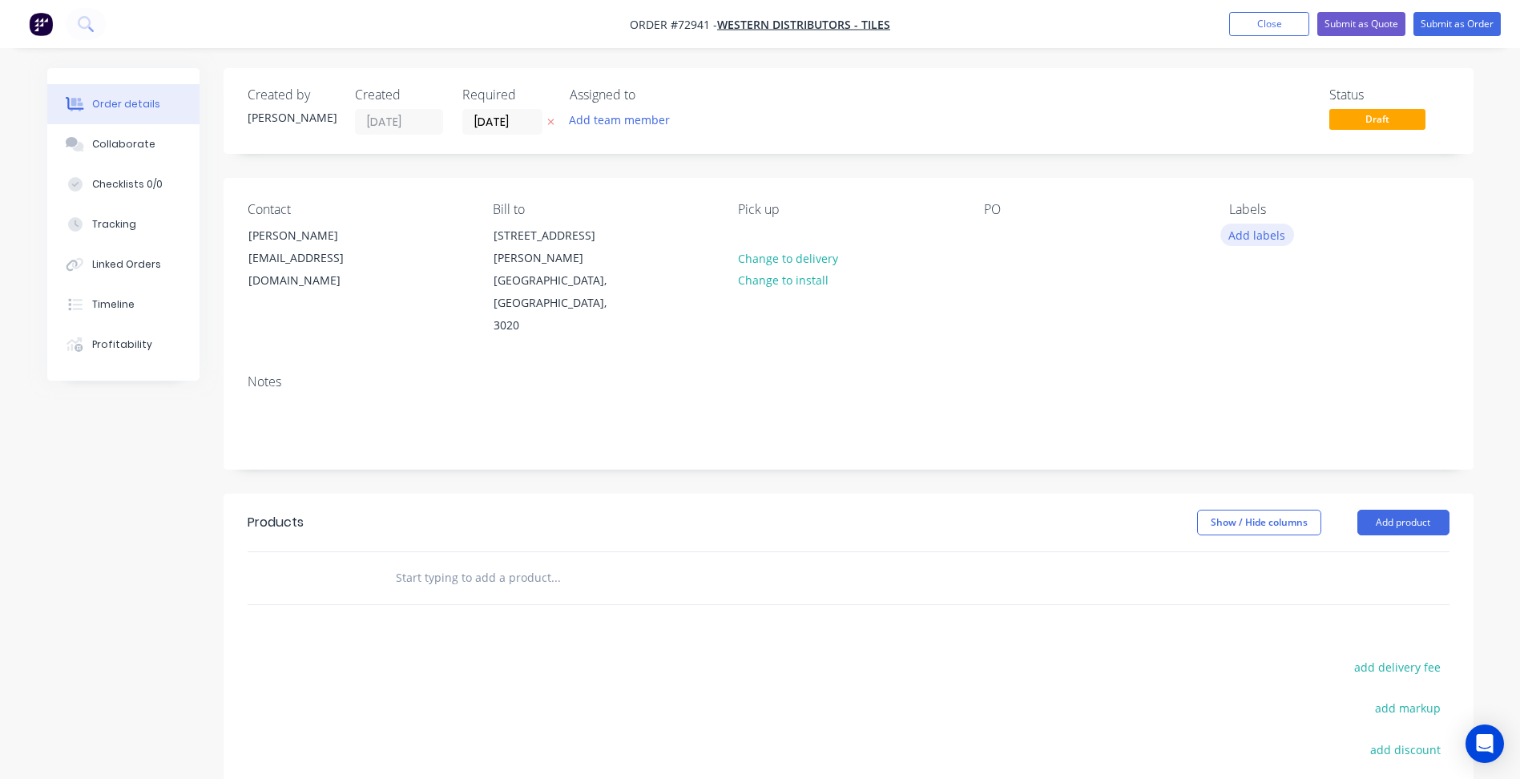
click at [1254, 234] on button "Add labels" at bounding box center [1257, 235] width 74 height 22
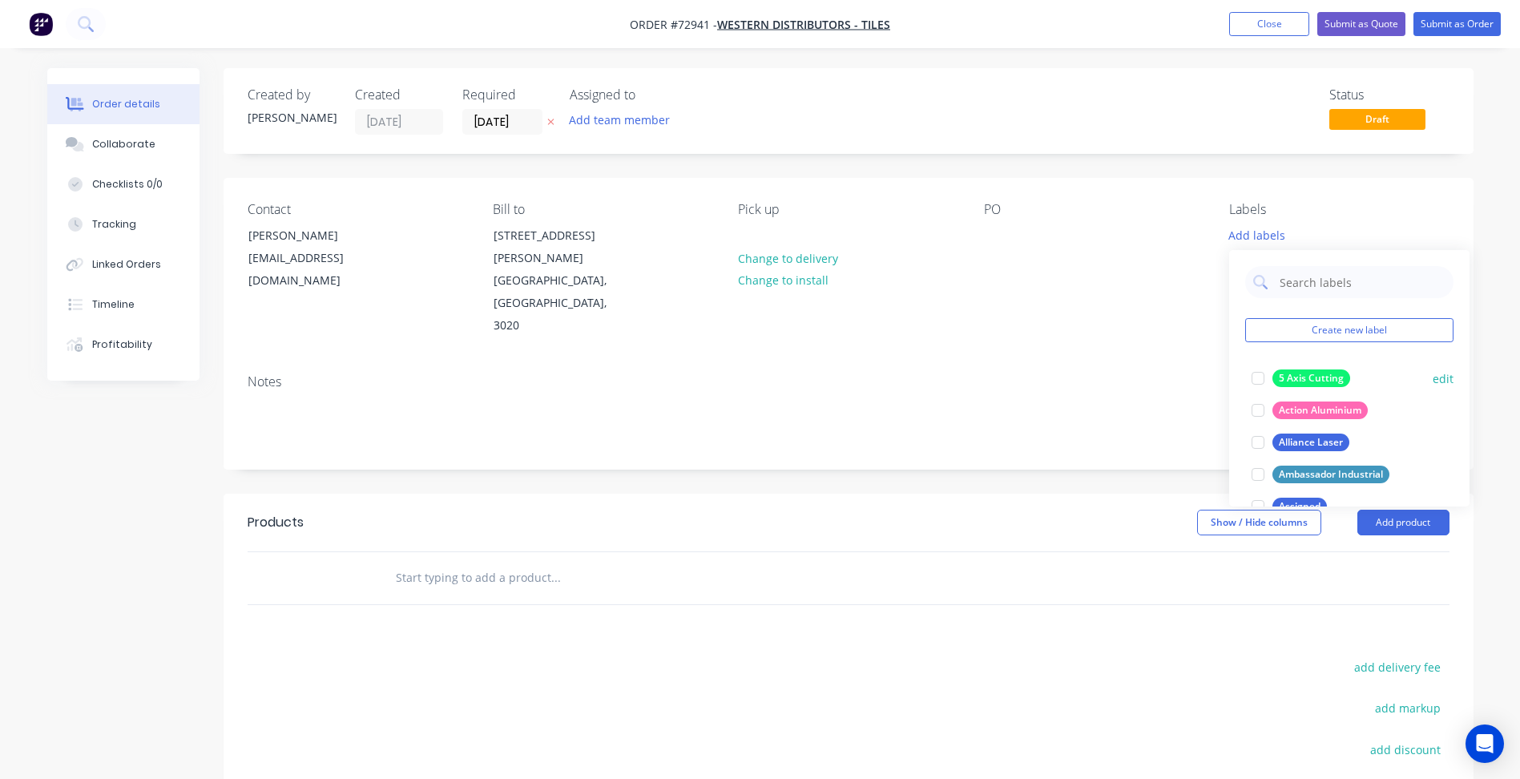
click at [1258, 387] on div at bounding box center [1258, 378] width 32 height 32
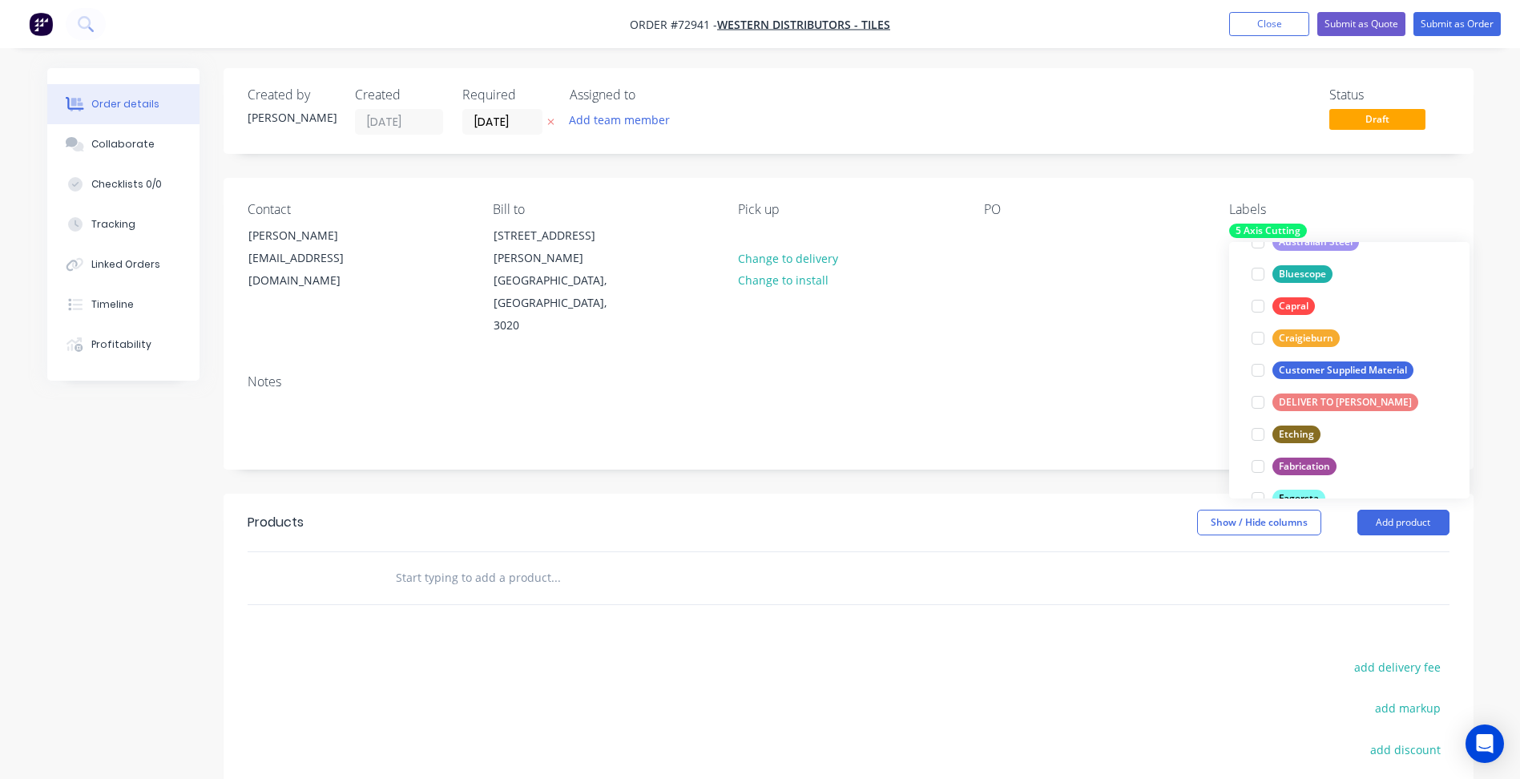
click at [1261, 365] on div at bounding box center [1258, 370] width 32 height 32
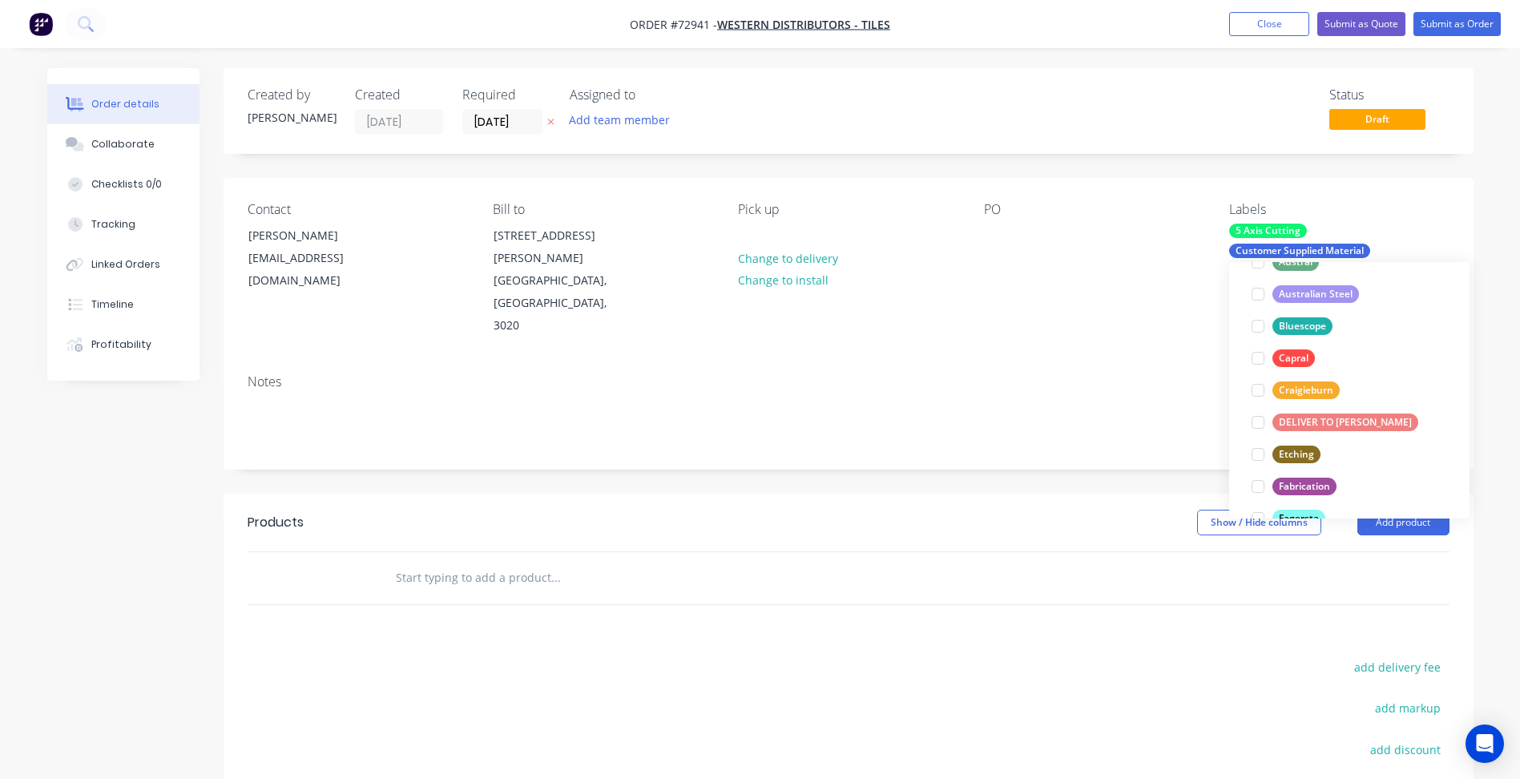
scroll to position [32, 0]
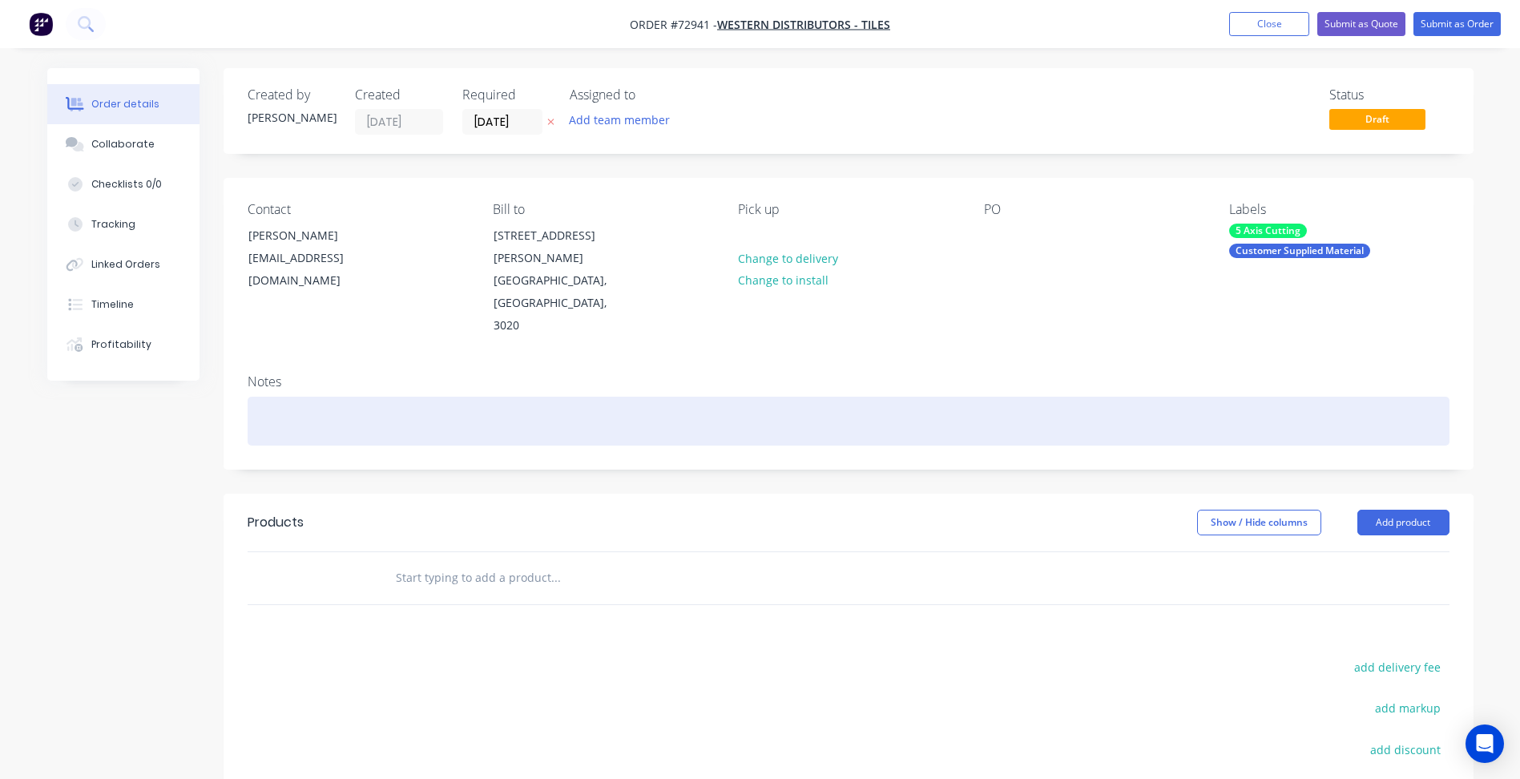
click at [1064, 397] on div at bounding box center [849, 421] width 1202 height 49
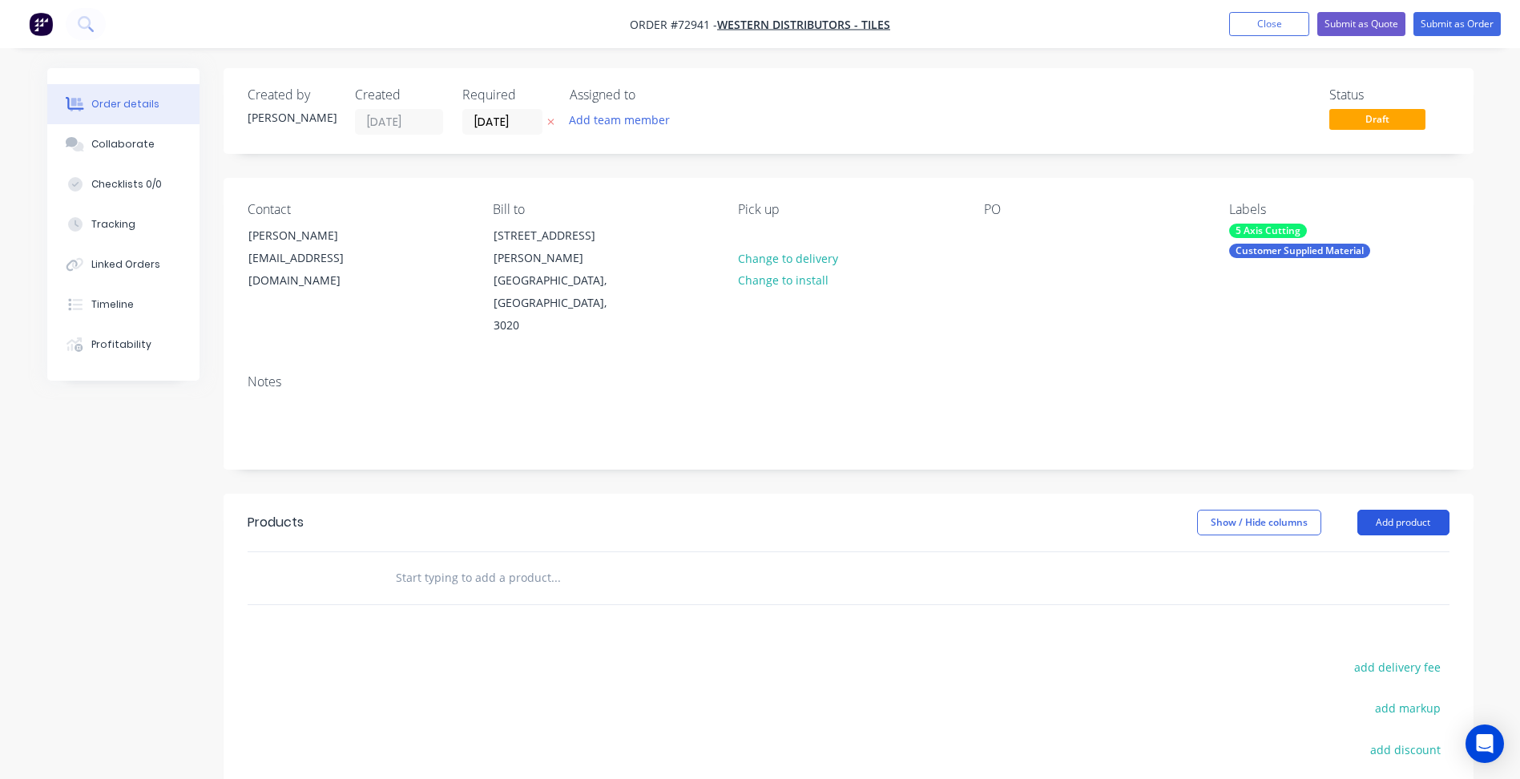
drag, startPoint x: 1388, startPoint y: 480, endPoint x: 1370, endPoint y: 497, distance: 25.0
click at [1388, 510] on button "Add product" at bounding box center [1403, 523] width 92 height 26
click at [1350, 551] on div "Product catalogue" at bounding box center [1373, 562] width 123 height 23
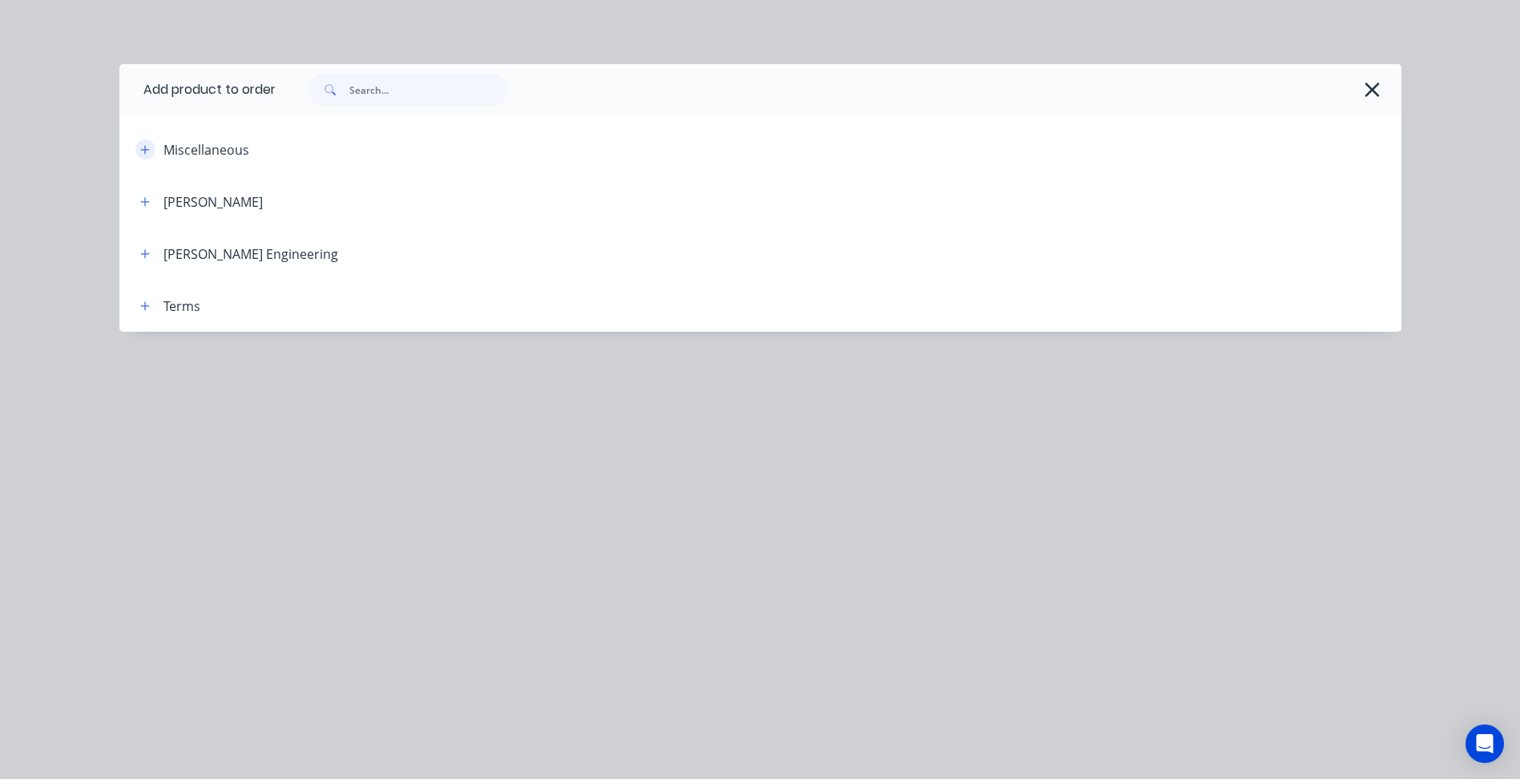
click at [140, 150] on icon "button" at bounding box center [145, 149] width 10 height 11
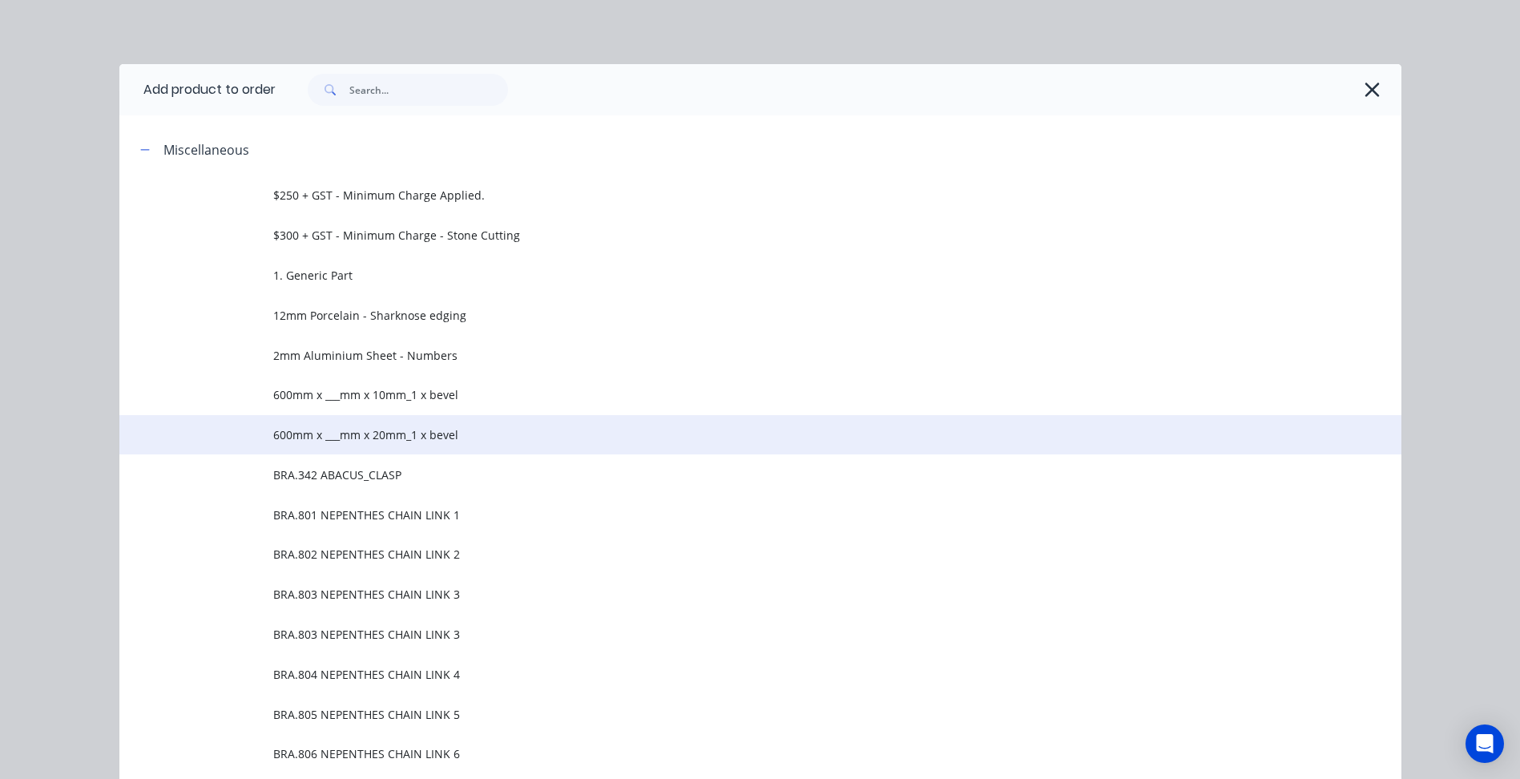
click at [375, 439] on span "600mm x ___mm x 20mm_1 x bevel" at bounding box center [724, 434] width 902 height 17
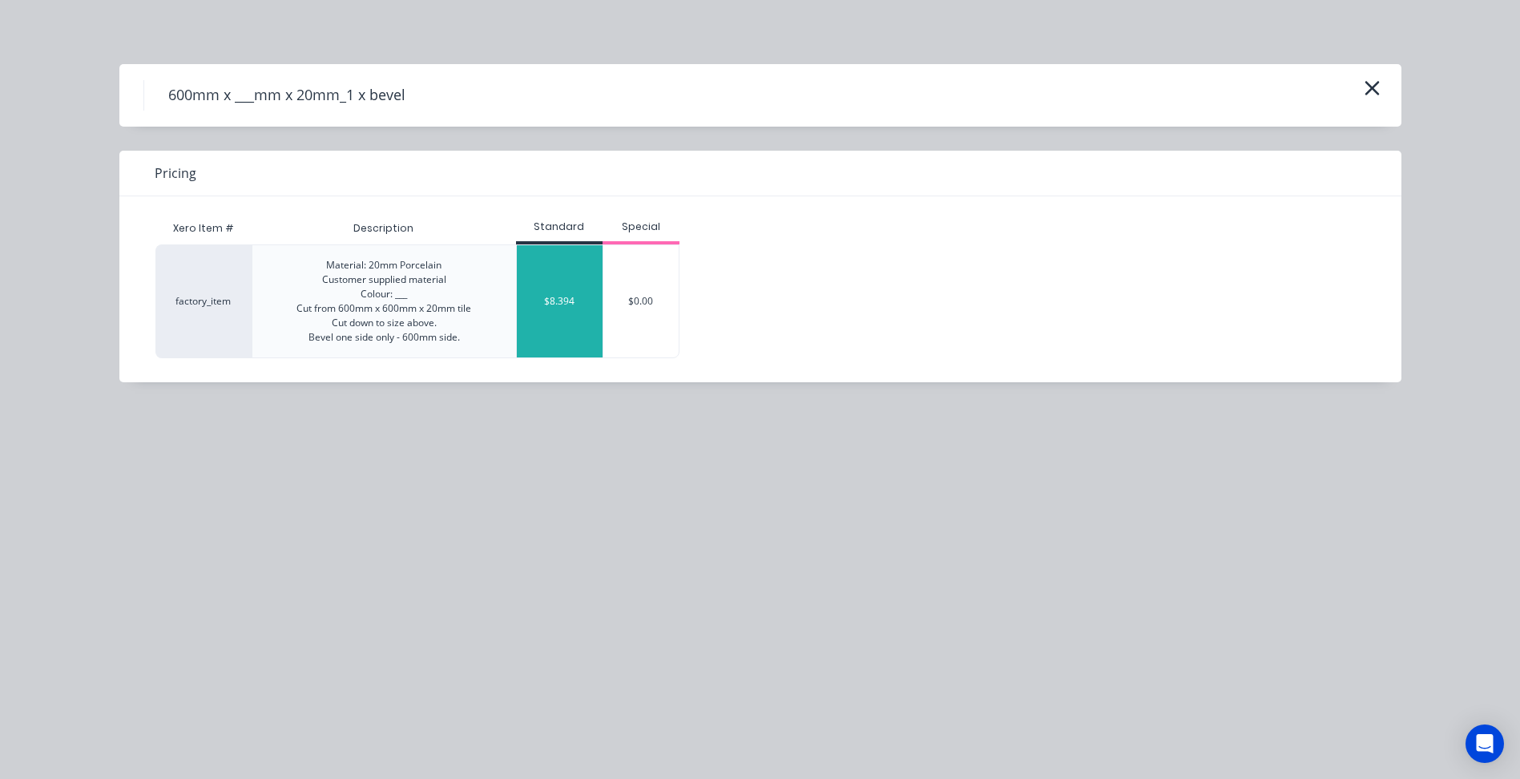
click at [545, 292] on div "$8.394" at bounding box center [560, 301] width 87 height 112
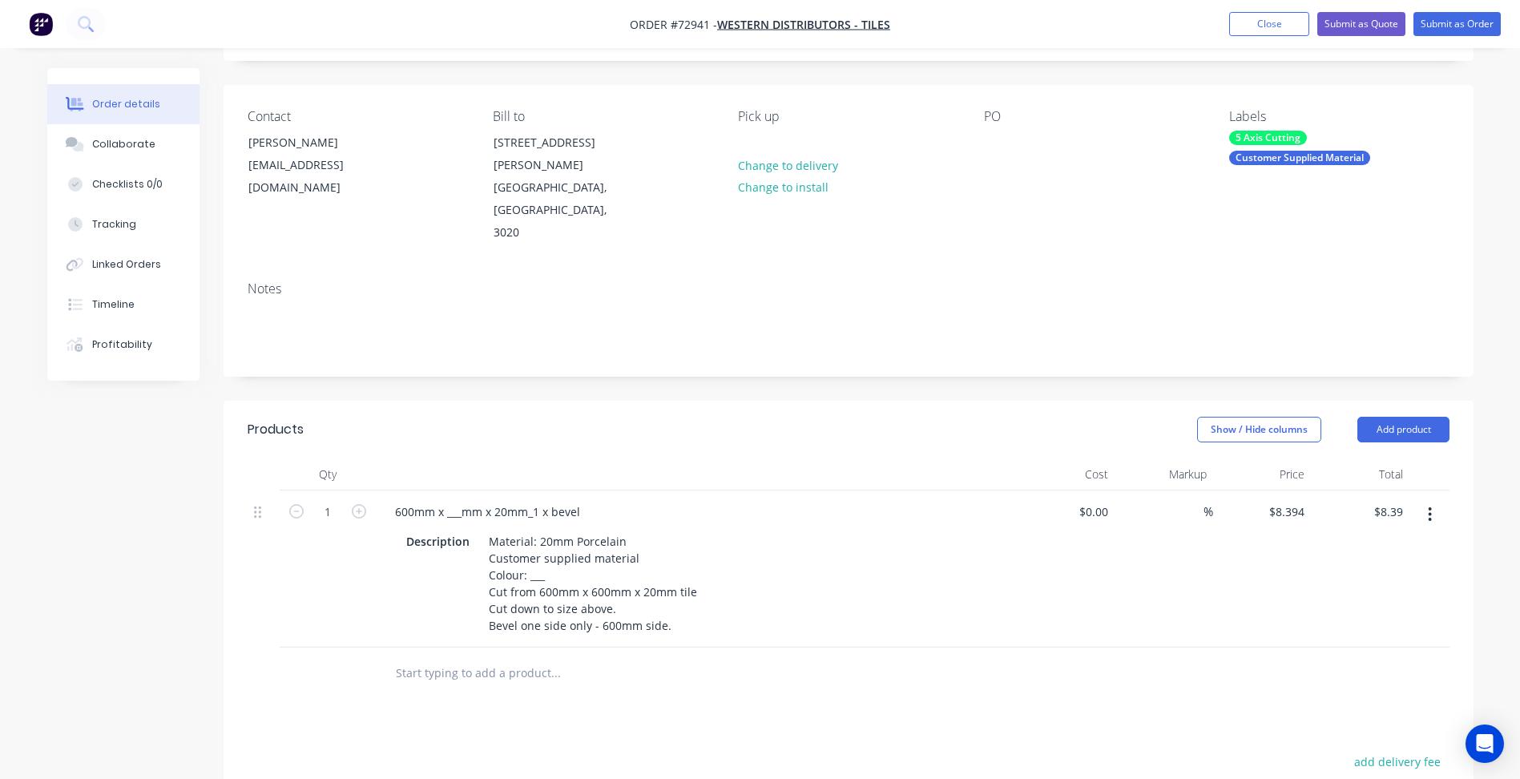
scroll to position [240, 0]
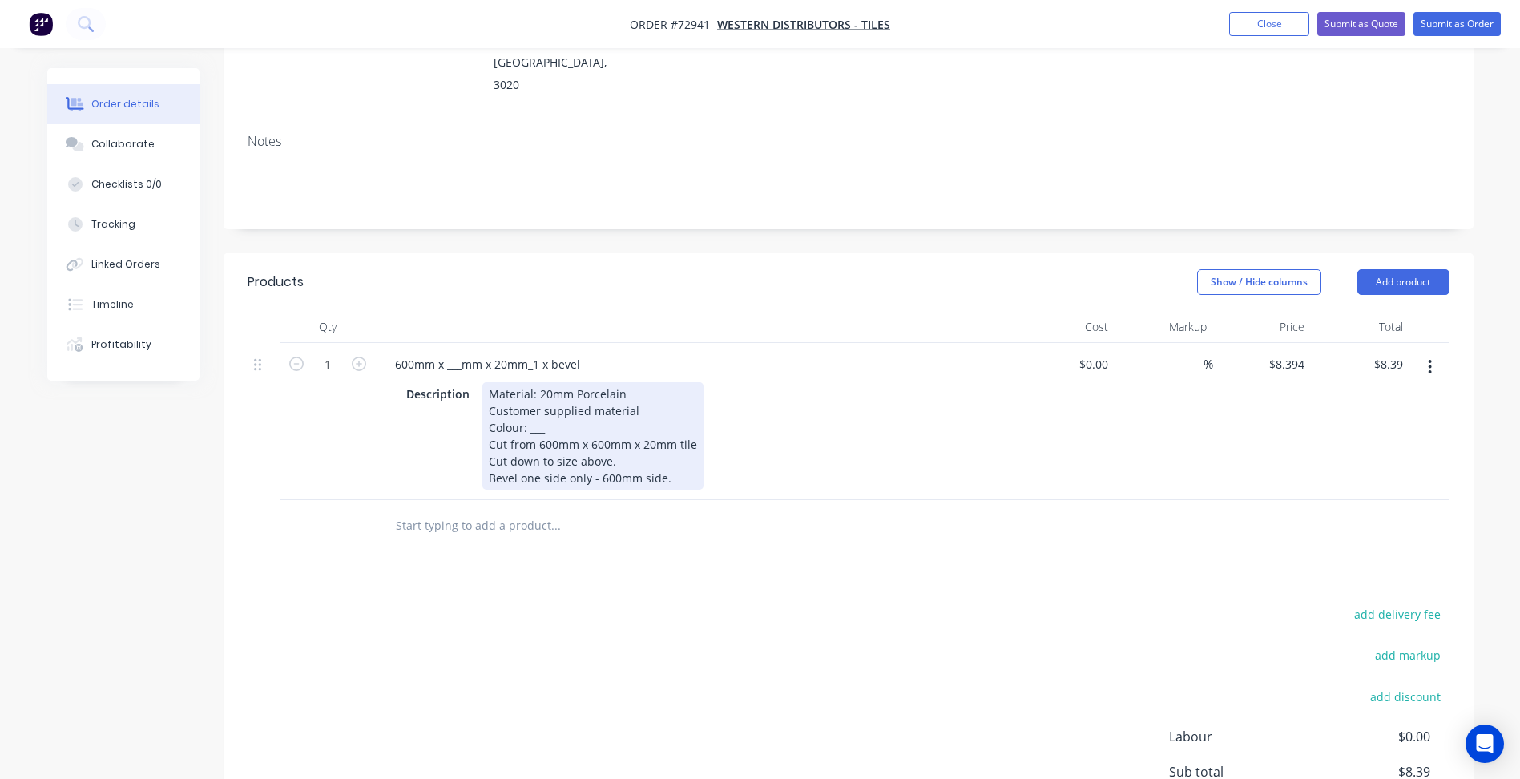
click at [534, 382] on div "Material: 20mm Porcelain Customer supplied material Colour: ___ Cut from 600mm …" at bounding box center [592, 435] width 221 height 107
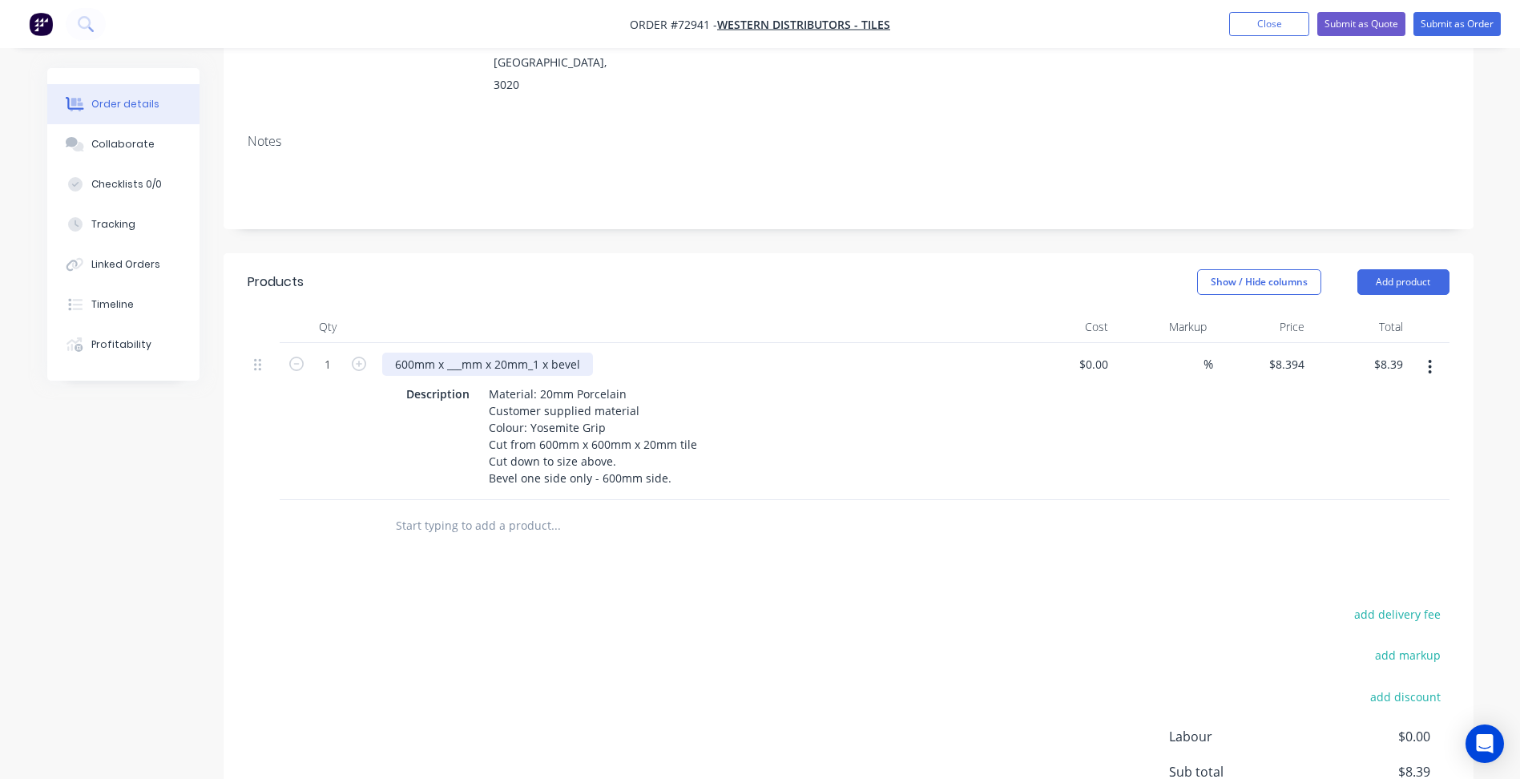
click at [456, 353] on div "600mm x ___mm x 20mm_1 x bevel" at bounding box center [487, 364] width 211 height 23
click at [1426, 353] on button "button" at bounding box center [1430, 367] width 38 height 29
click at [1366, 429] on div "Duplicate" at bounding box center [1373, 440] width 123 height 23
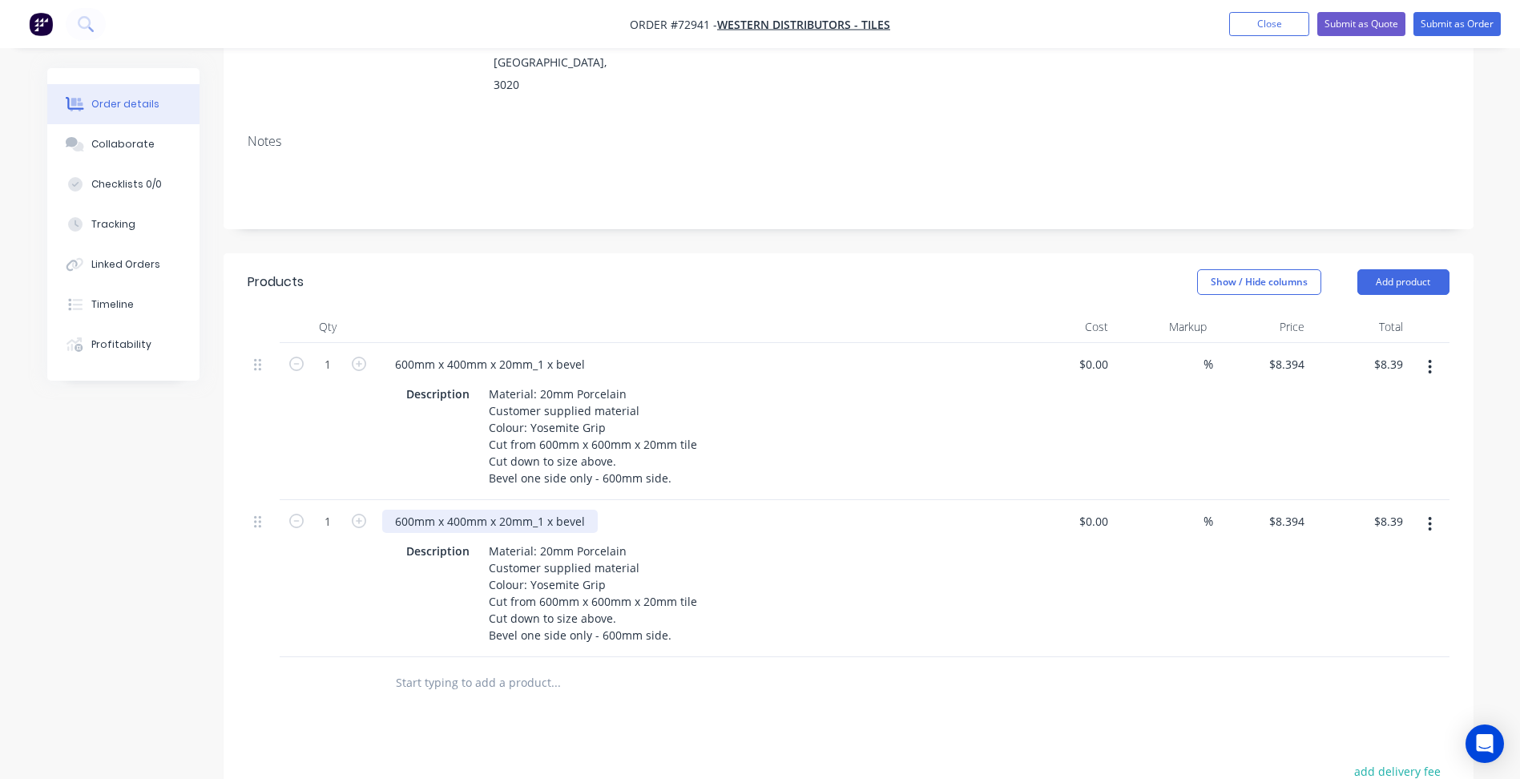
click at [464, 510] on div "600mm x 400mm x 20mm_1 x bevel" at bounding box center [490, 521] width 216 height 23
click at [330, 510] on input "1" at bounding box center [328, 522] width 42 height 24
type input "47"
type input "$394.52"
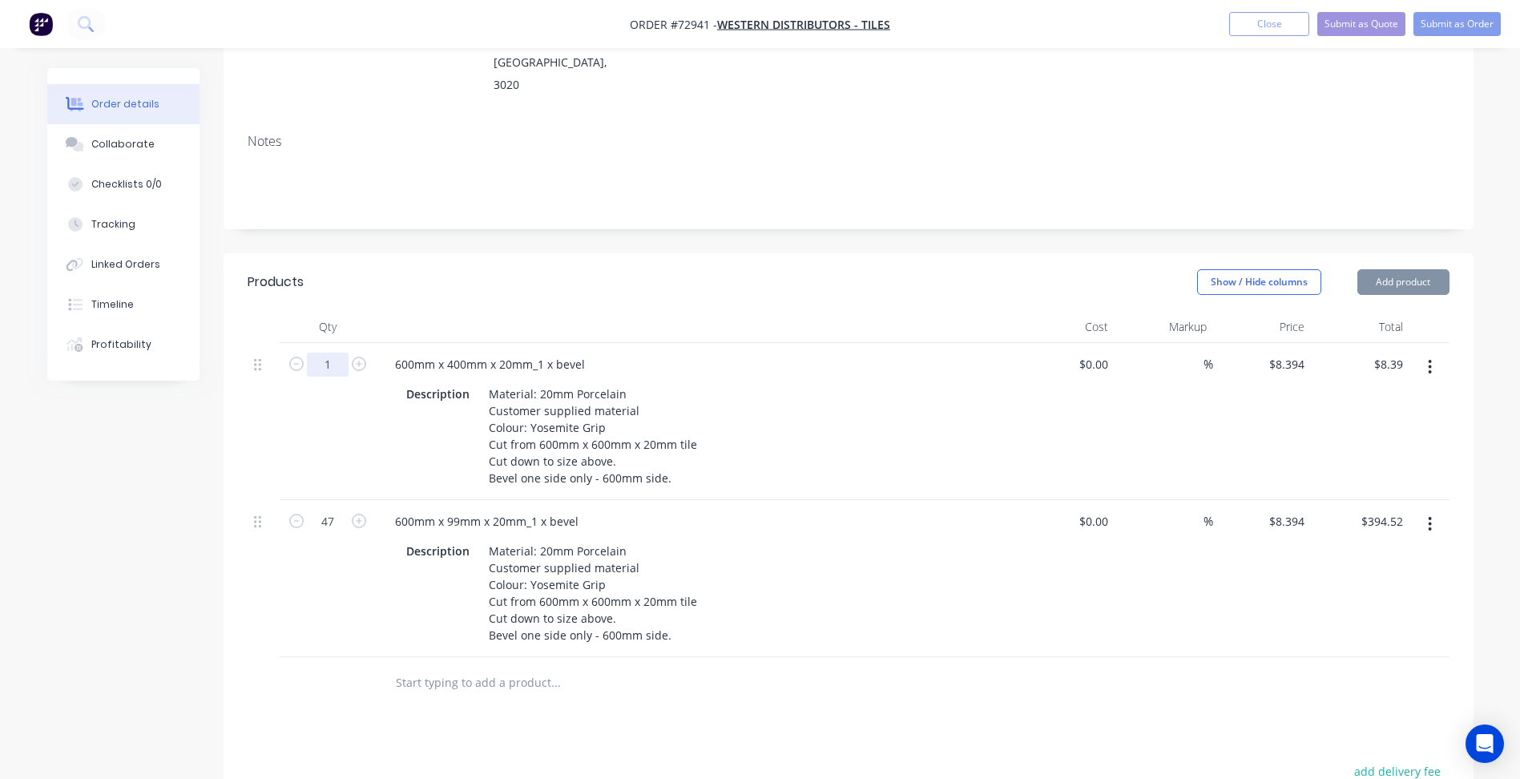
click at [329, 353] on input "1" at bounding box center [328, 365] width 42 height 24
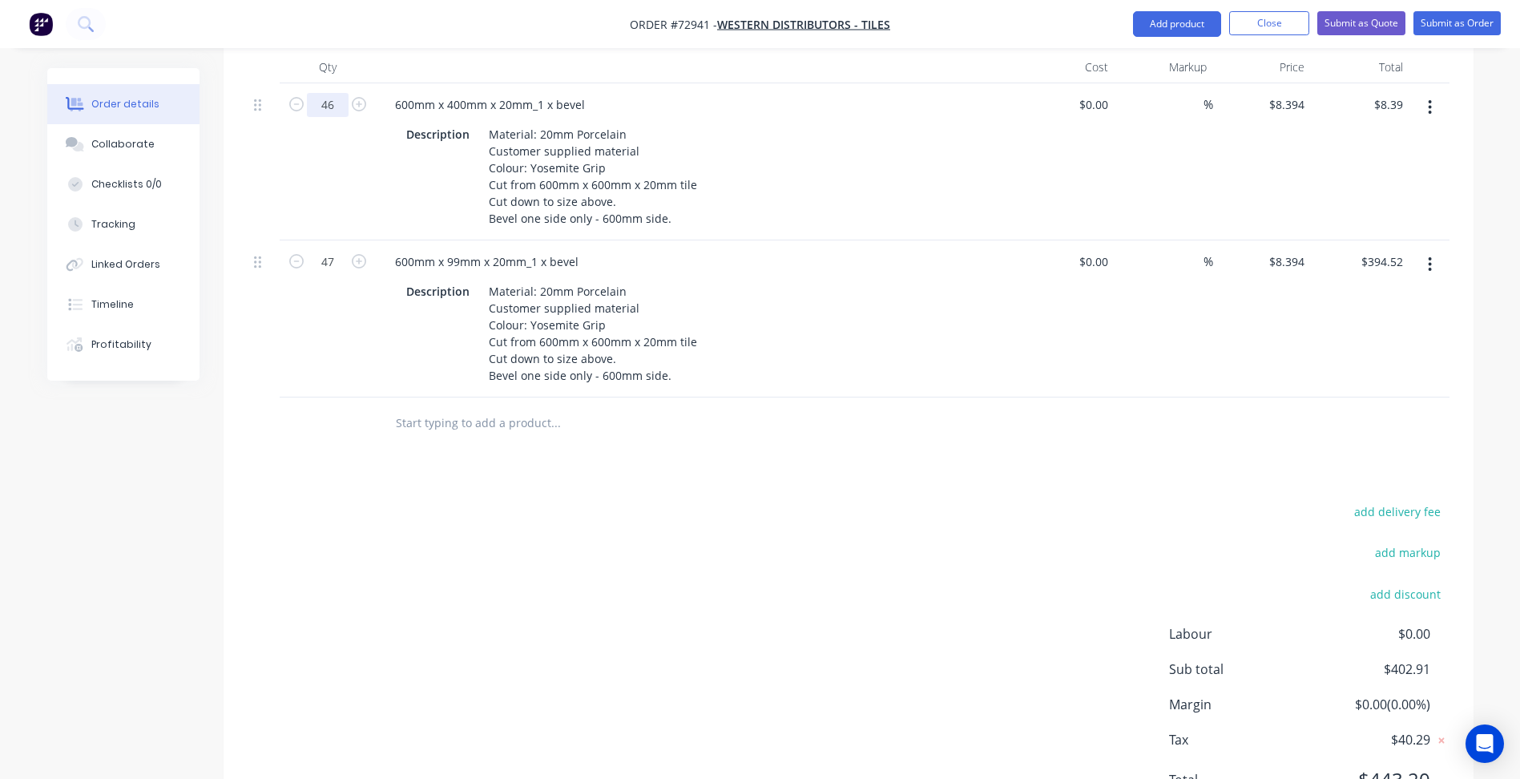
scroll to position [534, 0]
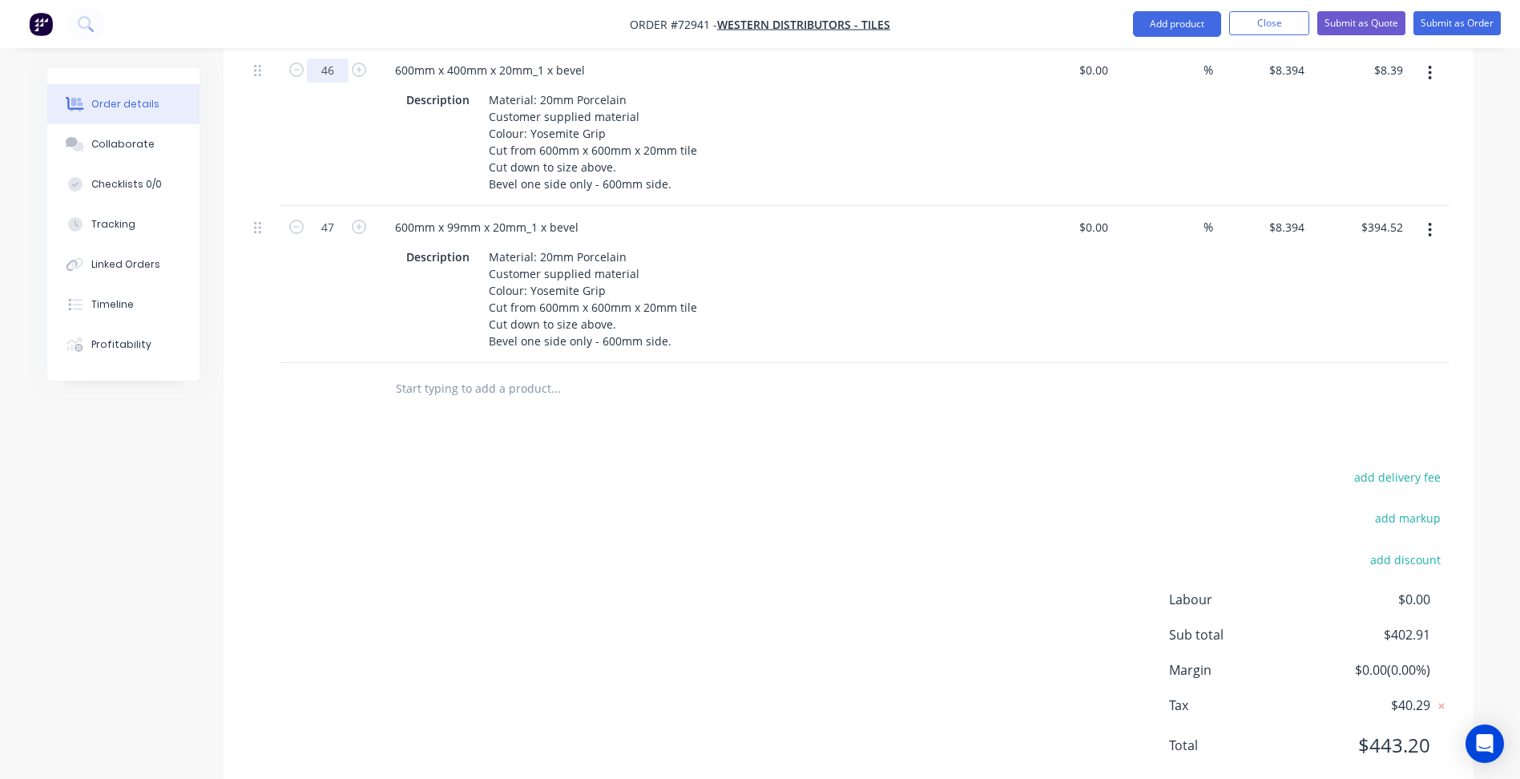
type input "46"
type input "$386.12"
click at [808, 559] on div "add delivery fee add markup add discount Labour $0.00 Sub total $780.64 Margin …" at bounding box center [849, 620] width 1202 height 309
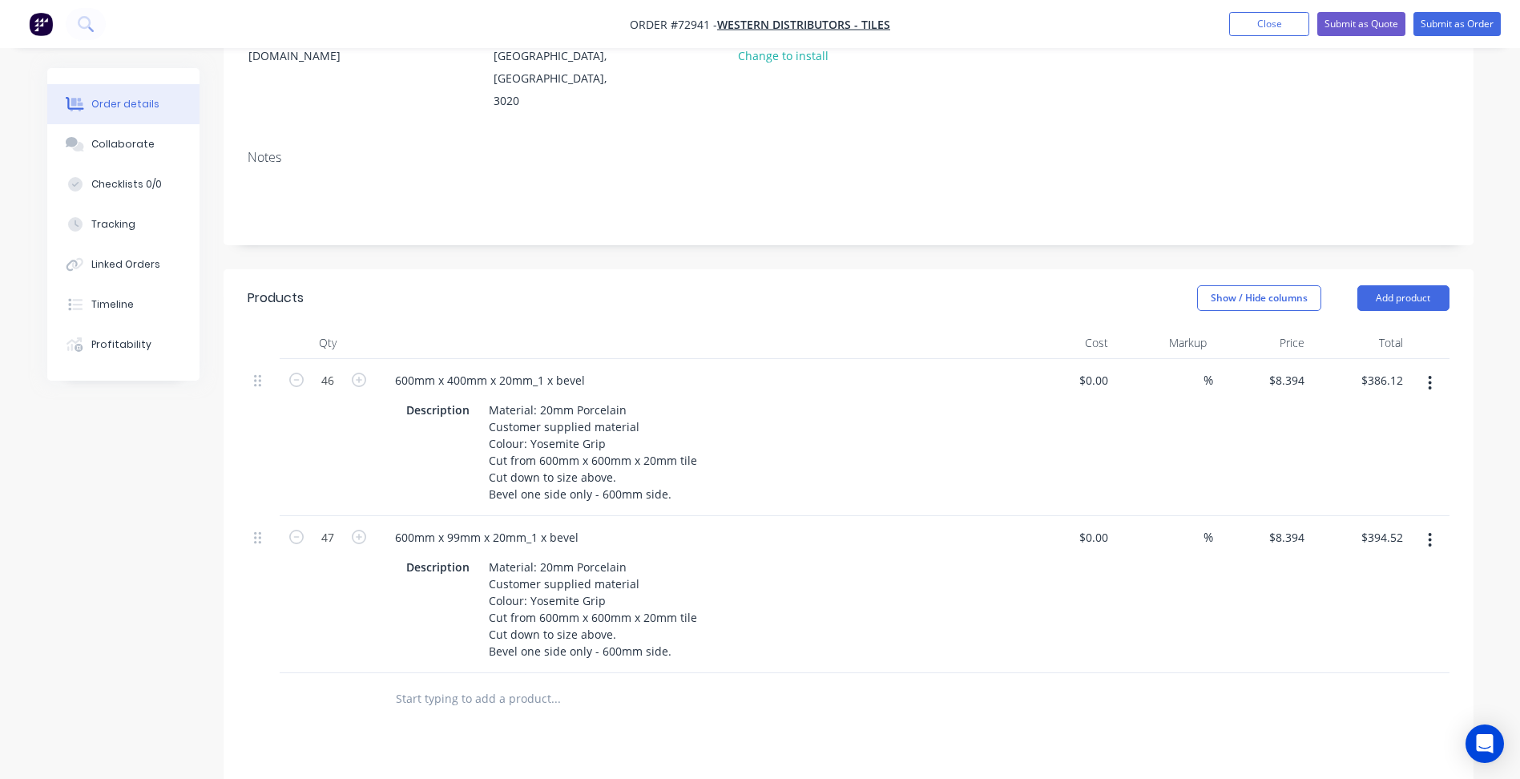
scroll to position [214, 0]
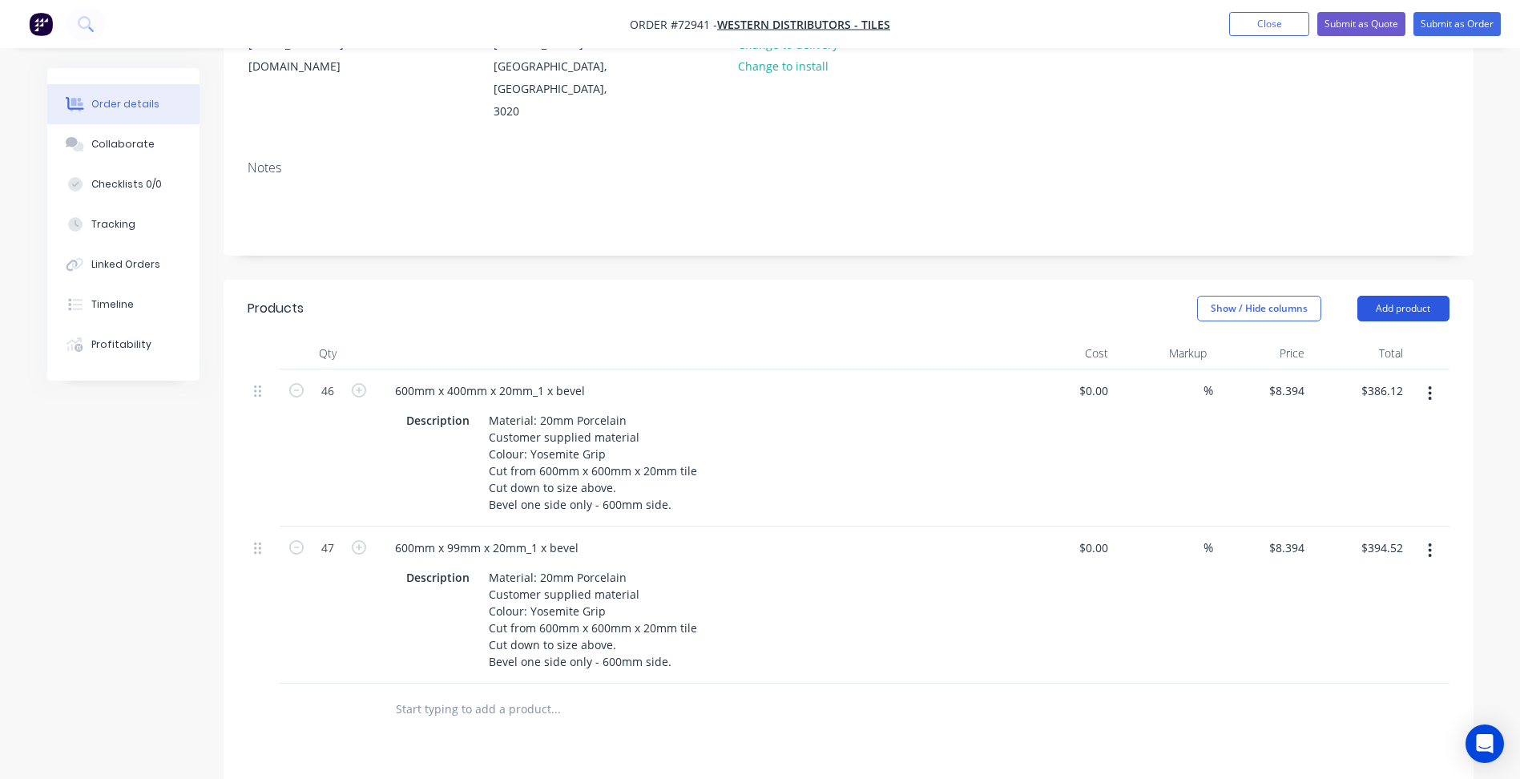
click at [1390, 296] on button "Add product" at bounding box center [1403, 309] width 92 height 26
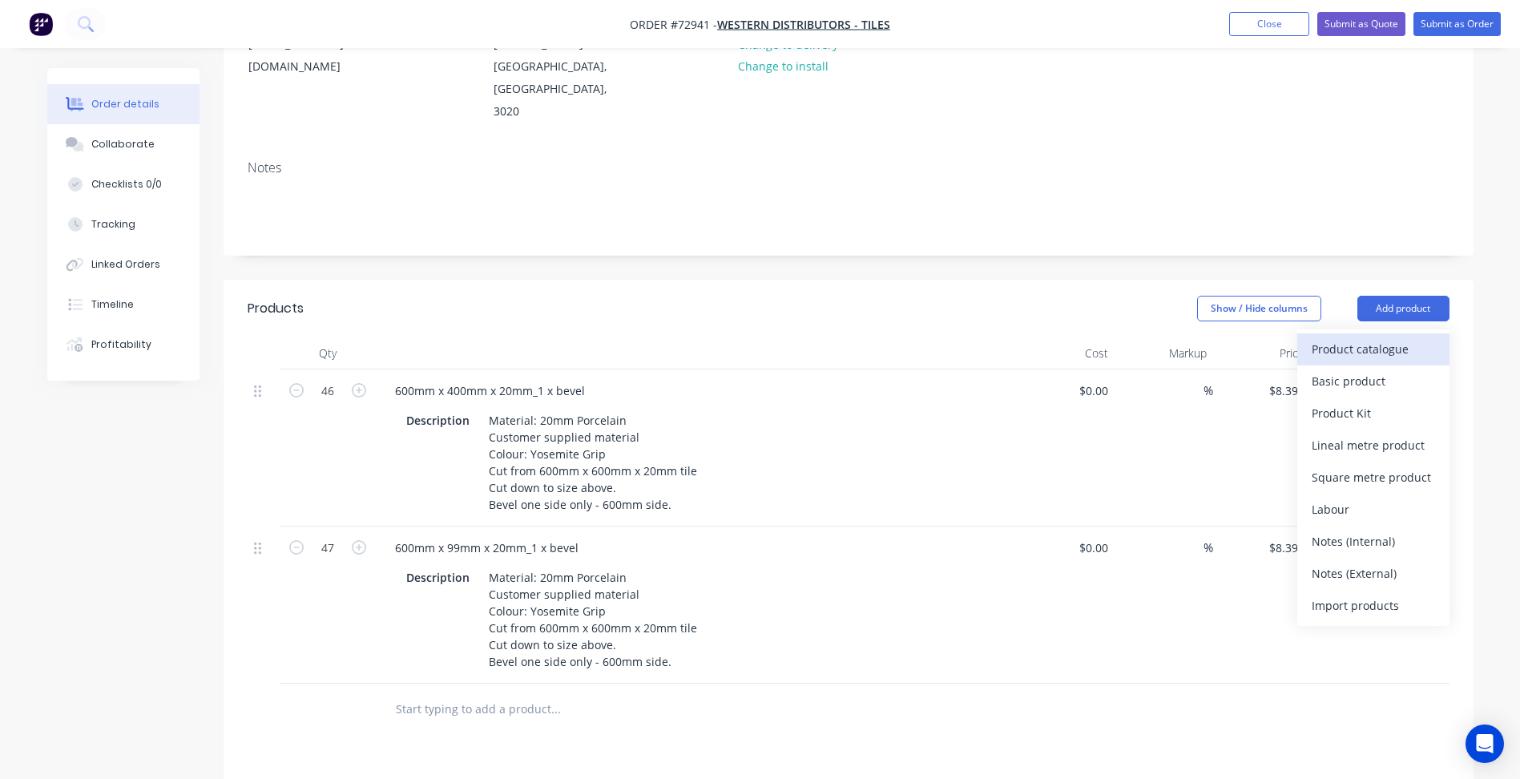
click at [1353, 333] on button "Product catalogue" at bounding box center [1373, 349] width 152 height 32
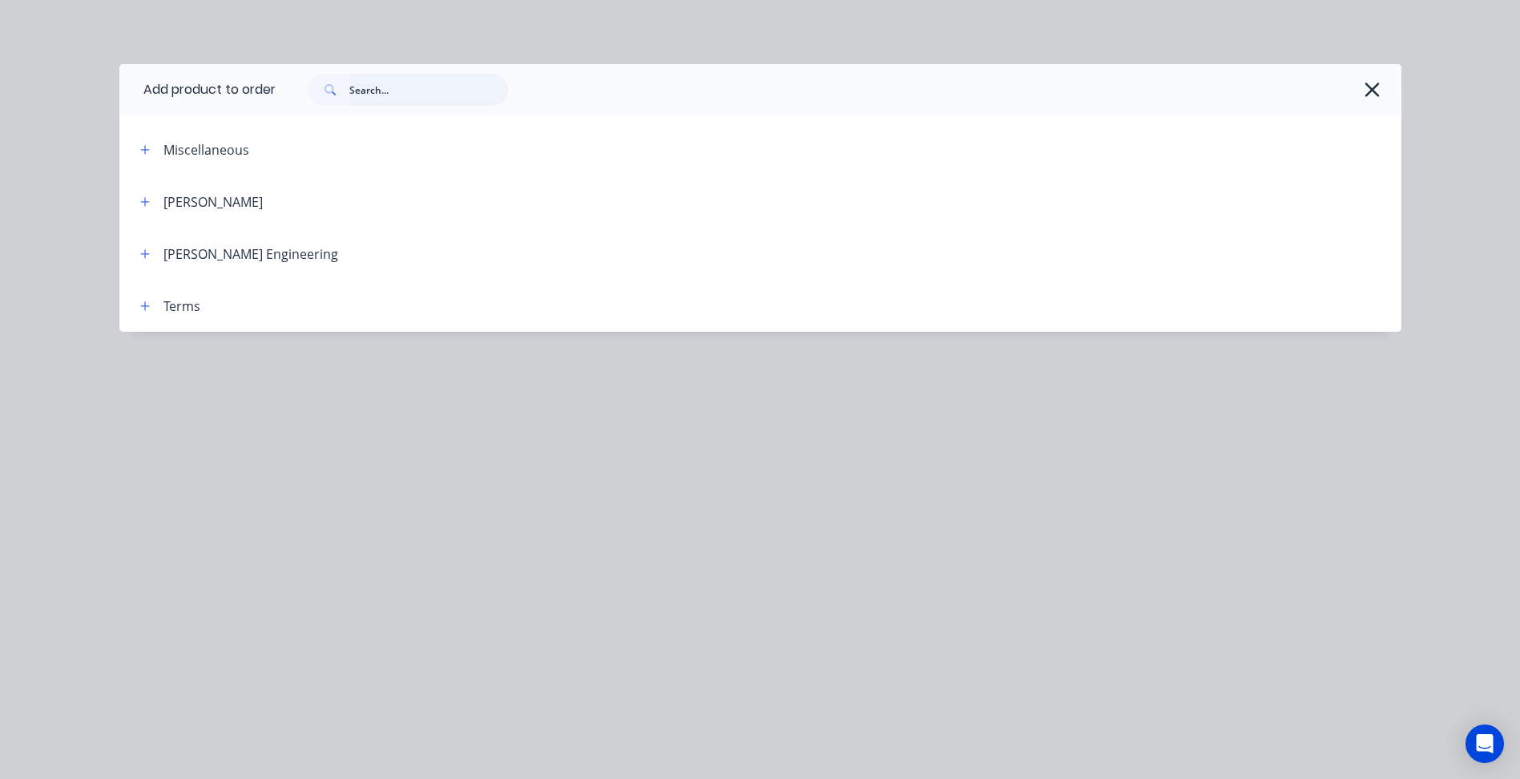
click at [431, 95] on input "text" at bounding box center [428, 90] width 159 height 32
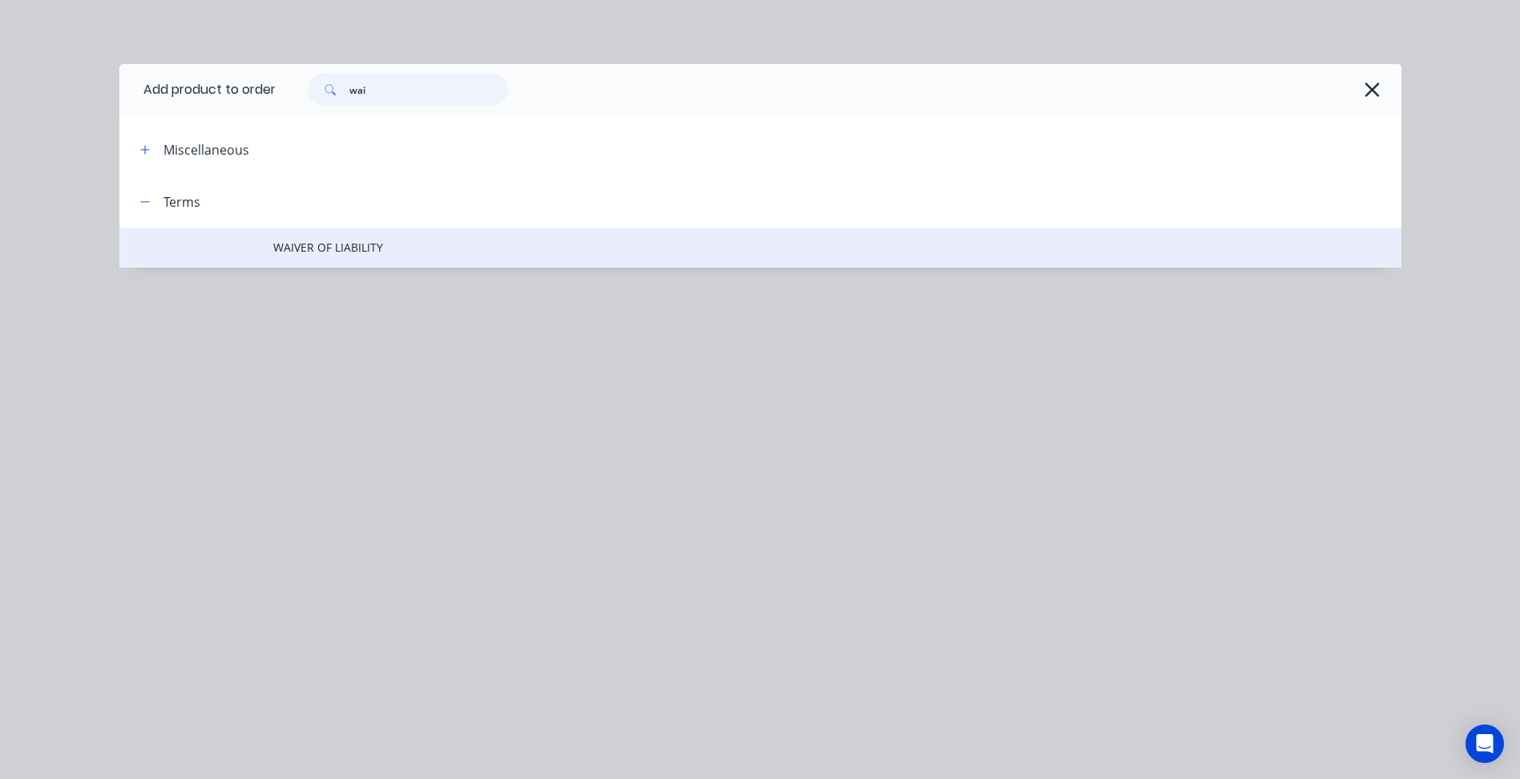
type input "wai"
click at [350, 247] on span "WAIVER OF LIABILITY" at bounding box center [724, 247] width 902 height 17
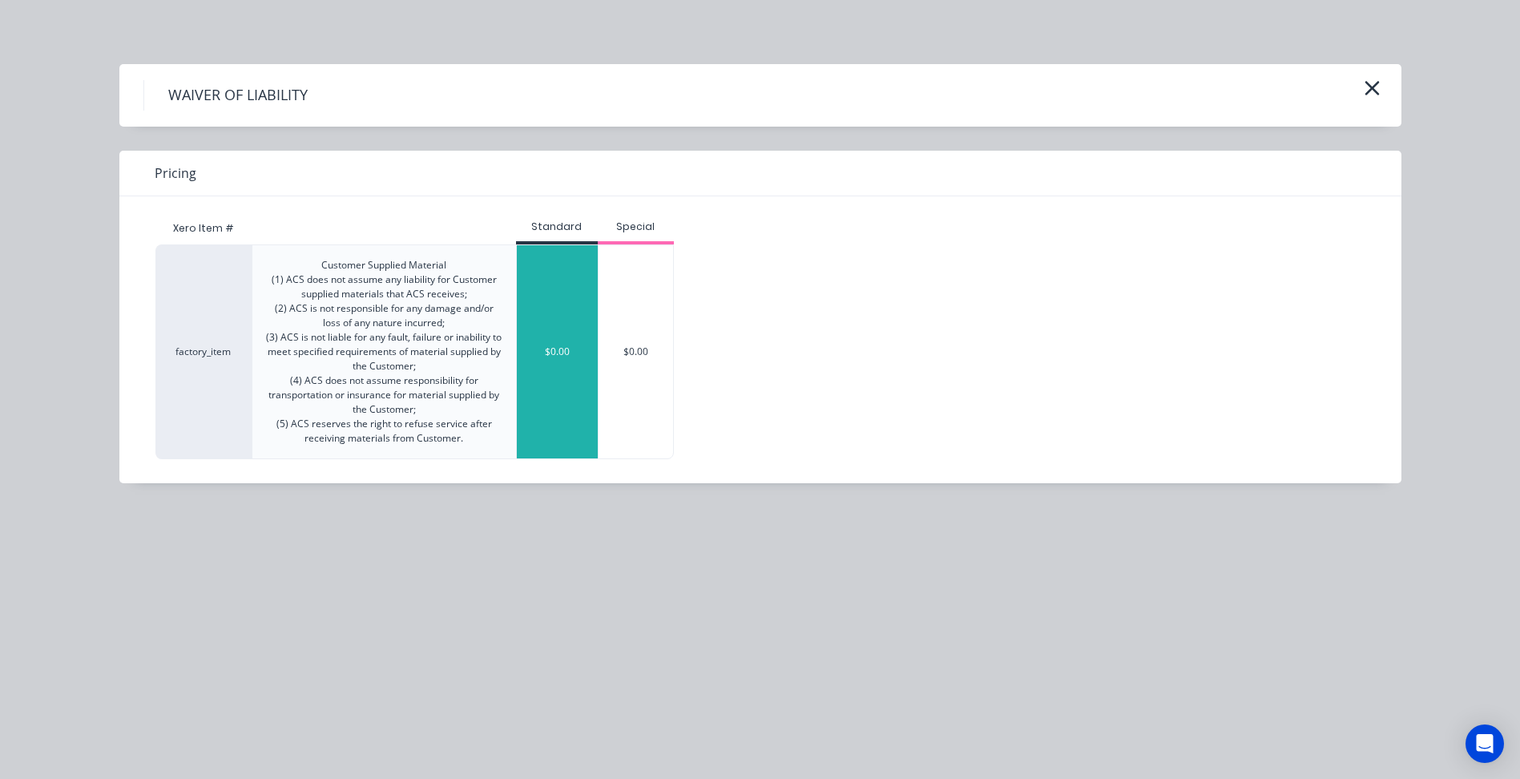
click at [575, 334] on div "$0.00" at bounding box center [557, 351] width 81 height 213
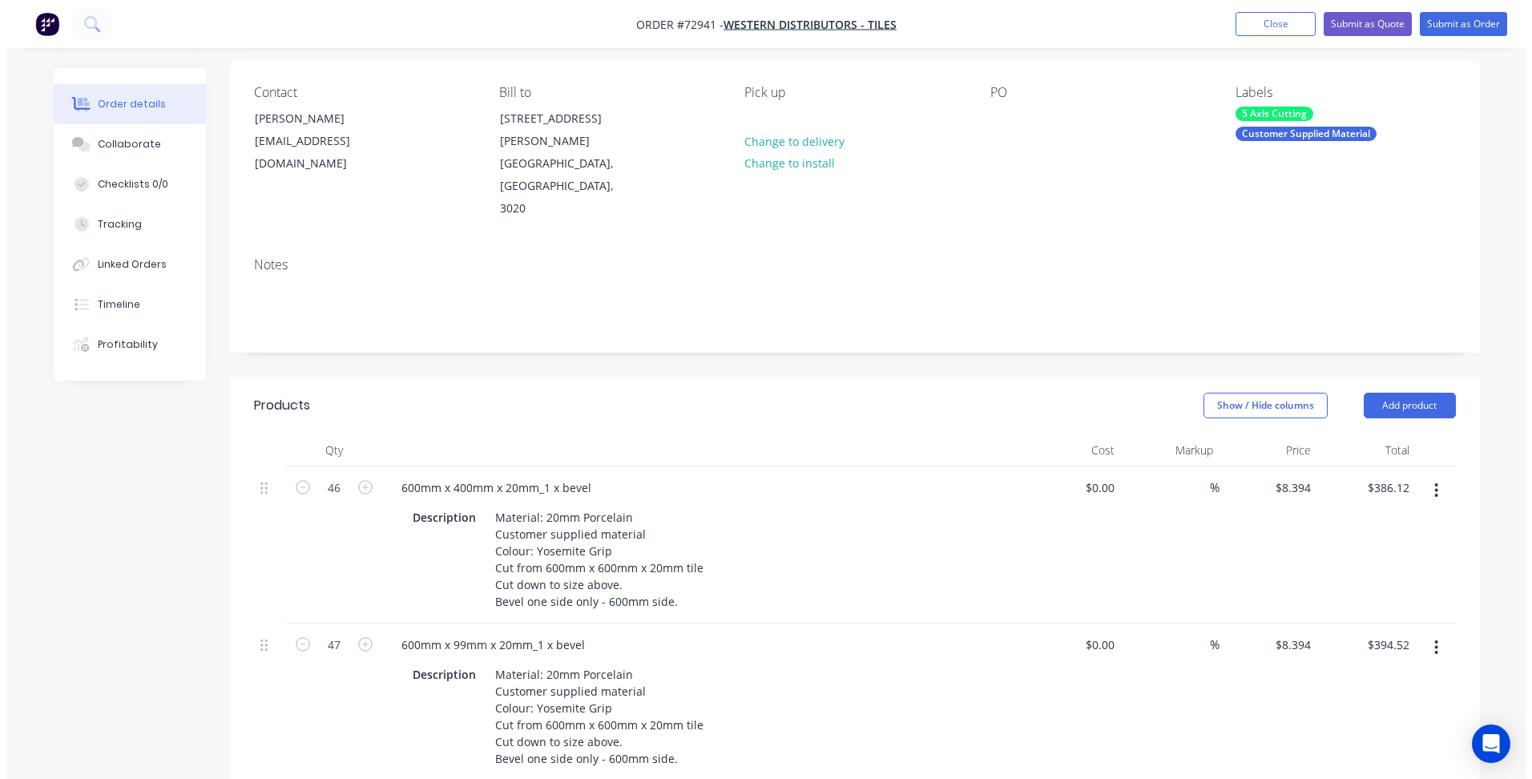
scroll to position [0, 0]
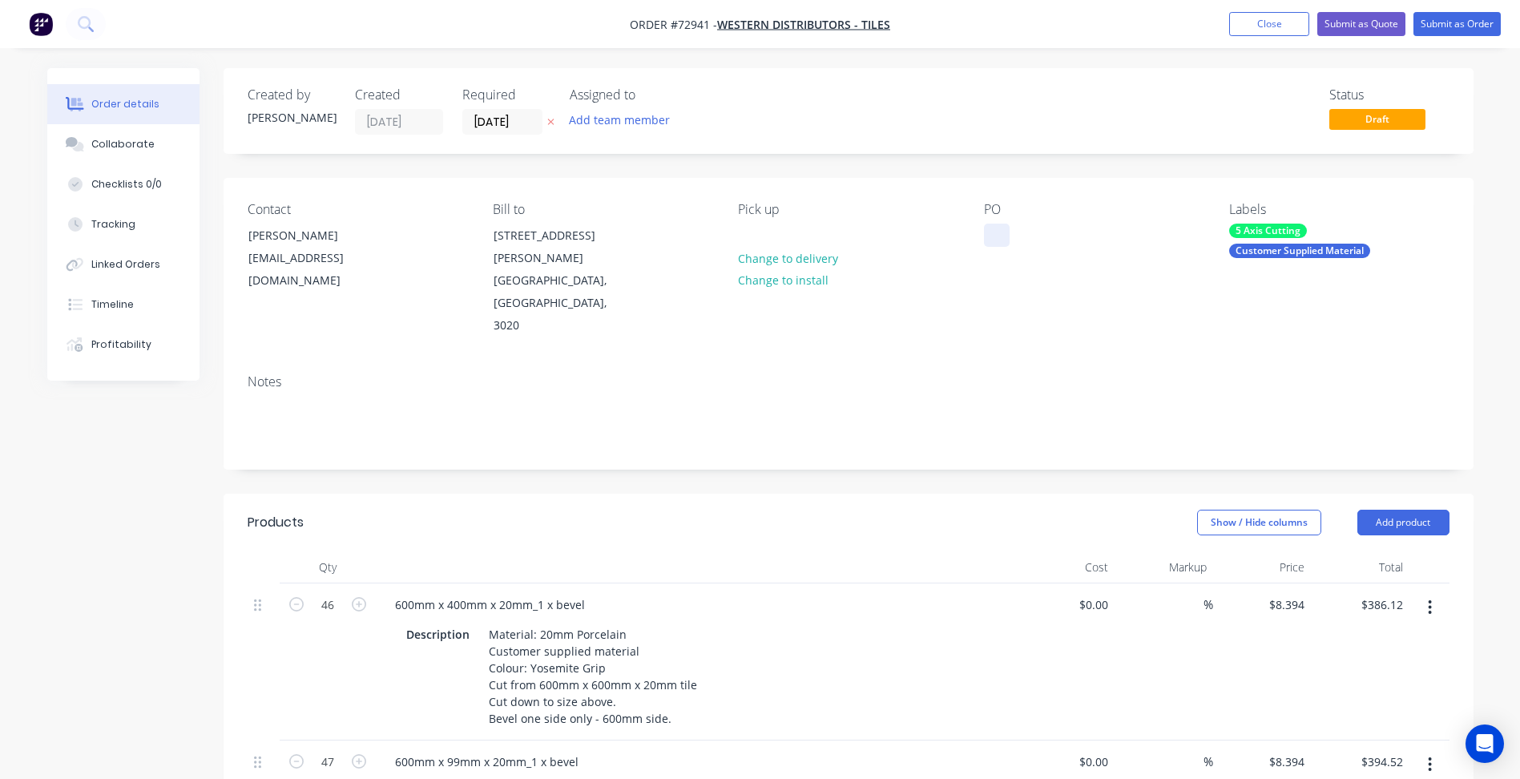
click at [993, 239] on div at bounding box center [997, 235] width 26 height 23
click at [1369, 25] on button "Submit as Quote" at bounding box center [1361, 24] width 88 height 24
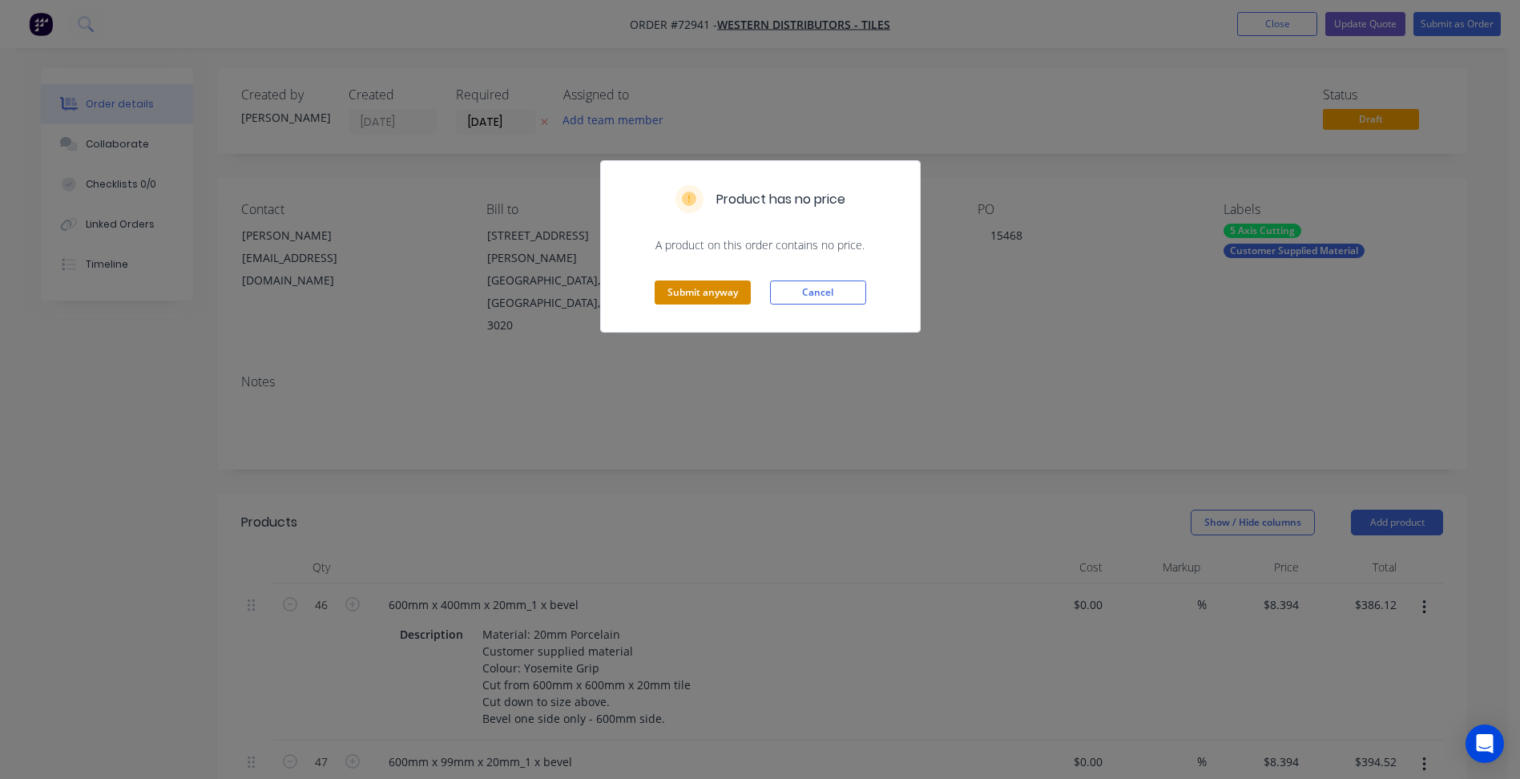
click at [720, 288] on button "Submit anyway" at bounding box center [703, 292] width 96 height 24
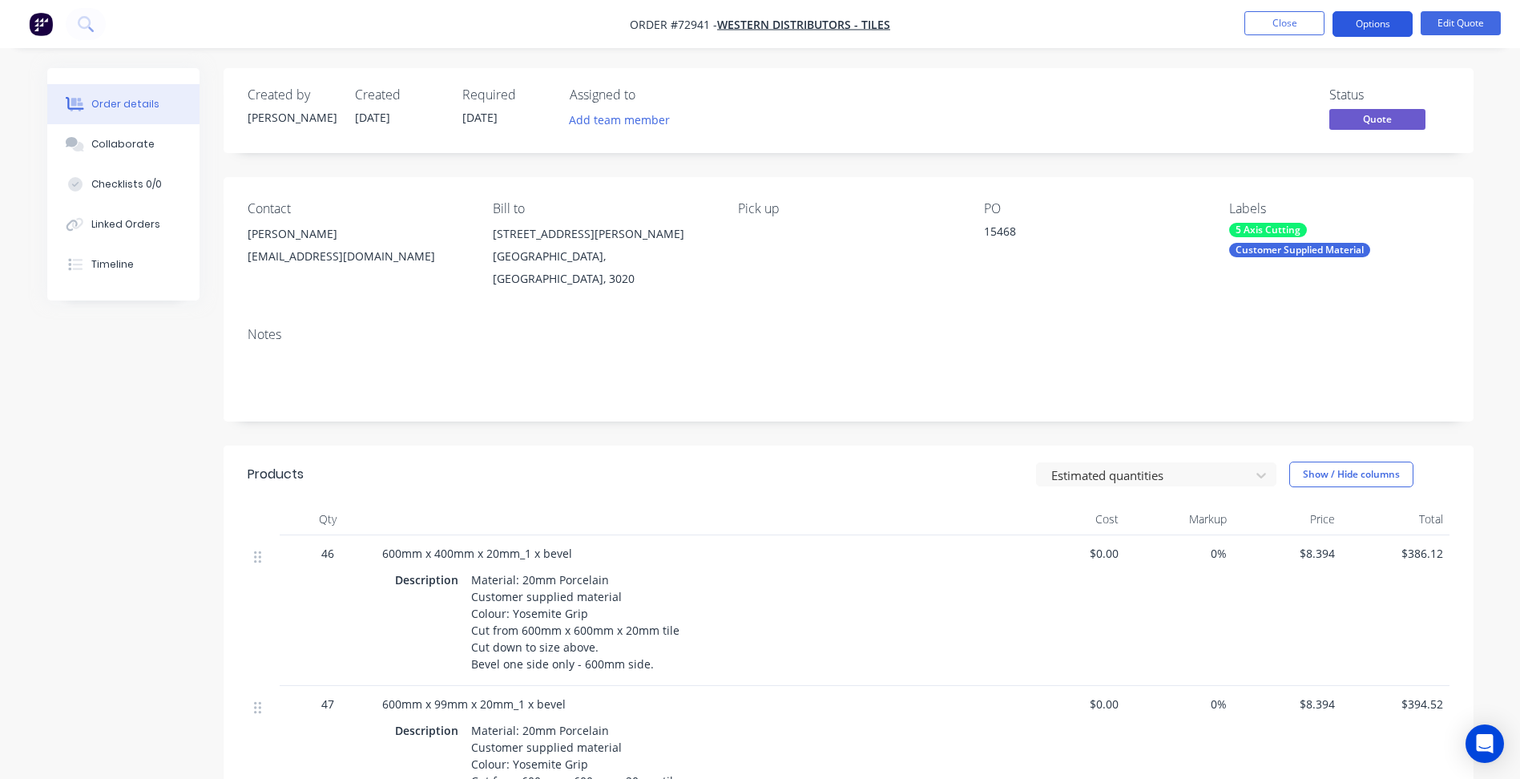
click at [1379, 28] on button "Options" at bounding box center [1372, 24] width 80 height 26
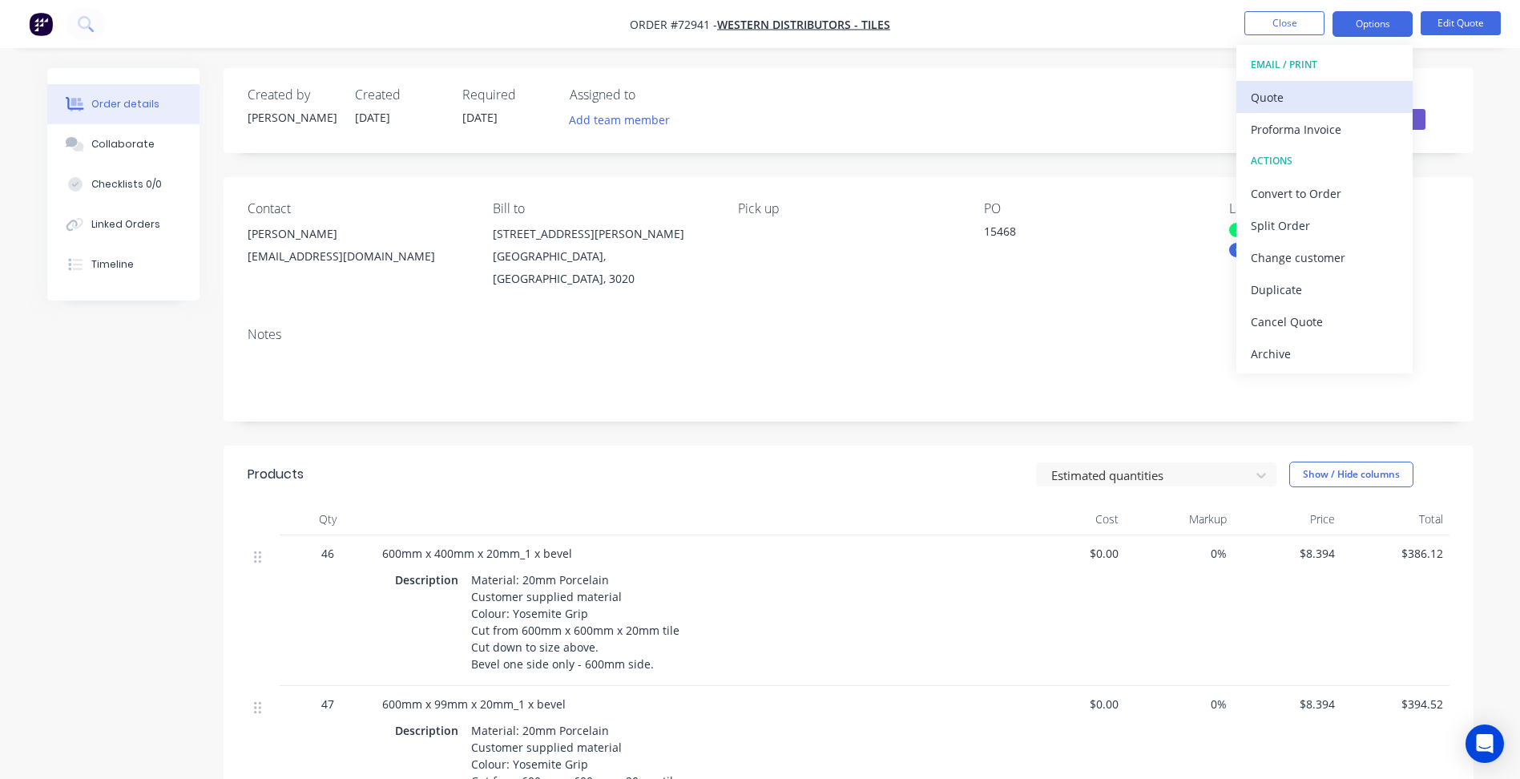
click at [1327, 102] on div "Quote" at bounding box center [1324, 97] width 147 height 23
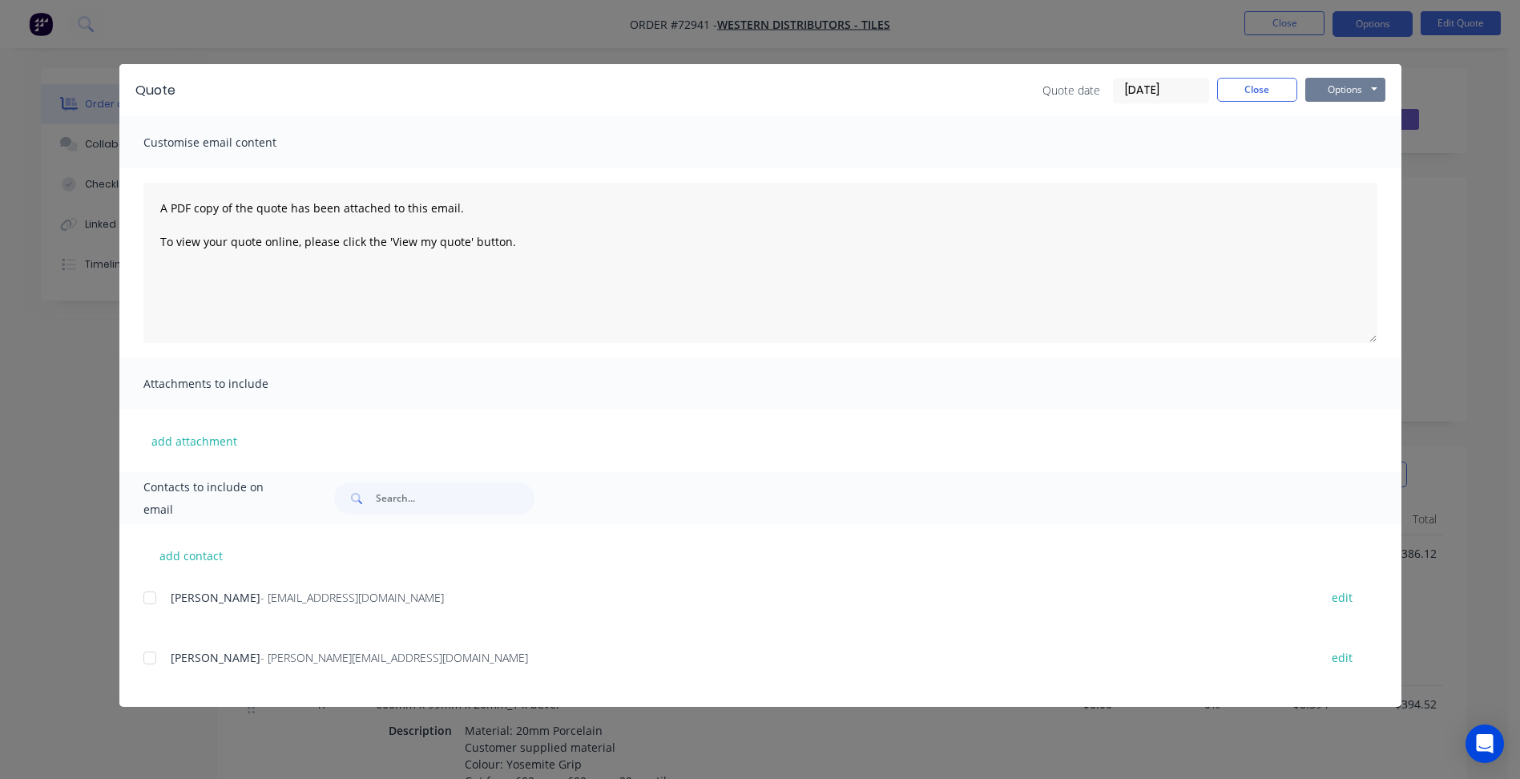
click at [1329, 91] on button "Options" at bounding box center [1345, 90] width 80 height 24
drag, startPoint x: 1326, startPoint y: 99, endPoint x: 1322, endPoint y: 125, distance: 25.9
click at [1322, 125] on button "Preview" at bounding box center [1356, 118] width 103 height 26
drag, startPoint x: 1252, startPoint y: 83, endPoint x: 1277, endPoint y: 22, distance: 65.8
click at [1254, 83] on button "Close" at bounding box center [1257, 90] width 80 height 24
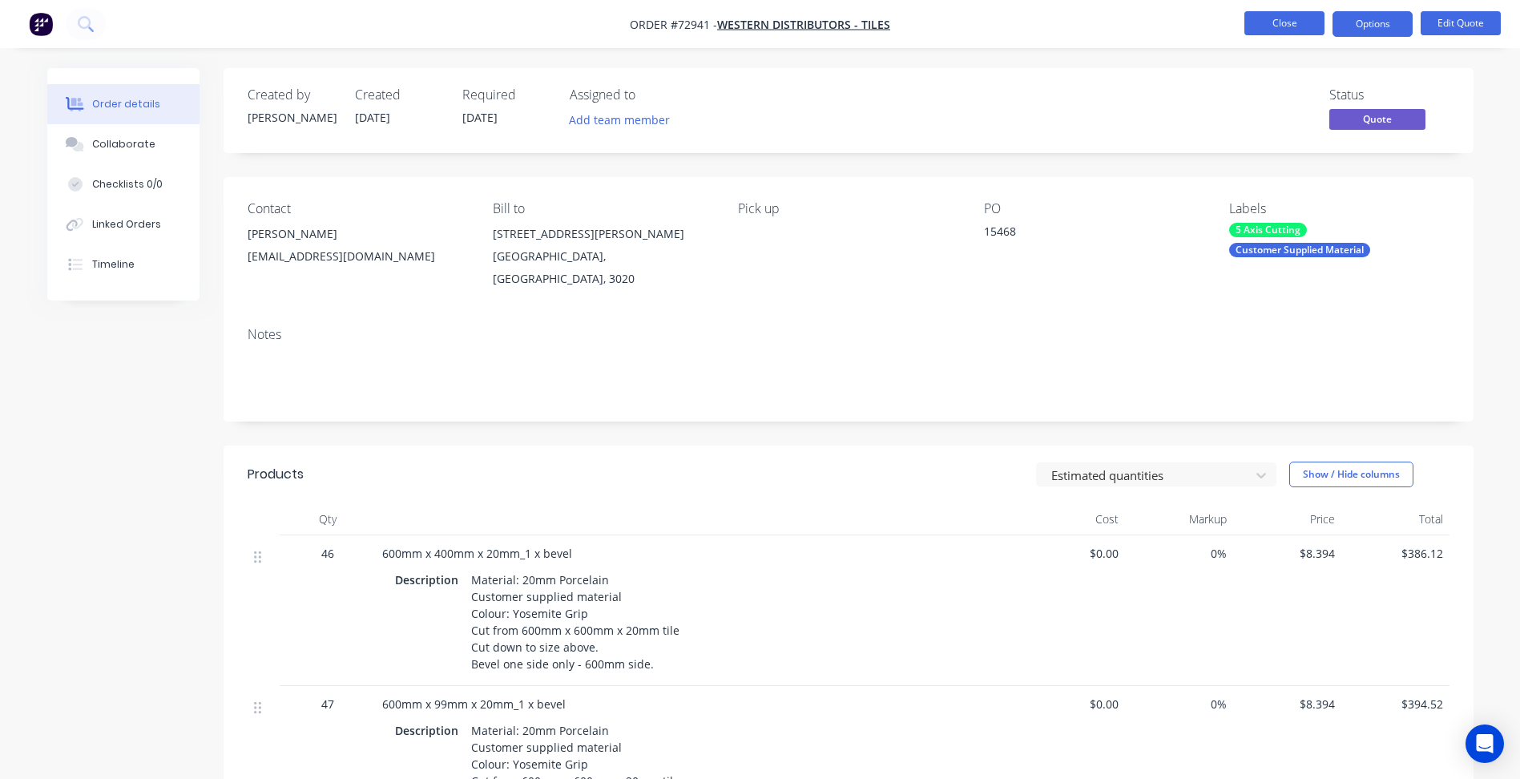
click at [1279, 17] on button "Close" at bounding box center [1284, 23] width 80 height 24
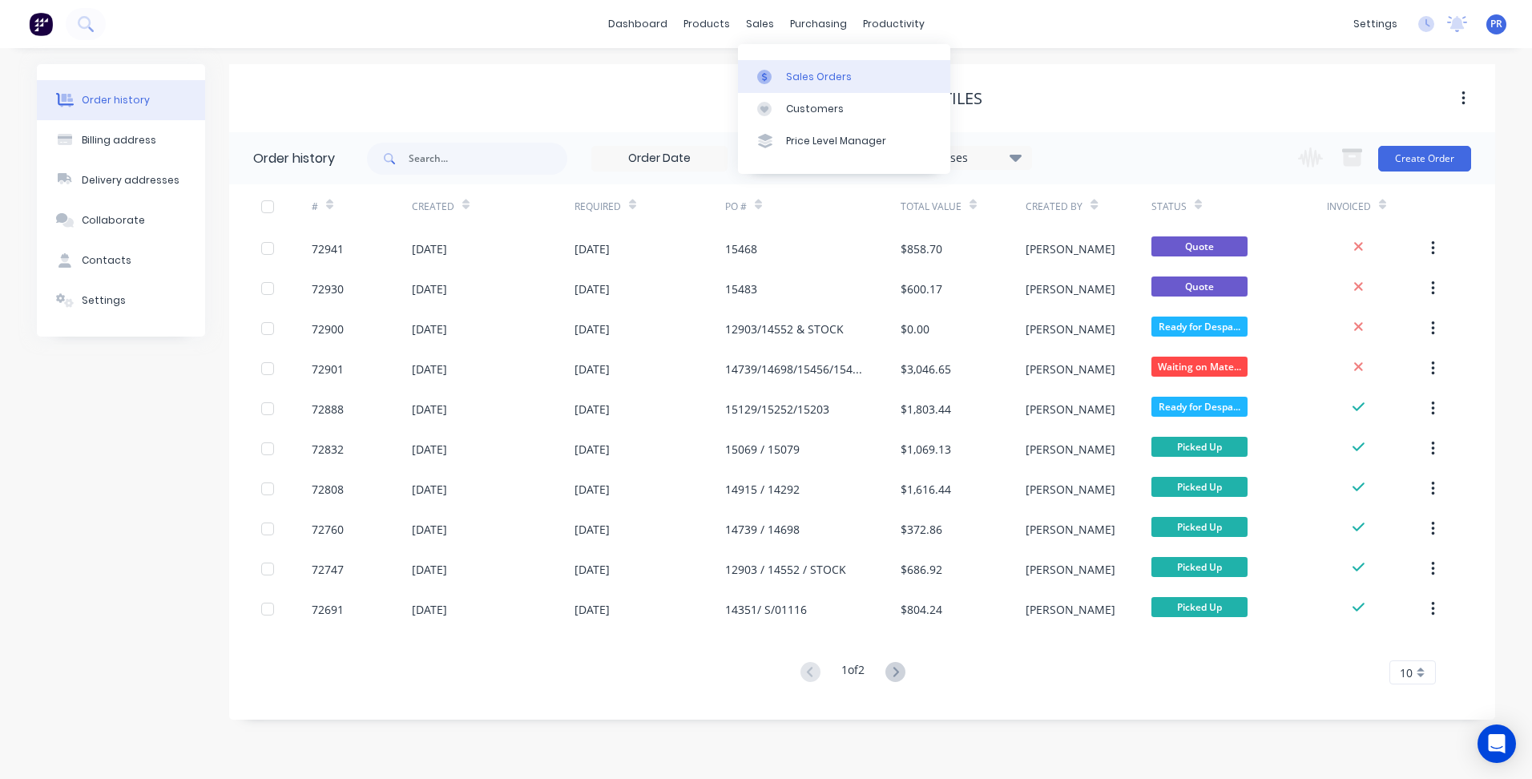
click at [797, 75] on div "Sales Orders" at bounding box center [819, 77] width 66 height 14
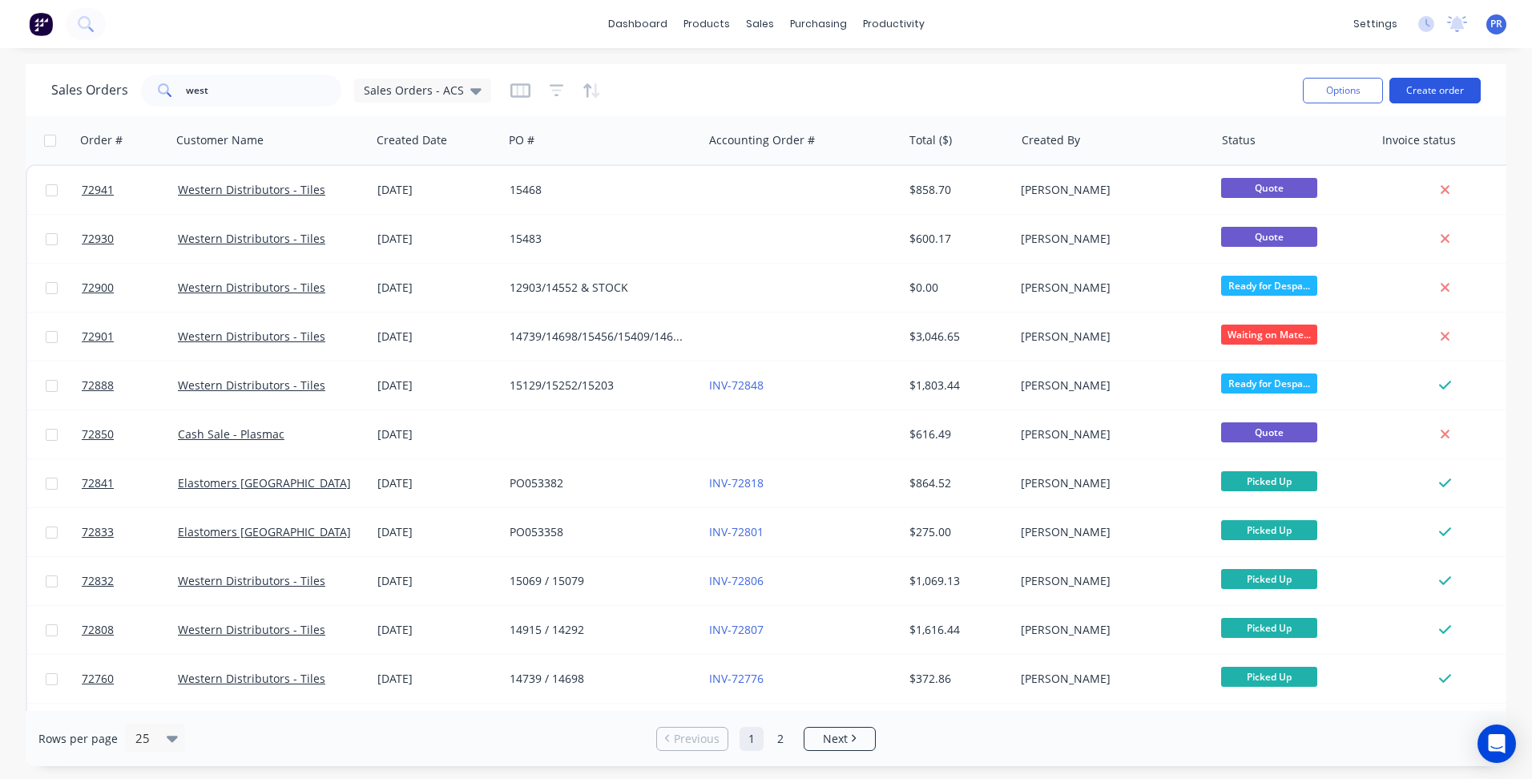
click at [1449, 92] on button "Create order" at bounding box center [1434, 91] width 91 height 26
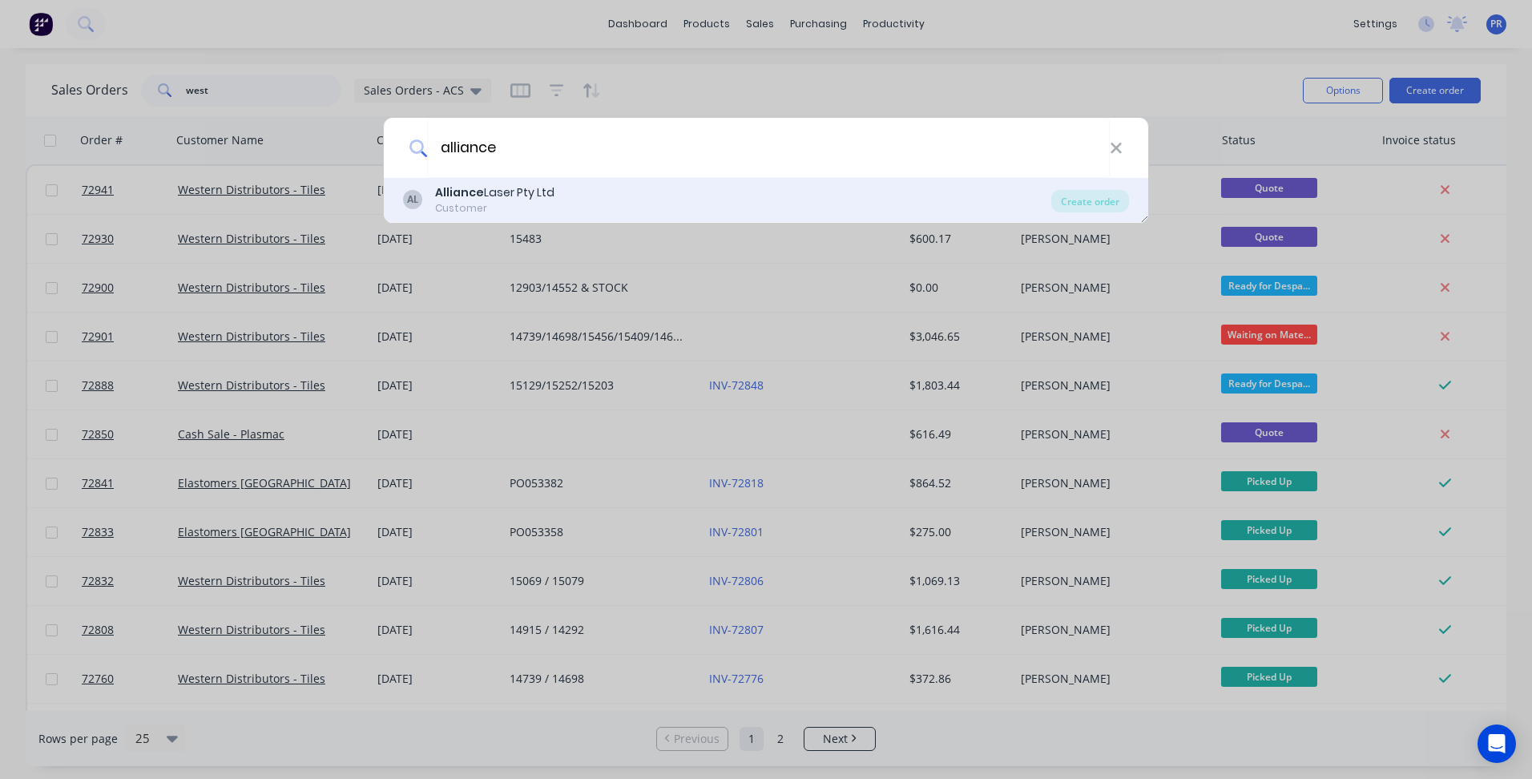
type input "alliance"
click at [527, 204] on div "Customer" at bounding box center [494, 208] width 119 height 14
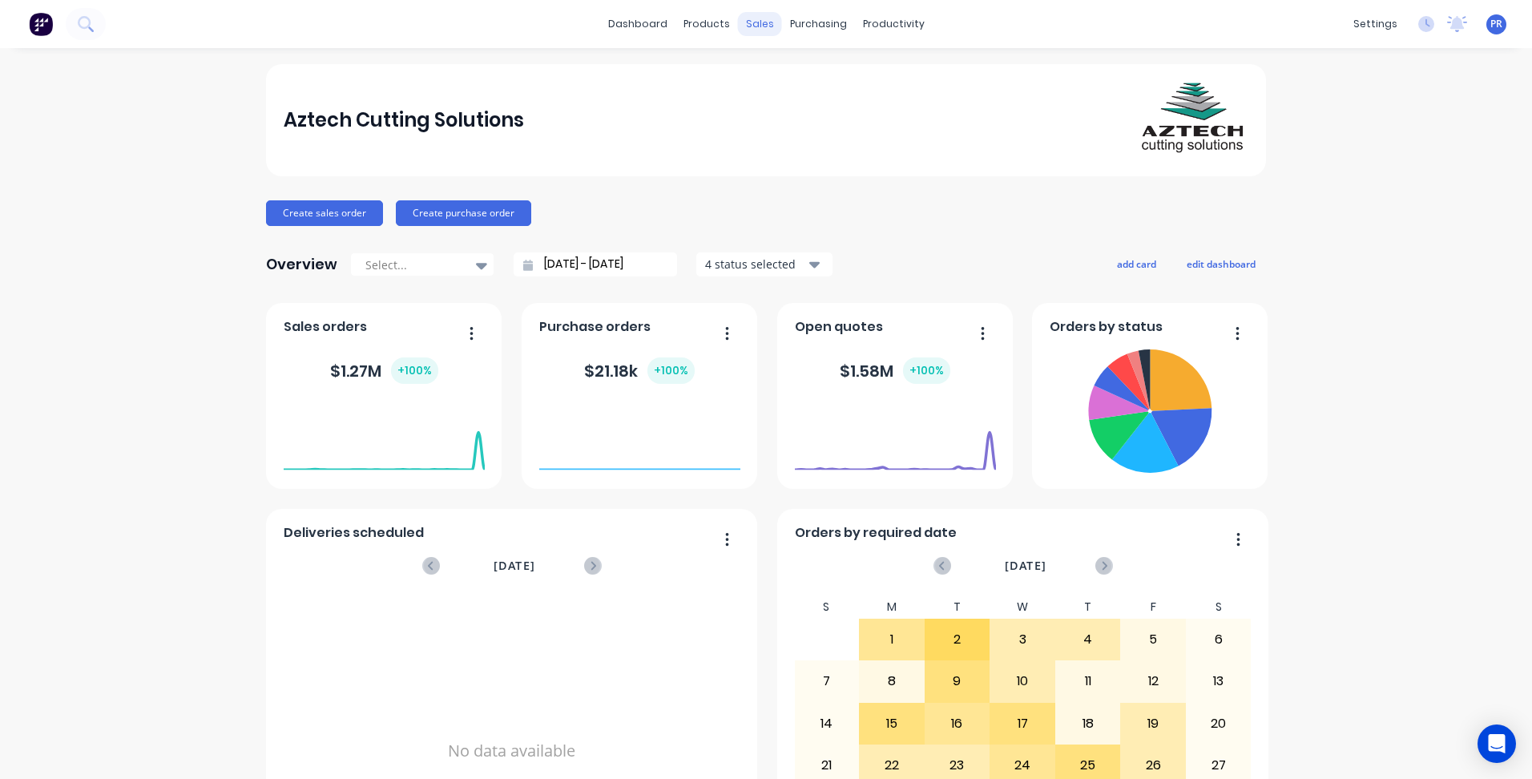
click at [743, 27] on div "sales" at bounding box center [760, 24] width 44 height 24
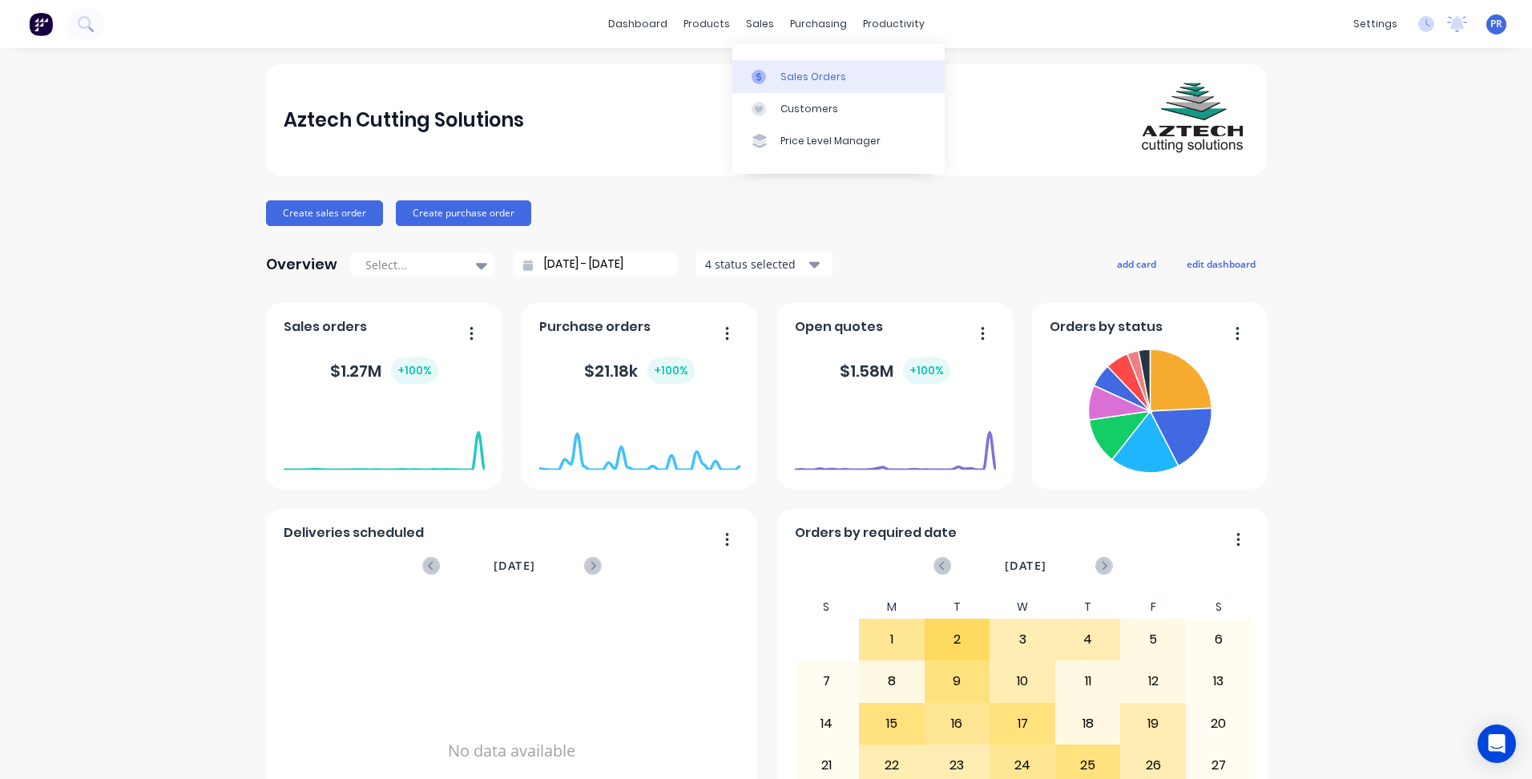
click at [771, 72] on div at bounding box center [764, 77] width 24 height 14
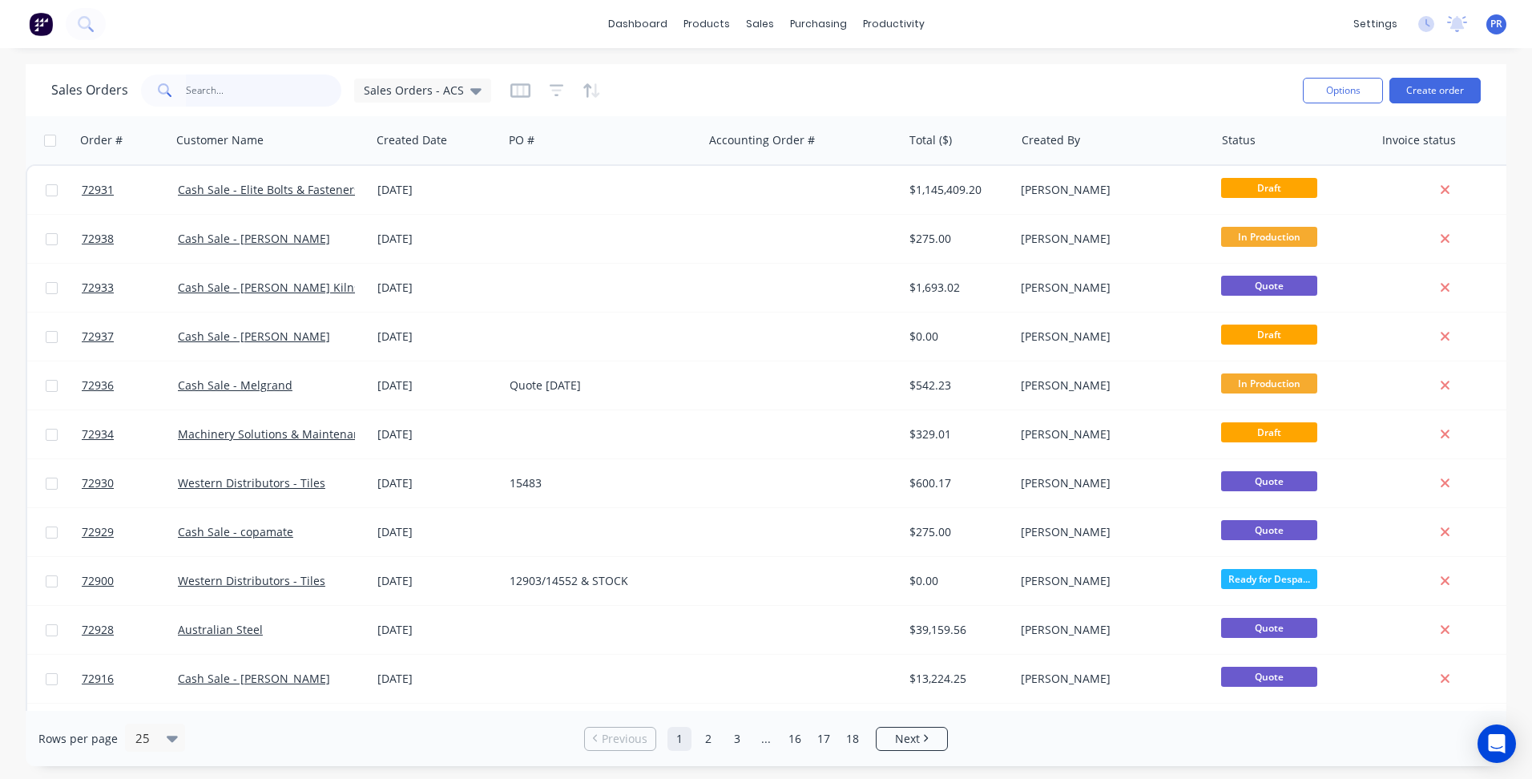
click at [251, 94] on input "text" at bounding box center [264, 91] width 156 height 32
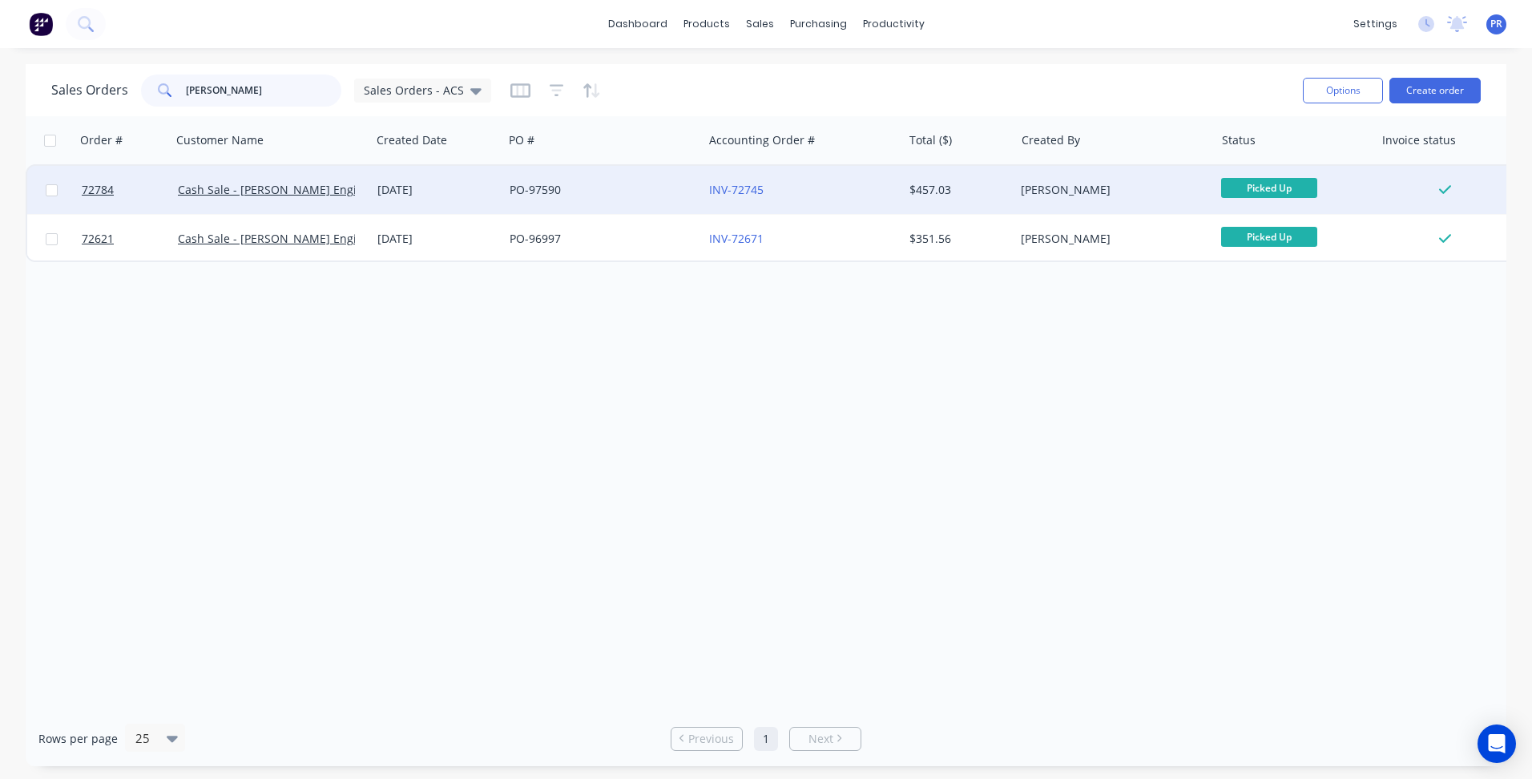
type input "[PERSON_NAME]"
click at [366, 190] on div "Cash Sale - [PERSON_NAME] Engineering" at bounding box center [270, 190] width 199 height 48
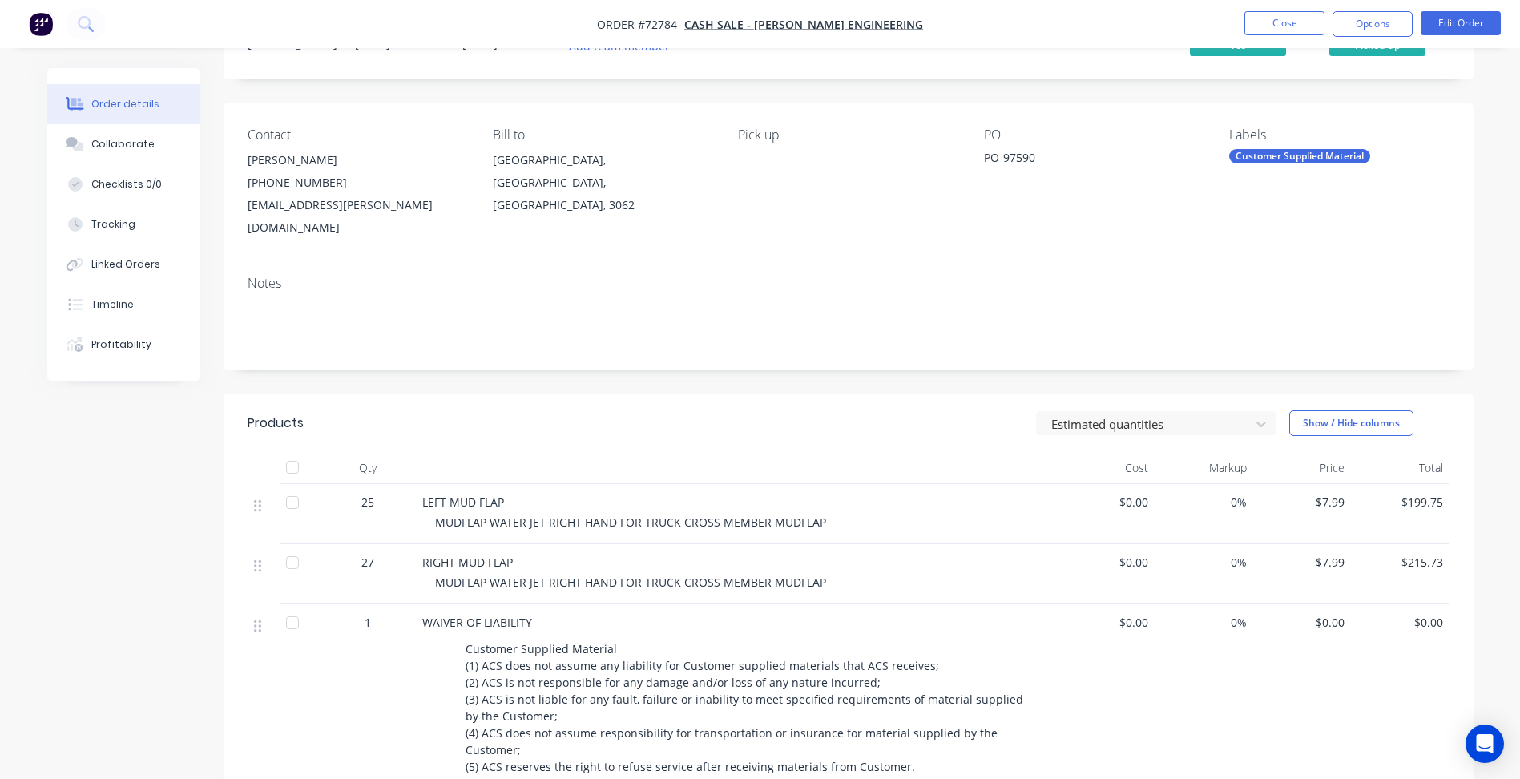
scroll to position [160, 0]
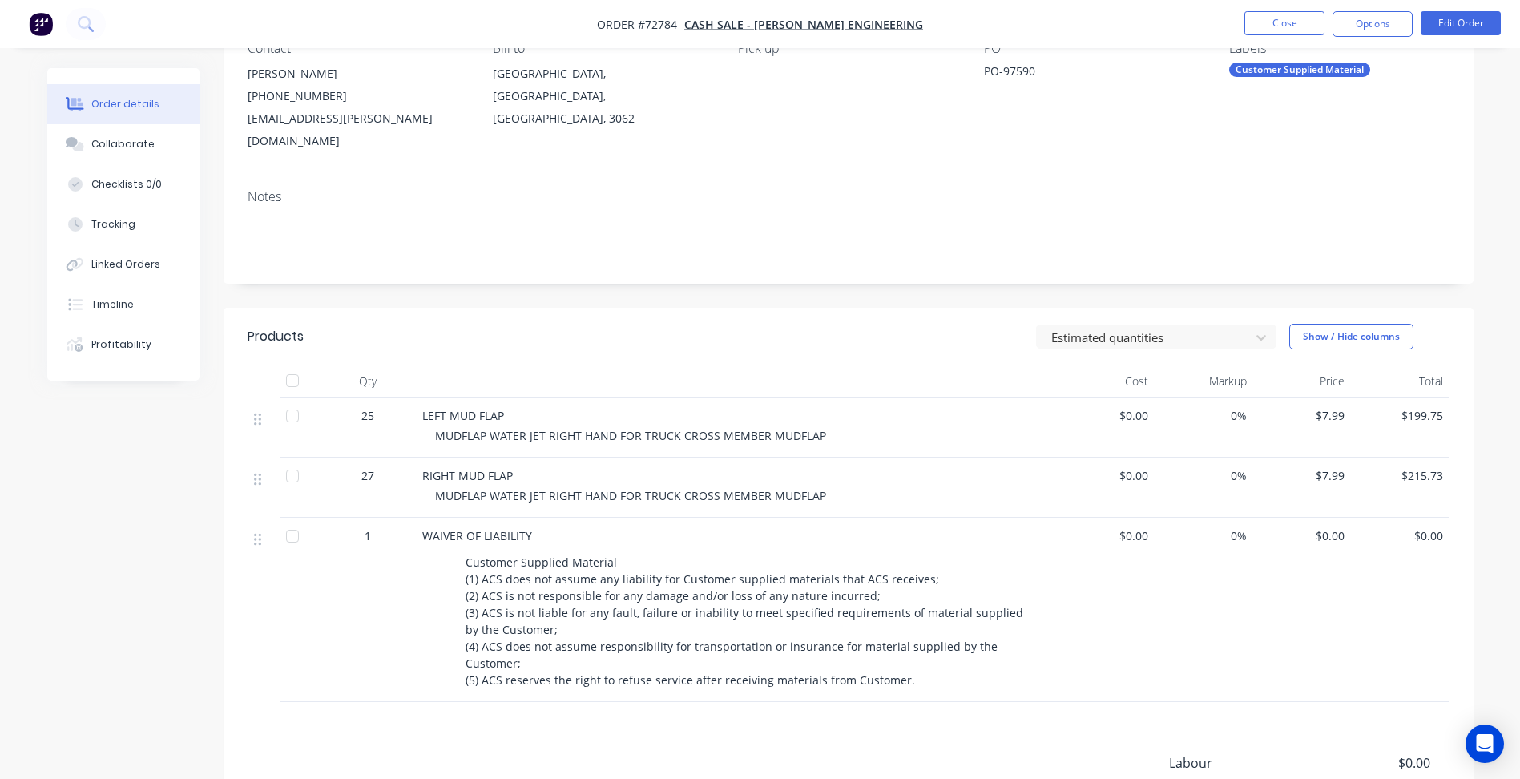
click at [439, 408] on span "LEFT MUD FLAP" at bounding box center [463, 415] width 82 height 15
copy span "LEFT MUD FLAP"
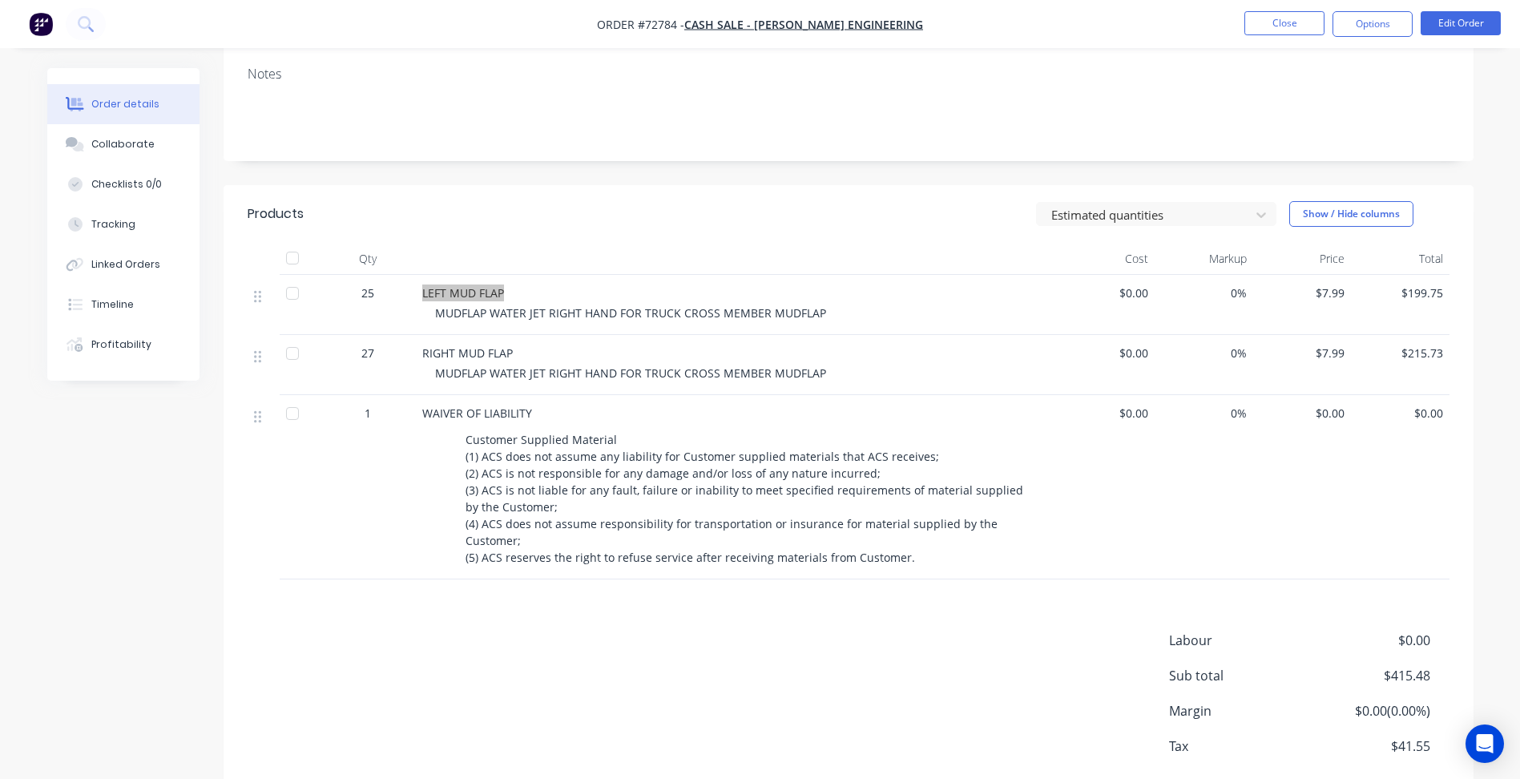
scroll to position [320, 0]
